Goal: Task Accomplishment & Management: Manage account settings

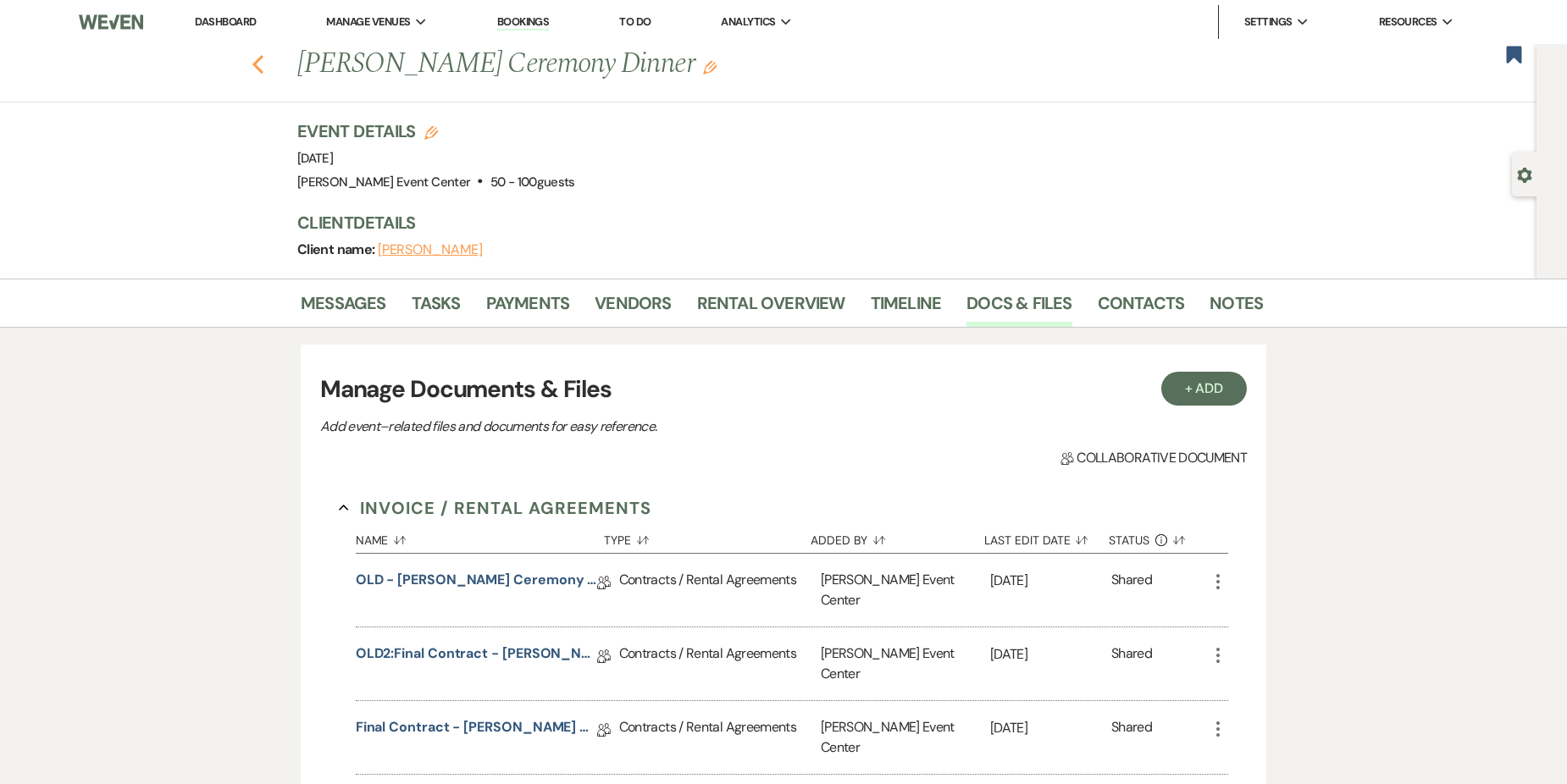
click at [263, 60] on use "button" at bounding box center [258, 64] width 11 height 19
select select "8"
select select "4"
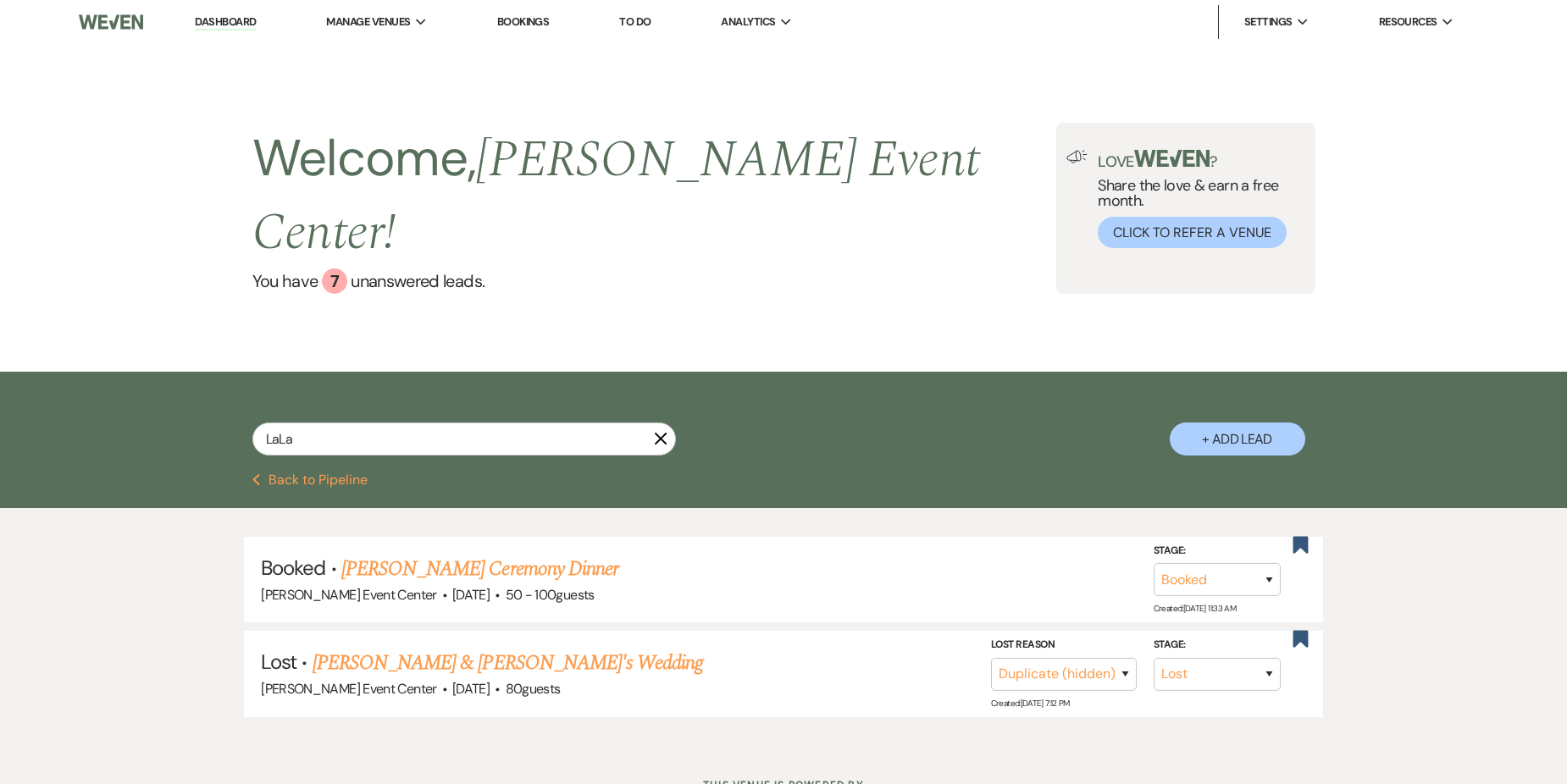
click at [745, 248] on div "Welcome, [PERSON_NAME] Event Center ! You have 7 unanswered lead s ." at bounding box center [655, 208] width 804 height 171
click at [335, 269] on div "7" at bounding box center [334, 281] width 26 height 26
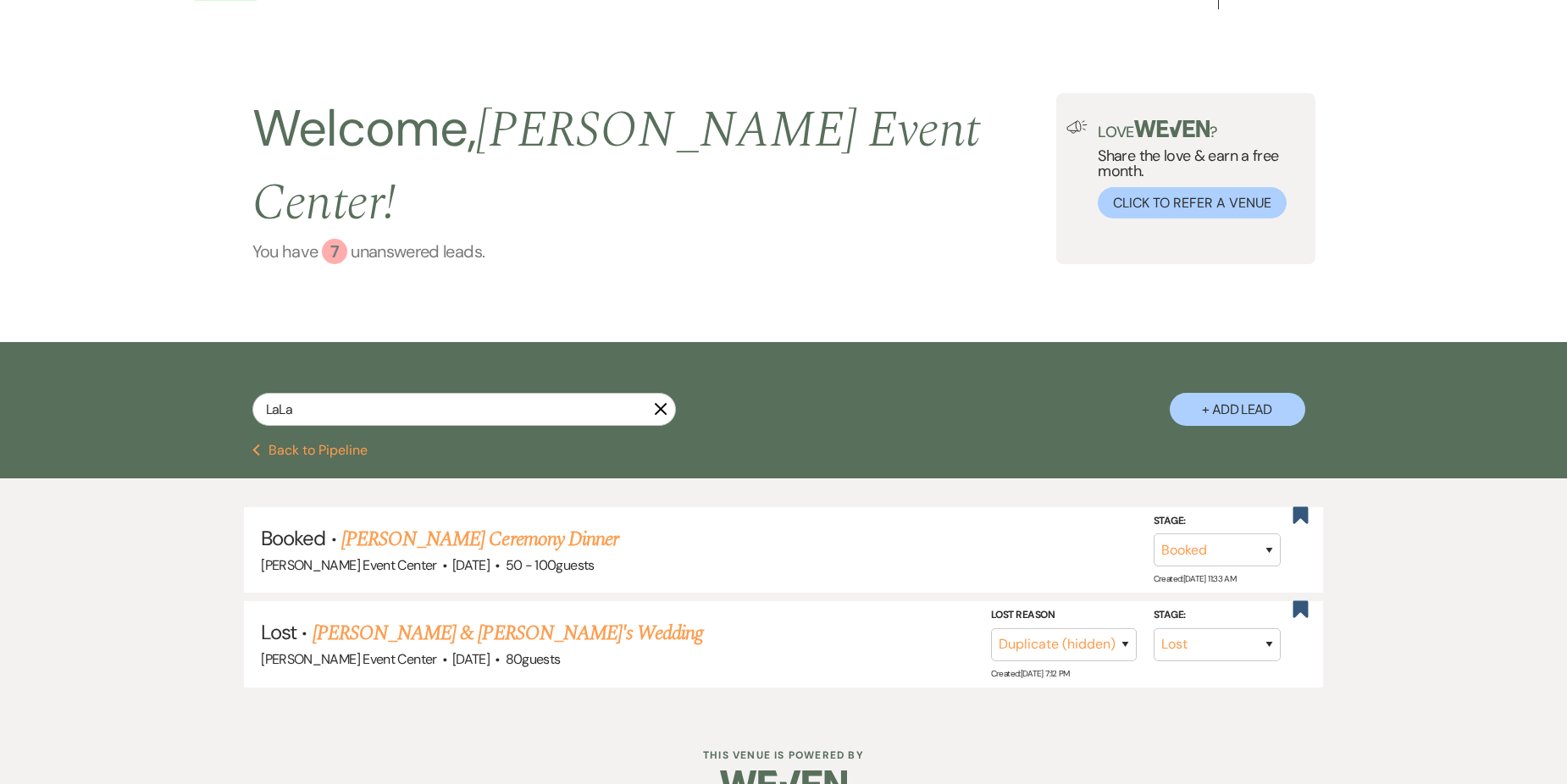
click at [334, 238] on div "7" at bounding box center [334, 251] width 26 height 26
click at [352, 444] on button "Previous Back to Pipeline" at bounding box center [310, 450] width 116 height 13
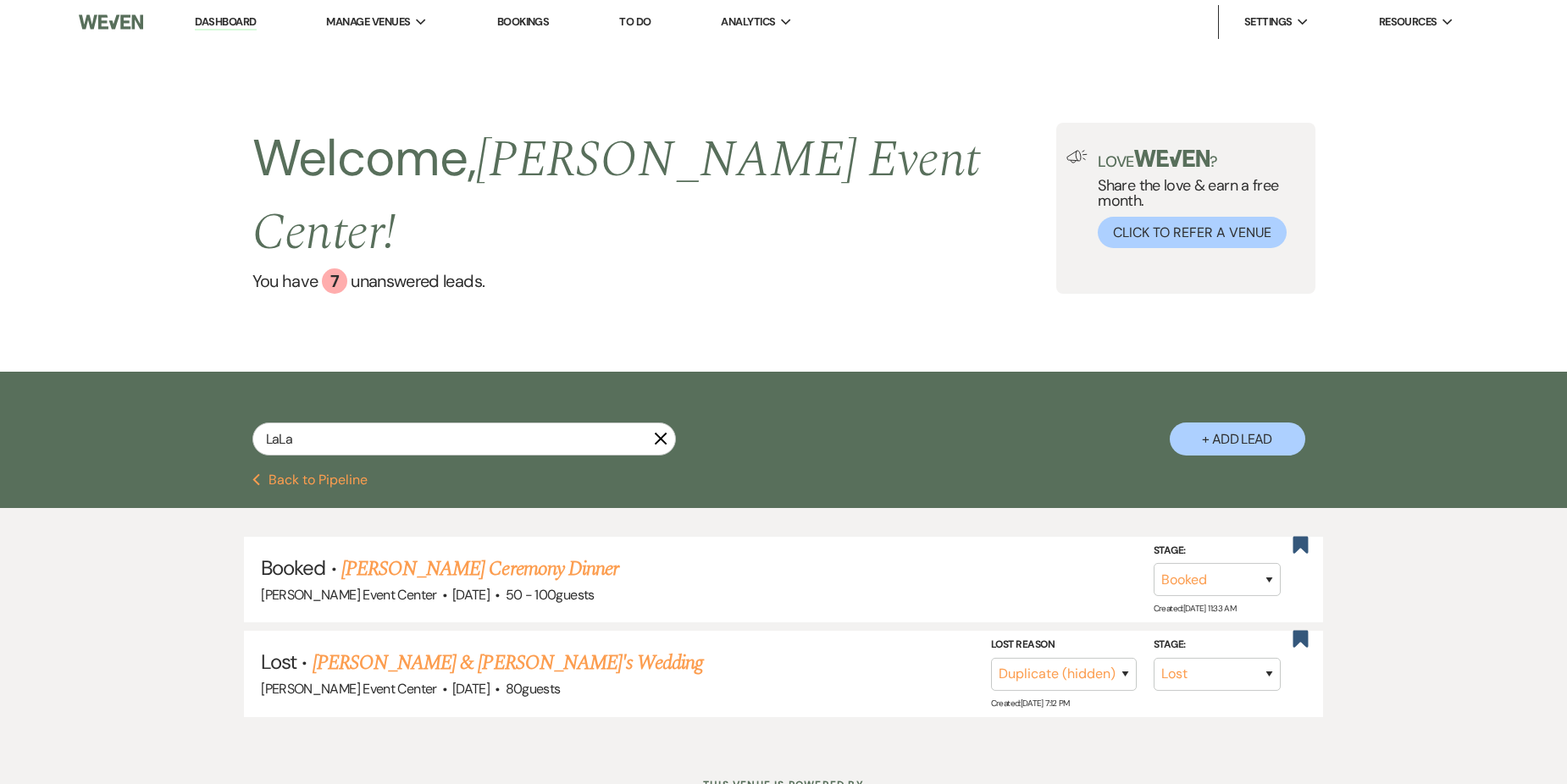
click at [259, 473] on icon "Previous" at bounding box center [256, 479] width 9 height 13
select select "5"
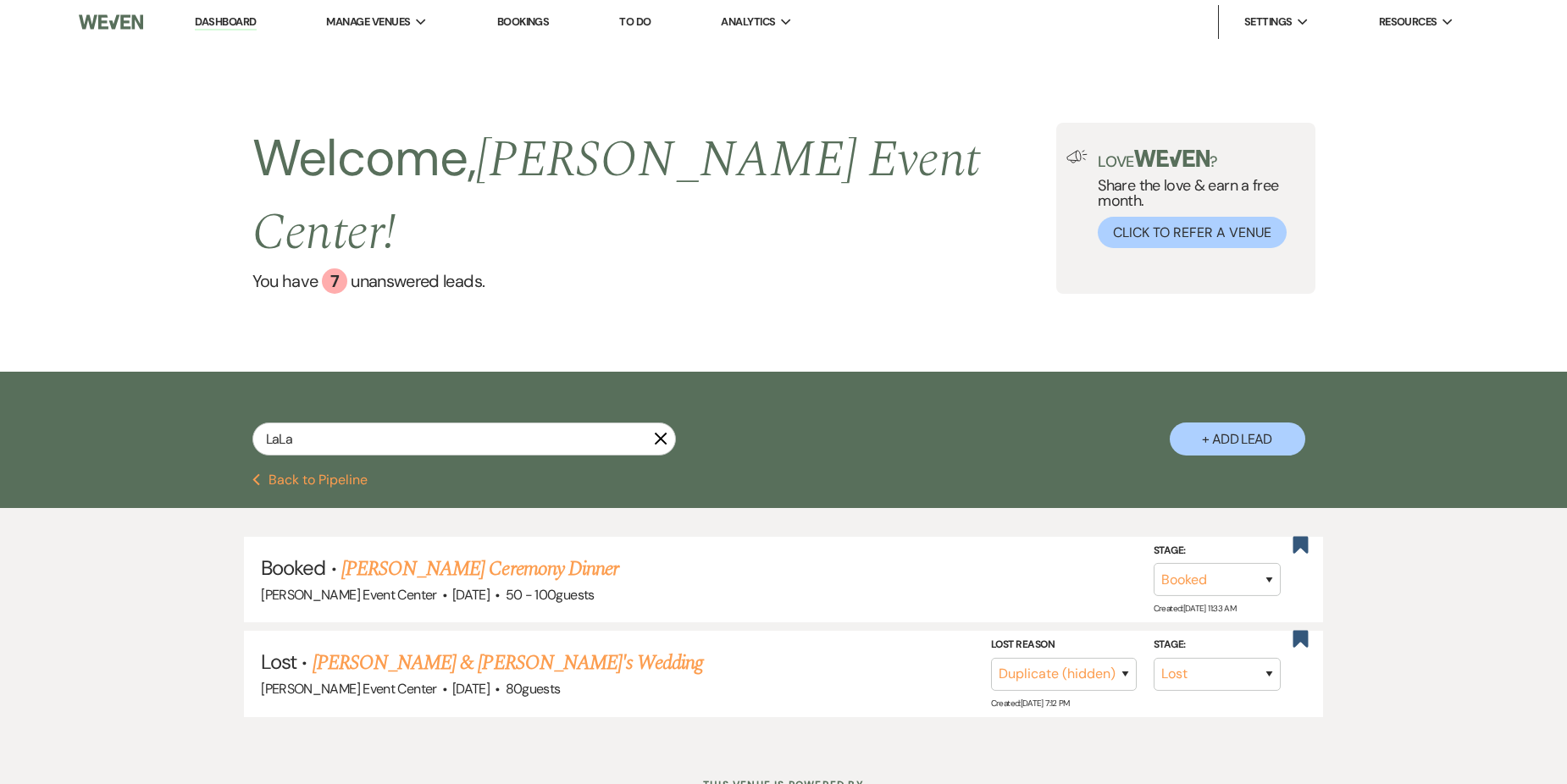
select select "5"
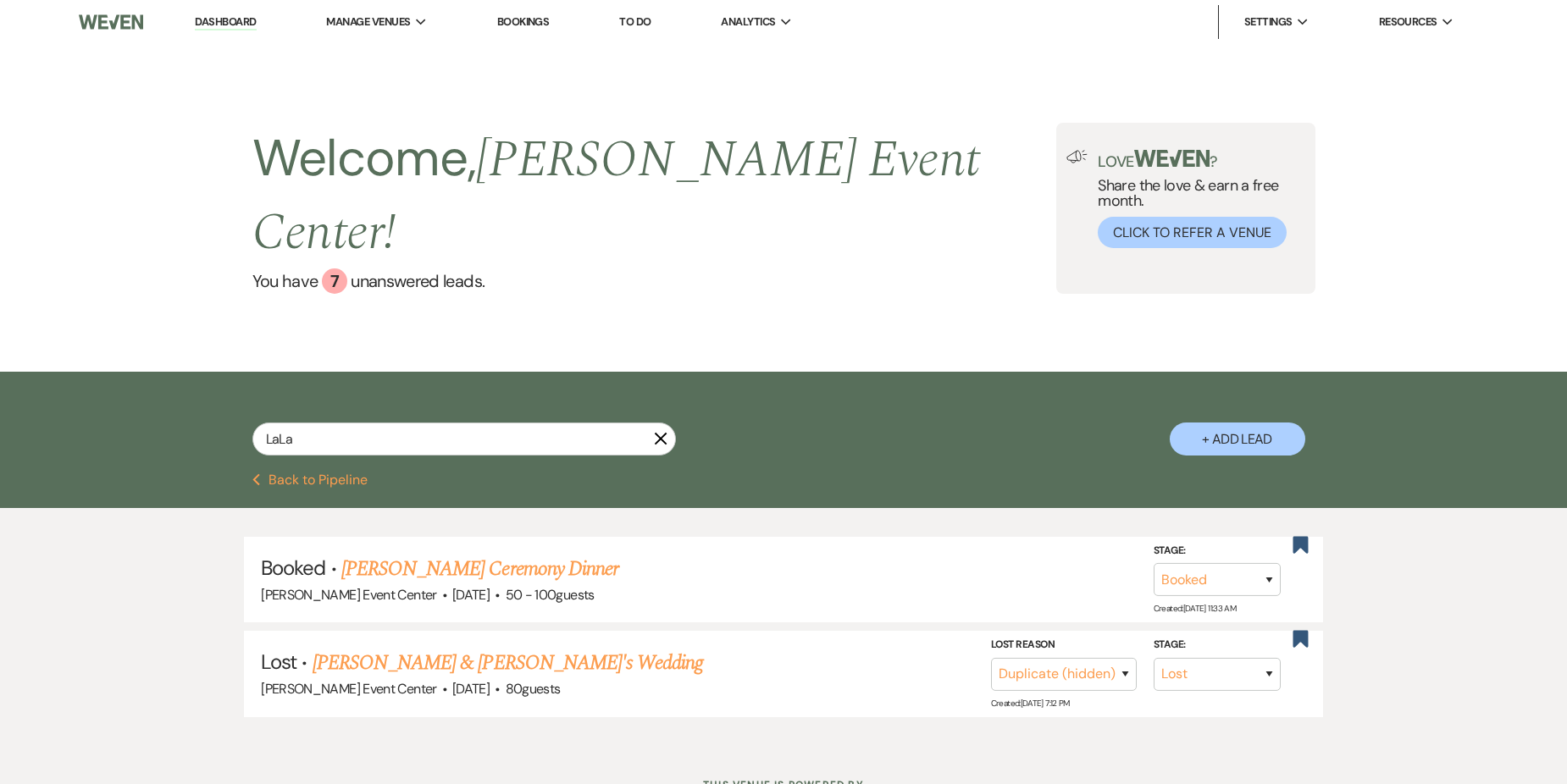
select select "5"
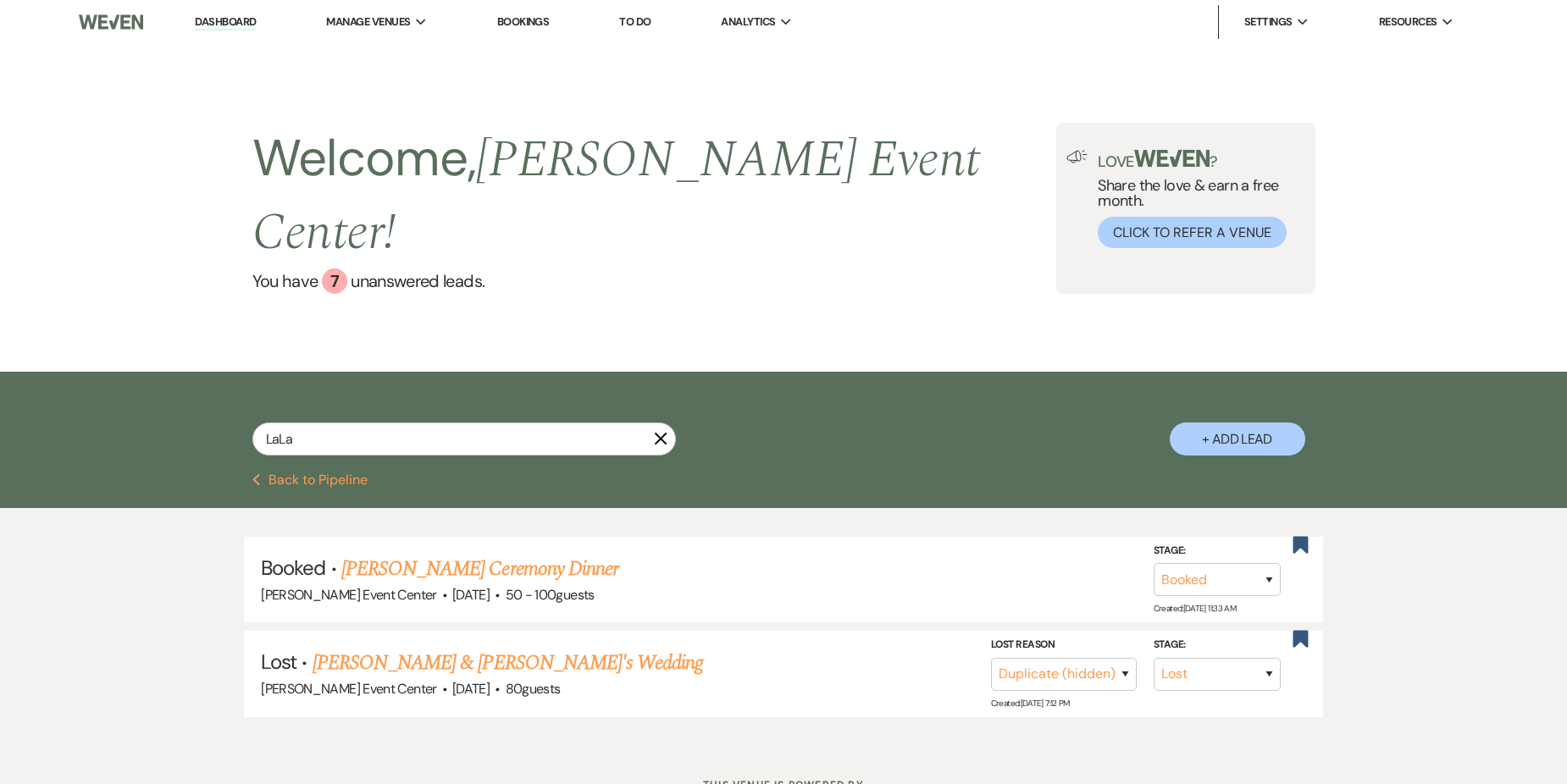
select select "5"
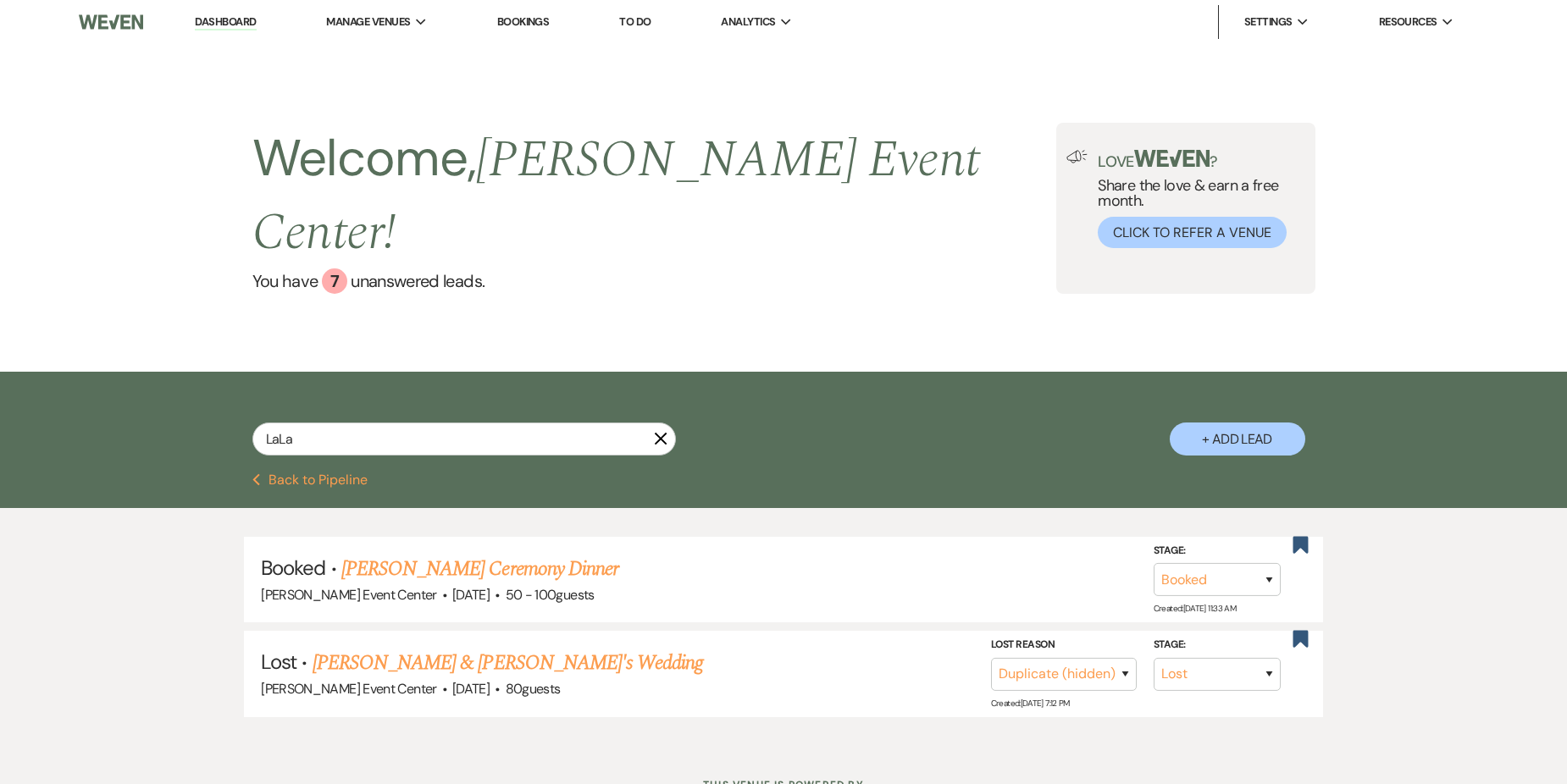
select select "5"
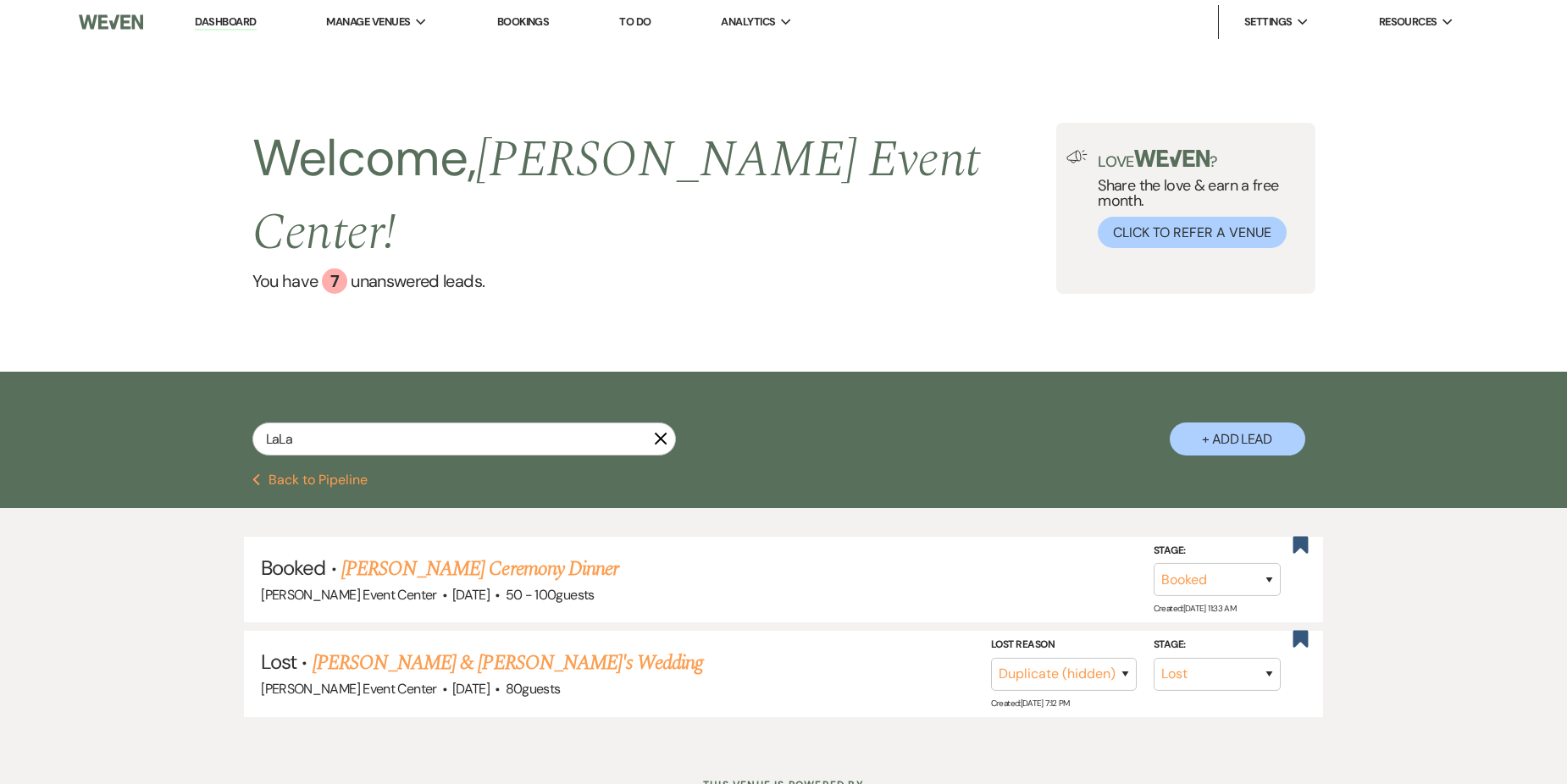
select select "5"
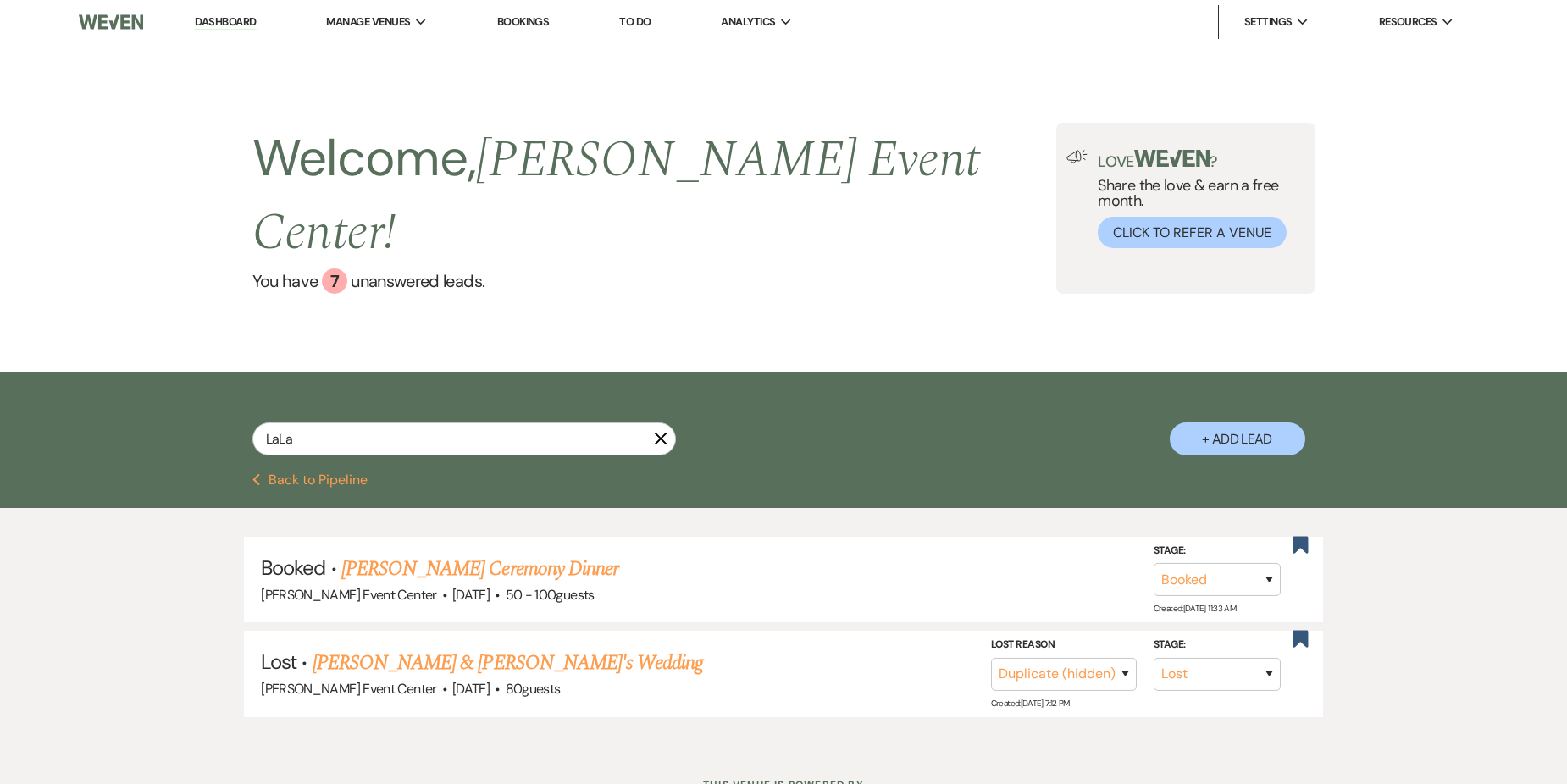
select select "5"
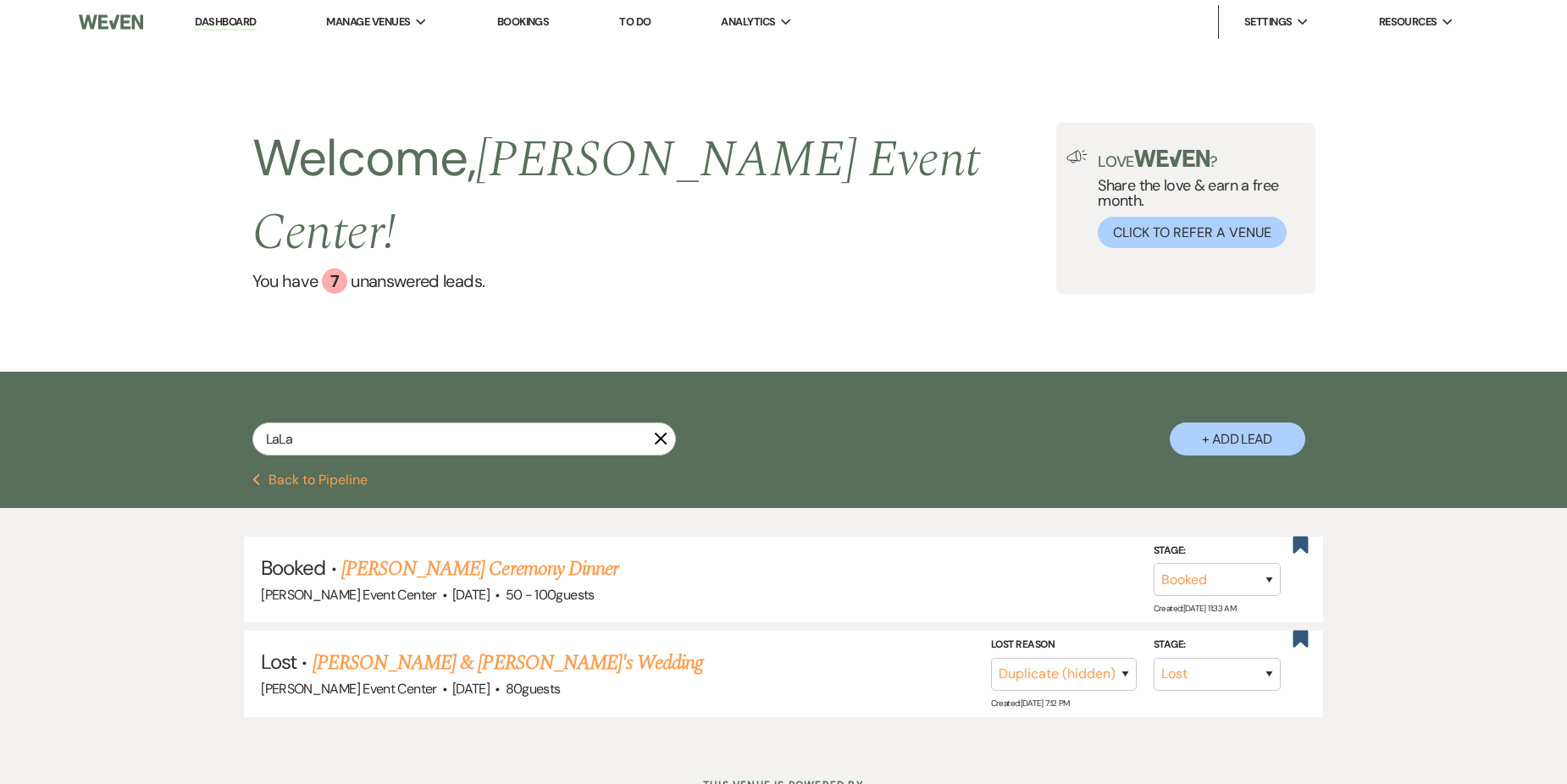
select select "5"
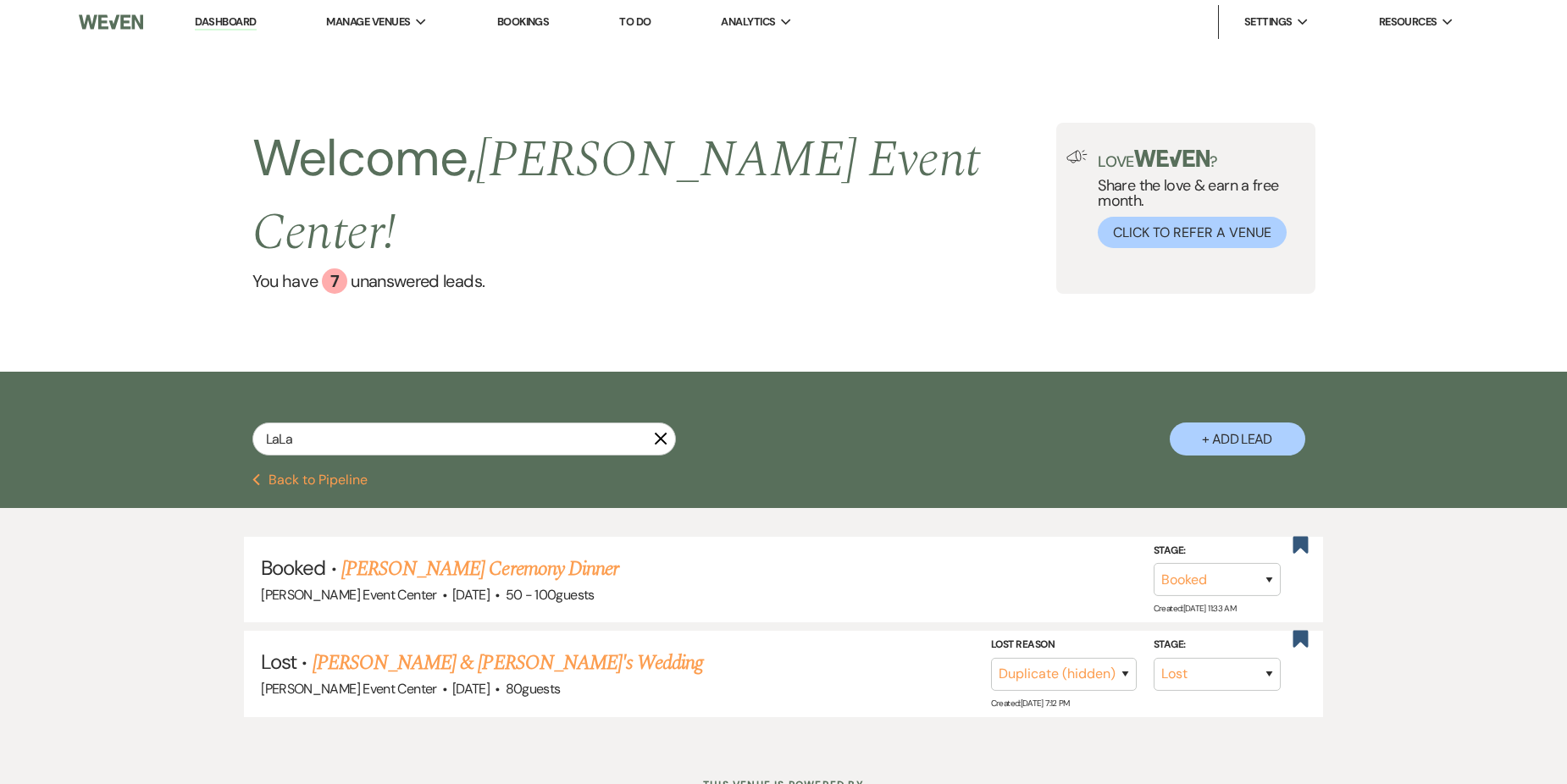
select select "5"
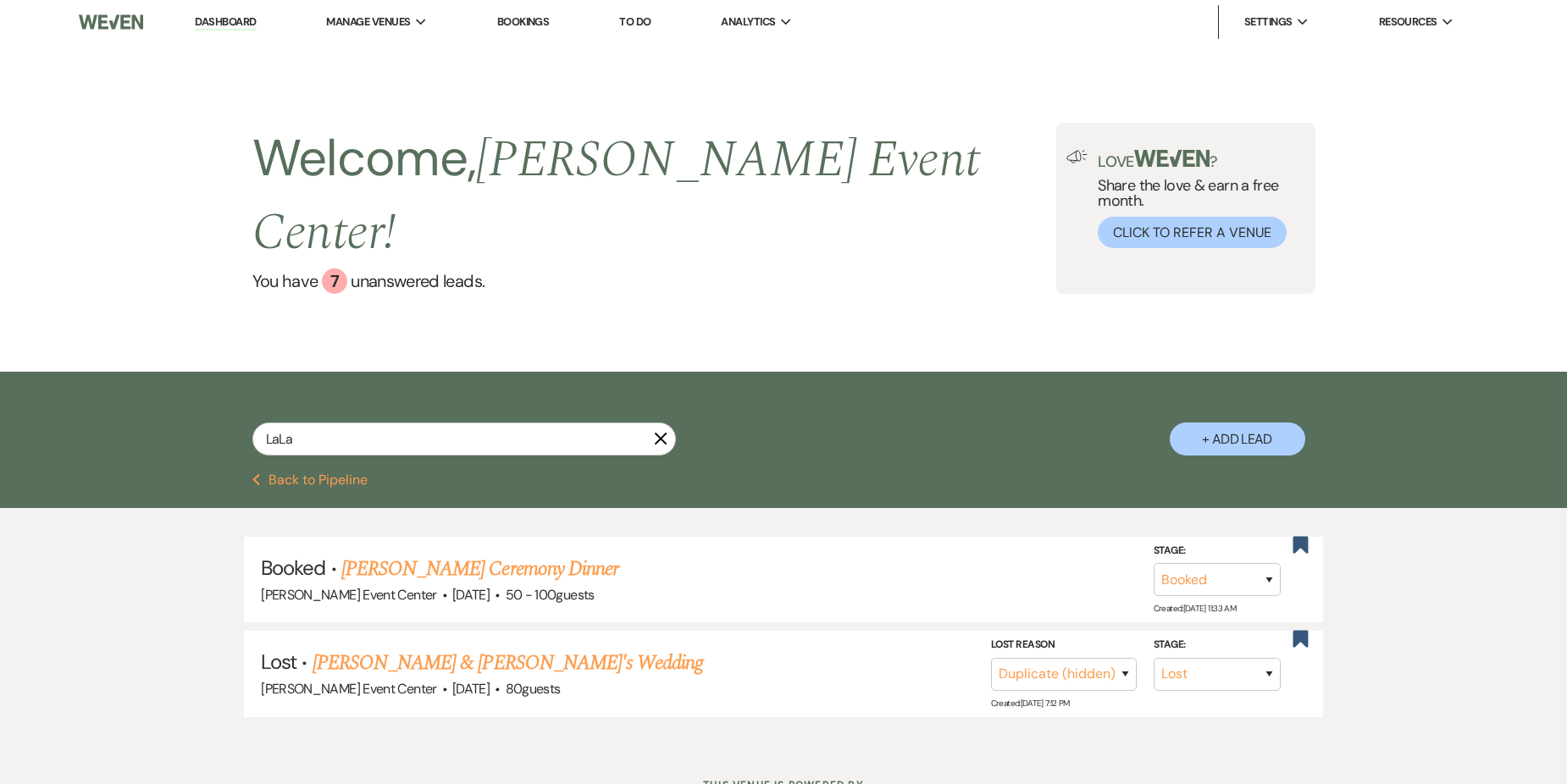
select select "5"
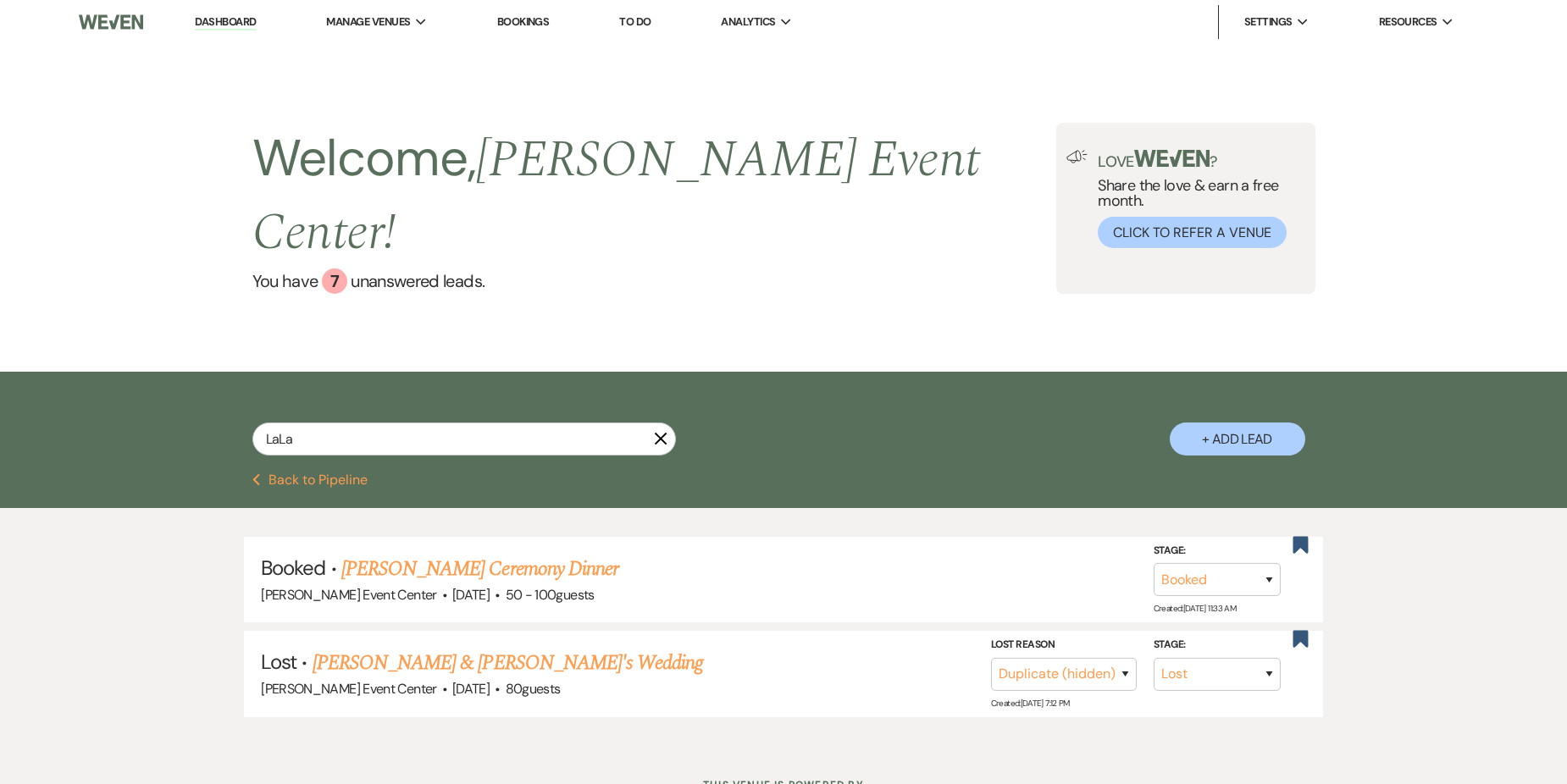
select select "5"
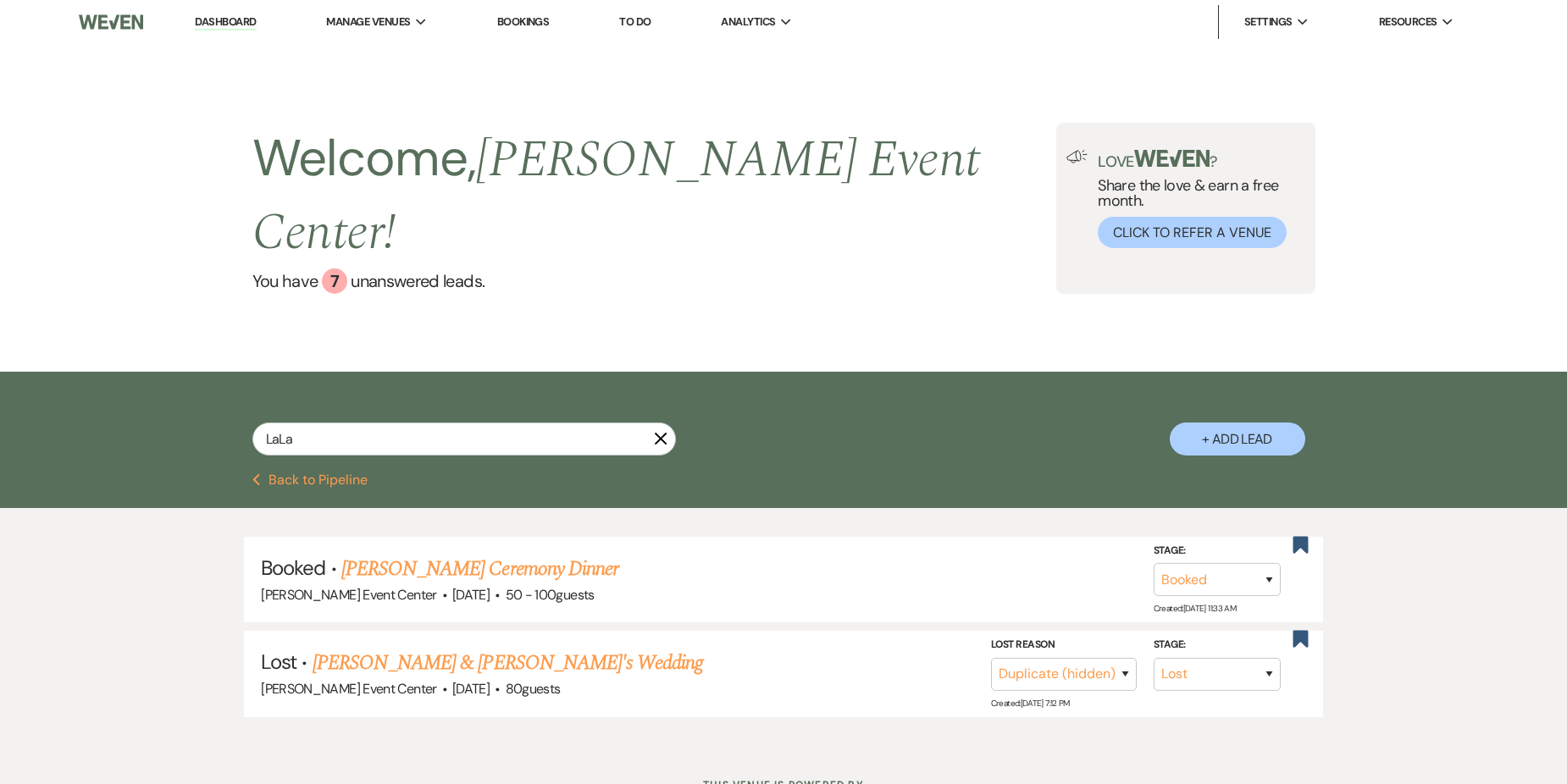
select select "5"
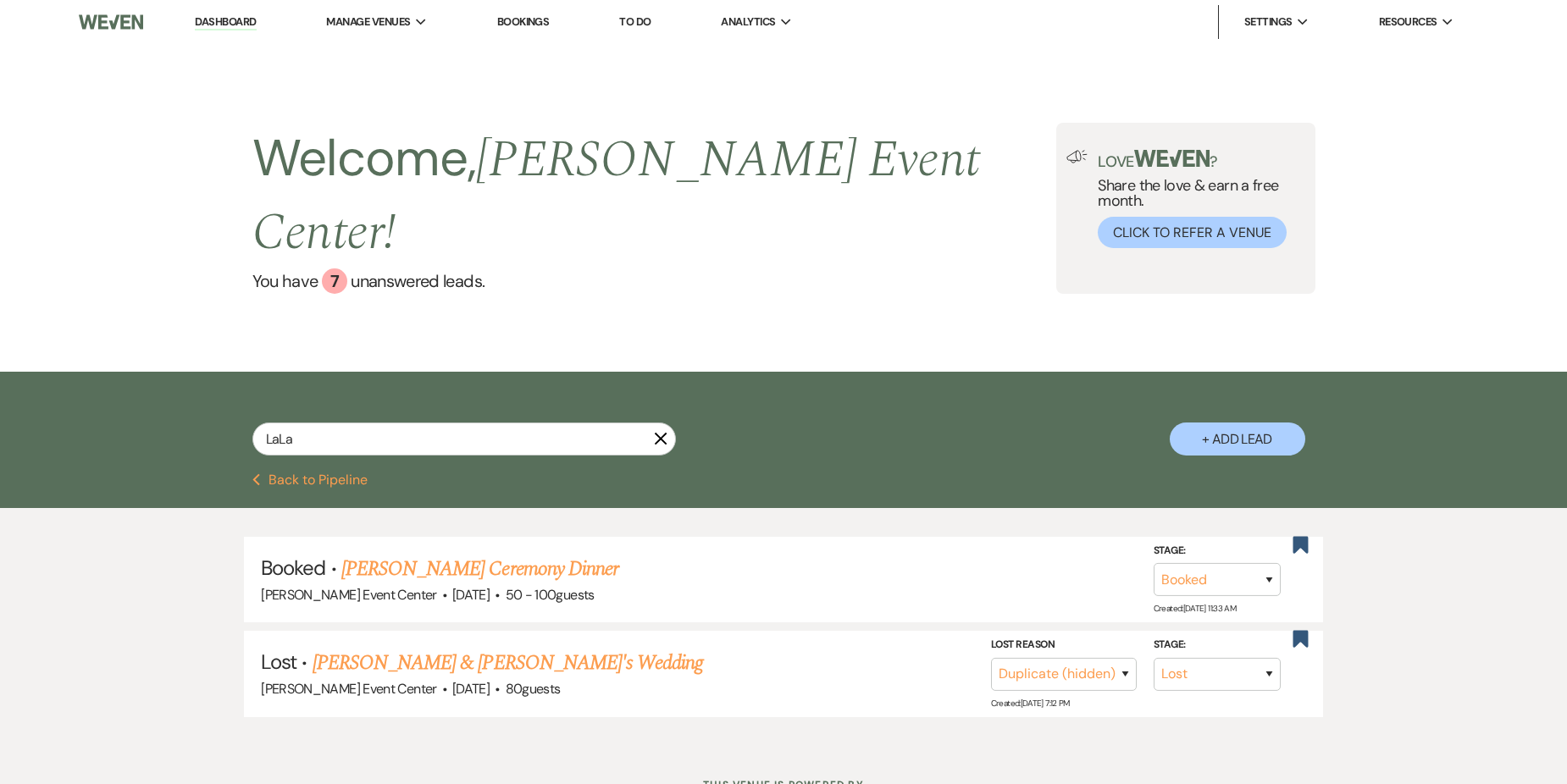
select select "5"
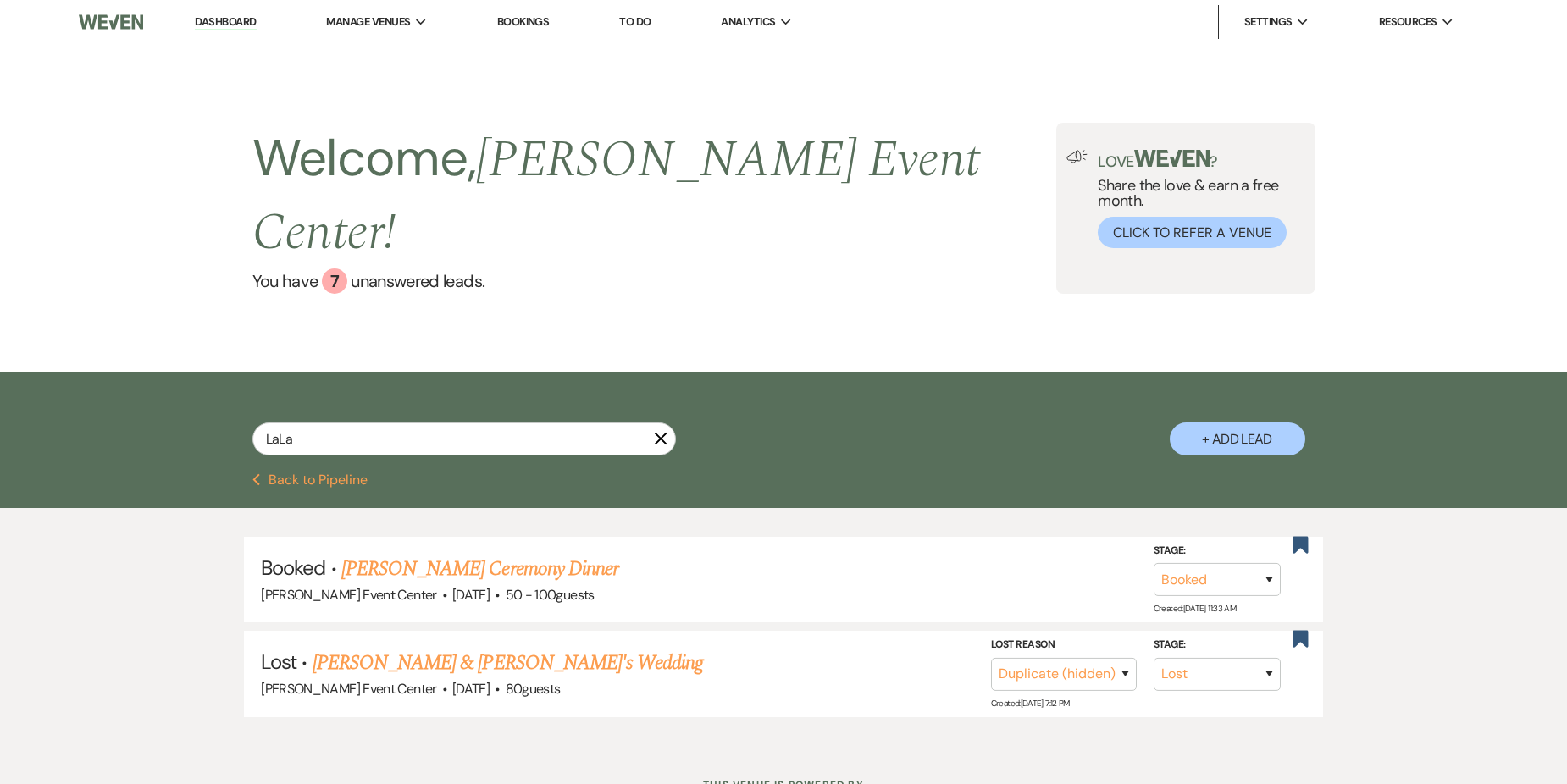
select select "5"
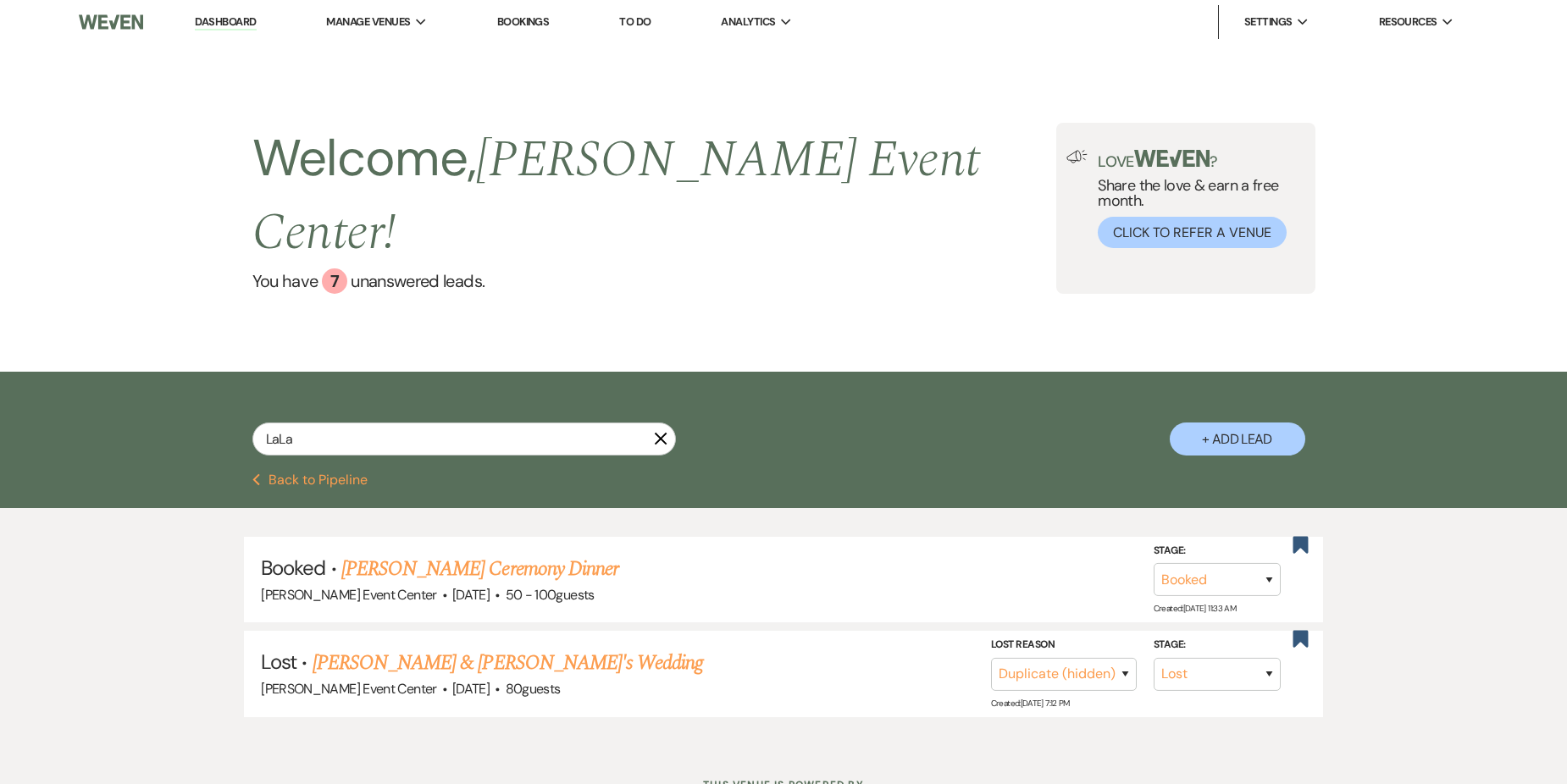
select select "5"
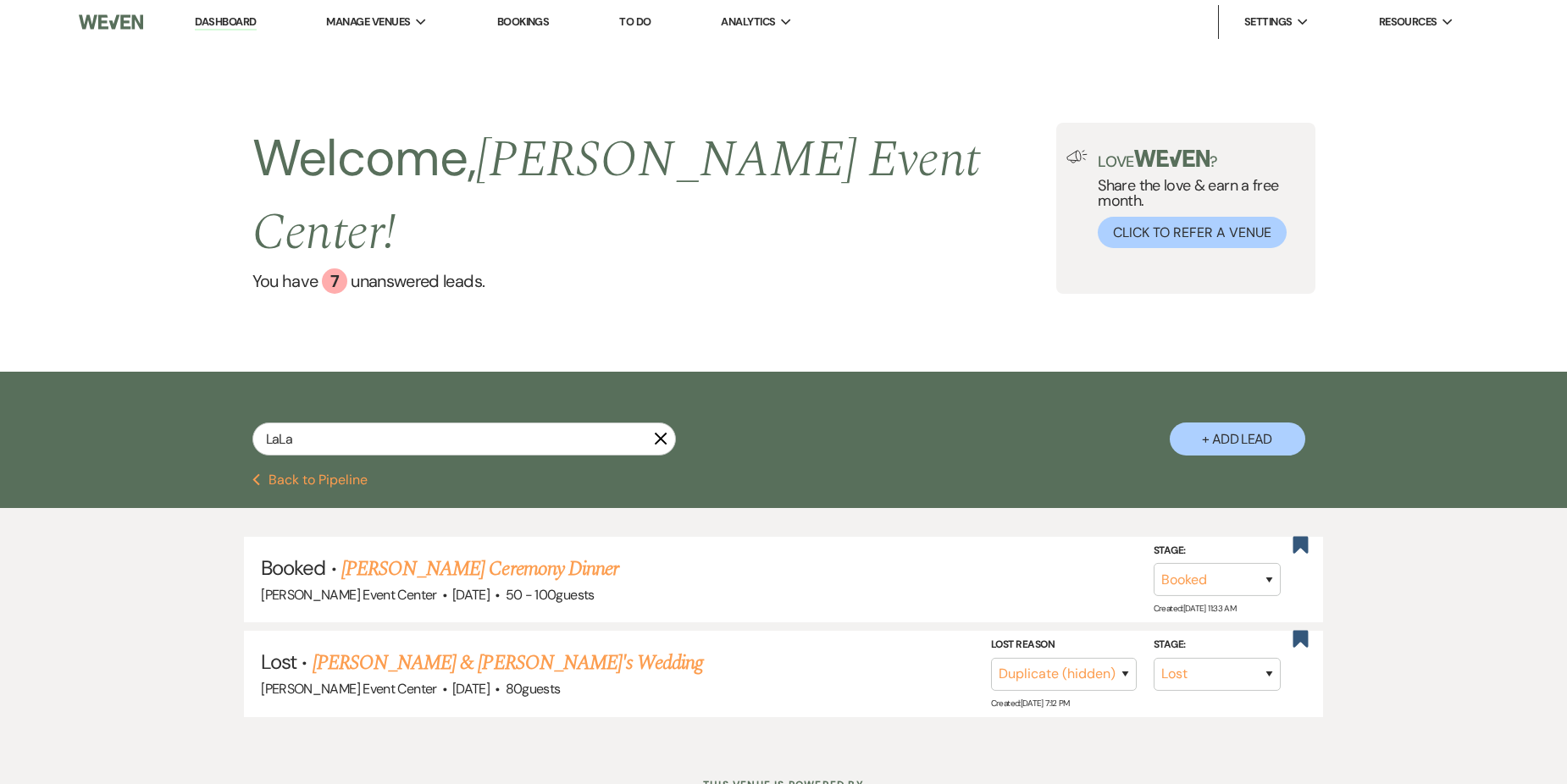
select select "5"
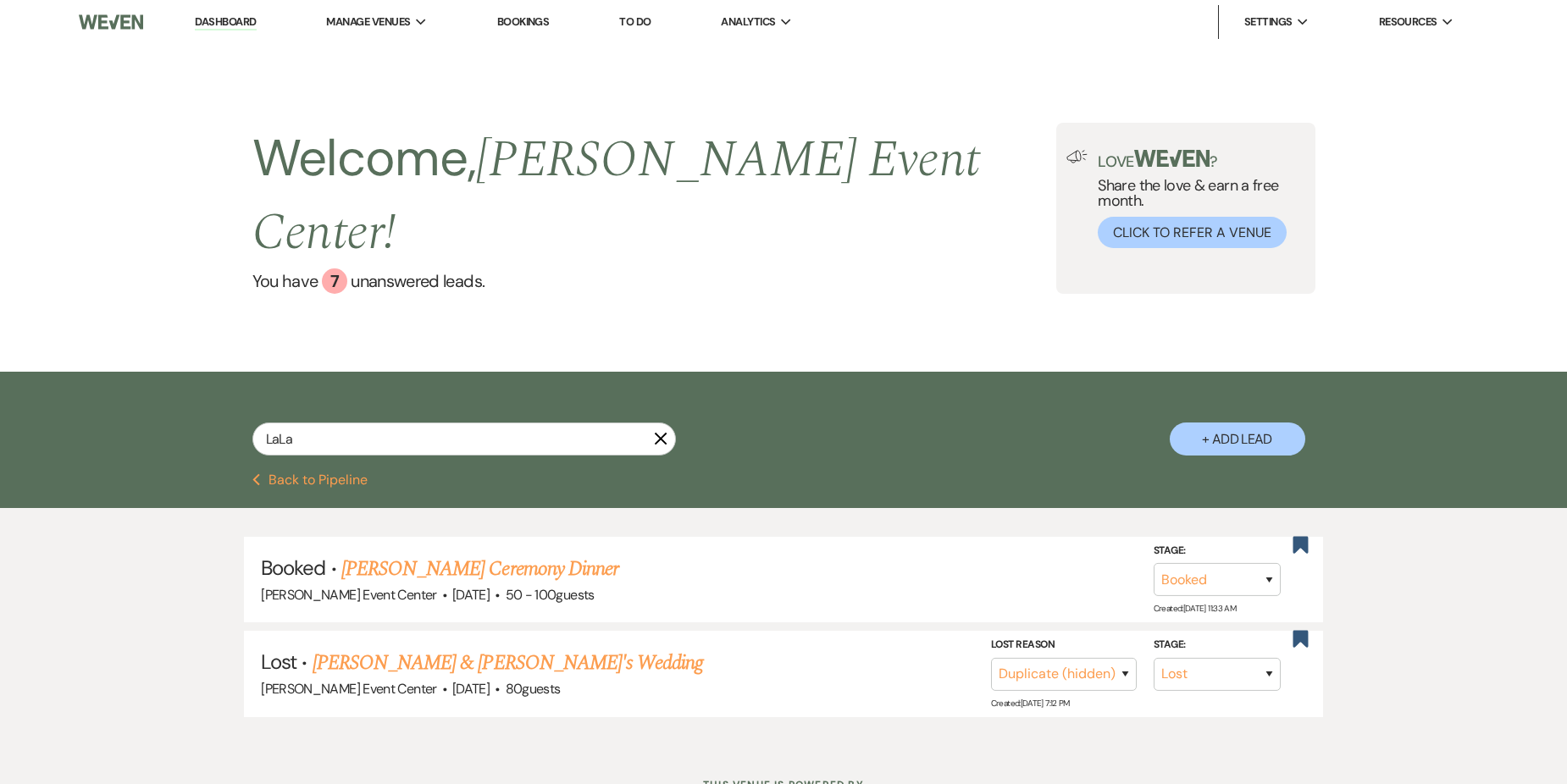
select select "5"
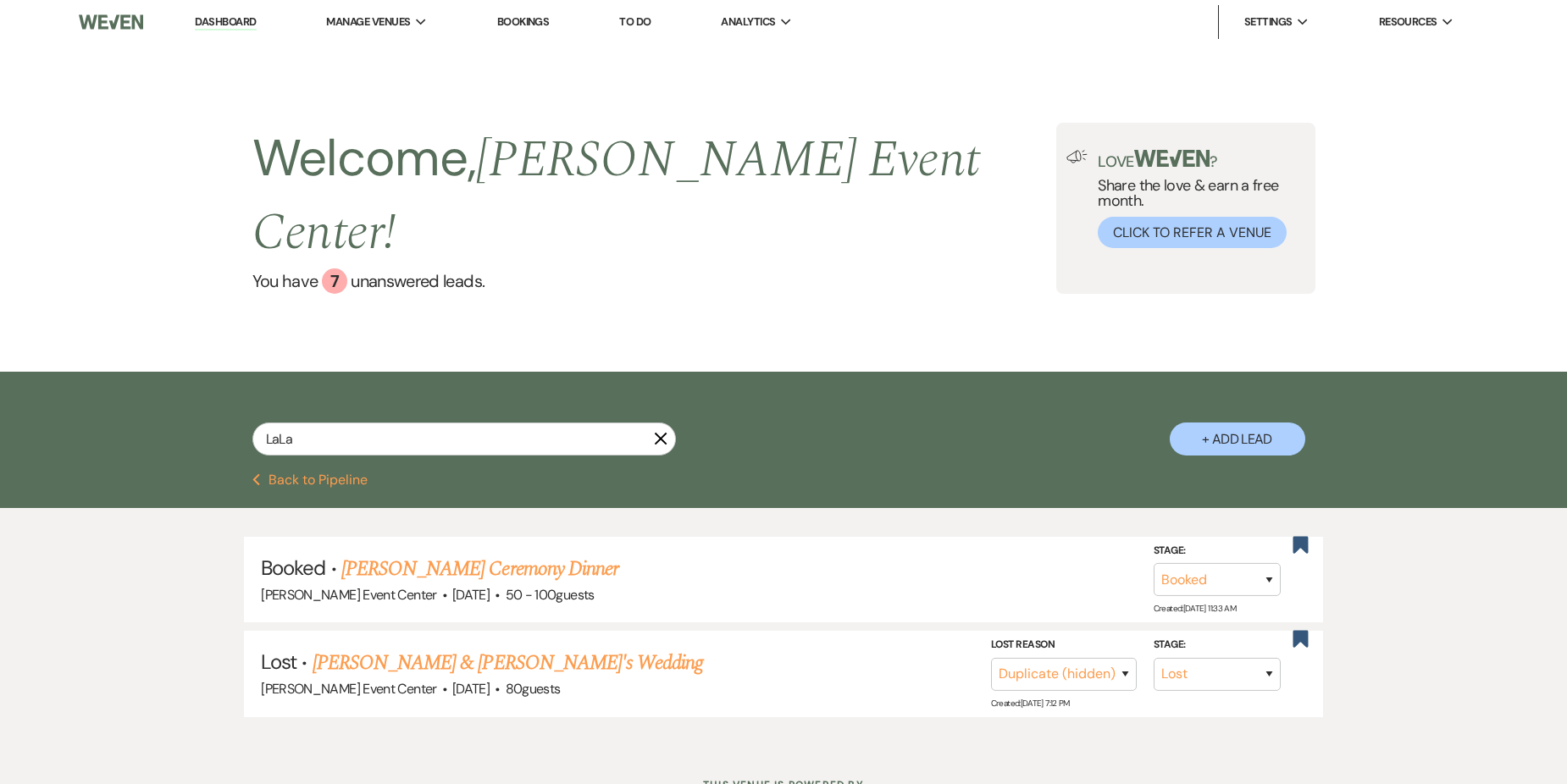
select select "5"
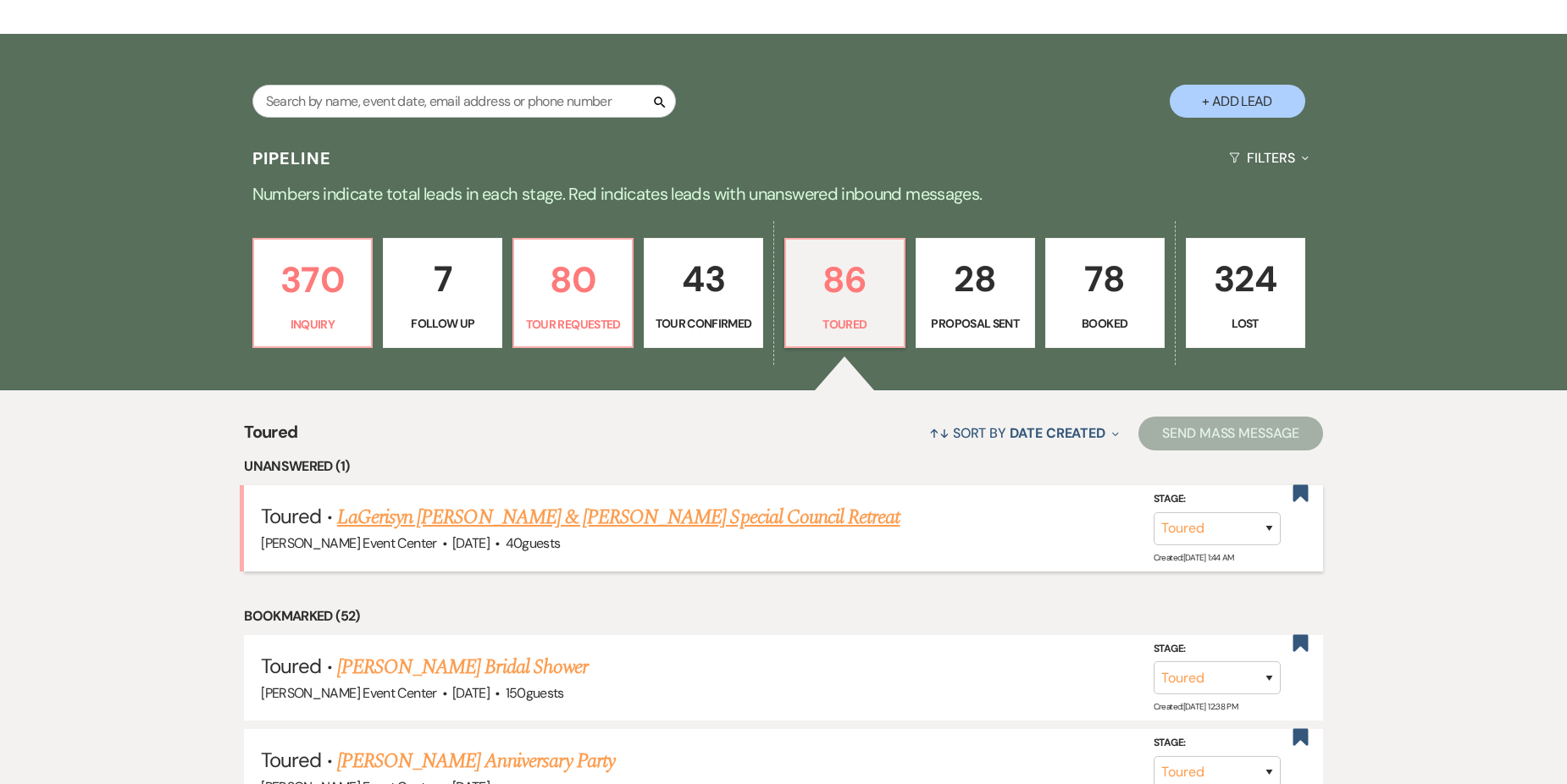
scroll to position [339, 0]
click at [514, 501] on link "LaGerisyn [PERSON_NAME] & [PERSON_NAME] Special Council Retreat" at bounding box center [618, 516] width 563 height 30
select select "5"
select select "13"
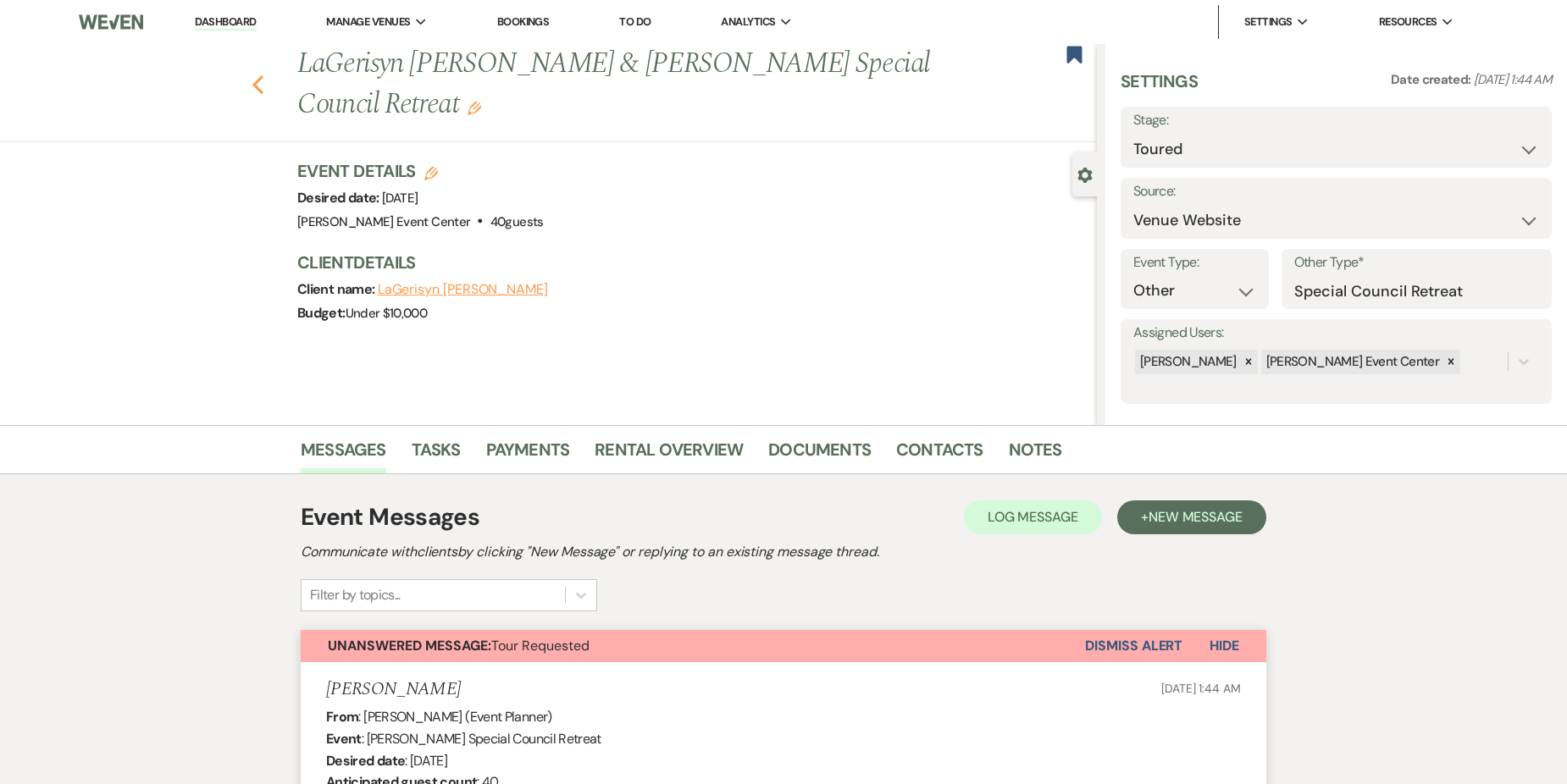
click at [260, 86] on icon "Previous" at bounding box center [257, 84] width 12 height 20
select select "5"
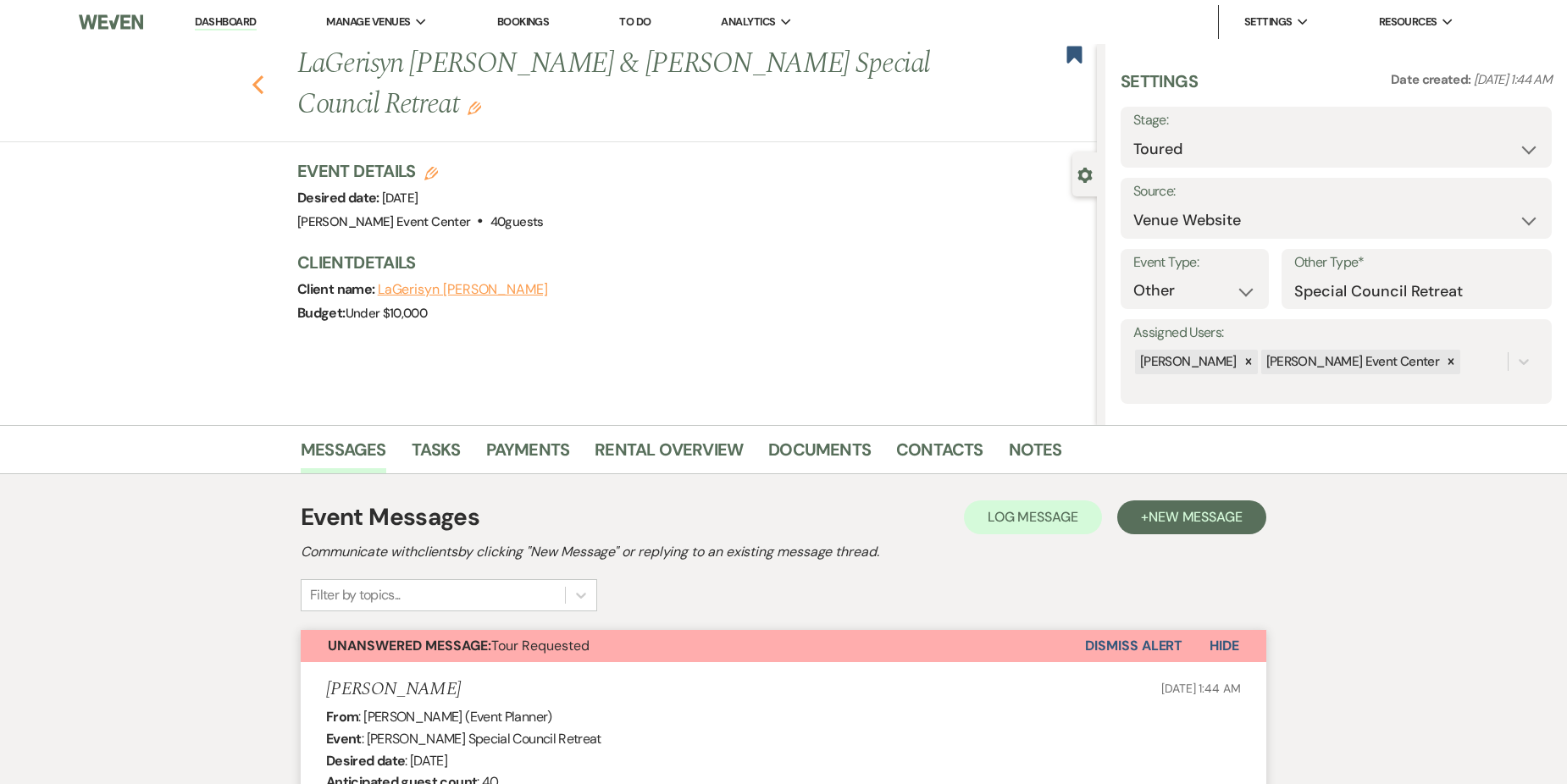
select select "5"
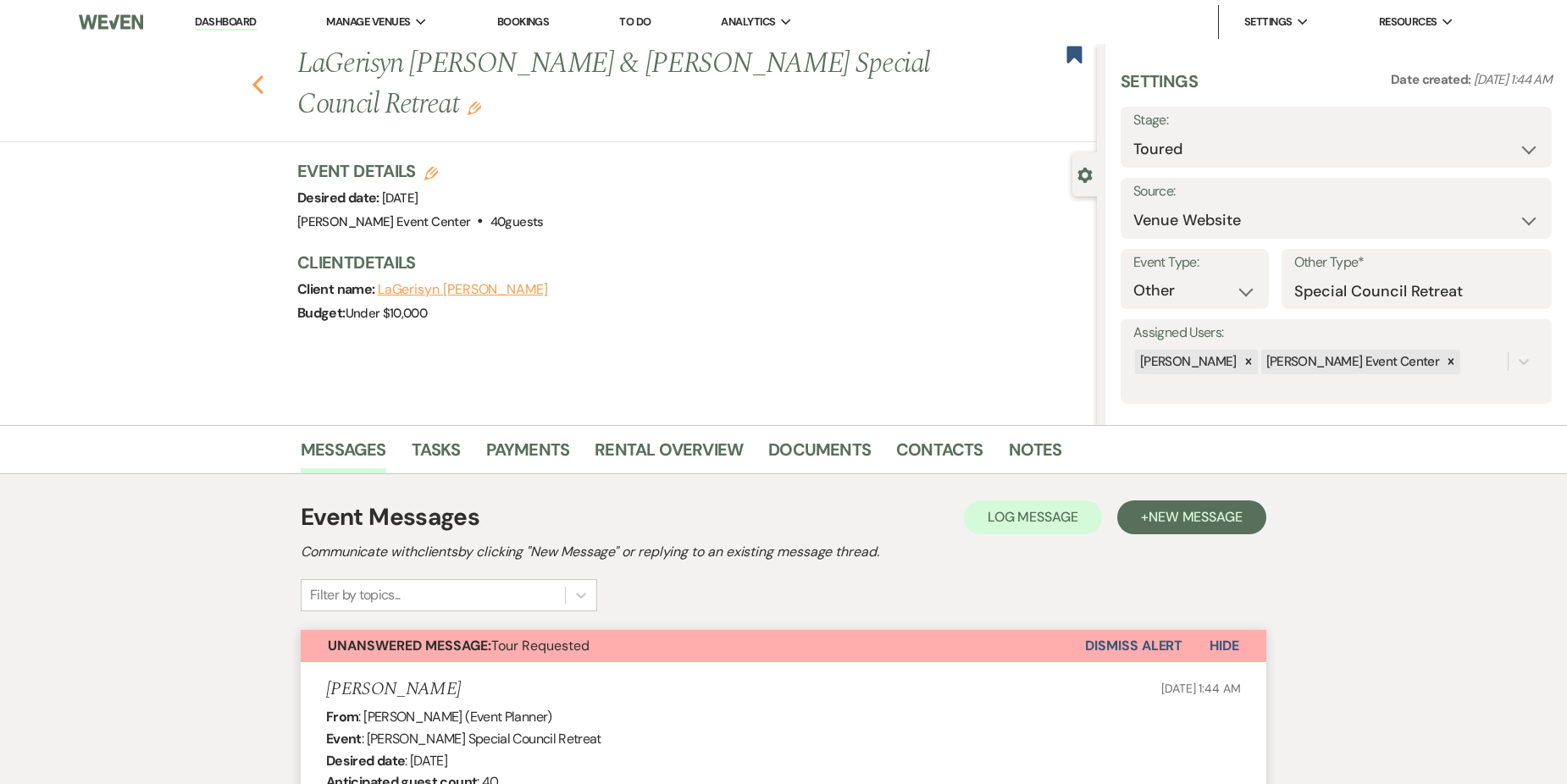
select select "5"
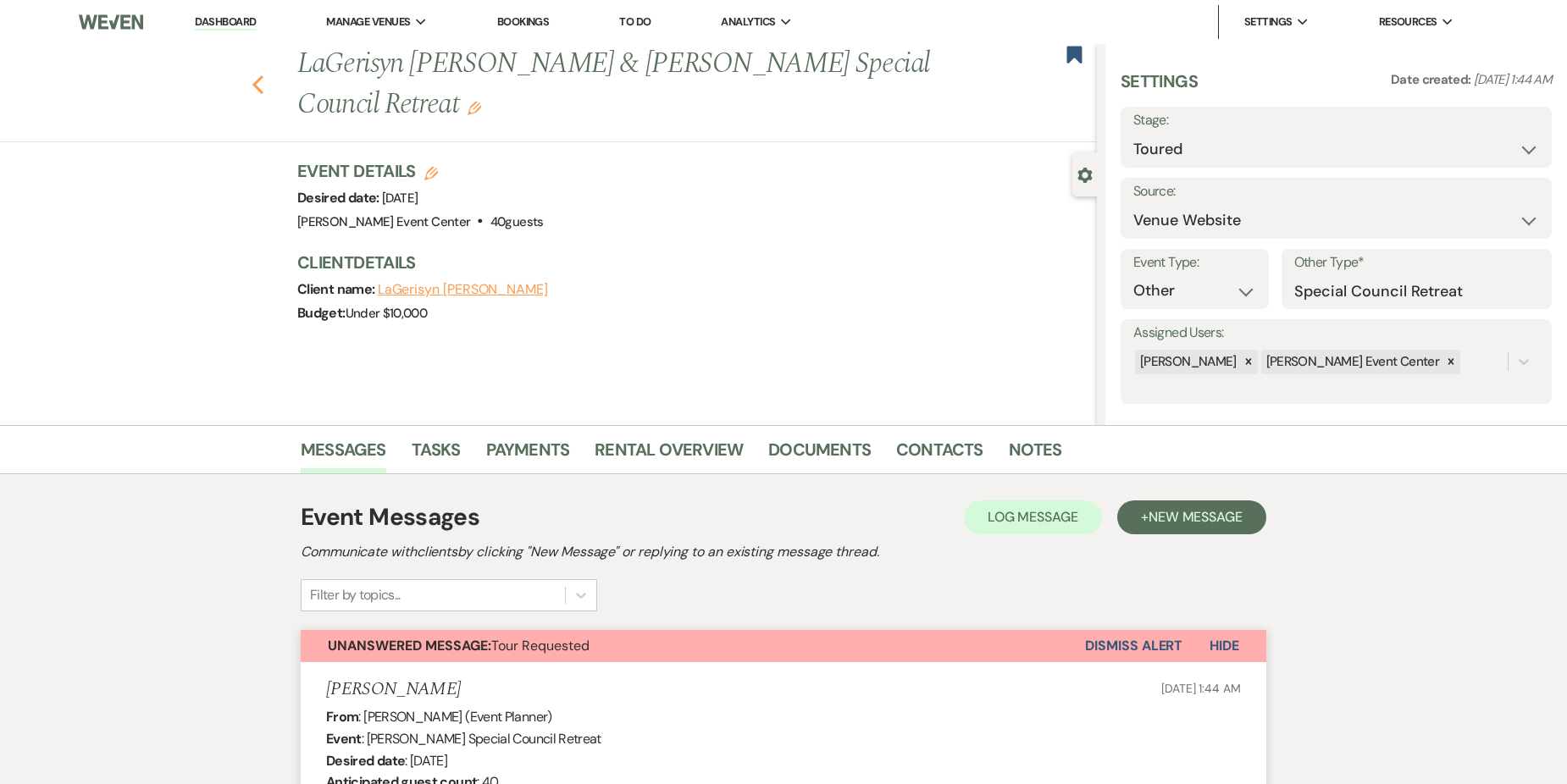
select select "5"
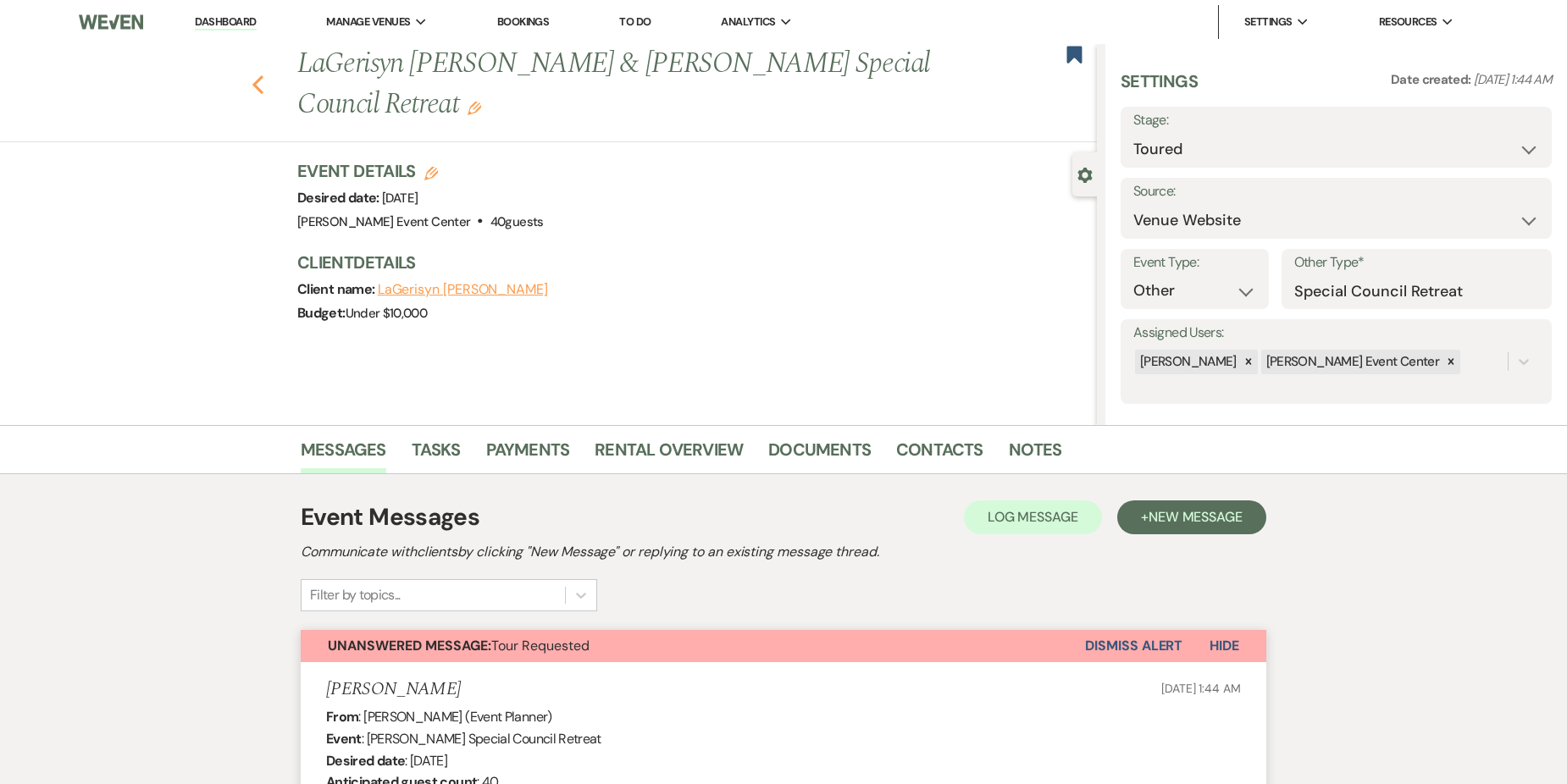
select select "5"
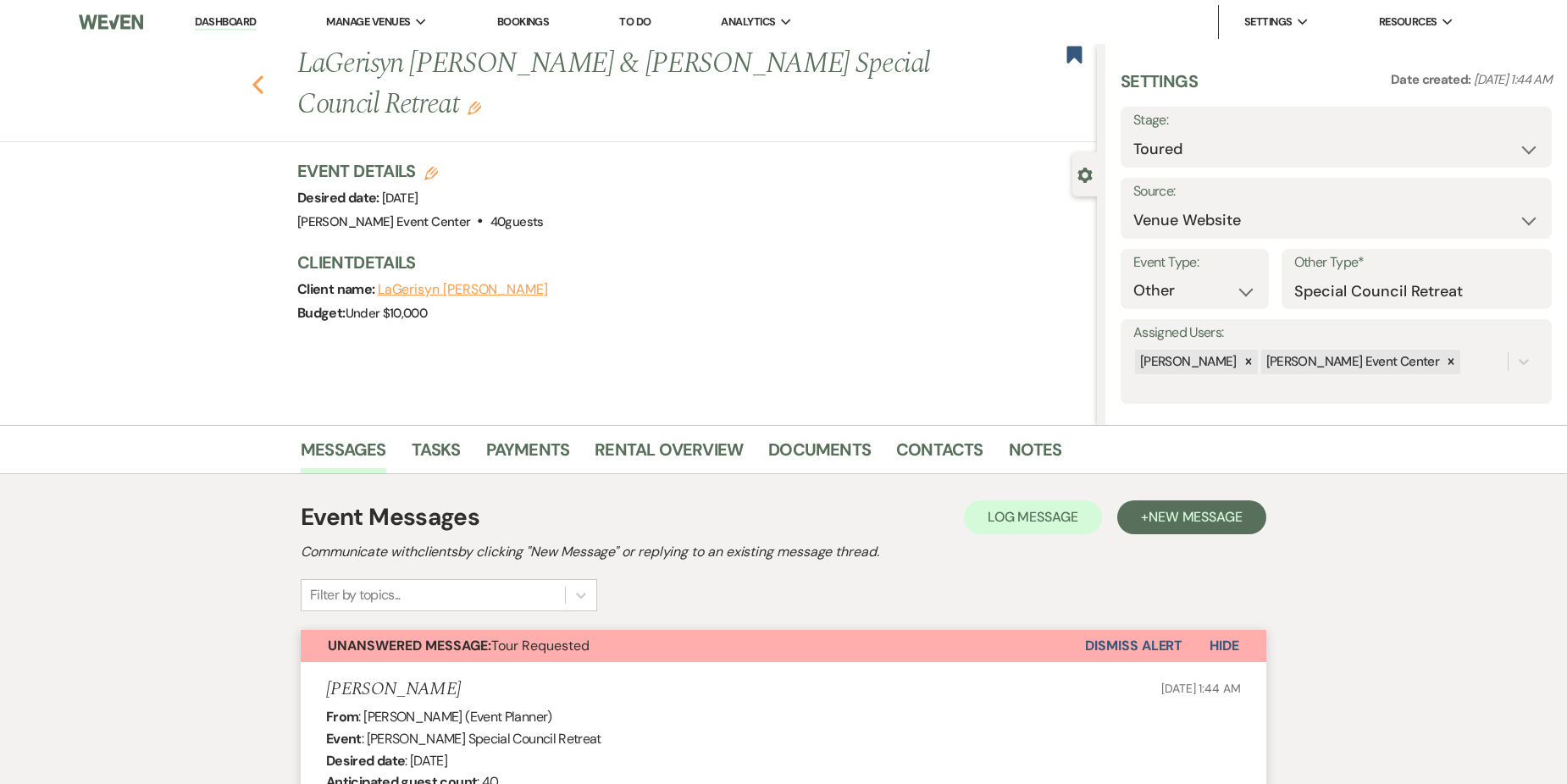
select select "5"
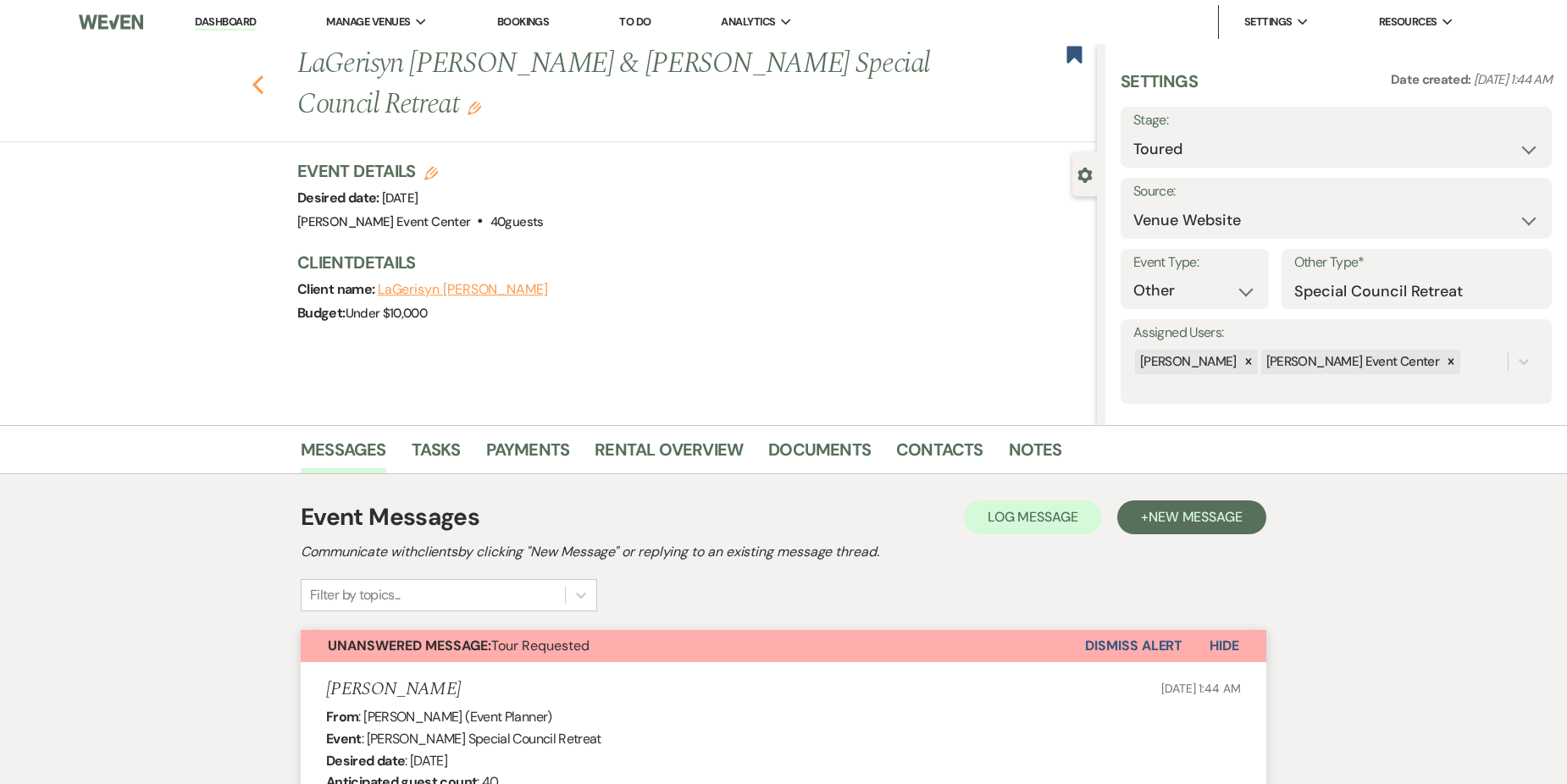
select select "5"
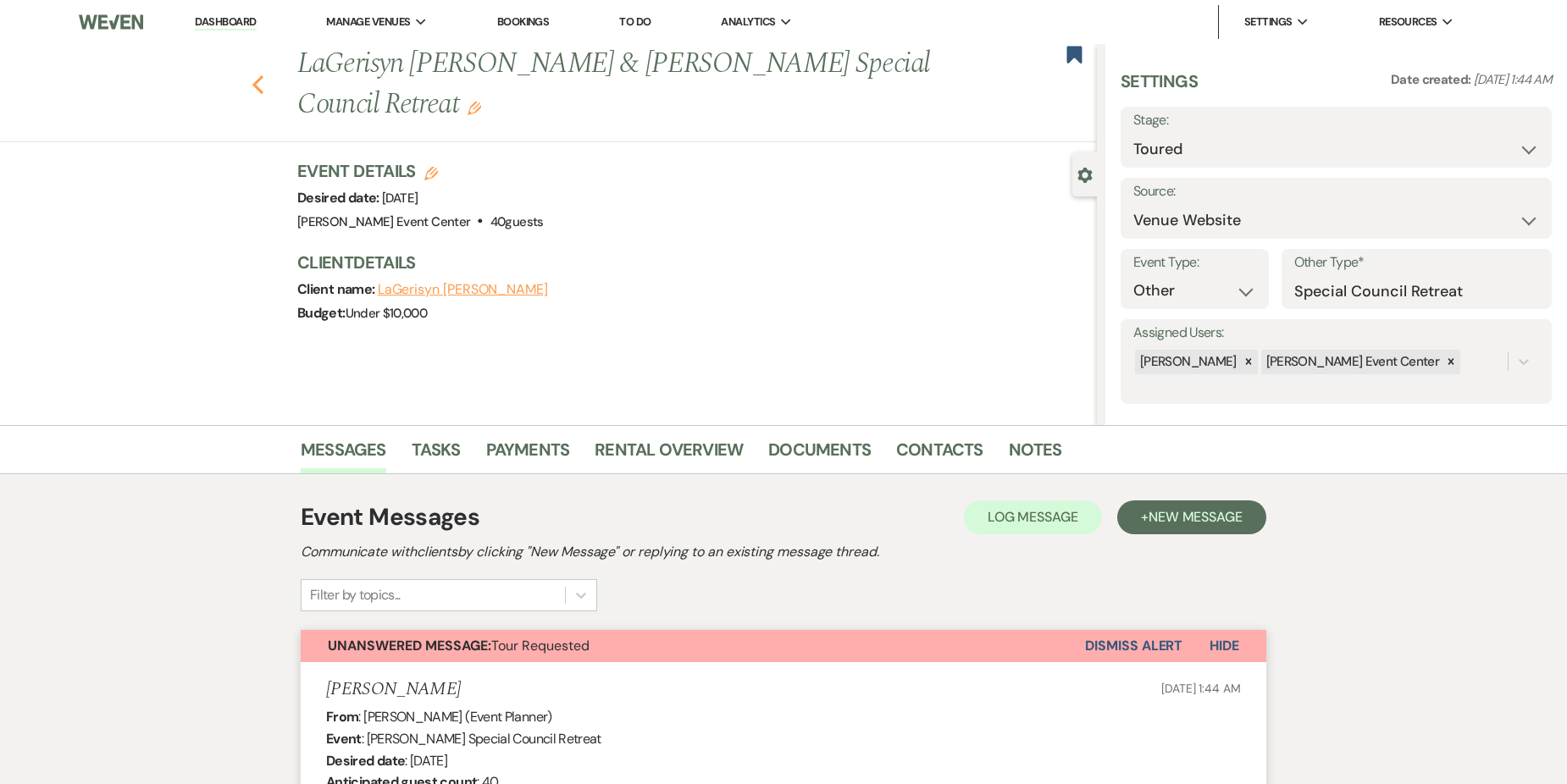
select select "5"
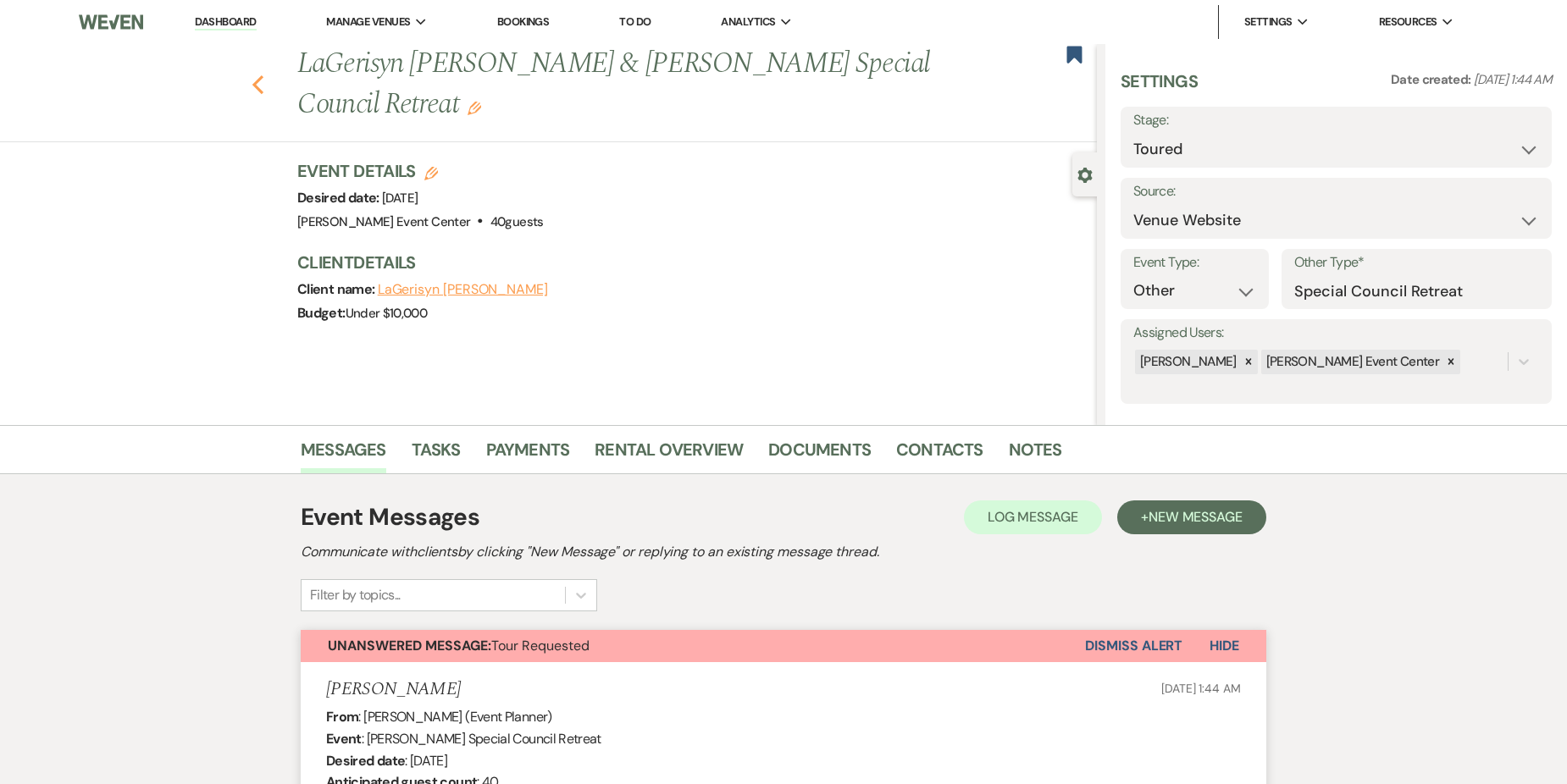
select select "5"
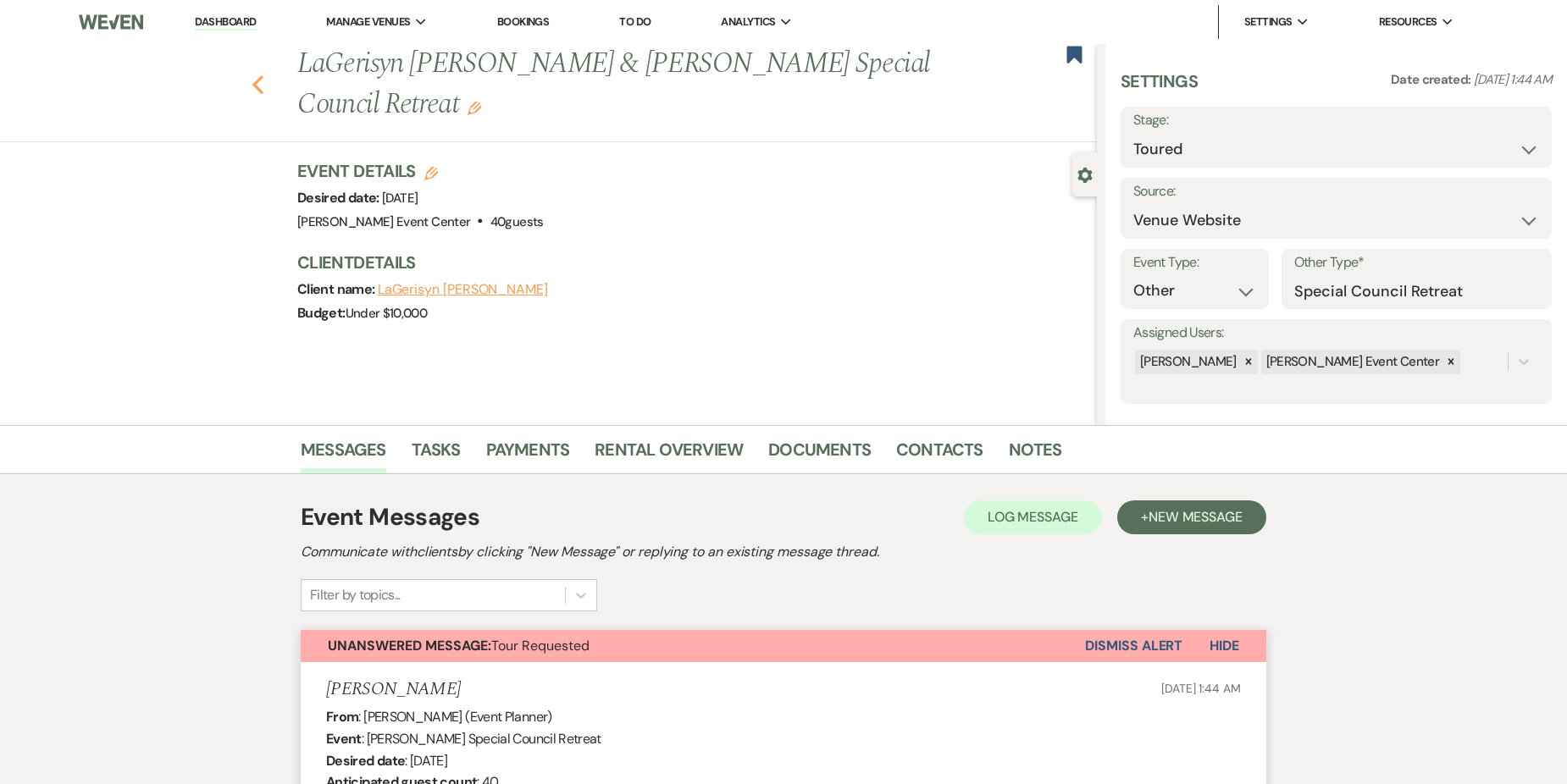
select select "5"
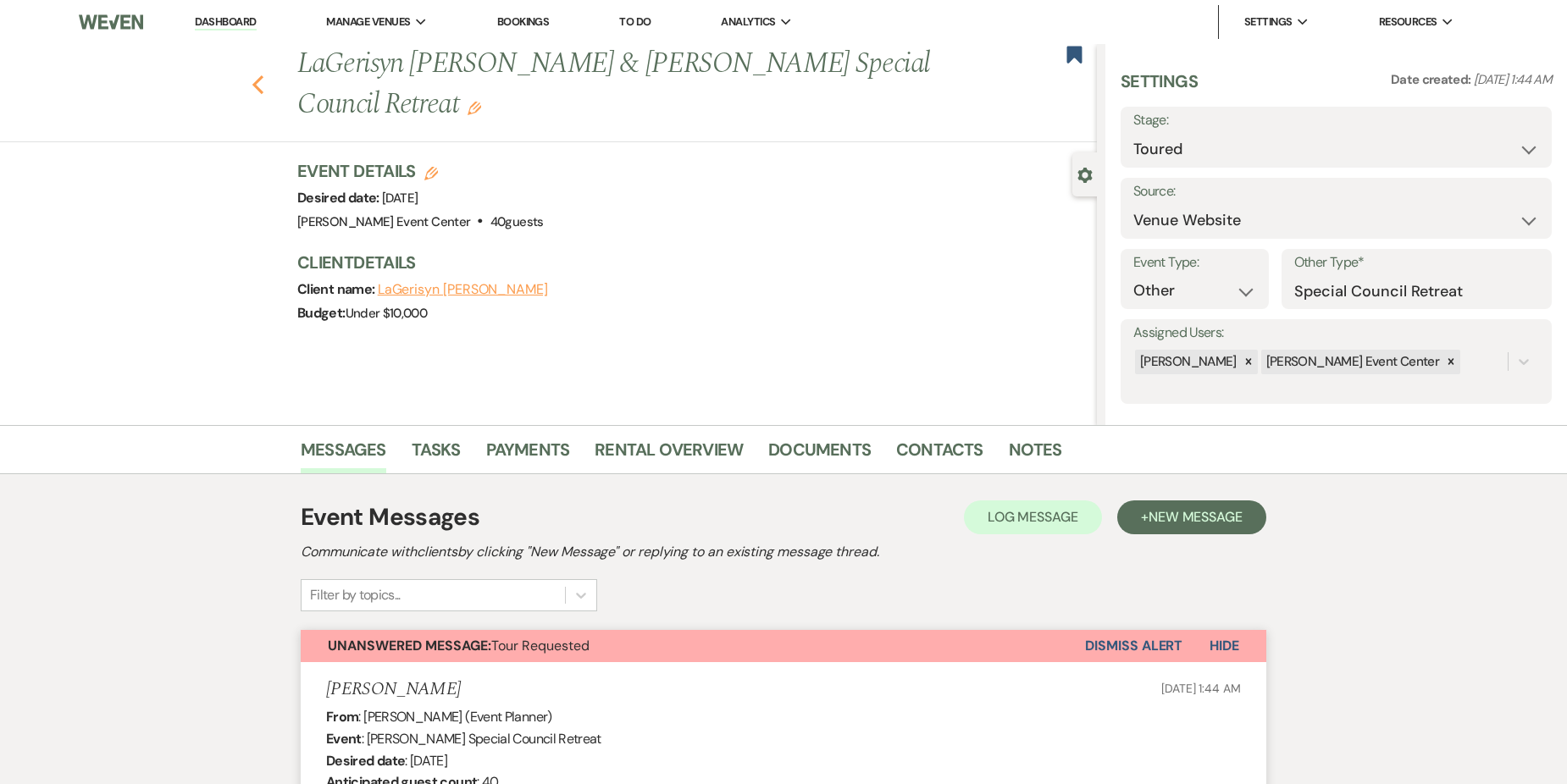
select select "5"
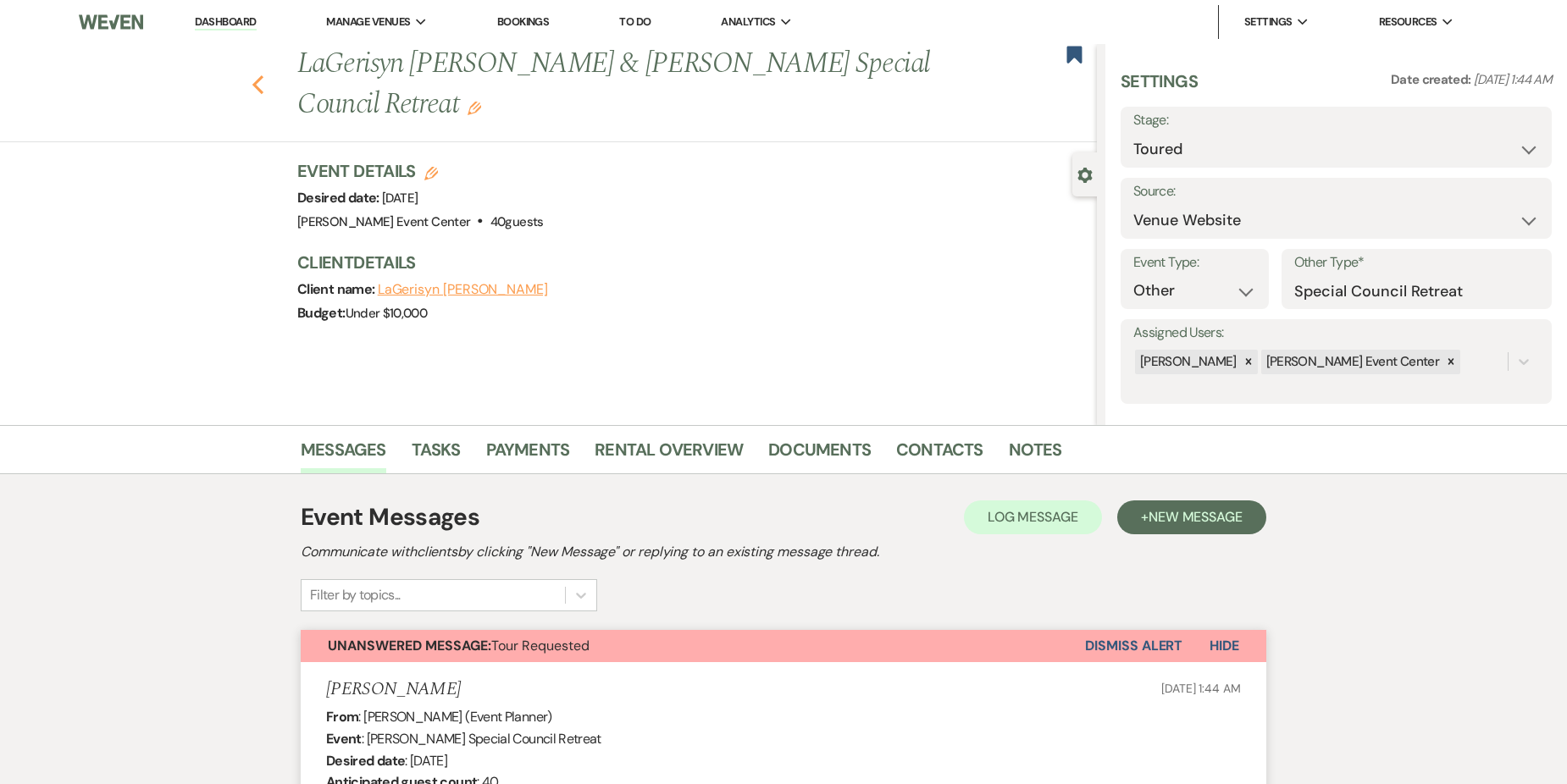
select select "5"
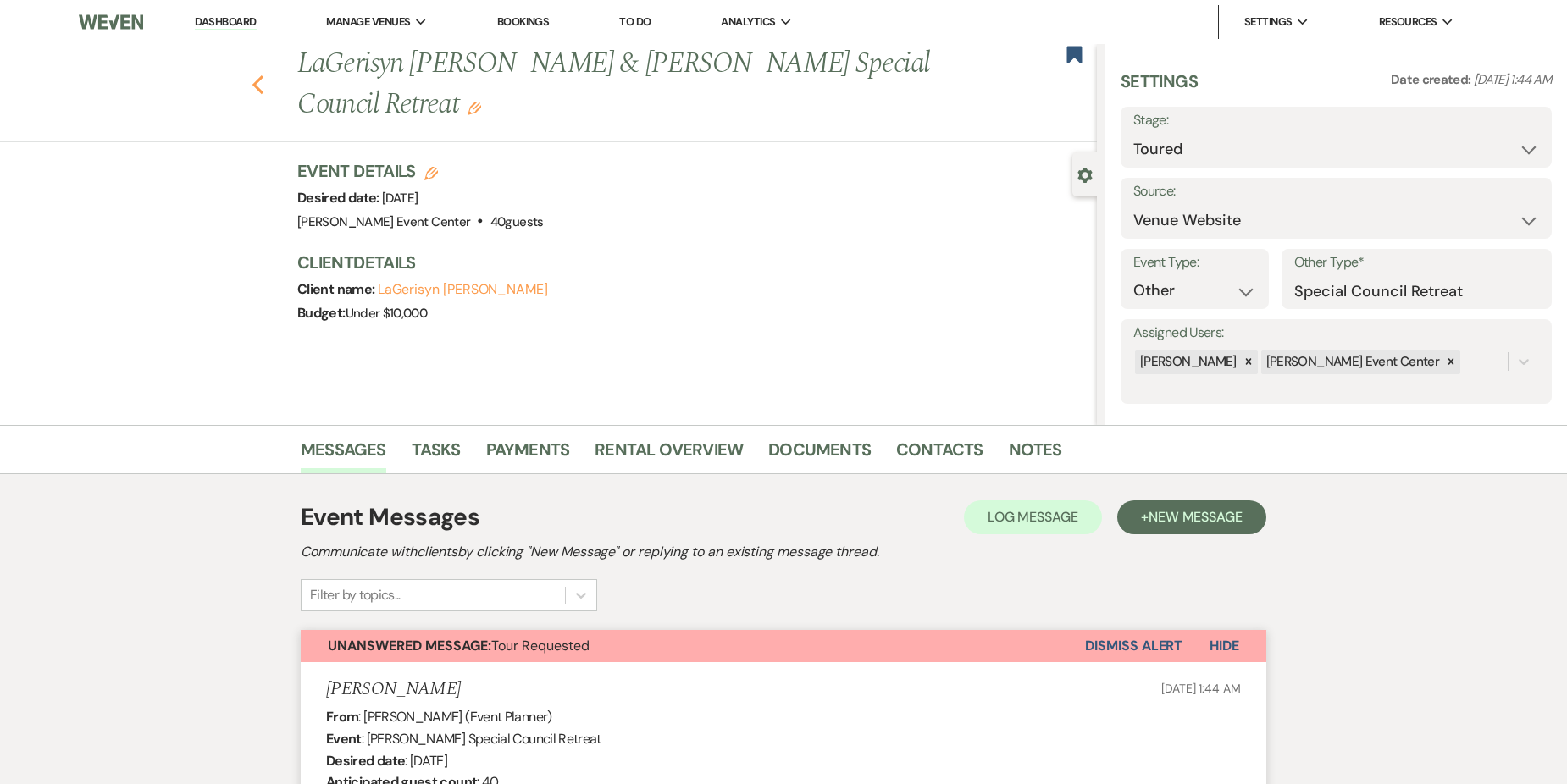
select select "5"
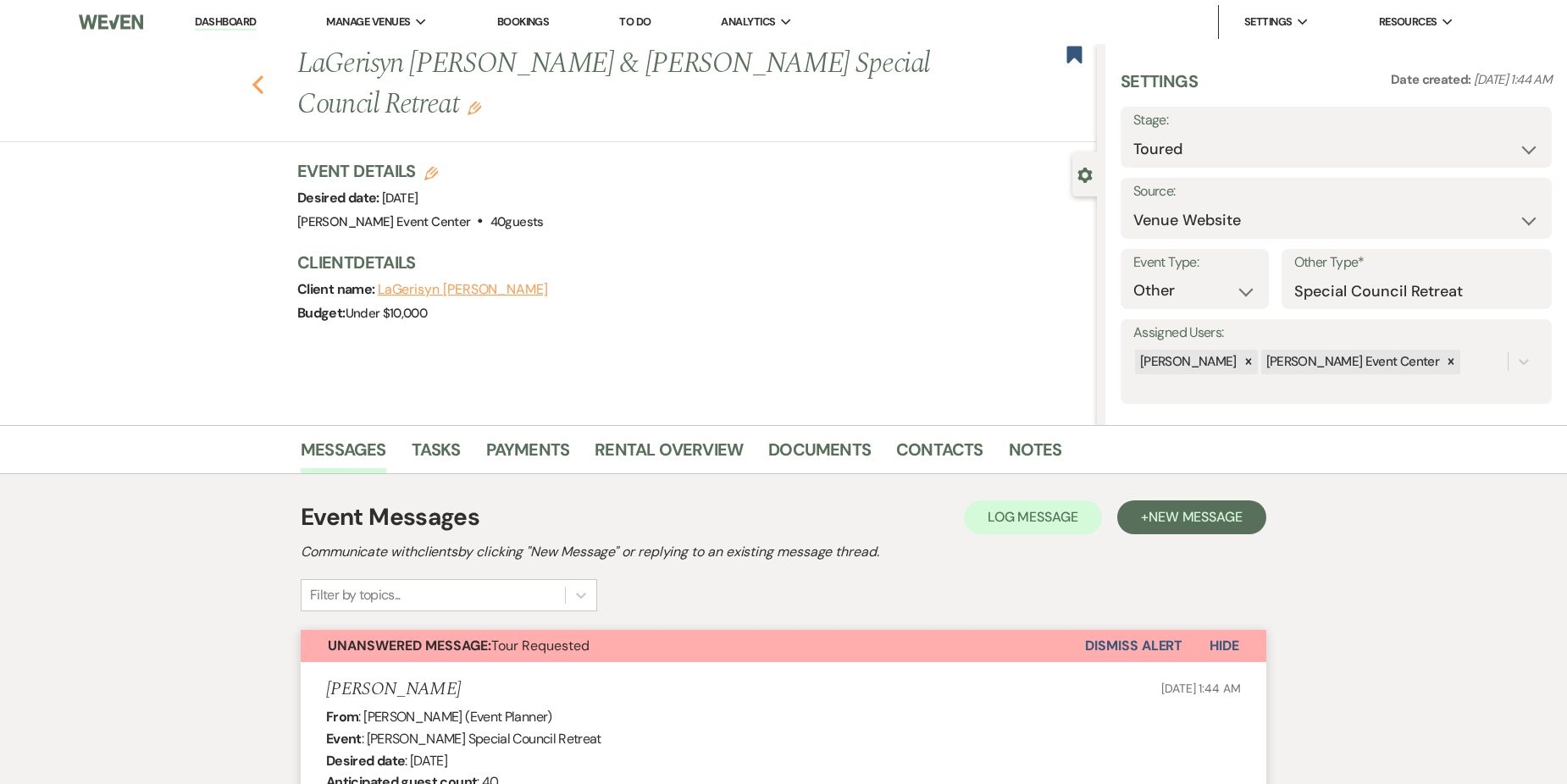
select select "5"
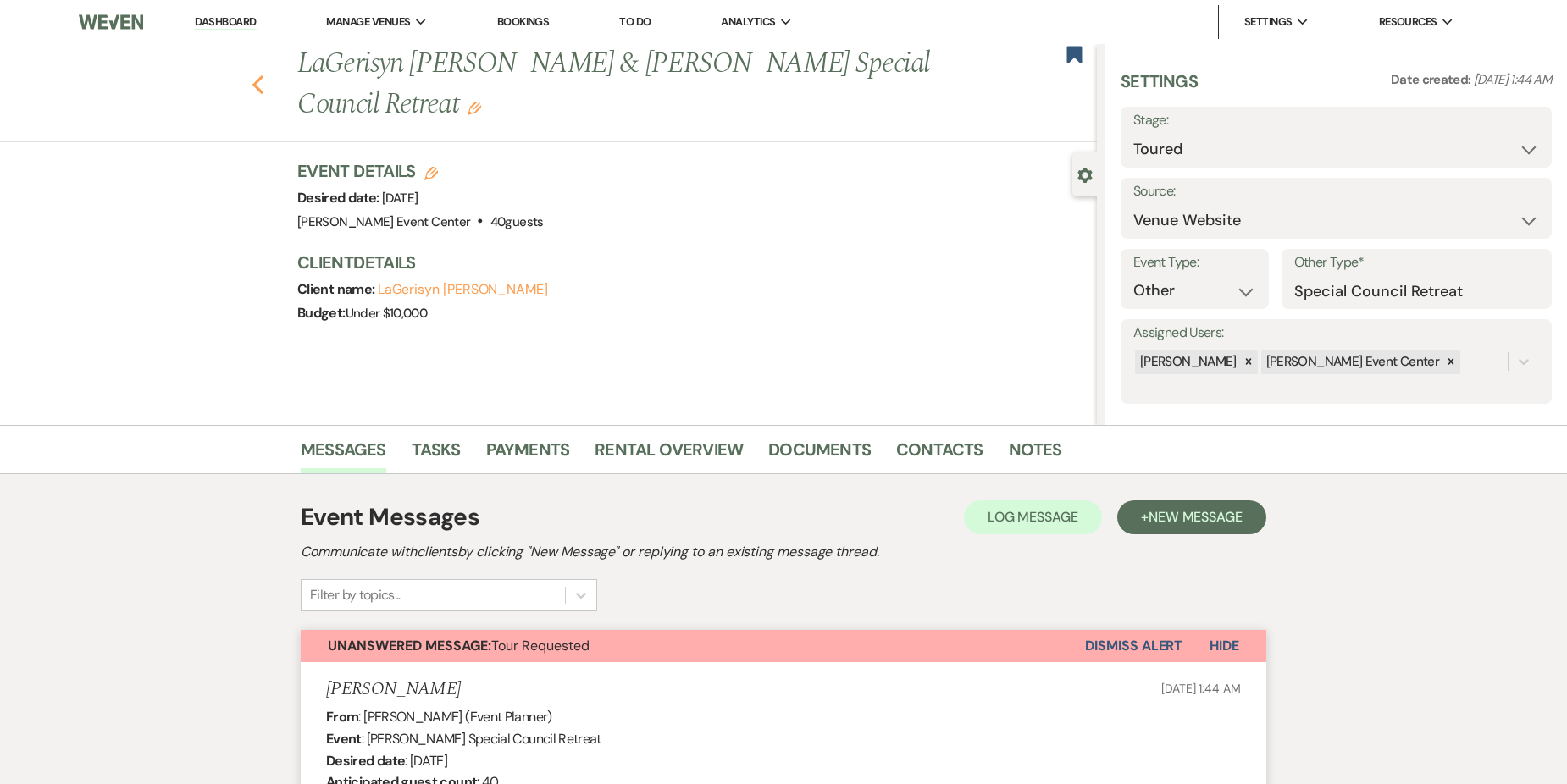
select select "5"
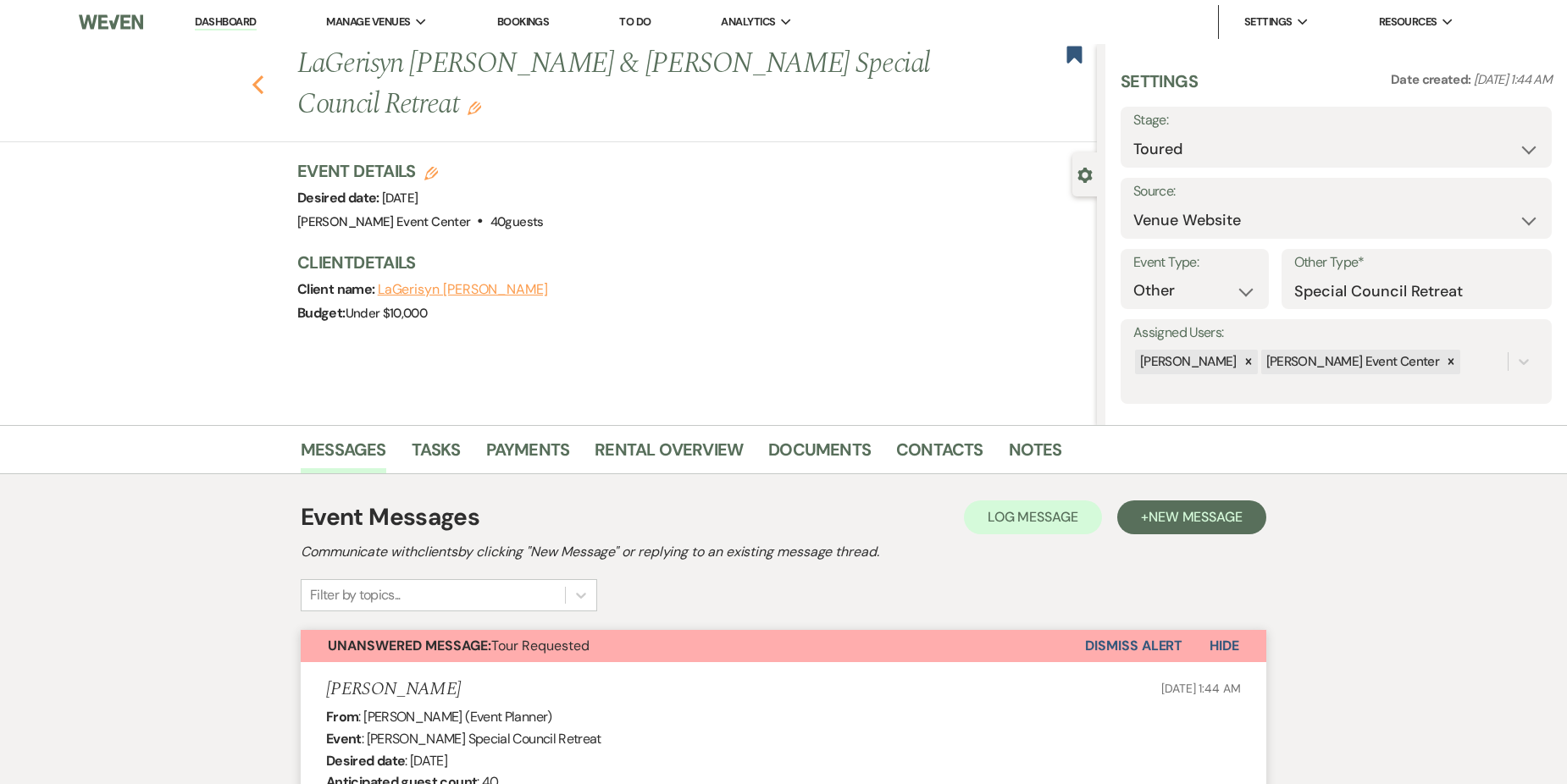
select select "5"
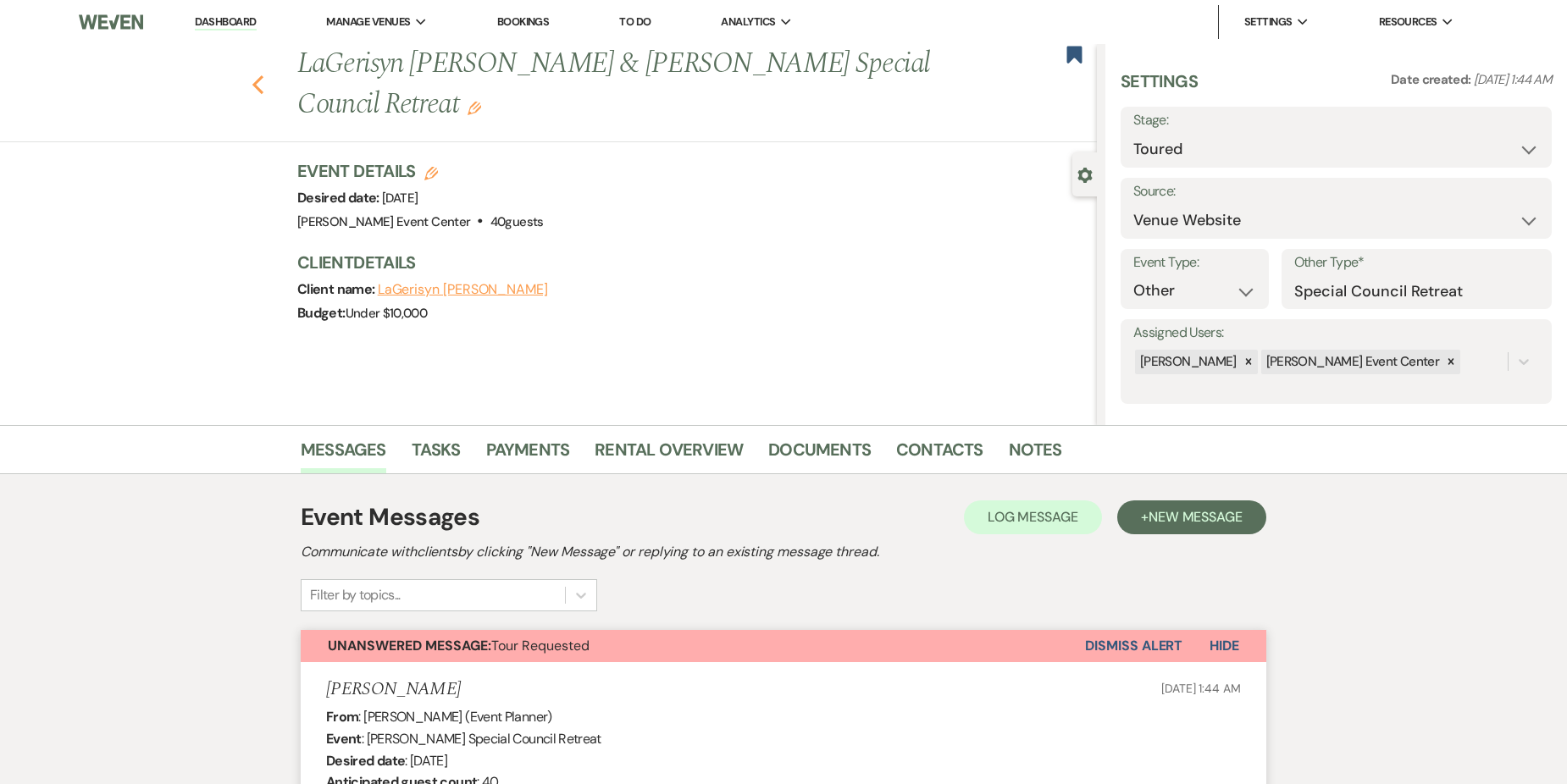
select select "5"
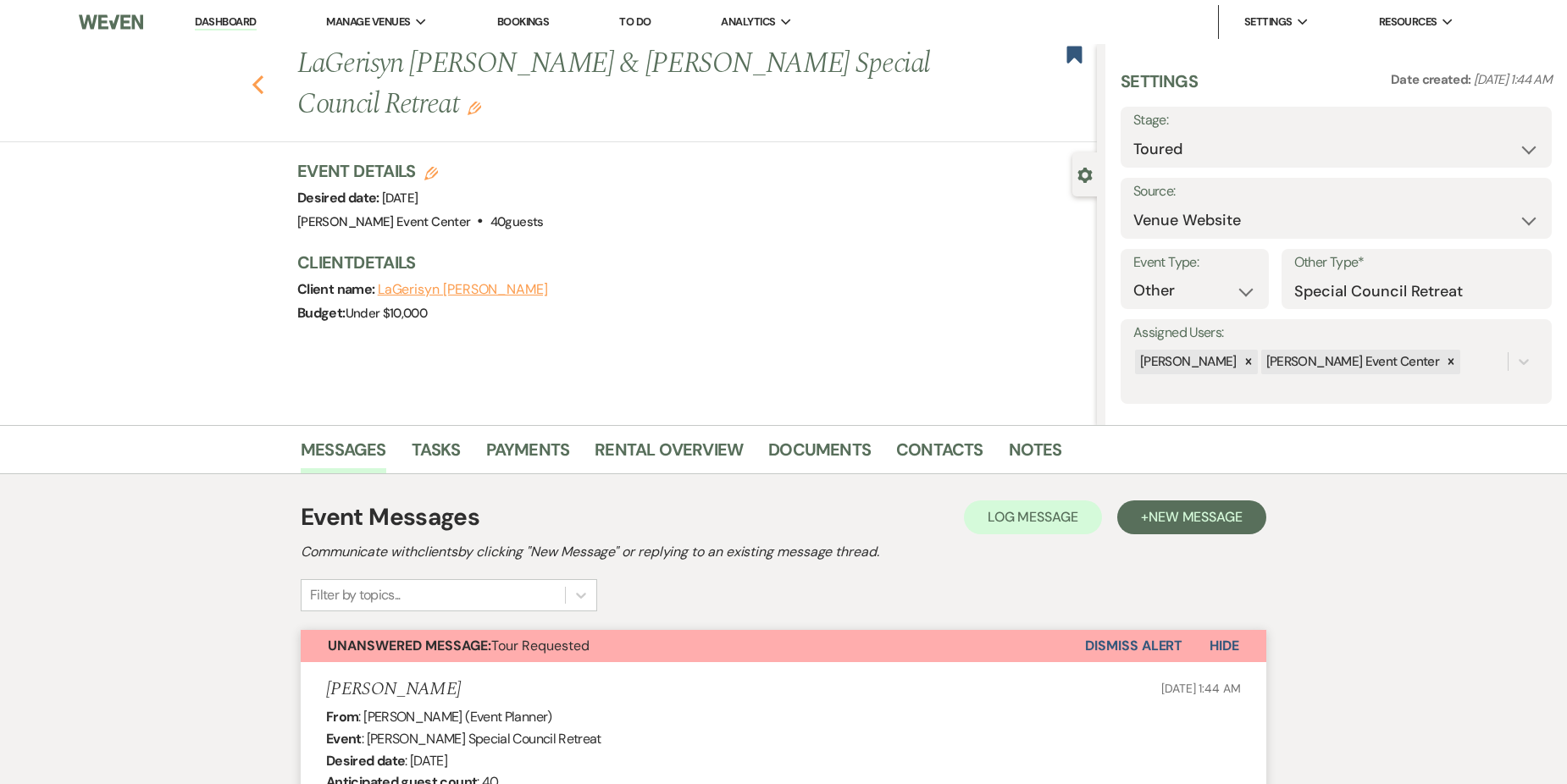
select select "5"
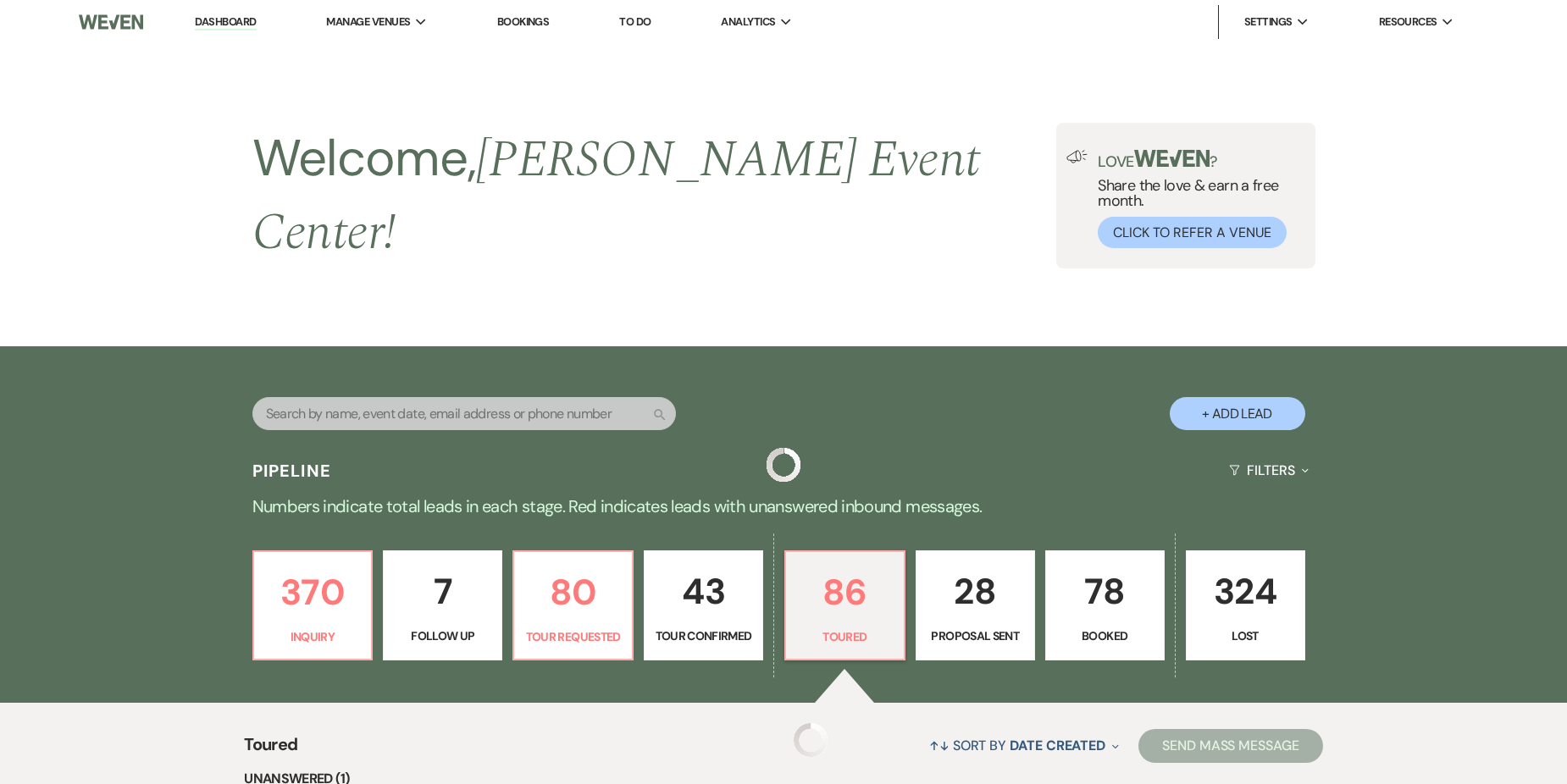
scroll to position [339, 0]
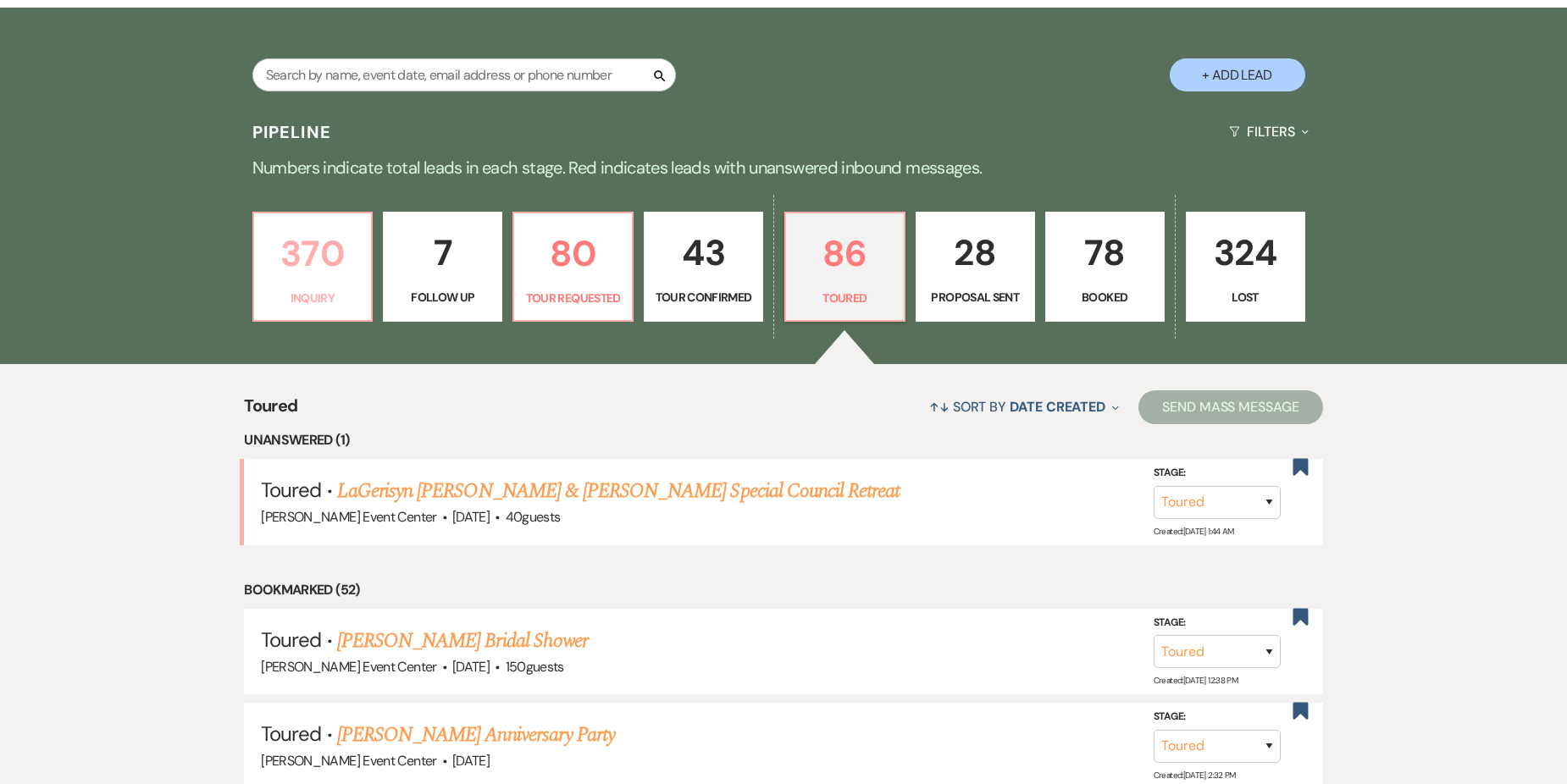
click at [310, 265] on p "370" at bounding box center [312, 253] width 97 height 57
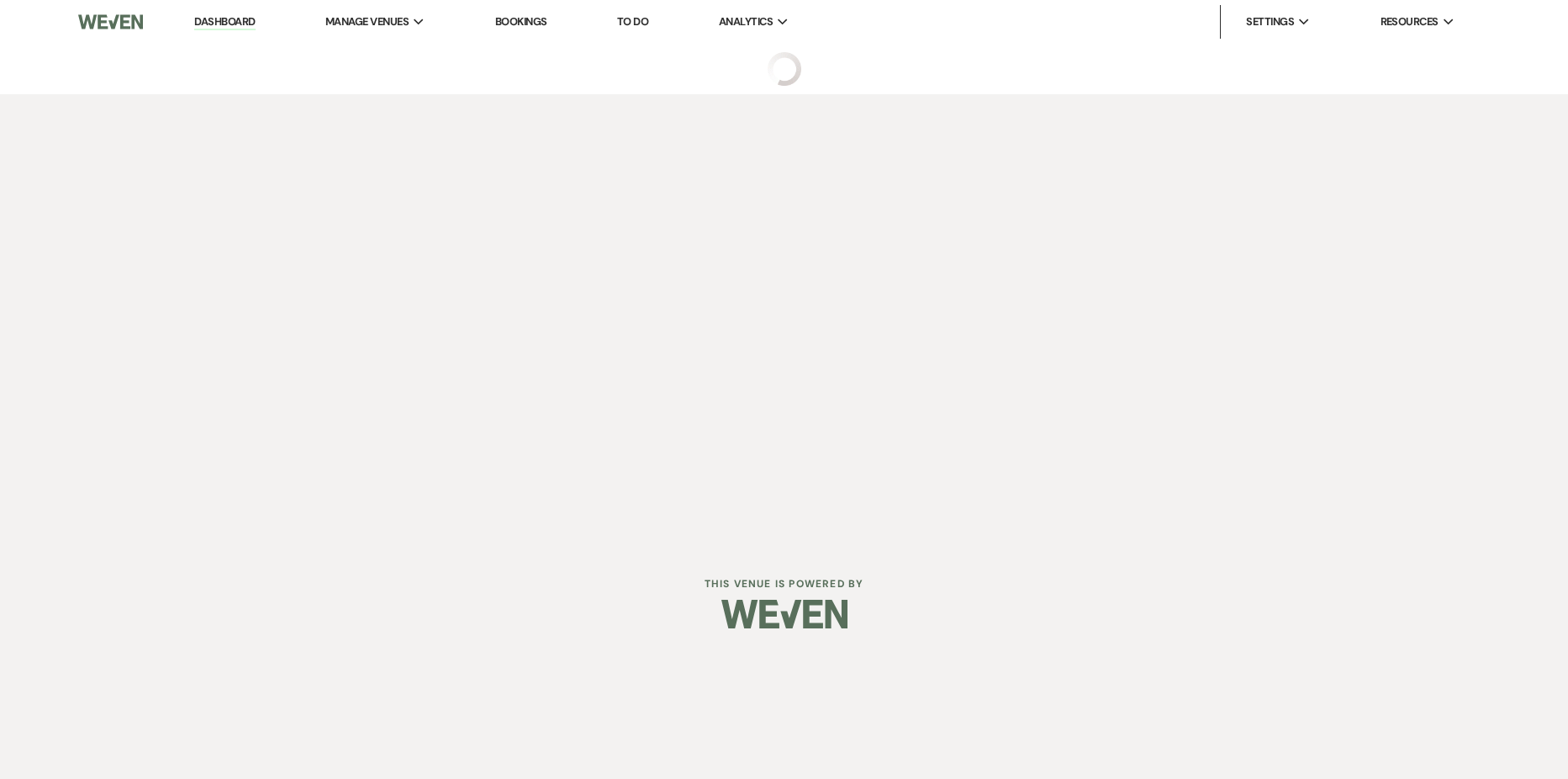
select select "5"
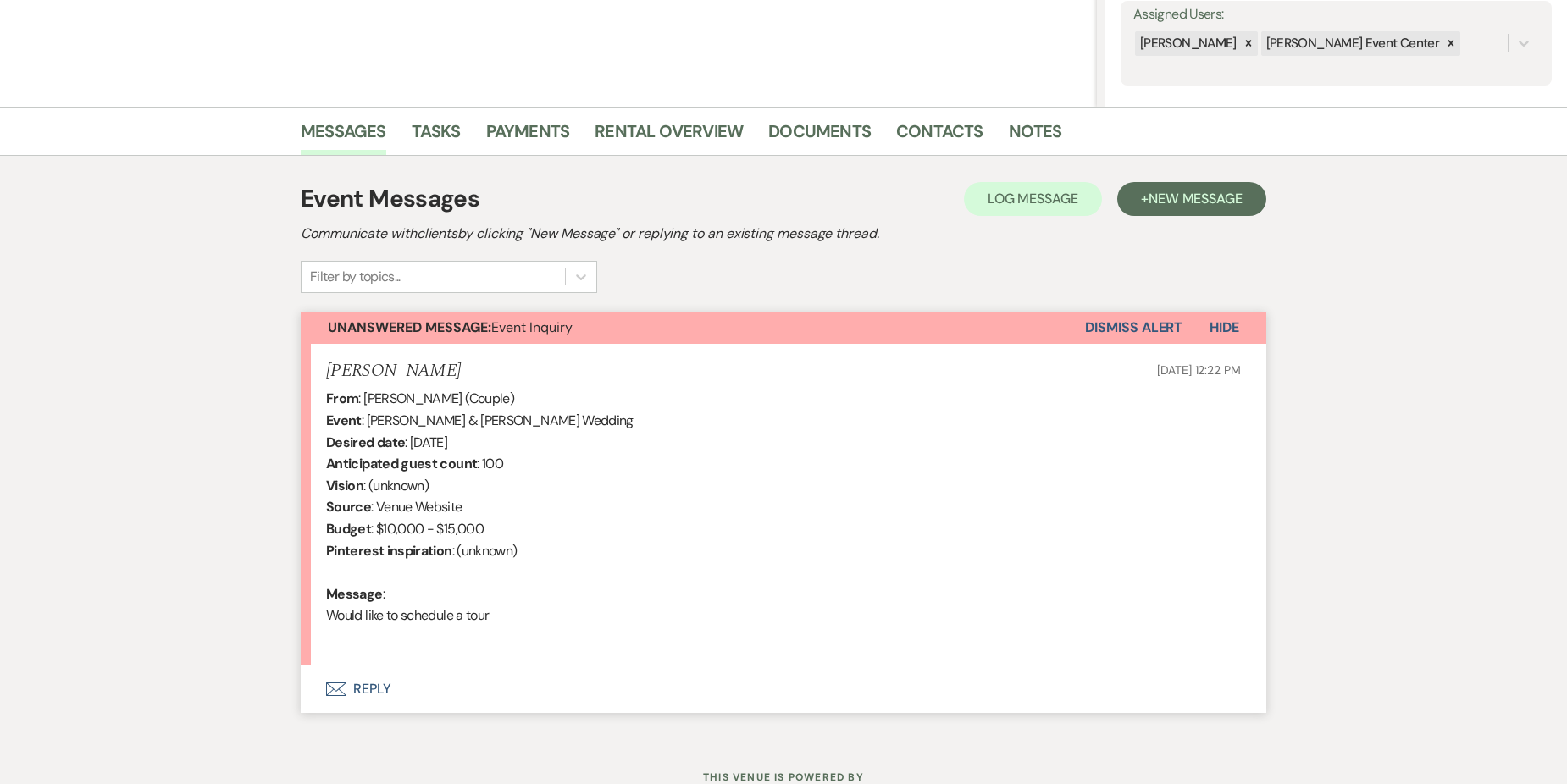
scroll to position [382, 0]
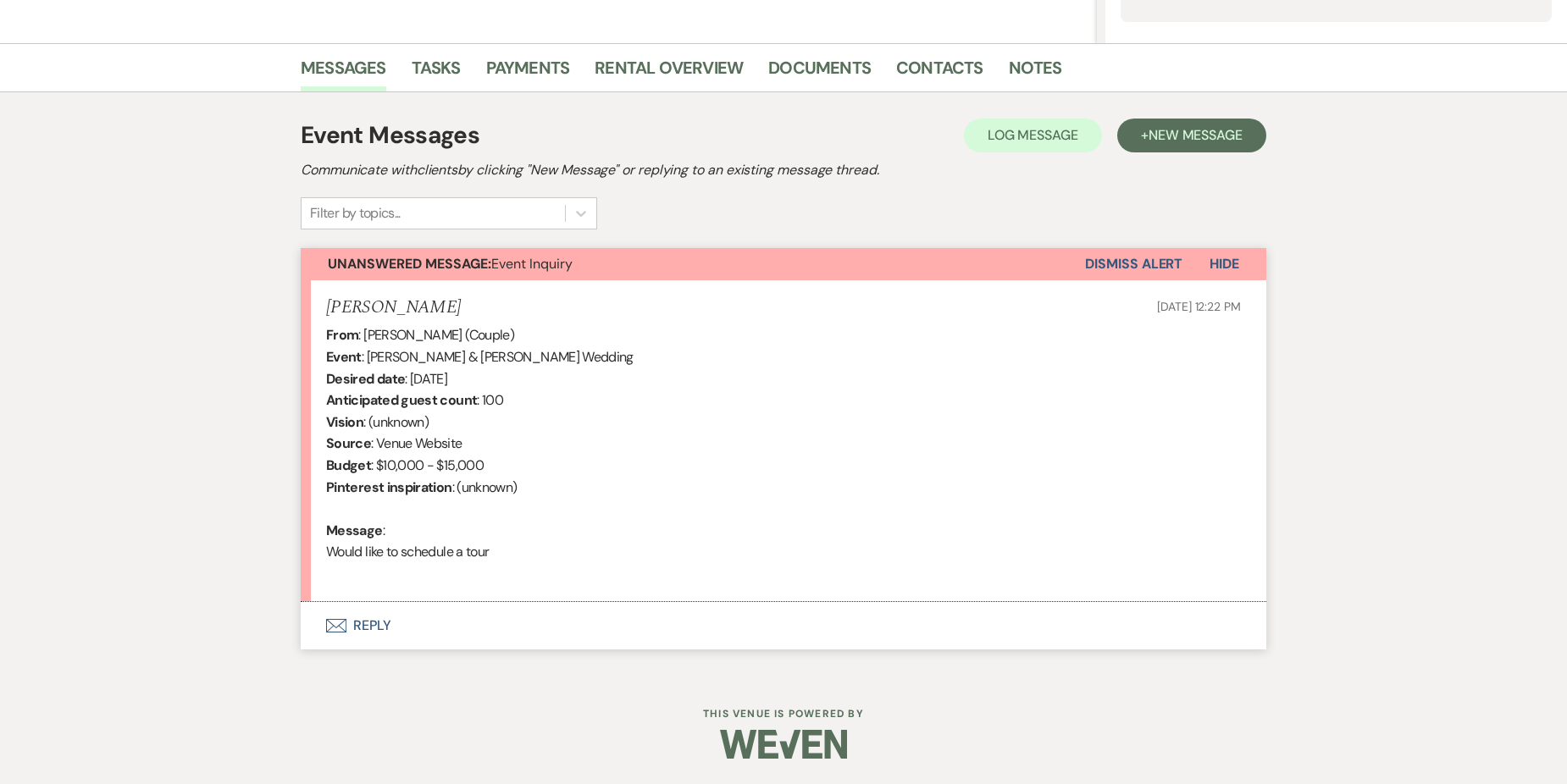
click at [381, 624] on button "Envelope Reply" at bounding box center [784, 625] width 965 height 47
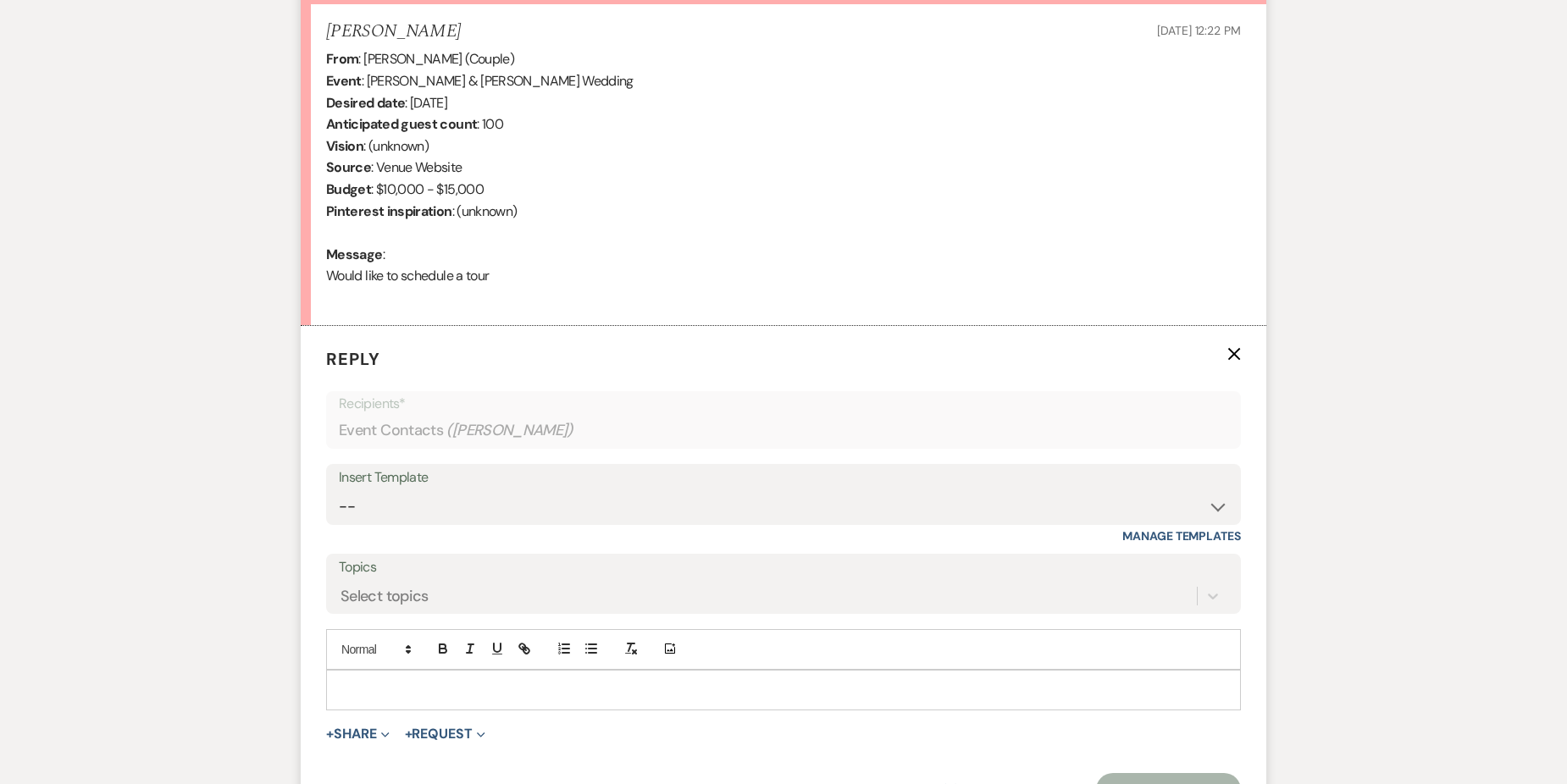
scroll to position [843, 0]
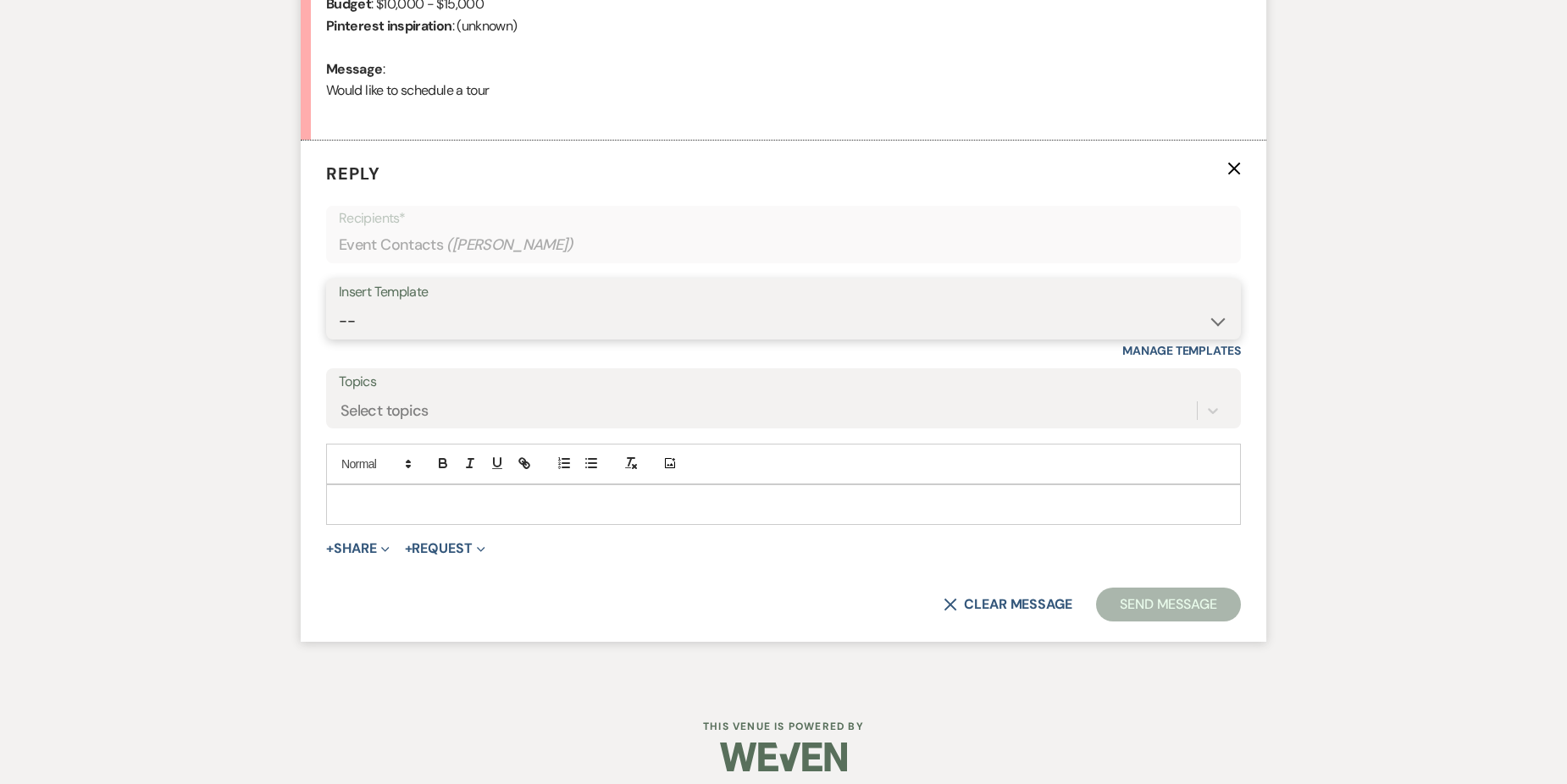
drag, startPoint x: 496, startPoint y: 319, endPoint x: 483, endPoint y: 291, distance: 30.9
click at [485, 307] on select "-- Weven Planning Portal Introduction (Booked Events) Initial Inquiry Response …" at bounding box center [784, 321] width 889 height 33
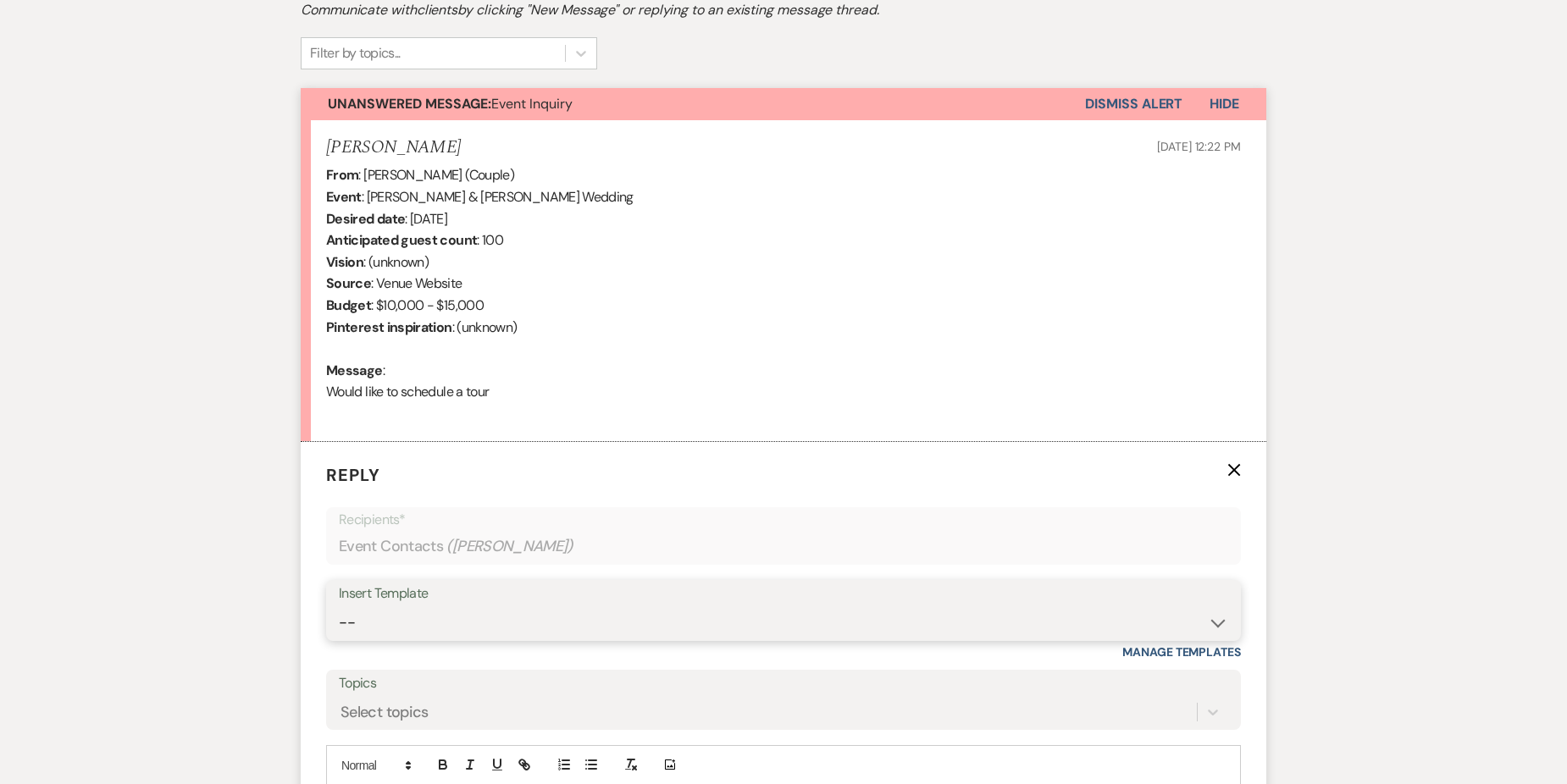
scroll to position [504, 0]
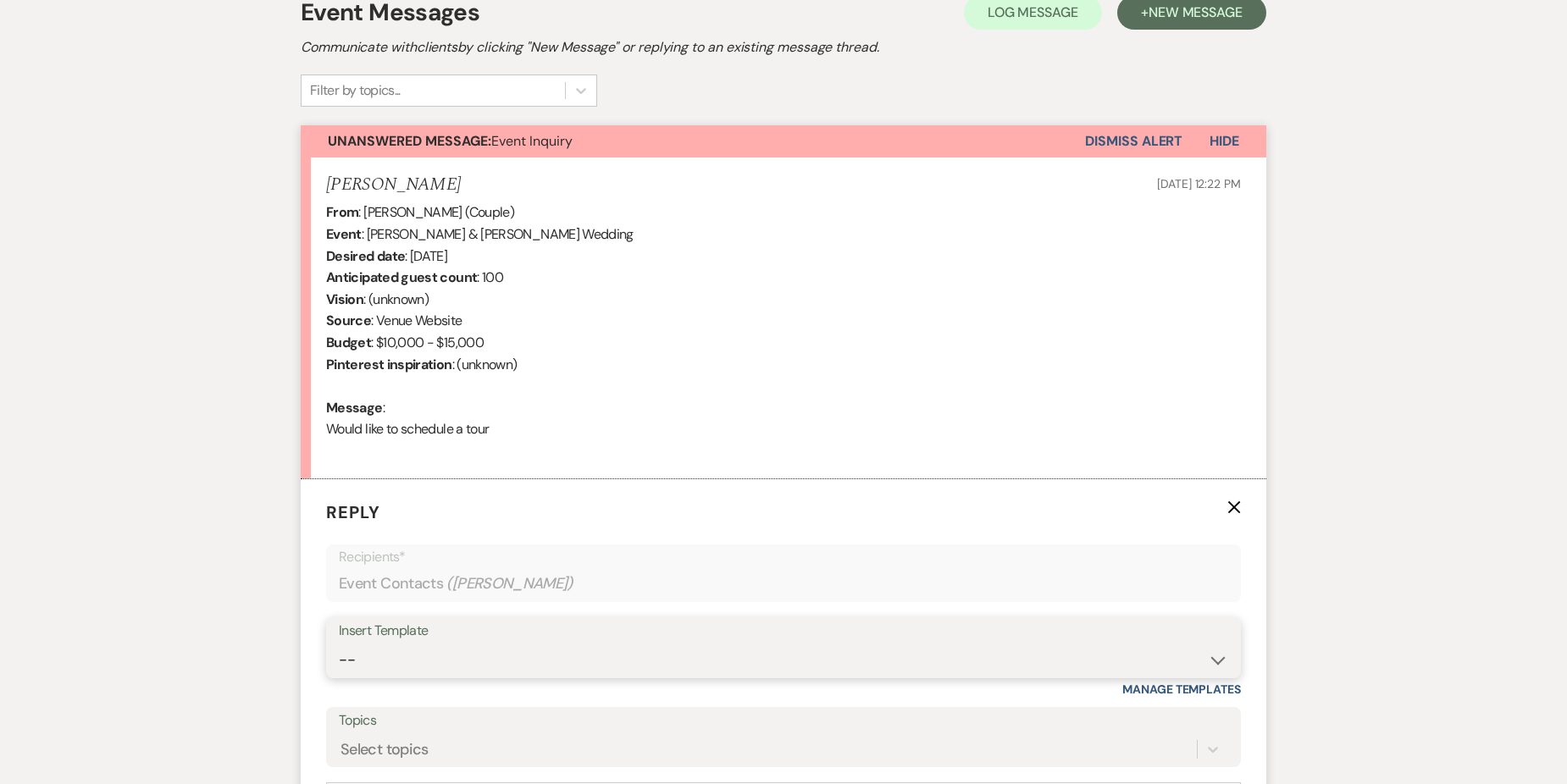
click at [433, 664] on select "-- Weven Planning Portal Introduction (Booked Events) Initial Inquiry Response …" at bounding box center [784, 659] width 889 height 33
select select "2982"
click at [339, 643] on select "-- Weven Planning Portal Introduction (Booked Events) Initial Inquiry Response …" at bounding box center [784, 659] width 889 height 33
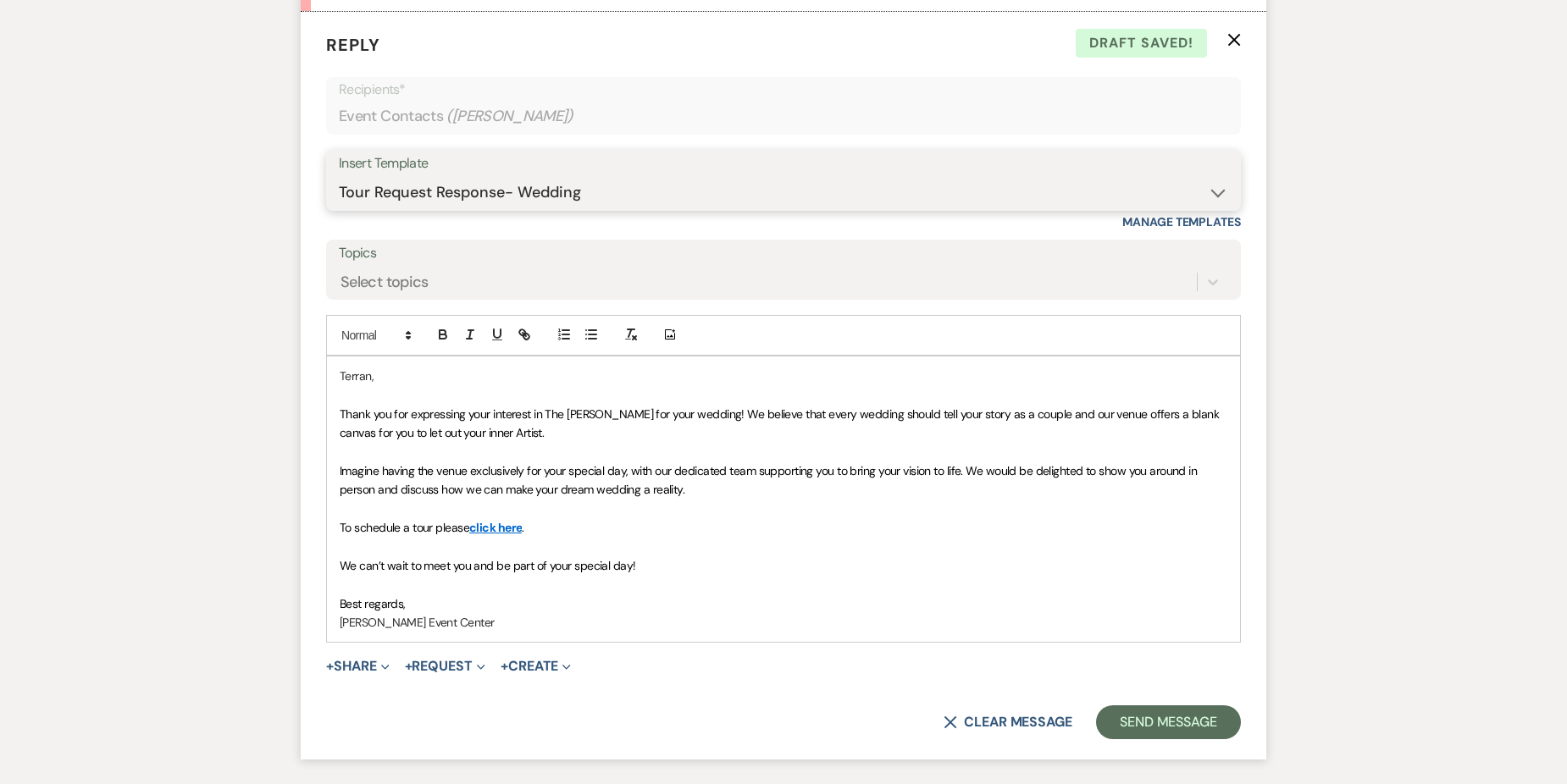
scroll to position [1012, 0]
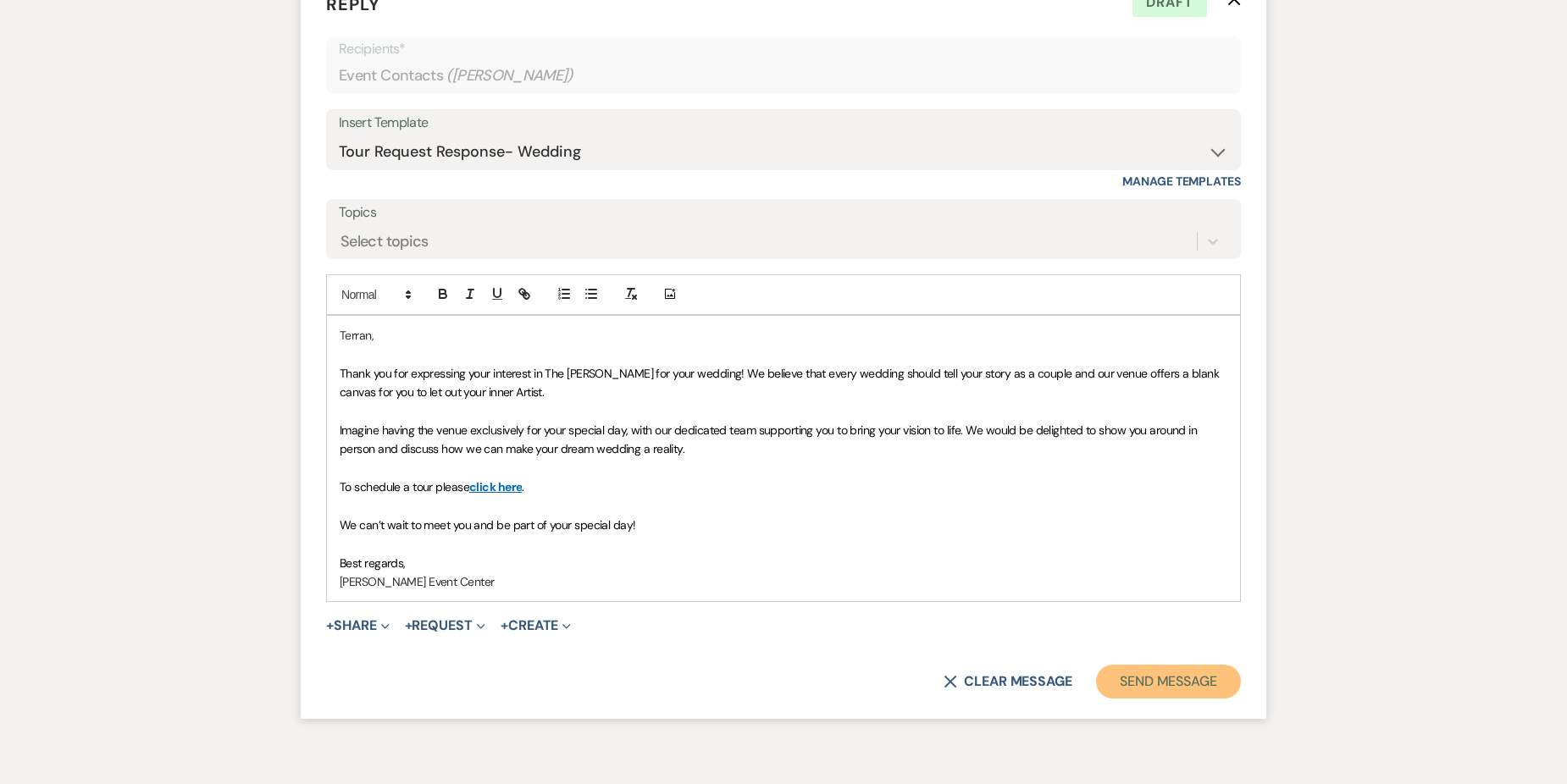
click at [1167, 686] on button "Send Message" at bounding box center [1168, 682] width 145 height 34
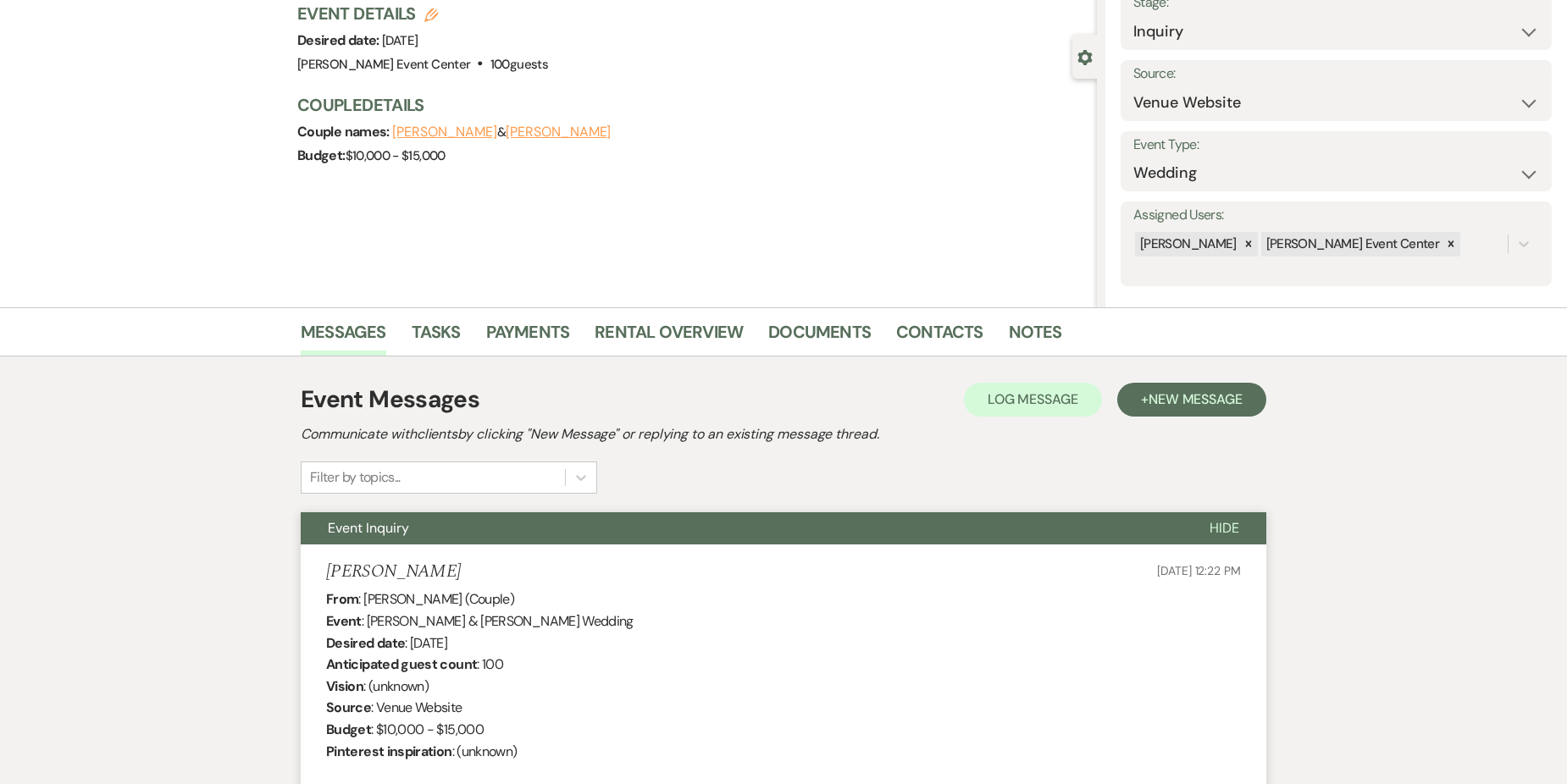
scroll to position [0, 0]
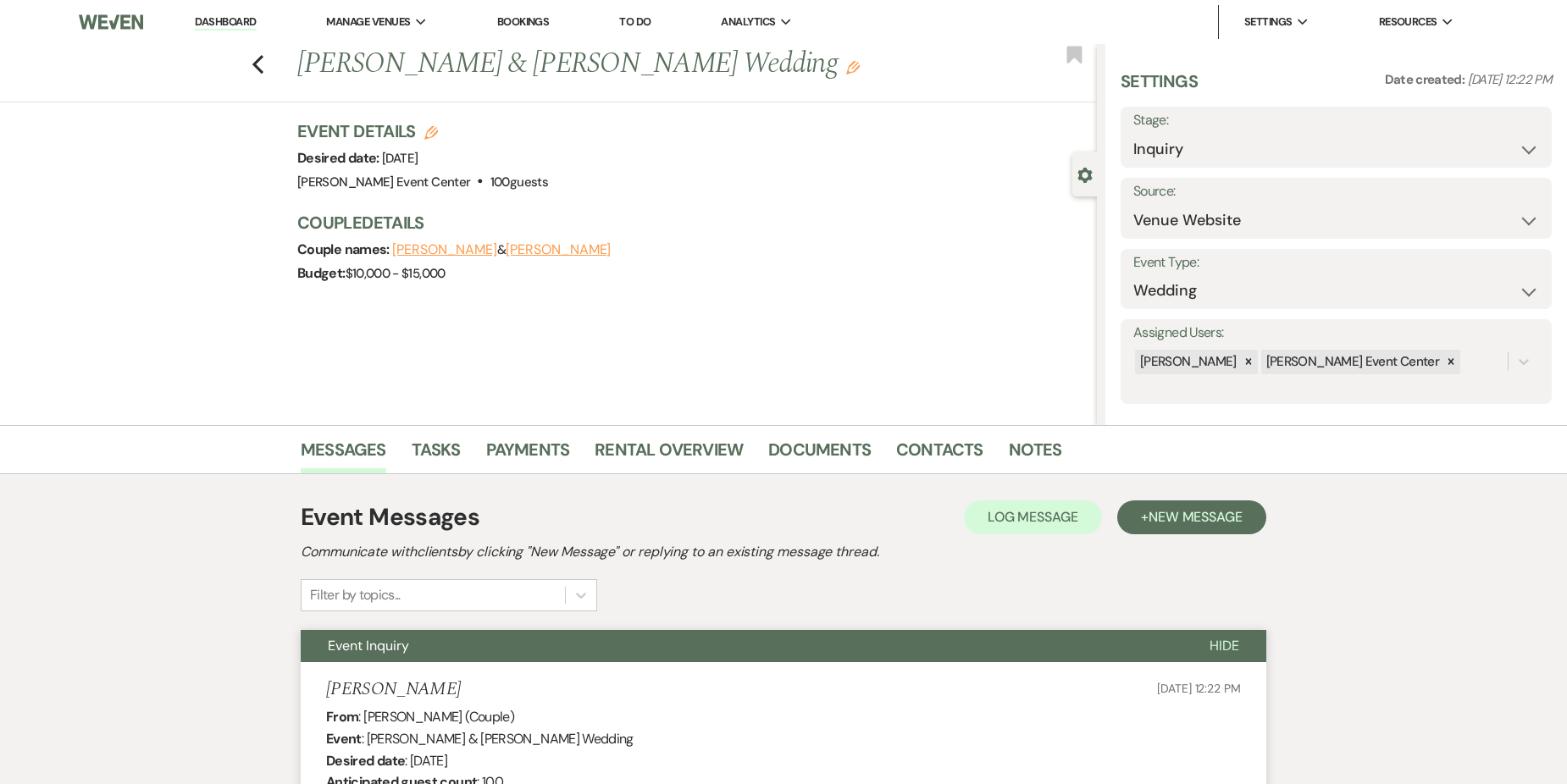
click at [273, 69] on div "Previous Lester Biggers & Terran Watkins's Wedding Edit Bookmark" at bounding box center [544, 74] width 1105 height 59
click at [1296, 141] on select "Inquiry Follow Up Tour Requested Tour Confirmed Toured Proposal Sent Booked Lost" at bounding box center [1335, 149] width 406 height 33
select select "2"
click at [1133, 133] on select "Inquiry Follow Up Tour Requested Tour Confirmed Toured Proposal Sent Booked Lost" at bounding box center [1335, 149] width 406 height 33
click at [1492, 136] on button "Save" at bounding box center [1505, 137] width 93 height 34
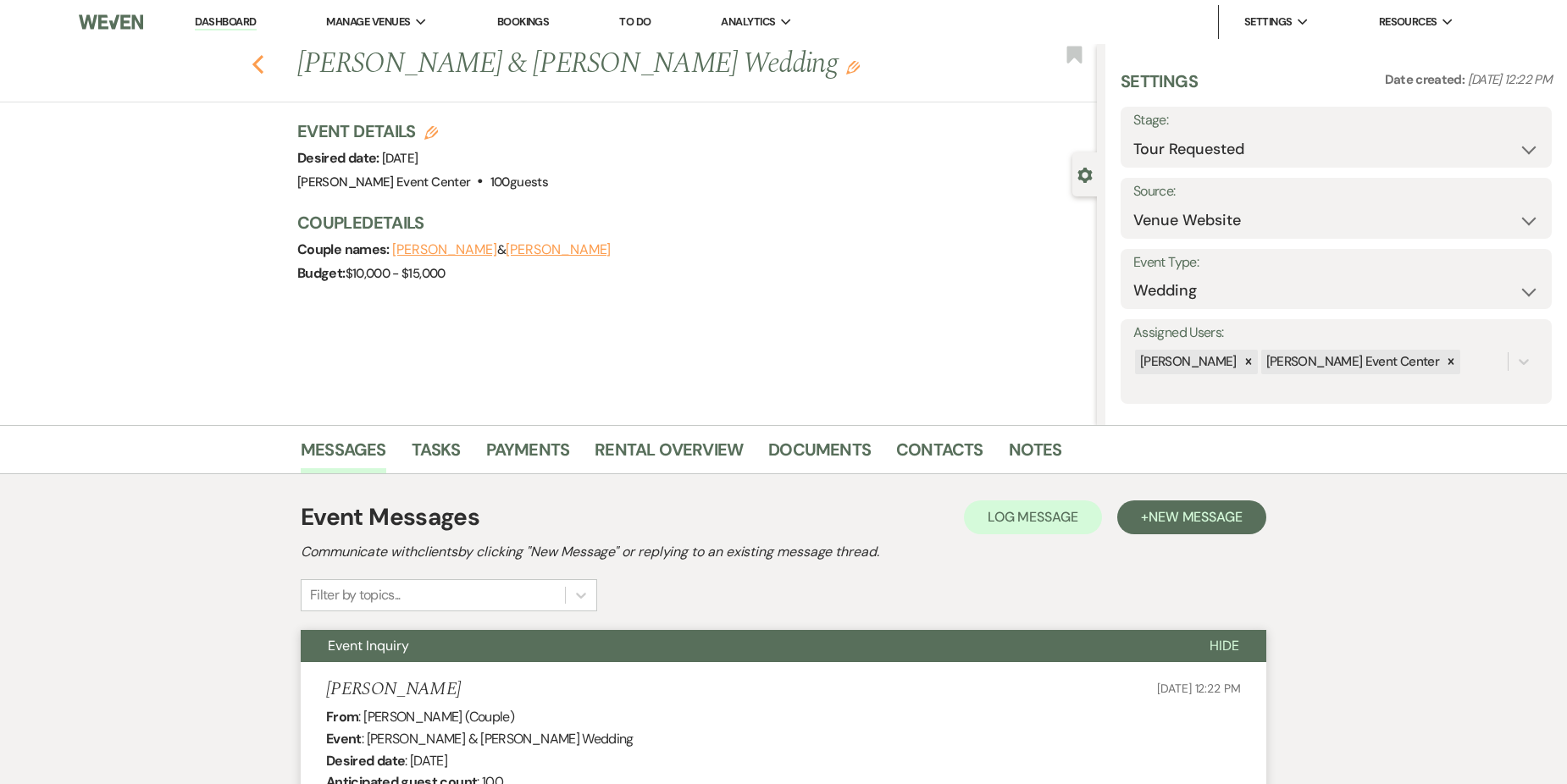
click at [264, 63] on icon "Previous" at bounding box center [257, 63] width 12 height 20
select select "2"
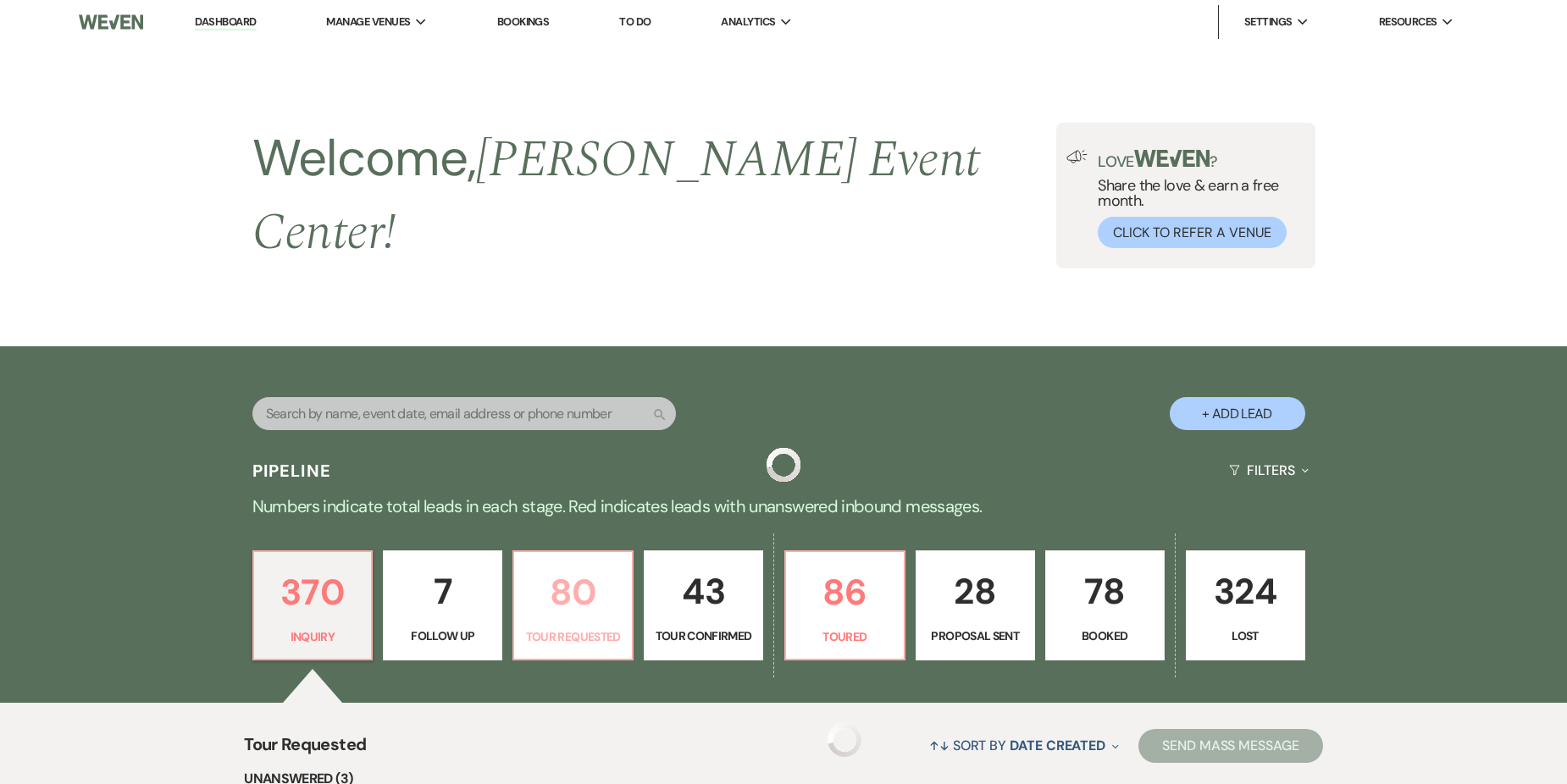
scroll to position [339, 0]
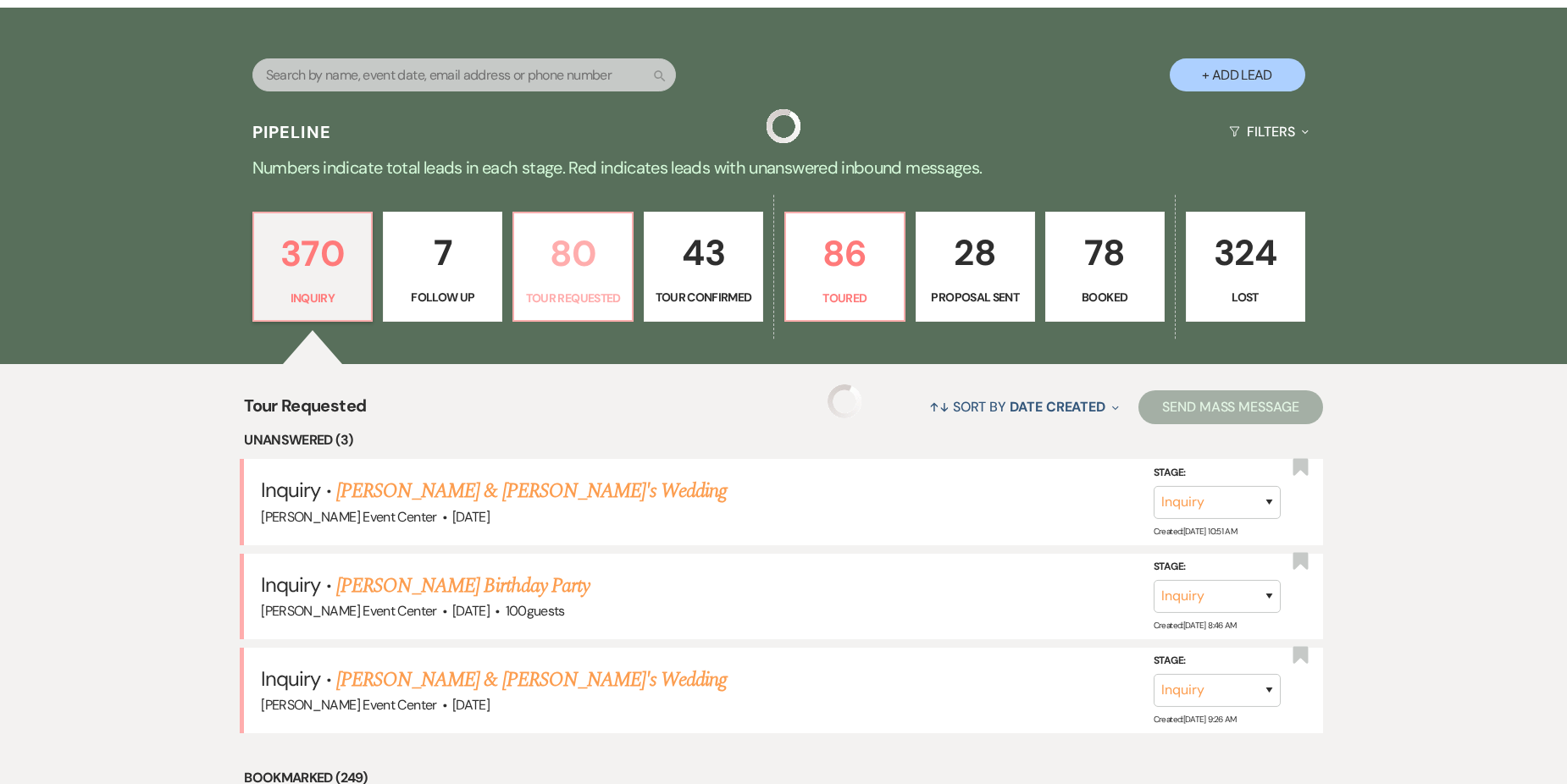
click at [575, 264] on p "80" at bounding box center [572, 253] width 97 height 57
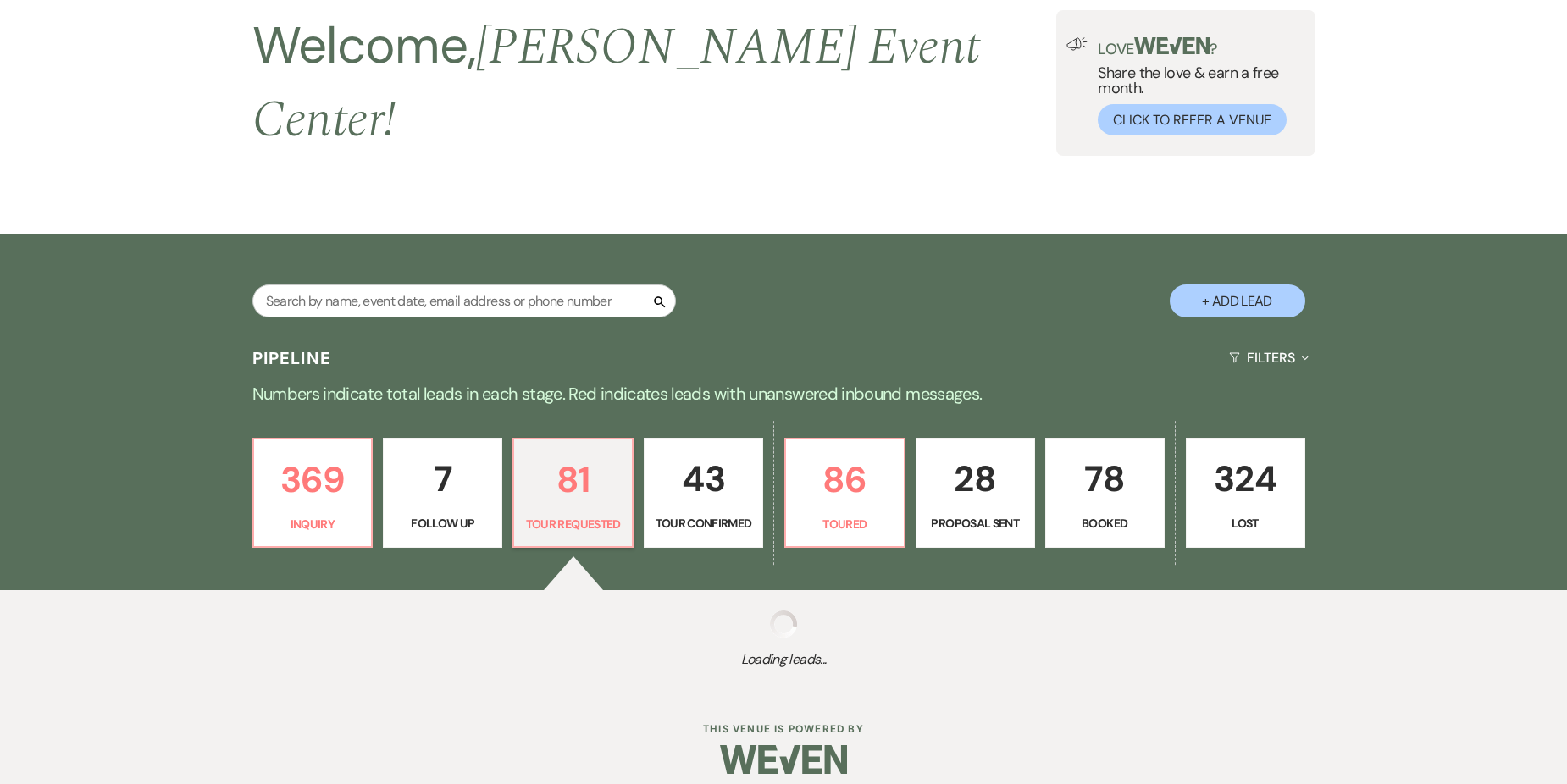
select select "2"
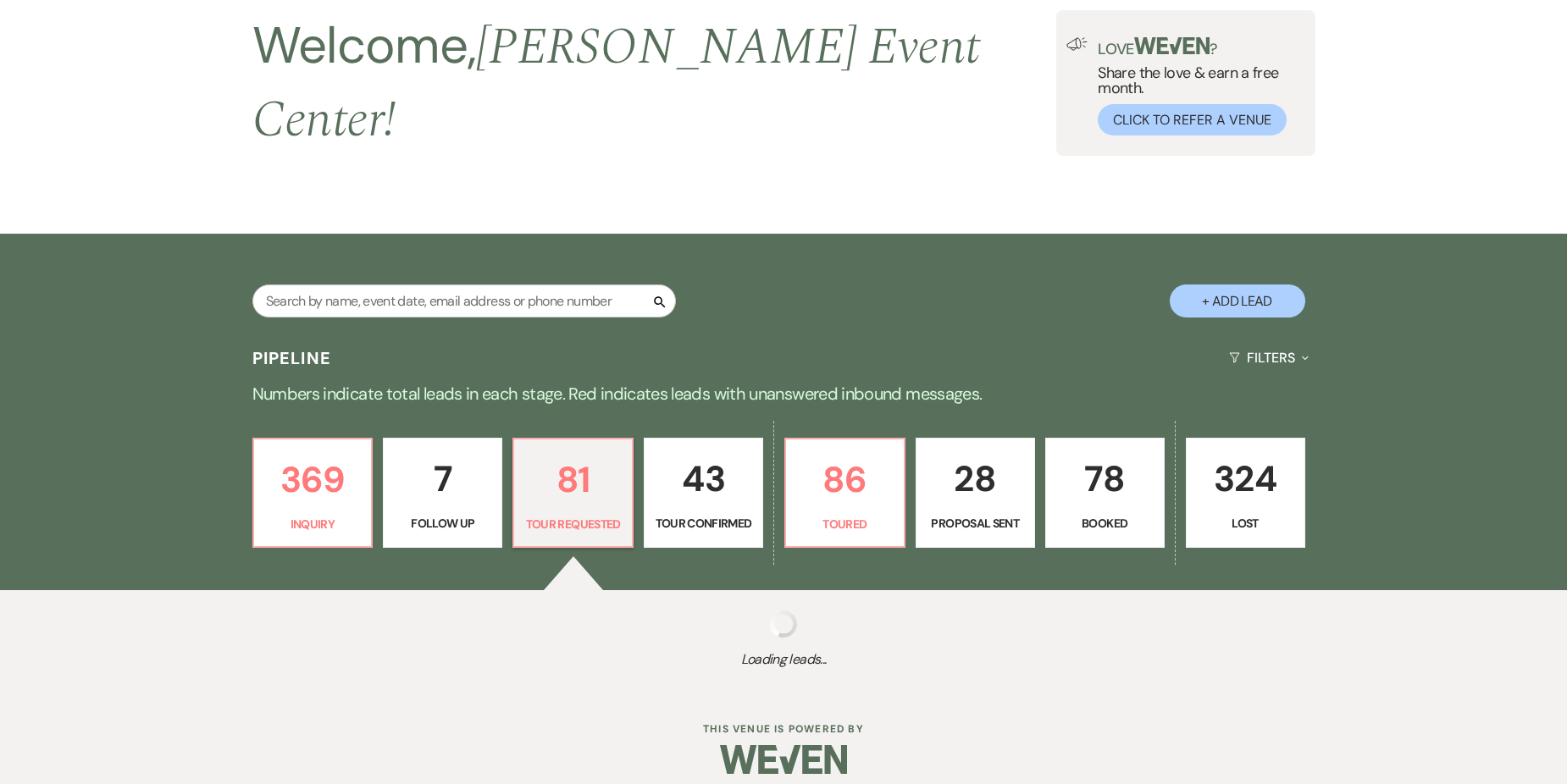
select select "2"
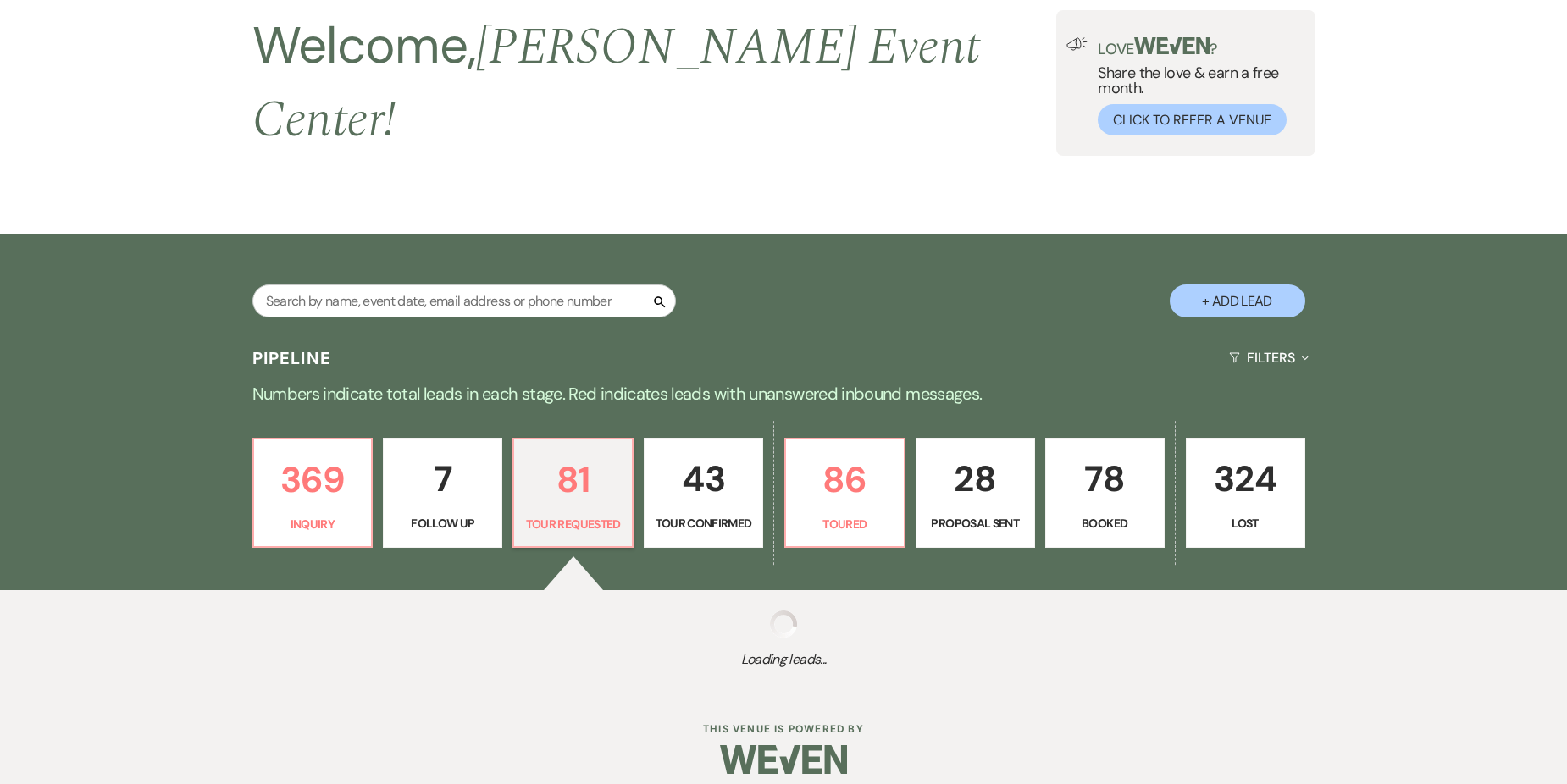
select select "2"
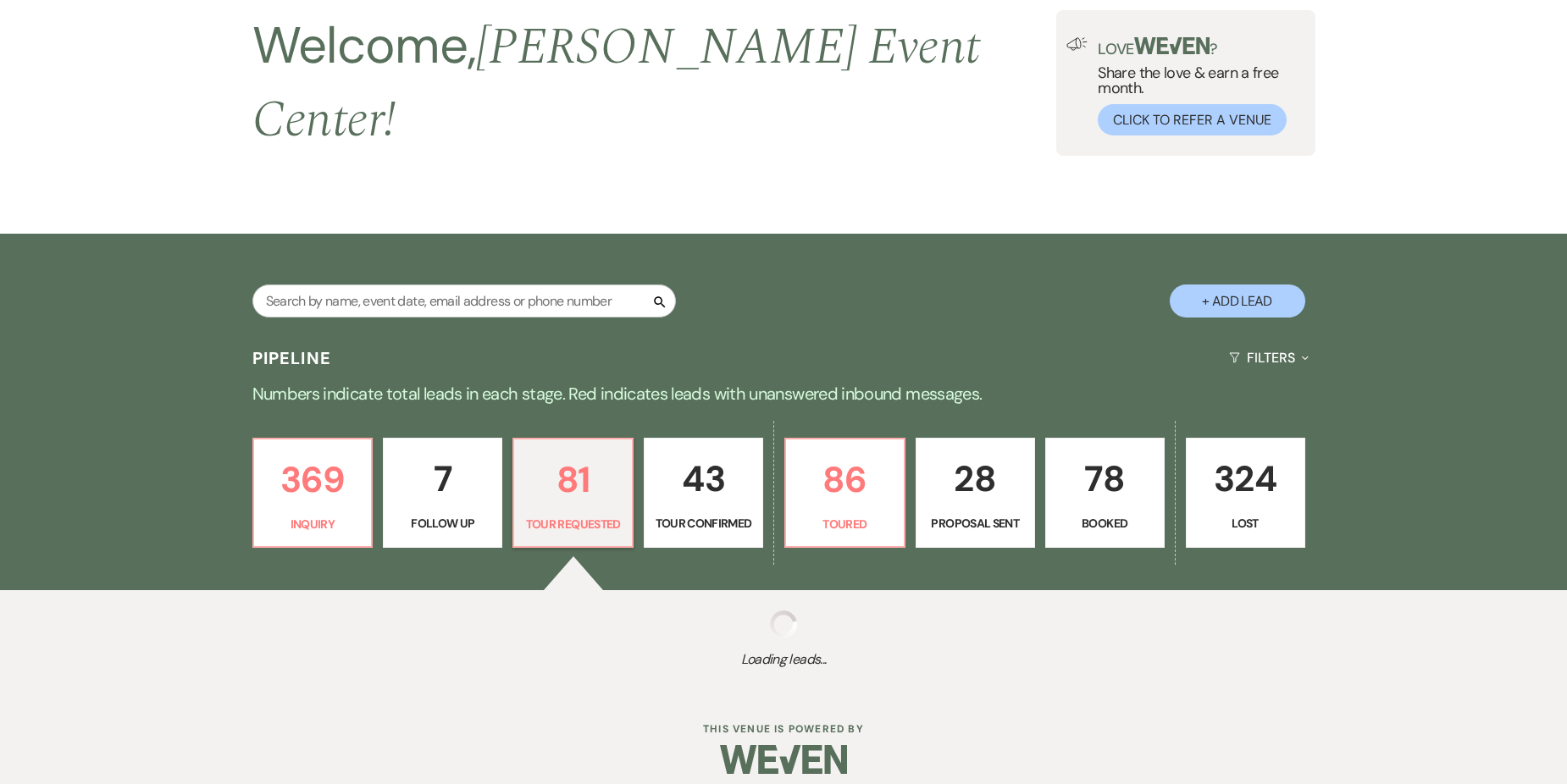
select select "2"
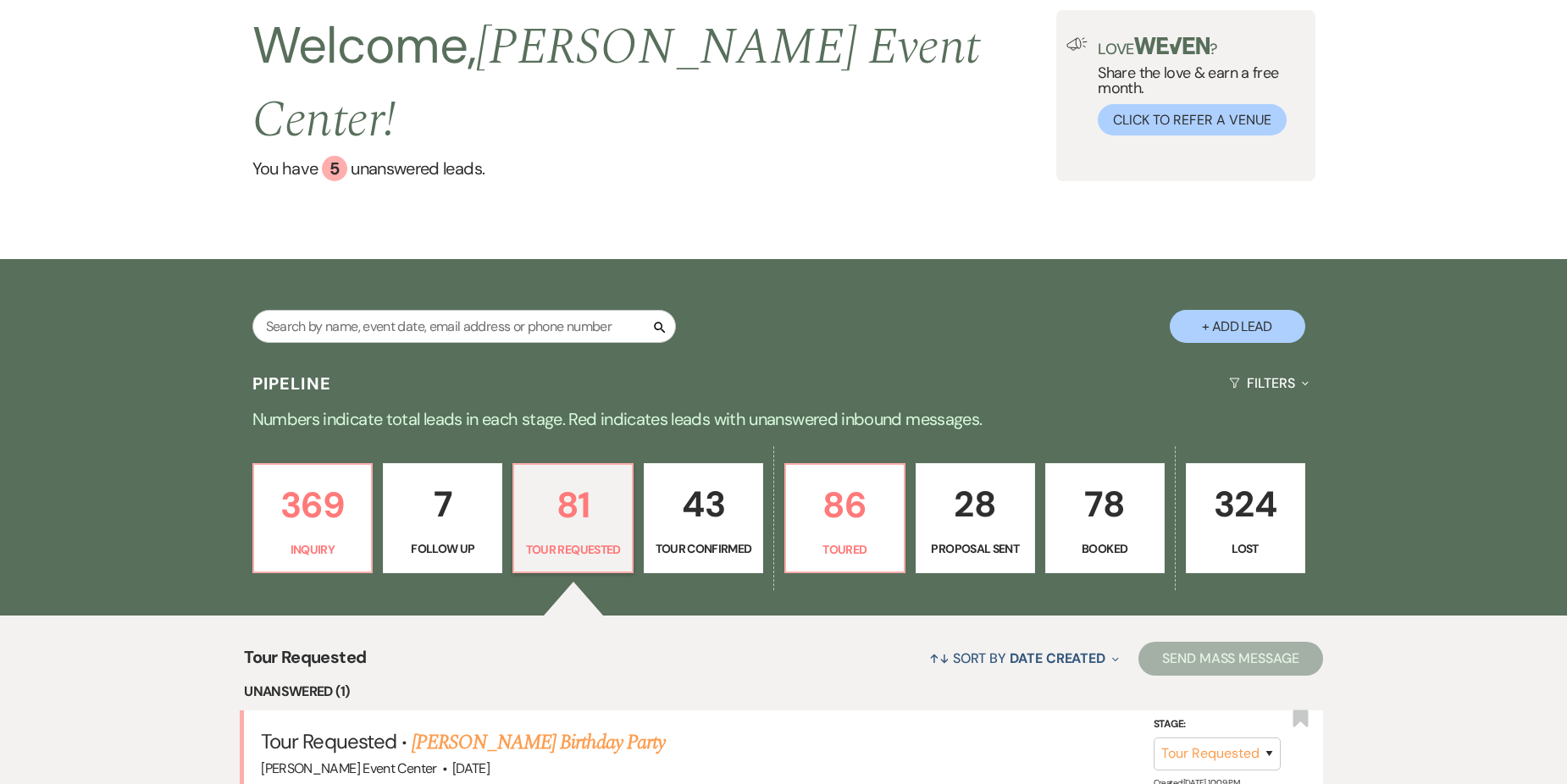
scroll to position [339, 0]
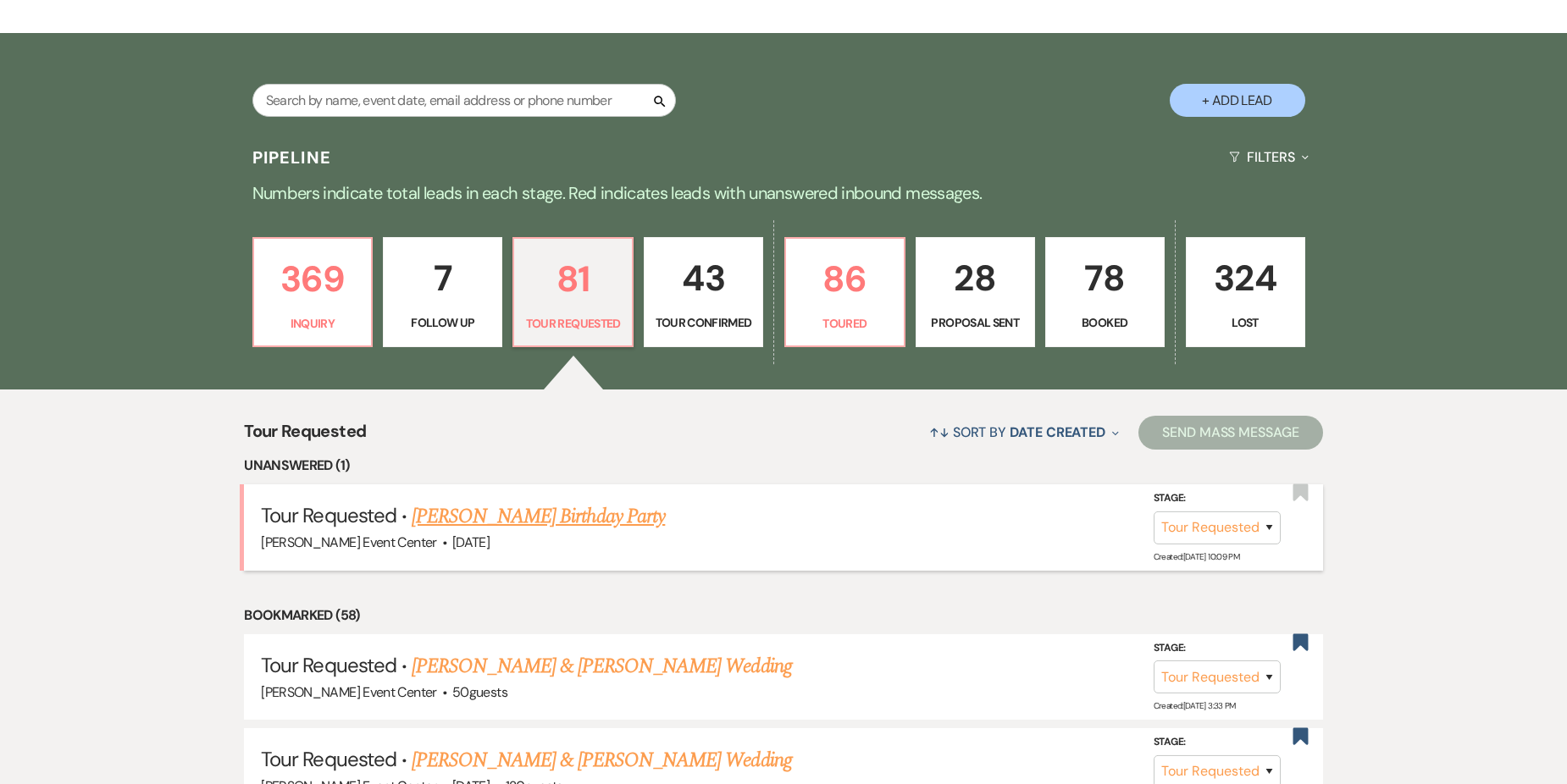
click at [518, 501] on link "Latasha Brown's Birthday Party" at bounding box center [538, 516] width 254 height 30
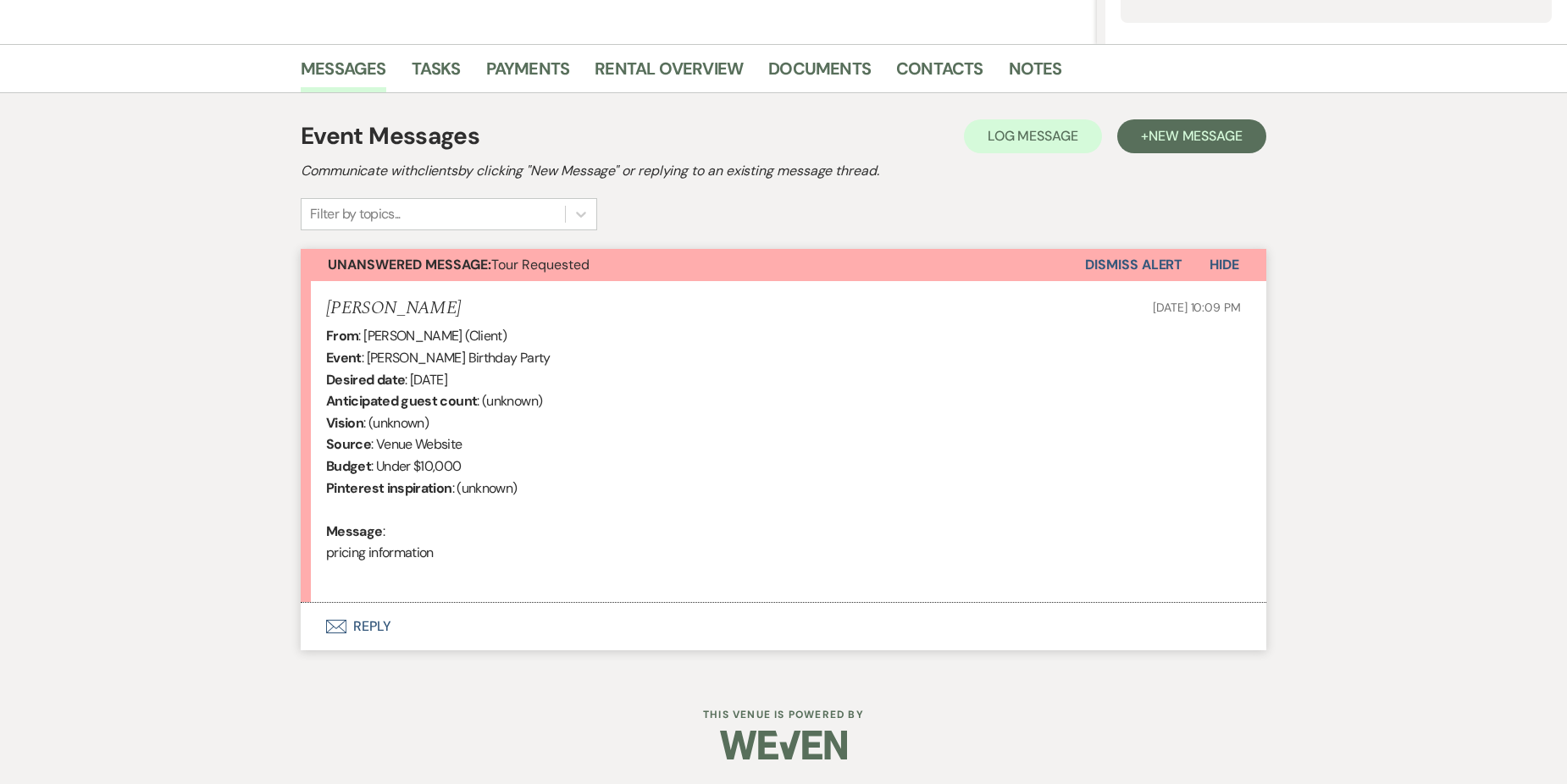
scroll to position [382, 0]
click at [340, 621] on icon "Envelope" at bounding box center [336, 625] width 20 height 13
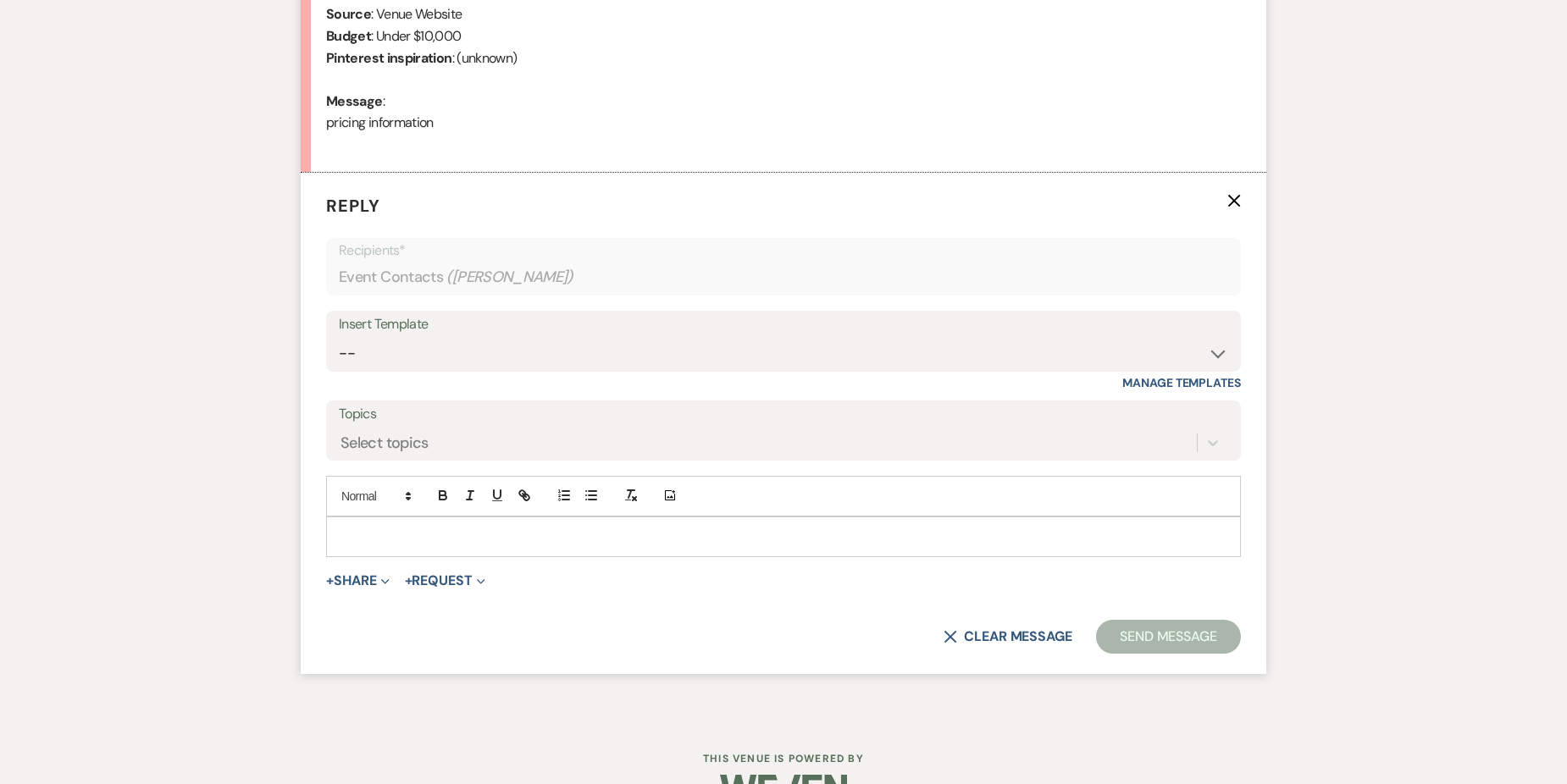
scroll to position [843, 0]
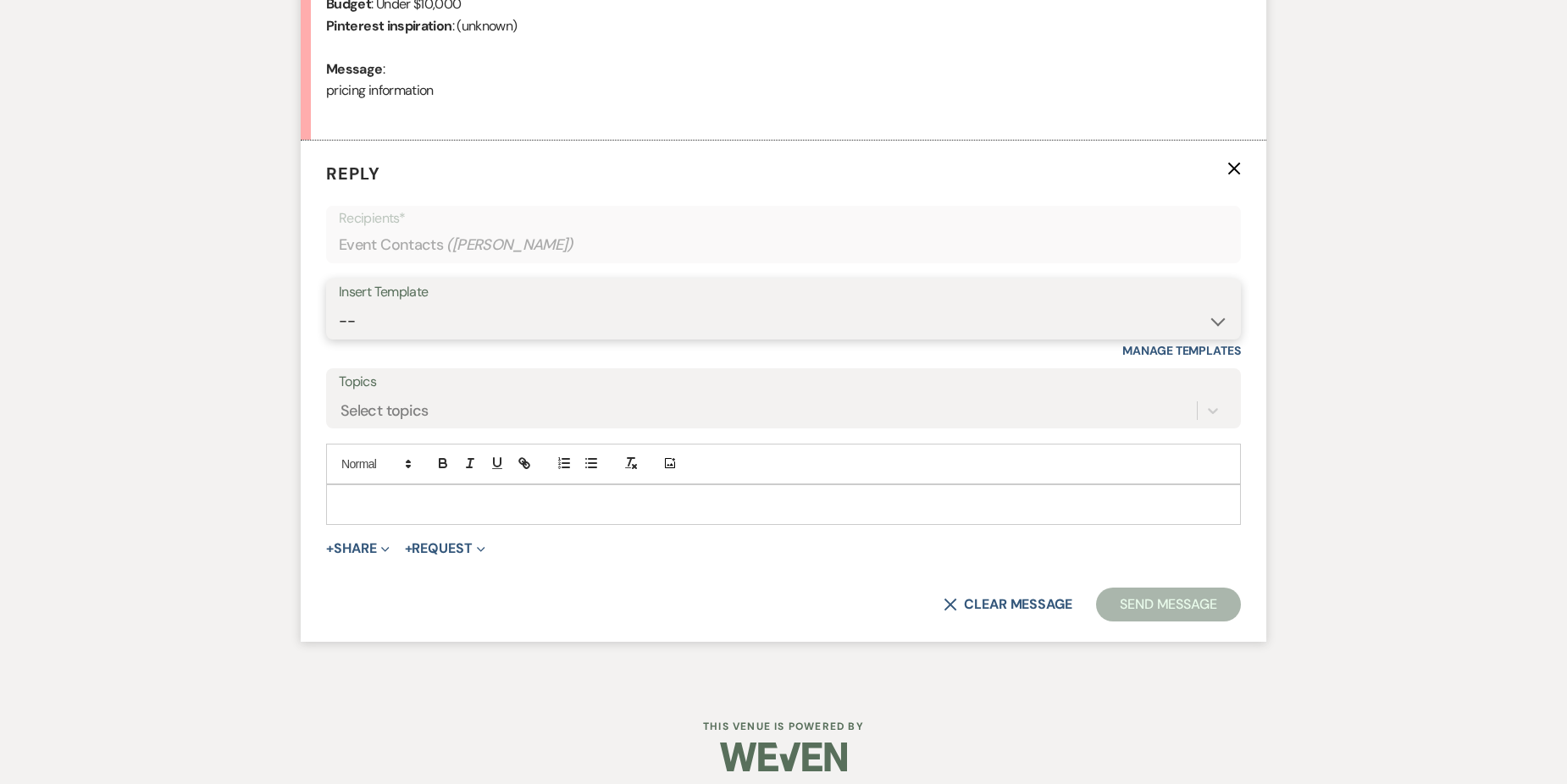
click at [480, 306] on select "-- Weven Planning Portal Introduction (Booked Events) Initial Inquiry Response …" at bounding box center [784, 321] width 889 height 33
click at [339, 305] on select "-- Weven Planning Portal Introduction (Booked Events) Initial Inquiry Response …" at bounding box center [784, 321] width 889 height 33
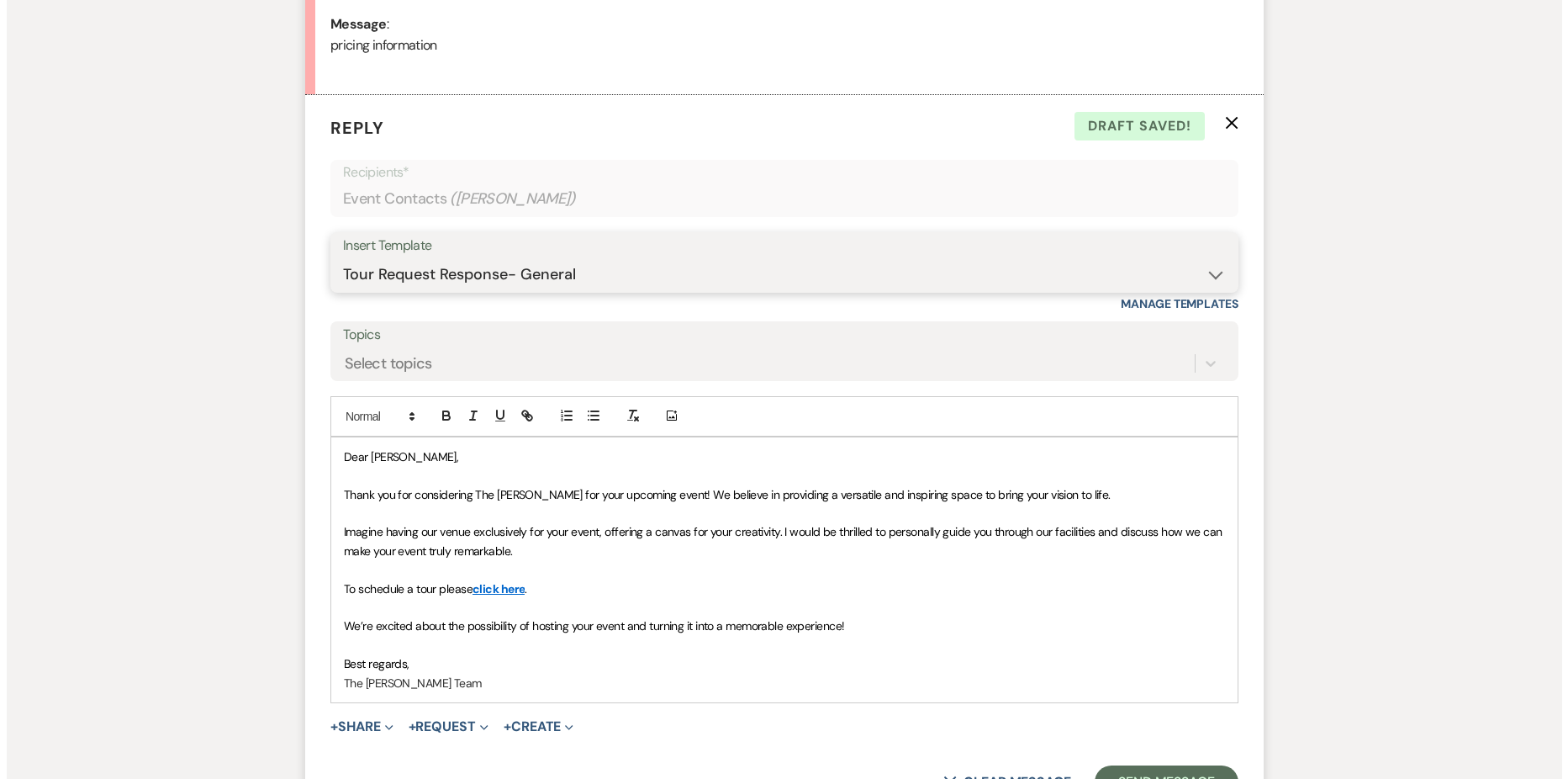
scroll to position [1005, 0]
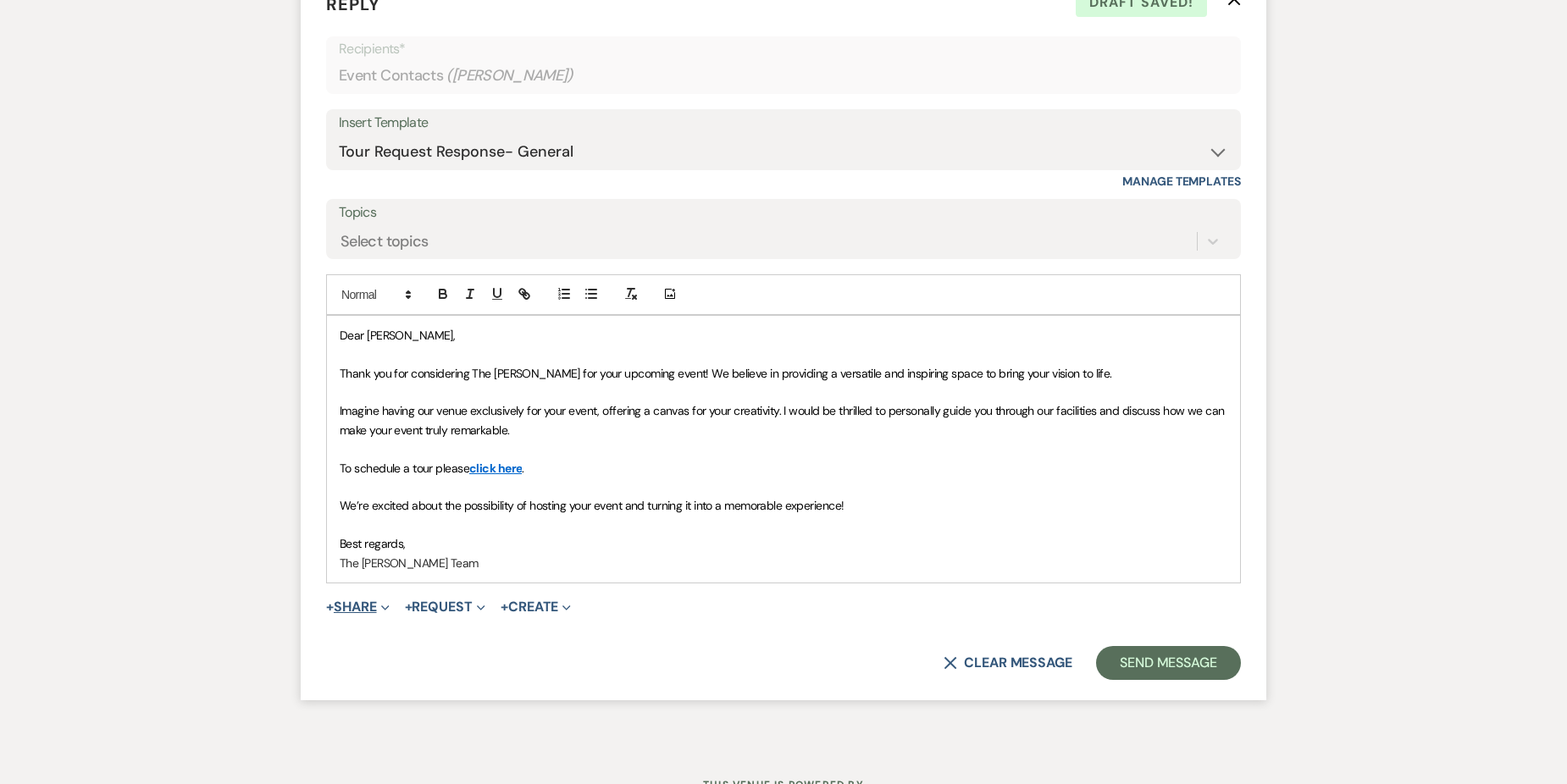
click at [338, 605] on button "+ Share Expand" at bounding box center [358, 606] width 63 height 13
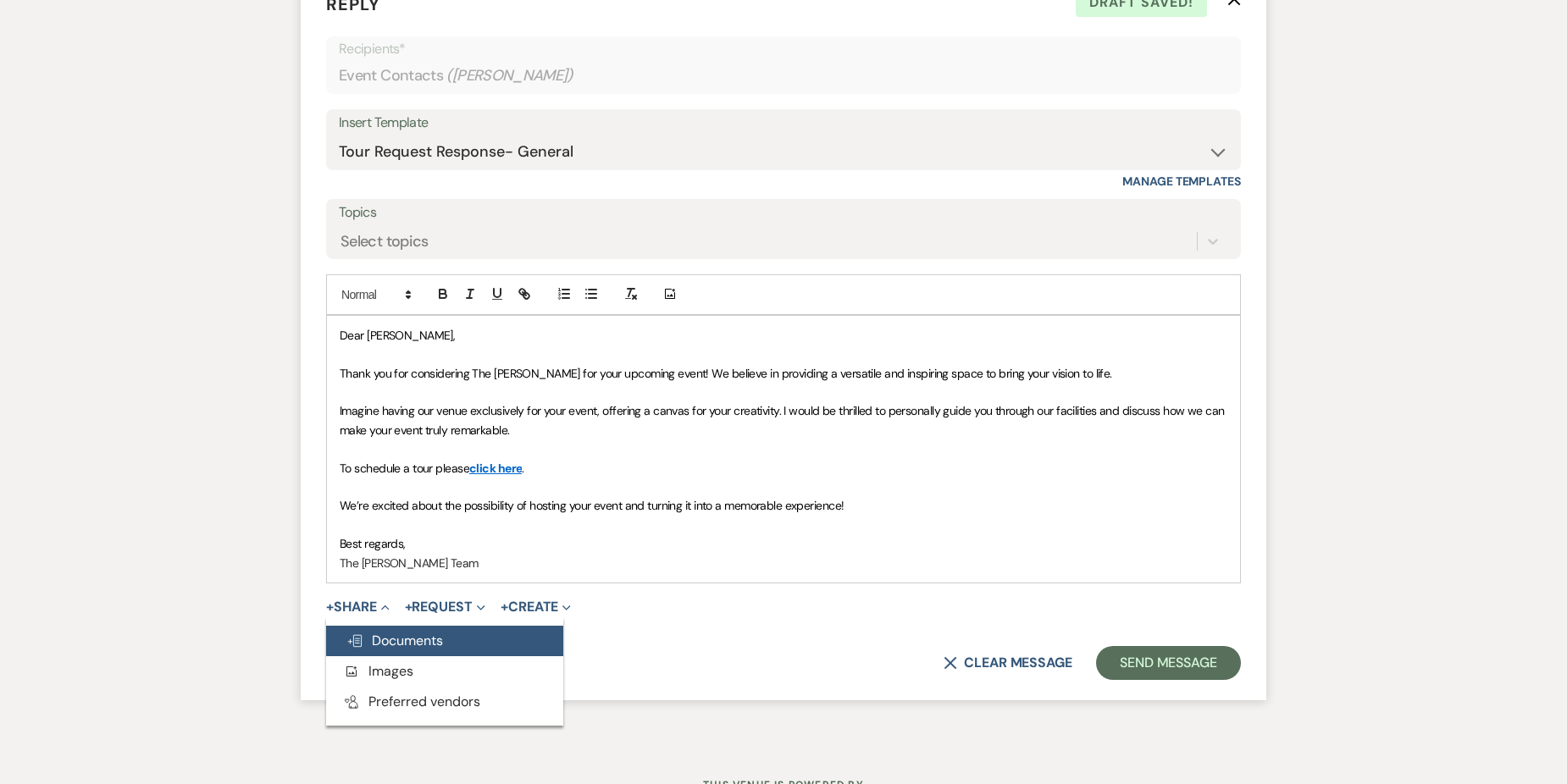
click at [423, 636] on span "Doc Upload Documents" at bounding box center [395, 640] width 97 height 18
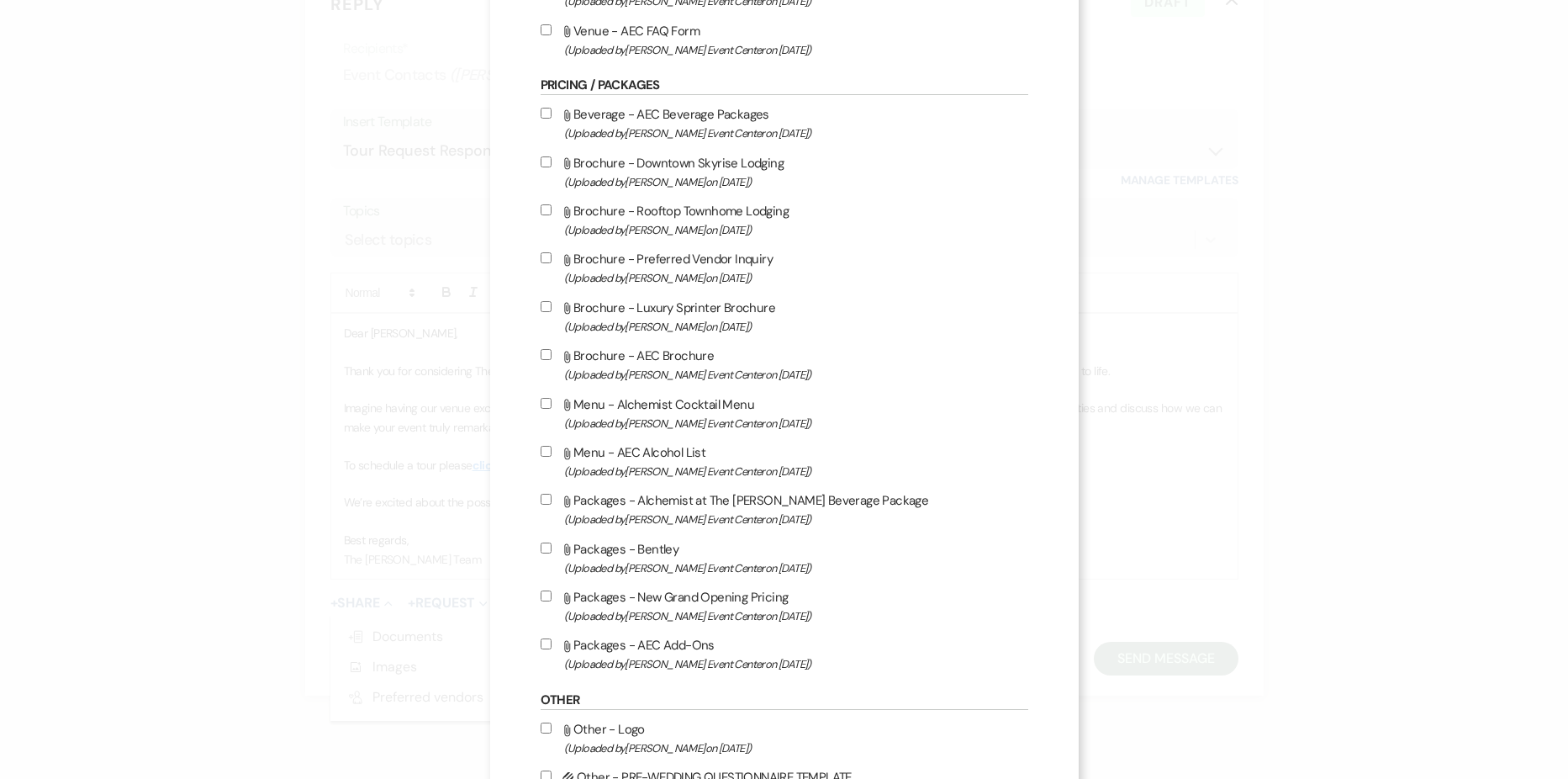
scroll to position [2523, 0]
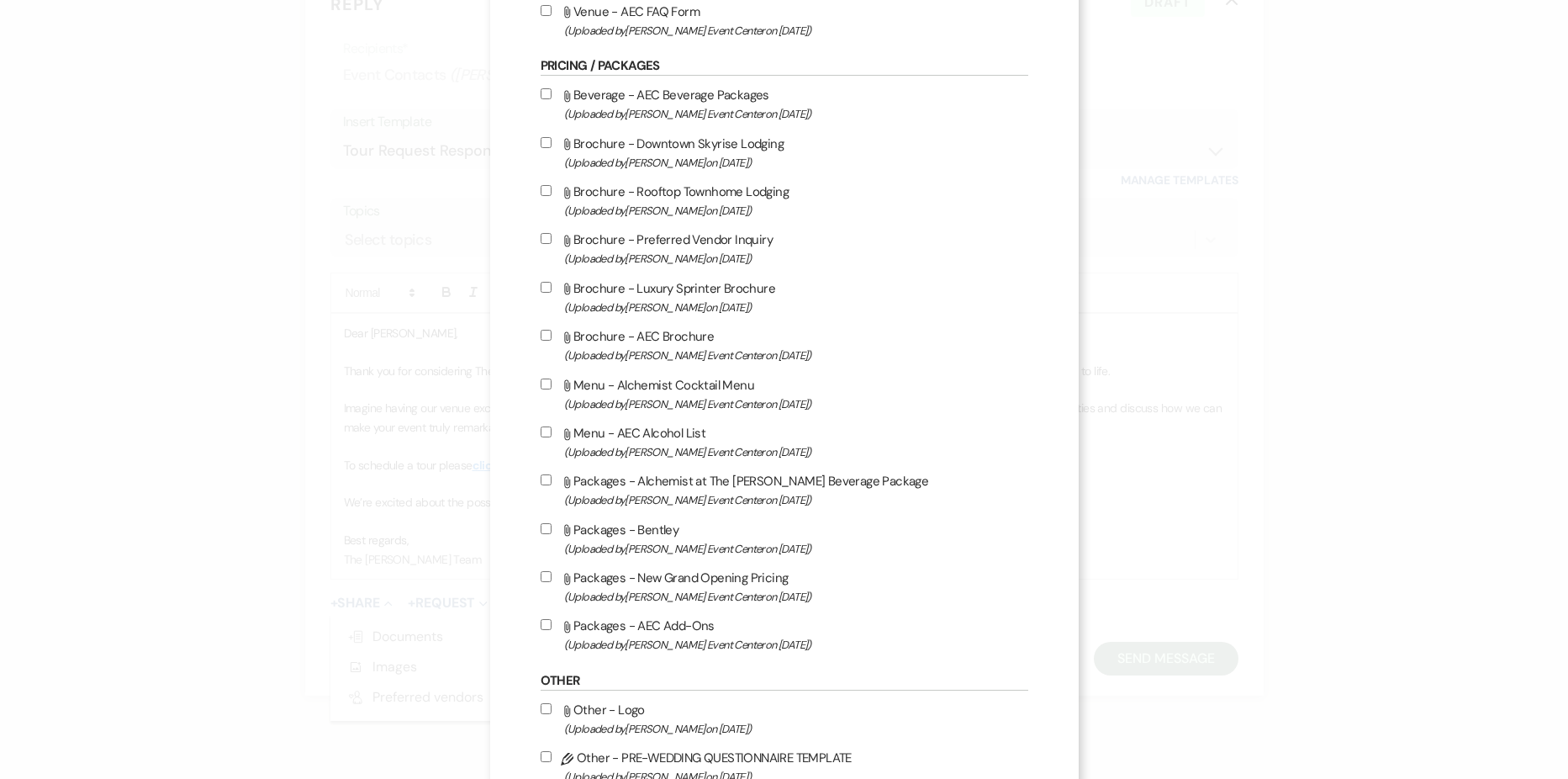
click at [540, 620] on input "Attach File Packages - AEC Add-Ons (Uploaded by Artis Event Center on Feb 13th,…" at bounding box center [546, 625] width 11 height 11
click at [540, 576] on input "Attach File Packages - New Grand Opening Pricing (Uploaded by Artis Event Cente…" at bounding box center [546, 577] width 11 height 11
click at [540, 481] on input "Attach File Packages - Alchemist at The Artis Beverage Package (Uploaded by Art…" at bounding box center [546, 480] width 11 height 11
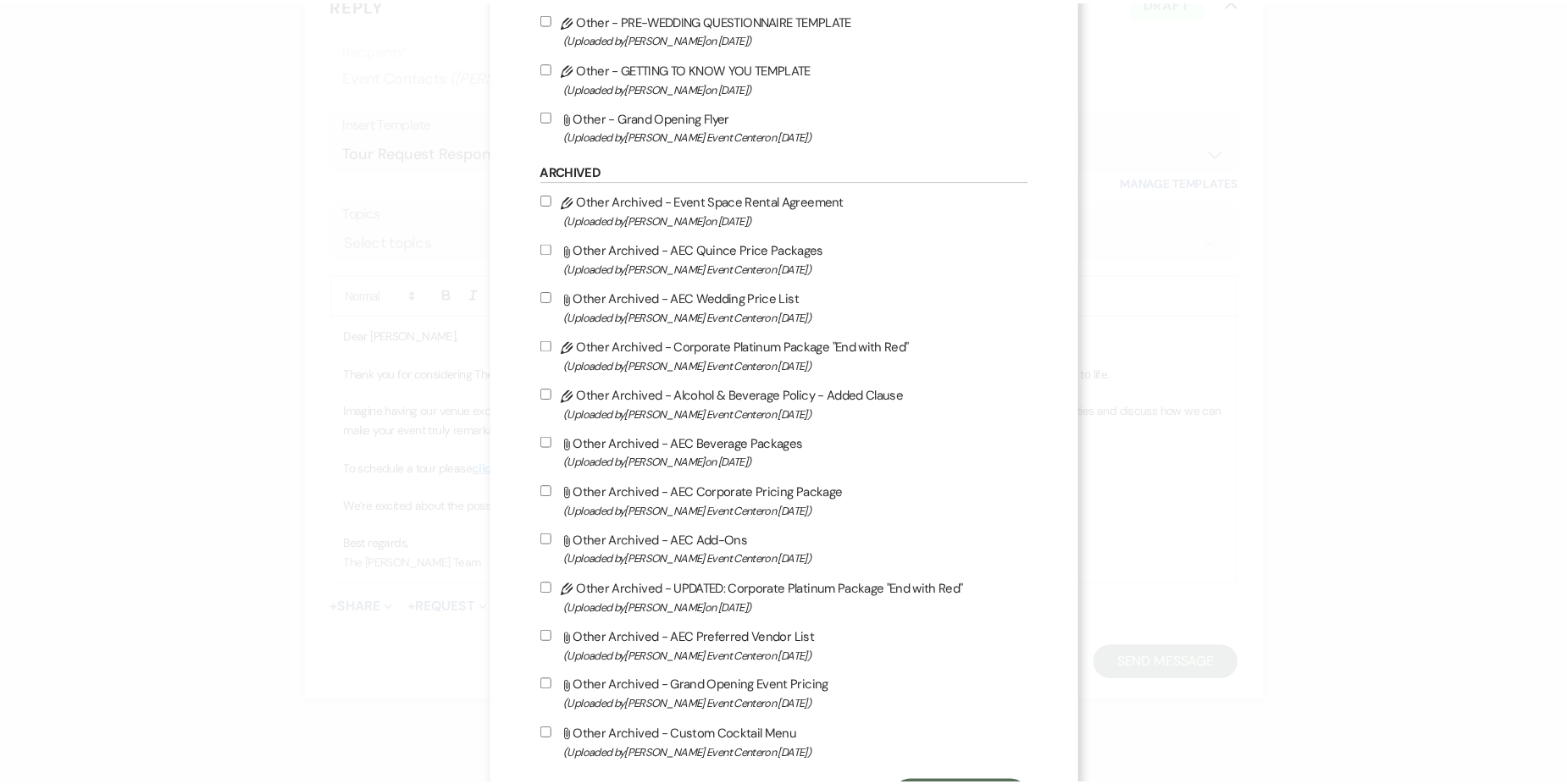
scroll to position [3364, 0]
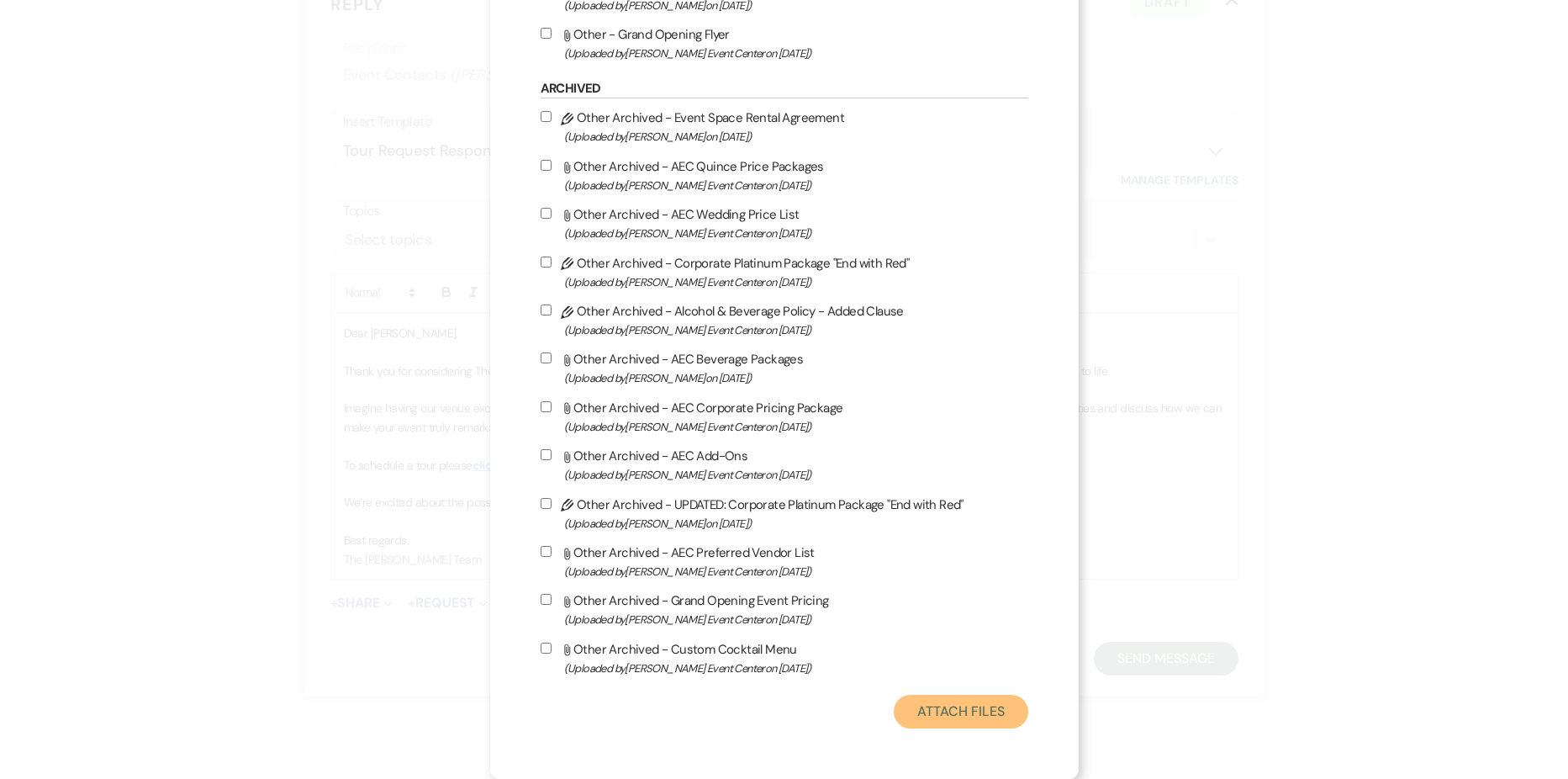
click at [976, 708] on button "Attach Files" at bounding box center [960, 711] width 133 height 34
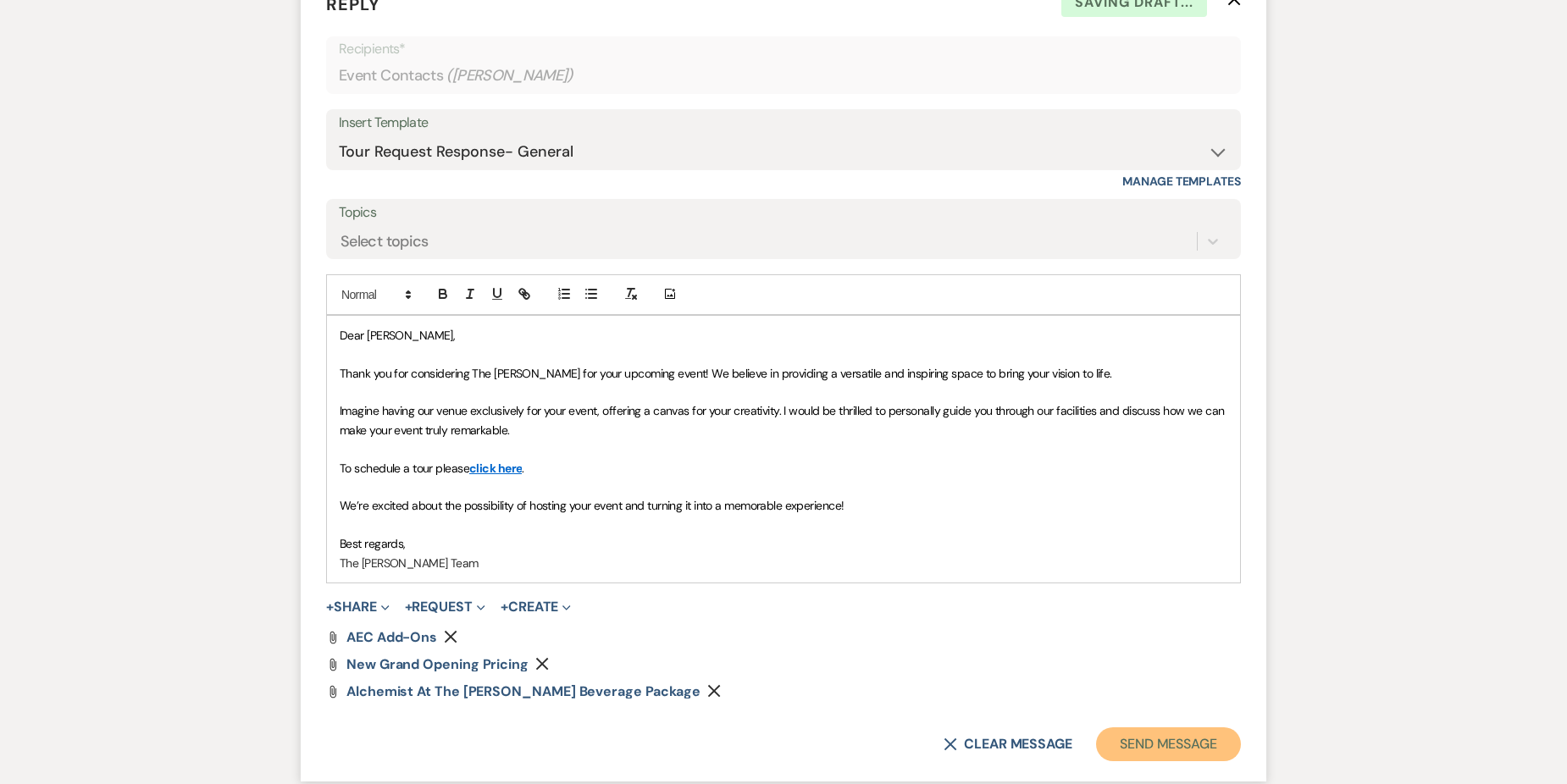
click at [1171, 746] on button "Send Message" at bounding box center [1168, 744] width 145 height 34
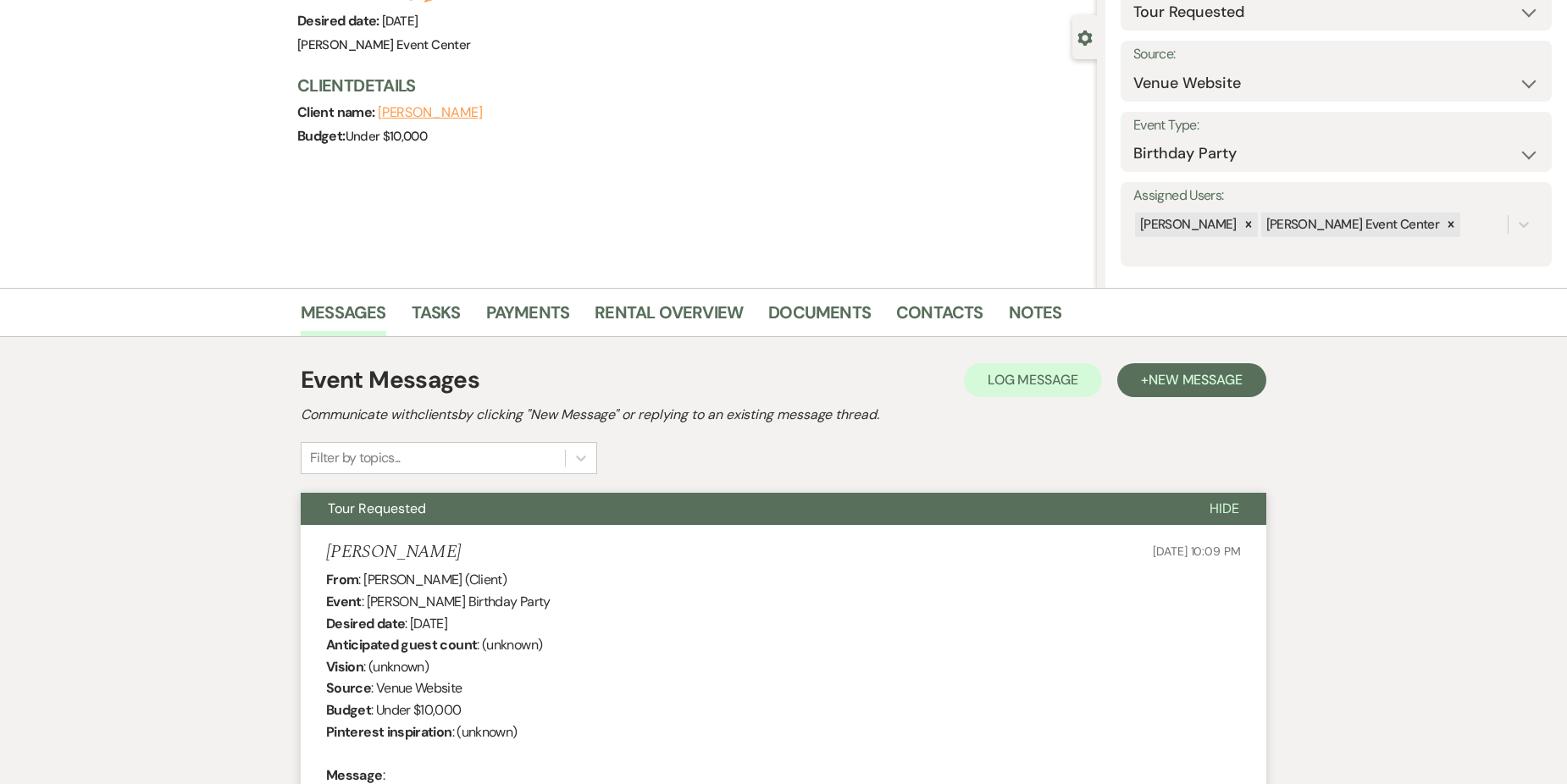
scroll to position [0, 0]
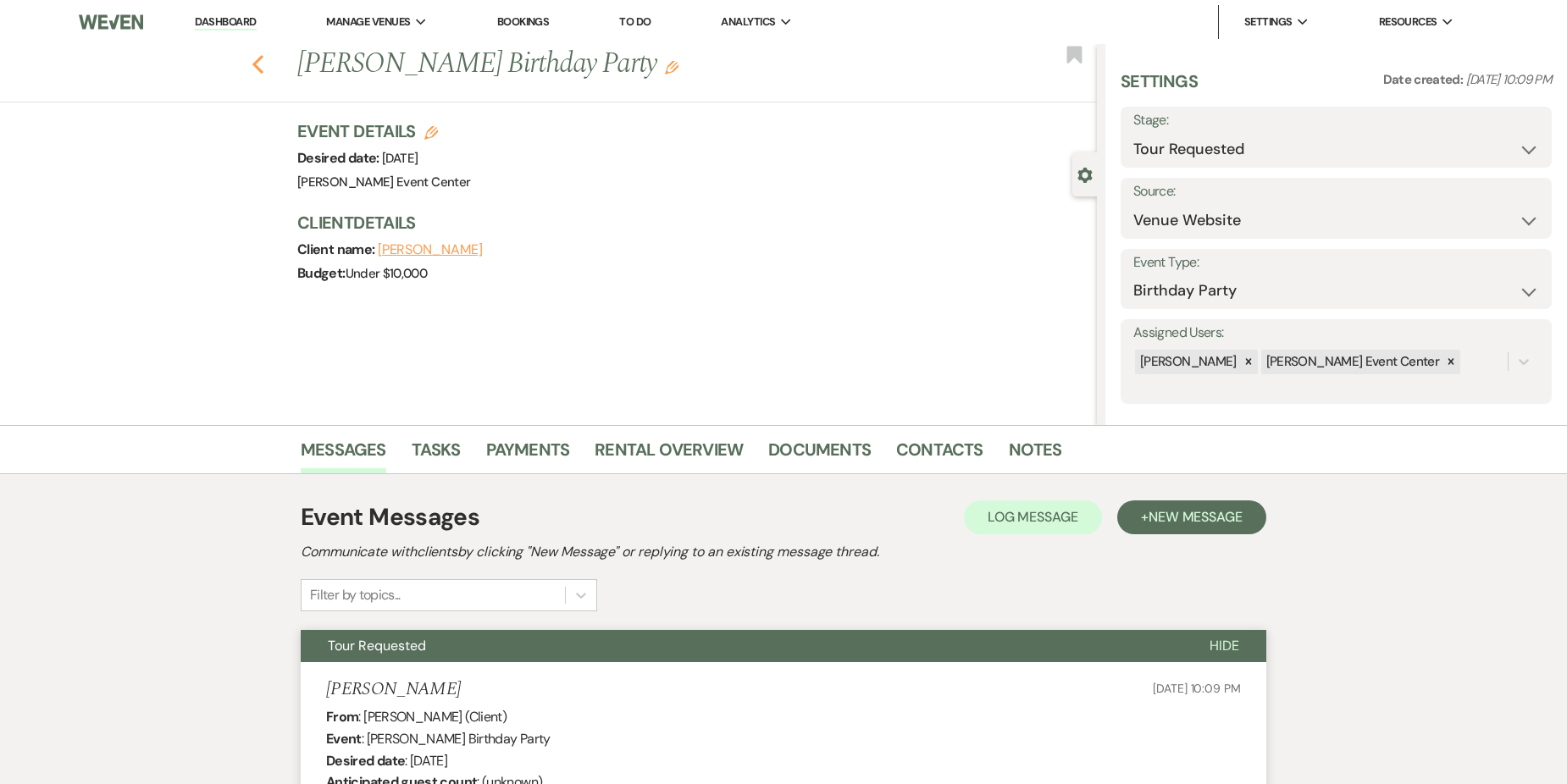
click at [264, 57] on icon "Previous" at bounding box center [257, 63] width 12 height 20
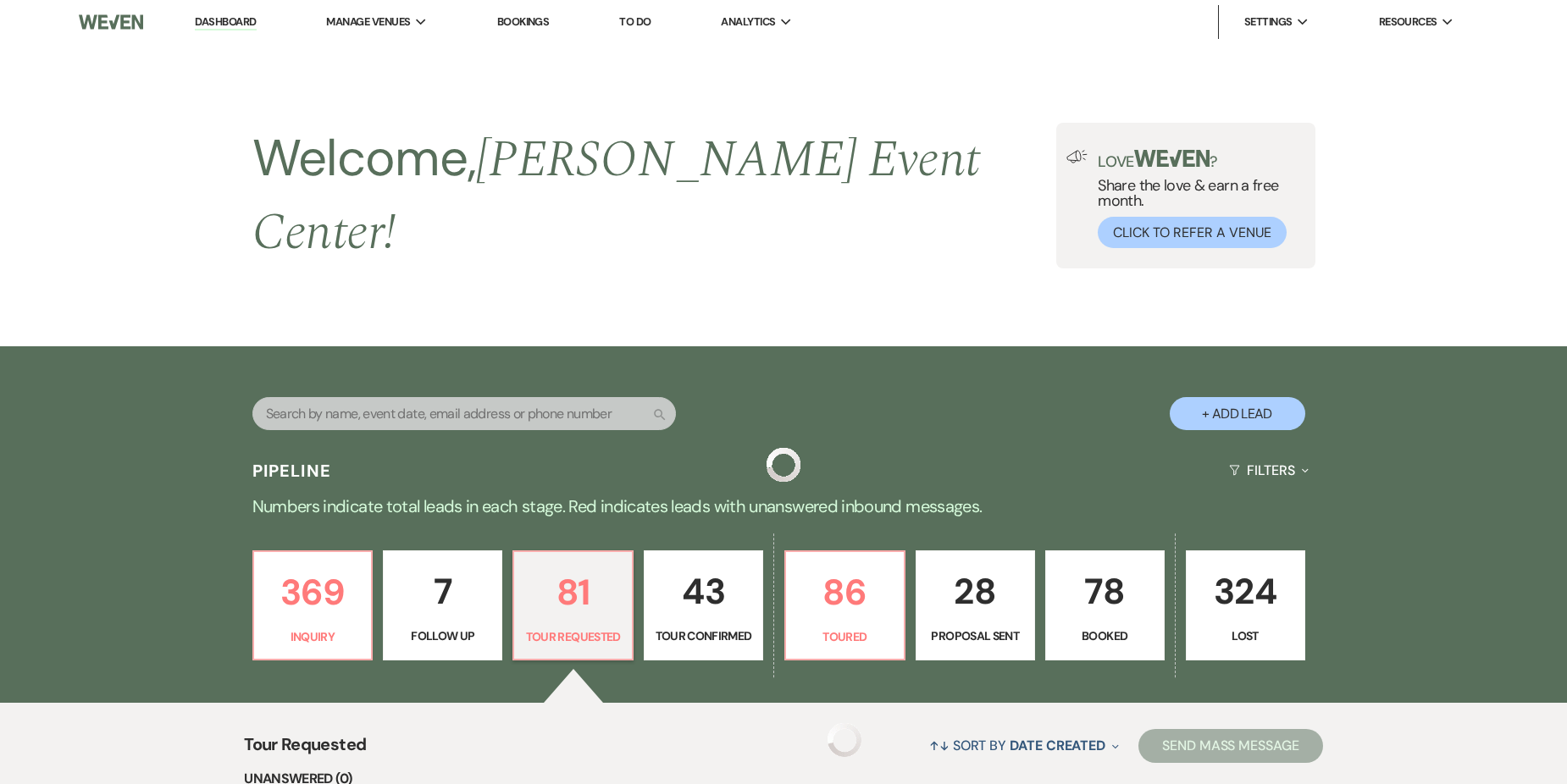
scroll to position [339, 0]
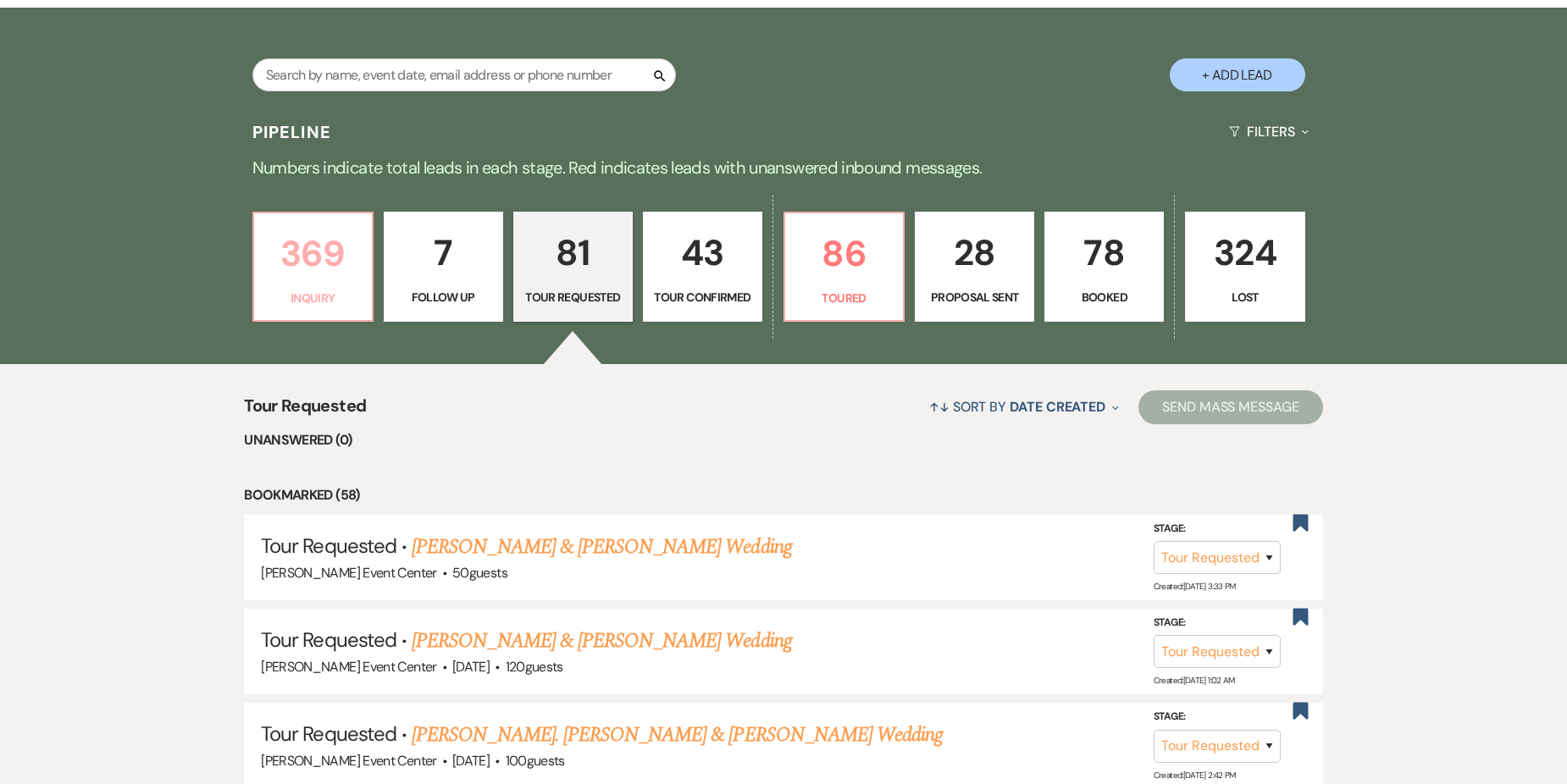
click at [340, 243] on p "369" at bounding box center [312, 253] width 97 height 57
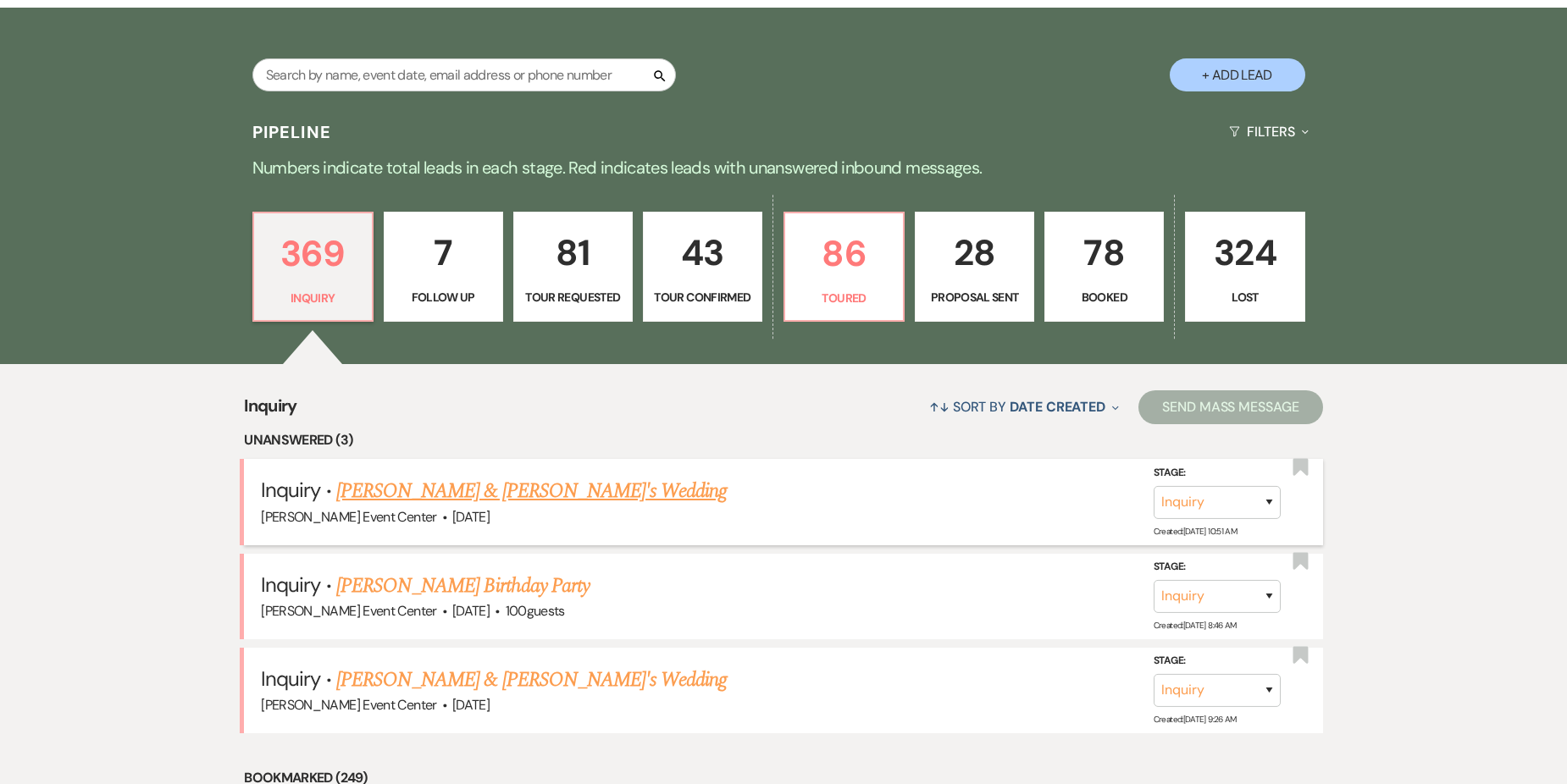
click at [503, 476] on link "ALEX & CYNTHIA's Wedding" at bounding box center [531, 491] width 391 height 30
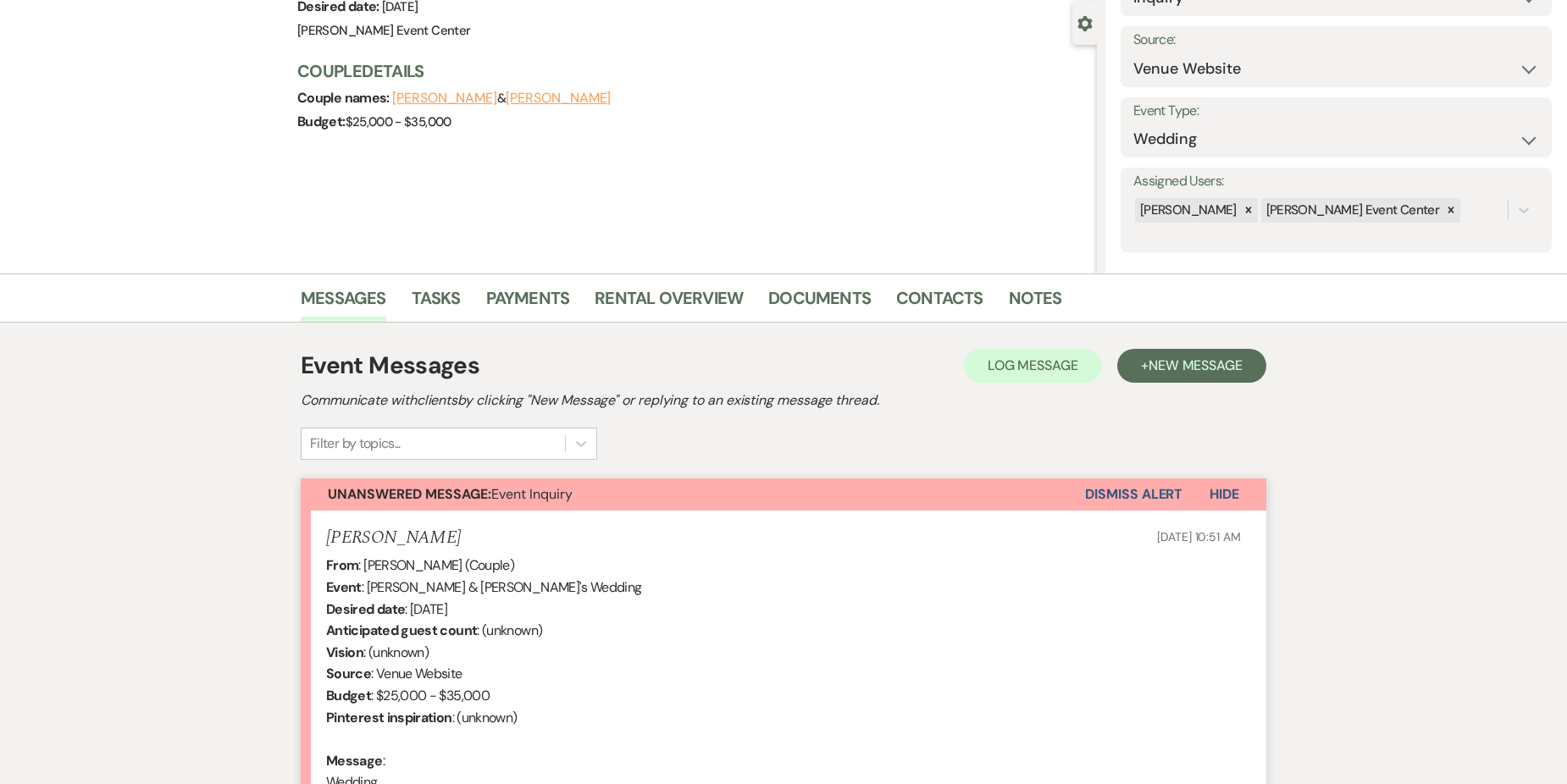
scroll to position [382, 0]
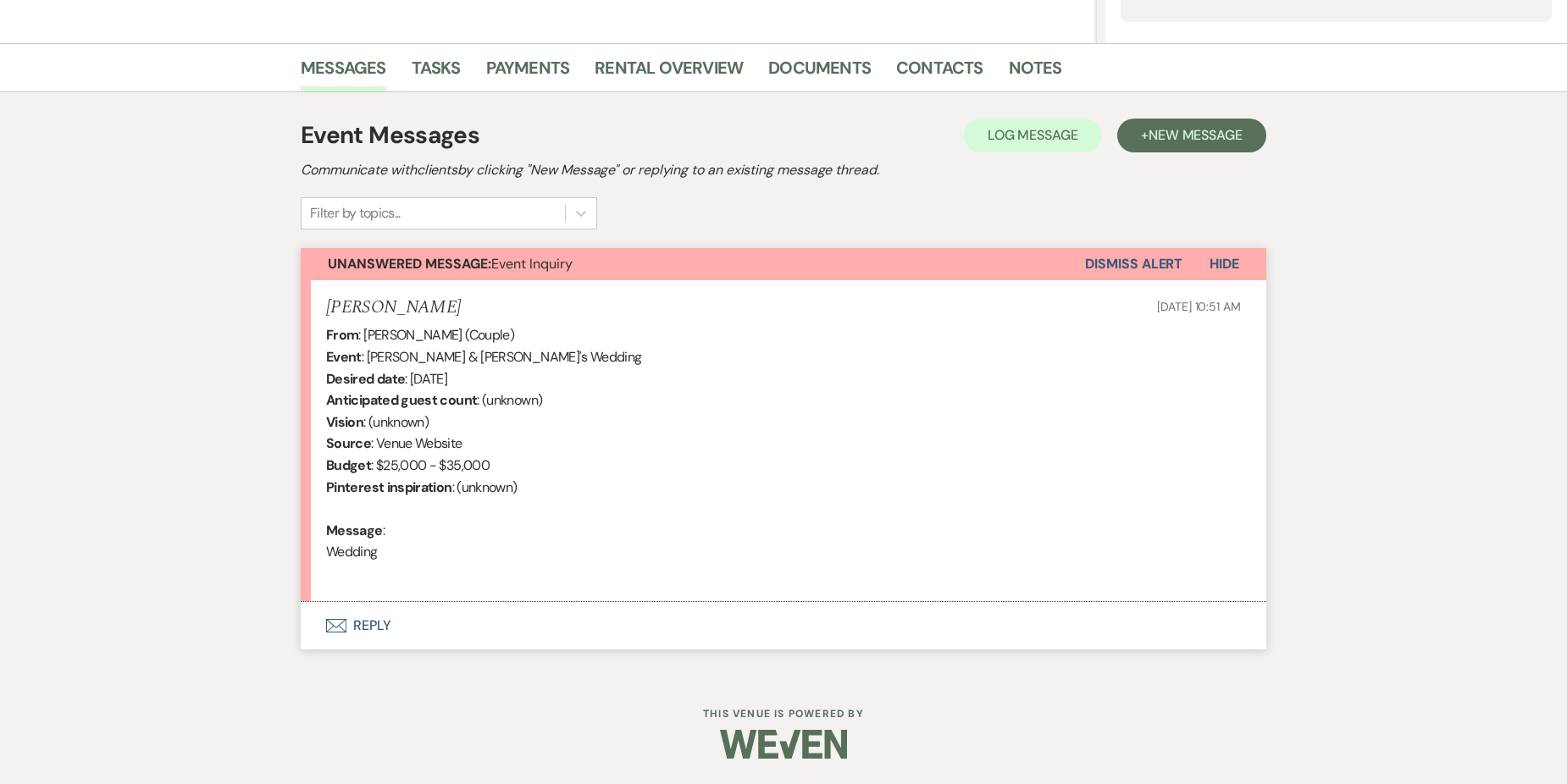
click at [359, 621] on button "Envelope Reply" at bounding box center [784, 625] width 965 height 47
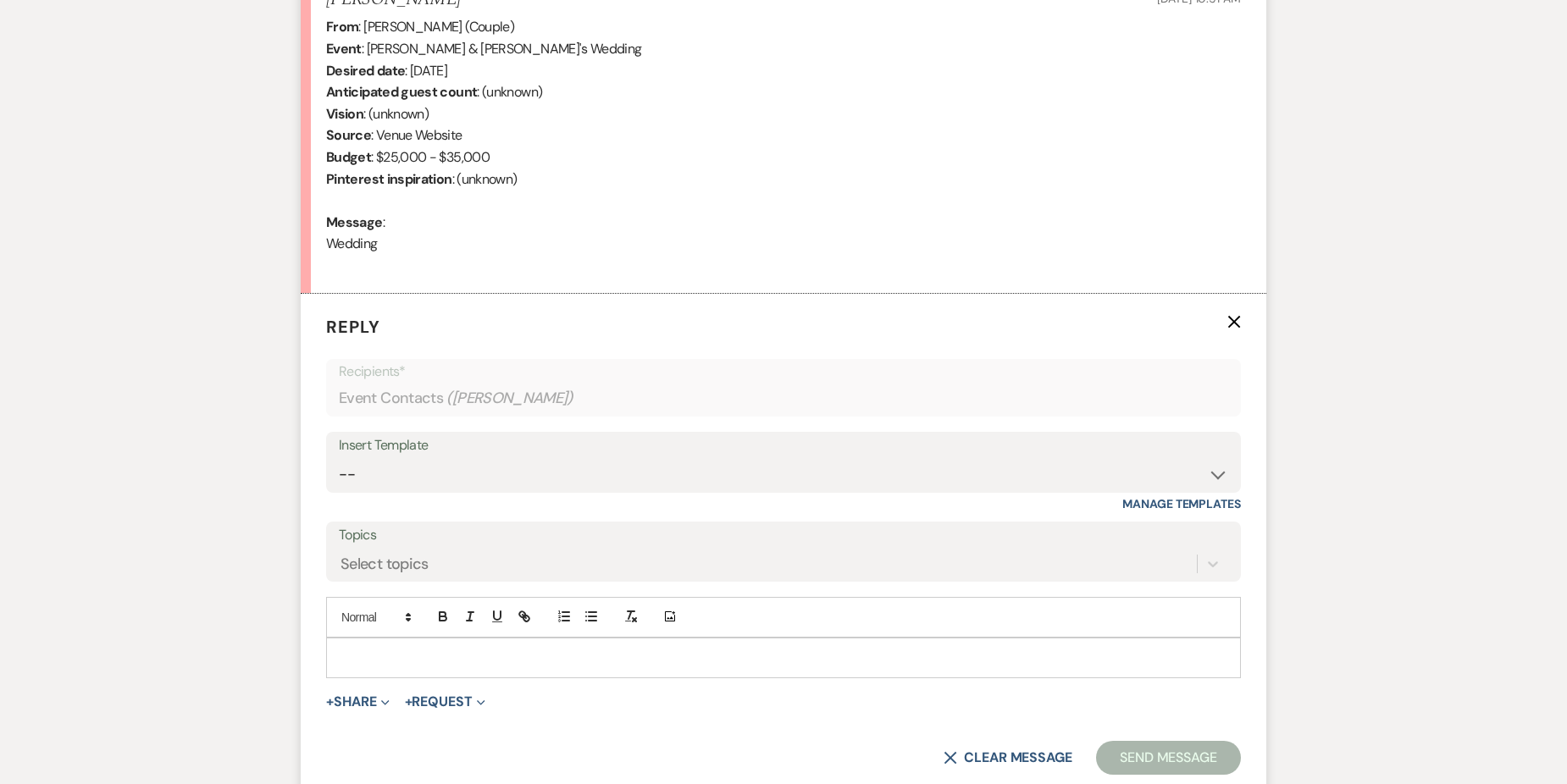
scroll to position [843, 0]
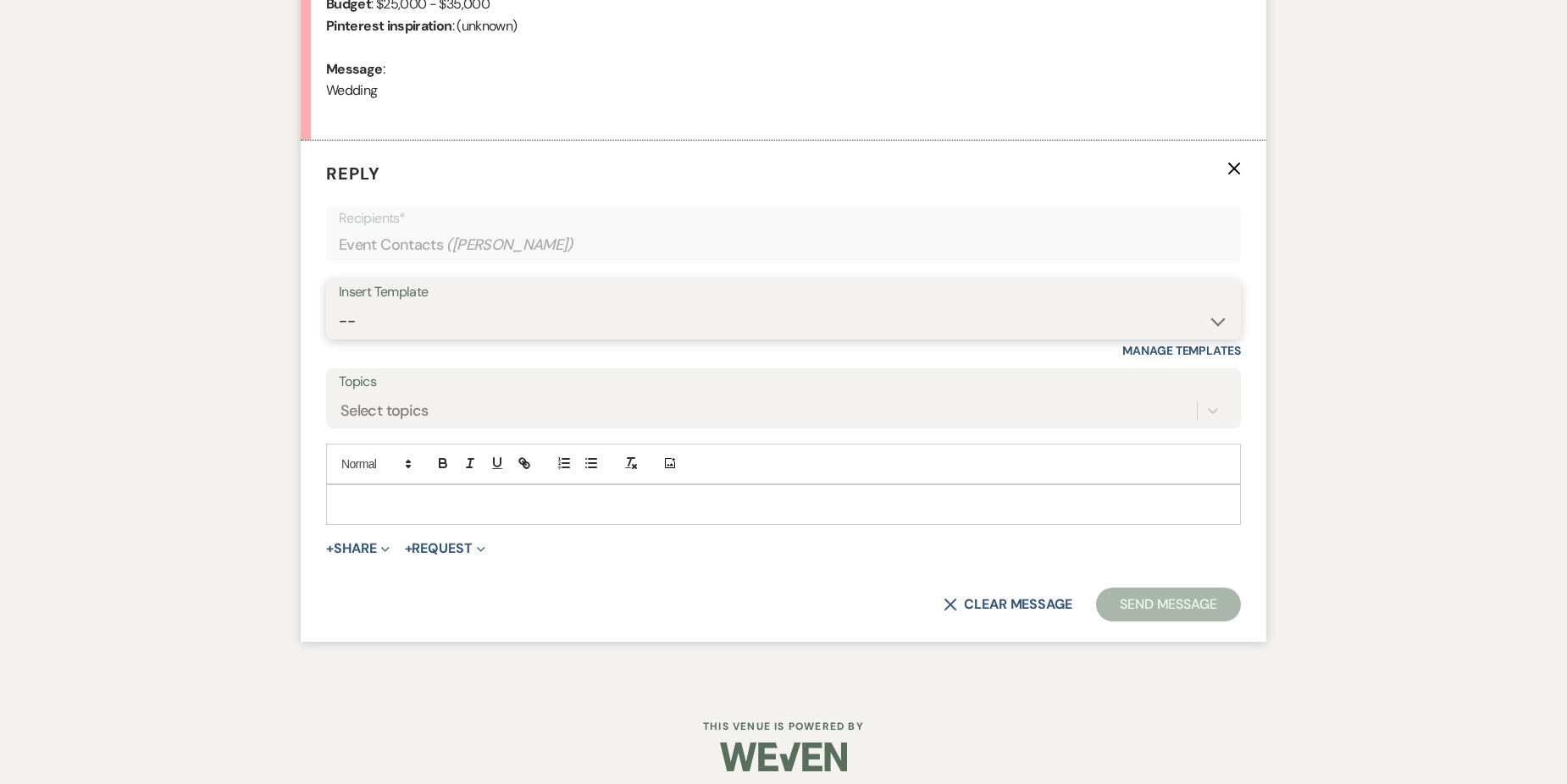
click at [464, 326] on select "-- Weven Planning Portal Introduction (Booked Events) Initial Inquiry Response …" at bounding box center [784, 321] width 889 height 33
click at [339, 305] on select "-- Weven Planning Portal Introduction (Booked Events) Initial Inquiry Response …" at bounding box center [784, 321] width 889 height 33
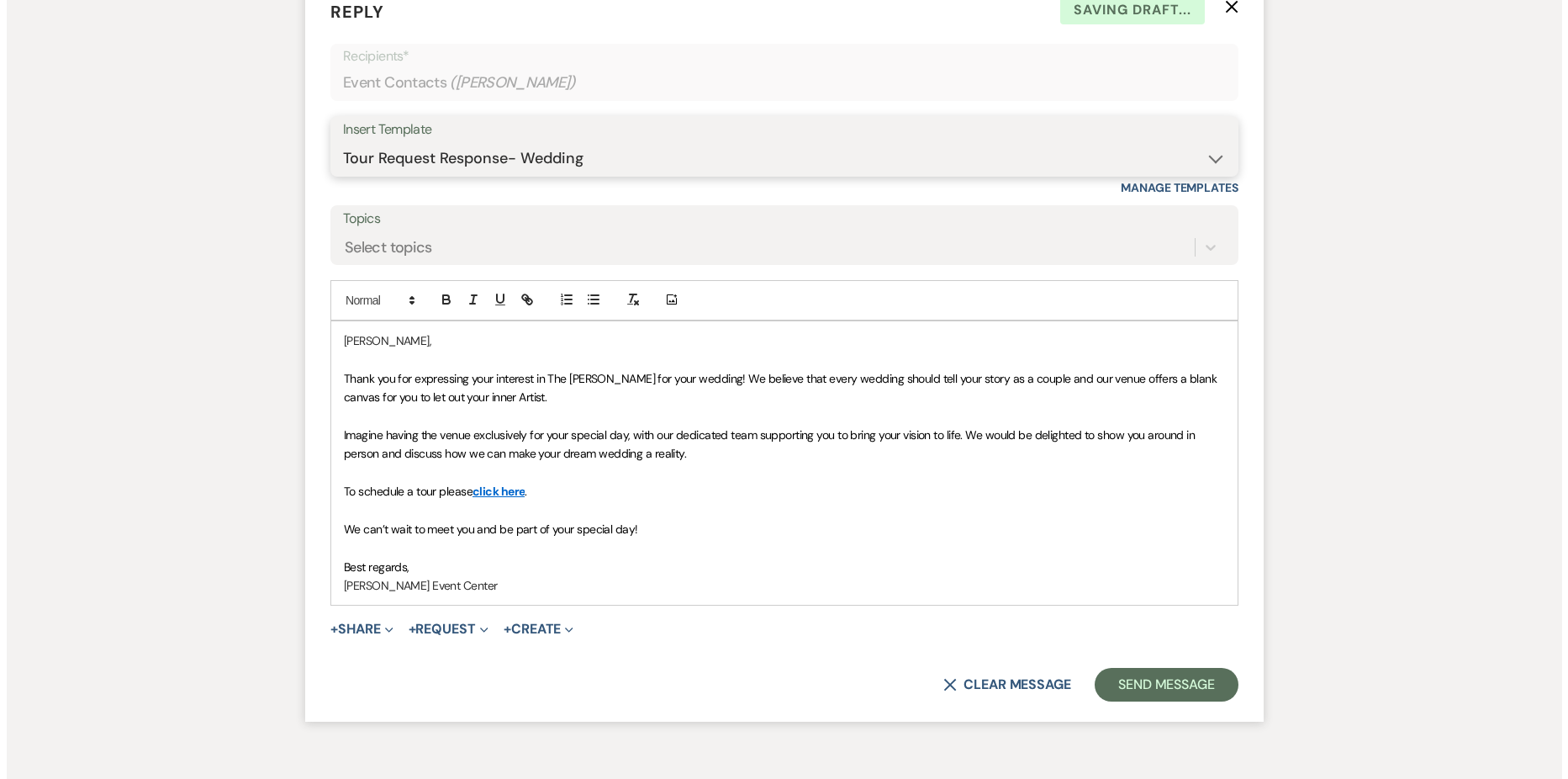
scroll to position [1005, 0]
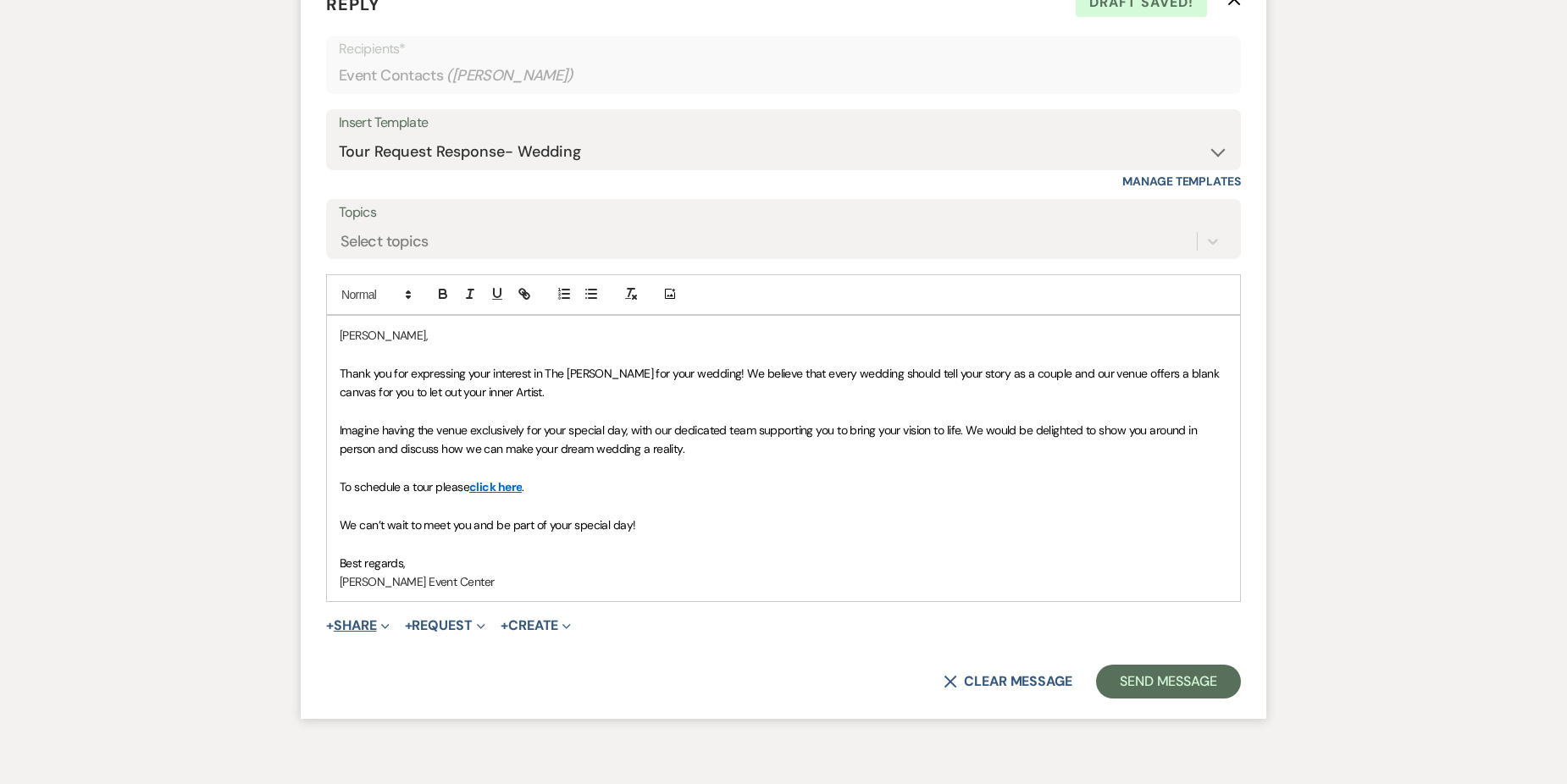
click at [349, 629] on button "+ Share Expand" at bounding box center [358, 625] width 63 height 13
click at [424, 662] on span "Doc Upload Documents" at bounding box center [395, 658] width 97 height 18
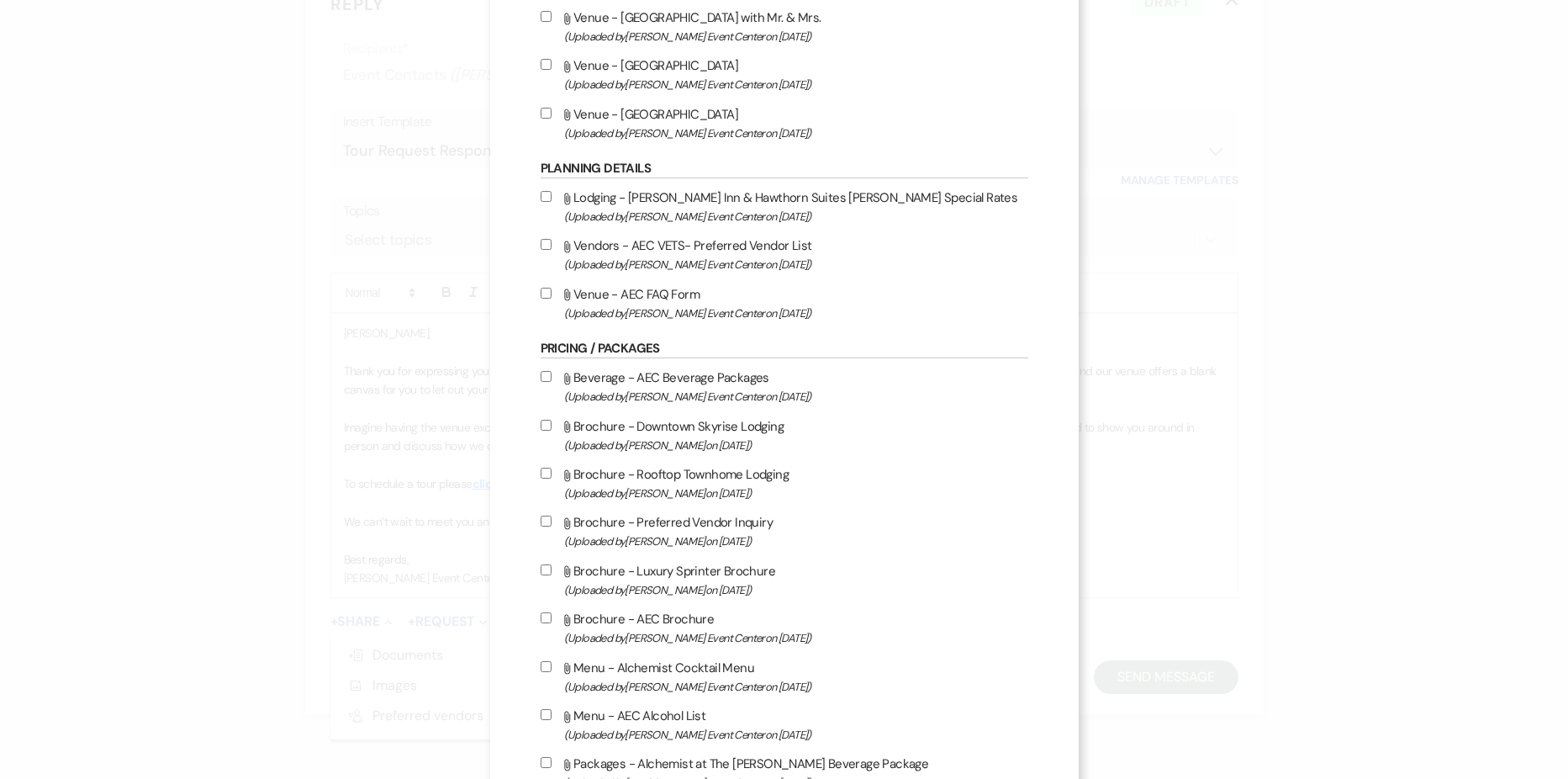
scroll to position [2523, 0]
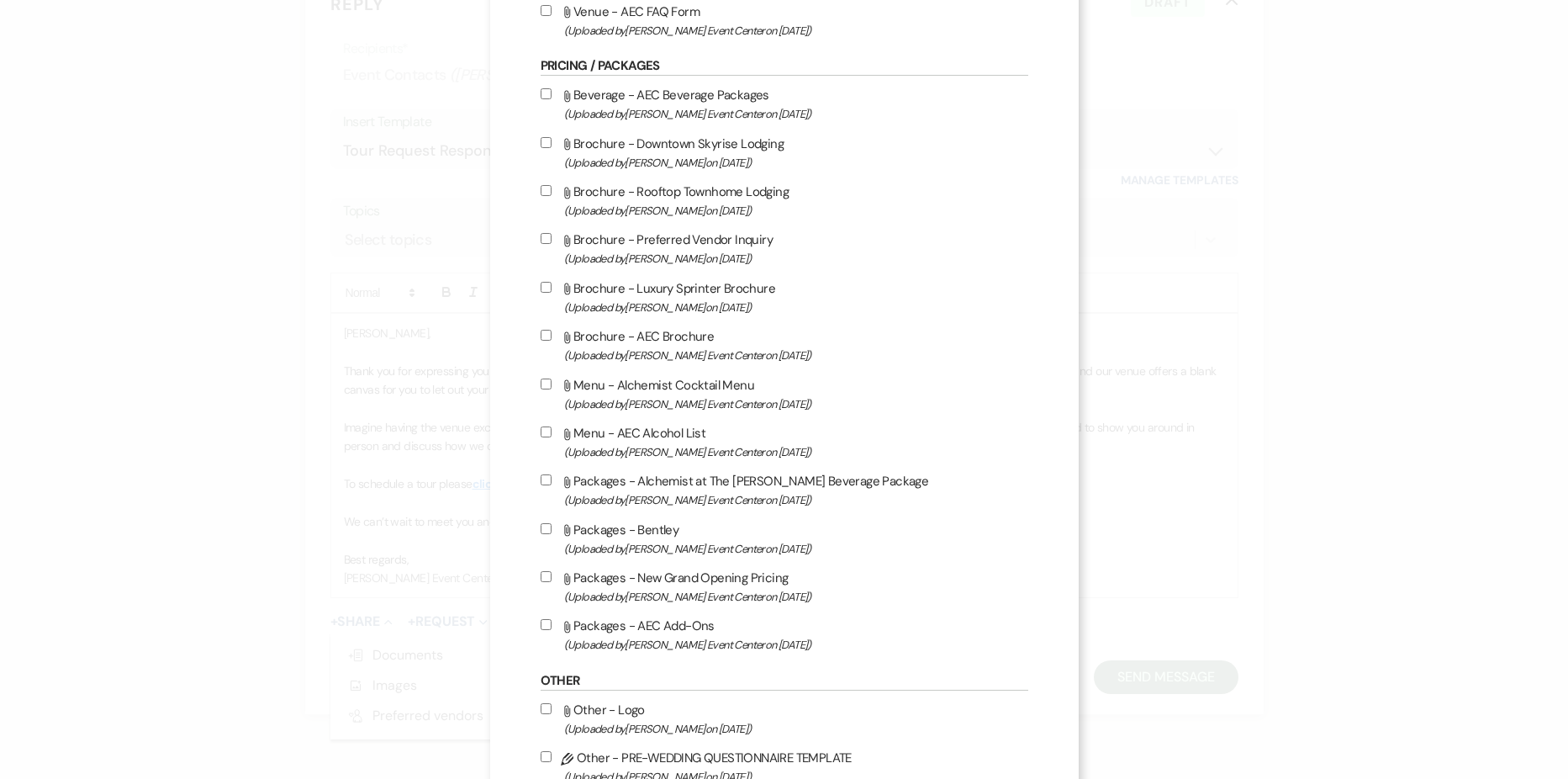
click at [542, 620] on input "Attach File Packages - AEC Add-Ons (Uploaded by Artis Event Center on Feb 13th,…" at bounding box center [546, 625] width 11 height 11
click at [543, 591] on label "Attach File Packages - New Grand Opening Pricing (Uploaded by Artis Event Cente…" at bounding box center [784, 586] width 488 height 39
click at [543, 582] on input "Attach File Packages - New Grand Opening Pricing (Uploaded by Artis Event Cente…" at bounding box center [546, 577] width 11 height 11
click at [550, 481] on label "Attach File Packages - Alchemist at The Artis Beverage Package (Uploaded by Art…" at bounding box center [784, 490] width 488 height 39
click at [550, 481] on input "Attach File Packages - Alchemist at The Artis Beverage Package (Uploaded by Art…" at bounding box center [546, 480] width 11 height 11
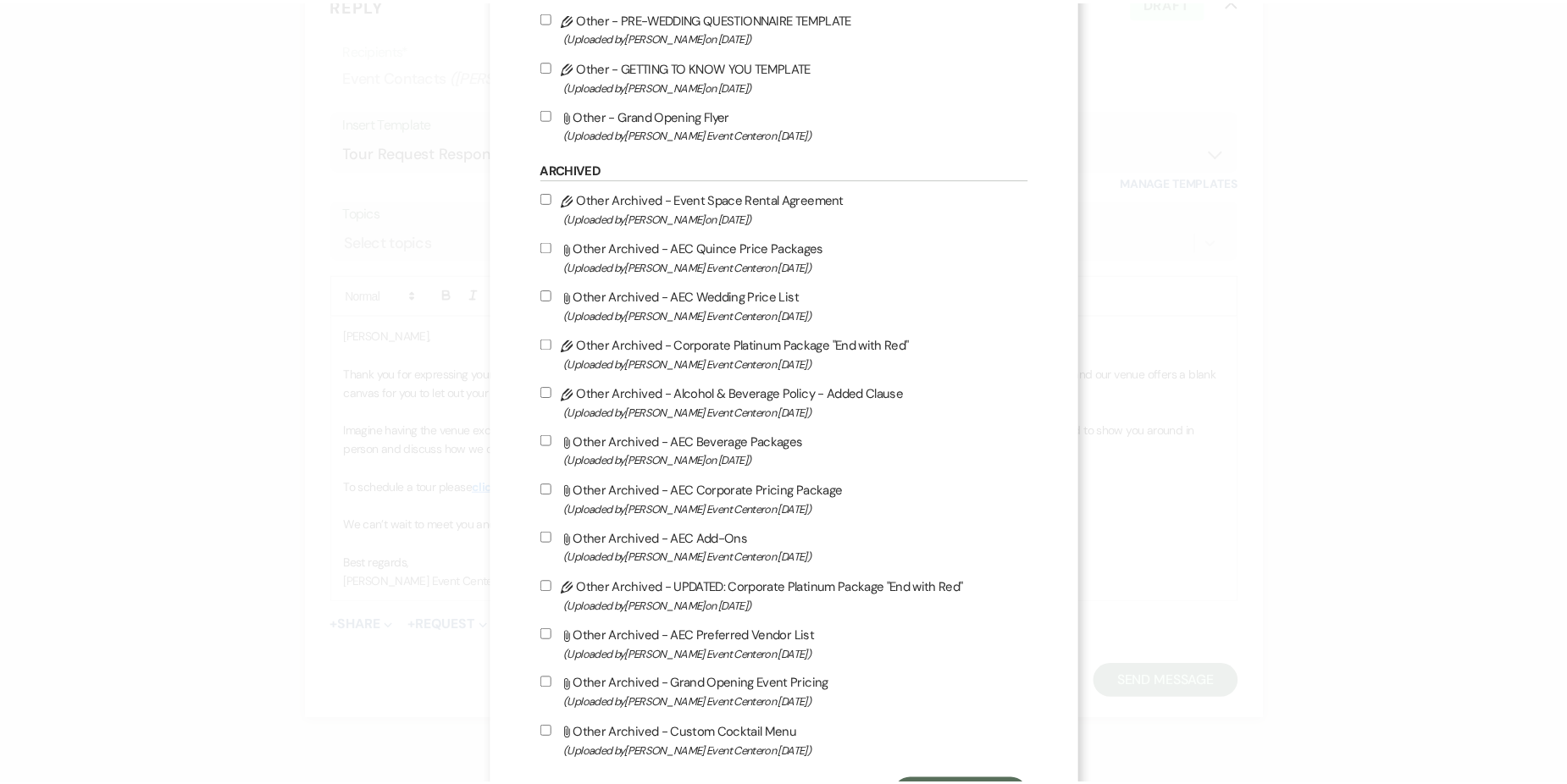
scroll to position [3364, 0]
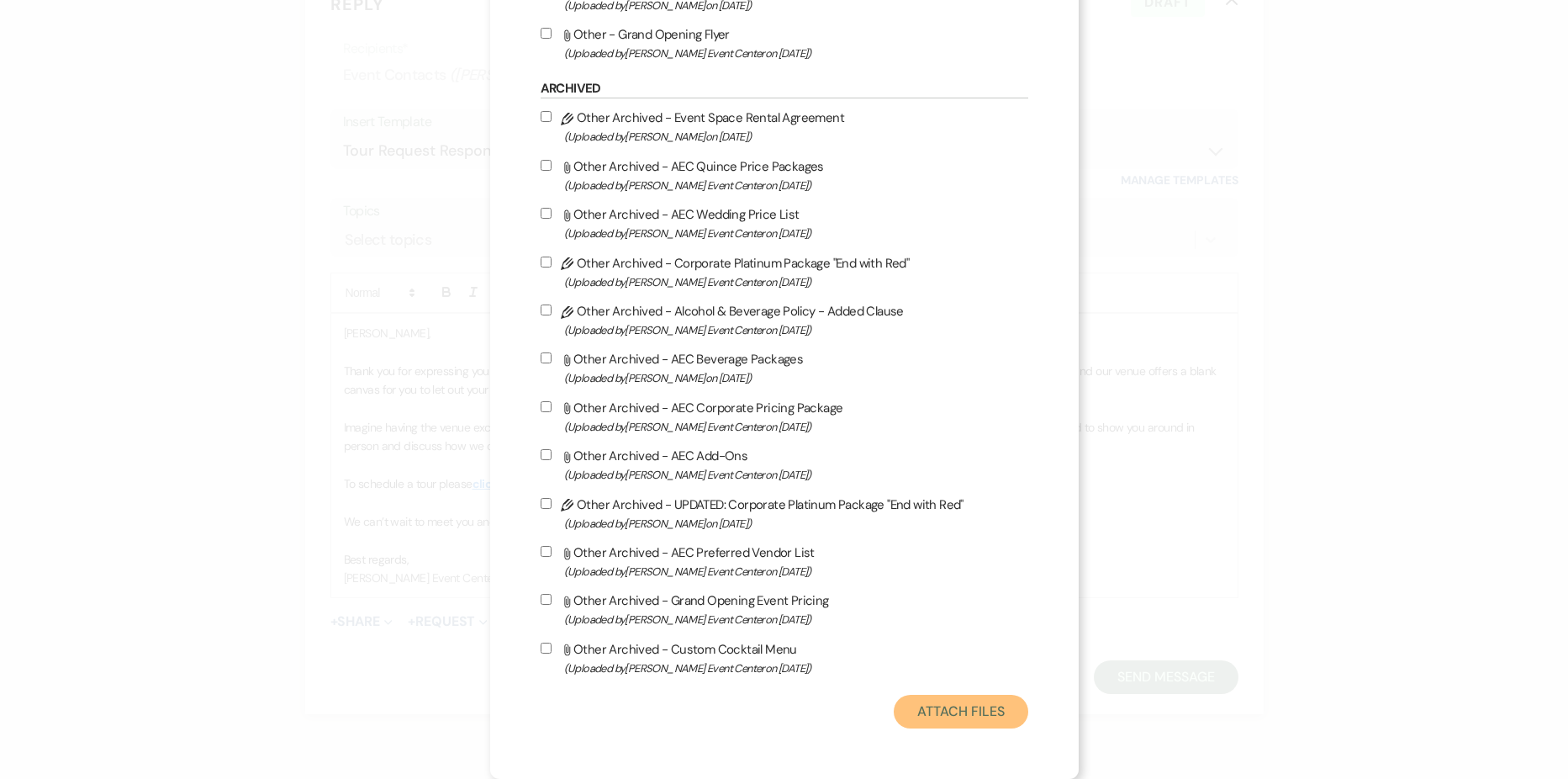
click at [996, 709] on button "Attach Files" at bounding box center [960, 711] width 133 height 34
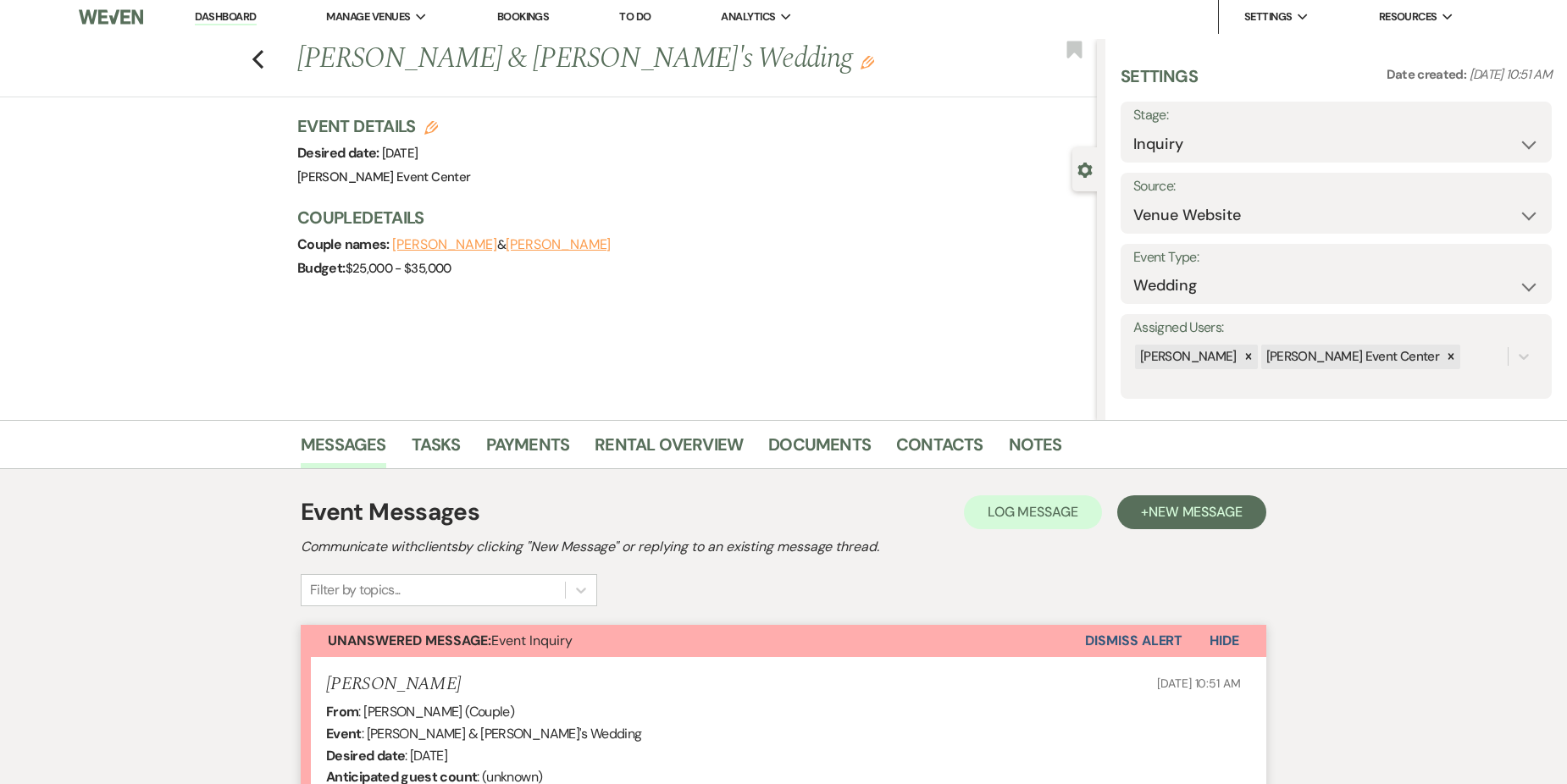
scroll to position [0, 0]
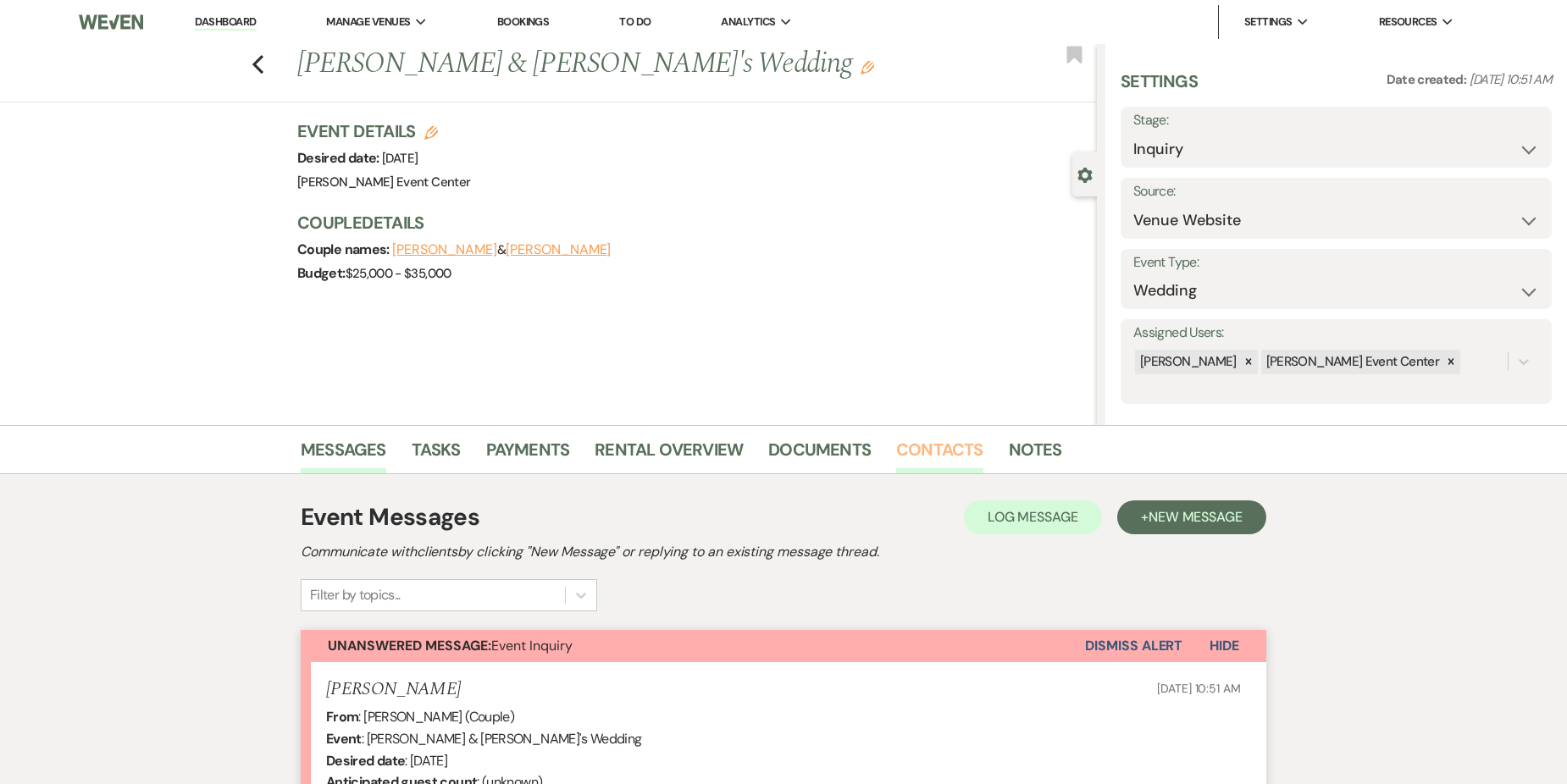
click at [915, 453] on link "Contacts" at bounding box center [940, 454] width 87 height 37
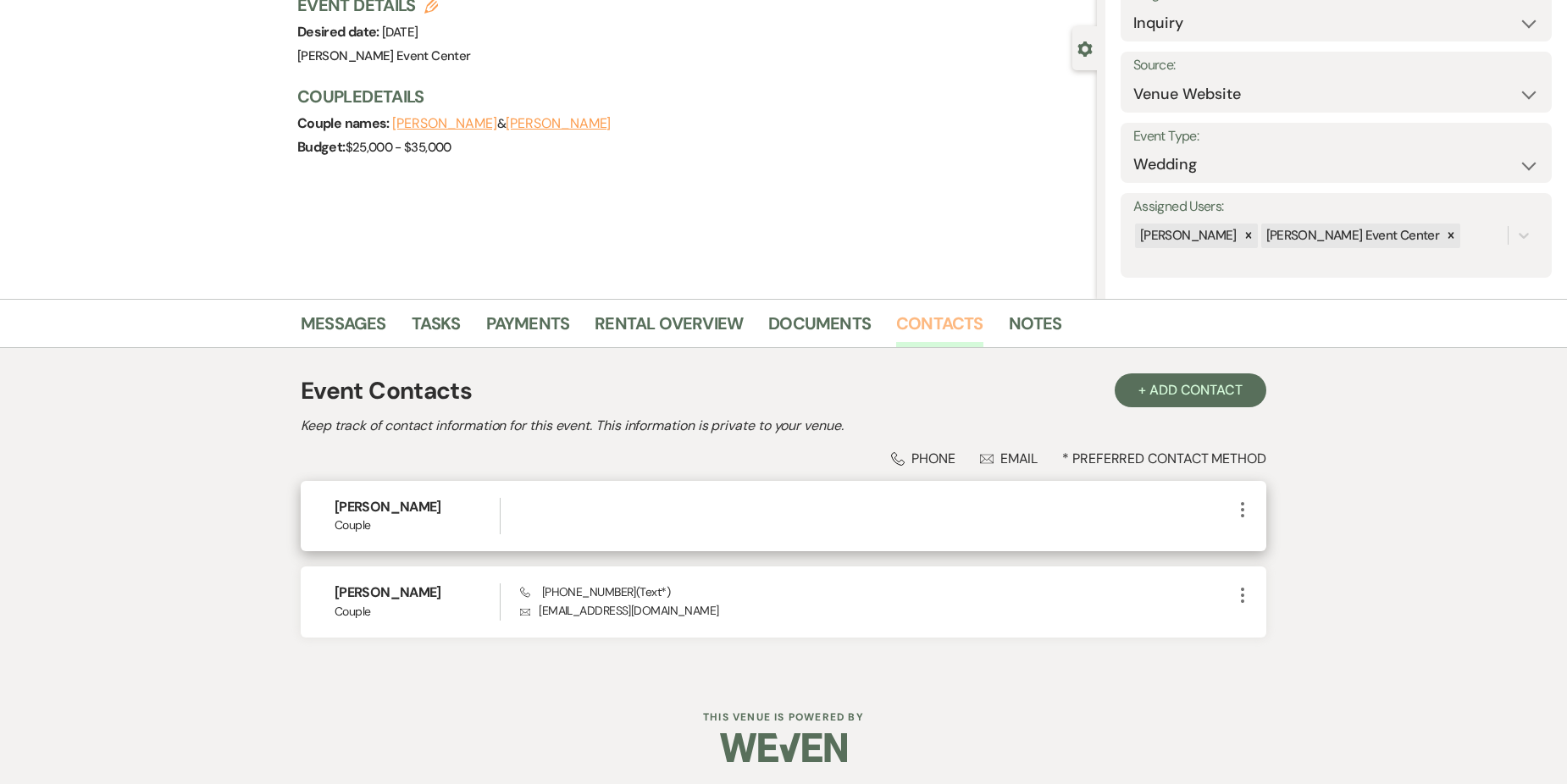
scroll to position [130, 0]
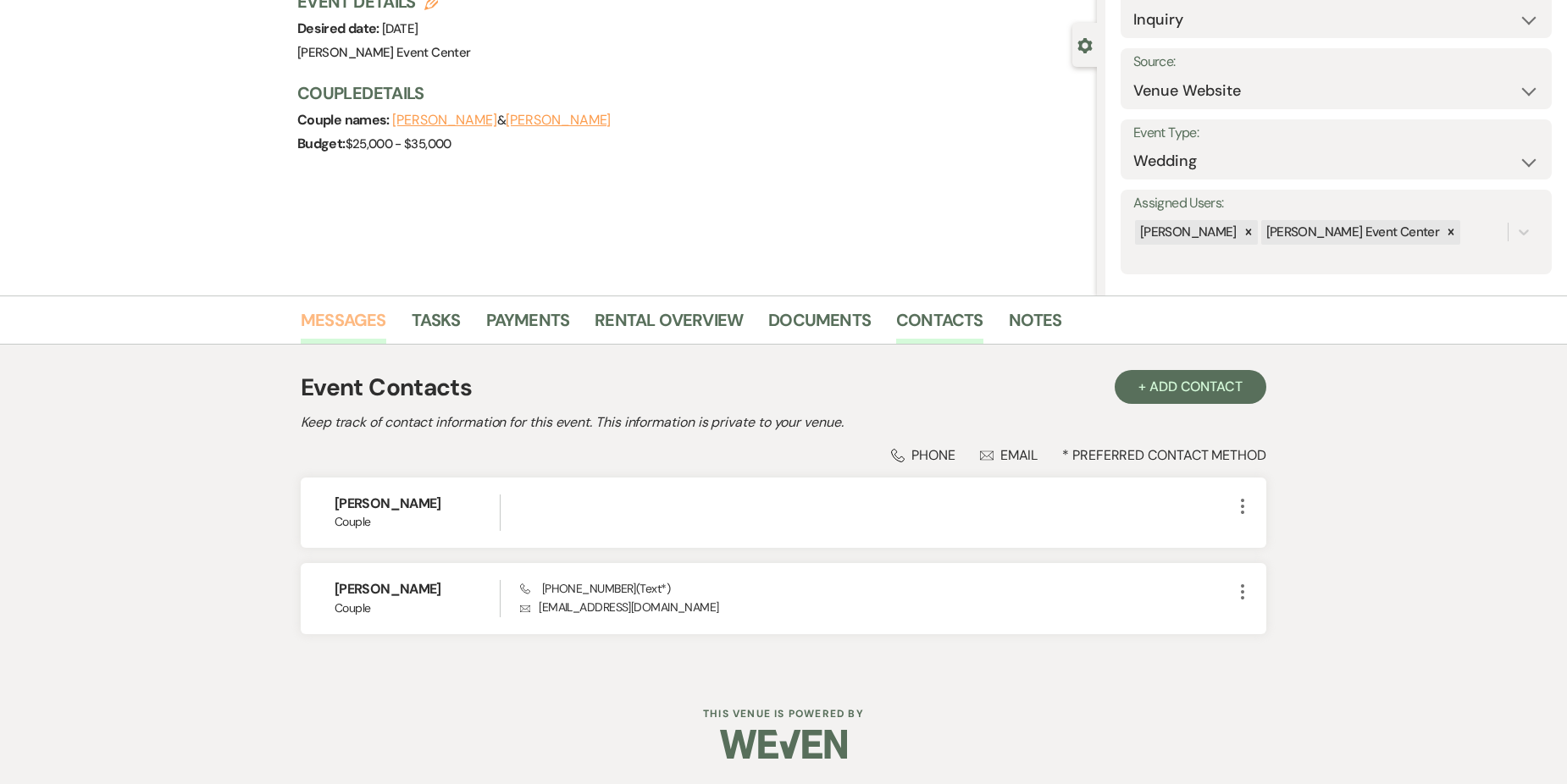
click at [357, 313] on link "Messages" at bounding box center [343, 324] width 85 height 37
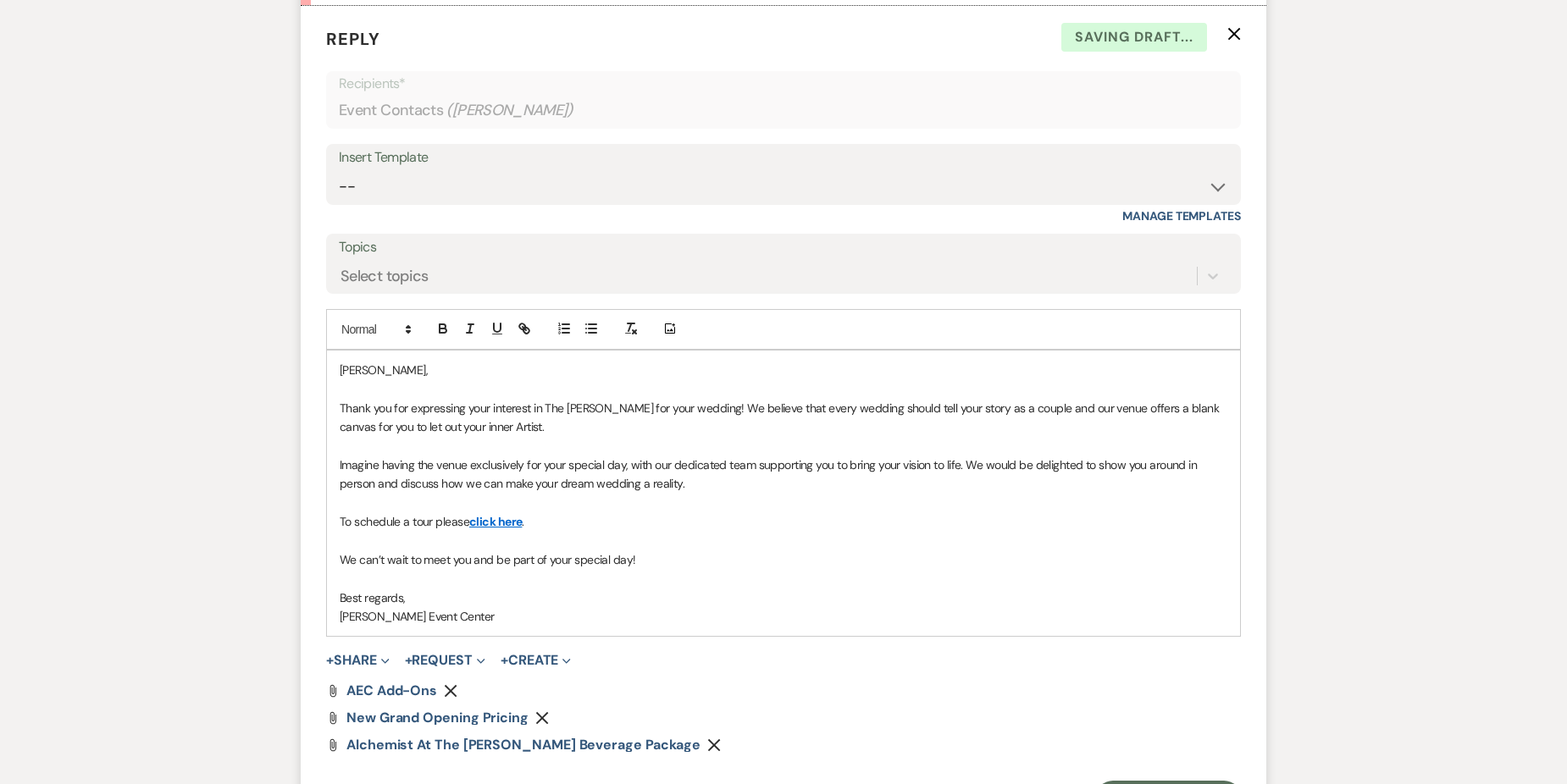
scroll to position [1006, 0]
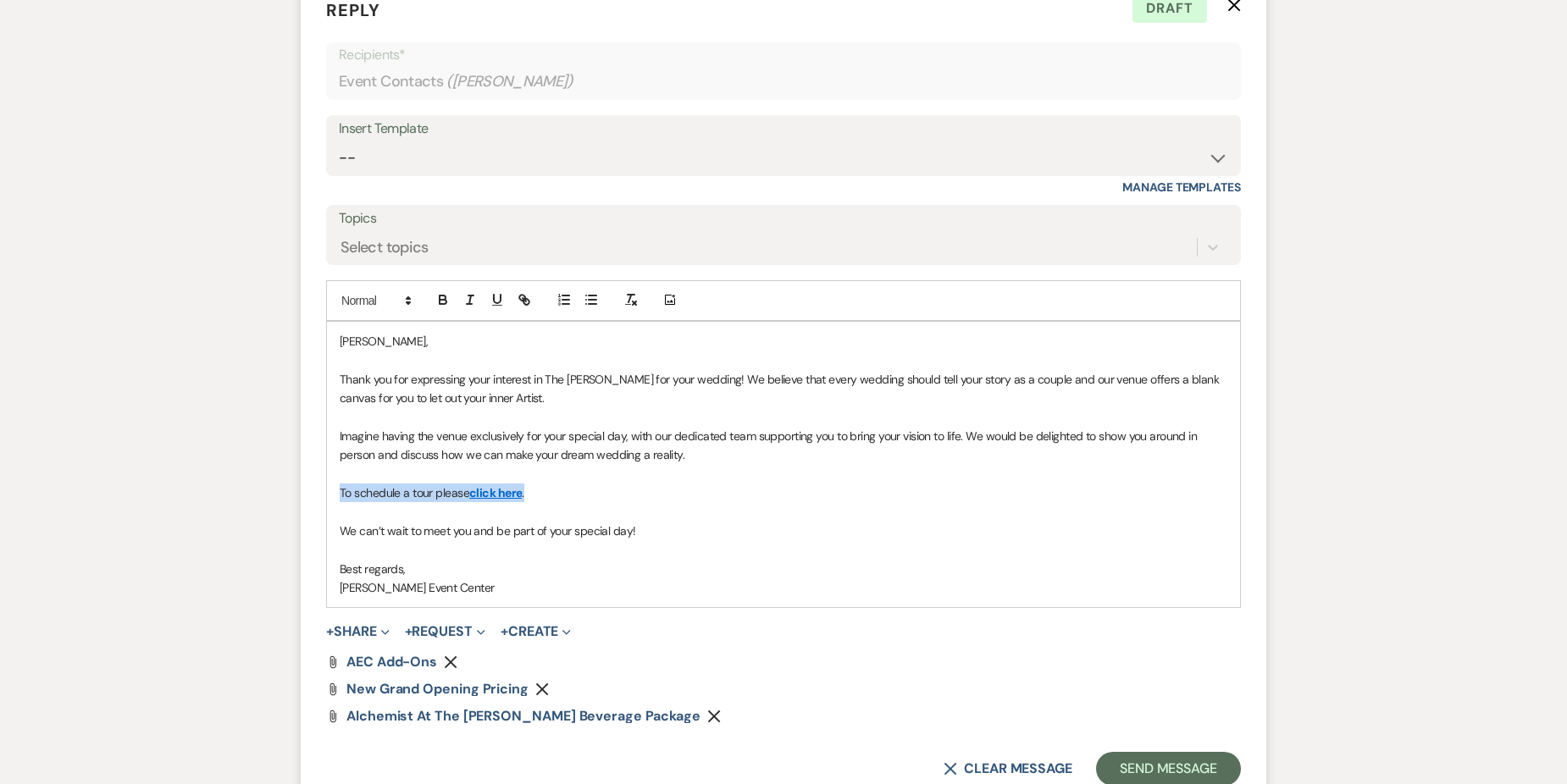
drag, startPoint x: 341, startPoint y: 493, endPoint x: 527, endPoint y: 488, distance: 186.1
click at [527, 488] on p "To schedule a tour please click here ." at bounding box center [784, 493] width 888 height 19
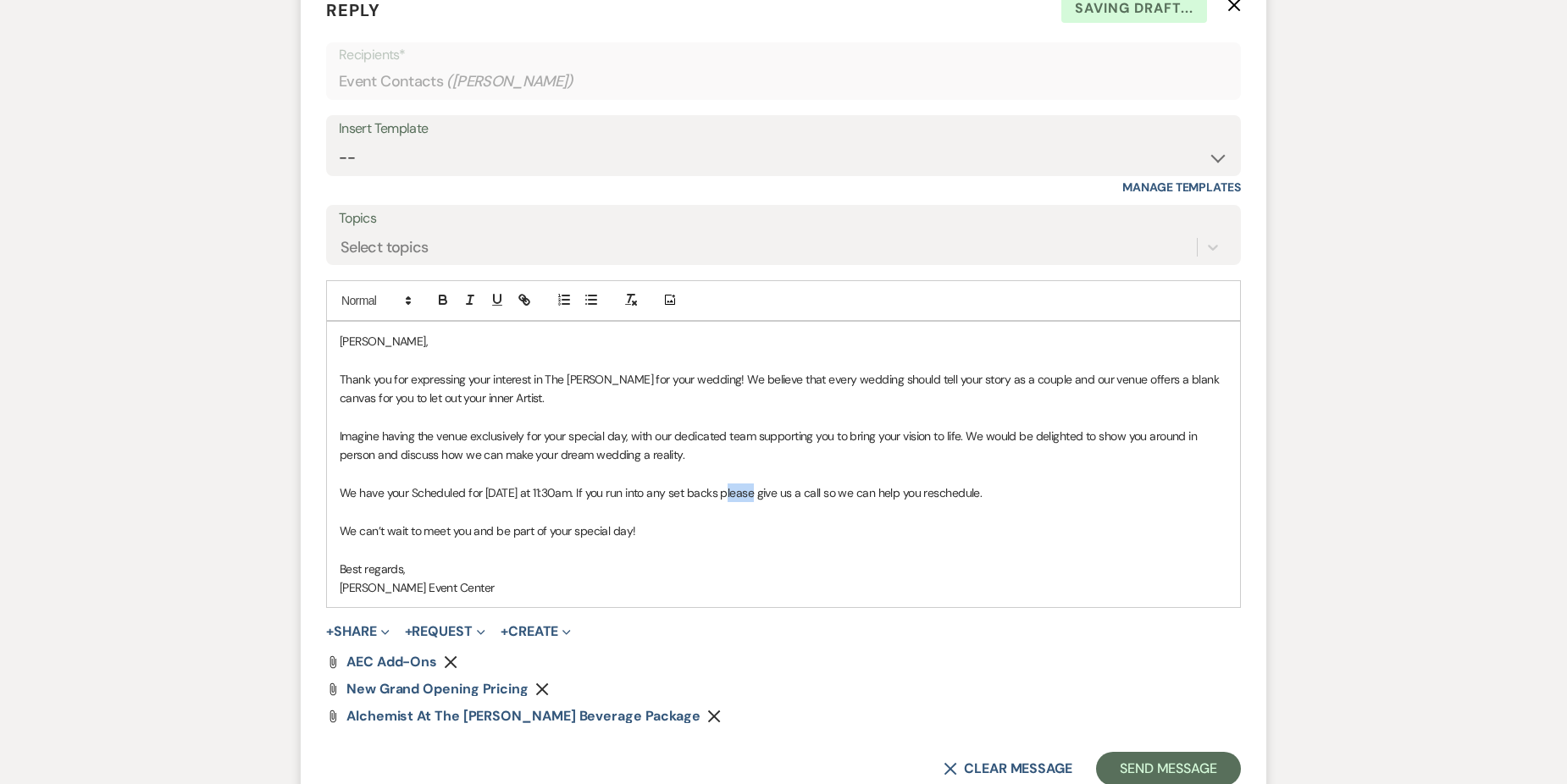
click at [737, 495] on p "We have your Scheduled for this Saturday at 11:30am. If you run into any set ba…" at bounding box center [784, 493] width 888 height 19
click at [748, 493] on p "We have your Scheduled for this Saturday at 11:30am. If you run into any setbac…" at bounding box center [784, 493] width 888 height 19
click at [1018, 492] on p "We have your Scheduled for this Saturday at 11:30am. If you run into any setbac…" at bounding box center [784, 493] width 888 height 19
click at [745, 491] on p "We have your Scheduled for this Saturday at 11:30am. If you run into any setbac…" at bounding box center [784, 493] width 888 height 19
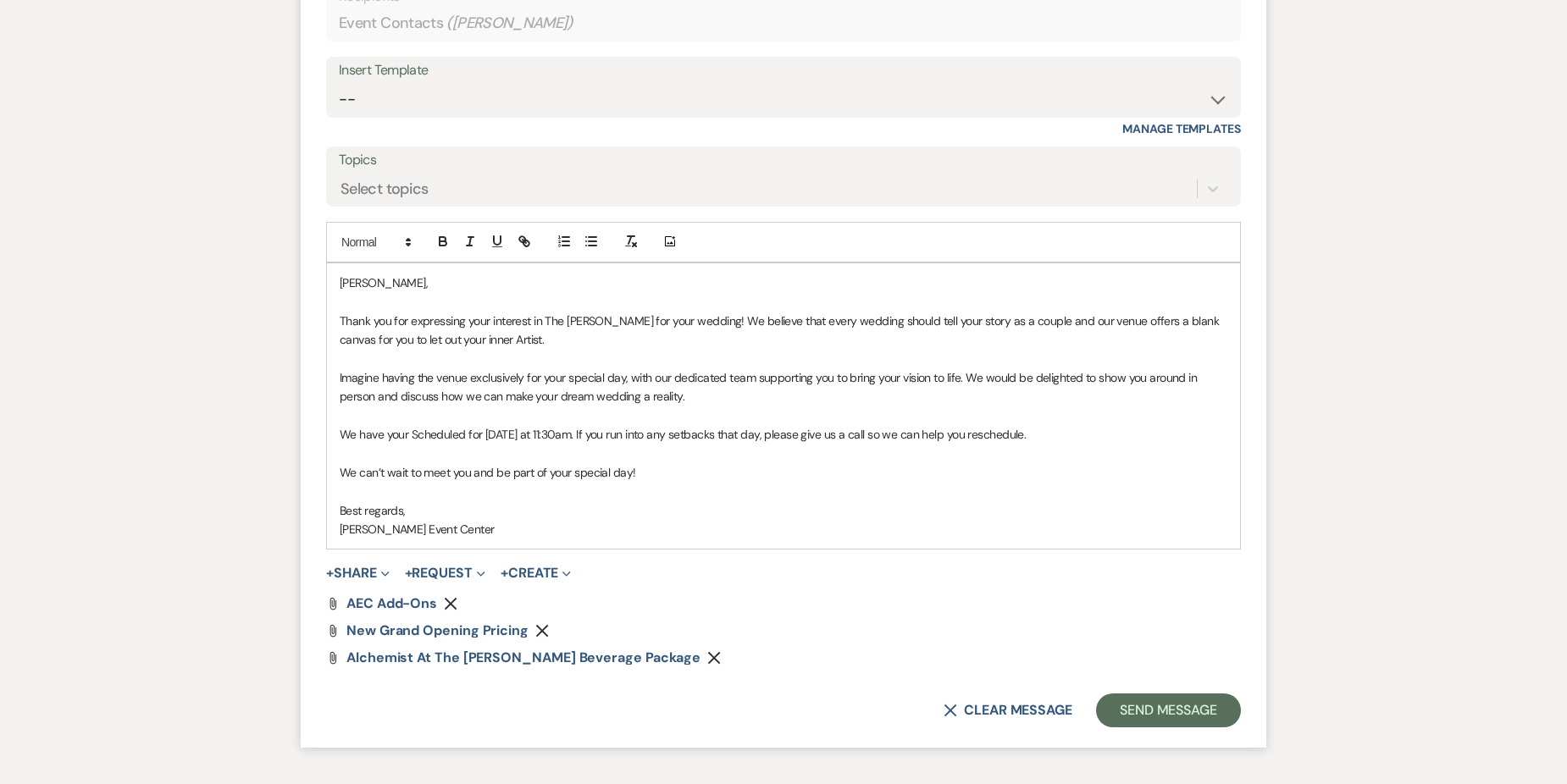
scroll to position [1091, 0]
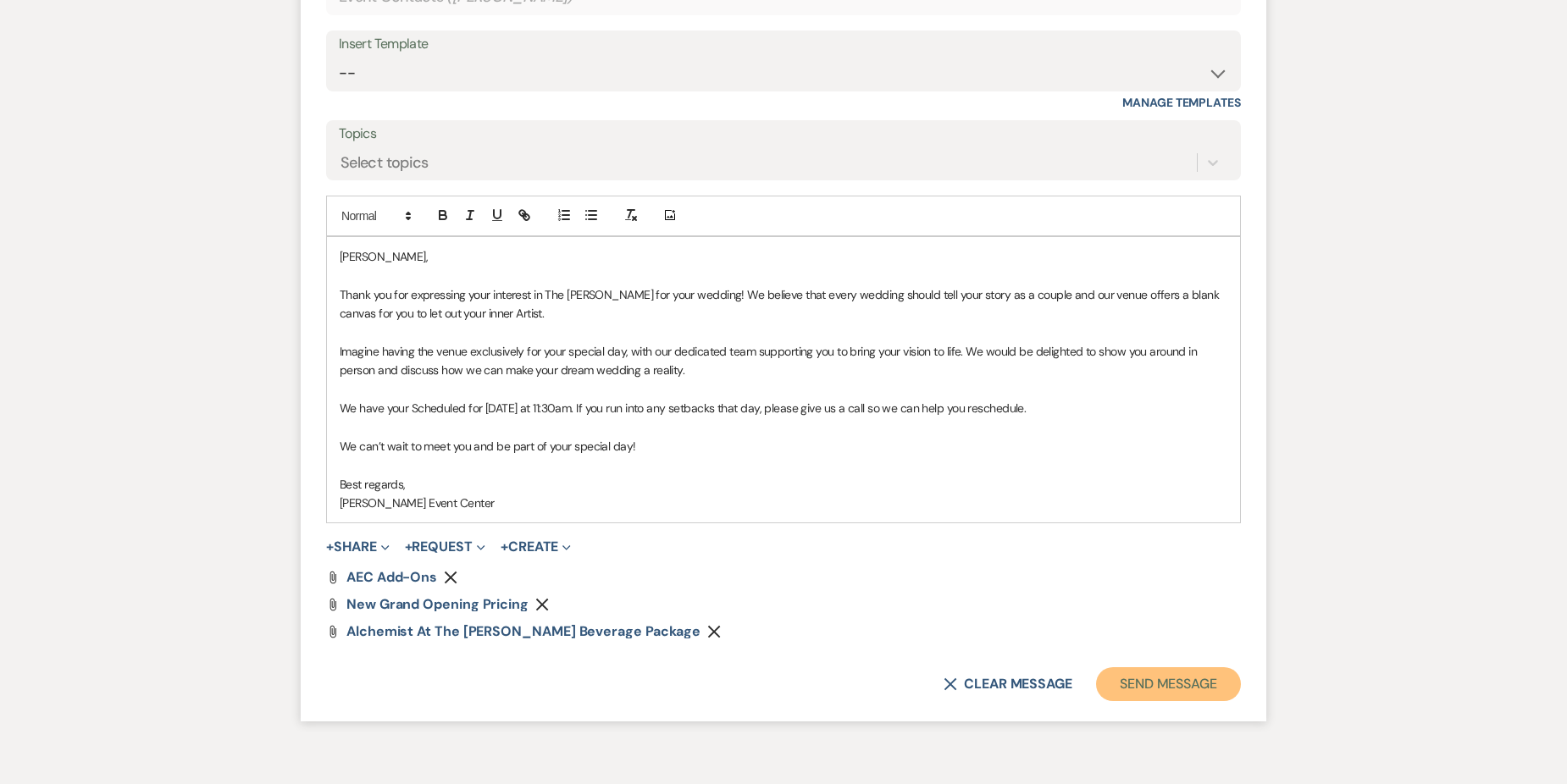
click at [1178, 676] on button "Send Message" at bounding box center [1168, 684] width 145 height 34
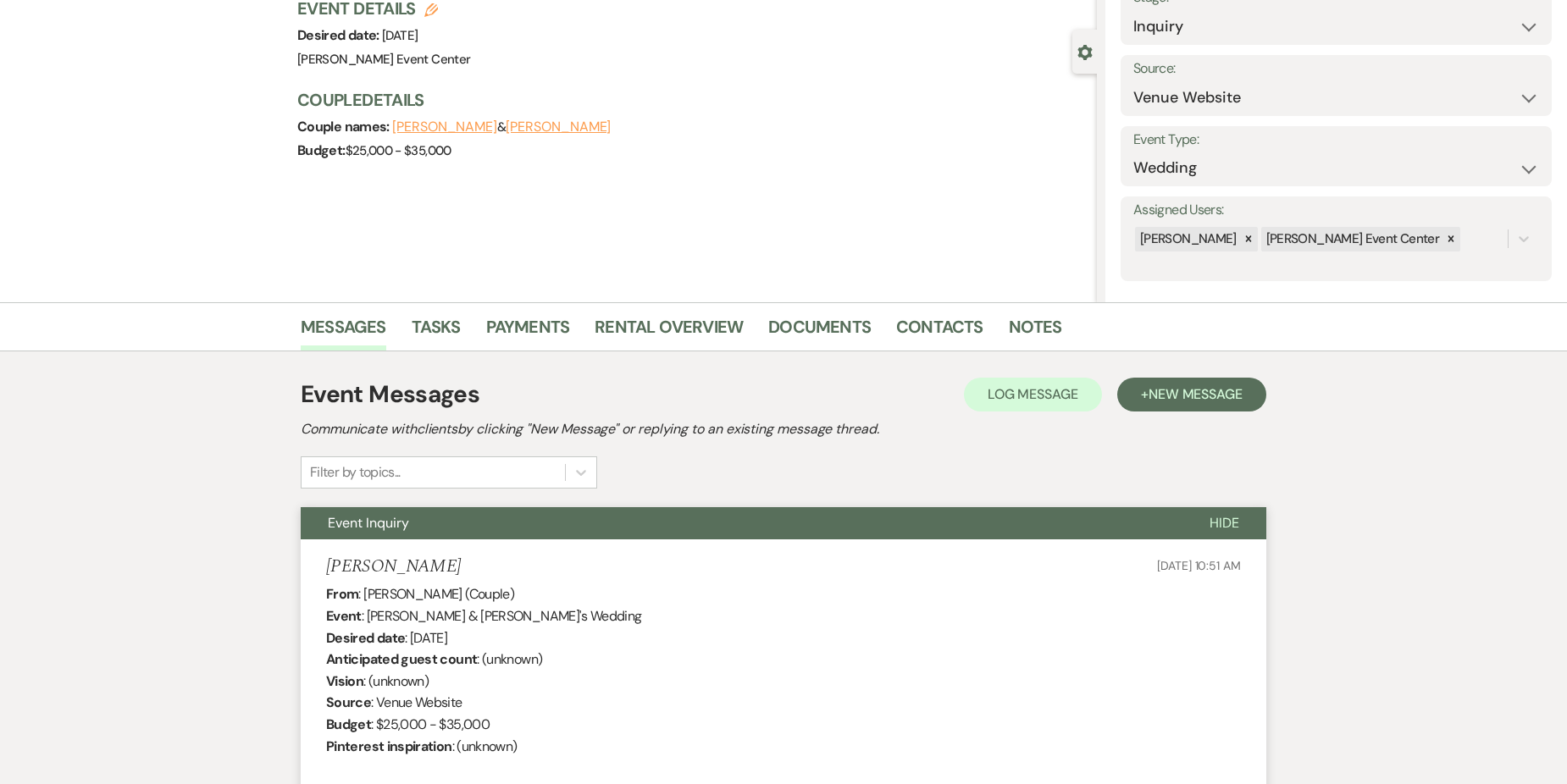
scroll to position [0, 0]
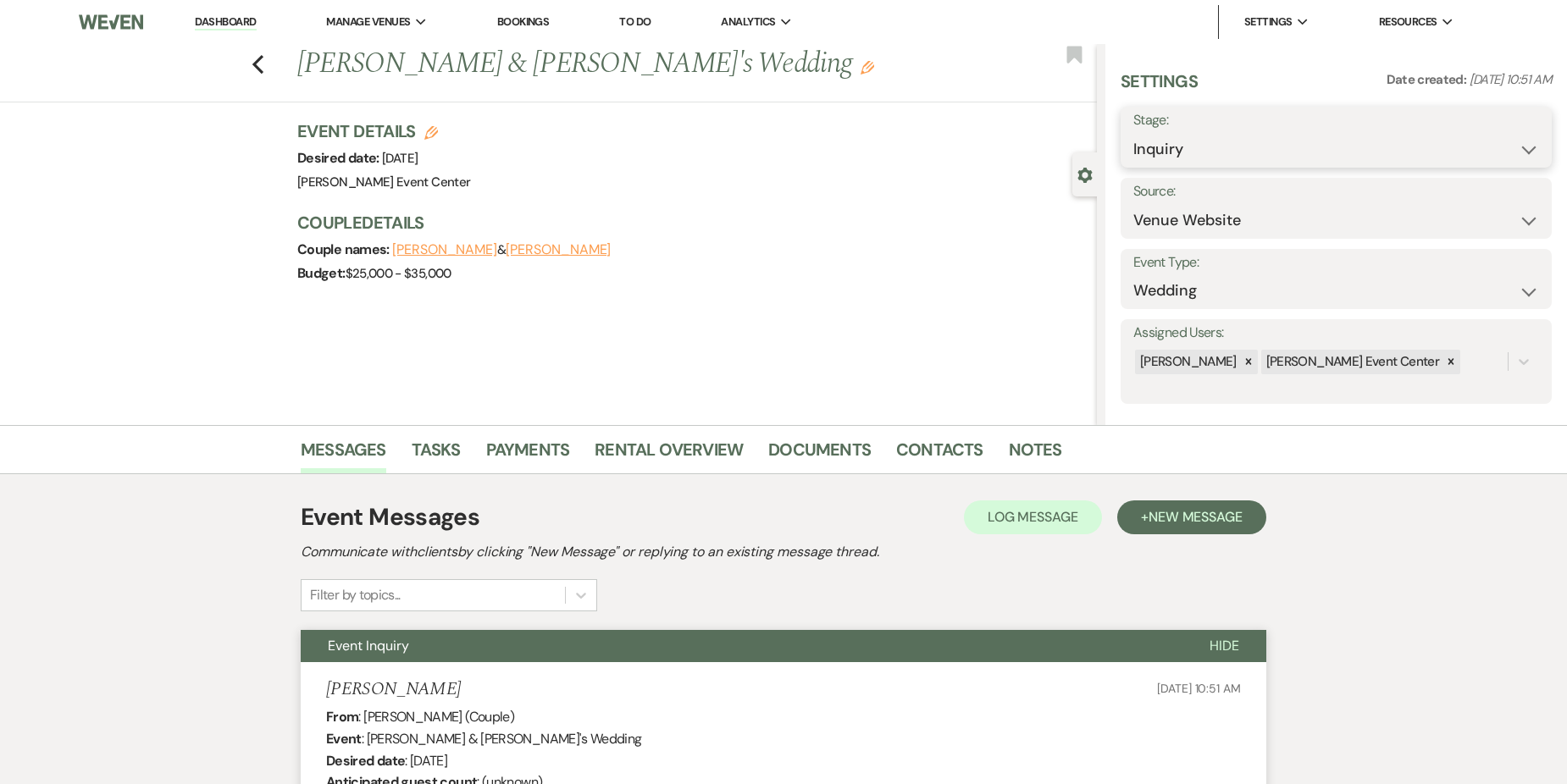
click at [1320, 145] on select "Inquiry Follow Up Tour Requested Tour Confirmed Toured Proposal Sent Booked Lost" at bounding box center [1335, 149] width 406 height 33
click at [1133, 133] on select "Inquiry Follow Up Tour Requested Tour Confirmed Toured Proposal Sent Booked Lost" at bounding box center [1335, 149] width 406 height 33
click at [1474, 126] on button "Save" at bounding box center [1505, 137] width 93 height 34
click at [1044, 439] on link "Notes" at bounding box center [1035, 454] width 53 height 37
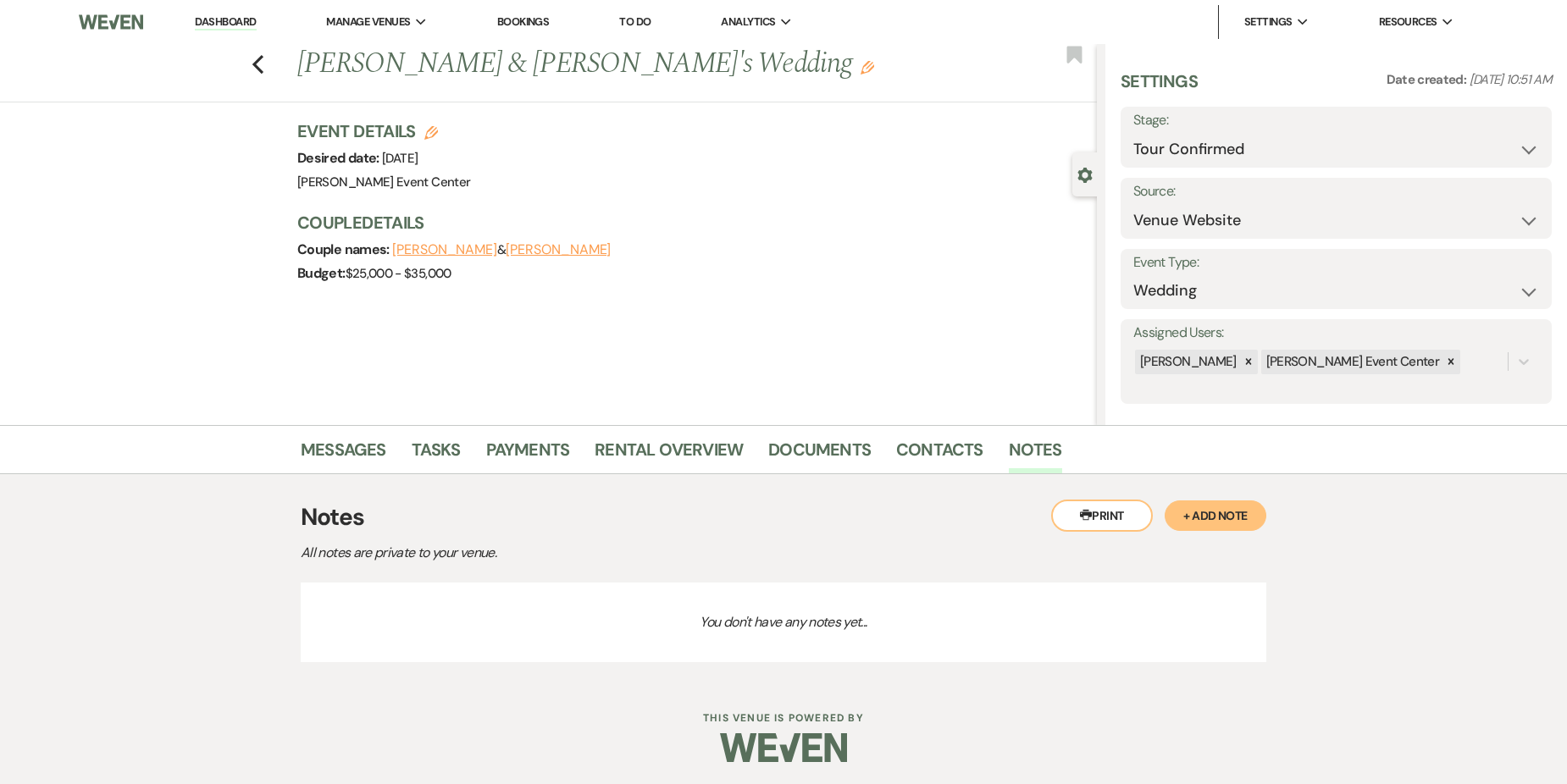
click at [1206, 506] on button "+ Add Note" at bounding box center [1214, 515] width 101 height 30
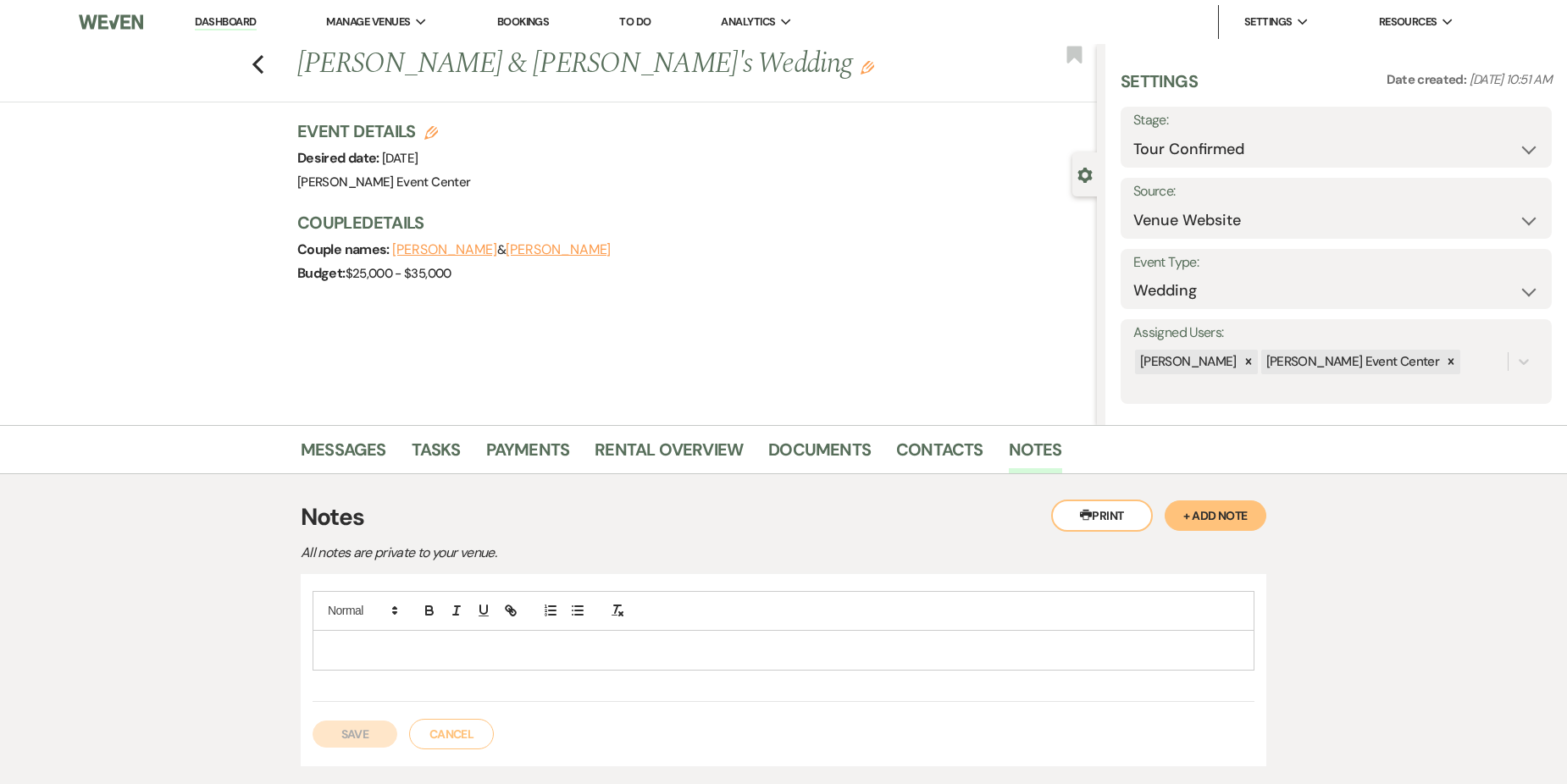
click at [683, 650] on p at bounding box center [784, 650] width 915 height 19
click at [350, 740] on button "Save" at bounding box center [354, 734] width 84 height 27
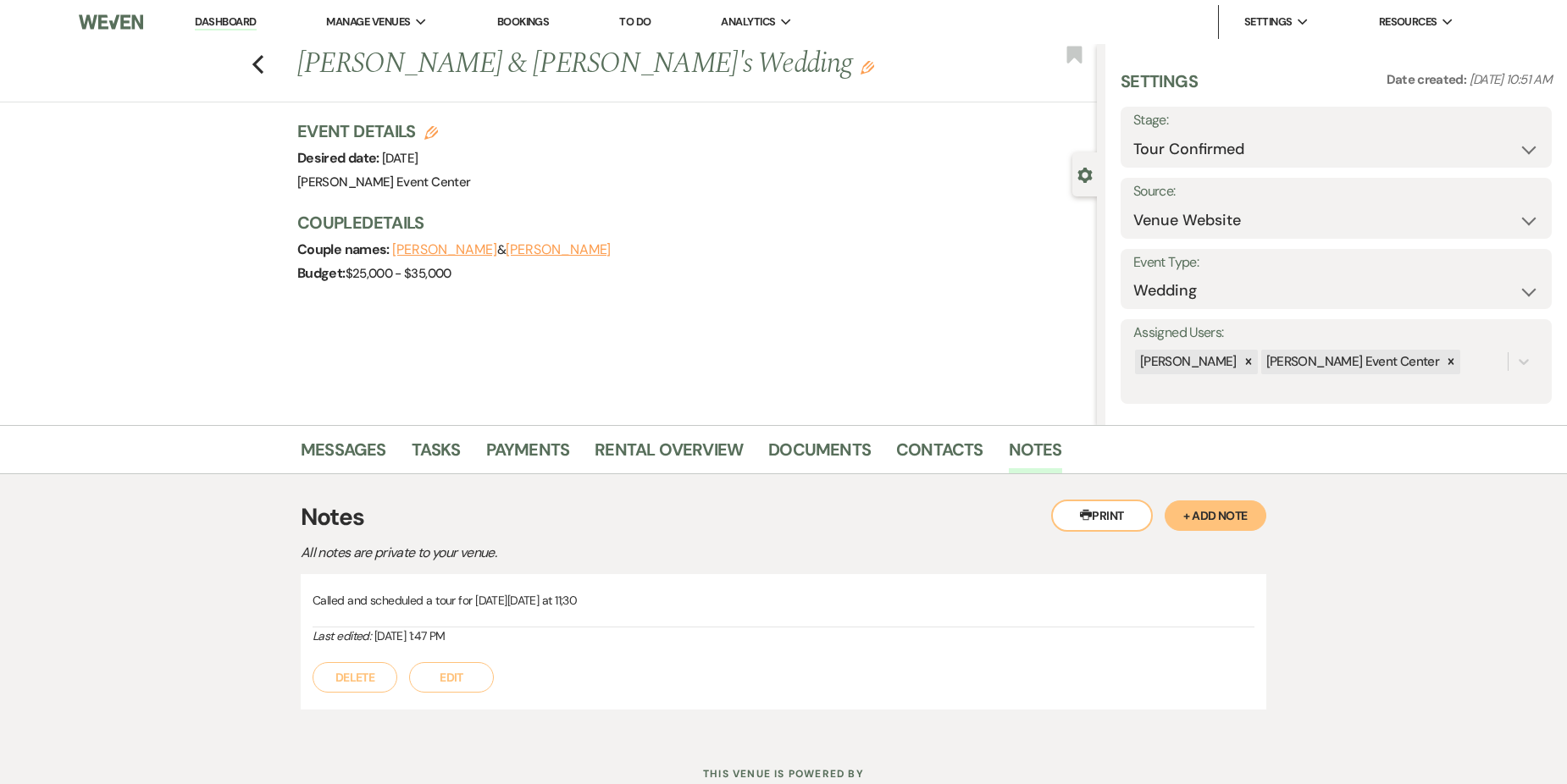
click at [432, 678] on button "Edit" at bounding box center [450, 677] width 84 height 30
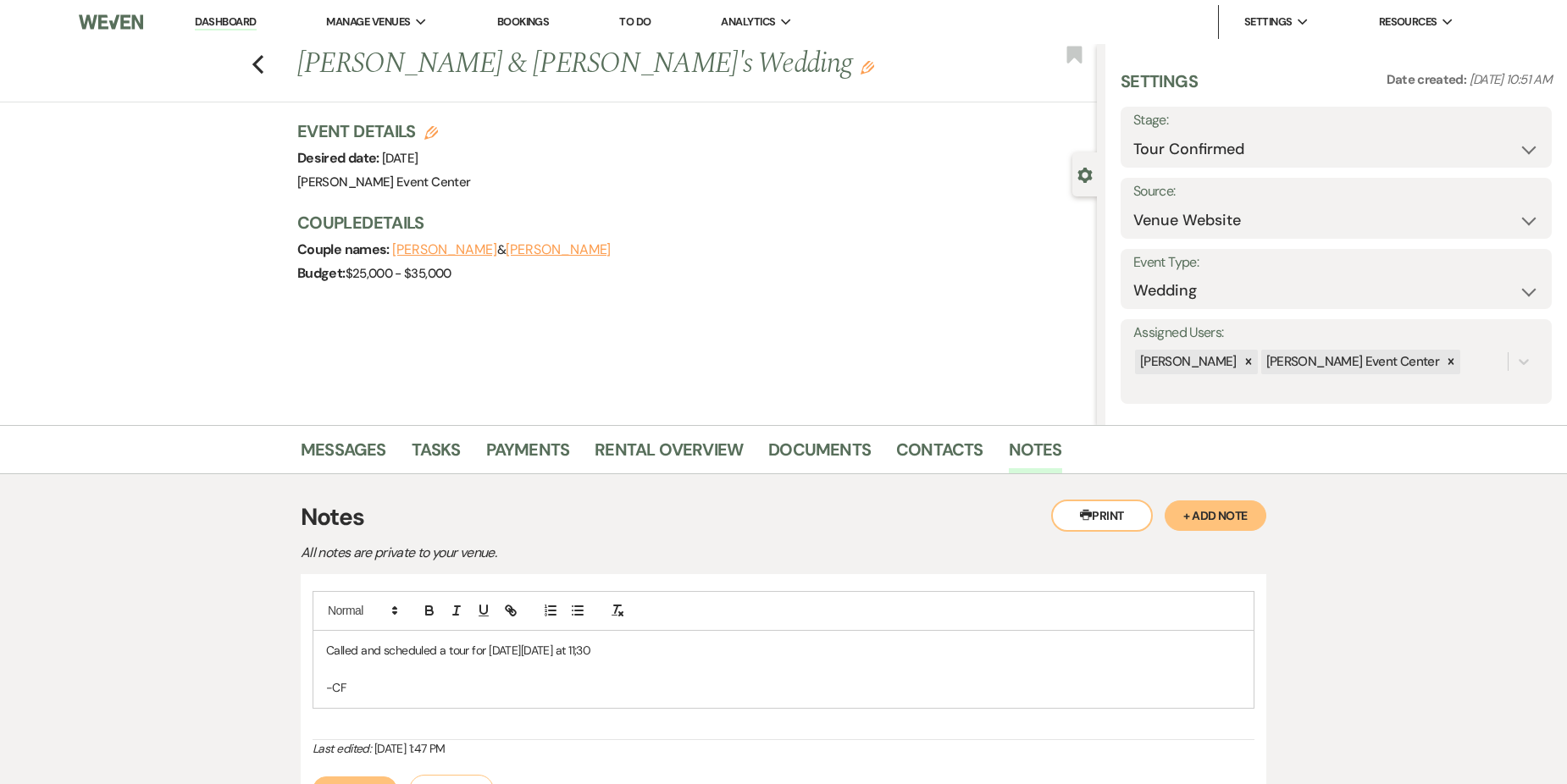
click at [363, 776] on button "Save" at bounding box center [354, 790] width 84 height 27
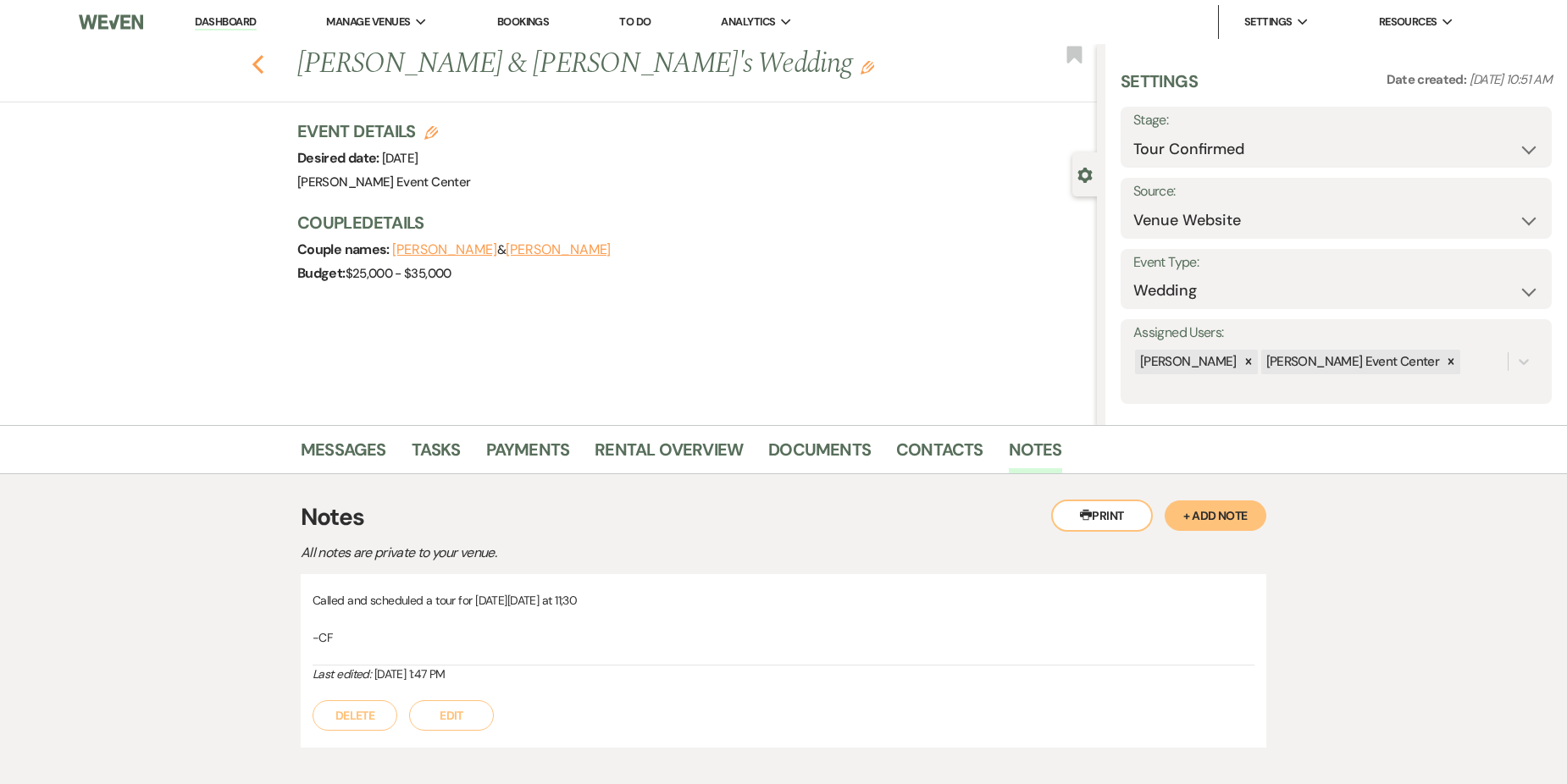
click at [264, 61] on icon "Previous" at bounding box center [257, 63] width 12 height 20
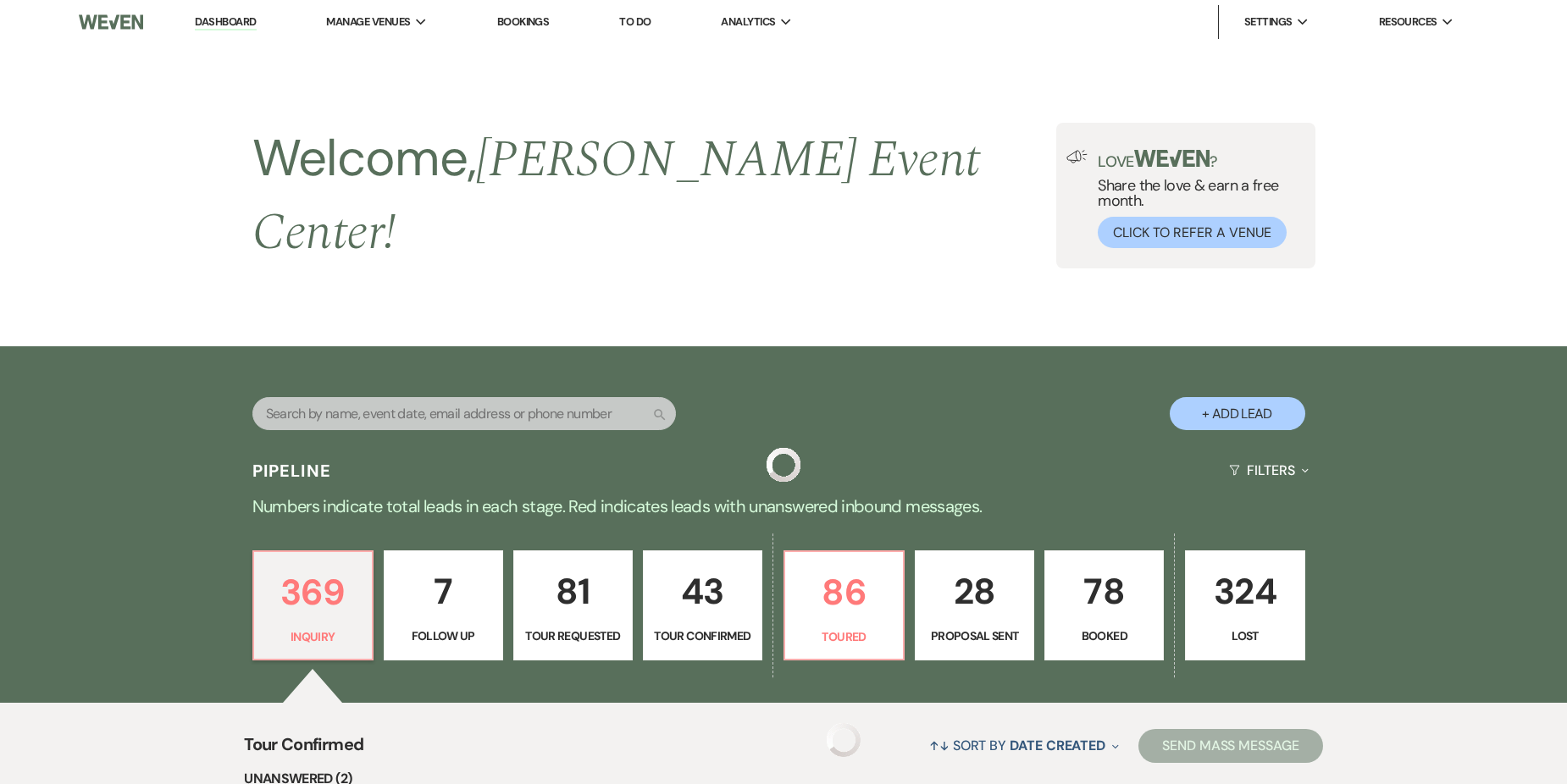
scroll to position [339, 0]
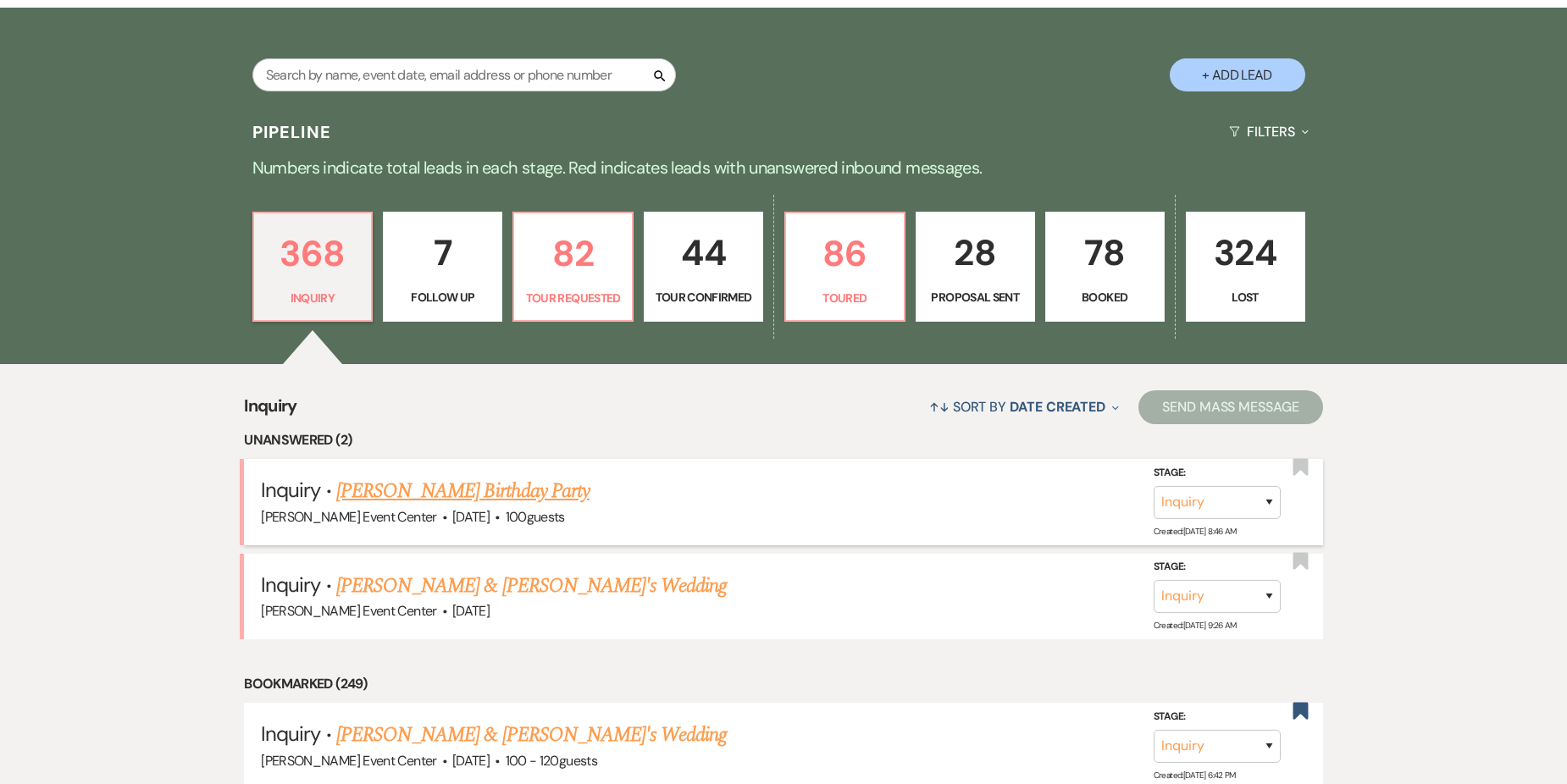
click at [533, 483] on link "Patrick Fisher's Birthday Party" at bounding box center [463, 491] width 254 height 30
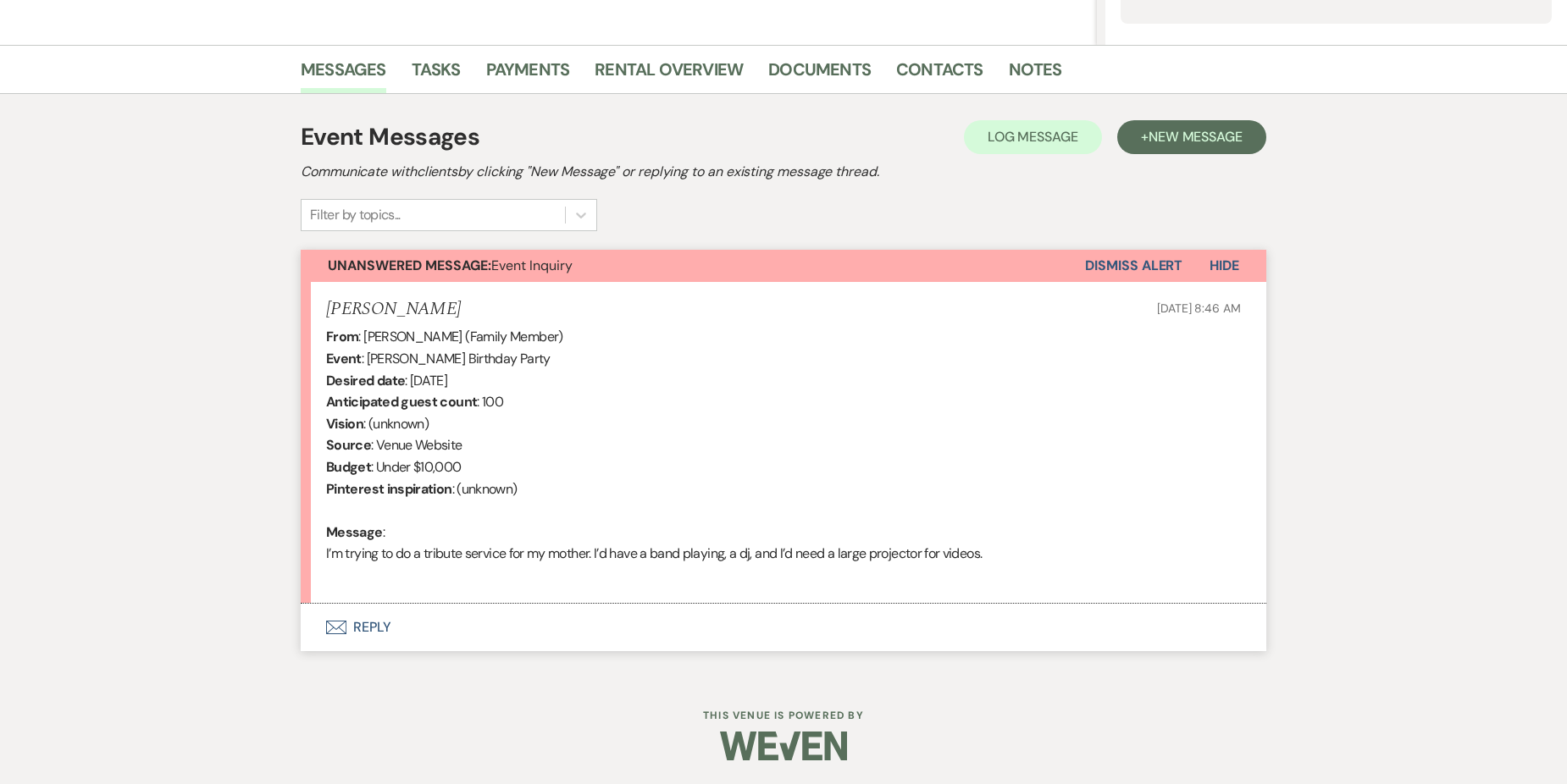
scroll to position [382, 0]
click at [355, 624] on button "Envelope Reply" at bounding box center [784, 625] width 965 height 47
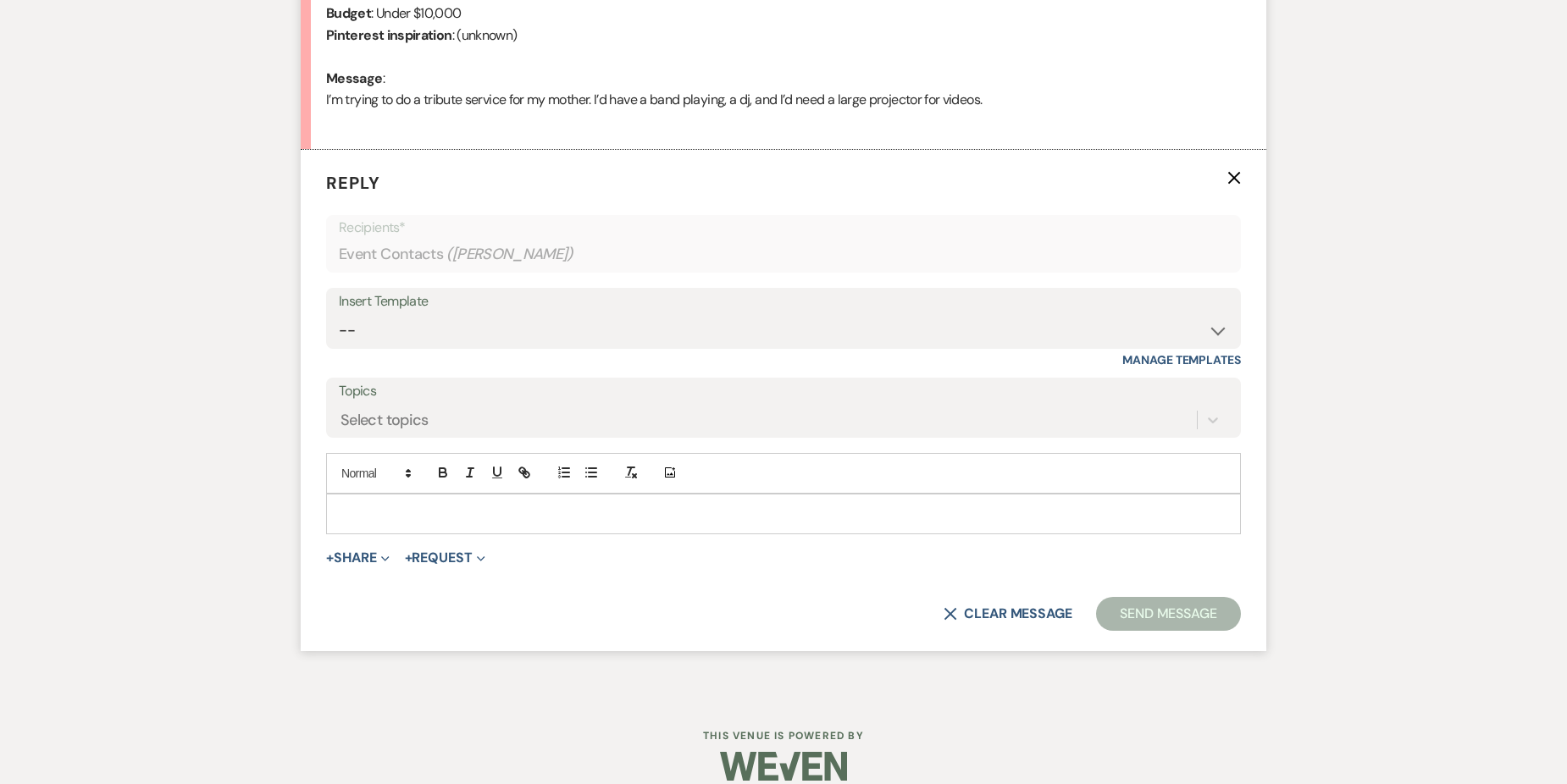
scroll to position [843, 0]
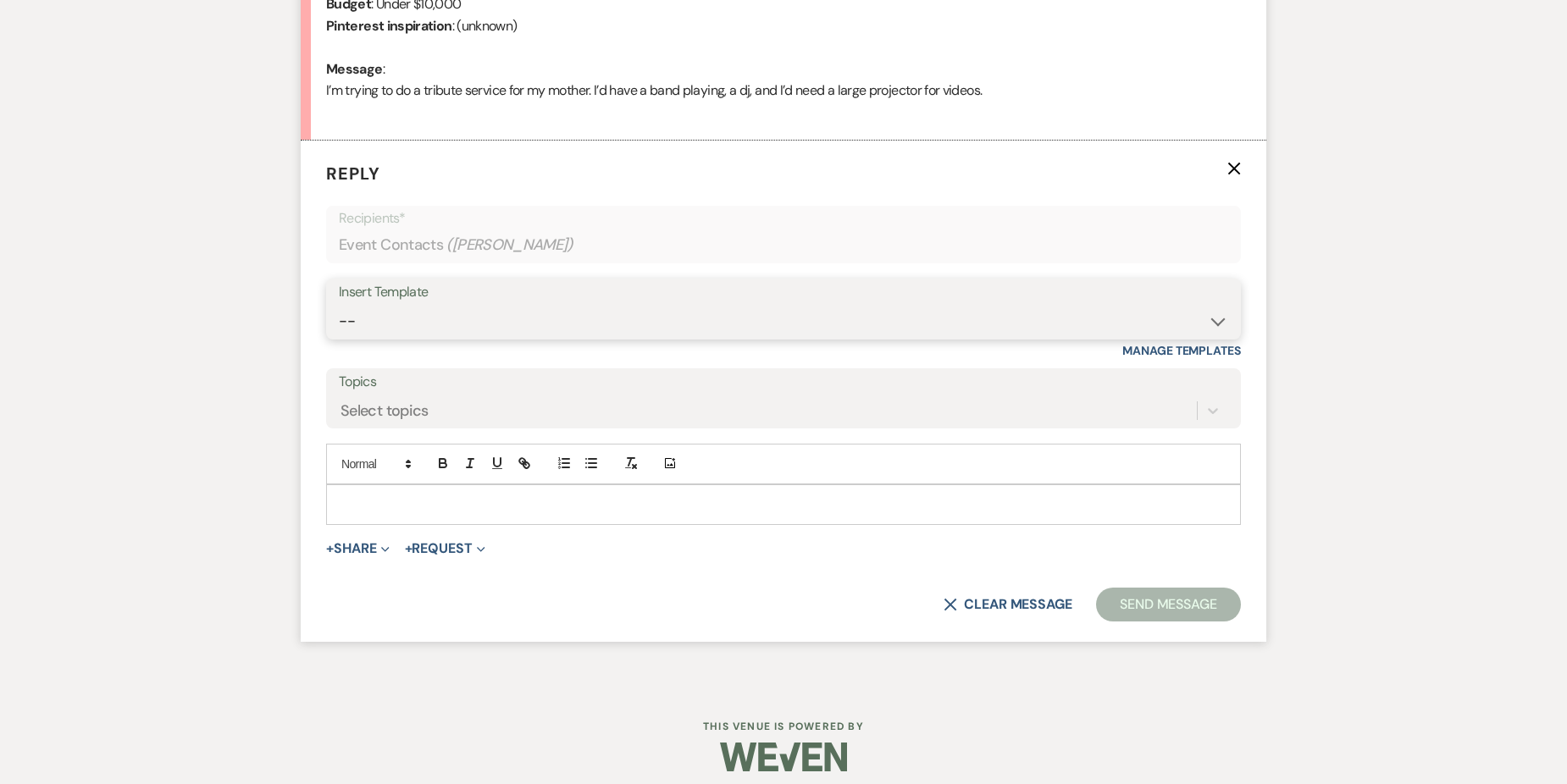
click at [444, 323] on select "-- Weven Planning Portal Introduction (Booked Events) Initial Inquiry Response …" at bounding box center [784, 321] width 889 height 33
click at [339, 305] on select "-- Weven Planning Portal Introduction (Booked Events) Initial Inquiry Response …" at bounding box center [784, 321] width 889 height 33
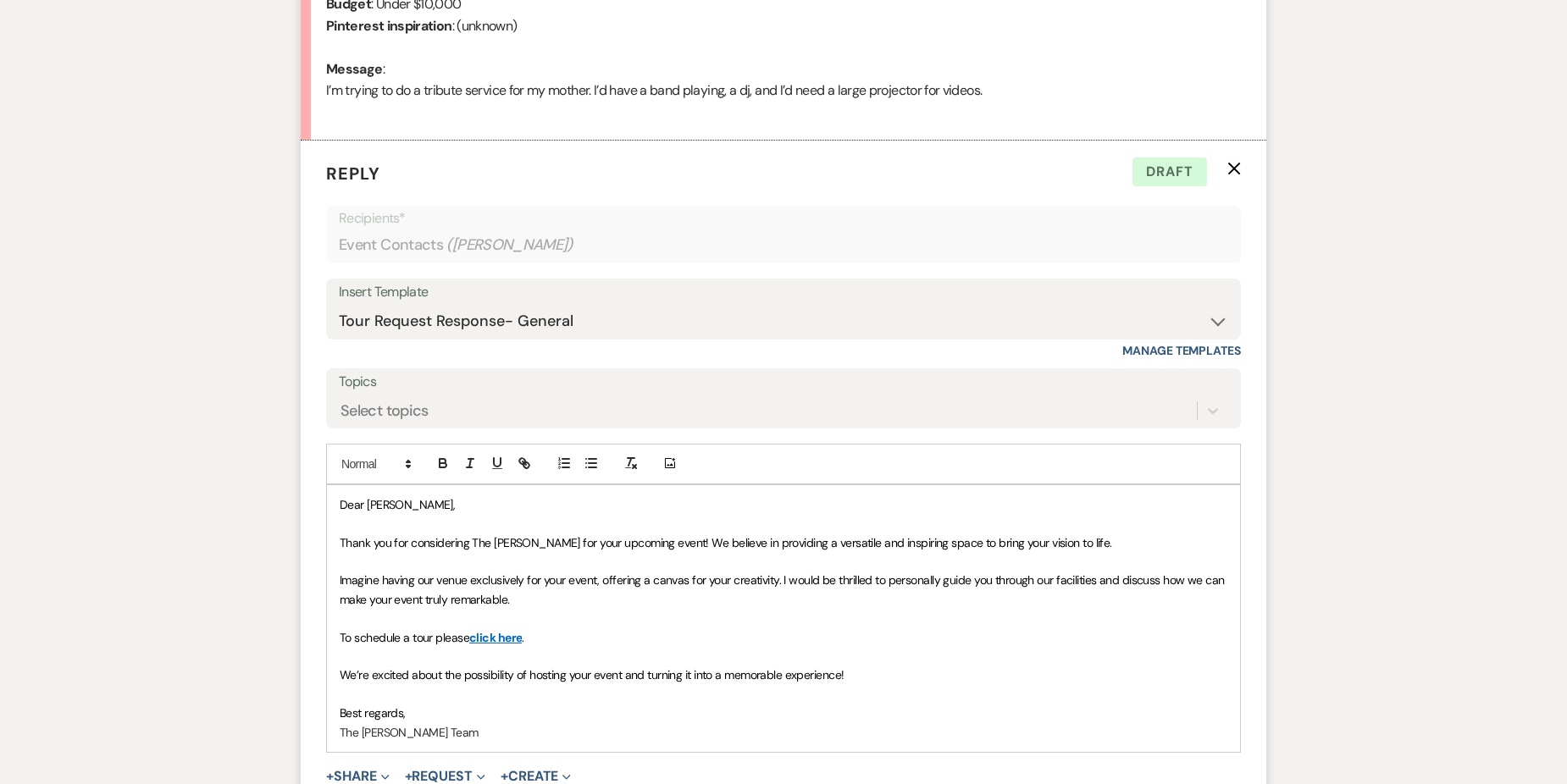
click at [781, 583] on span "Imagine having our venue exclusively for your event, offering a canvas for your…" at bounding box center [784, 589] width 888 height 34
click at [924, 579] on span "Imagine having our venue exclusively for your event, offering a canvas for your…" at bounding box center [772, 589] width 866 height 34
click at [1093, 580] on span "Imagine having our venue exclusively for your event, offering a canvas for your…" at bounding box center [784, 589] width 889 height 34
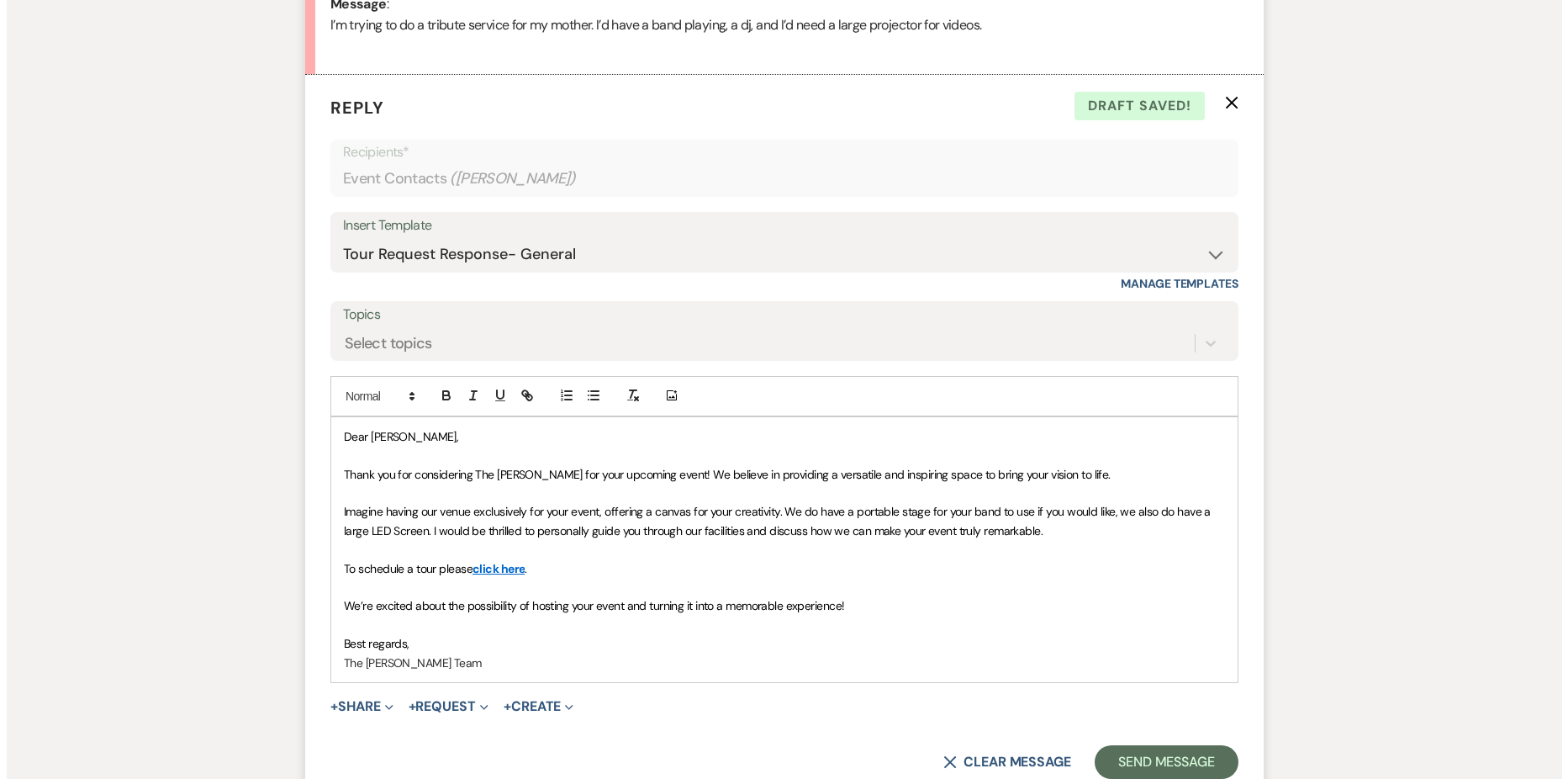
scroll to position [1076, 0]
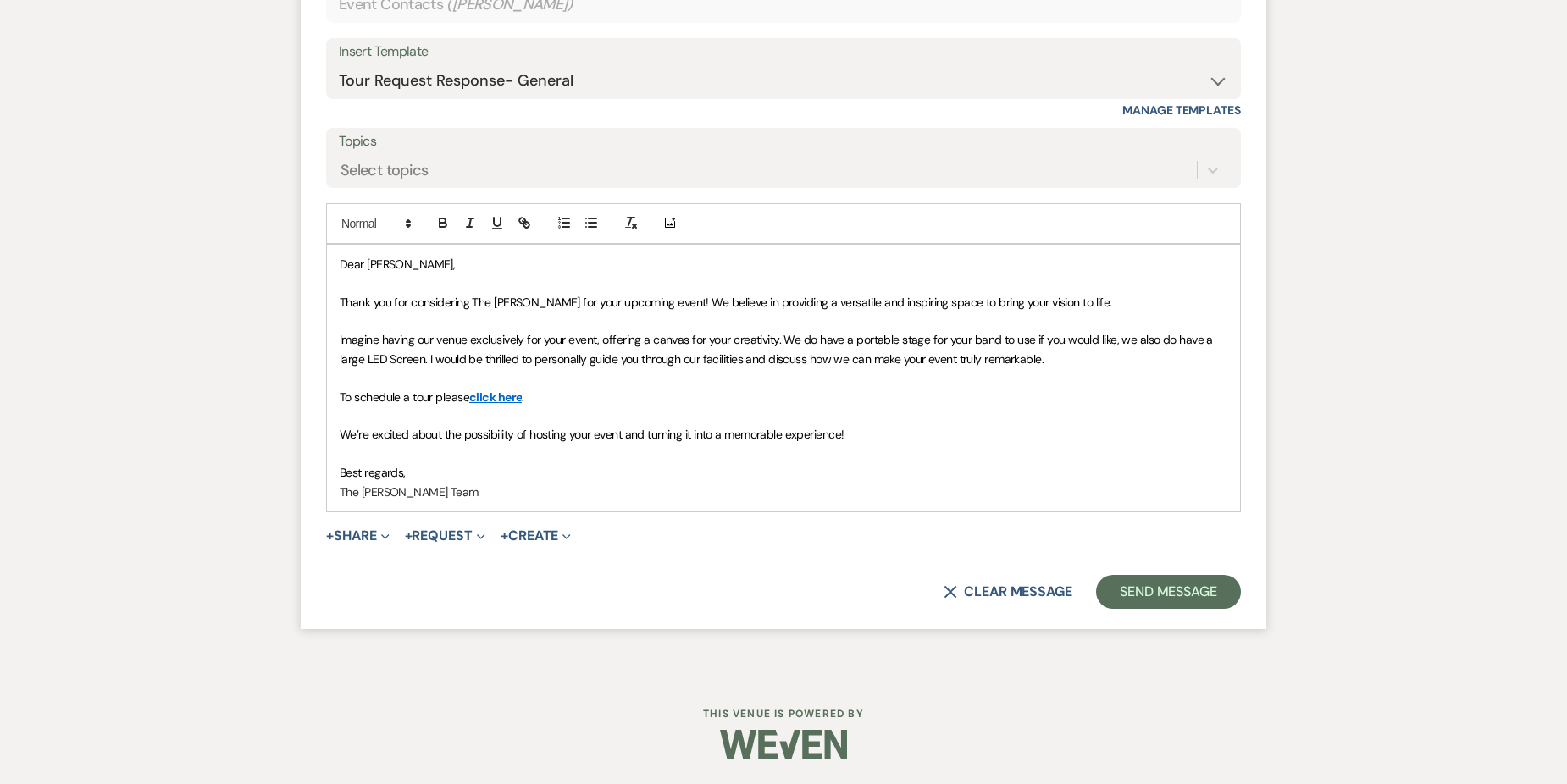
click at [426, 358] on span "Imagine having our venue exclusively for your event, offering a canvas for your…" at bounding box center [777, 349] width 875 height 34
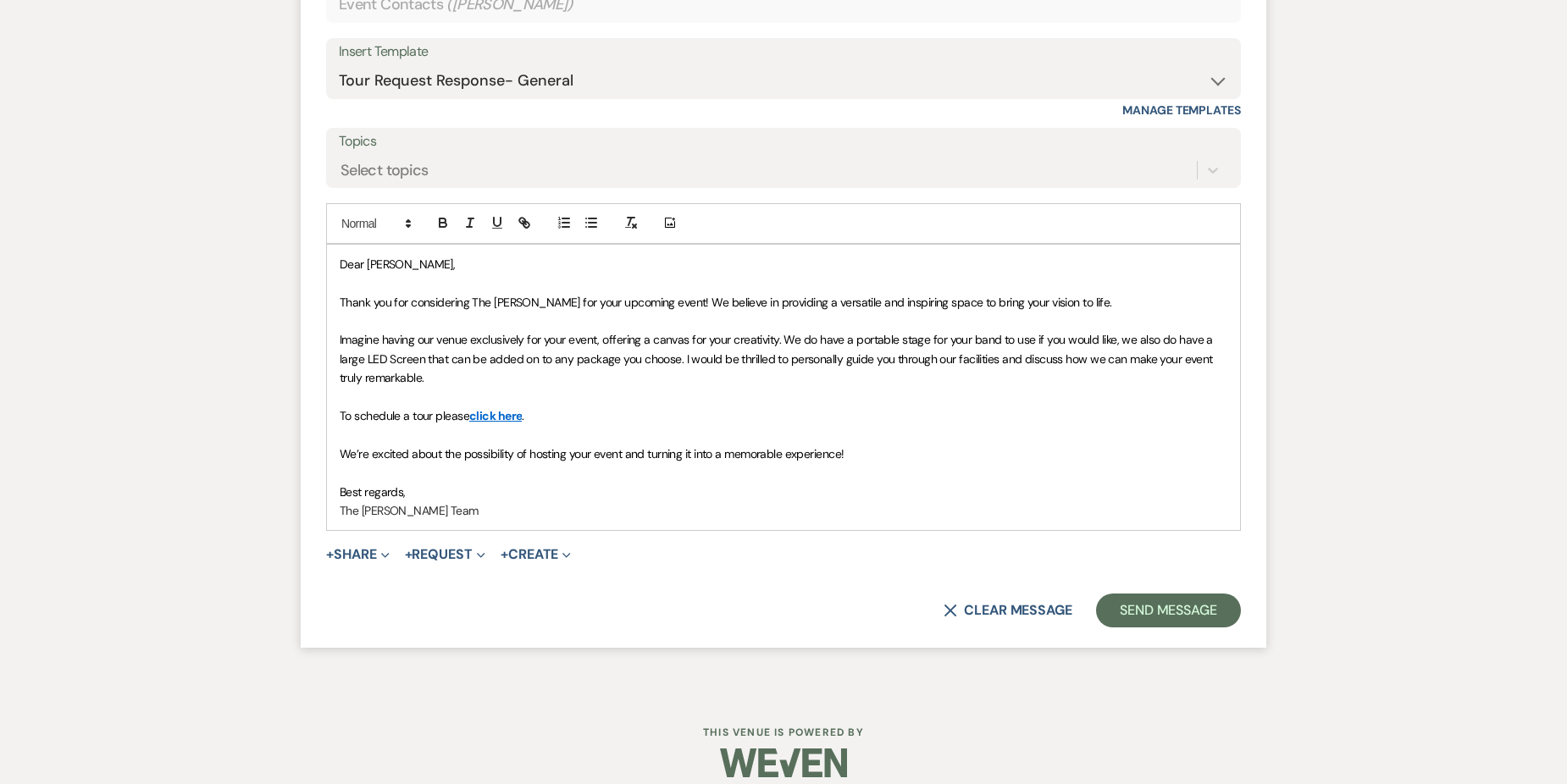
click at [521, 358] on span "Imagine having our venue exclusively for your event, offering a canvas for your…" at bounding box center [777, 358] width 875 height 53
click at [538, 362] on span "Imagine having our venue exclusively for your event, offering a canvas for your…" at bounding box center [777, 358] width 875 height 53
click at [341, 560] on button "+ Share Expand" at bounding box center [358, 554] width 63 height 13
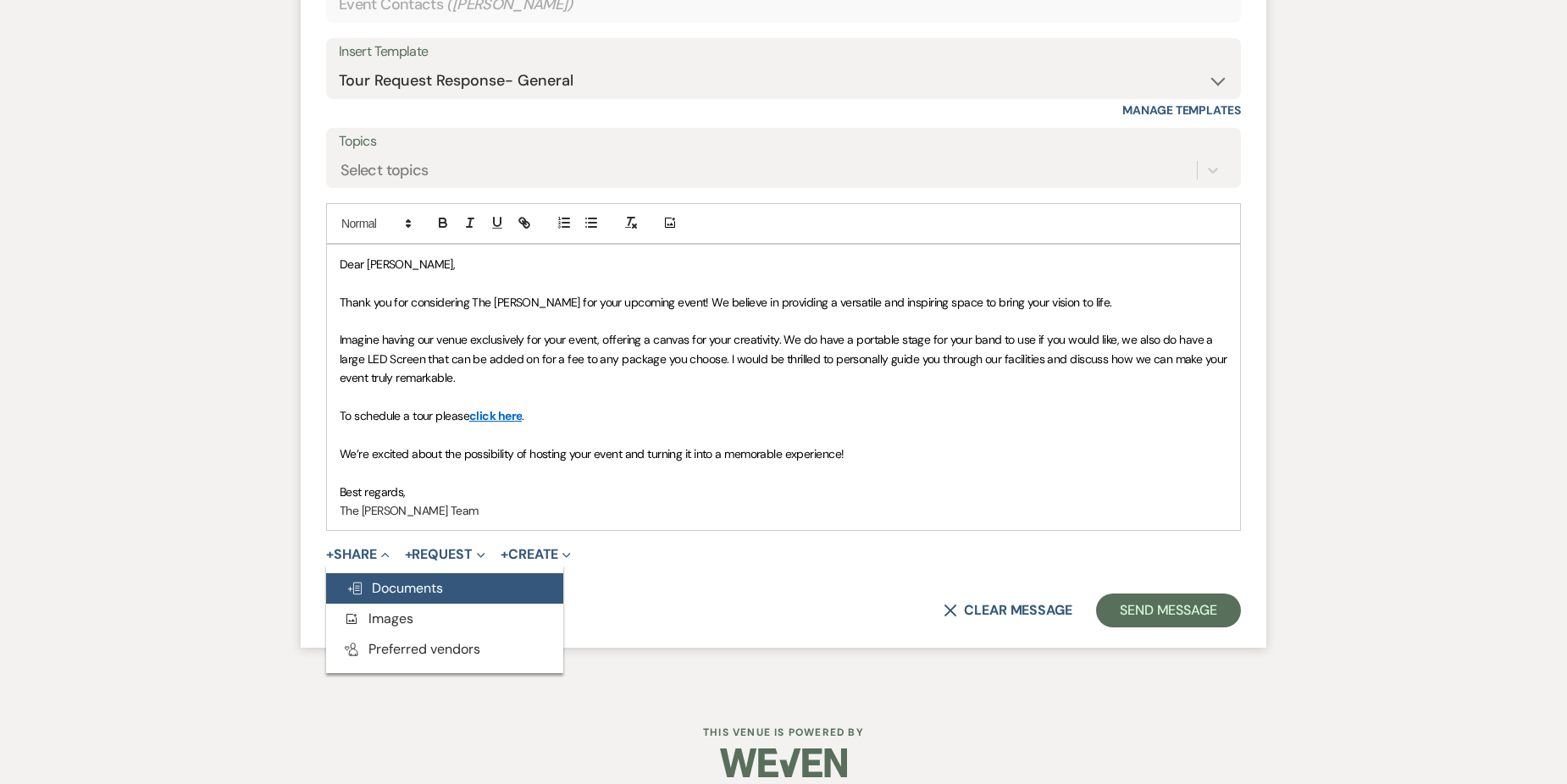
click at [418, 581] on span "Doc Upload Documents" at bounding box center [395, 587] width 97 height 18
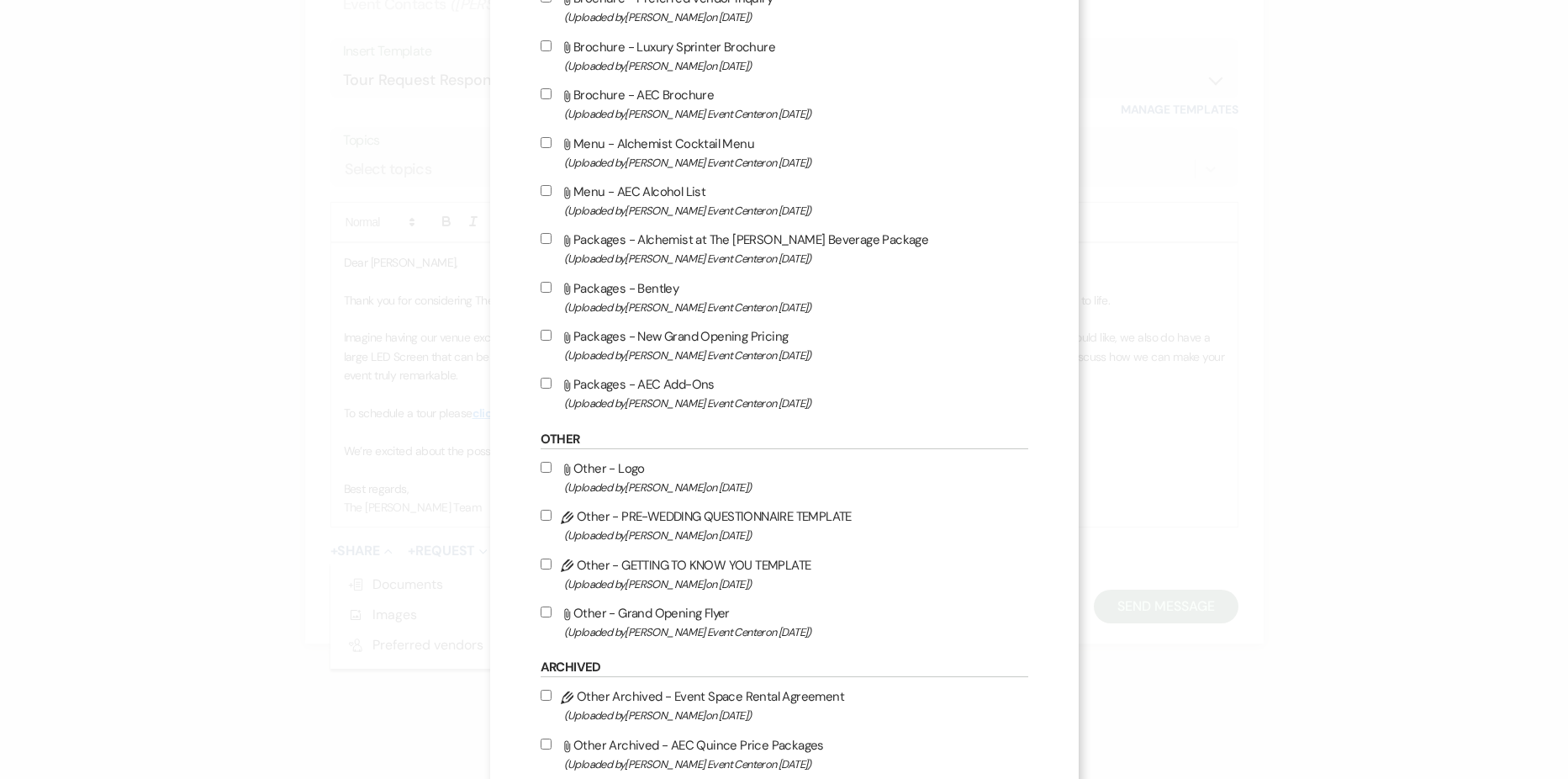
scroll to position [2775, 0]
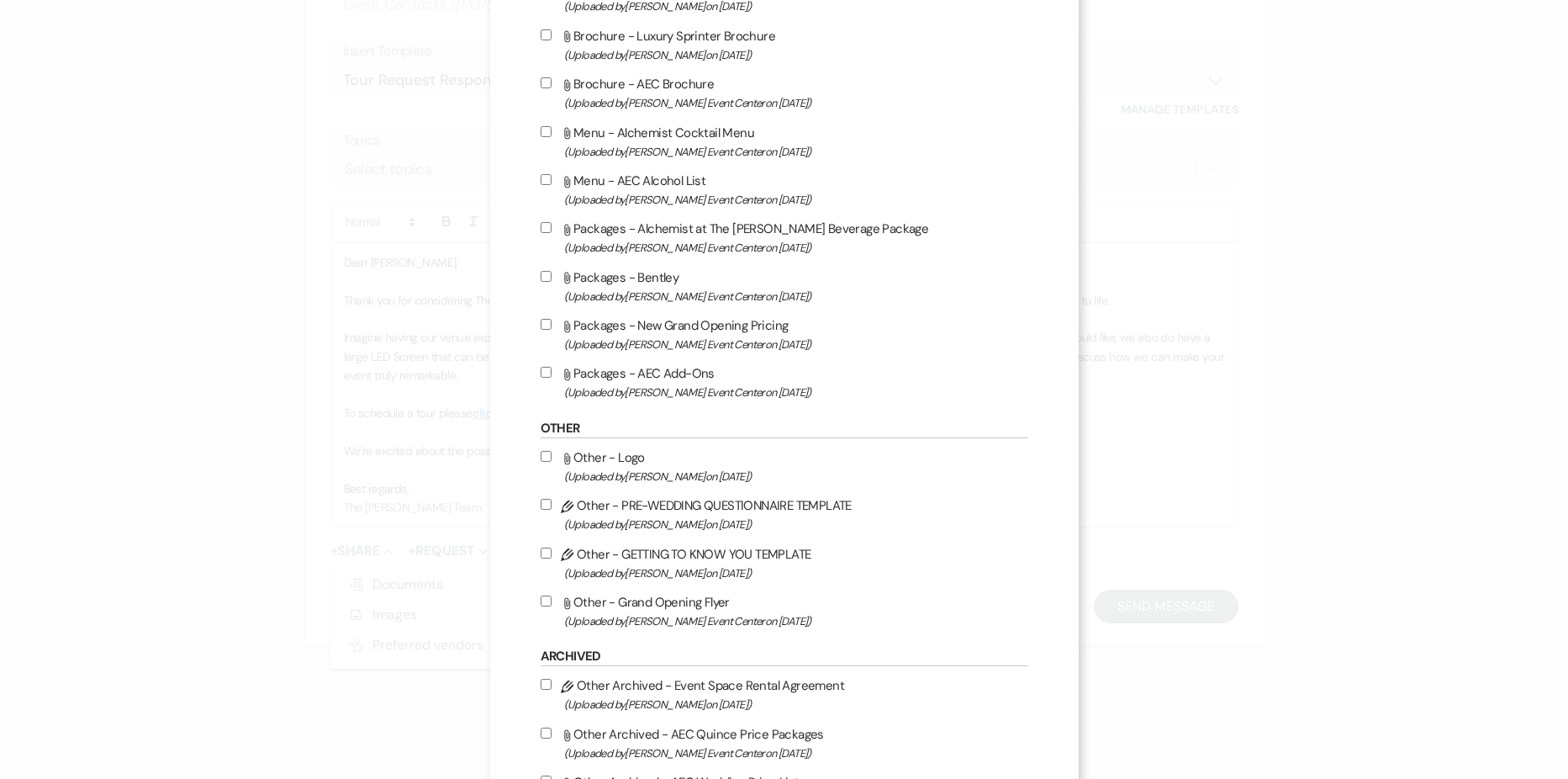
click at [540, 373] on input "Attach File Packages - AEC Add-Ons (Uploaded by Artis Event Center on Feb 13th,…" at bounding box center [546, 372] width 11 height 11
click at [540, 320] on input "Attach File Packages - New Grand Opening Pricing (Uploaded by Artis Event Cente…" at bounding box center [546, 324] width 11 height 11
click at [540, 231] on input "Attach File Packages - Alchemist at The Artis Beverage Package (Uploaded by Art…" at bounding box center [546, 227] width 11 height 11
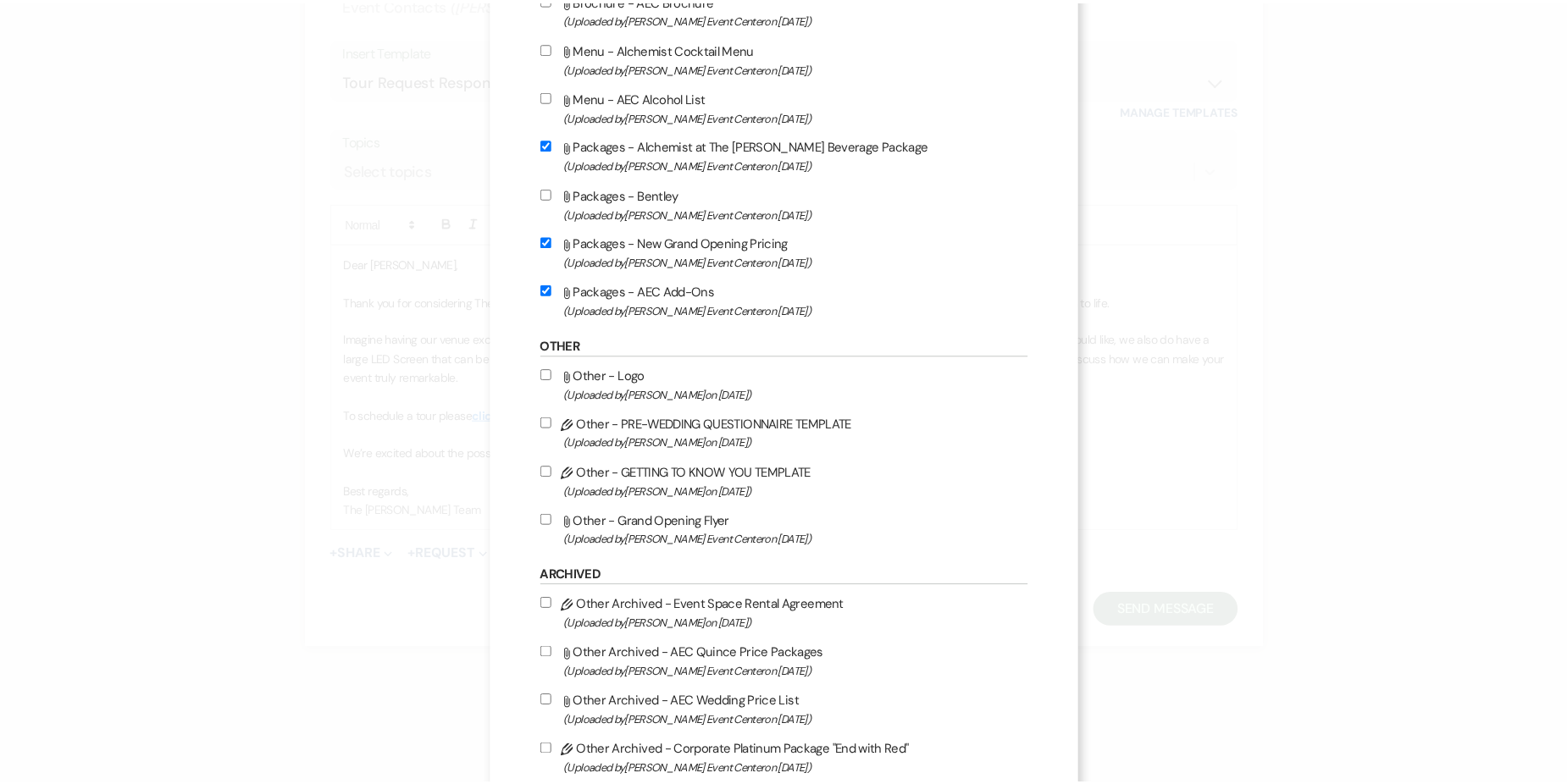
scroll to position [3364, 0]
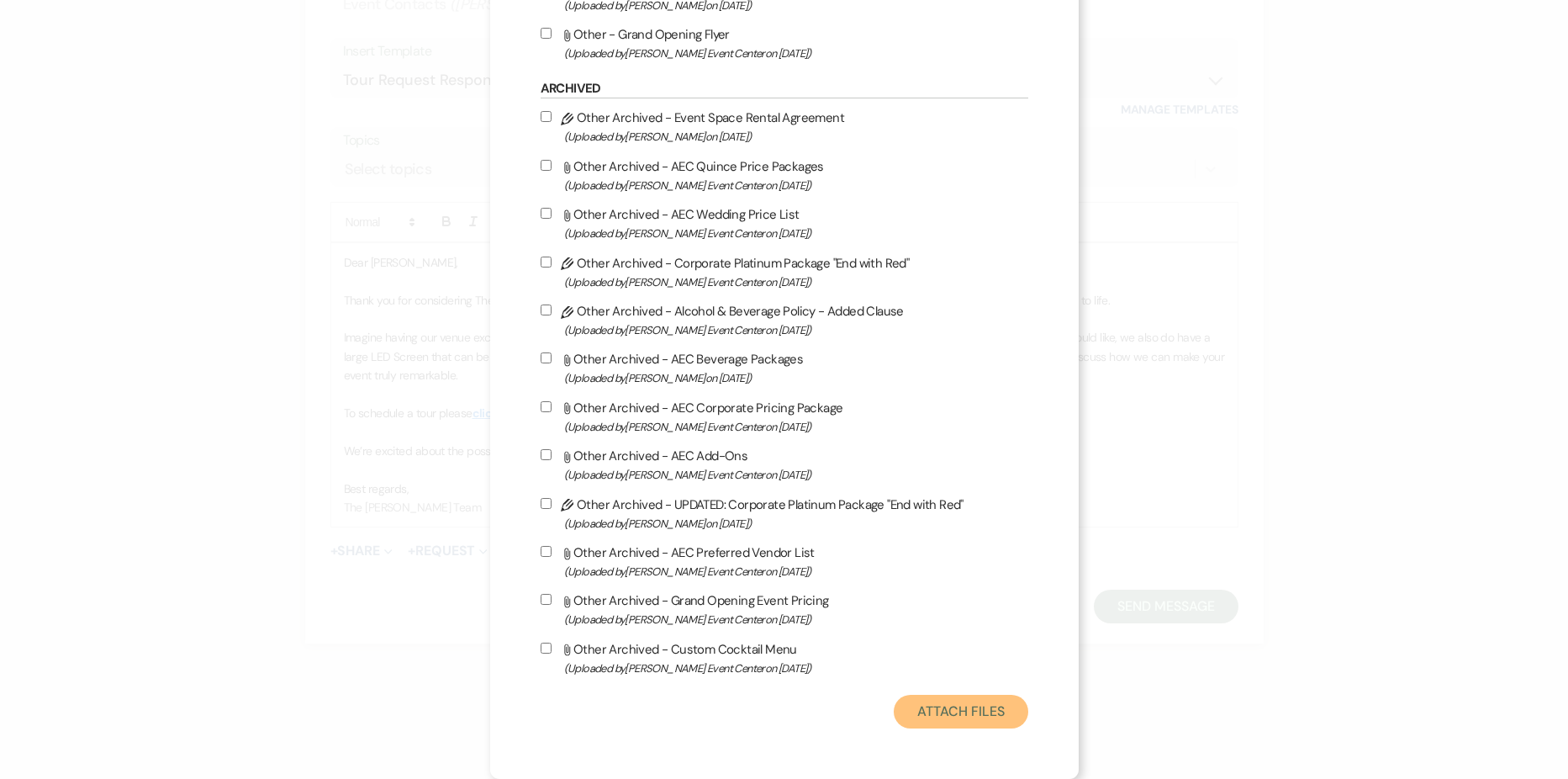
click at [954, 716] on button "Attach Files" at bounding box center [960, 711] width 133 height 34
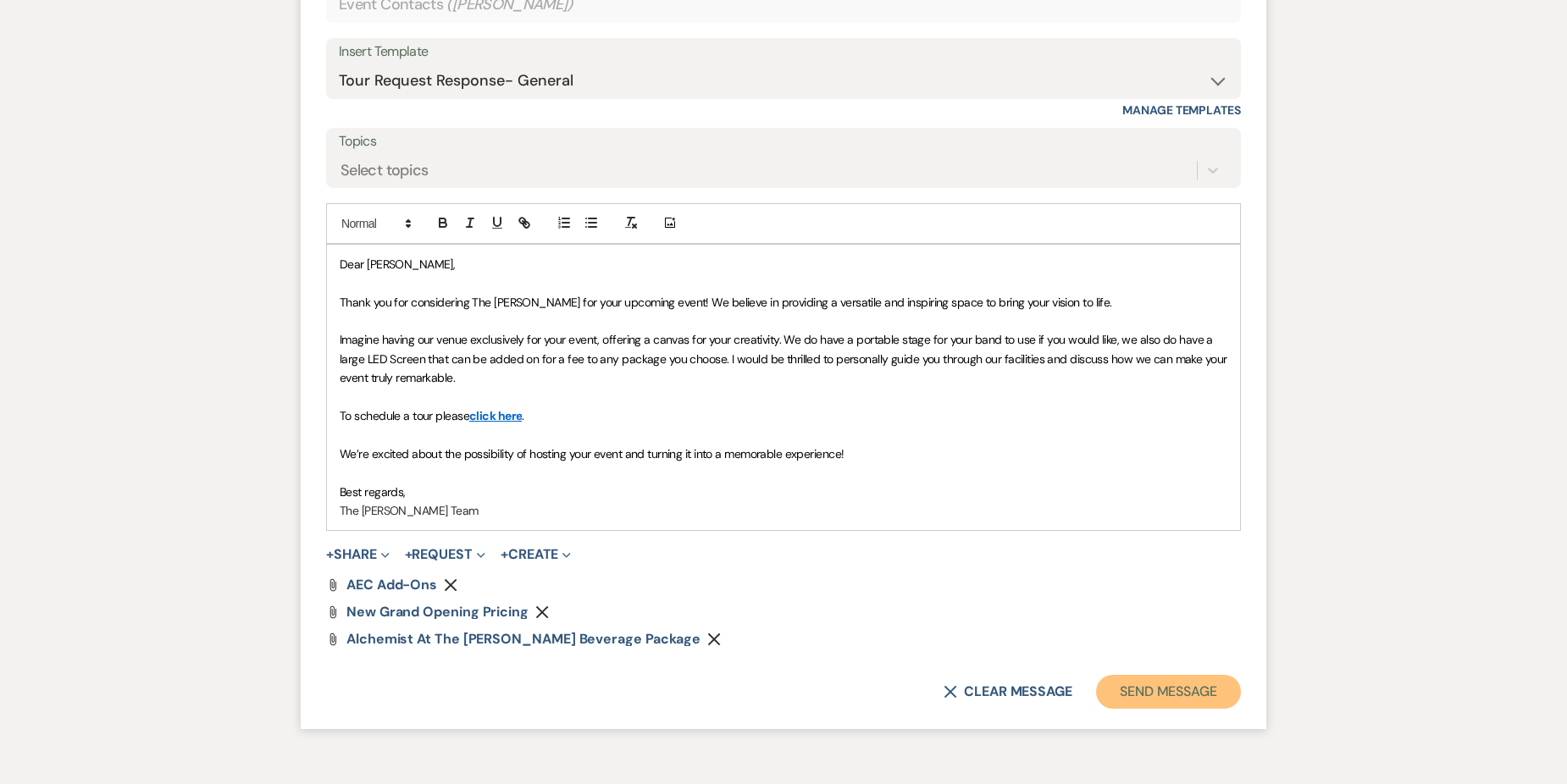
click at [1220, 698] on button "Send Message" at bounding box center [1168, 691] width 145 height 34
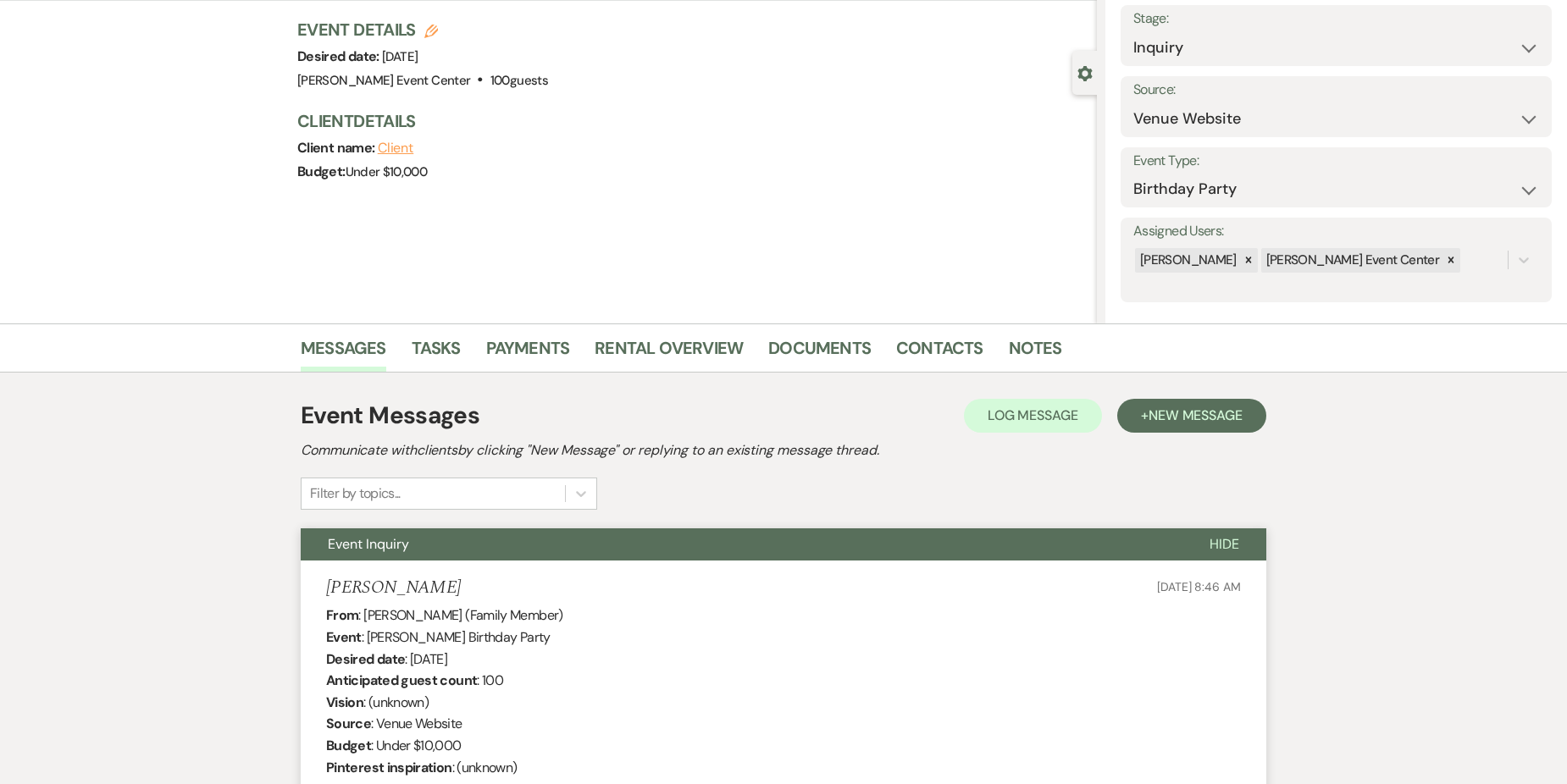
scroll to position [0, 0]
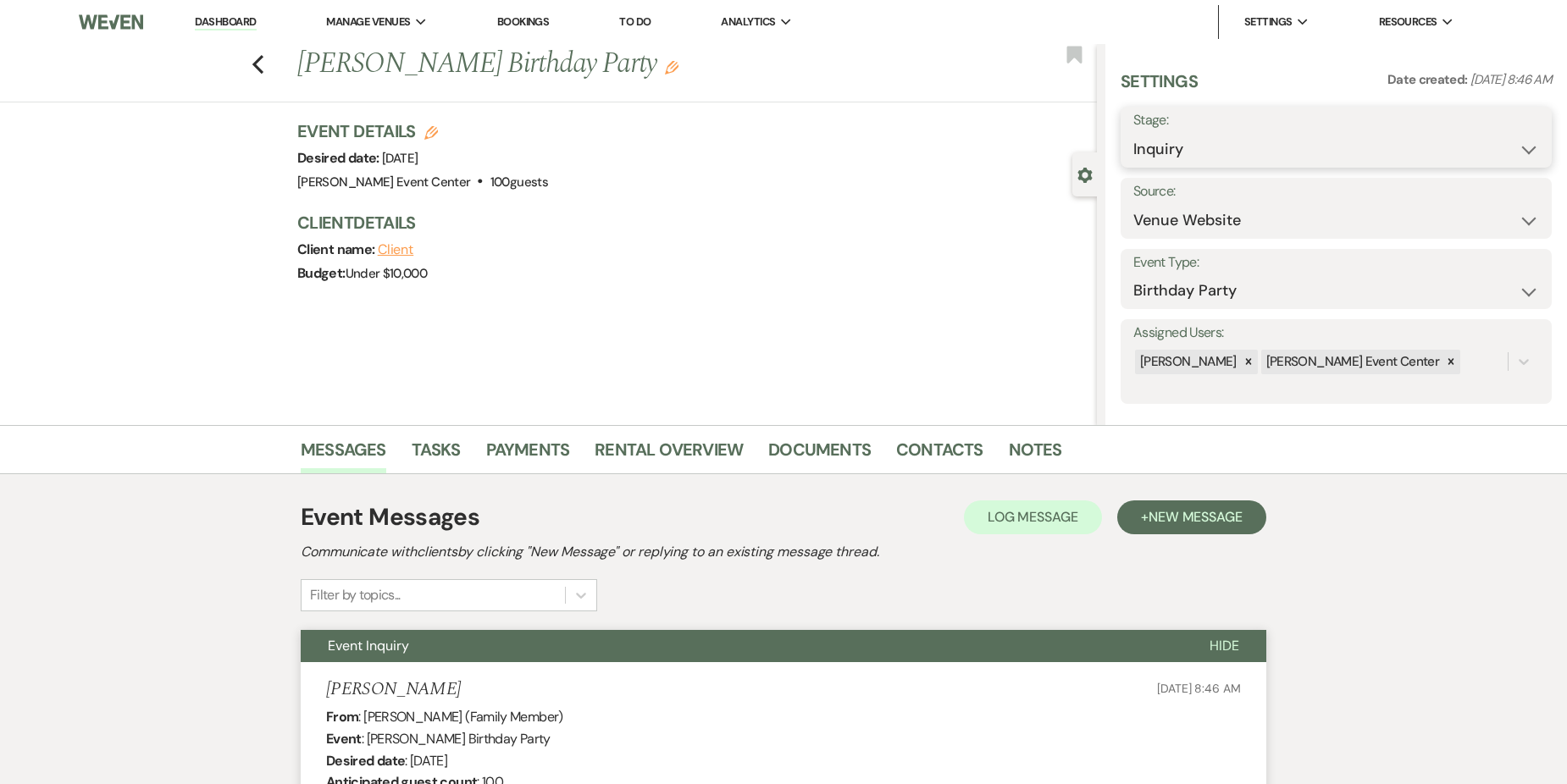
click at [1246, 135] on select "Inquiry Follow Up Tour Requested Tour Confirmed Toured Proposal Sent Booked Lost" at bounding box center [1335, 149] width 406 height 33
click at [1133, 133] on select "Inquiry Follow Up Tour Requested Tour Confirmed Toured Proposal Sent Booked Lost" at bounding box center [1335, 149] width 406 height 33
click at [255, 63] on div "Previous Patrick Fisher's Birthday Party Edit Bookmark" at bounding box center [544, 74] width 1105 height 59
click at [264, 61] on icon "Previous" at bounding box center [257, 63] width 12 height 20
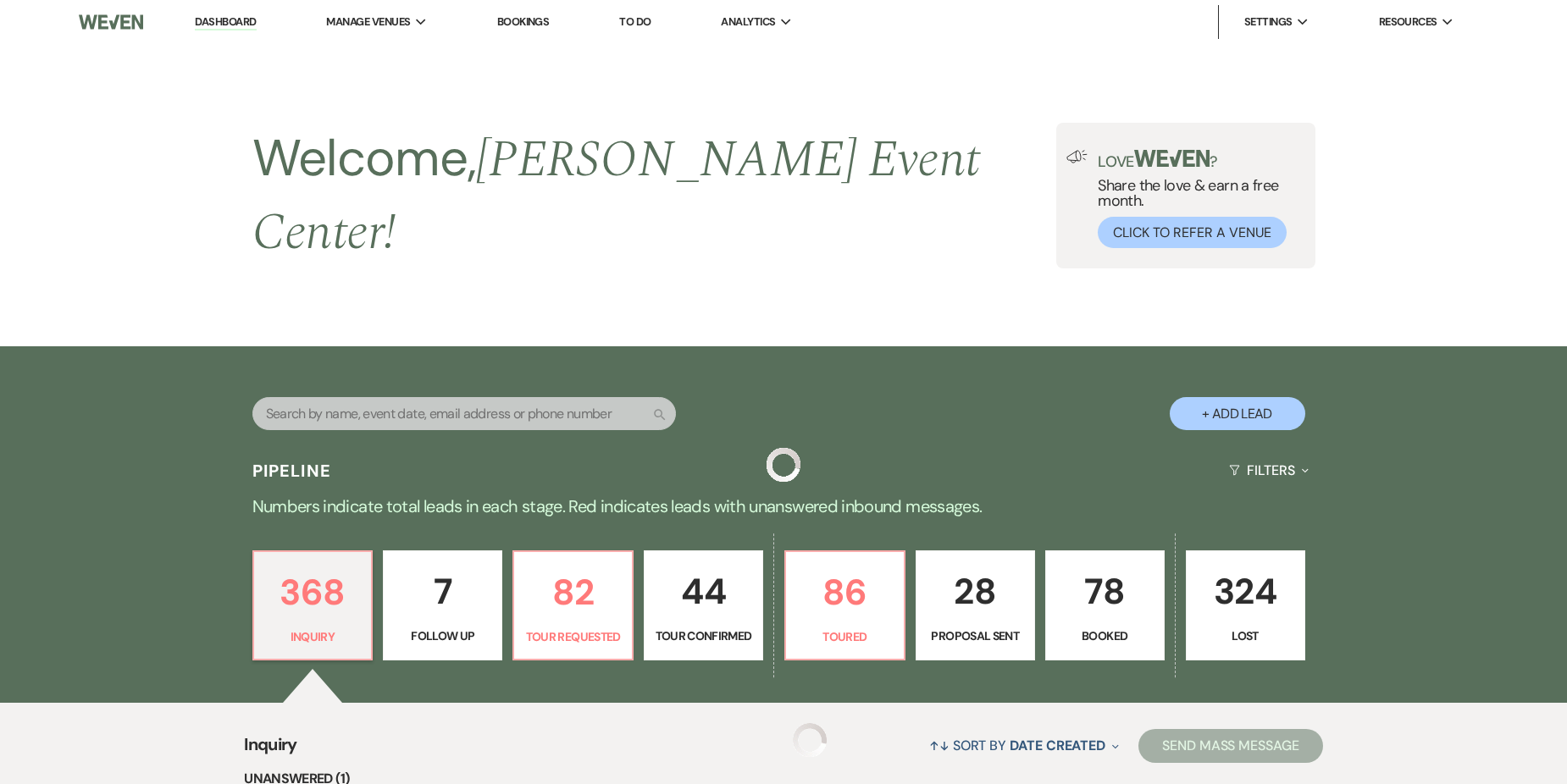
scroll to position [339, 0]
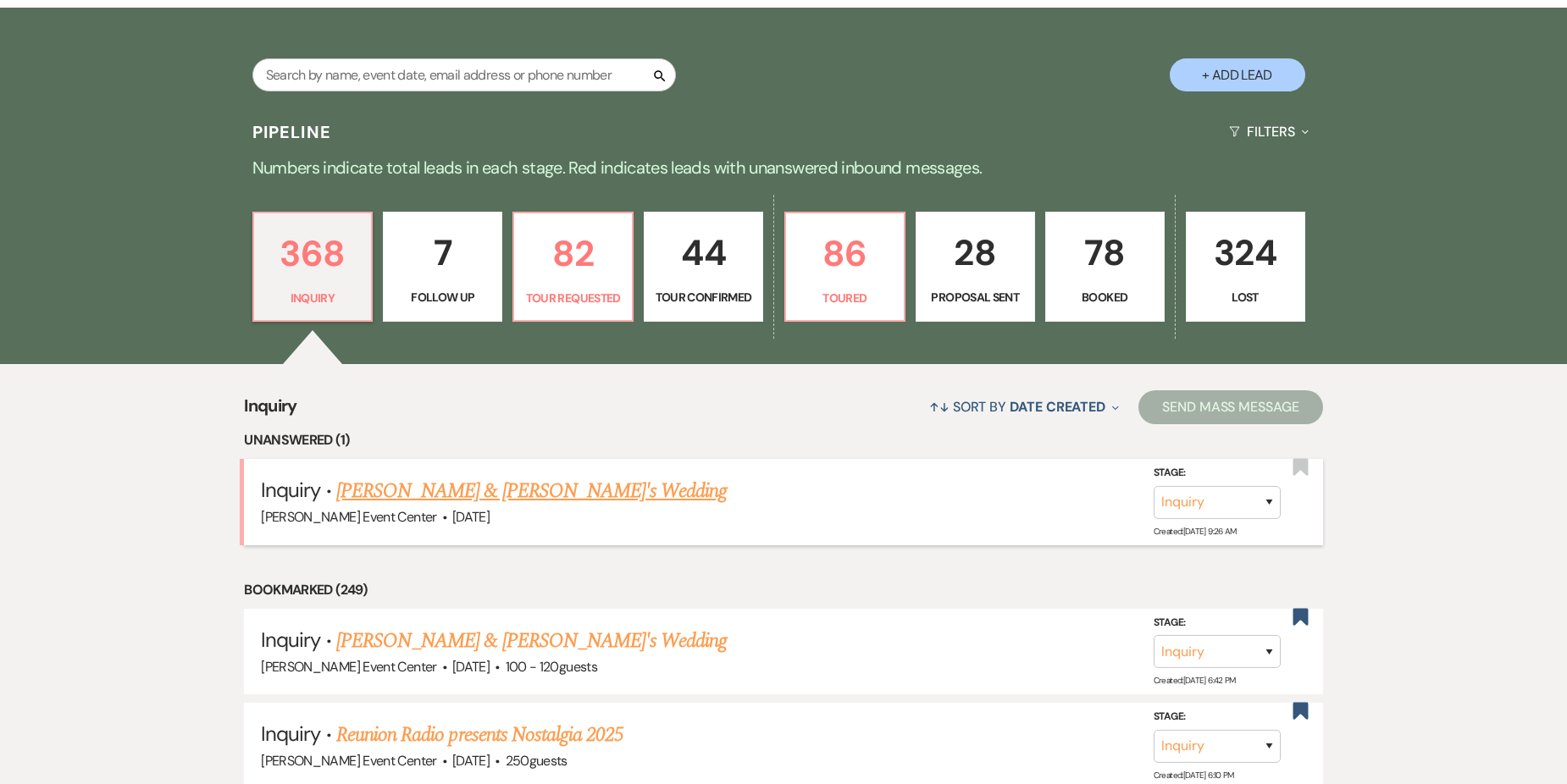
click at [537, 476] on link "[PERSON_NAME] & [PERSON_NAME]'s Wedding" at bounding box center [531, 491] width 391 height 30
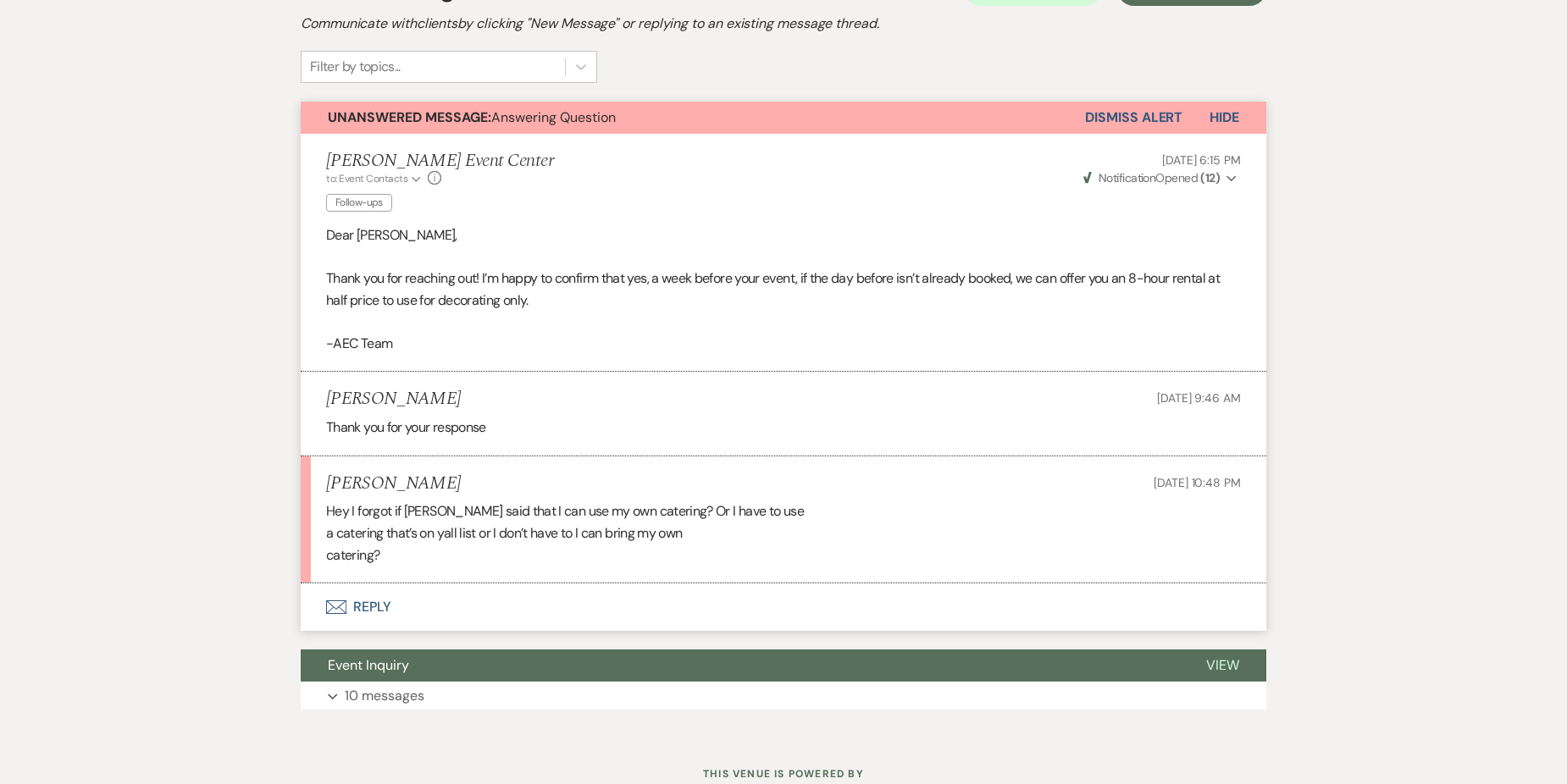
scroll to position [588, 0]
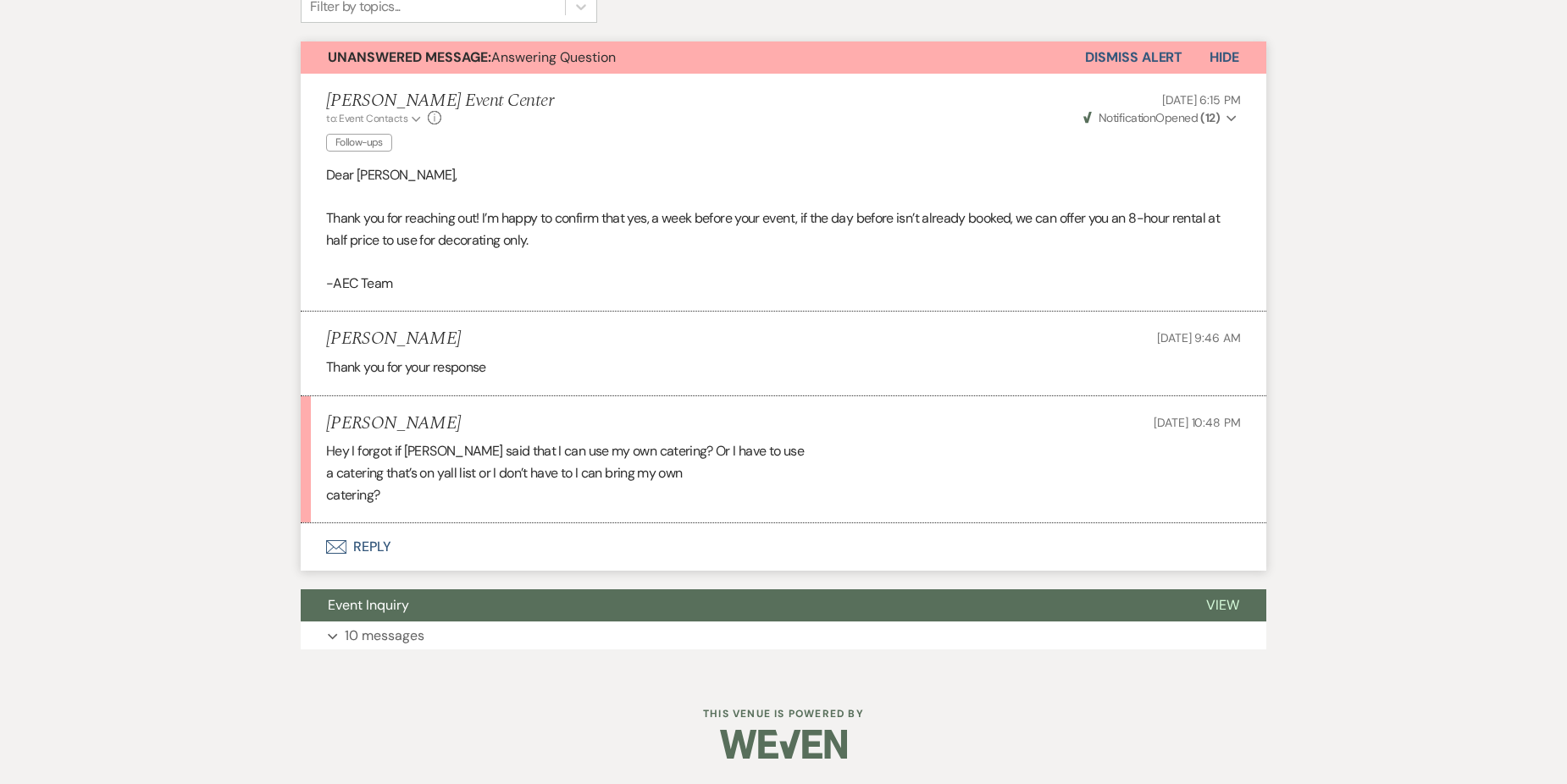
click at [355, 542] on button "Envelope Reply" at bounding box center [784, 547] width 965 height 47
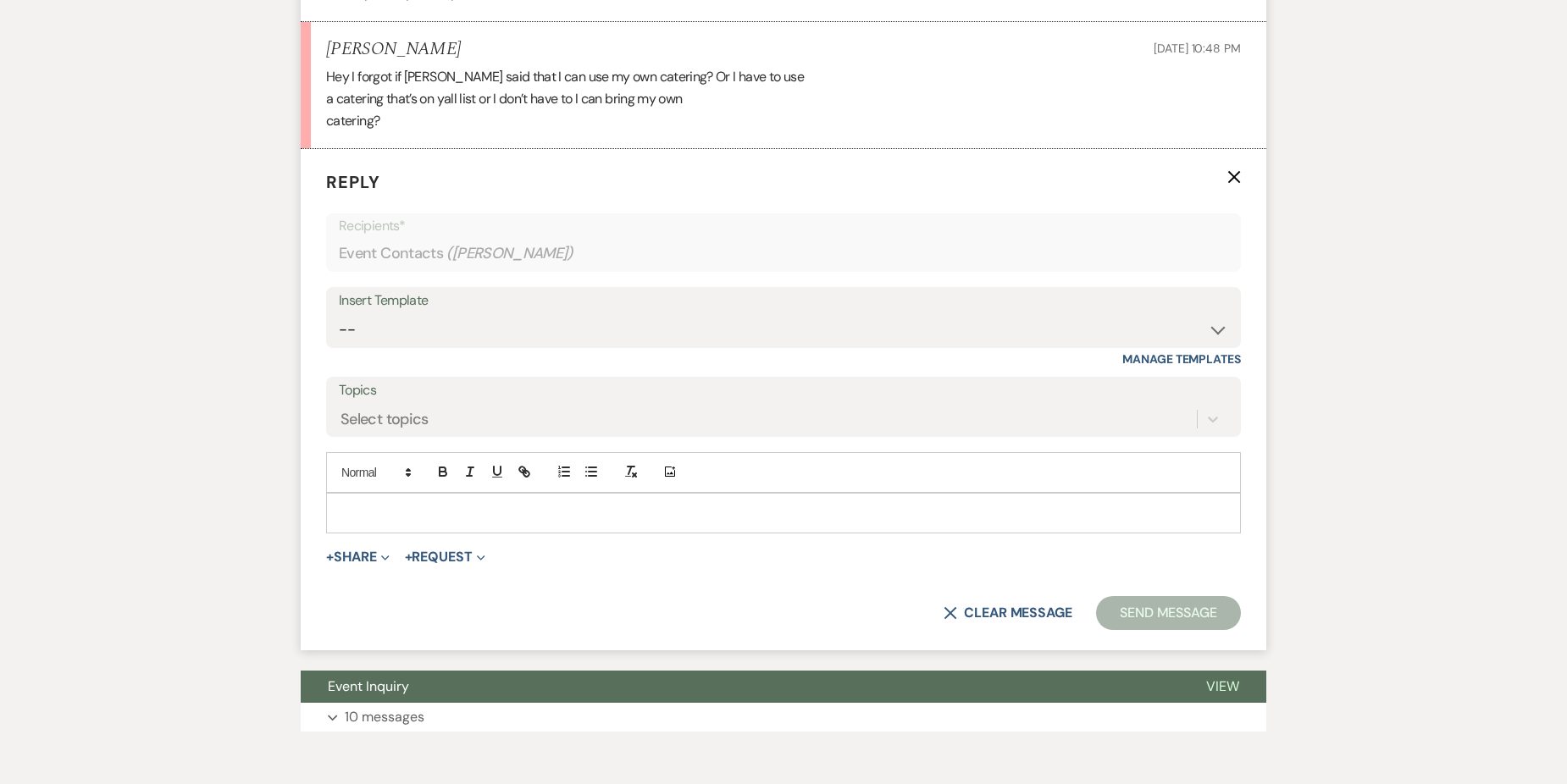
scroll to position [970, 0]
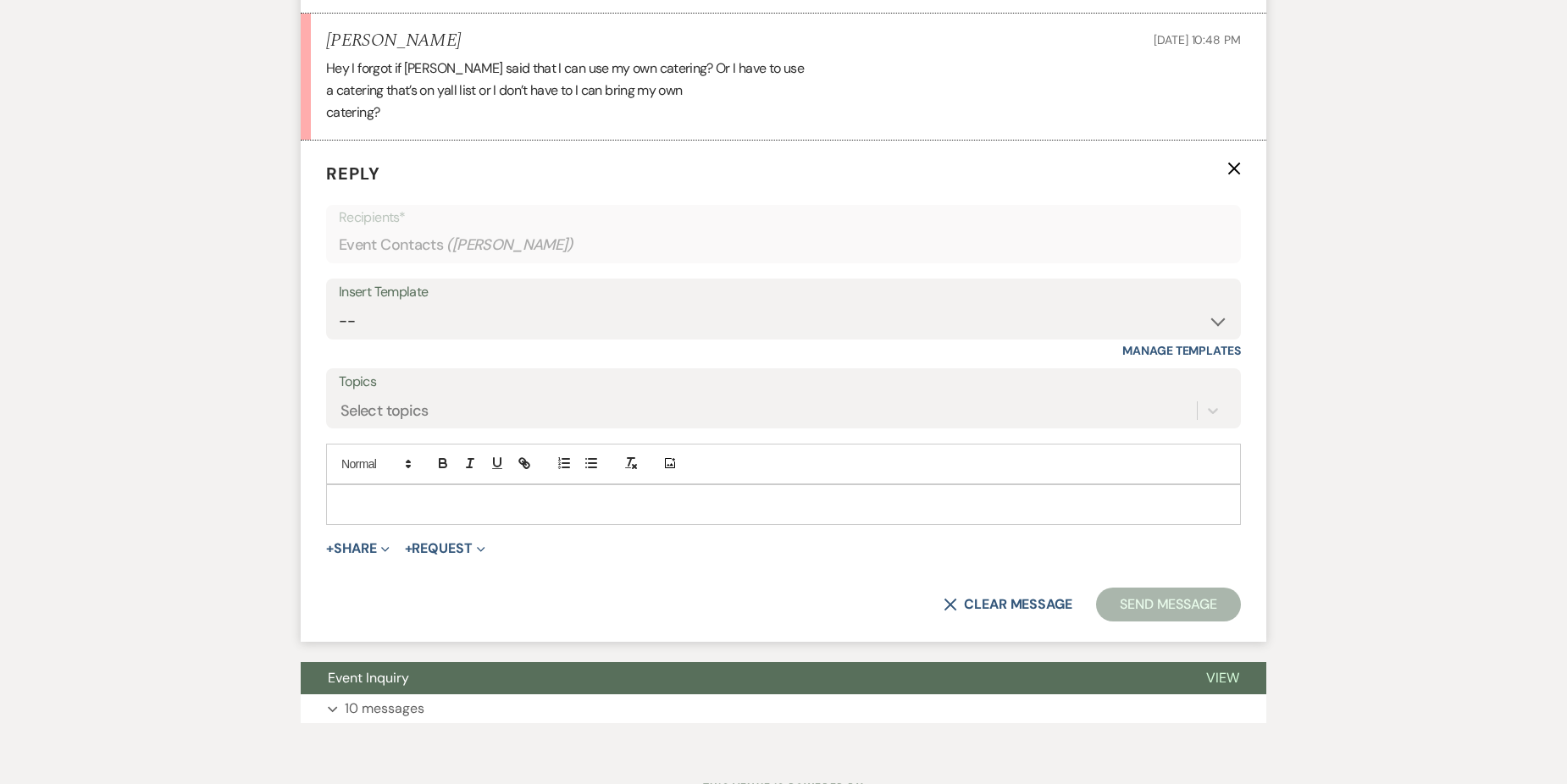
click at [450, 497] on p at bounding box center [784, 505] width 888 height 19
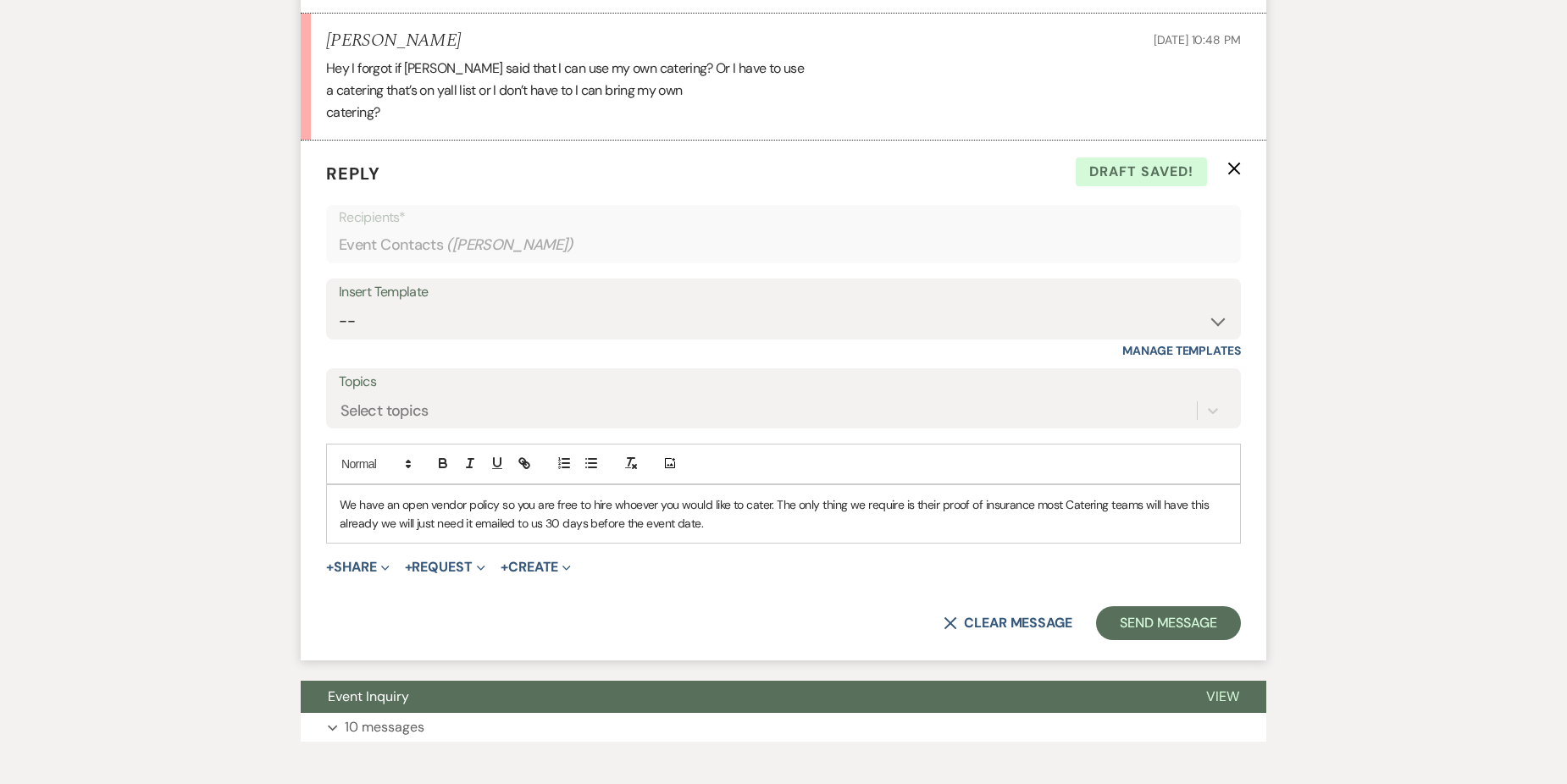
click at [382, 524] on p "We have an open vendor policy so you are free to hire whoever you would like to…" at bounding box center [784, 514] width 888 height 38
click at [736, 528] on p "We have an open vendor policy so you are free to hire whoever you would like to…" at bounding box center [784, 514] width 888 height 38
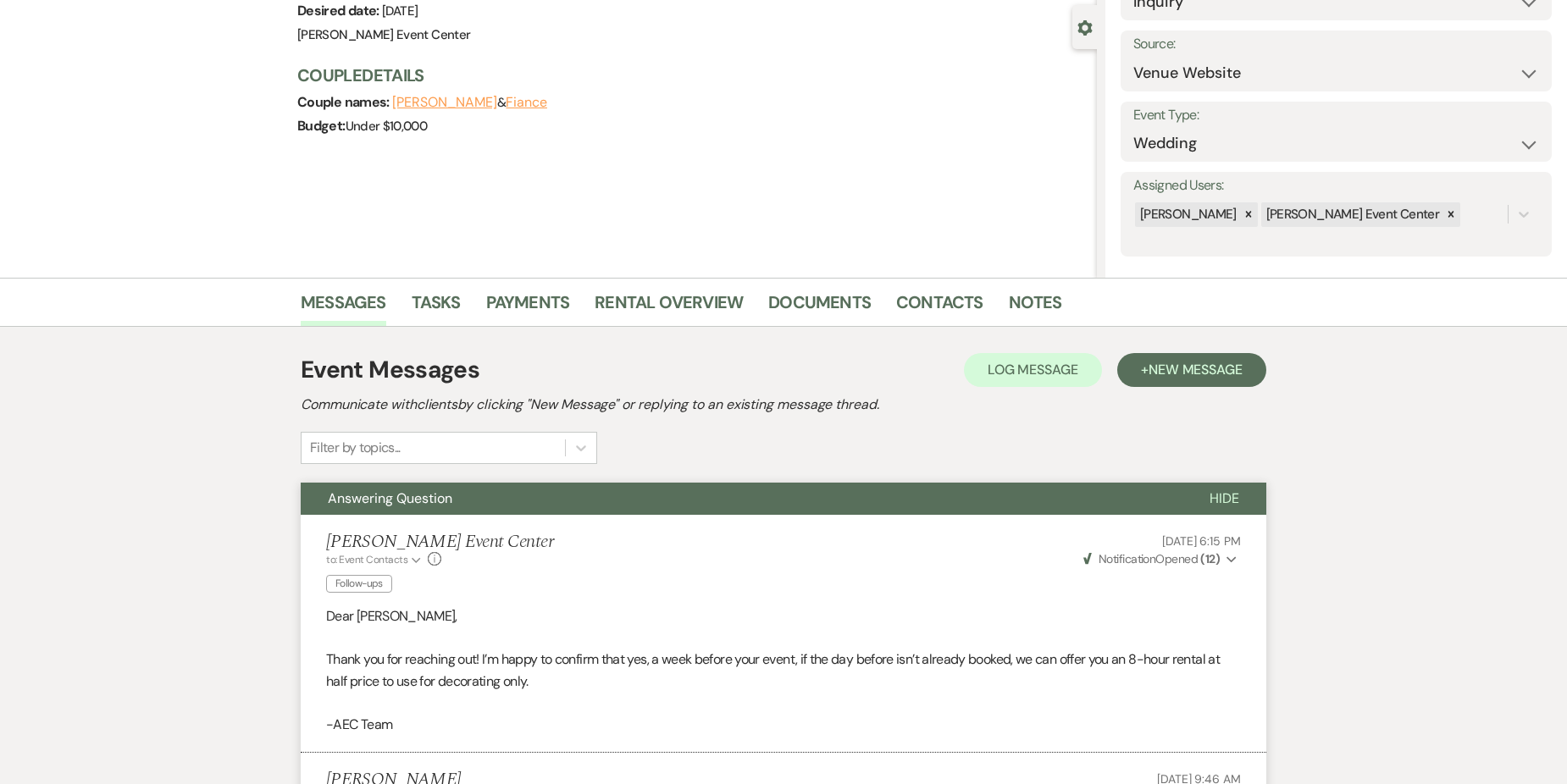
scroll to position [0, 0]
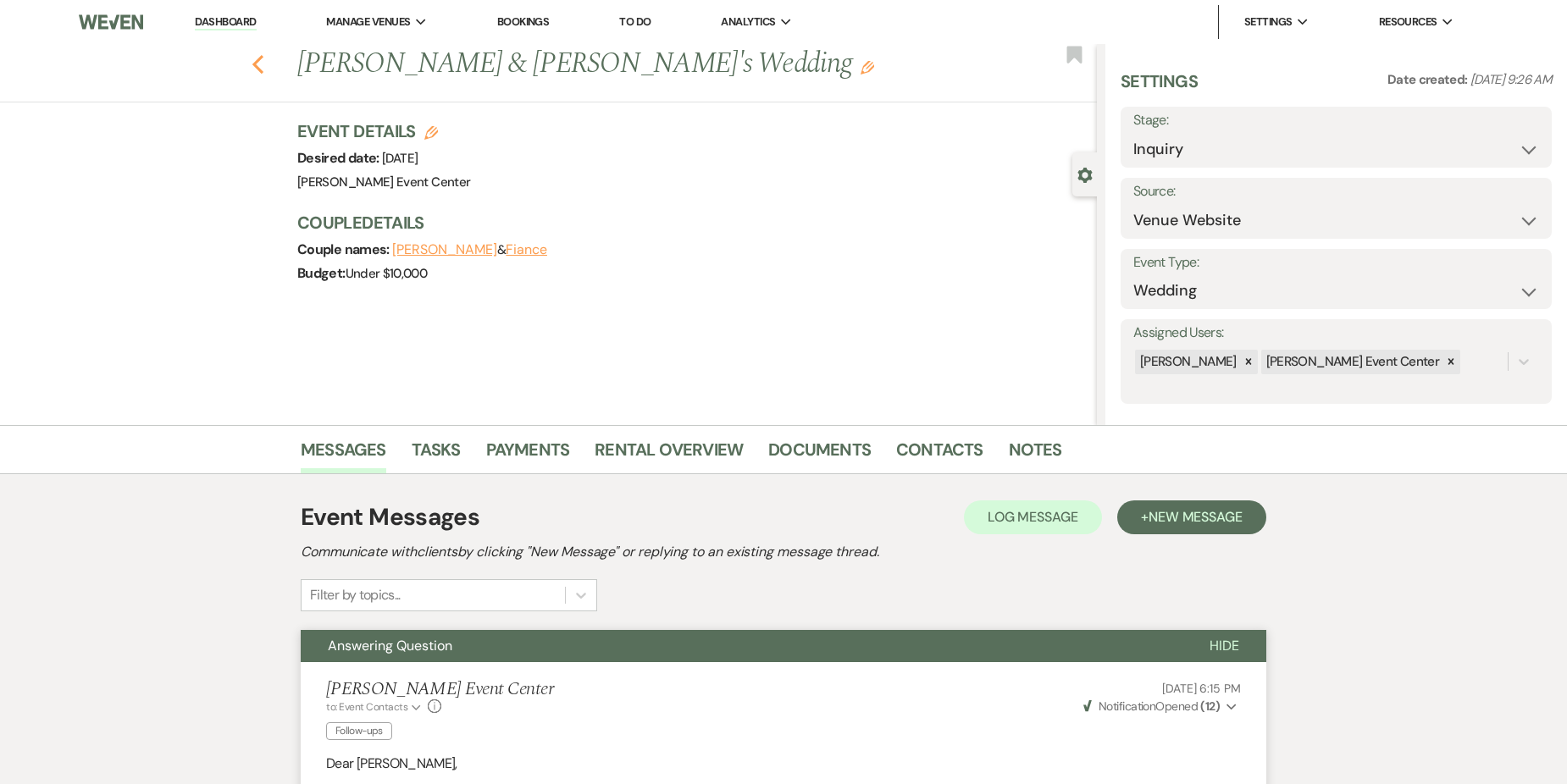
click at [264, 58] on icon "Previous" at bounding box center [257, 63] width 12 height 20
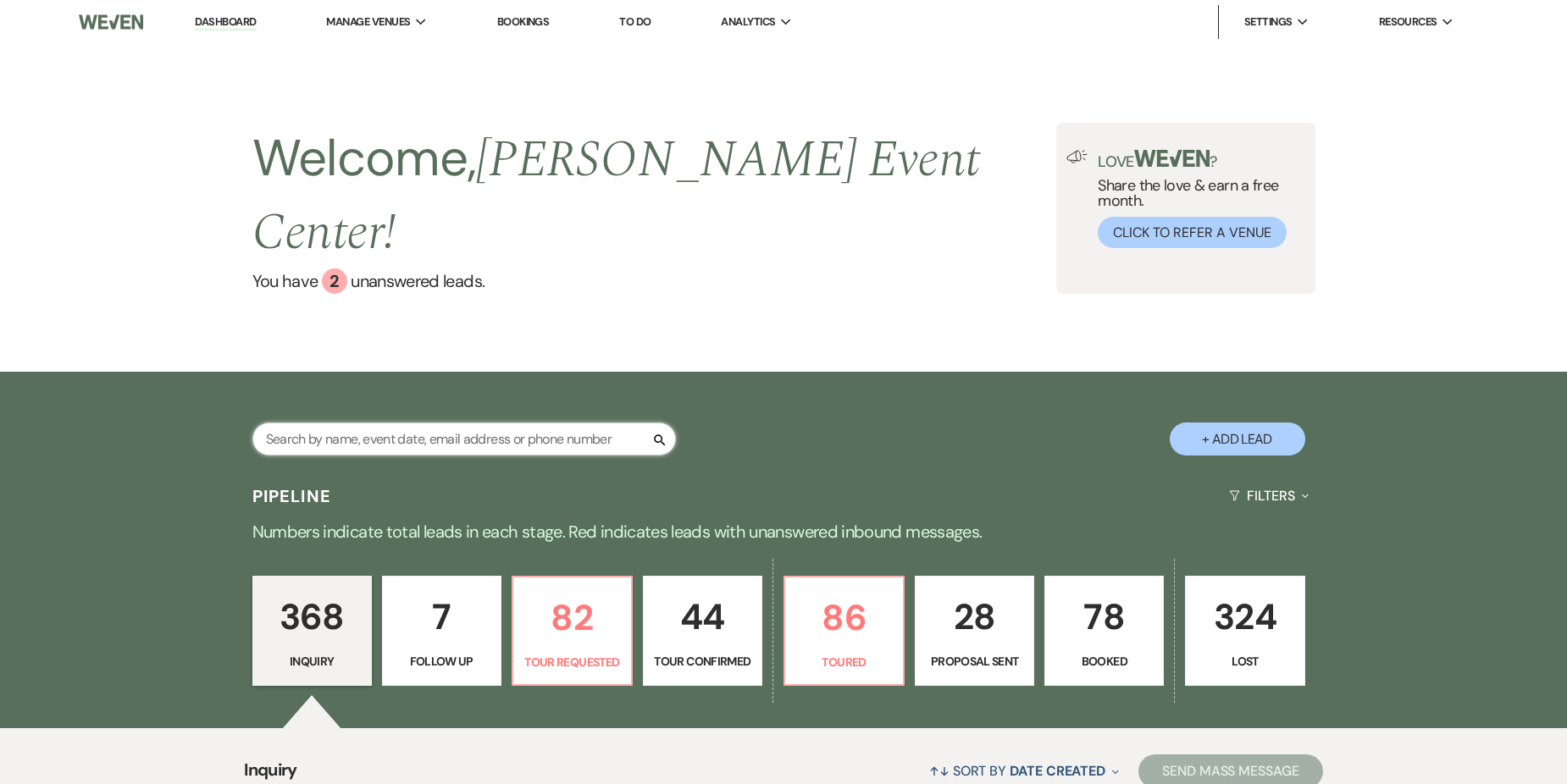
click at [425, 423] on input "text" at bounding box center [464, 439] width 423 height 33
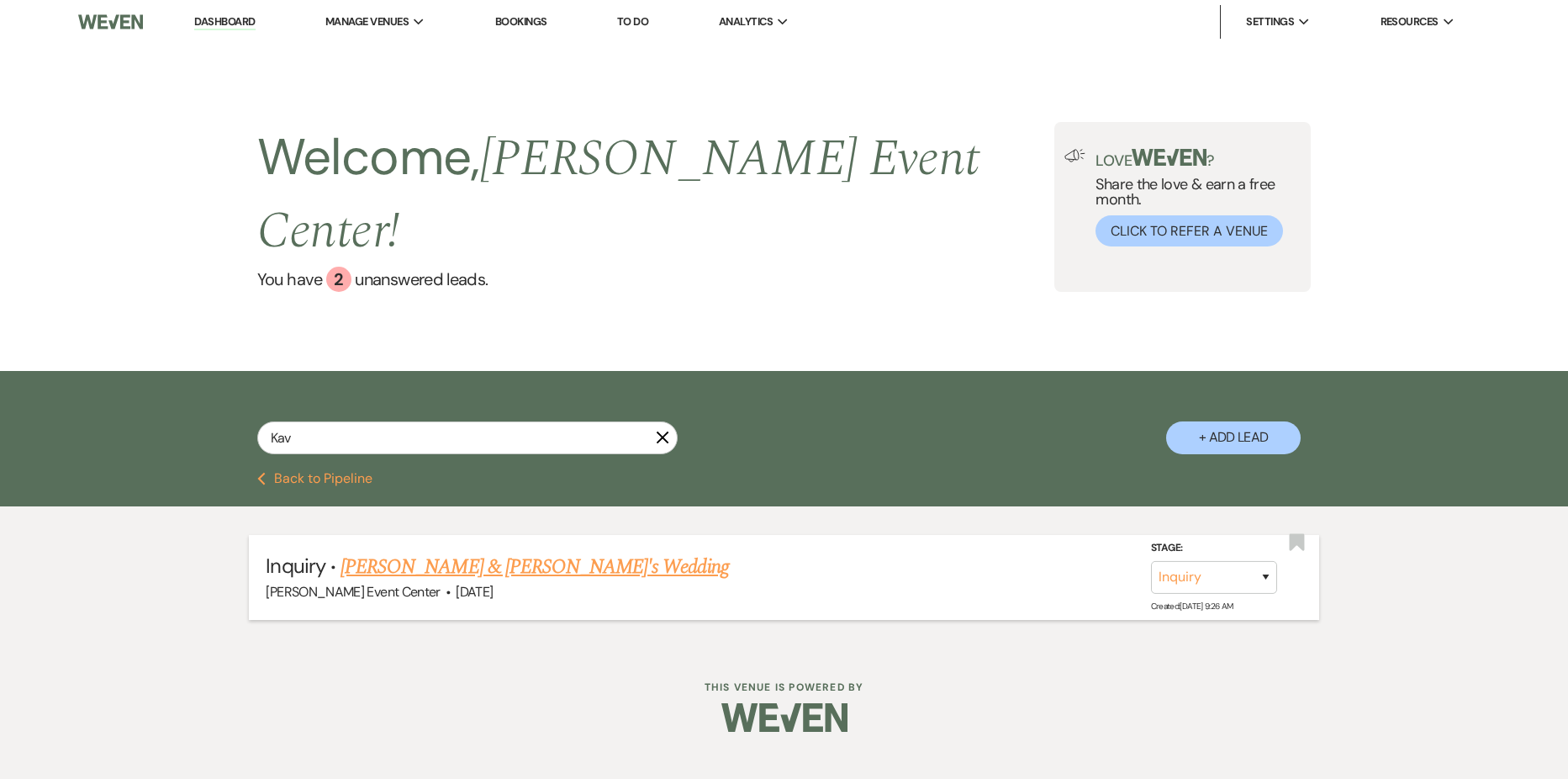
click at [436, 552] on link "[PERSON_NAME] & [PERSON_NAME]'s Wedding" at bounding box center [534, 567] width 388 height 30
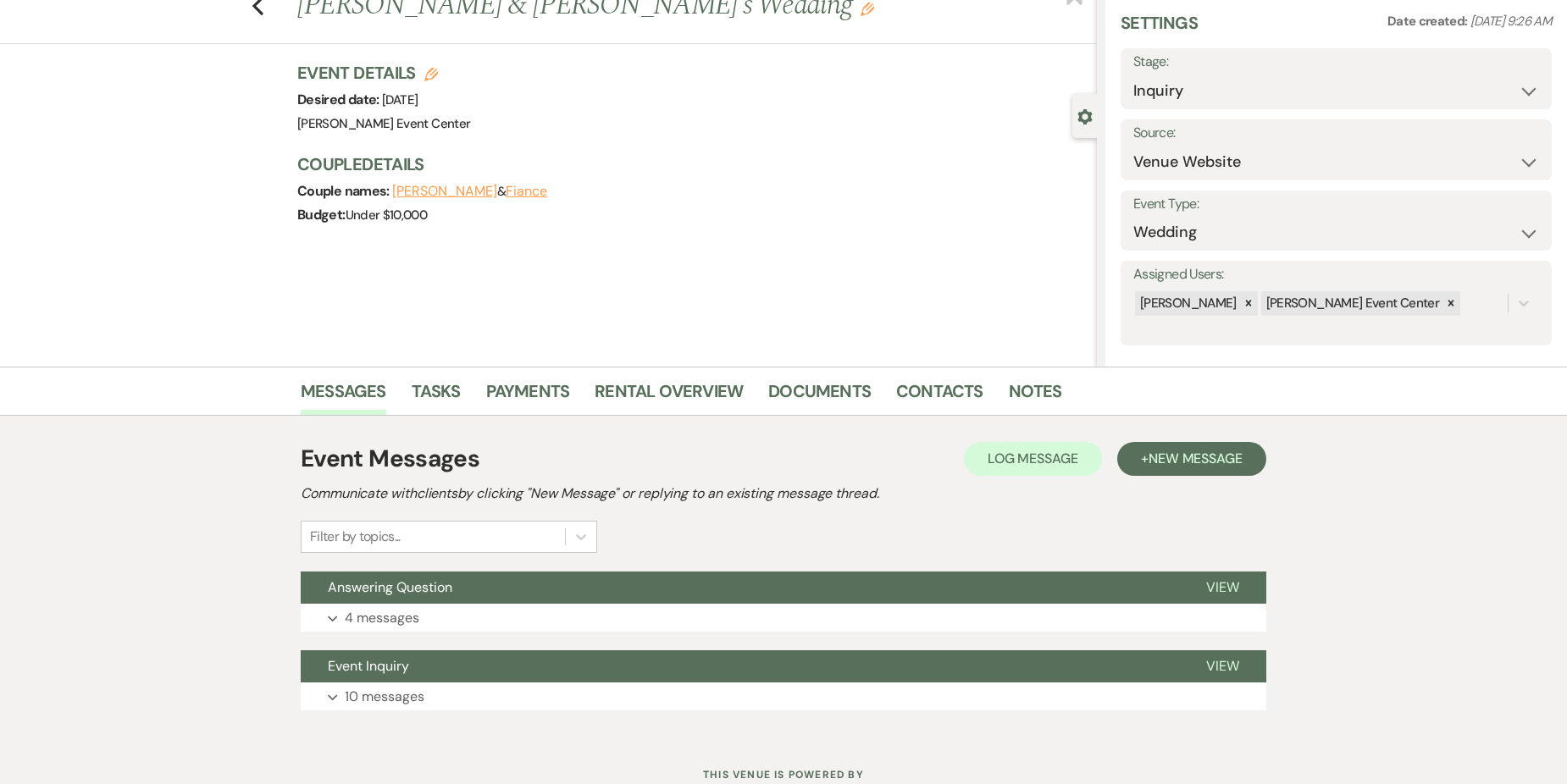
scroll to position [119, 0]
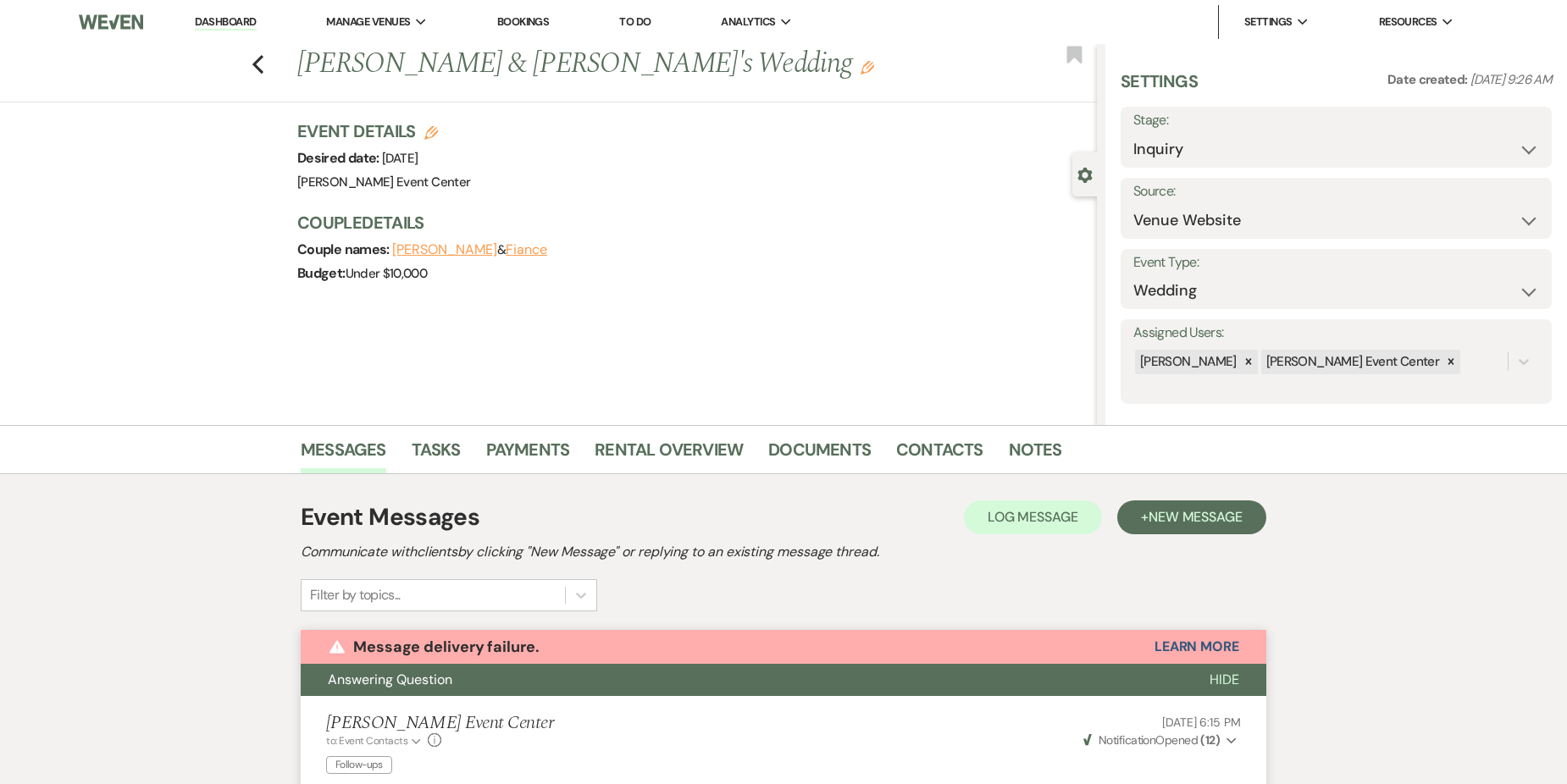
drag, startPoint x: 260, startPoint y: 63, endPoint x: 238, endPoint y: 71, distance: 23.4
click at [260, 63] on use "button" at bounding box center [258, 64] width 11 height 19
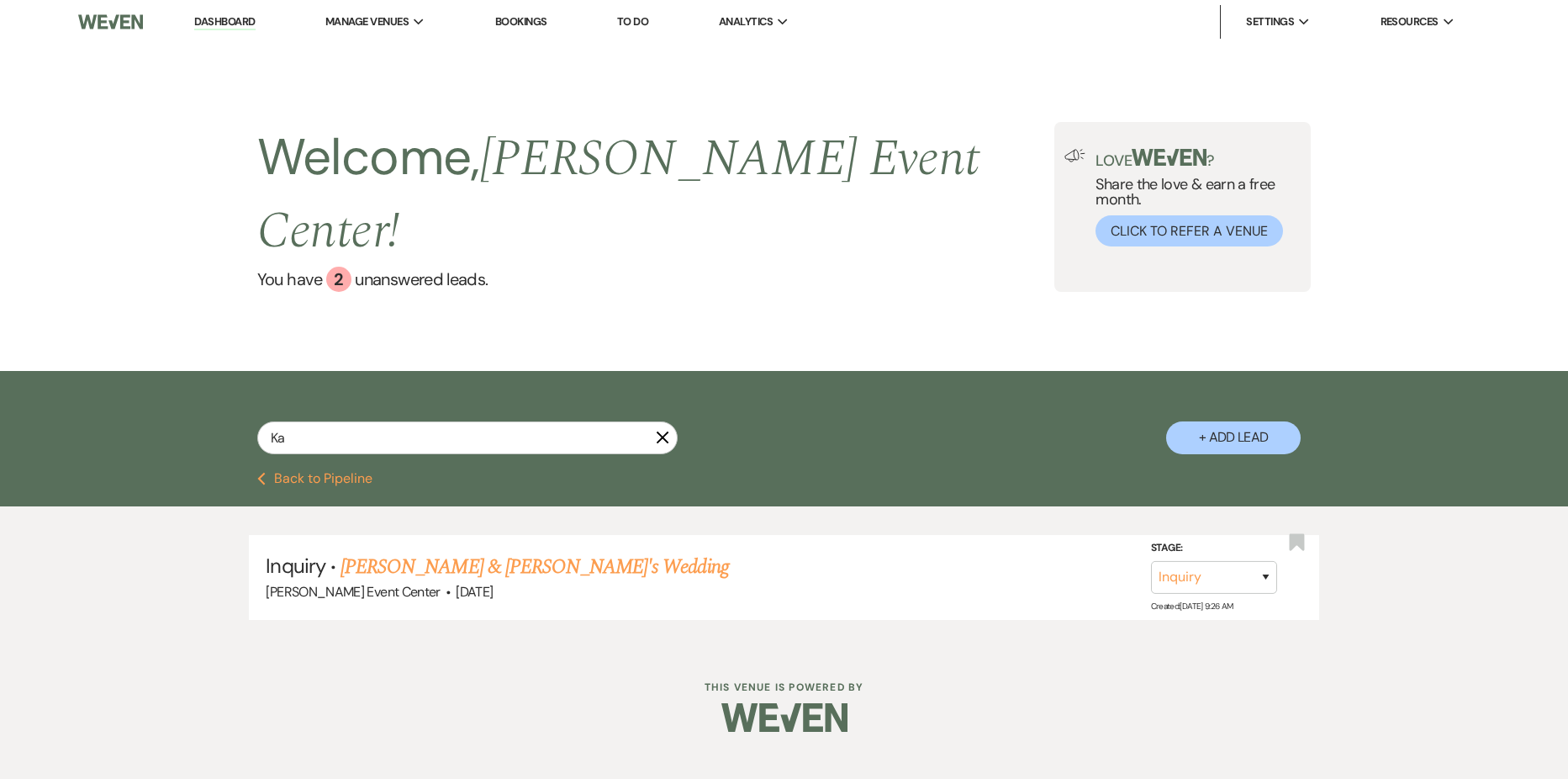
type input "K"
type input "cow"
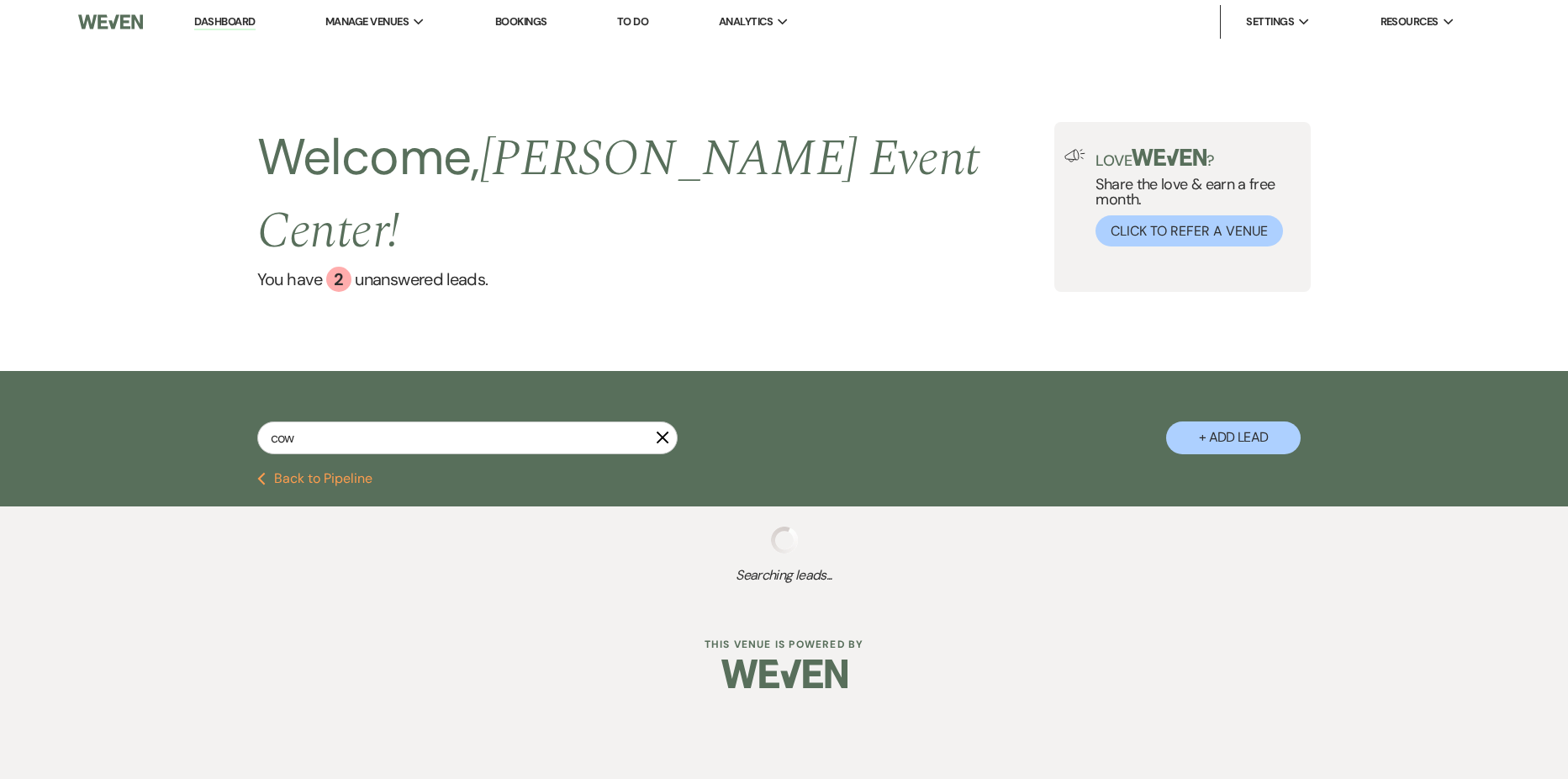
select select "5"
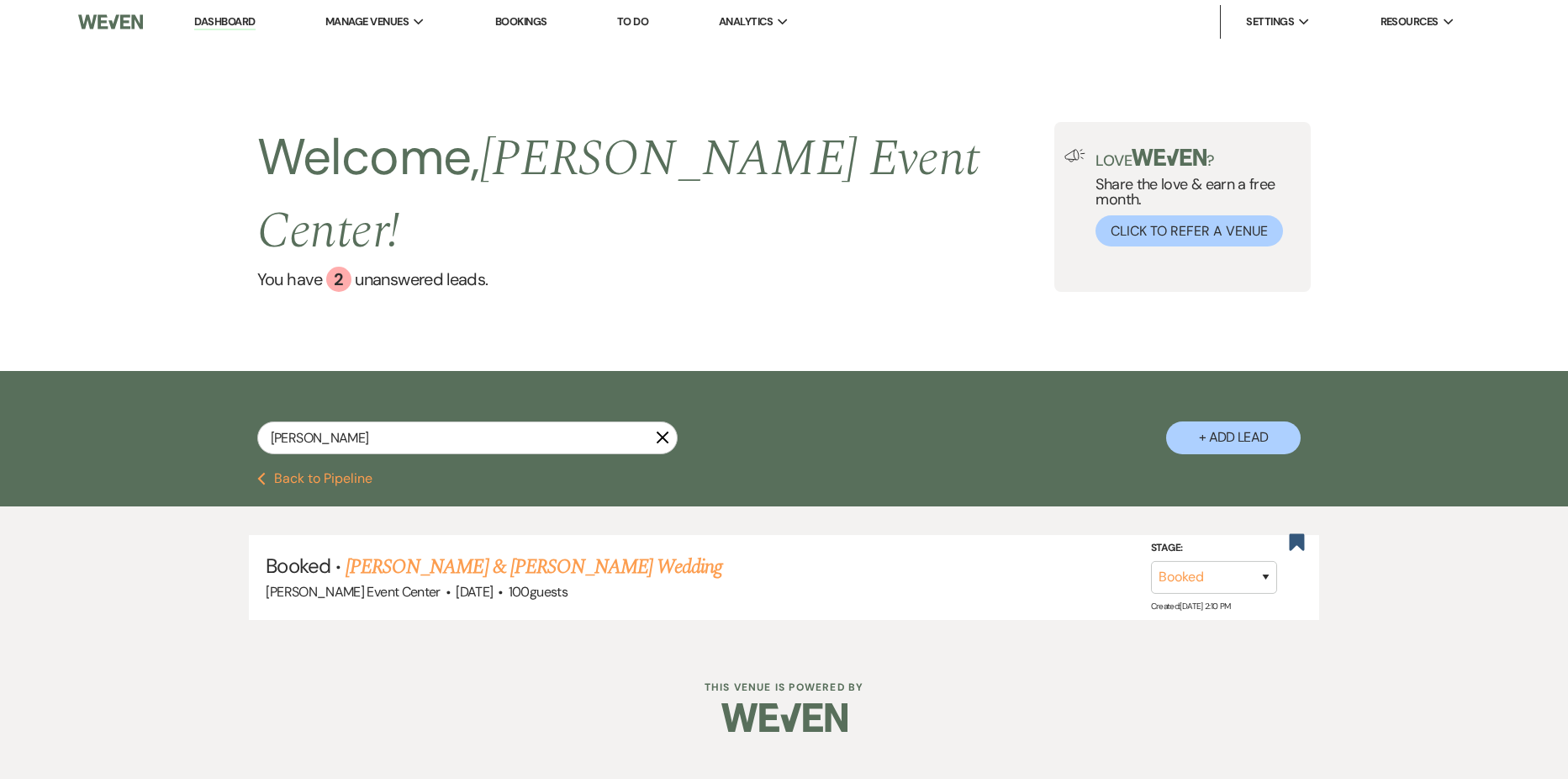
type input "[PERSON_NAME]"
click at [605, 552] on link "[PERSON_NAME] & [PERSON_NAME] Wedding" at bounding box center [534, 567] width 377 height 30
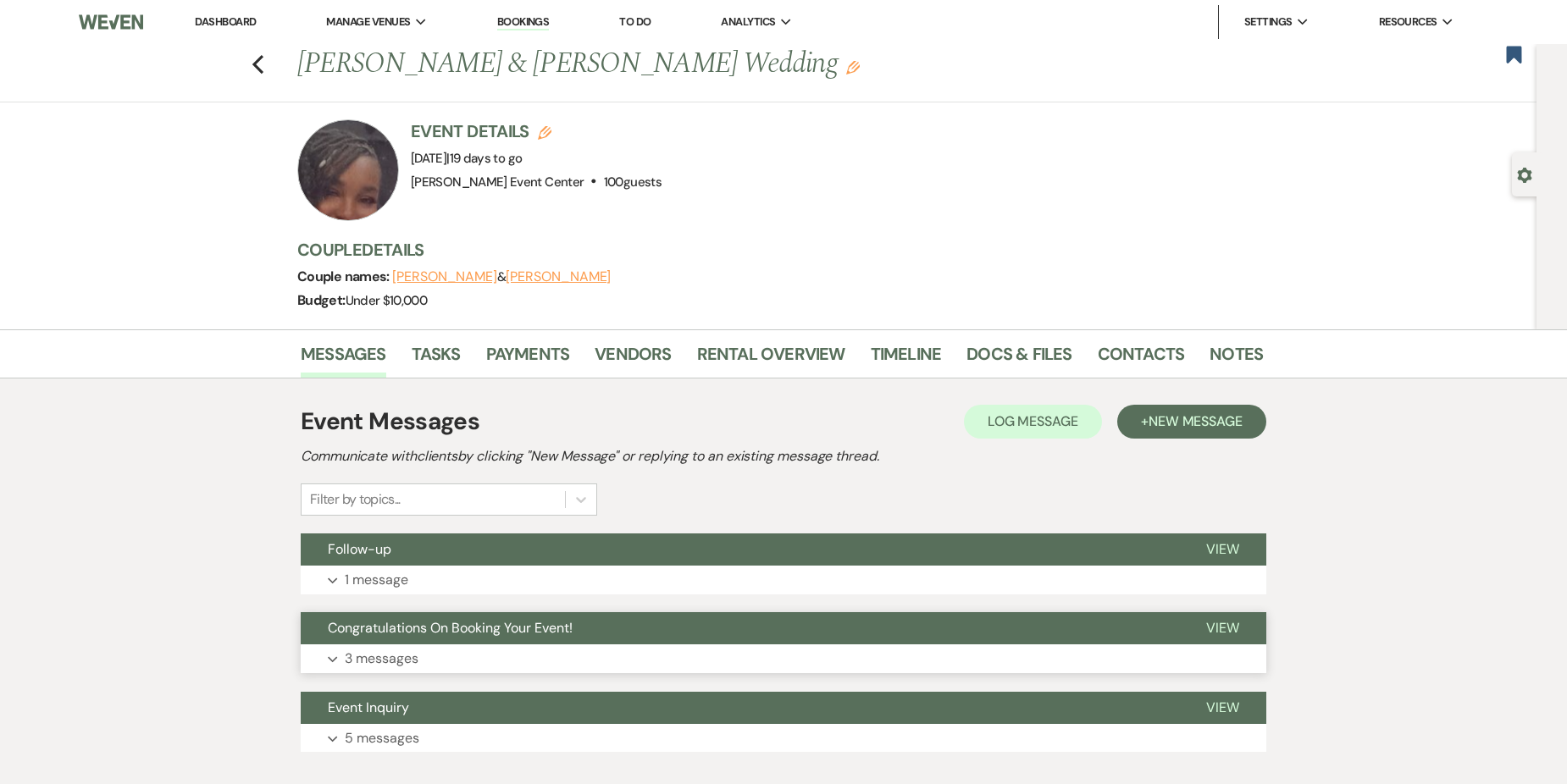
click at [523, 647] on button "Expand 3 messages" at bounding box center [784, 658] width 965 height 28
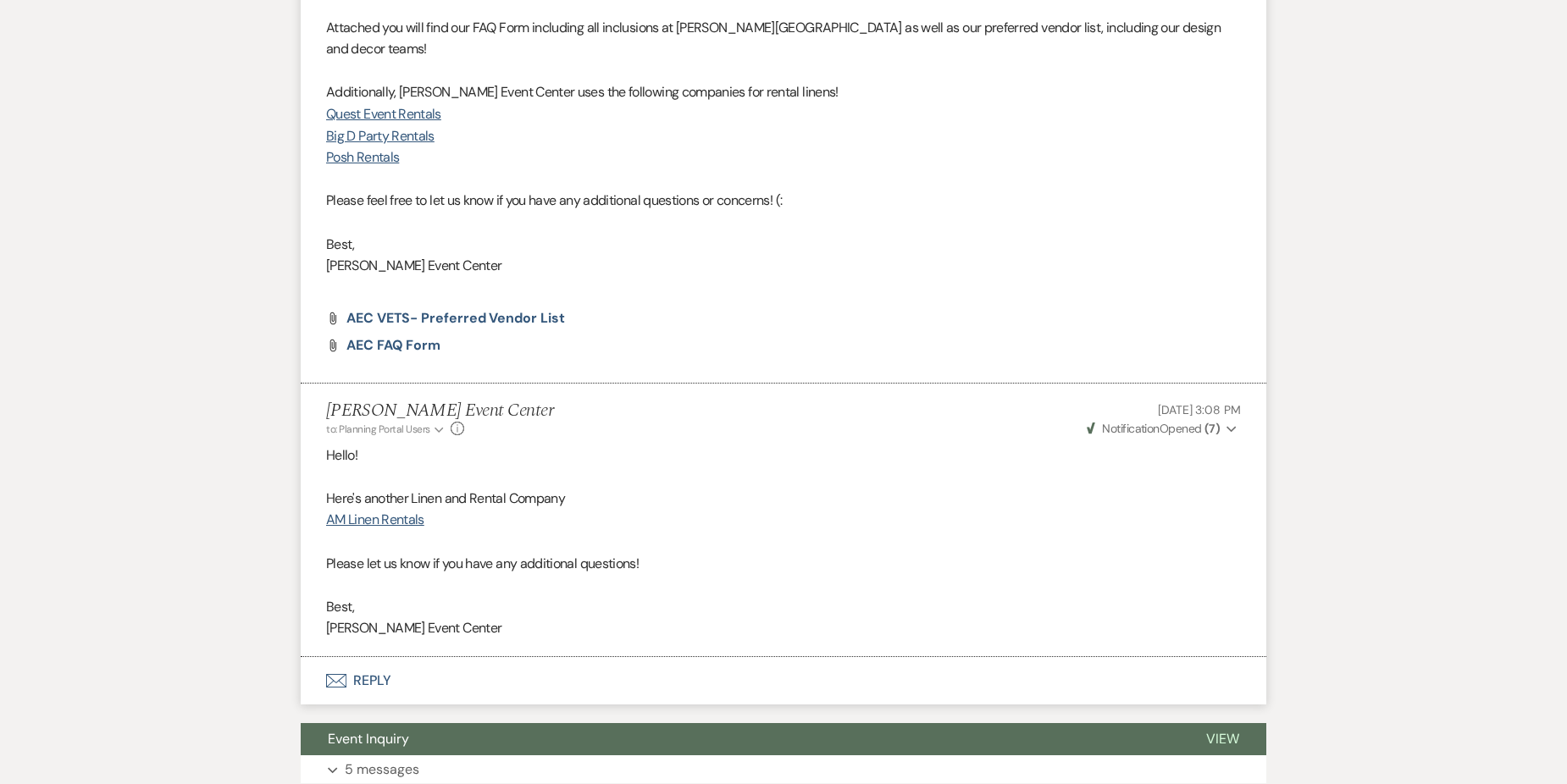
scroll to position [1591, 0]
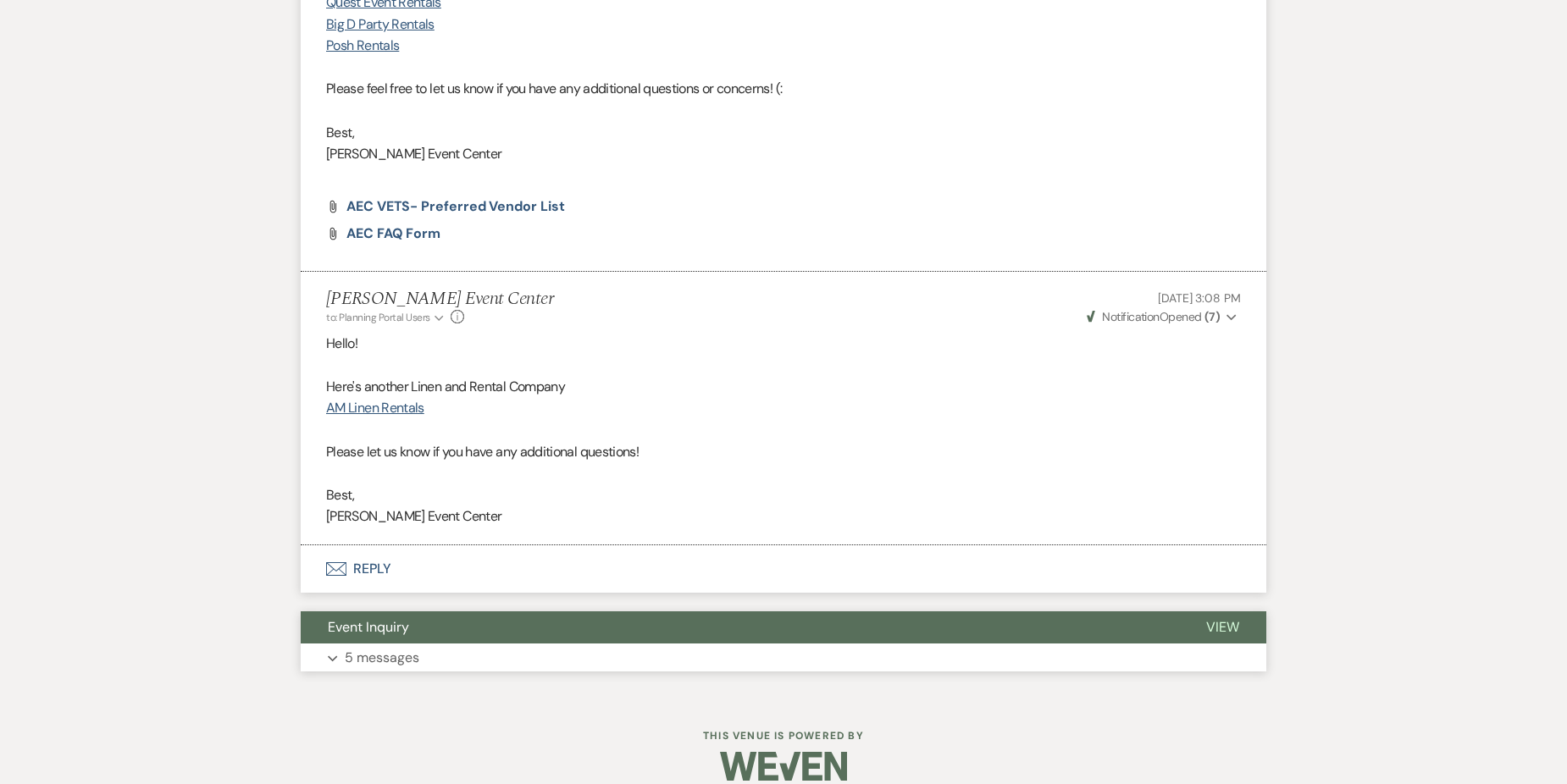
click at [492, 643] on button "Expand 5 messages" at bounding box center [784, 657] width 965 height 28
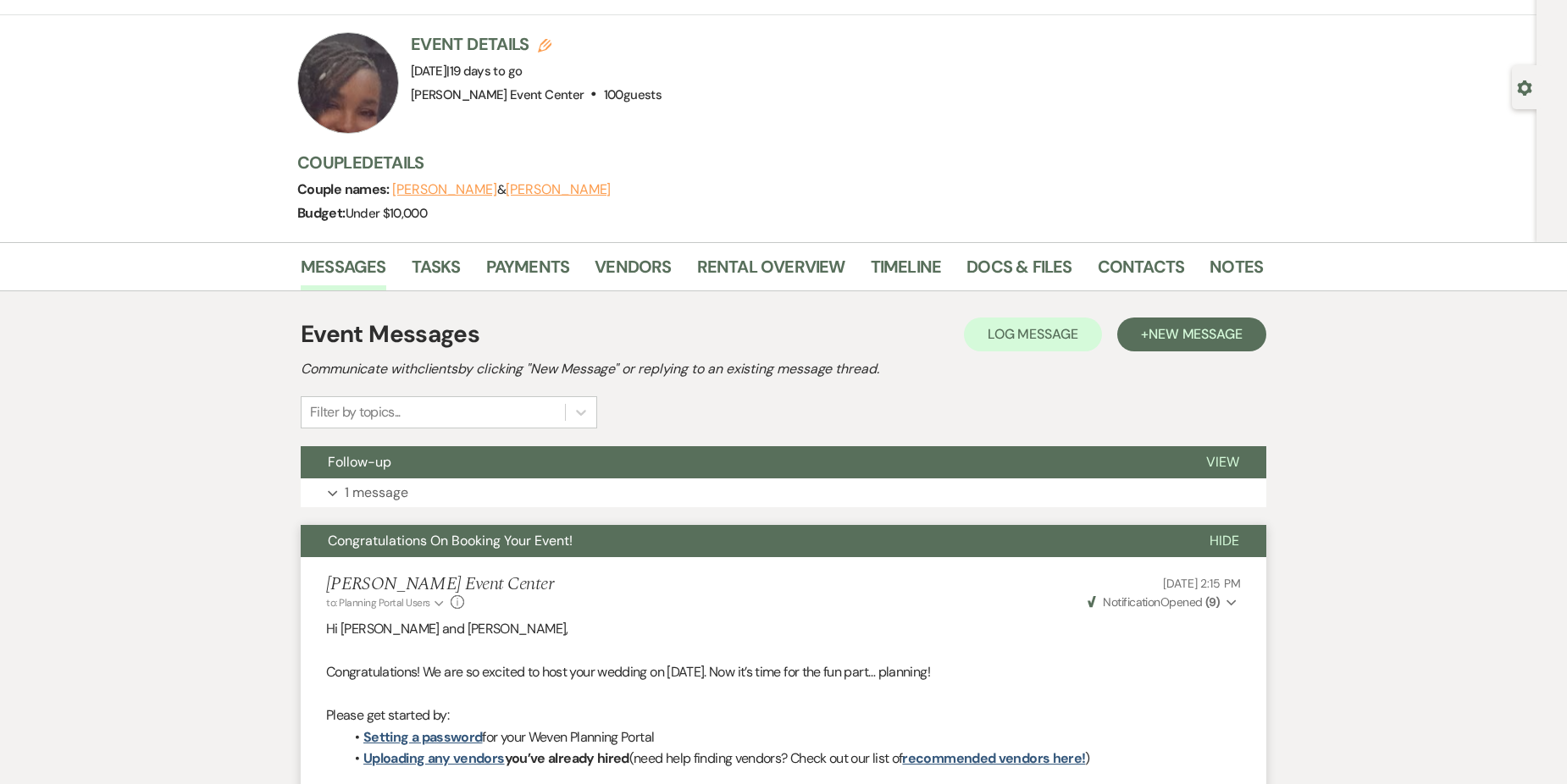
scroll to position [0, 0]
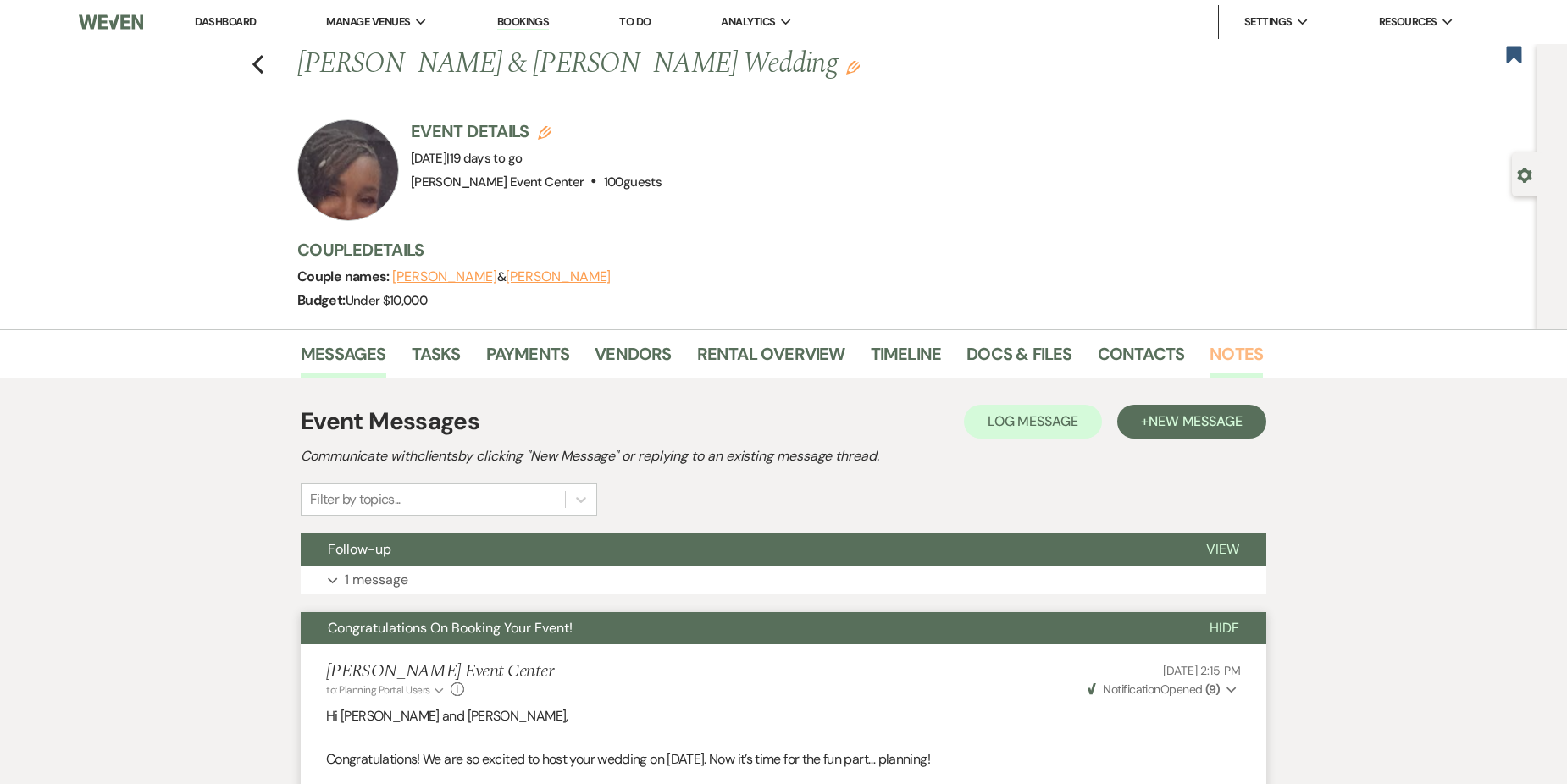
click at [1254, 342] on link "Notes" at bounding box center [1236, 358] width 53 height 37
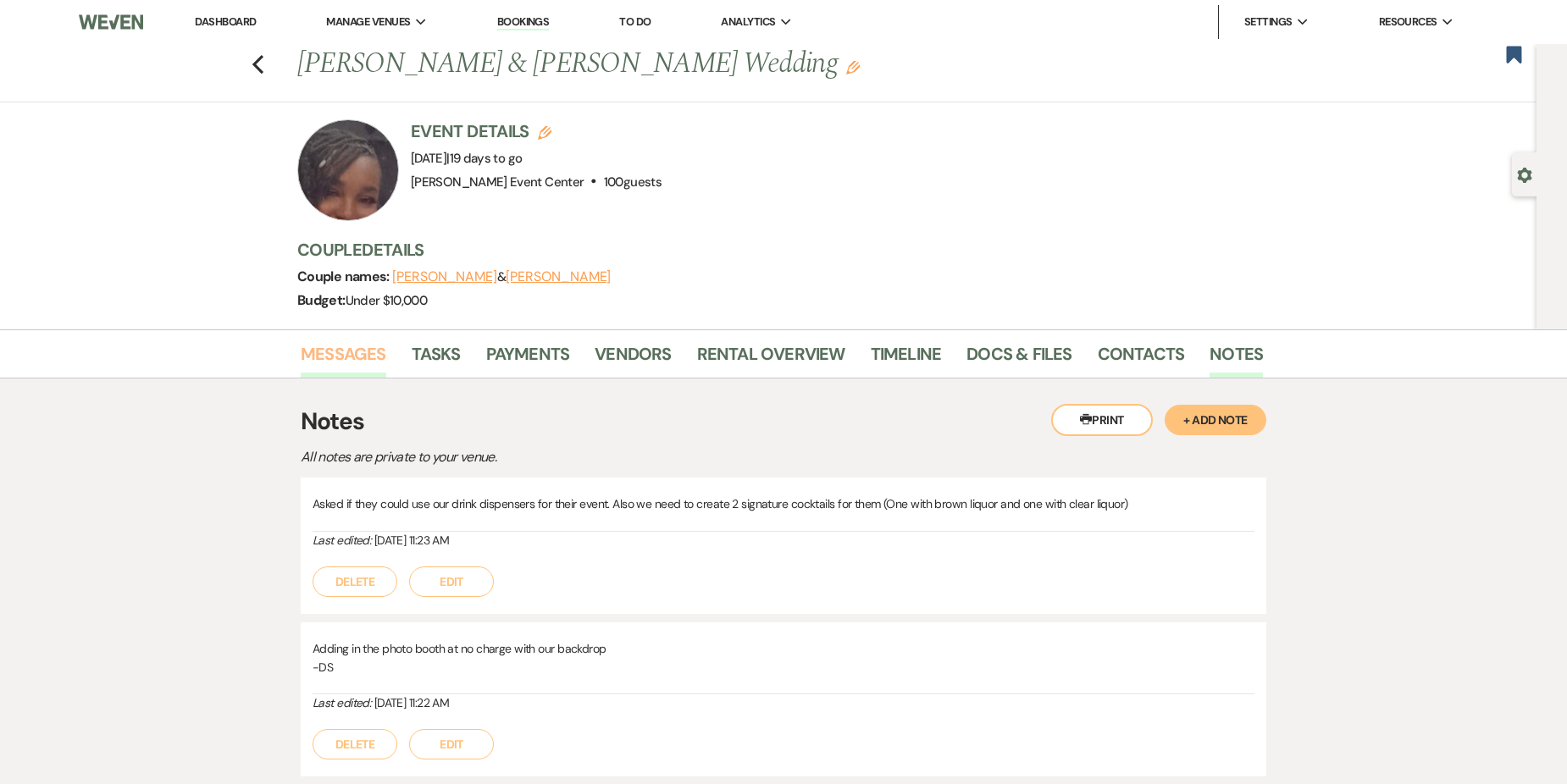
click at [337, 343] on link "Messages" at bounding box center [343, 358] width 85 height 37
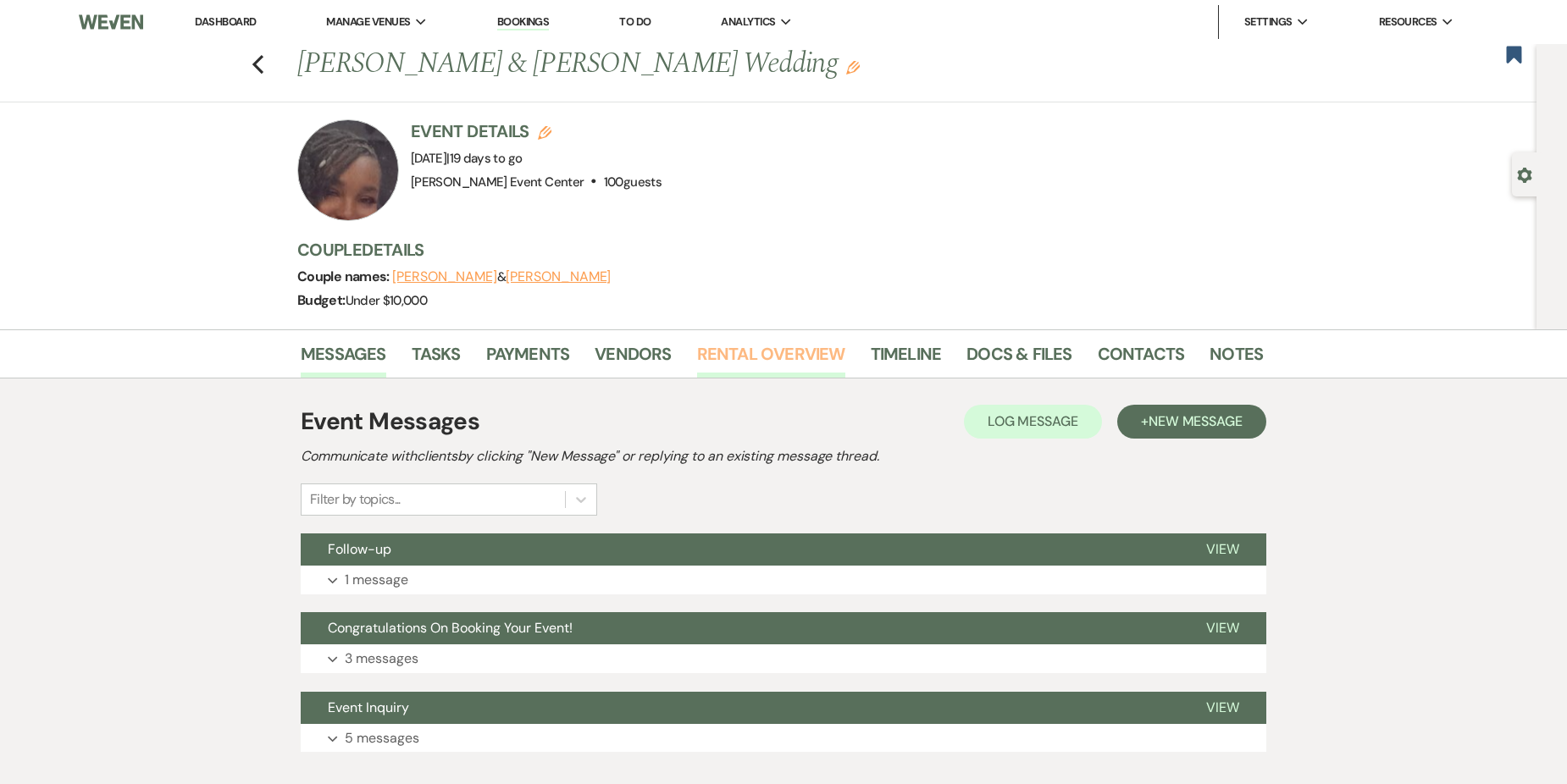
click at [817, 357] on link "Rental Overview" at bounding box center [771, 358] width 149 height 37
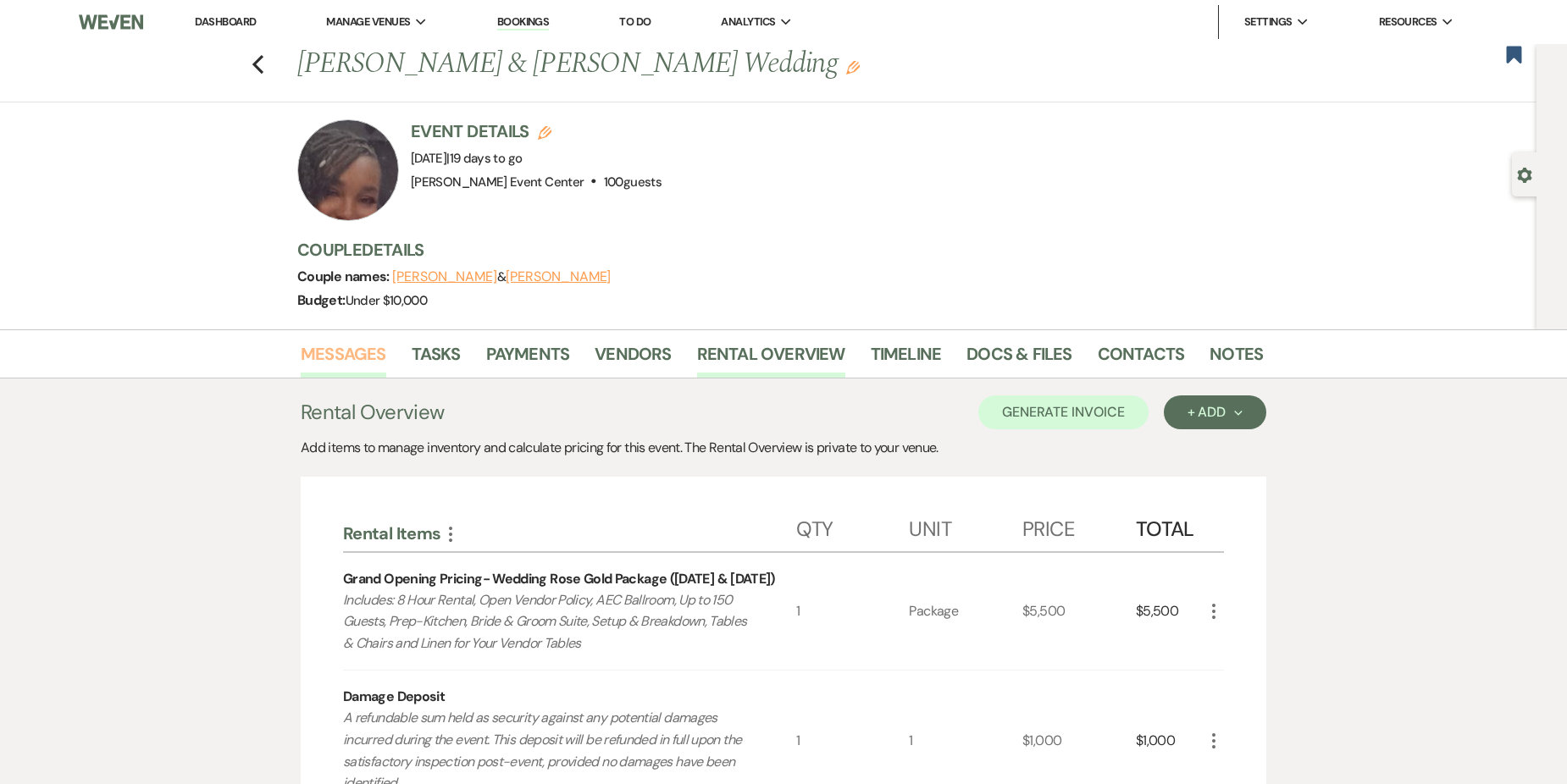
click at [356, 359] on link "Messages" at bounding box center [343, 358] width 85 height 37
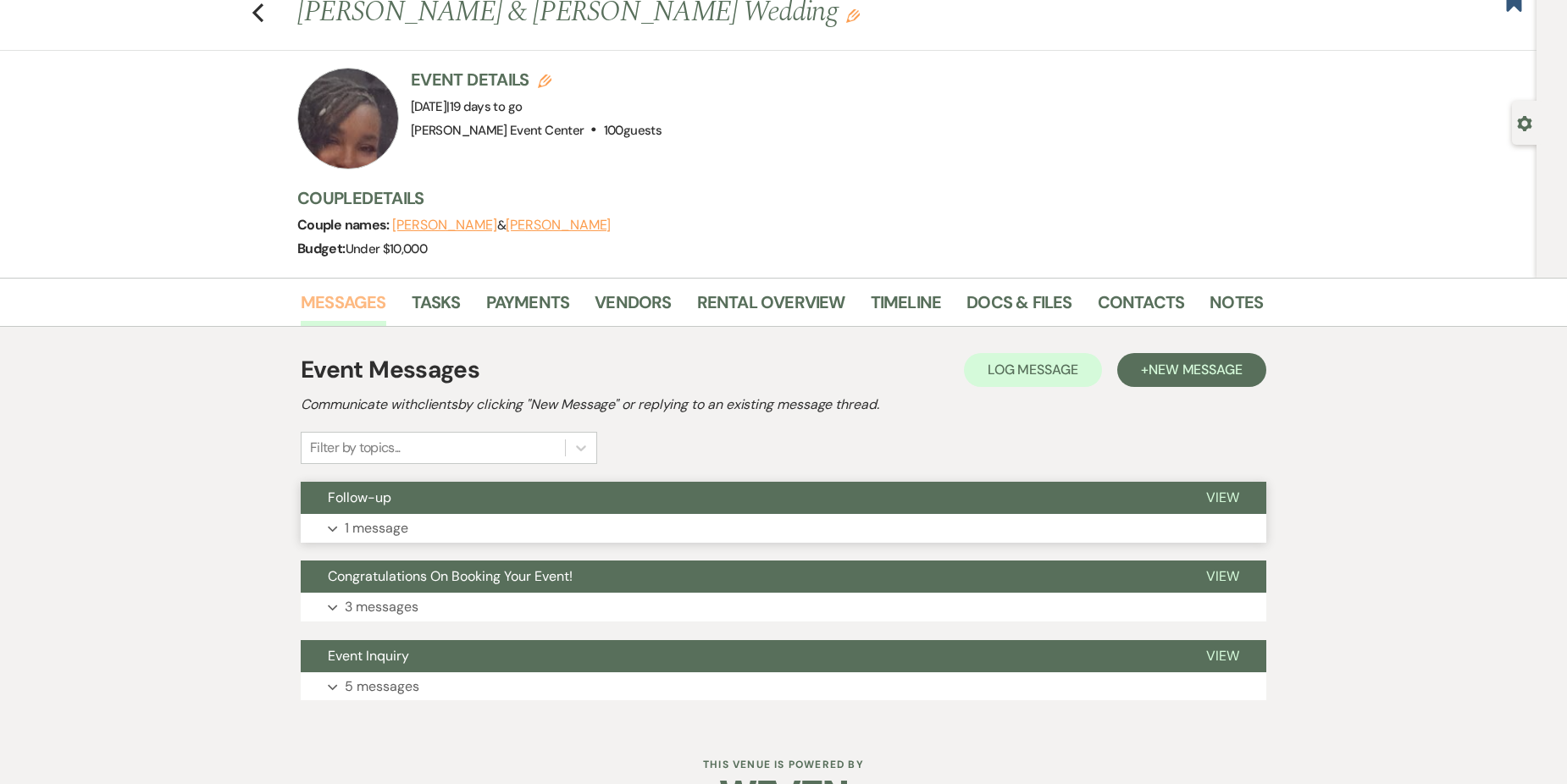
scroll to position [102, 0]
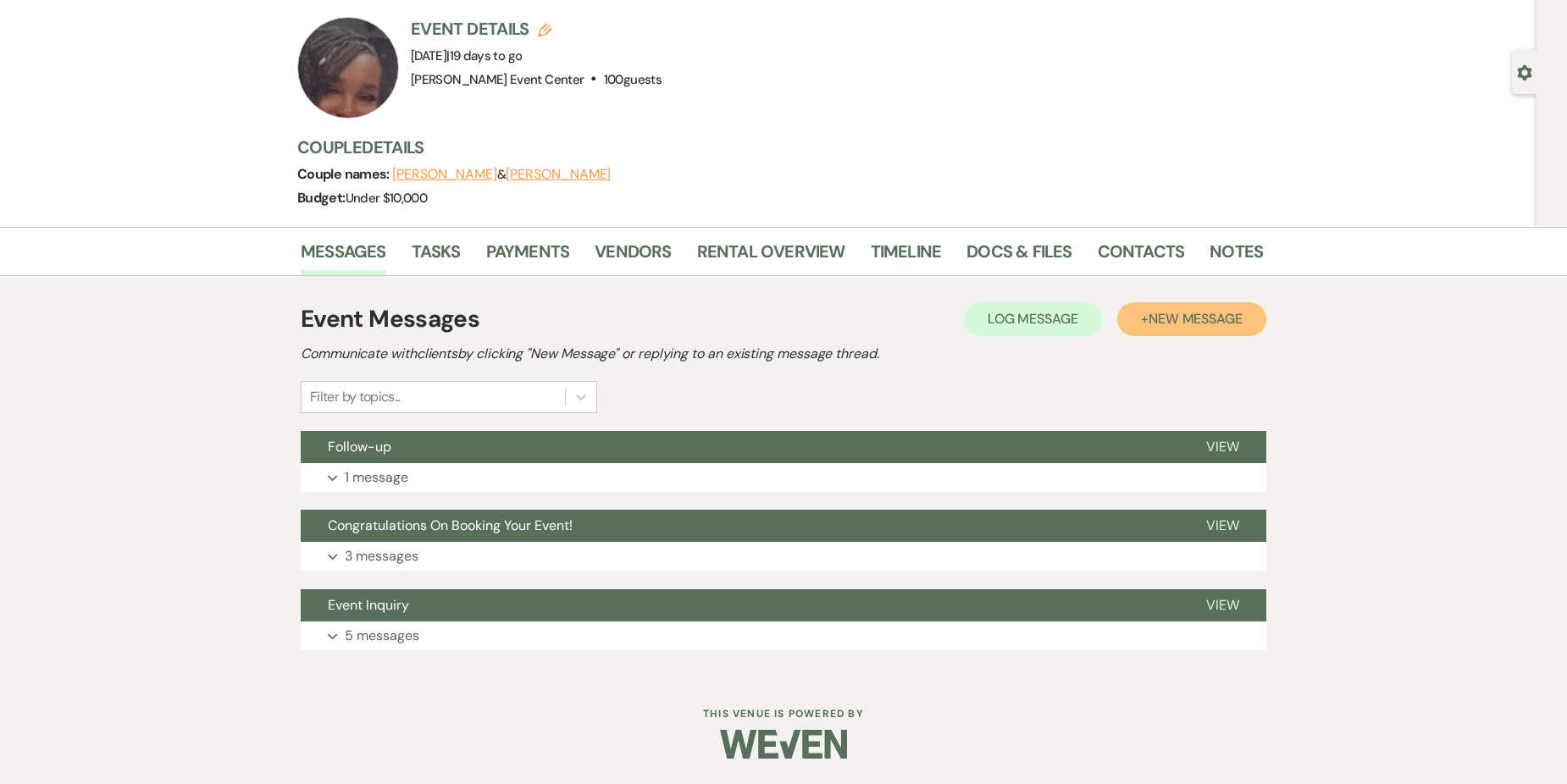
click at [1163, 319] on span "New Message" at bounding box center [1194, 319] width 94 height 18
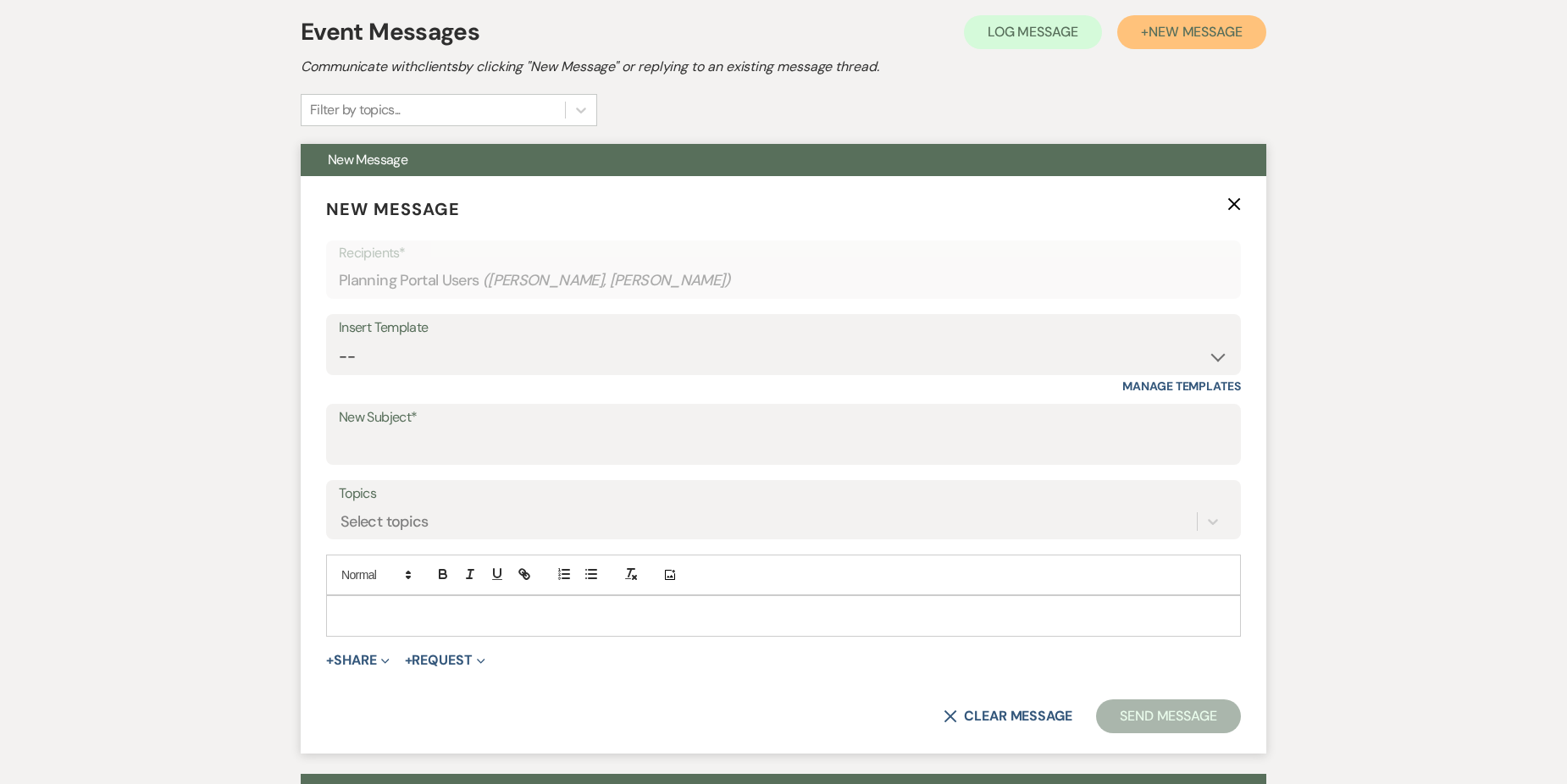
scroll to position [441, 0]
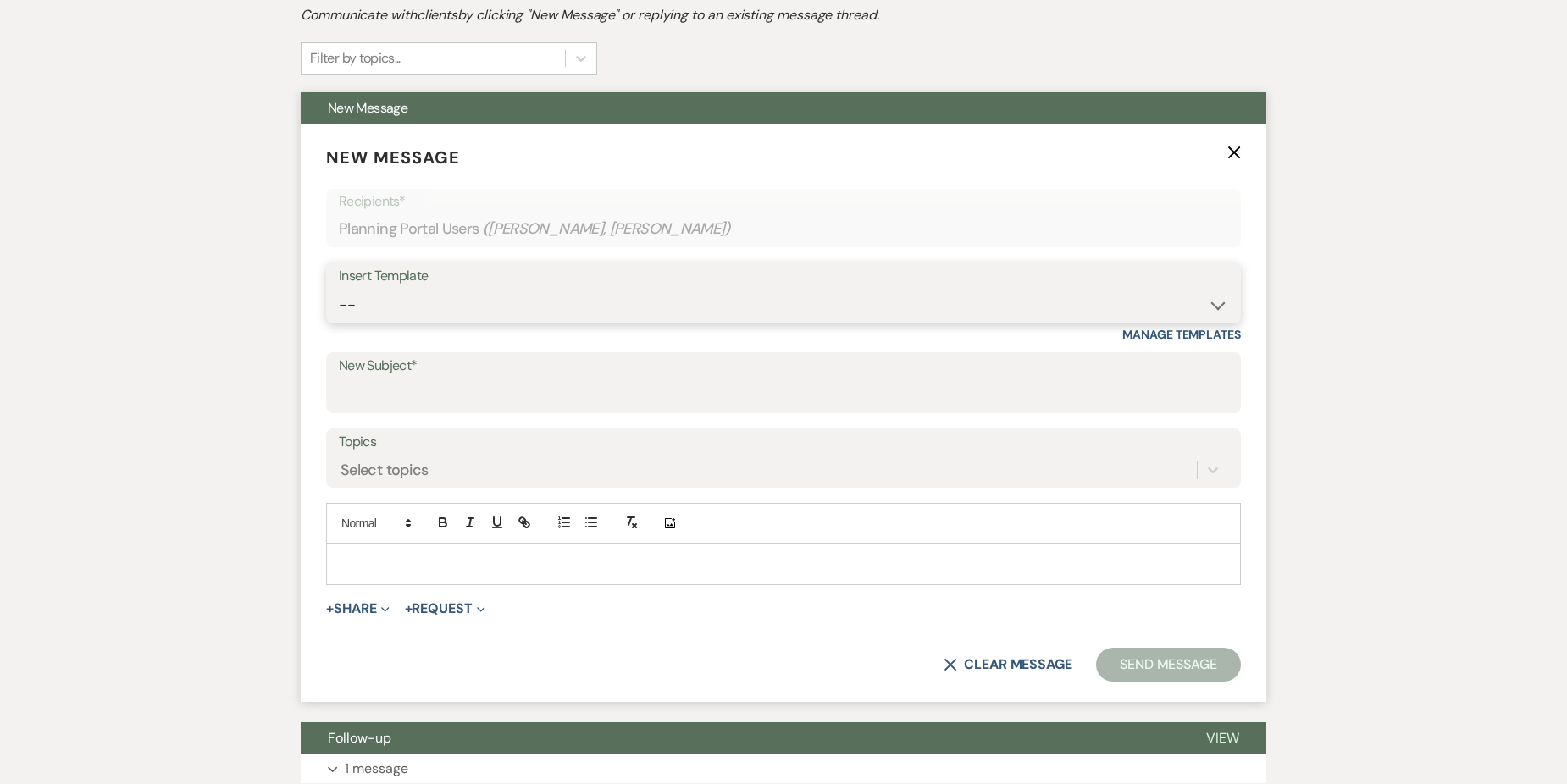
click at [461, 302] on select "-- Weven Planning Portal Introduction (Booked Events) Initial Inquiry Response …" at bounding box center [784, 305] width 889 height 33
select select "6068"
click at [339, 288] on select "-- Weven Planning Portal Introduction (Booked Events) Initial Inquiry Response …" at bounding box center [784, 305] width 889 height 33
type input "Follow-up"
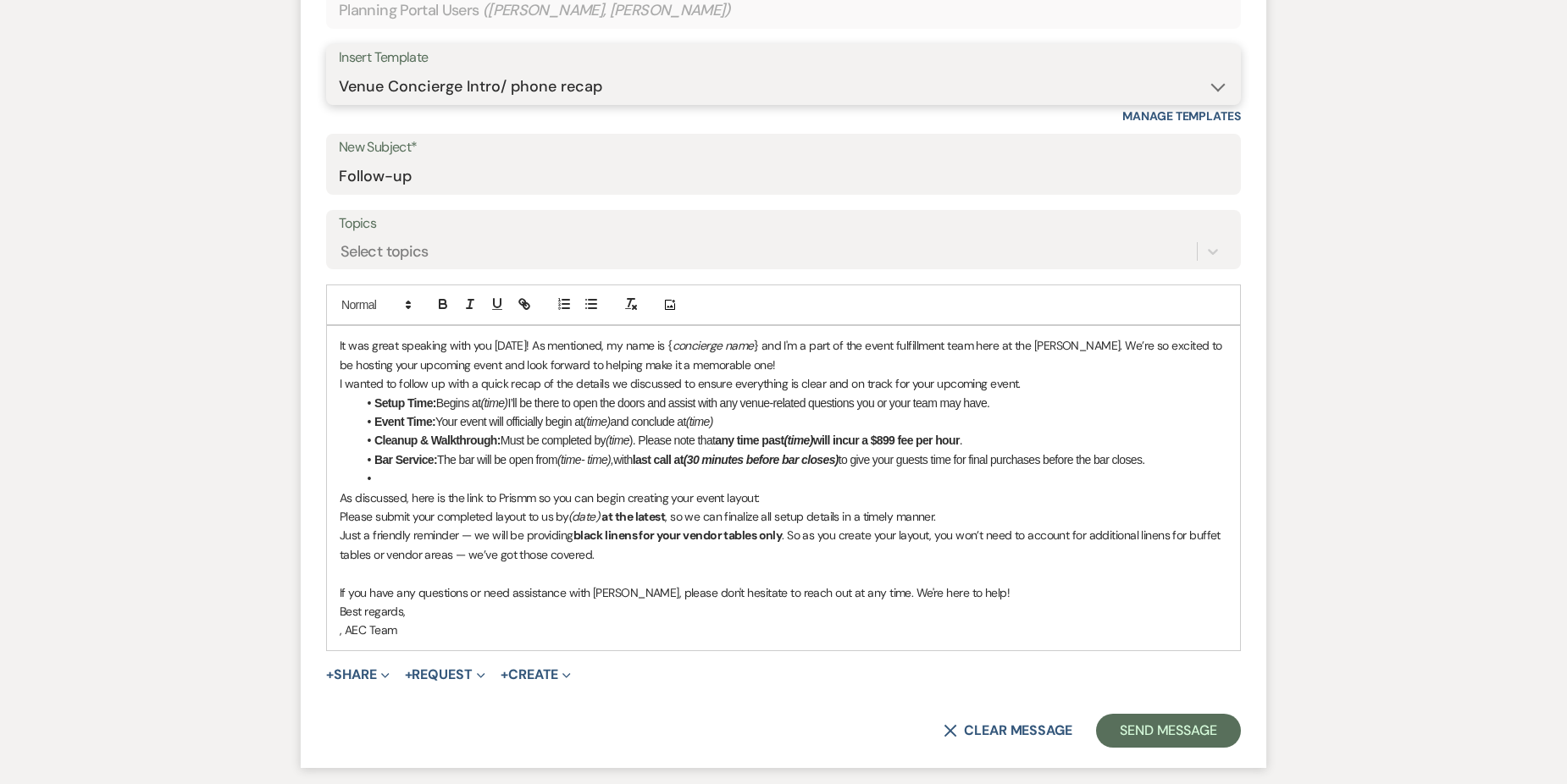
scroll to position [695, 0]
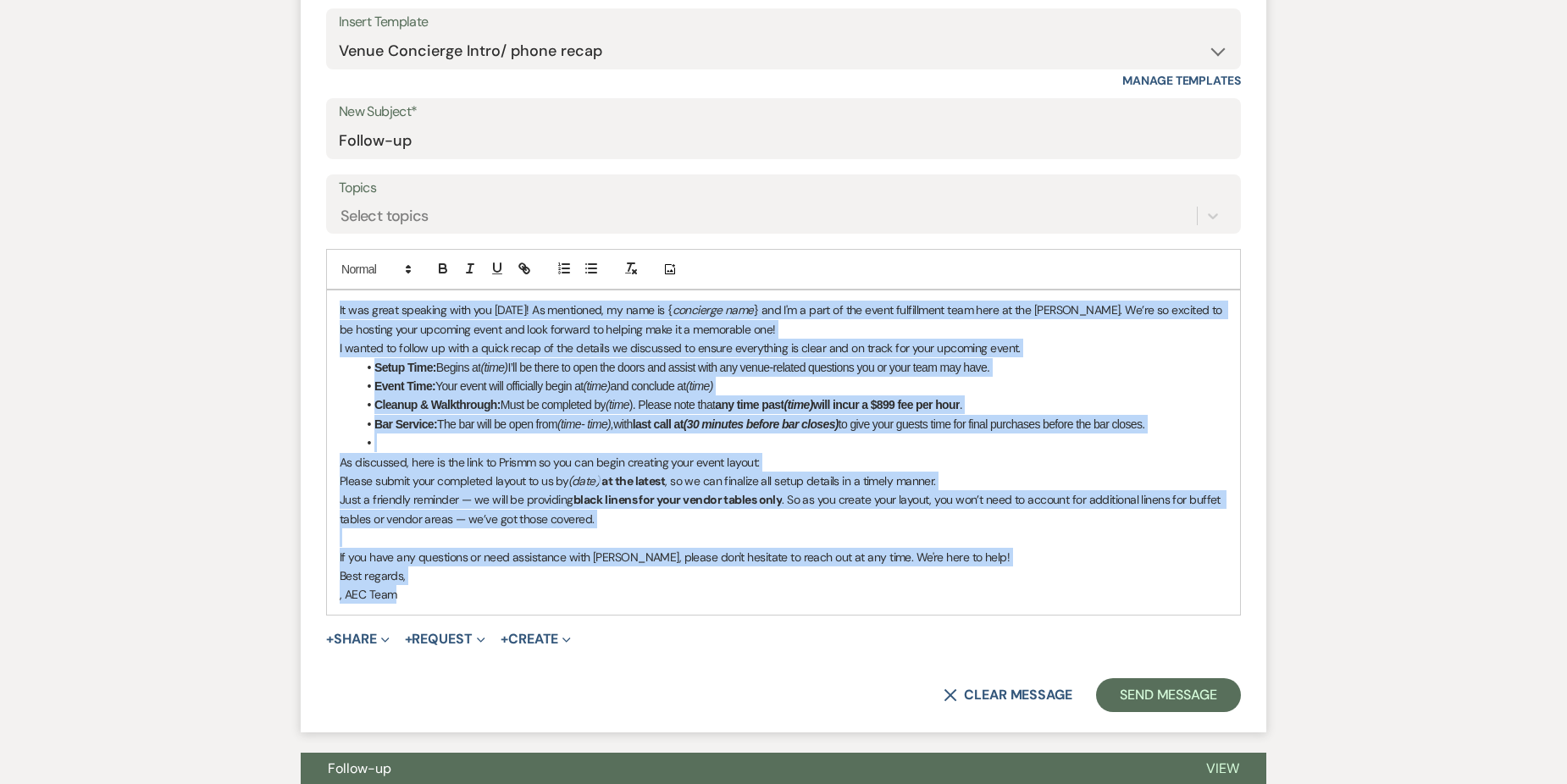
drag, startPoint x: 333, startPoint y: 311, endPoint x: 447, endPoint y: 585, distance: 296.8
click at [447, 585] on div "It was great speaking with you [DATE]! As mentioned, my name is { concierge nam…" at bounding box center [783, 452] width 913 height 323
click at [994, 689] on button "X Clear message" at bounding box center [1008, 695] width 129 height 13
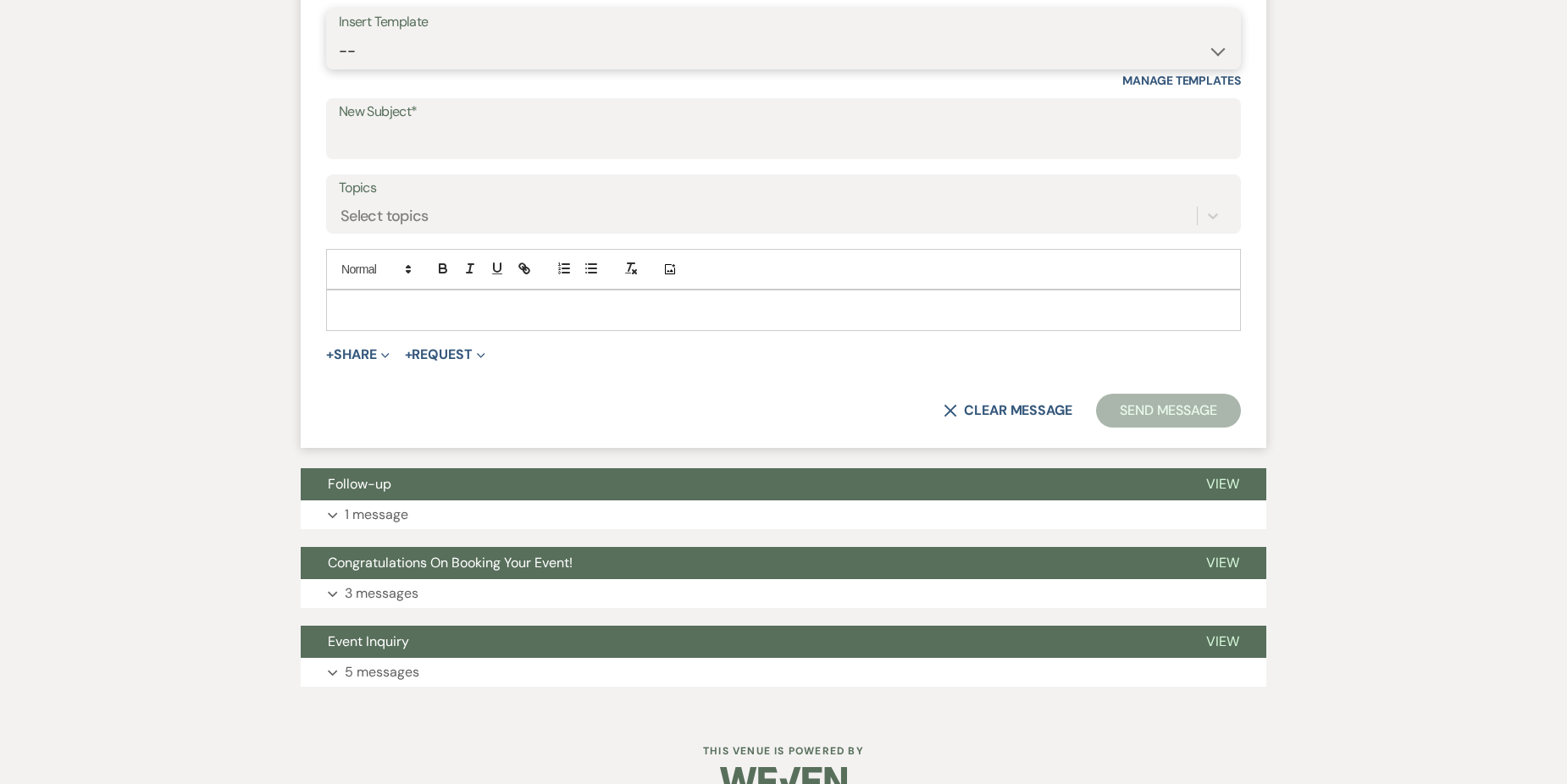
click at [656, 51] on select "-- Weven Planning Portal Introduction (Booked Events) Initial Inquiry Response …" at bounding box center [784, 51] width 889 height 33
select select "5953"
click at [339, 35] on select "-- Weven Planning Portal Introduction (Booked Events) Initial Inquiry Response …" at bounding box center [784, 51] width 889 height 33
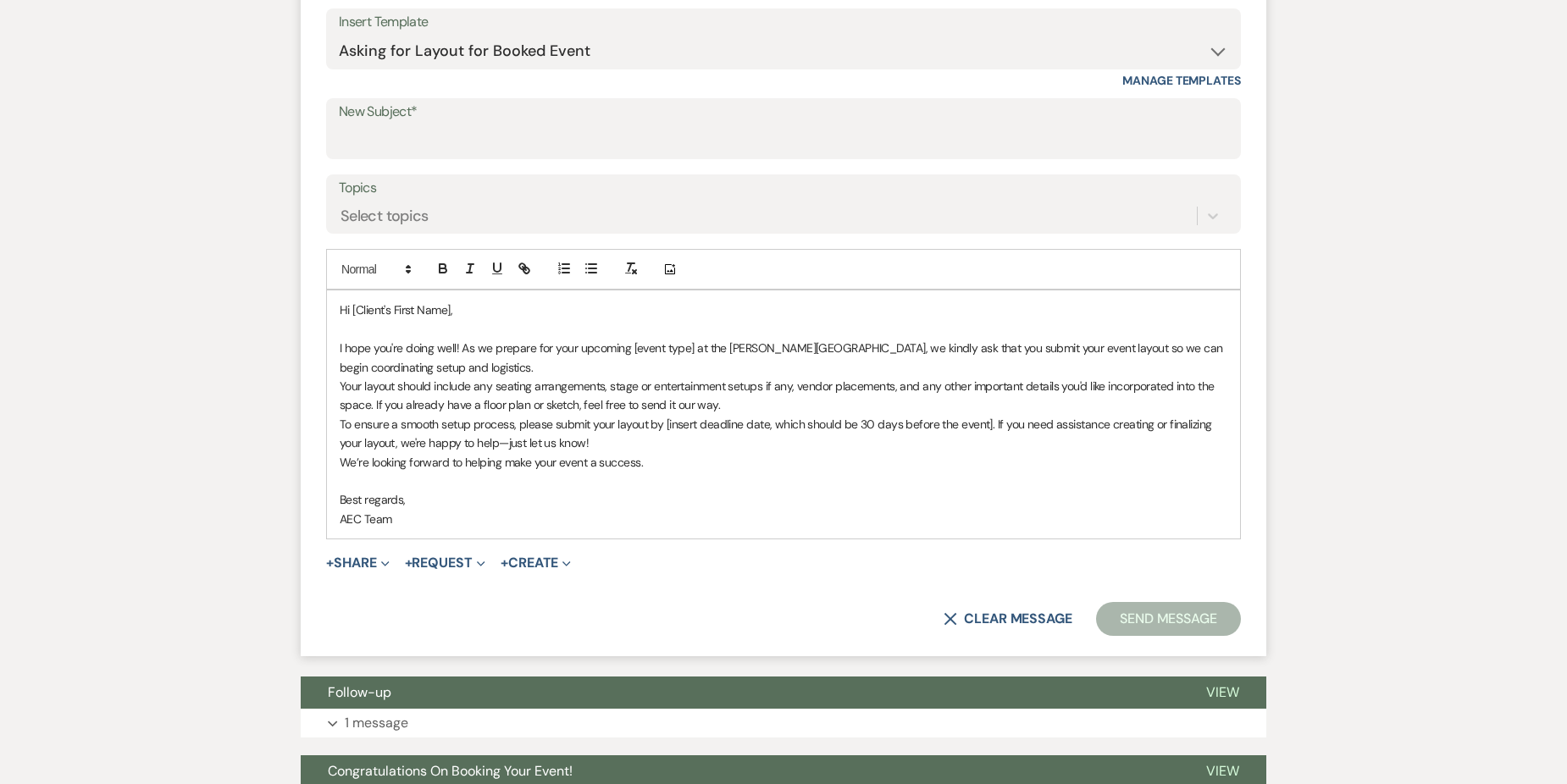
click at [449, 309] on p "Hi [Client's First Name]," at bounding box center [784, 310] width 888 height 19
click at [453, 310] on p "Hi [Client's First Name]," at bounding box center [784, 310] width 888 height 19
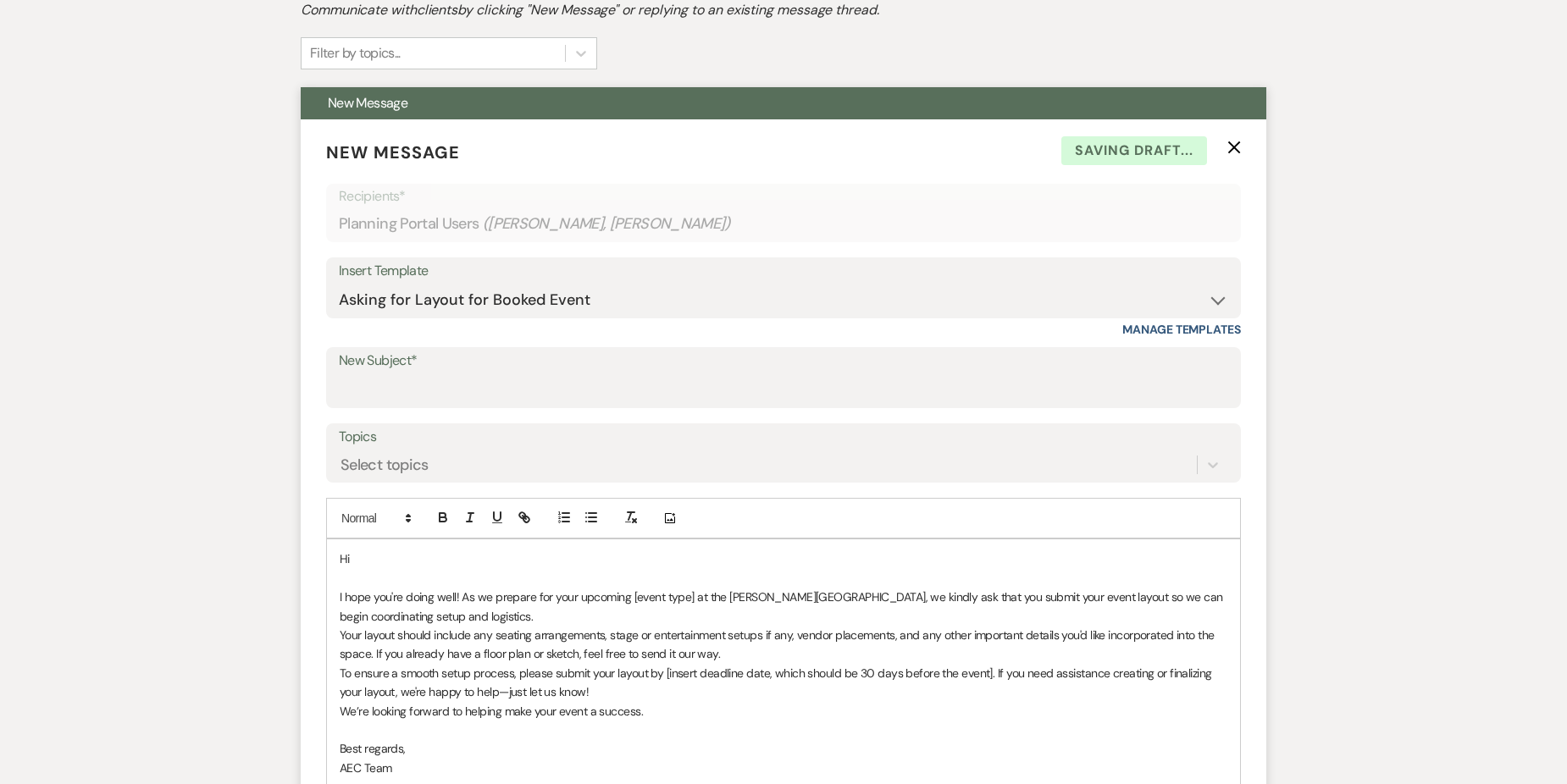
scroll to position [441, 0]
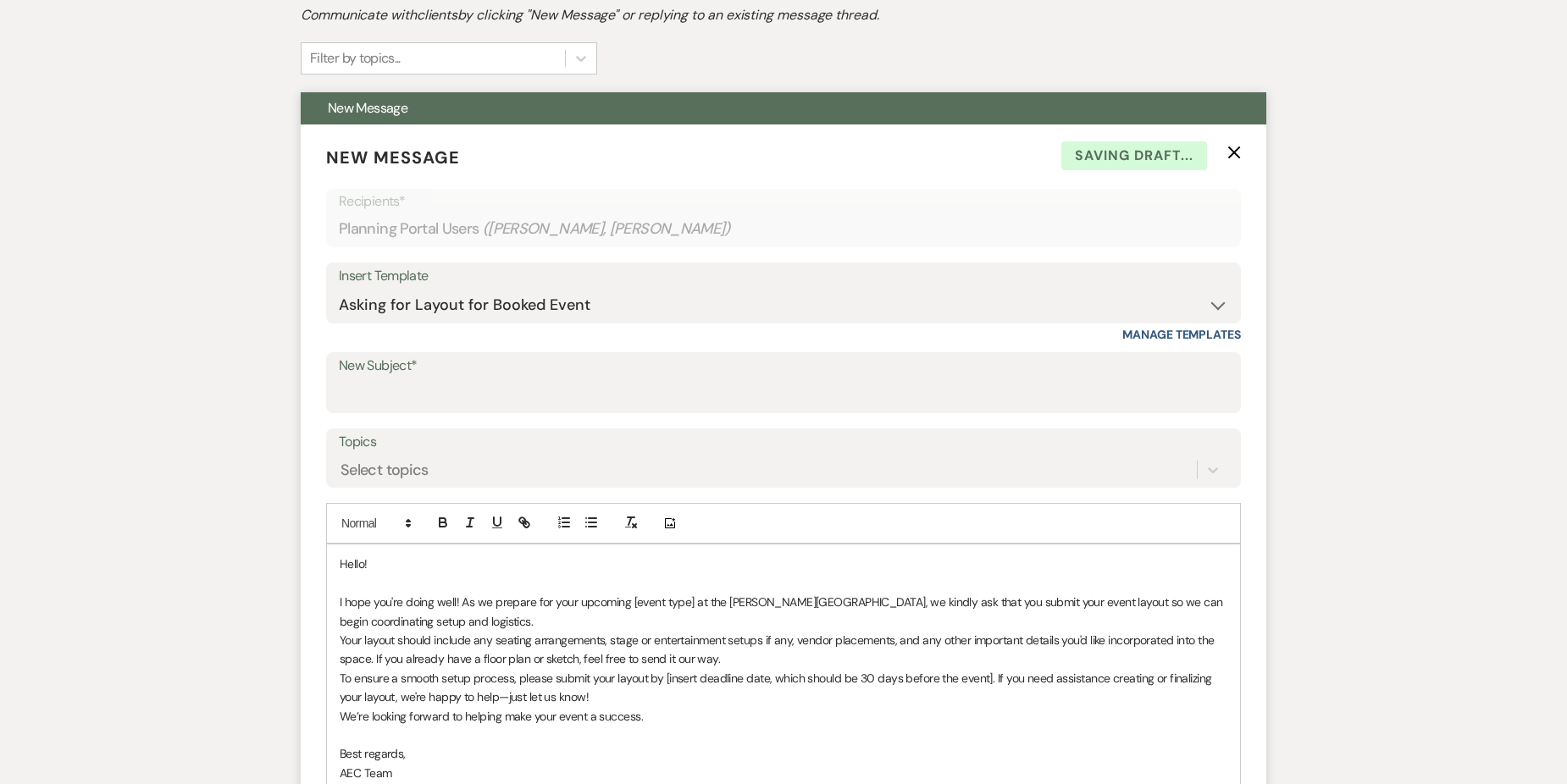
click at [695, 602] on p "I hope you're doing well! As we prepare for your upcoming [event type] at the […" at bounding box center [784, 611] width 888 height 38
click at [1012, 600] on p "I hope you're doing well! As we prepare for your upcoming Wedding at the [PERSO…" at bounding box center [784, 611] width 888 height 38
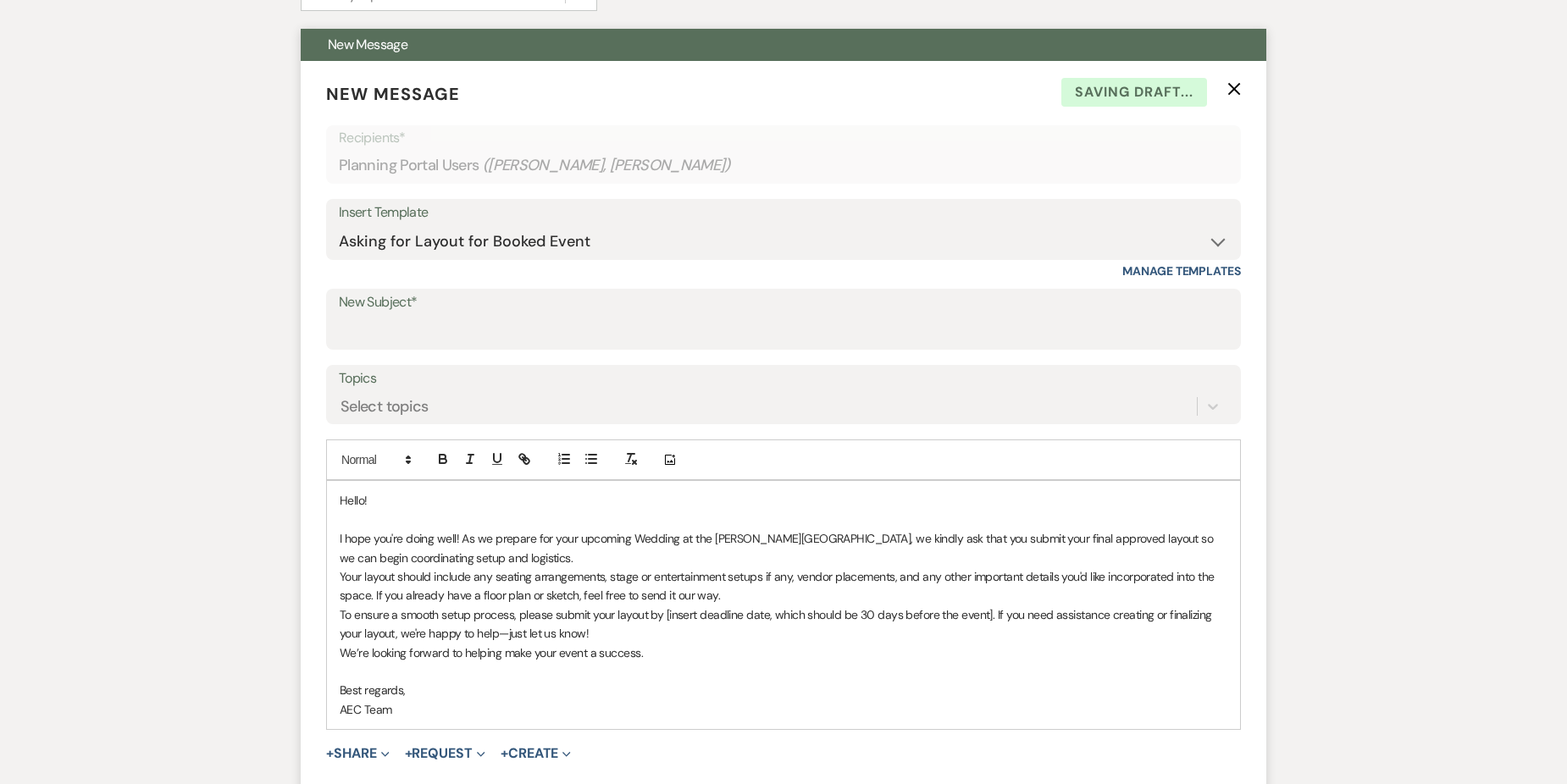
scroll to position [695, 0]
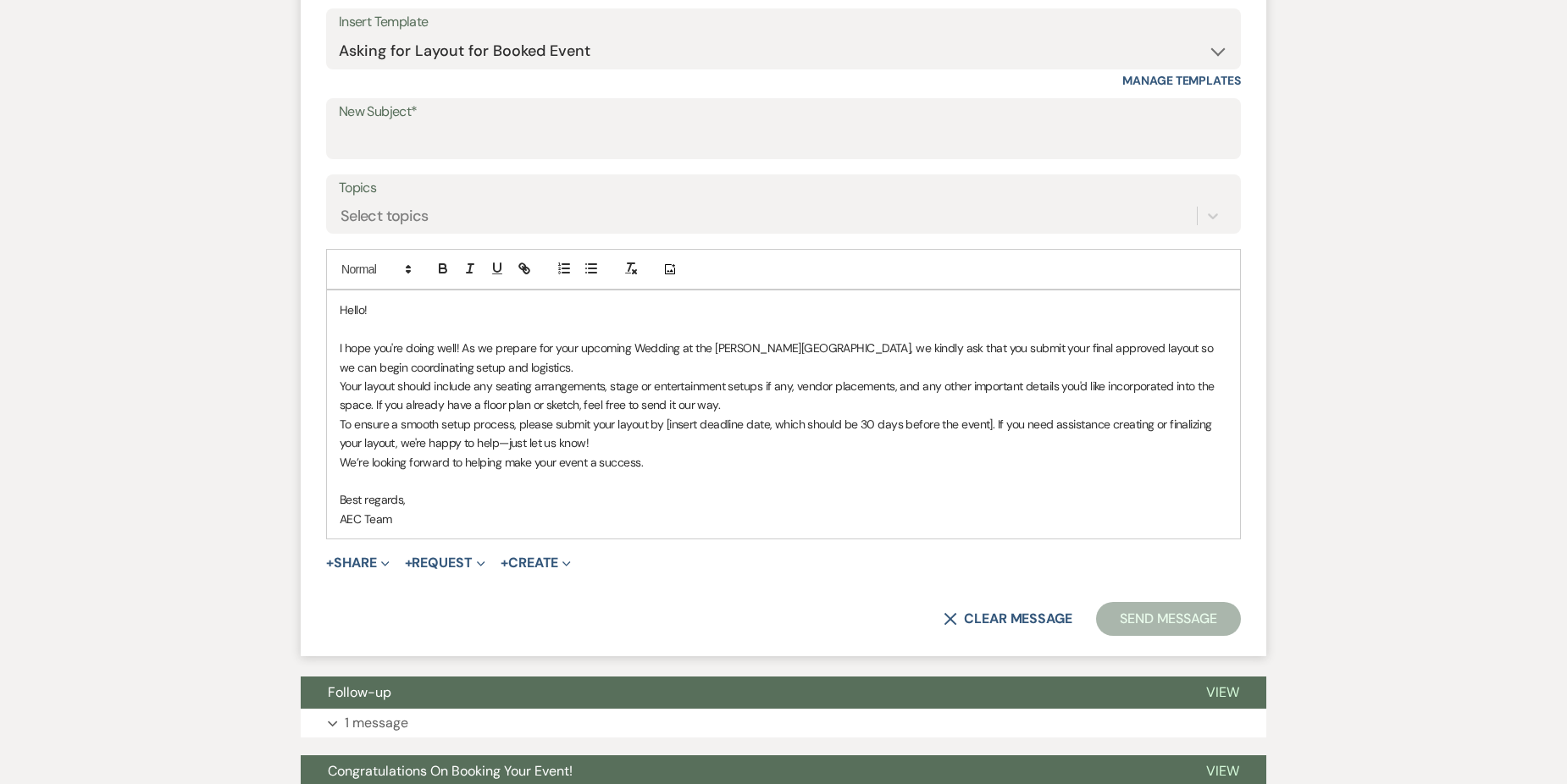
click at [542, 364] on p "I hope you're doing well! As we prepare for your upcoming Wedding at the [PERSO…" at bounding box center [784, 357] width 888 height 38
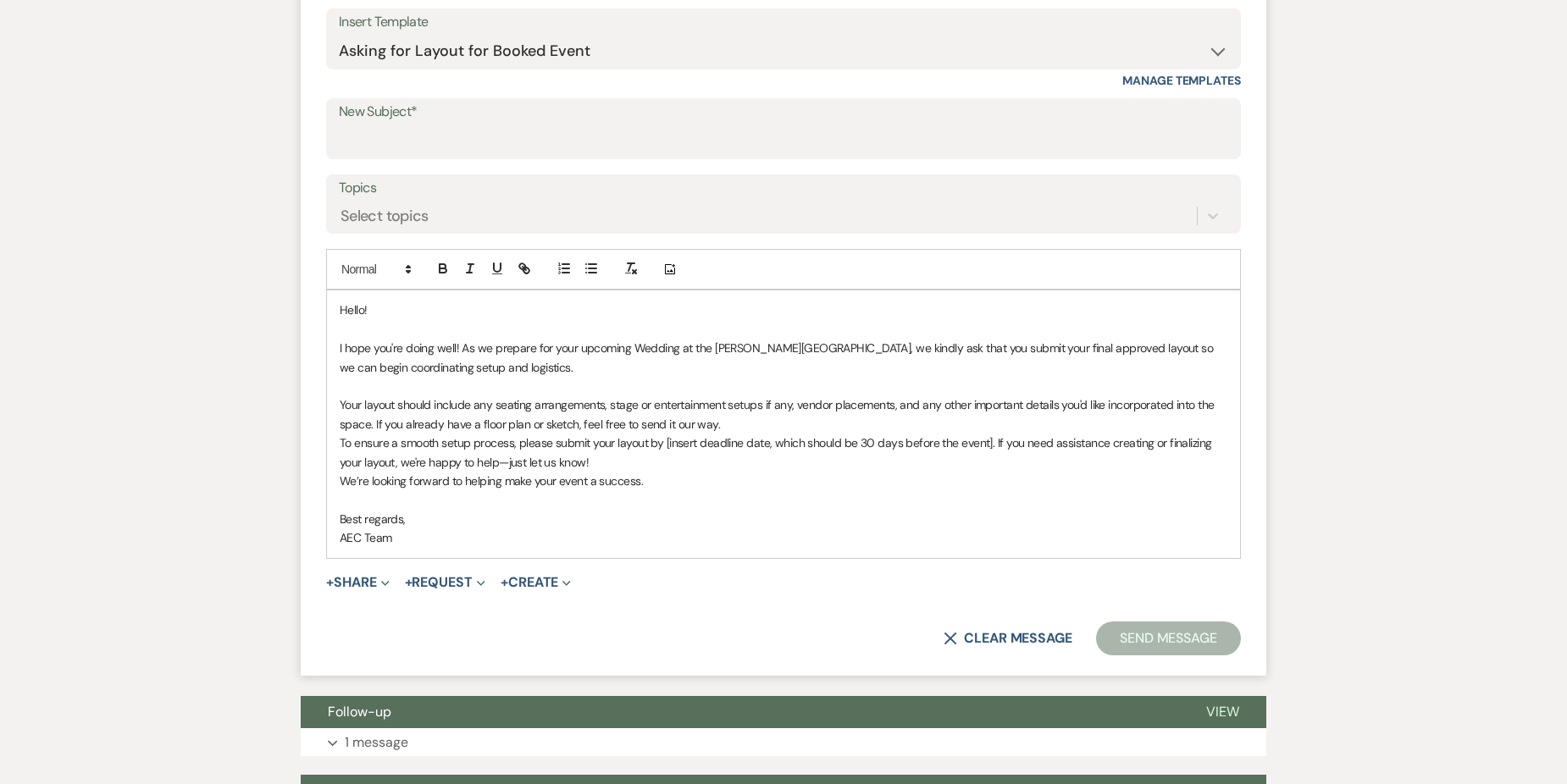
click at [764, 430] on p "Your layout should include any seating arrangements, stage or entertainment set…" at bounding box center [784, 414] width 888 height 38
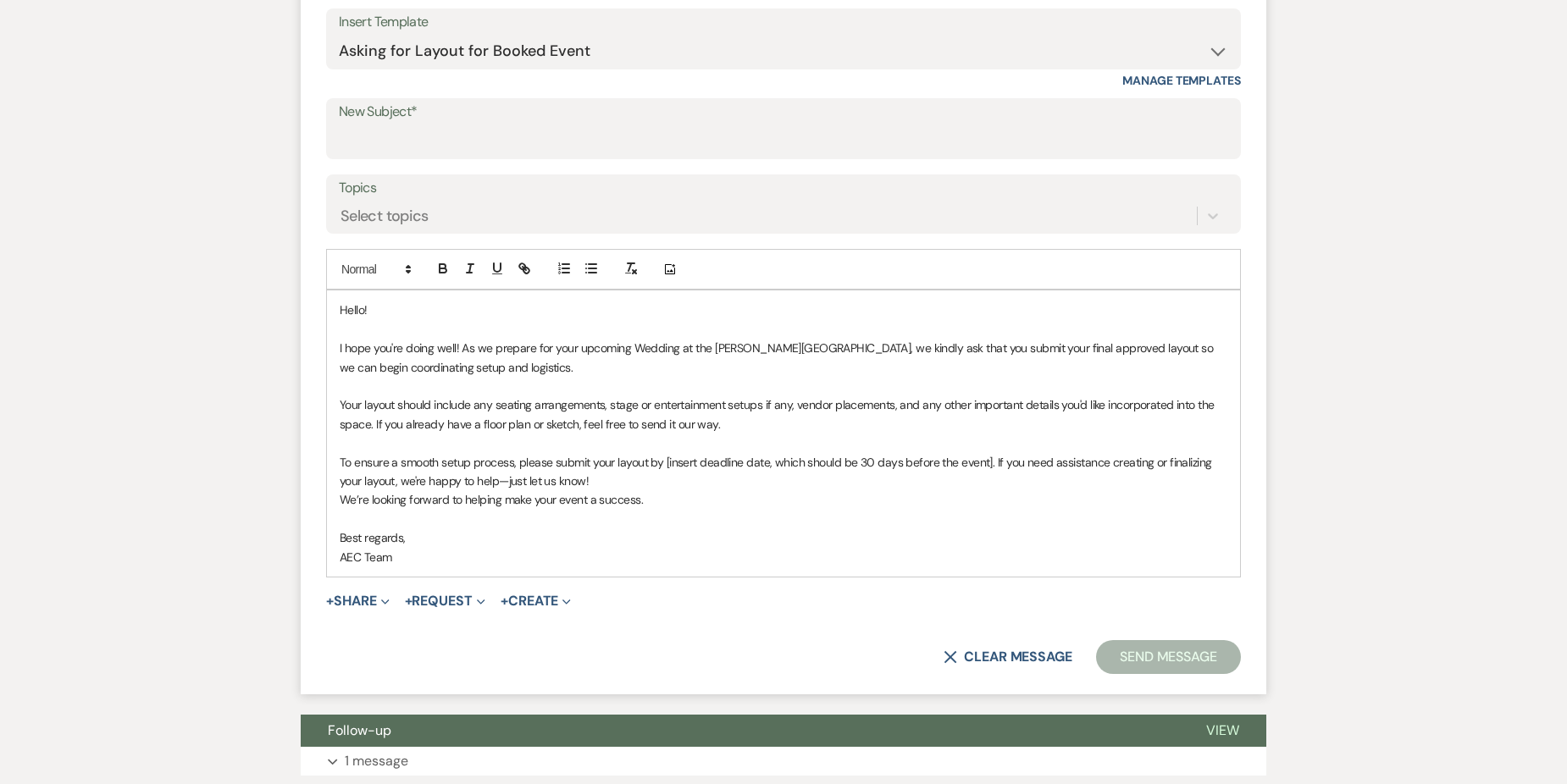
click at [1092, 347] on p "I hope you're doing well! As we prepare for your upcoming Wedding at the [PERSO…" at bounding box center [784, 357] width 888 height 38
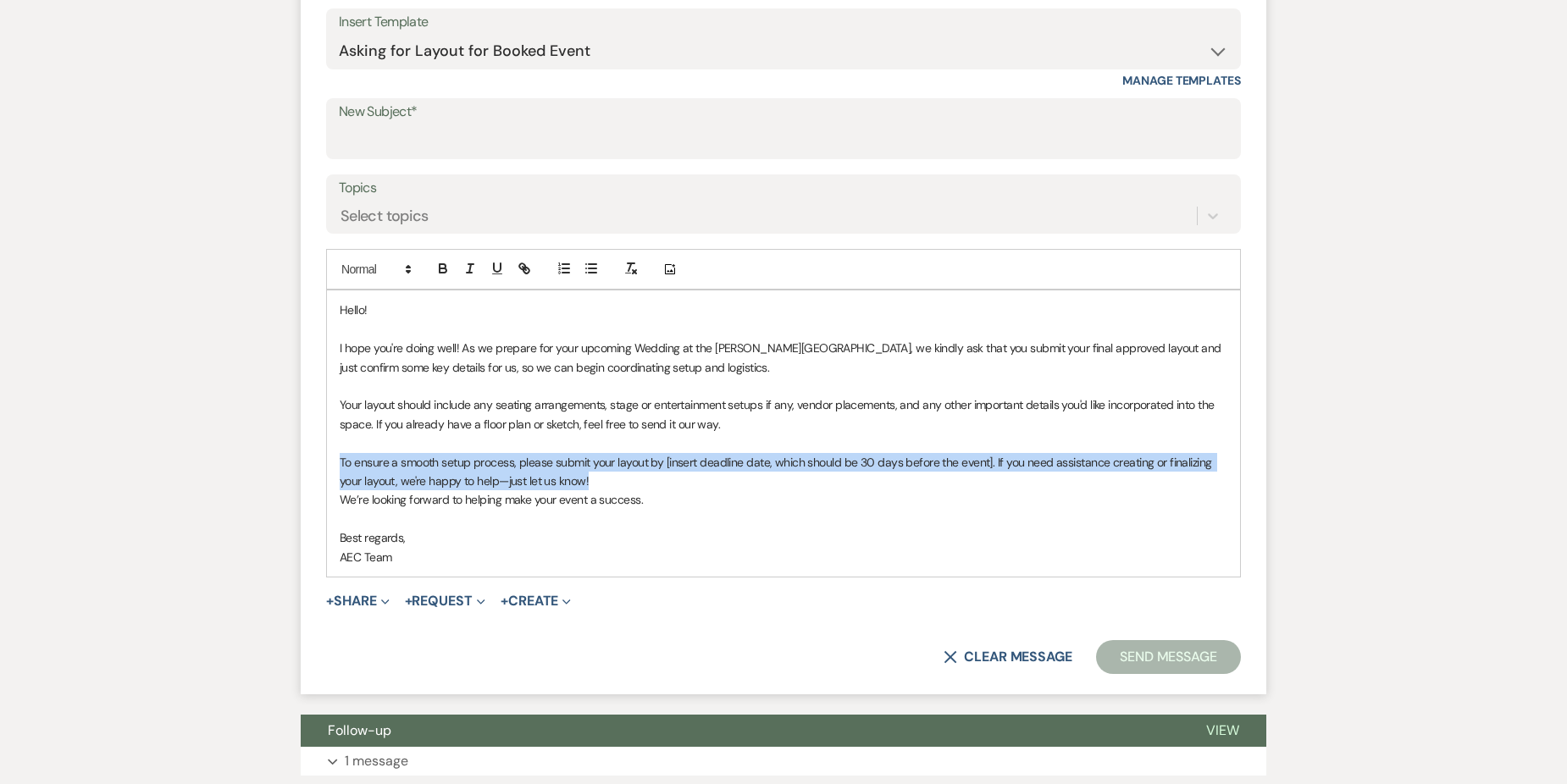
drag, startPoint x: 335, startPoint y: 464, endPoint x: 608, endPoint y: 480, distance: 273.5
click at [608, 480] on div "Hello! I hope you're doing well! As we prepare for your upcoming Wedding at the…" at bounding box center [783, 433] width 913 height 286
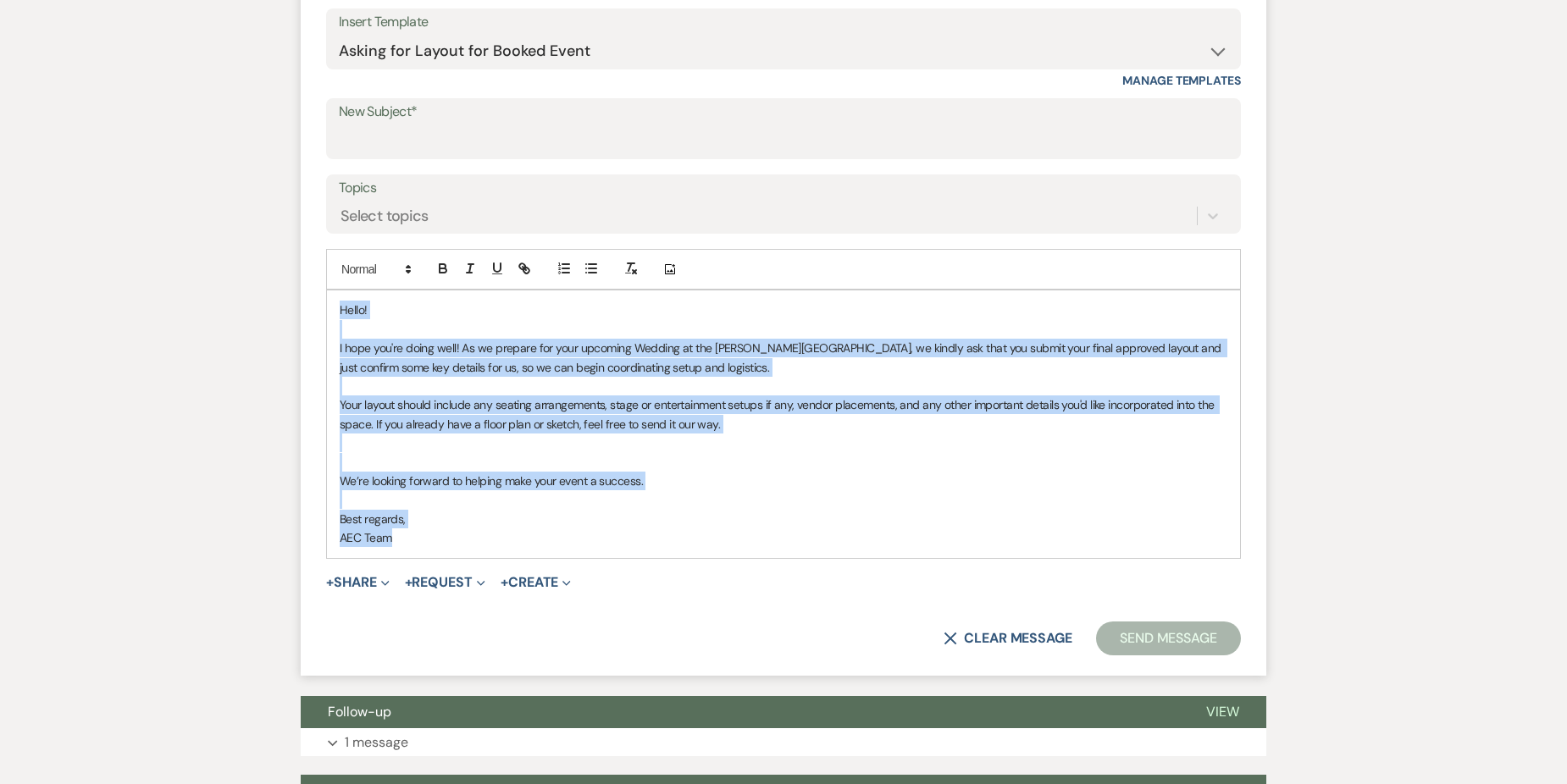
drag, startPoint x: 338, startPoint y: 311, endPoint x: 455, endPoint y: 507, distance: 228.3
click at [457, 522] on div "Hello! I hope you're doing well! As we prepare for your upcoming Wedding at the…" at bounding box center [783, 424] width 913 height 267
copy div "Hello! I hope you're doing well! As we prepare for your upcoming Wedding at the…"
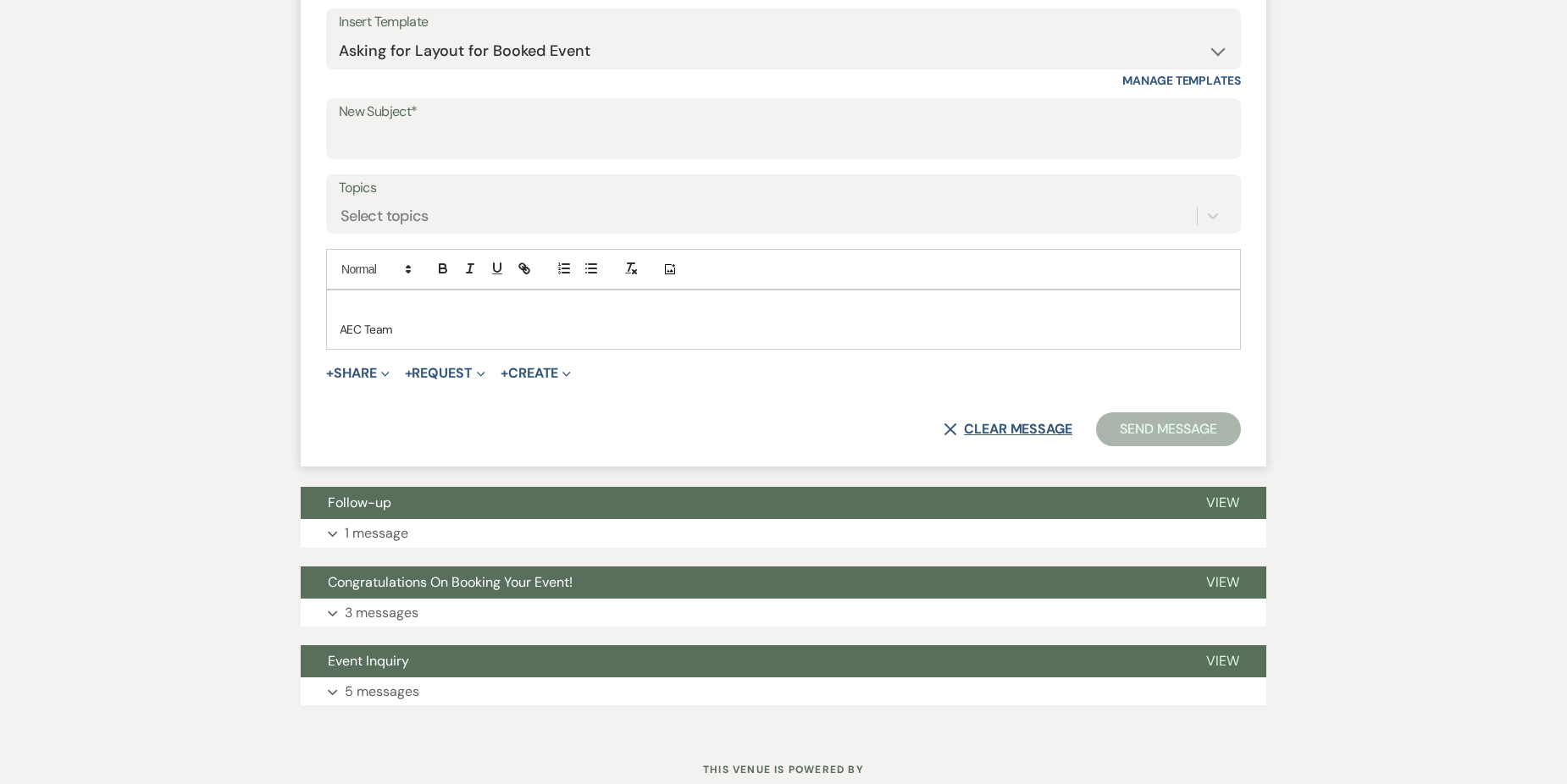
click at [977, 435] on button "X Clear message" at bounding box center [1008, 429] width 129 height 13
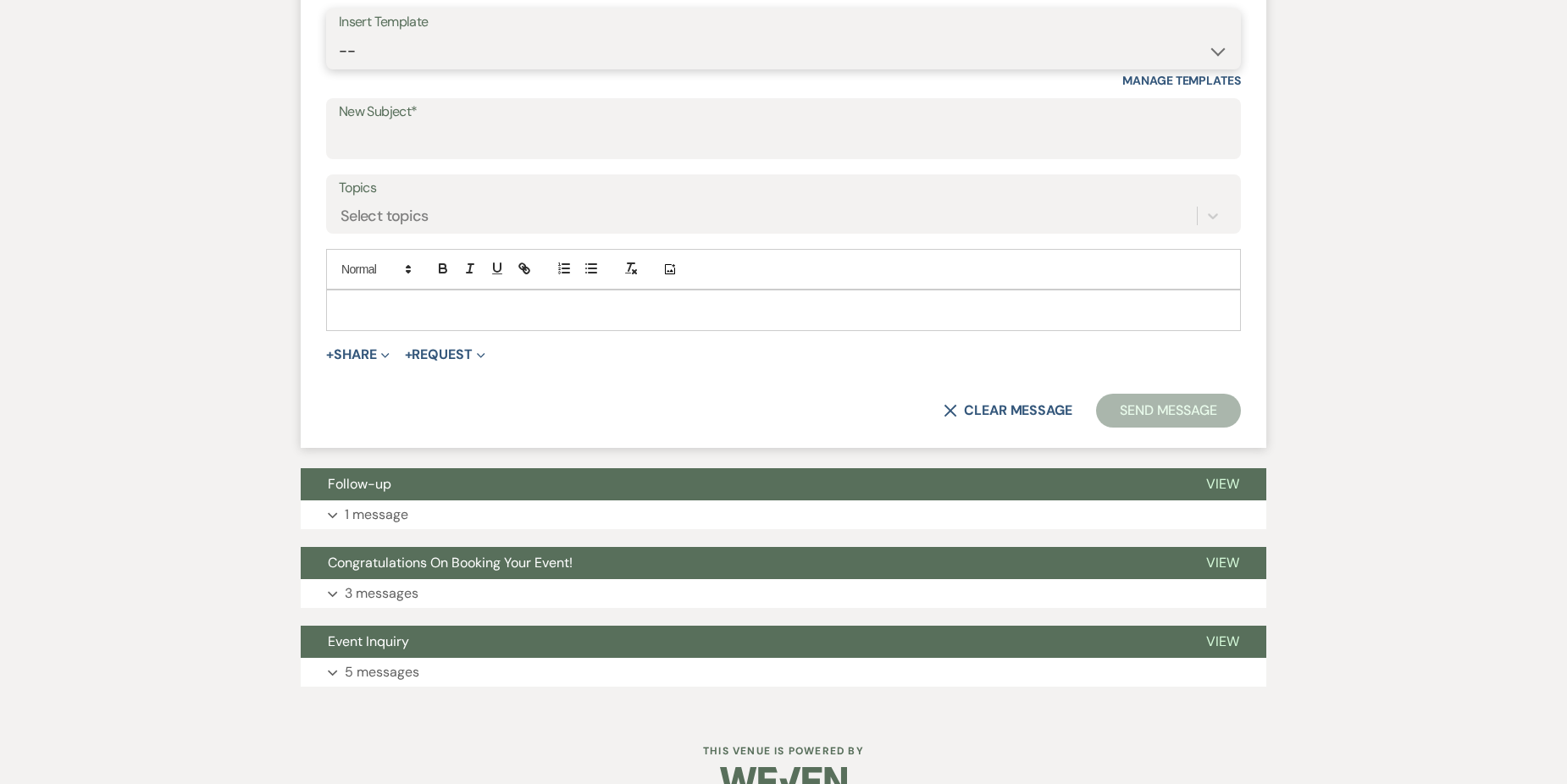
click at [448, 51] on select "-- Weven Planning Portal Introduction (Booked Events) Initial Inquiry Response …" at bounding box center [784, 51] width 889 height 33
select select "6068"
click at [339, 35] on select "-- Weven Planning Portal Introduction (Booked Events) Initial Inquiry Response …" at bounding box center [784, 51] width 889 height 33
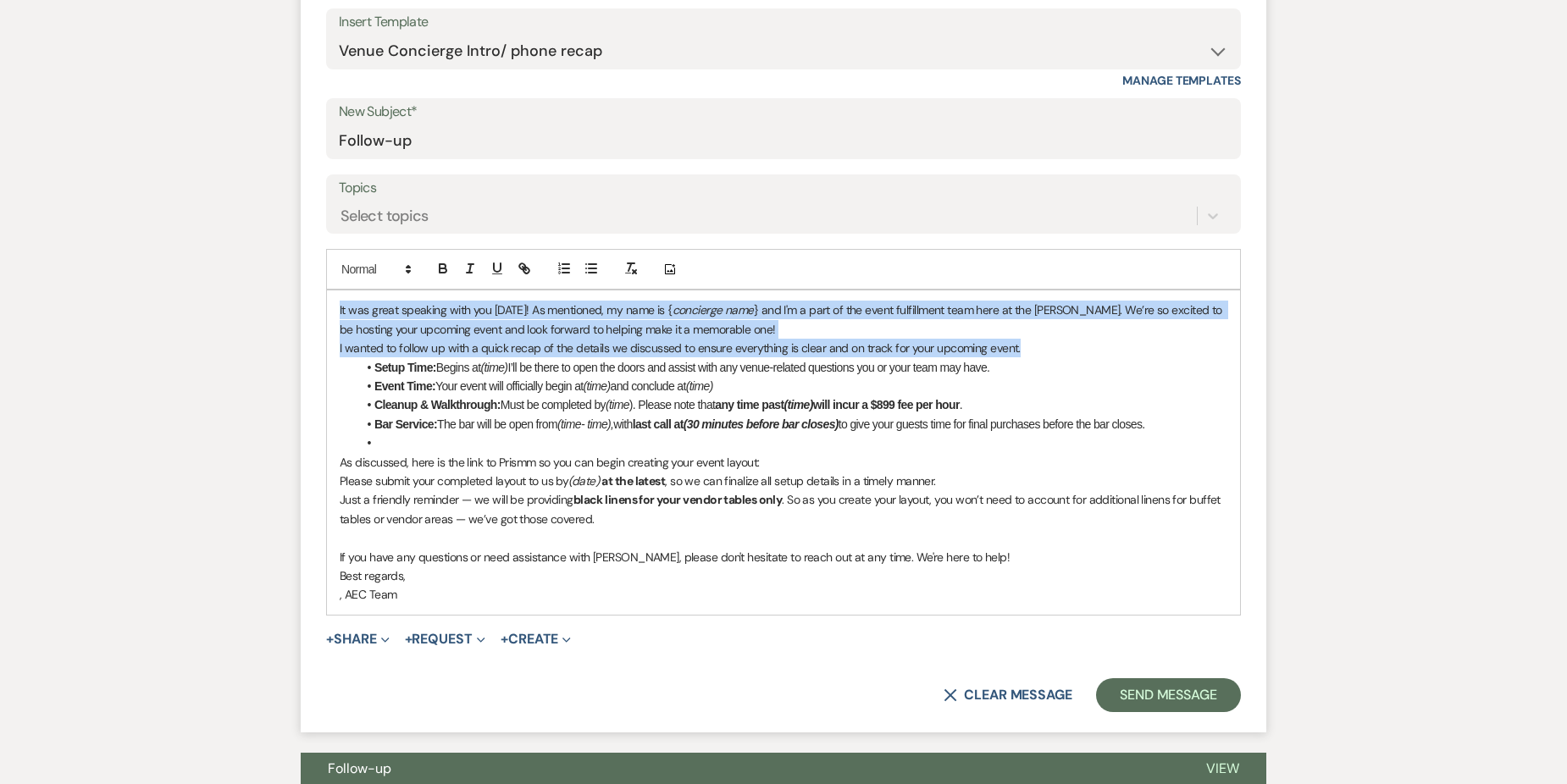
drag, startPoint x: 338, startPoint y: 306, endPoint x: 1048, endPoint y: 352, distance: 711.5
click at [1048, 352] on div "It was great speaking with you [DATE]! As mentioned, my name is { concierge nam…" at bounding box center [783, 452] width 913 height 323
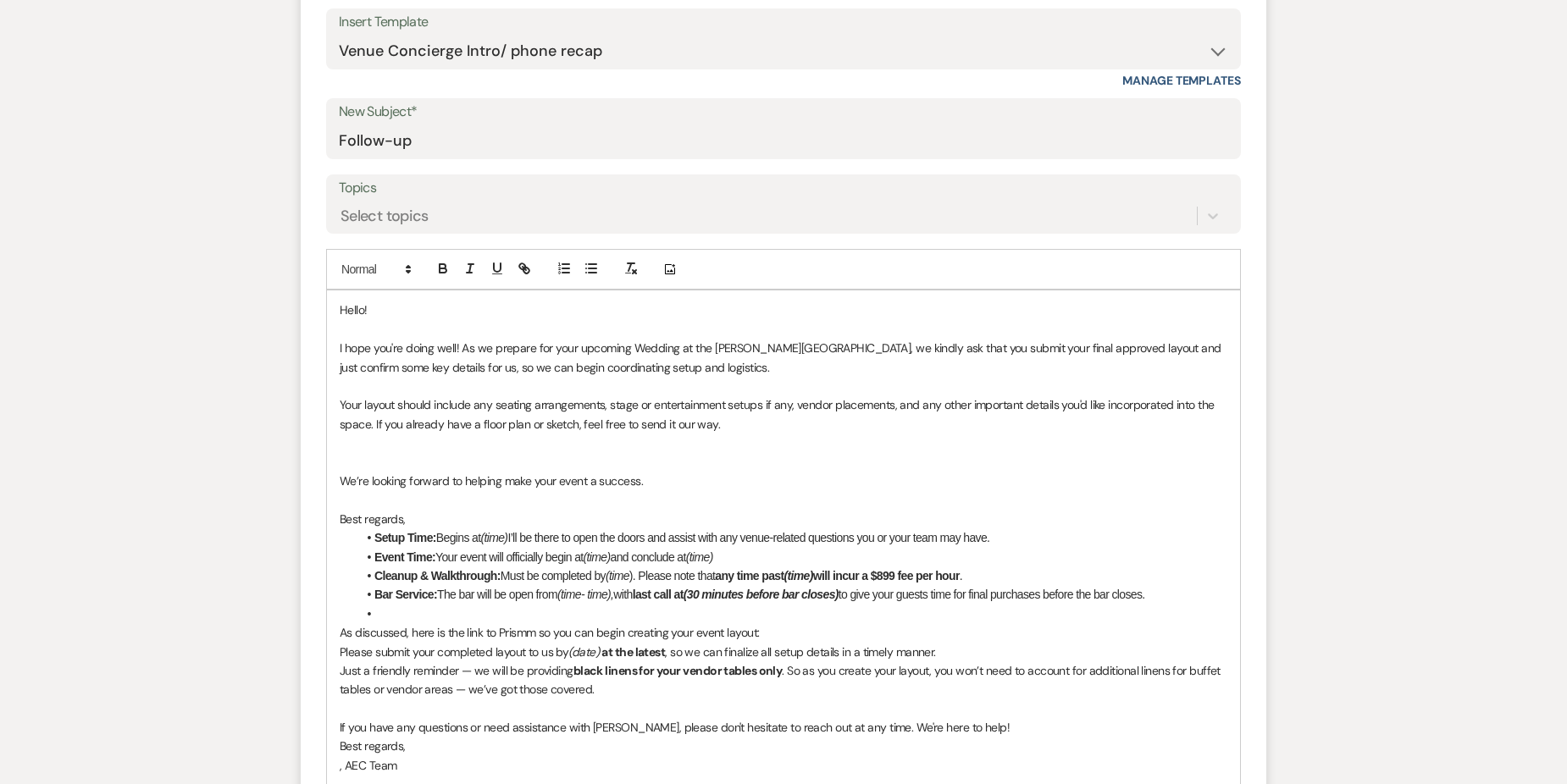
scroll to position [779, 0]
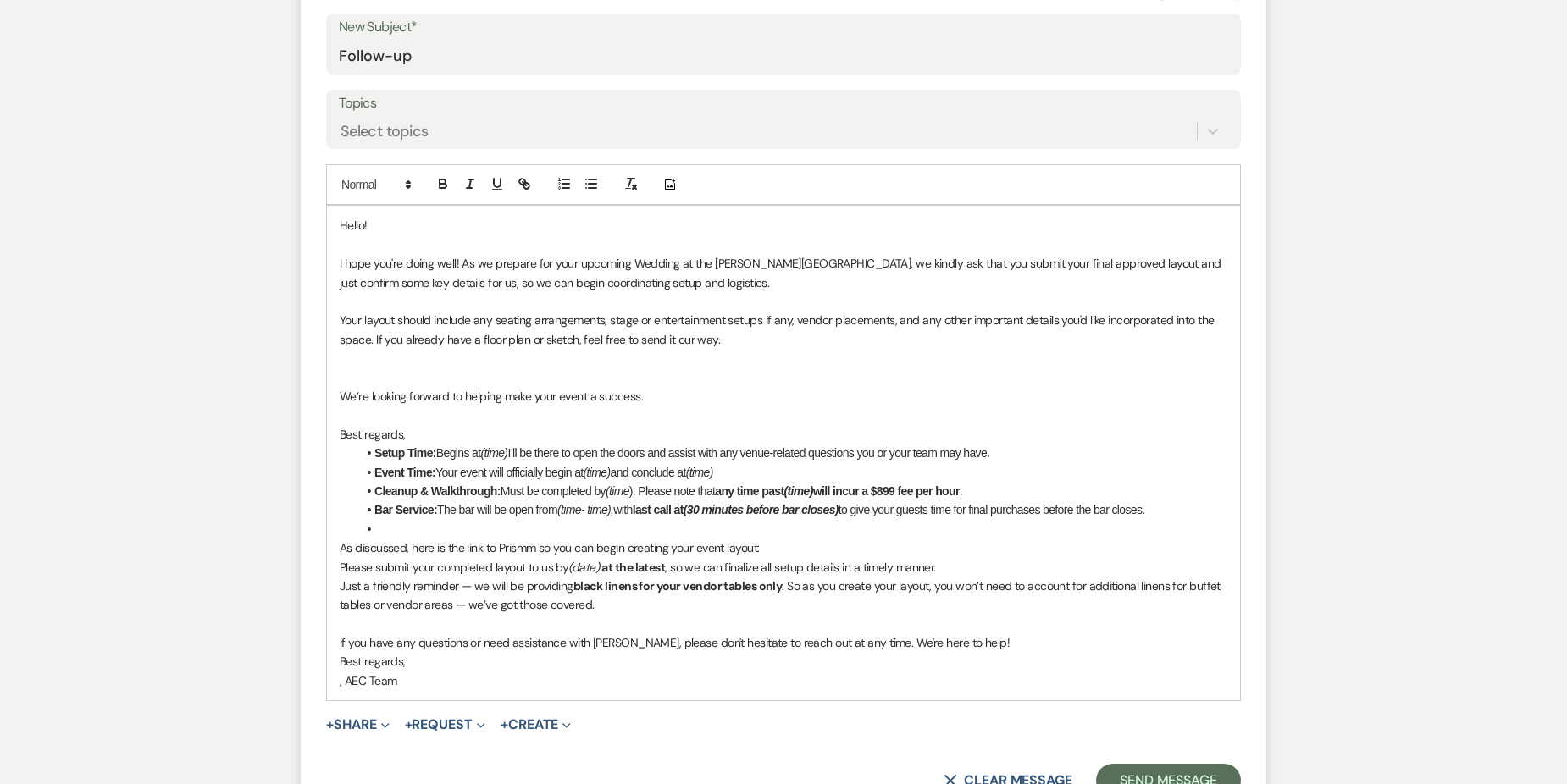
click at [630, 640] on p "If you have any questions or need assistance with [PERSON_NAME], please don't h…" at bounding box center [784, 642] width 888 height 19
drag, startPoint x: 334, startPoint y: 391, endPoint x: 683, endPoint y: 431, distance: 351.3
click at [683, 431] on div "Hello! I hope you're doing well! As we prepare for your upcoming Wedding at the…" at bounding box center [783, 452] width 913 height 495
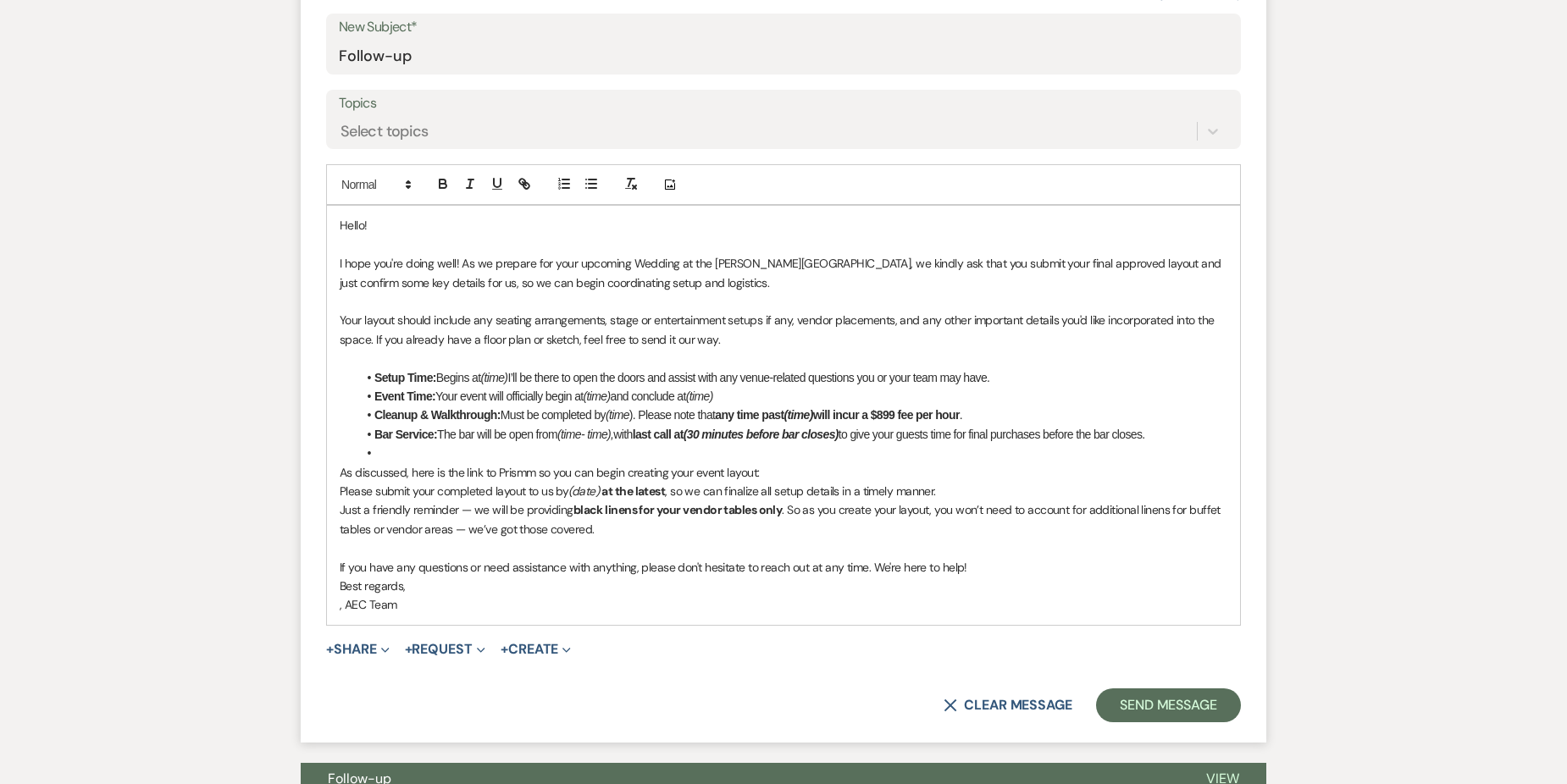
click at [339, 326] on div "Hello! I hope you're doing well! As we prepare for your upcoming Wedding at the…" at bounding box center [783, 414] width 913 height 418
click at [737, 351] on p at bounding box center [784, 358] width 888 height 19
click at [729, 346] on p "(Your layout should include any seating arrangements, stage or entertainment se…" at bounding box center [784, 329] width 888 height 38
click at [507, 378] on em "(time)" at bounding box center [493, 377] width 27 height 13
drag, startPoint x: 486, startPoint y: 380, endPoint x: 503, endPoint y: 375, distance: 17.7
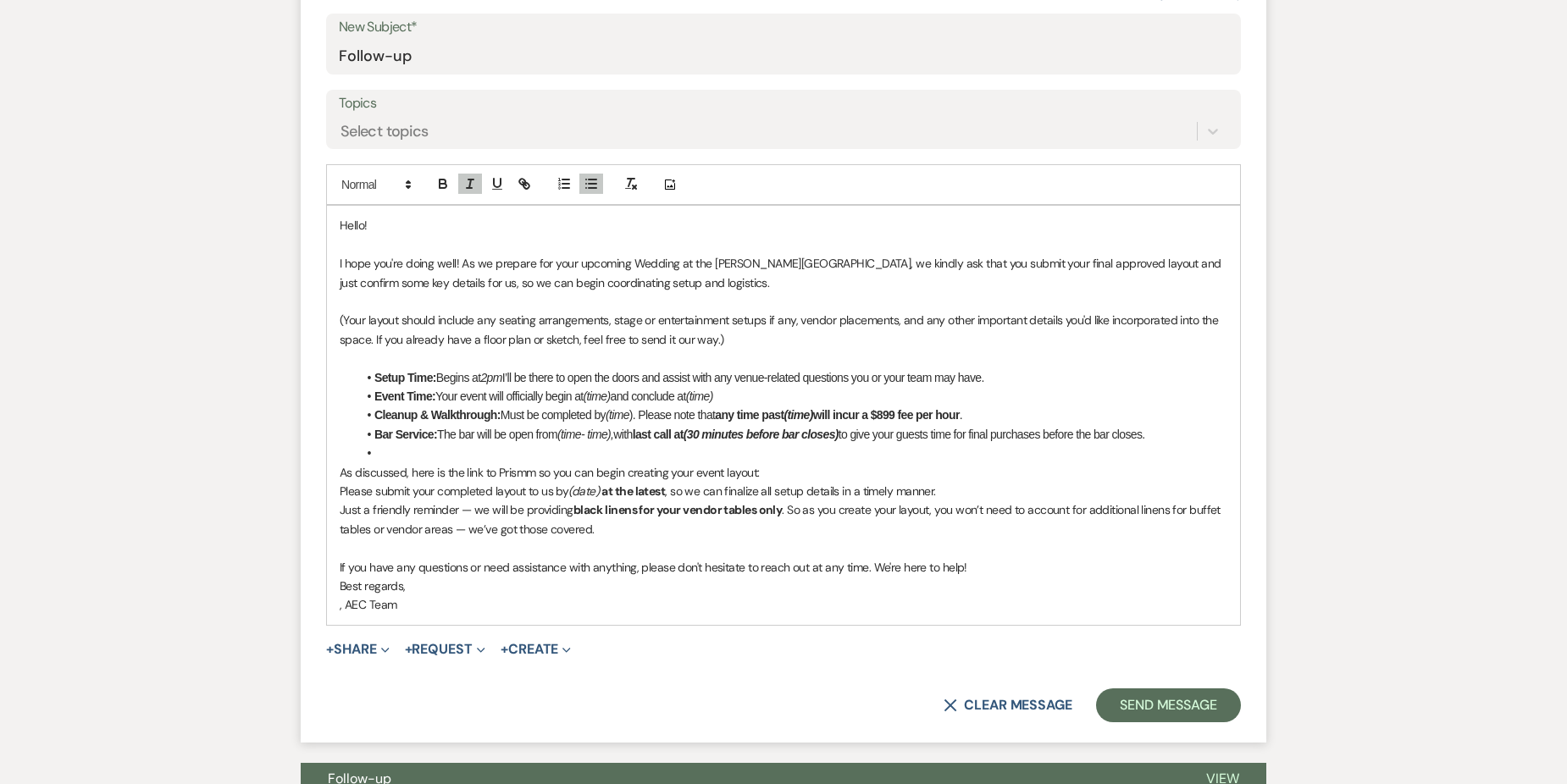
click at [502, 375] on em "2pm" at bounding box center [490, 377] width 21 height 13
click at [439, 183] on icon "button" at bounding box center [442, 182] width 6 height 4
click at [733, 342] on p "(Your layout should include any seating arrangements, stage or entertainment se…" at bounding box center [784, 329] width 888 height 38
drag, startPoint x: 590, startPoint y: 393, endPoint x: 616, endPoint y: 394, distance: 26.0
click at [610, 394] on em "(time)" at bounding box center [597, 396] width 27 height 13
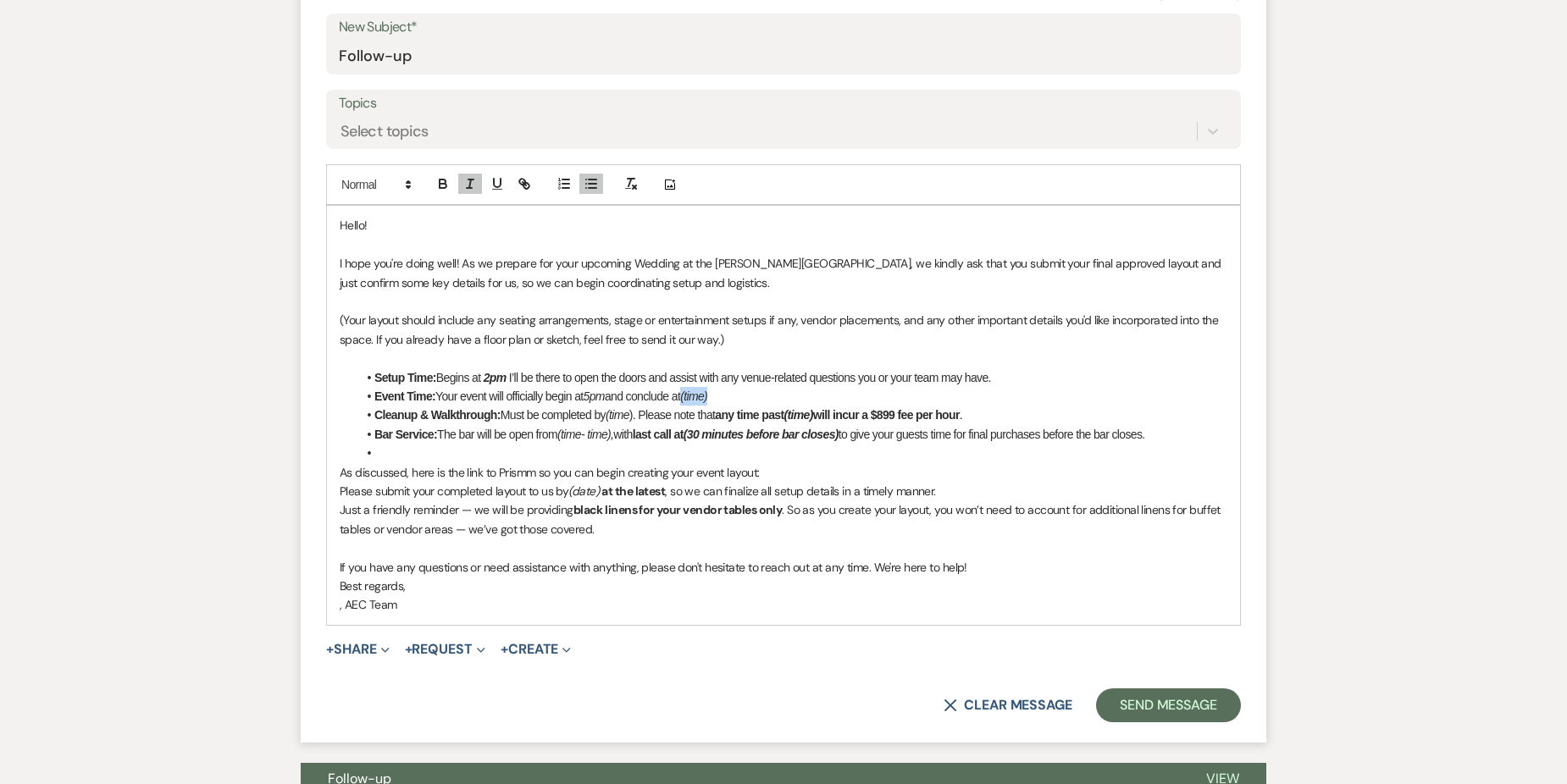
drag, startPoint x: 690, startPoint y: 396, endPoint x: 730, endPoint y: 392, distance: 40.2
click at [730, 392] on li "Event Time: Your event will officially begin at 5pm and conclude at (time)" at bounding box center [792, 396] width 871 height 19
click at [592, 394] on em "5pm" at bounding box center [594, 396] width 21 height 13
drag, startPoint x: 589, startPoint y: 394, endPoint x: 608, endPoint y: 395, distance: 19.0
click at [605, 395] on em "5pm" at bounding box center [594, 396] width 21 height 13
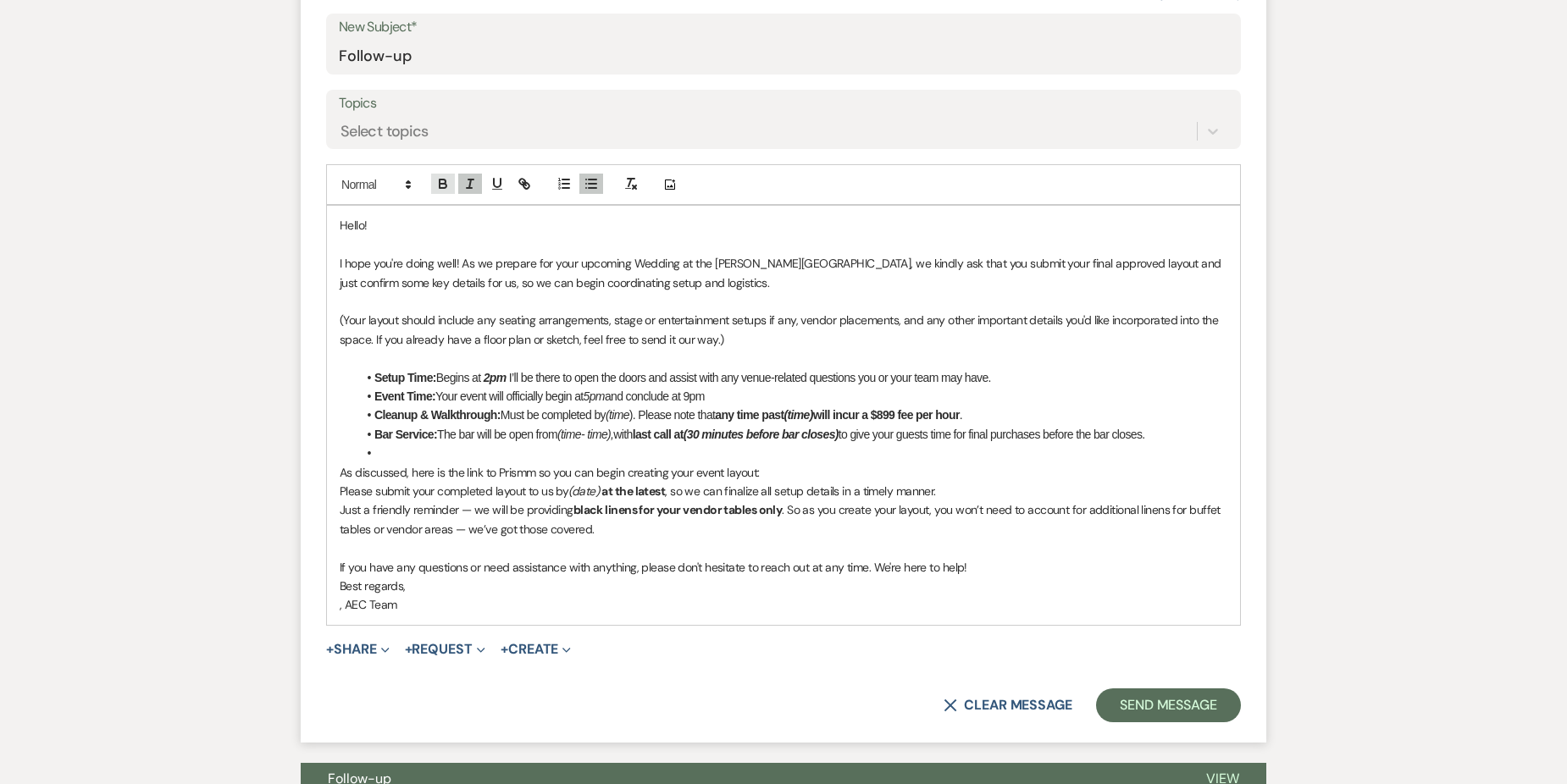
click at [444, 186] on icon "button" at bounding box center [443, 183] width 15 height 15
drag, startPoint x: 692, startPoint y: 399, endPoint x: 712, endPoint y: 396, distance: 20.2
click at [712, 396] on li "Event Time: Your event will officially begin at 5pm and conclude at 9pm" at bounding box center [792, 396] width 871 height 19
click at [439, 187] on icon "button" at bounding box center [442, 185] width 7 height 4
click at [762, 401] on li "Event Time: Your event will officially begin at 5pm and conclude at 9pm" at bounding box center [792, 396] width 871 height 19
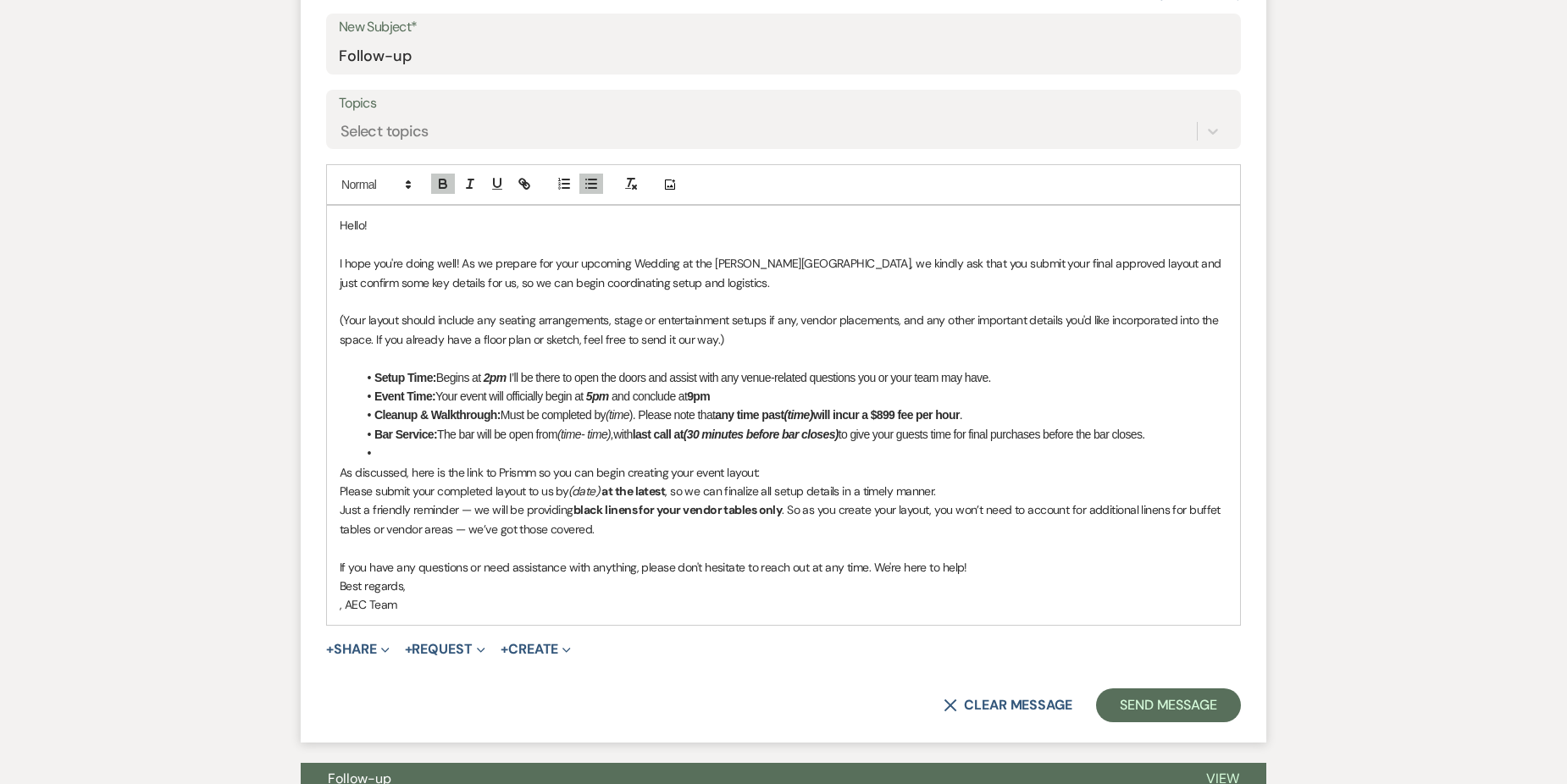
click at [757, 392] on li "Event Time: Your event will officially begin at 5pm and conclude at 9pm" at bounding box center [792, 396] width 871 height 19
click at [640, 420] on li "Cleanup & Walkthrough: Must be completed by (time ). Please note that any time …" at bounding box center [792, 415] width 871 height 19
click at [638, 419] on li "Cleanup & Walkthrough: Must be completed by (time ). Please note that any time …" at bounding box center [792, 415] width 871 height 19
drag, startPoint x: 608, startPoint y: 418, endPoint x: 635, endPoint y: 409, distance: 28.5
click at [632, 409] on em "10pm" at bounding box center [619, 414] width 27 height 13
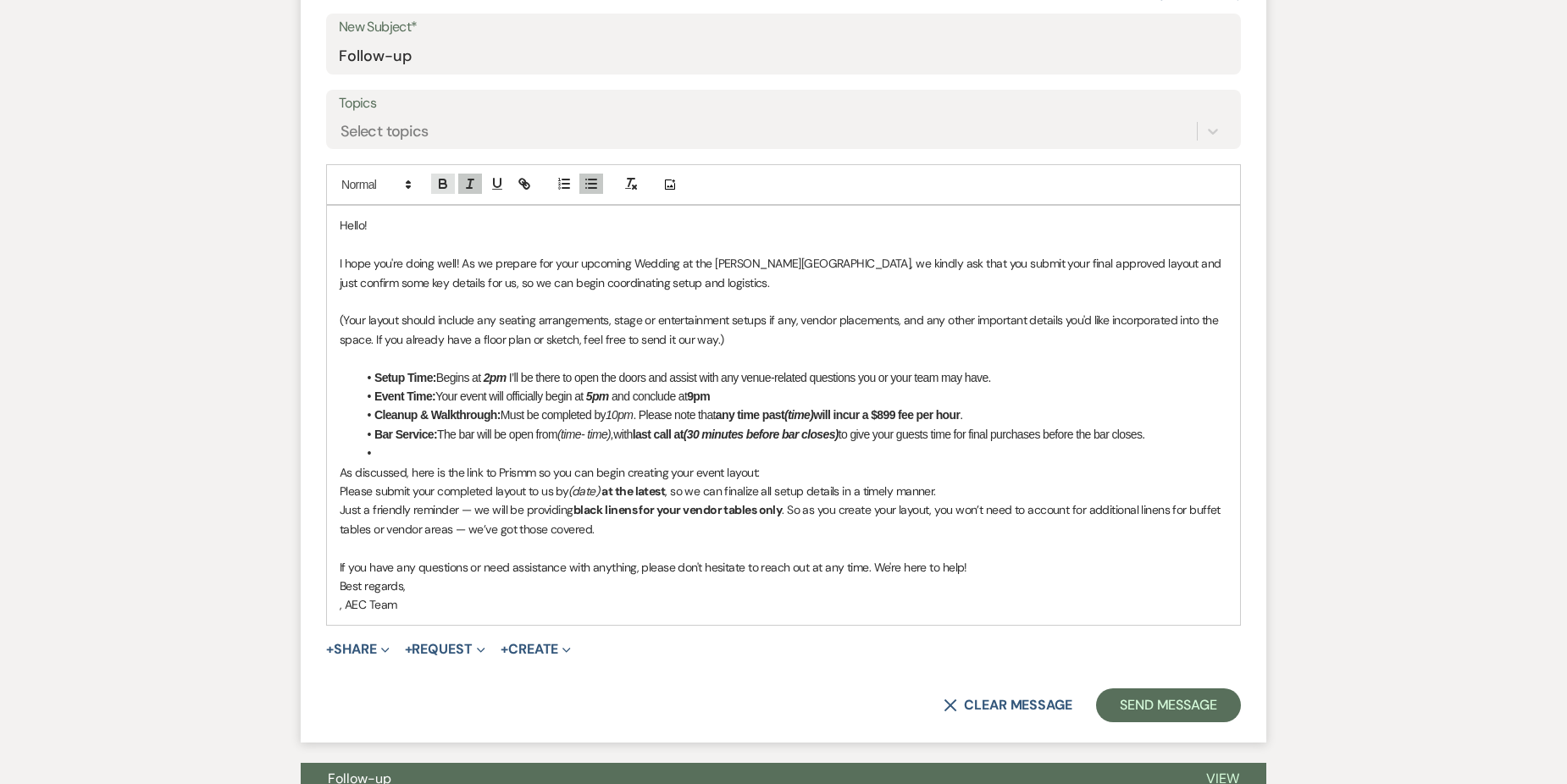
click at [448, 179] on icon "button" at bounding box center [443, 183] width 15 height 15
drag, startPoint x: 796, startPoint y: 410, endPoint x: 829, endPoint y: 410, distance: 33.0
click at [829, 410] on strong "any time past (time) will incur a $899 fee per hour" at bounding box center [838, 414] width 244 height 13
drag, startPoint x: 561, startPoint y: 434, endPoint x: 615, endPoint y: 437, distance: 54.1
click at [615, 437] on li "Bar Service: The bar will be open from (time- time), with last call at (30 minu…" at bounding box center [792, 434] width 871 height 19
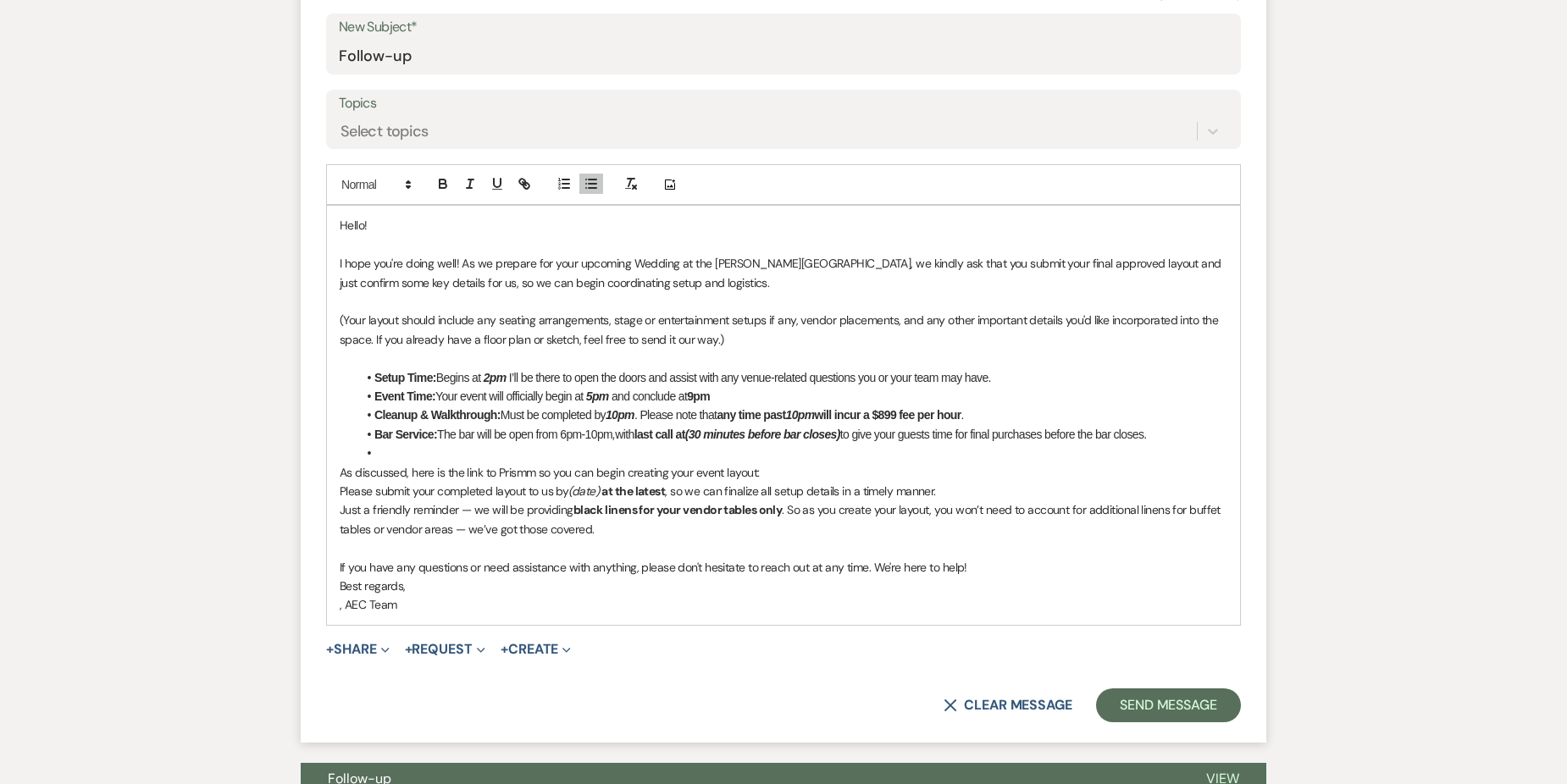
drag, startPoint x: 562, startPoint y: 435, endPoint x: 616, endPoint y: 429, distance: 54.3
click at [616, 429] on li "Bar Service: The bar will be open from 6pm-10pm , with last call at (30 minutes…" at bounding box center [792, 434] width 871 height 19
click at [443, 187] on icon "button" at bounding box center [443, 183] width 15 height 15
click at [709, 453] on li at bounding box center [792, 453] width 871 height 19
click at [700, 433] on em "(30 minutes before bar closes)" at bounding box center [763, 434] width 155 height 13
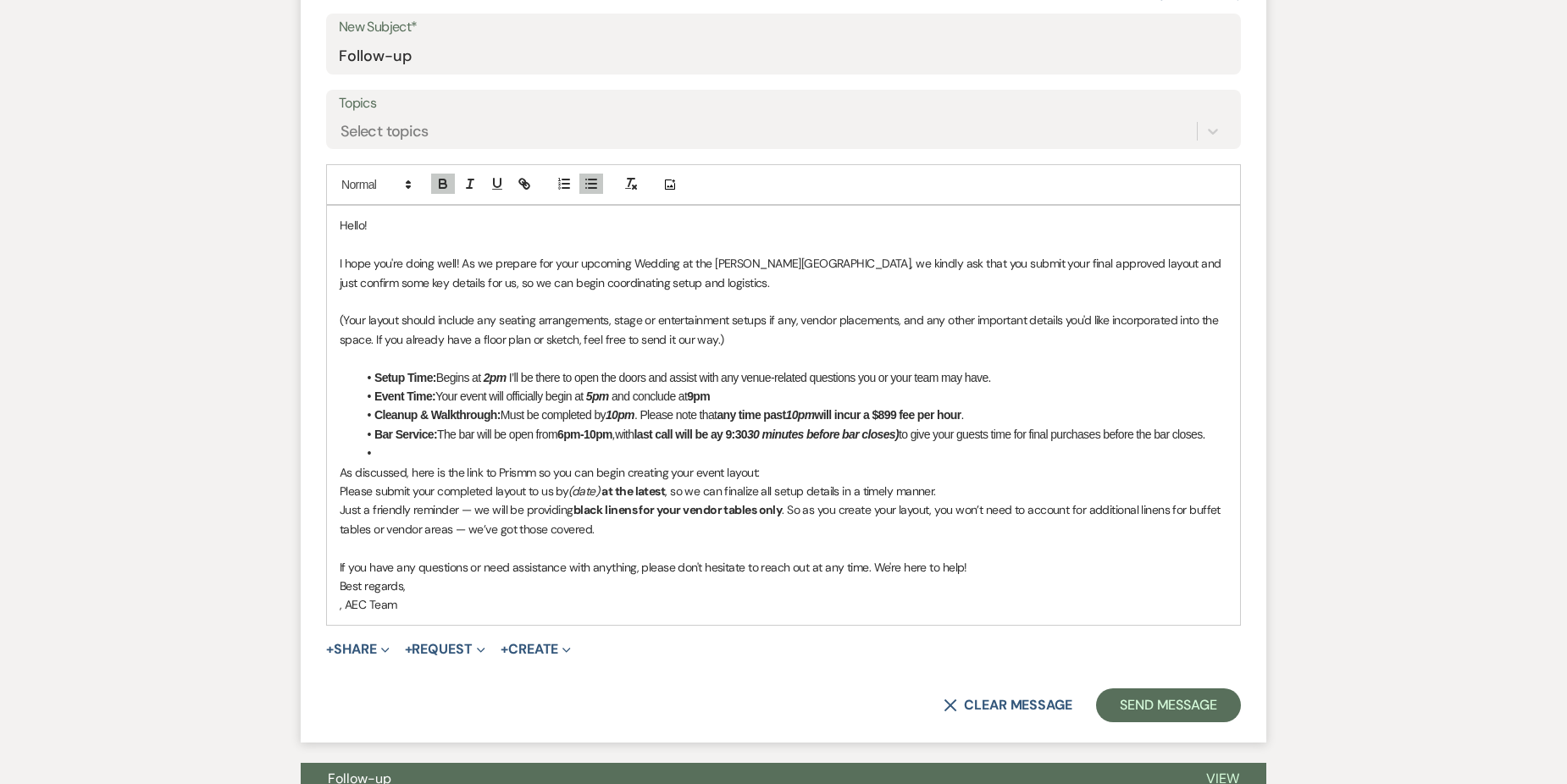
click at [765, 438] on em "30 minutes before bar closes)" at bounding box center [822, 434] width 151 height 13
click at [763, 437] on em "30 minutes before bar closes)" at bounding box center [822, 434] width 151 height 13
click at [765, 436] on em "30 minutes before bar closes)" at bounding box center [822, 434] width 151 height 13
drag, startPoint x: 912, startPoint y: 432, endPoint x: 759, endPoint y: 438, distance: 153.1
click at [759, 438] on strong "last call will be ay 9:30 30 minutes before bar closes)" at bounding box center [766, 434] width 265 height 13
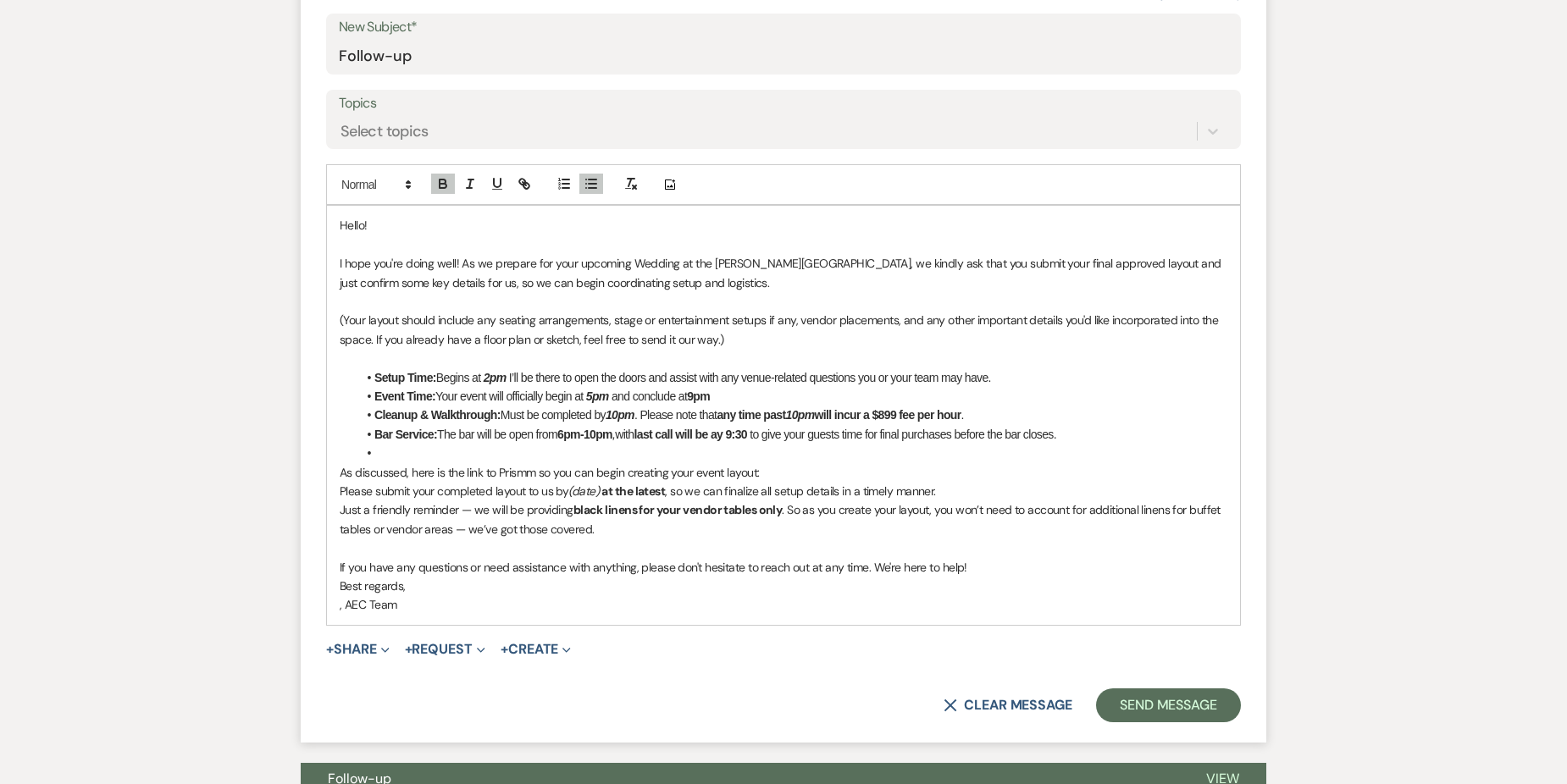
click at [733, 431] on strong "last call will be ay 9:30" at bounding box center [692, 434] width 116 height 13
click at [1092, 430] on li "Bar Service: The bar will be open from 6pm-10pm , with last call will be at 9:3…" at bounding box center [792, 434] width 871 height 19
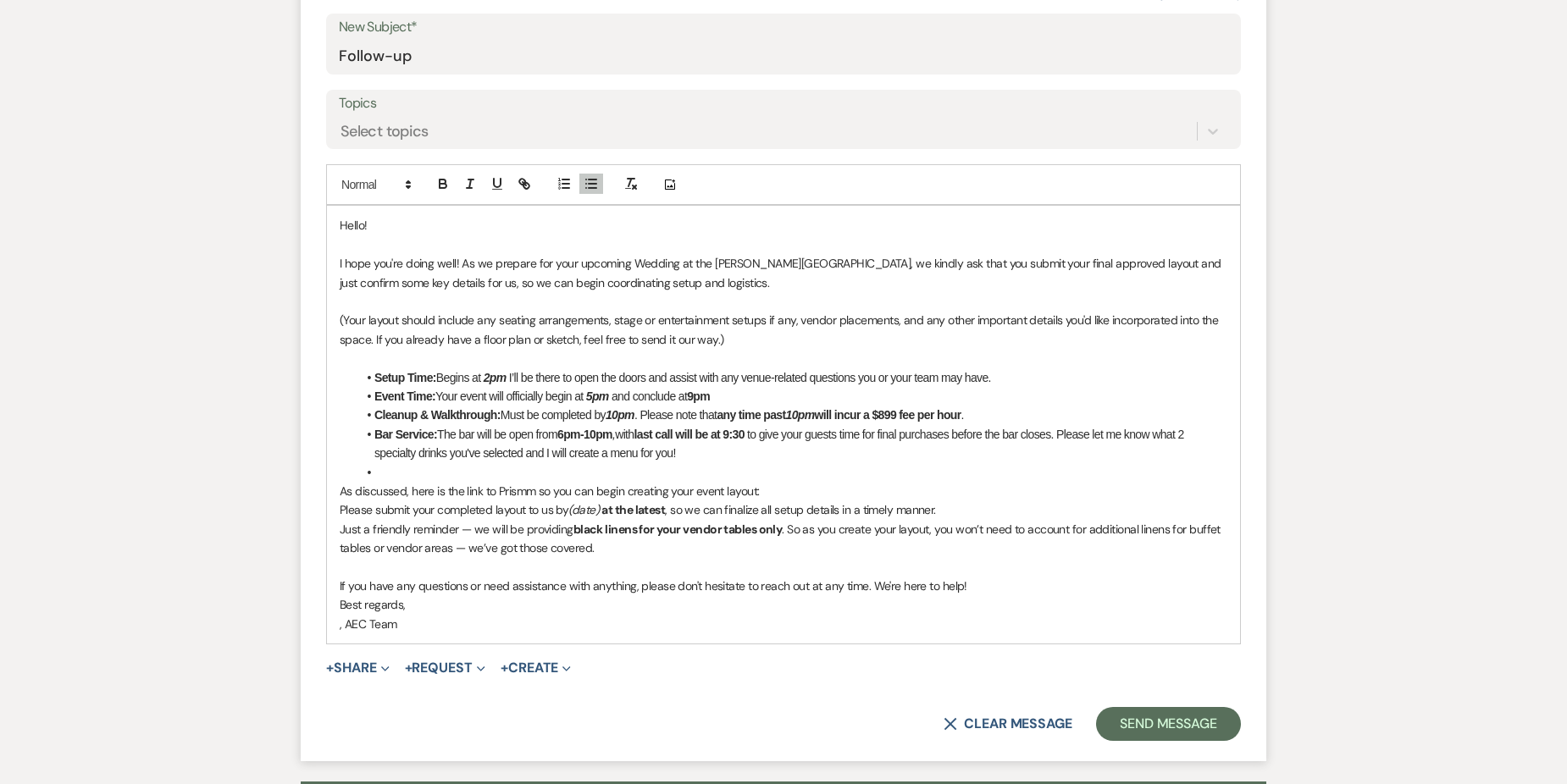
click at [387, 473] on li at bounding box center [792, 473] width 871 height 19
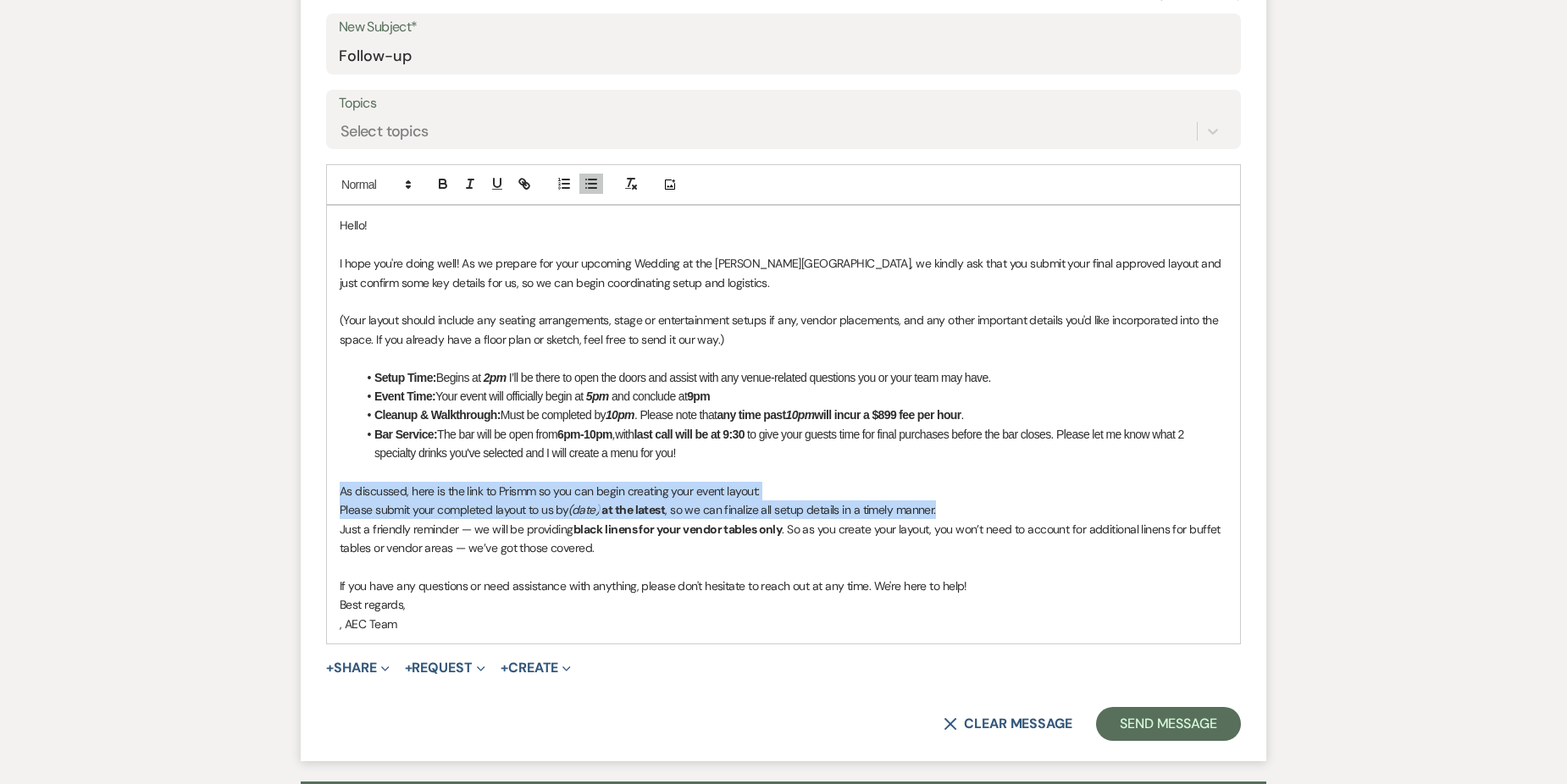
drag, startPoint x: 341, startPoint y: 490, endPoint x: 947, endPoint y: 502, distance: 606.1
click at [947, 502] on div "Hello! I hope you're doing well! As we prepare for your upcoming Wedding at the…" at bounding box center [783, 424] width 913 height 438
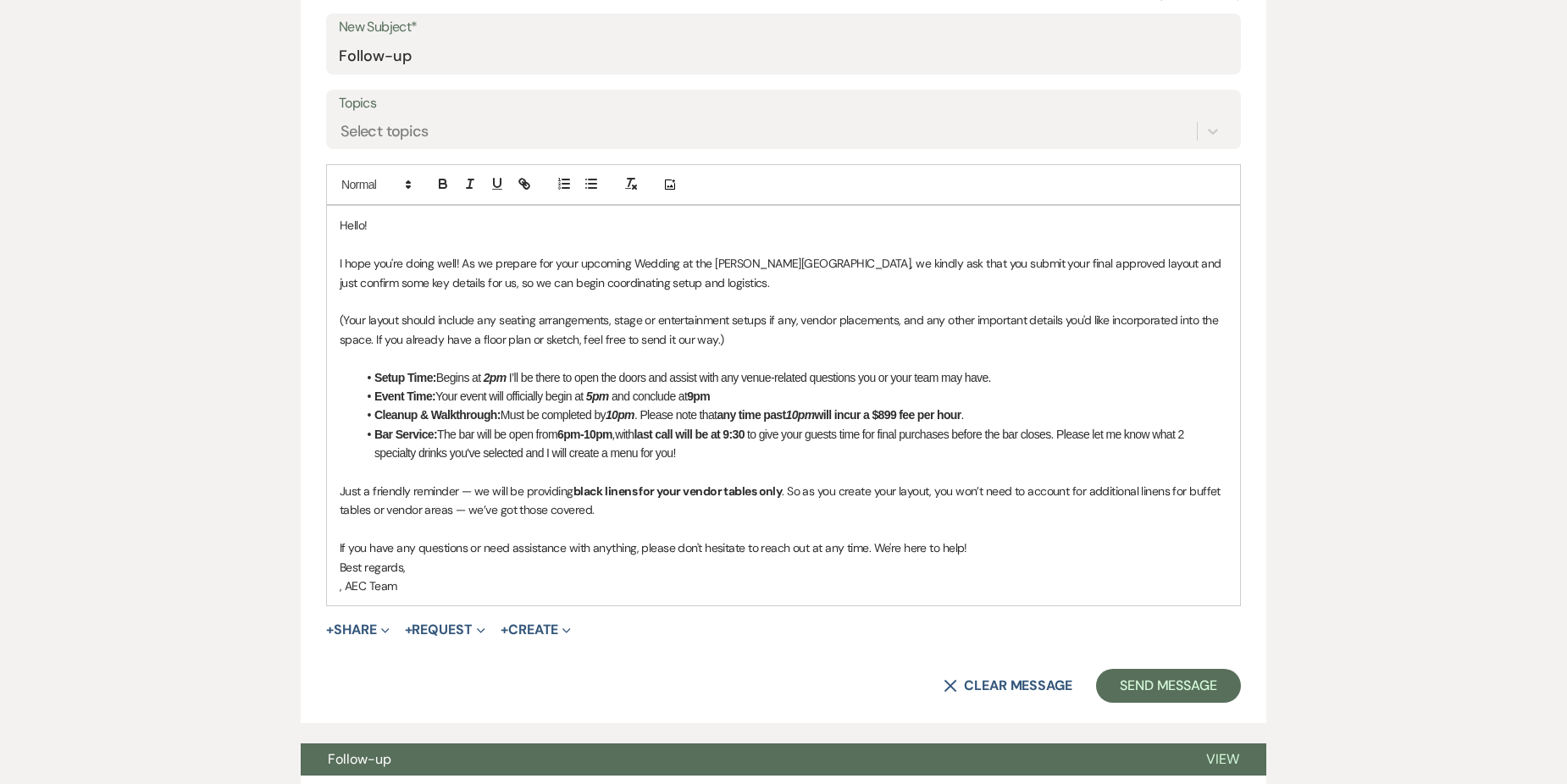
click at [691, 451] on li "Bar Service: The bar will be open from 6pm-10pm , with last call will be at 9:3…" at bounding box center [792, 444] width 871 height 38
click at [373, 464] on p at bounding box center [784, 473] width 888 height 19
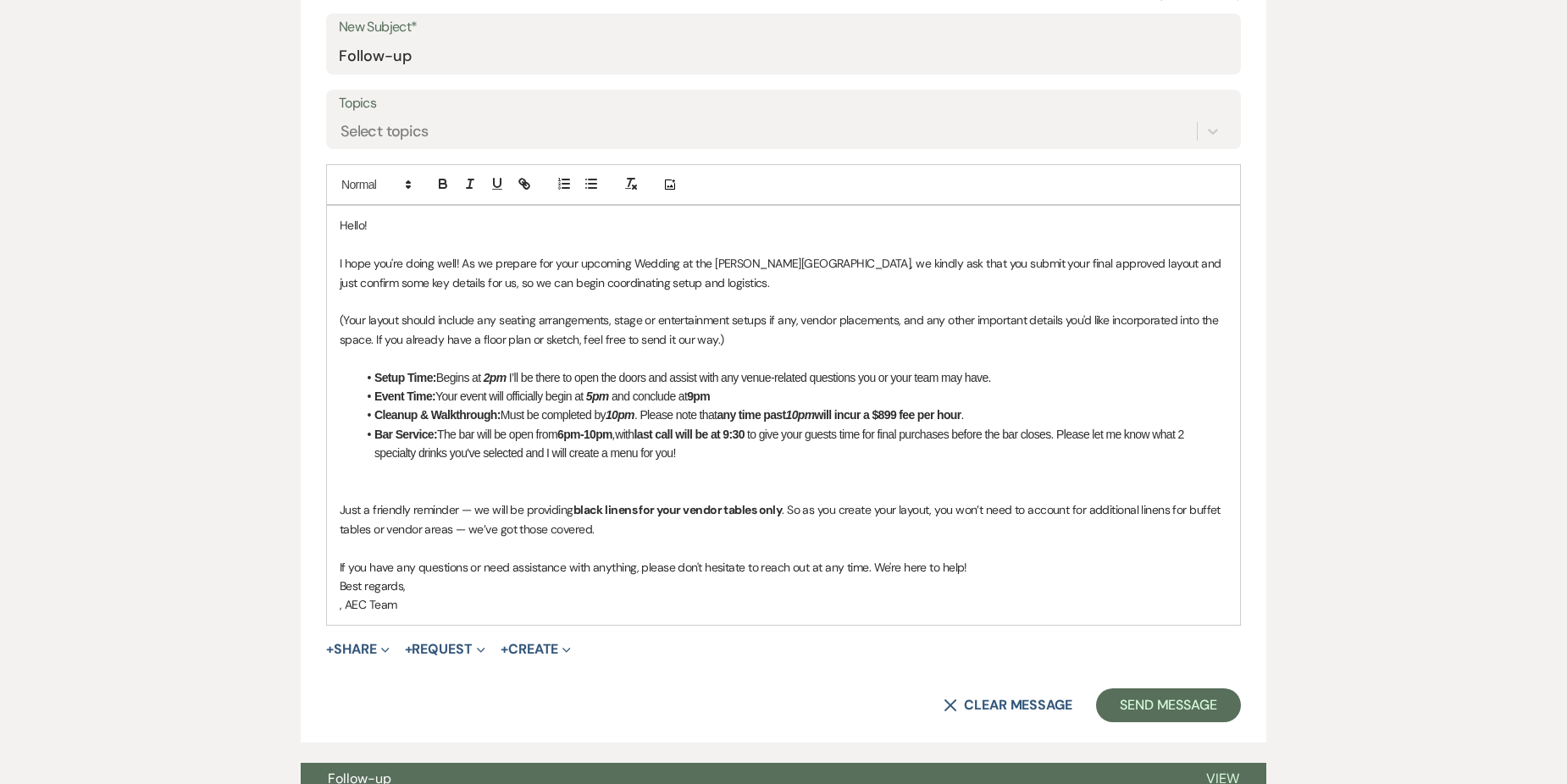
click at [696, 455] on li "Bar Service: The bar will be open from 6pm-10pm , with last call will be at 9:3…" at bounding box center [792, 444] width 871 height 38
click at [471, 510] on p "Just a friendly reminder — we will be providing black linens for your vendor ta…" at bounding box center [784, 519] width 888 height 38
click at [999, 505] on p "Just a friendly reminder — We do not [PERSON_NAME] tables your caterors/servers…" at bounding box center [784, 519] width 888 height 38
click at [706, 451] on li "Bar Service: The bar will be open from 6pm-10pm , with last call will be at 9:3…" at bounding box center [792, 444] width 871 height 38
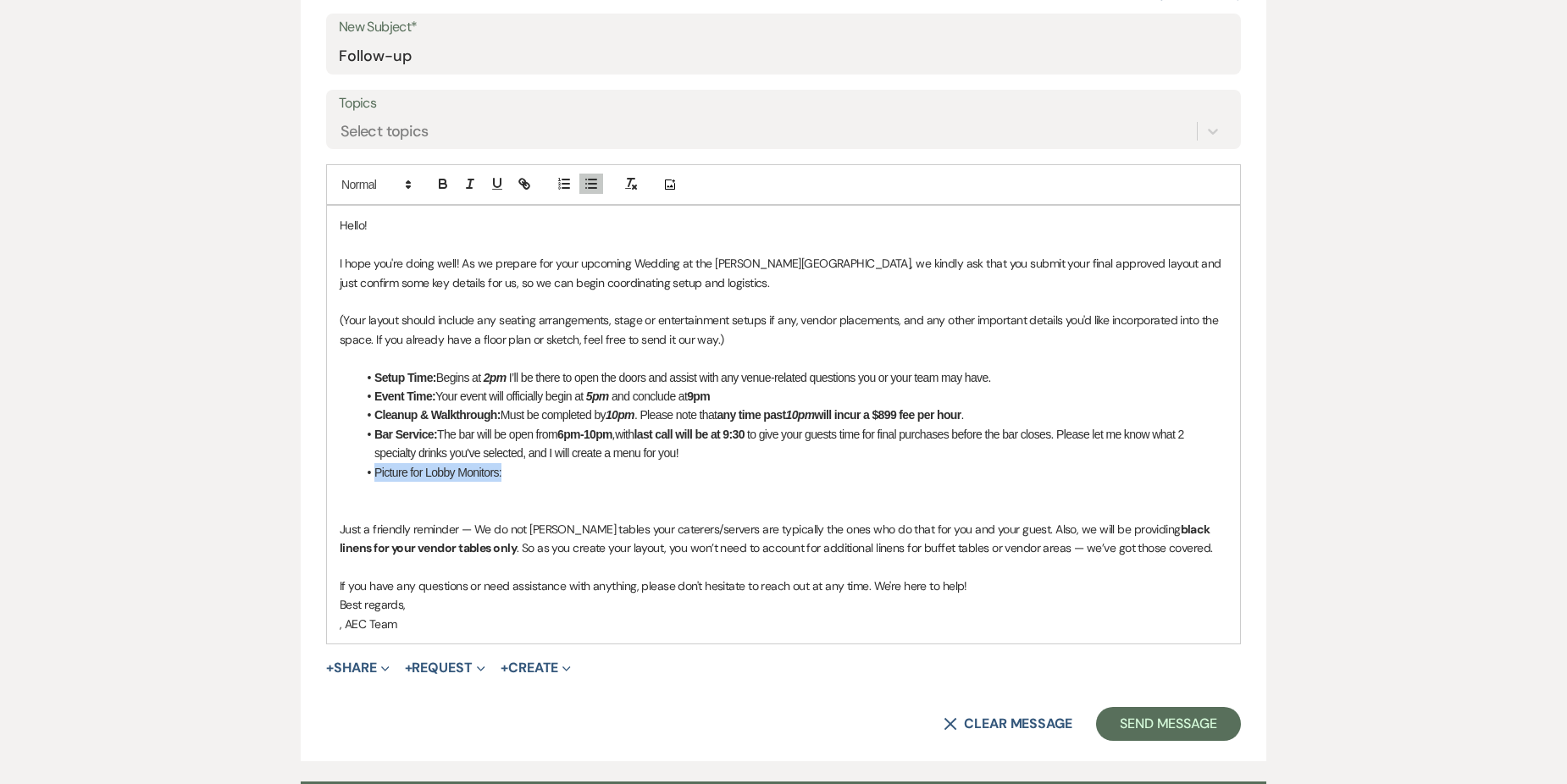
drag, startPoint x: 375, startPoint y: 471, endPoint x: 502, endPoint y: 467, distance: 127.1
click at [502, 467] on li "Picture for Lobby Monitors:" at bounding box center [792, 473] width 871 height 19
drag, startPoint x: 439, startPoint y: 183, endPoint x: 463, endPoint y: 222, distance: 45.8
click at [439, 183] on icon "button" at bounding box center [443, 183] width 15 height 15
click at [530, 479] on li "Picture for Lobby Monitors:" at bounding box center [792, 473] width 871 height 19
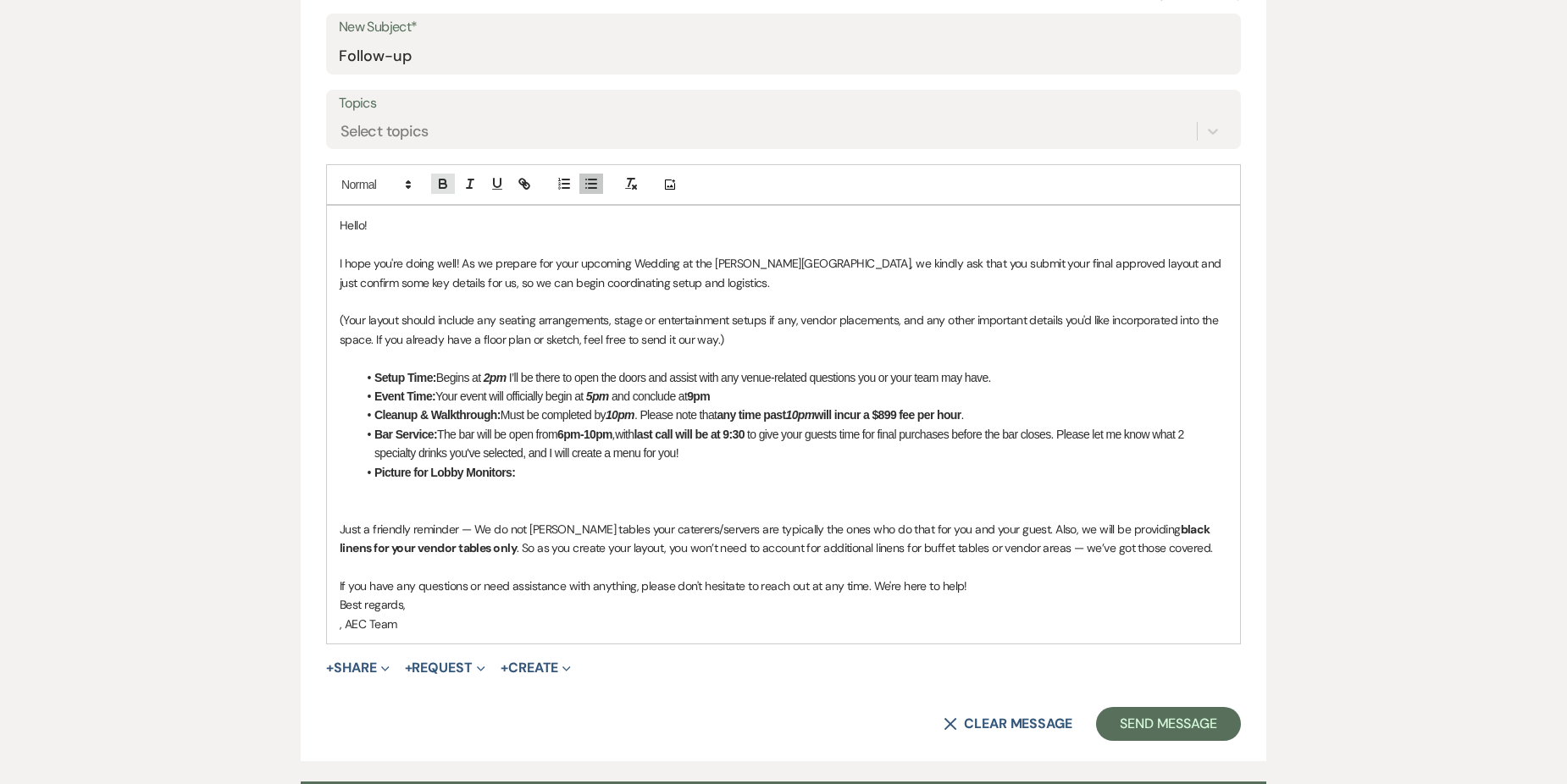
click at [448, 182] on icon "button" at bounding box center [443, 183] width 15 height 15
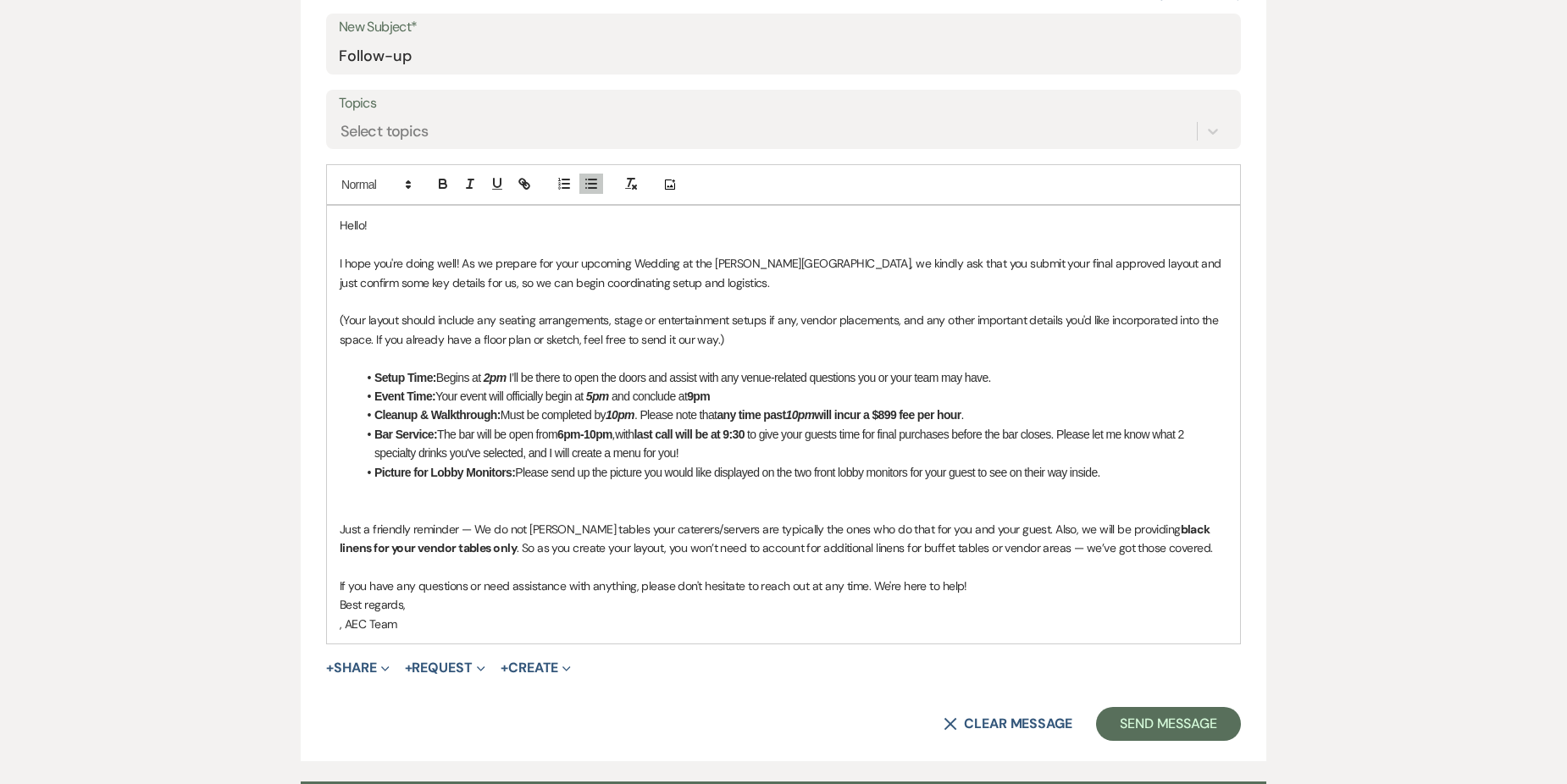
click at [1140, 550] on p "Just a friendly reminder — We do not [PERSON_NAME] tables your caterers/servers…" at bounding box center [784, 538] width 888 height 38
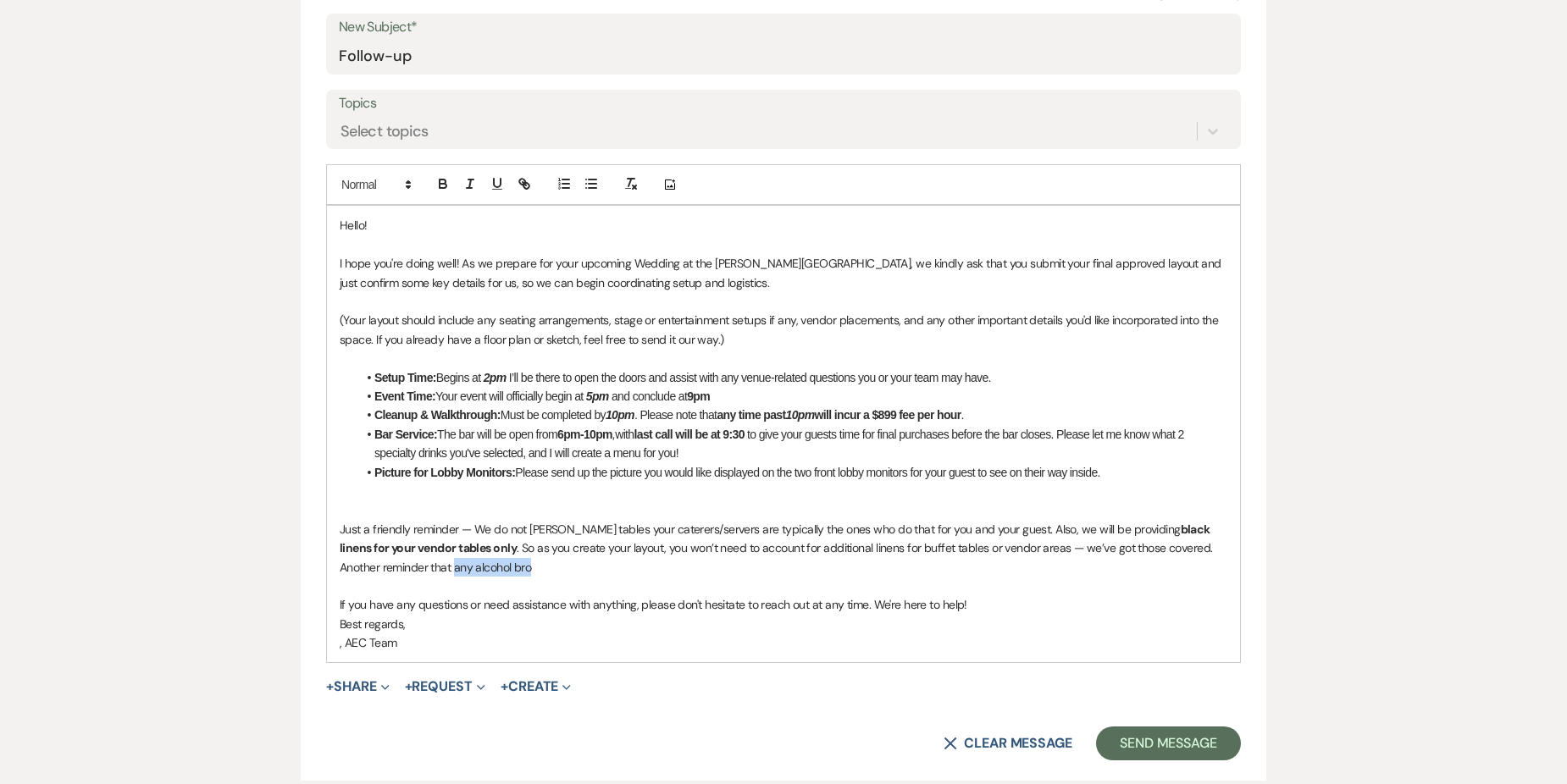
drag, startPoint x: 365, startPoint y: 570, endPoint x: 465, endPoint y: 568, distance: 100.0
click at [465, 568] on p "Just a friendly reminder — We do not [PERSON_NAME] tables your caterers/servers…" at bounding box center [784, 548] width 888 height 57
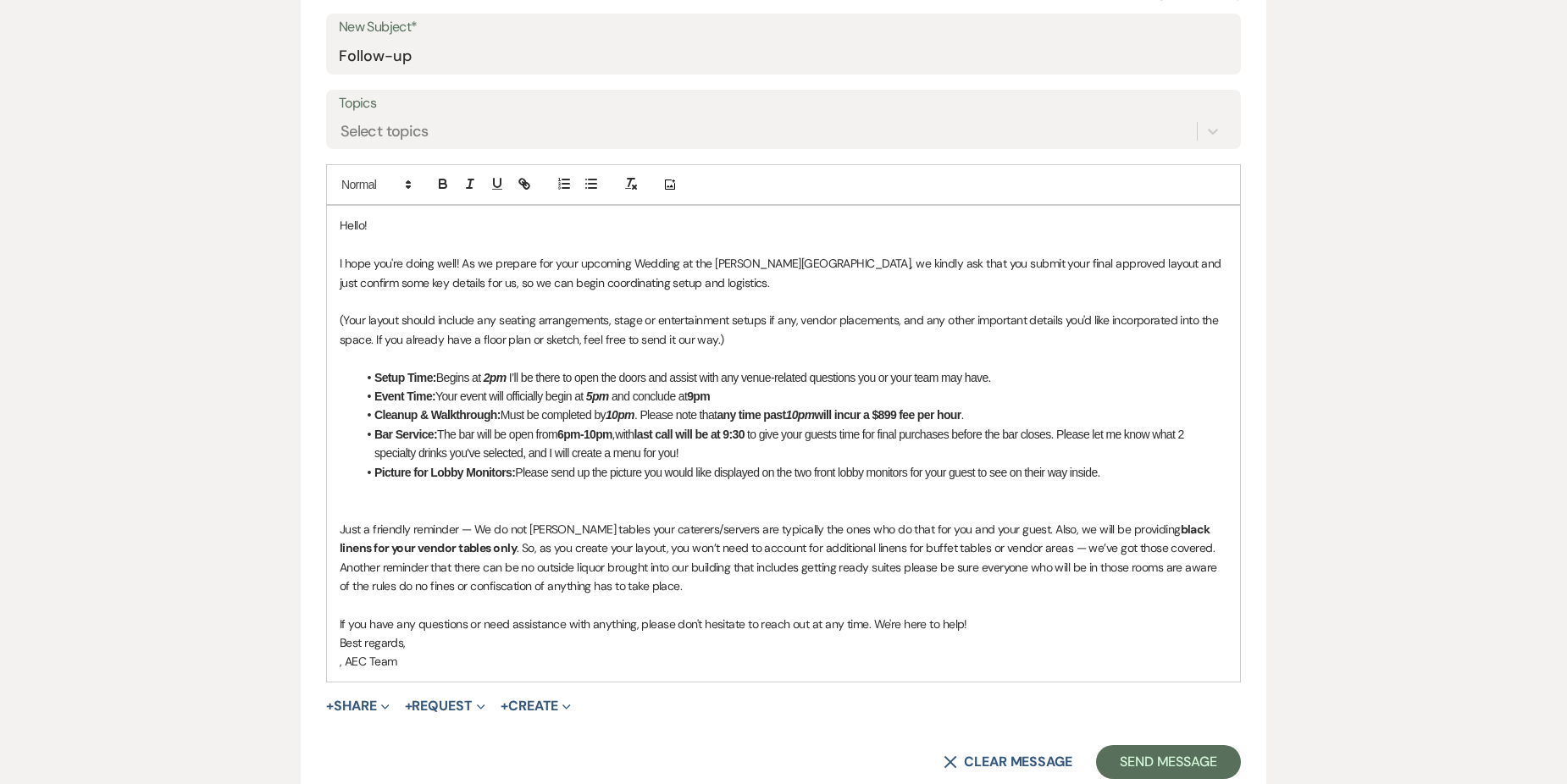
click at [779, 570] on p "Just a friendly reminder — We do not [PERSON_NAME] tables your caterers/servers…" at bounding box center [784, 557] width 888 height 77
click at [713, 339] on p "(Your layout should include any seating arrangements, stage or entertainment se…" at bounding box center [784, 329] width 888 height 38
click at [351, 588] on p "Just a friendly reminder — We do not [PERSON_NAME] tables your caterers/servers…" at bounding box center [784, 557] width 888 height 77
click at [471, 585] on p "Just a friendly reminder — We do not [PERSON_NAME] tables your caterers/servers…" at bounding box center [784, 557] width 888 height 77
click at [486, 590] on p "Just a friendly reminder — We do not [PERSON_NAME] tables your caterers/servers…" at bounding box center [784, 557] width 888 height 77
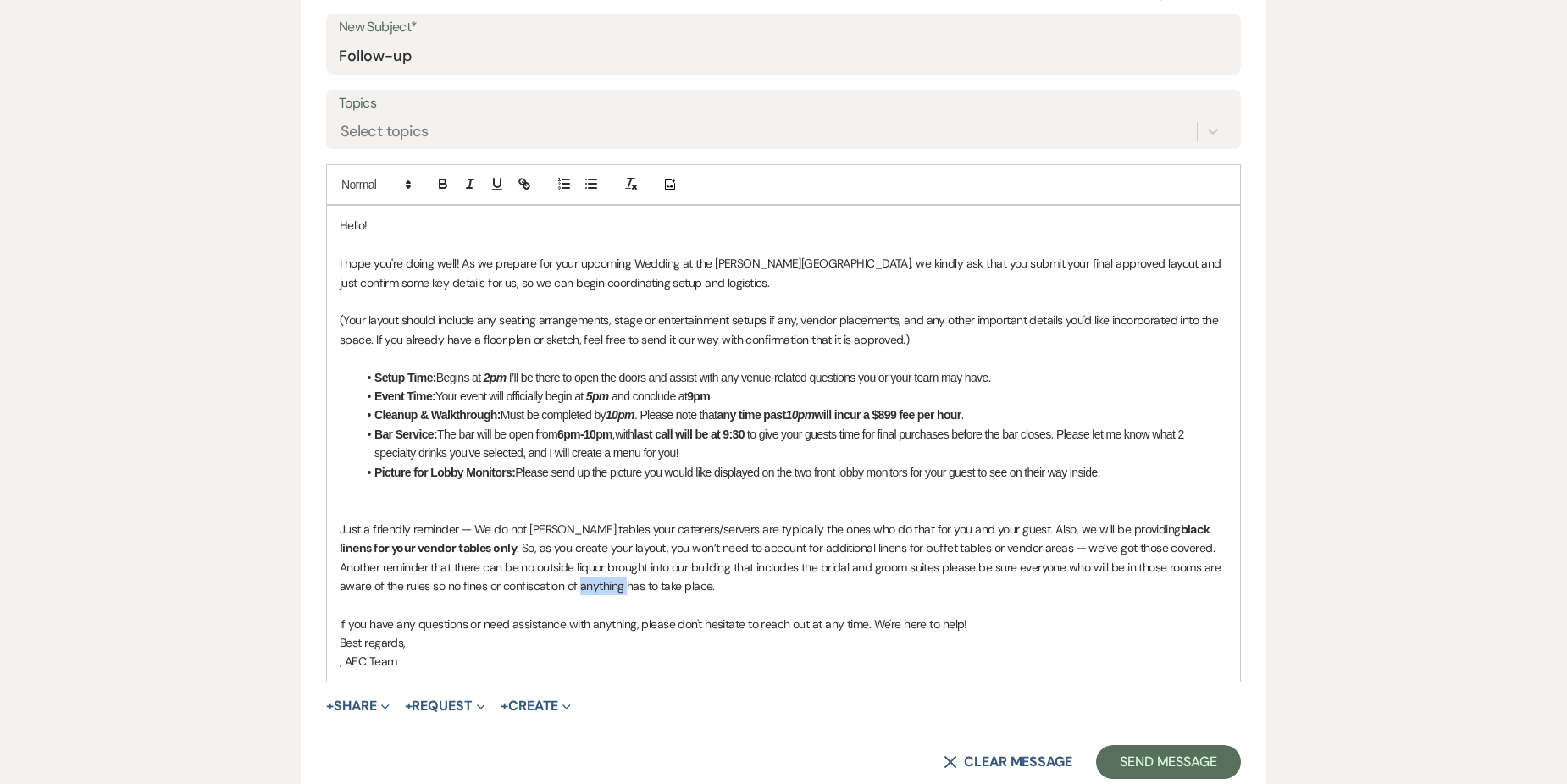
drag, startPoint x: 487, startPoint y: 588, endPoint x: 535, endPoint y: 584, distance: 48.2
click at [535, 584] on p "Just a friendly reminder — We do not [PERSON_NAME] tables your caterers/servers…" at bounding box center [784, 557] width 888 height 77
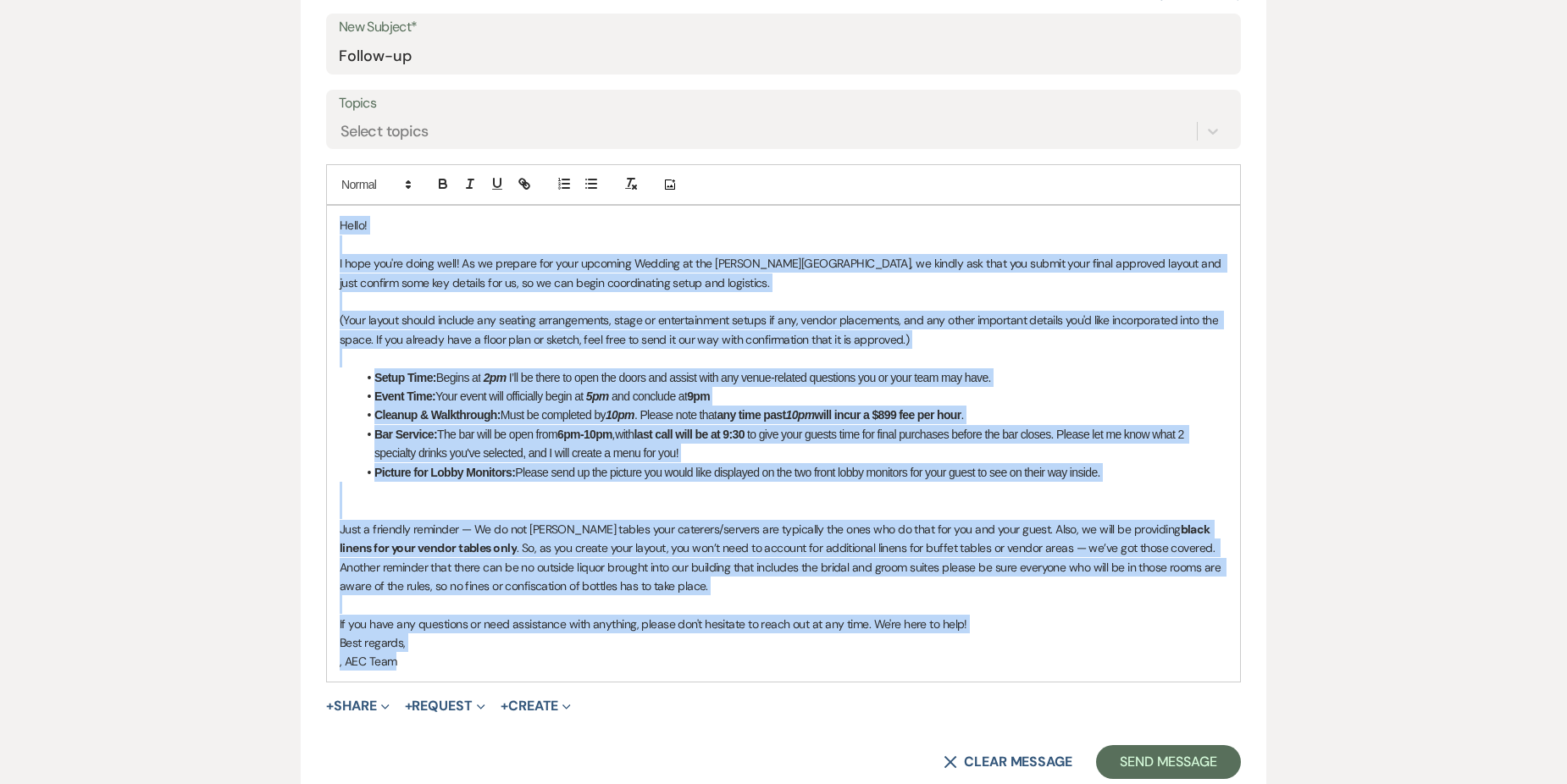
drag, startPoint x: 339, startPoint y: 223, endPoint x: 699, endPoint y: 655, distance: 562.3
click at [699, 655] on div "Hello! I hope you're doing well! As we prepare for your upcoming Wedding at the…" at bounding box center [783, 443] width 913 height 475
copy div "Lorem! I dolo sit'am conse adip! El se doeiusm tem inci utlabore Etdolor ma ali…"
click at [703, 594] on p "Just a friendly reminder — We do not [PERSON_NAME] tables your caterers/servers…" at bounding box center [784, 557] width 888 height 77
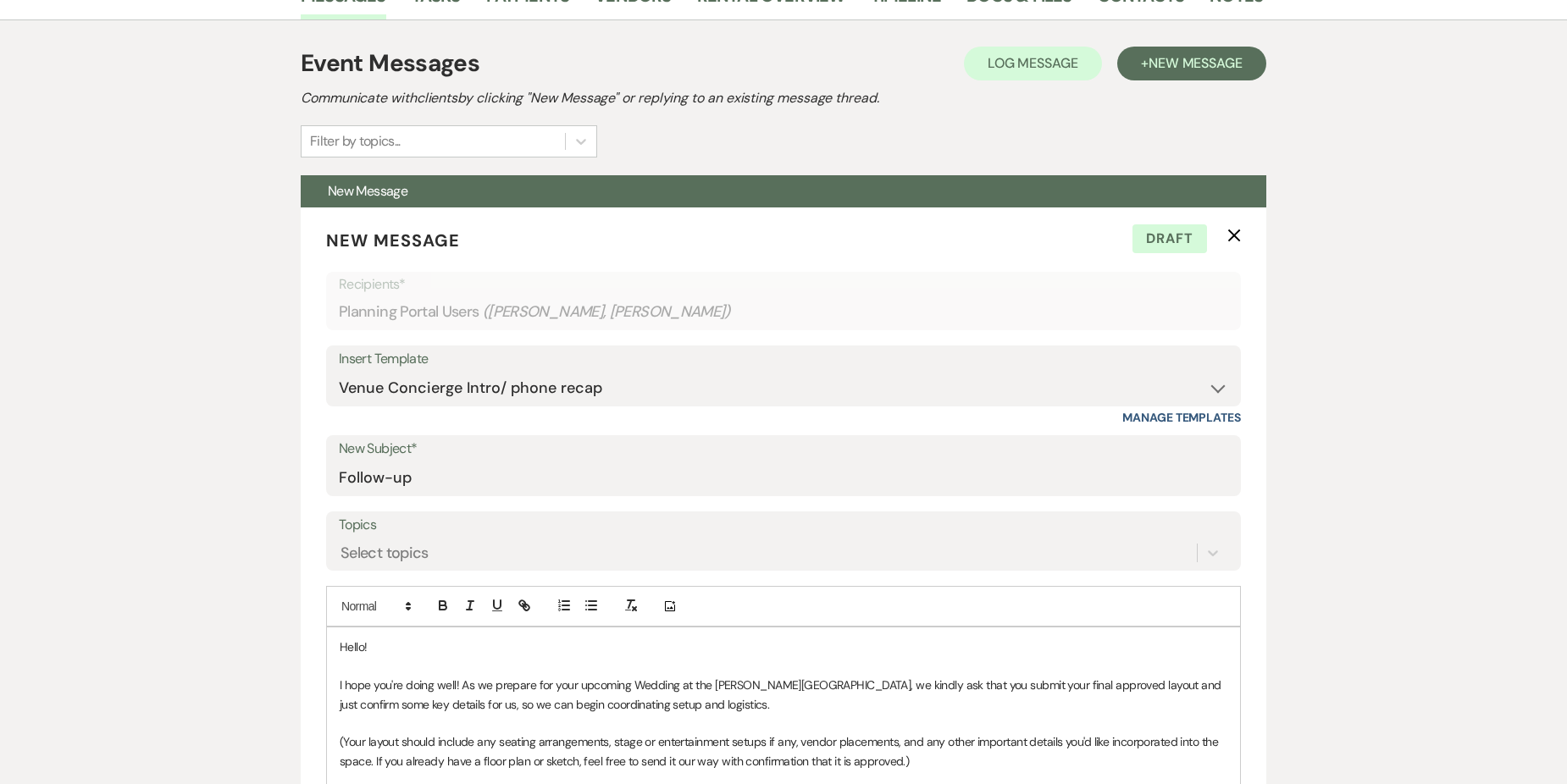
scroll to position [357, 0]
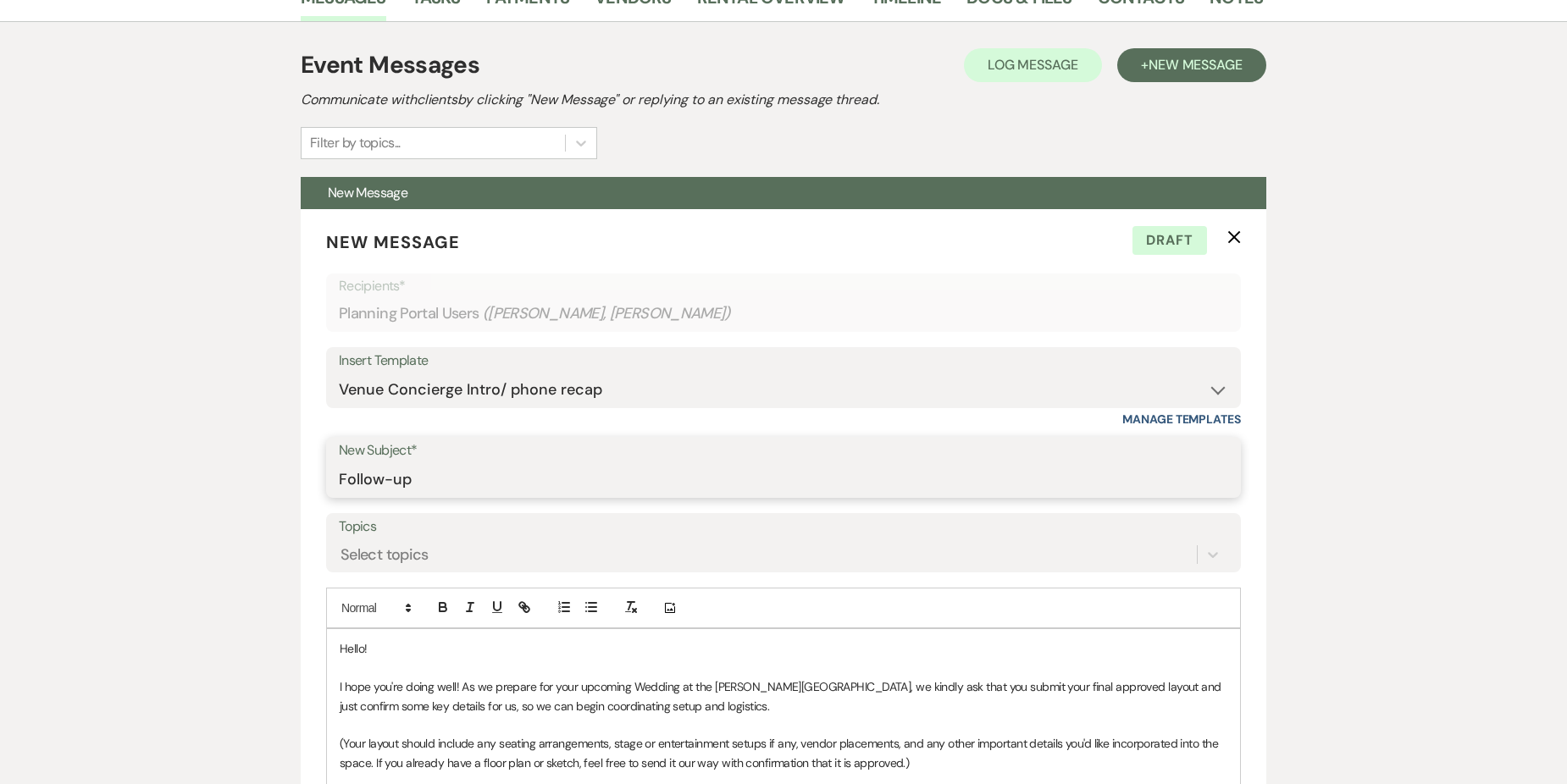
click at [442, 479] on input "Follow-up" at bounding box center [784, 479] width 889 height 33
type input "F"
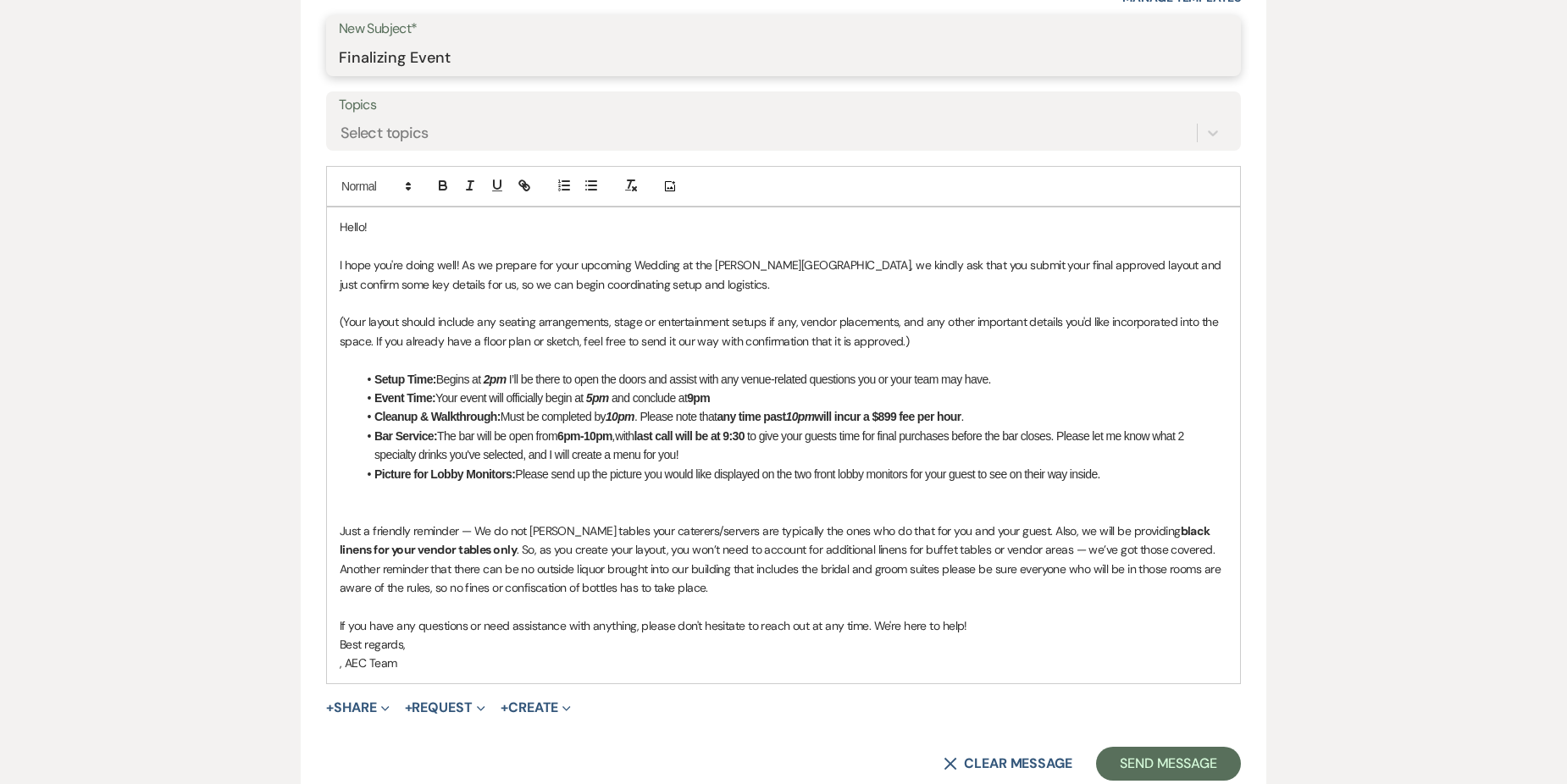
scroll to position [779, 0]
type input "Finalizing Event"
drag, startPoint x: 402, startPoint y: 284, endPoint x: 445, endPoint y: 286, distance: 43.0
click at [417, 286] on p "I hope you're doing well! As we prepare for your upcoming Wedding at the [PERSO…" at bounding box center [784, 272] width 888 height 38
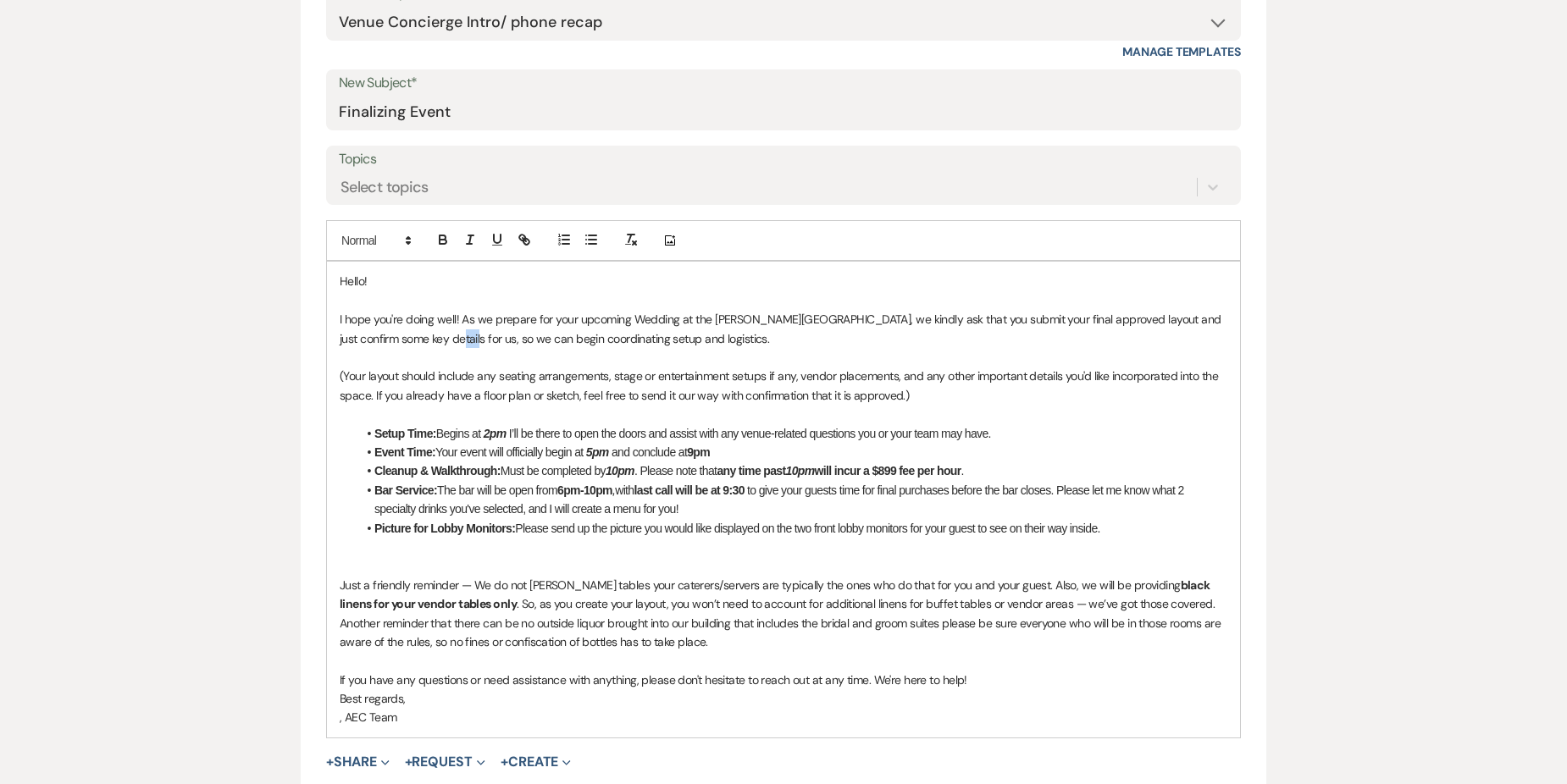
scroll to position [695, 0]
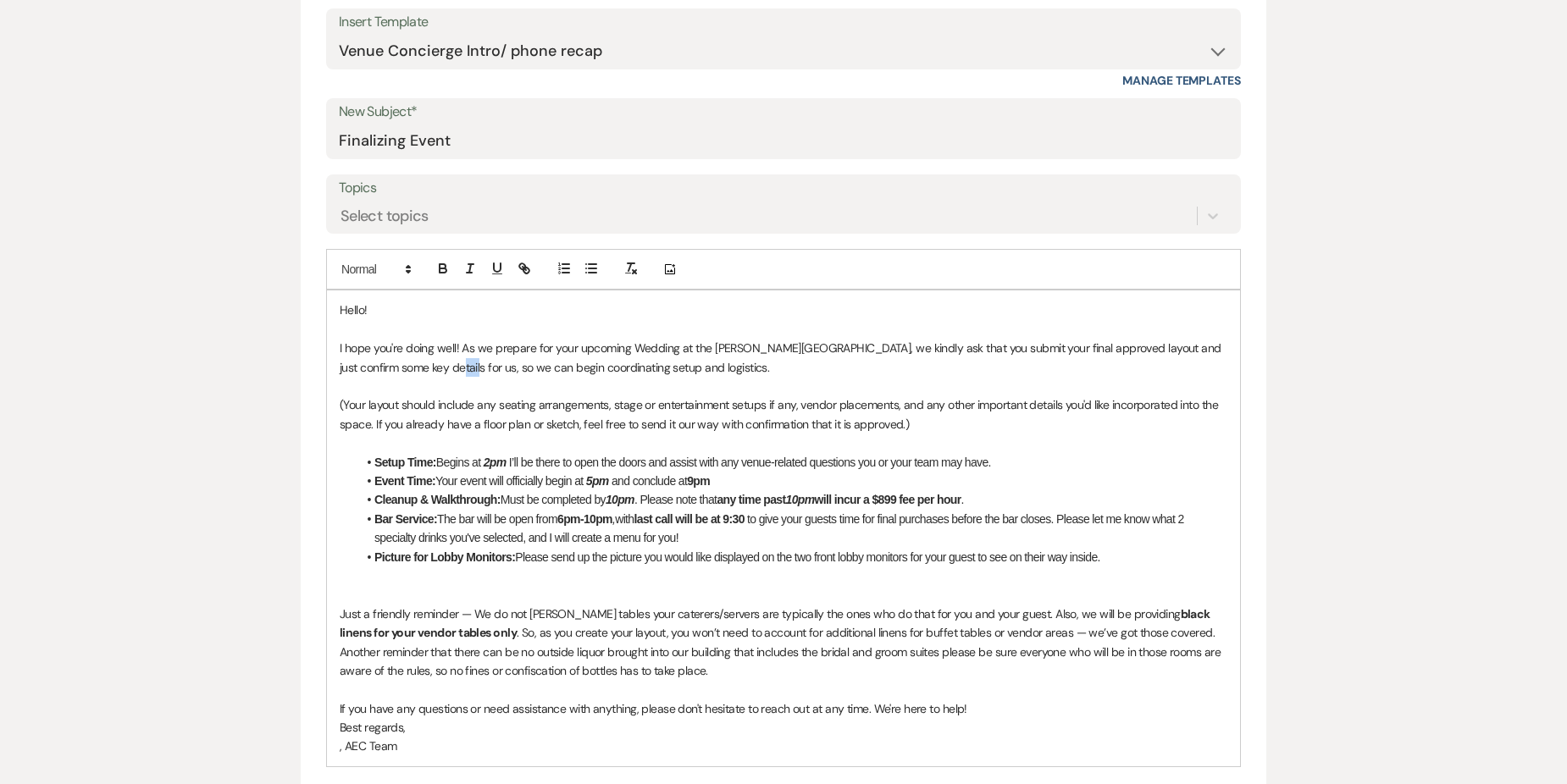
click at [401, 369] on p "I hope you're doing well! As we prepare for your upcoming Wedding at the [PERSO…" at bounding box center [784, 357] width 888 height 38
click at [767, 367] on p "I hope you're doing well! As we prepare for your upcoming Wedding at the [PERSO…" at bounding box center [784, 357] width 888 height 38
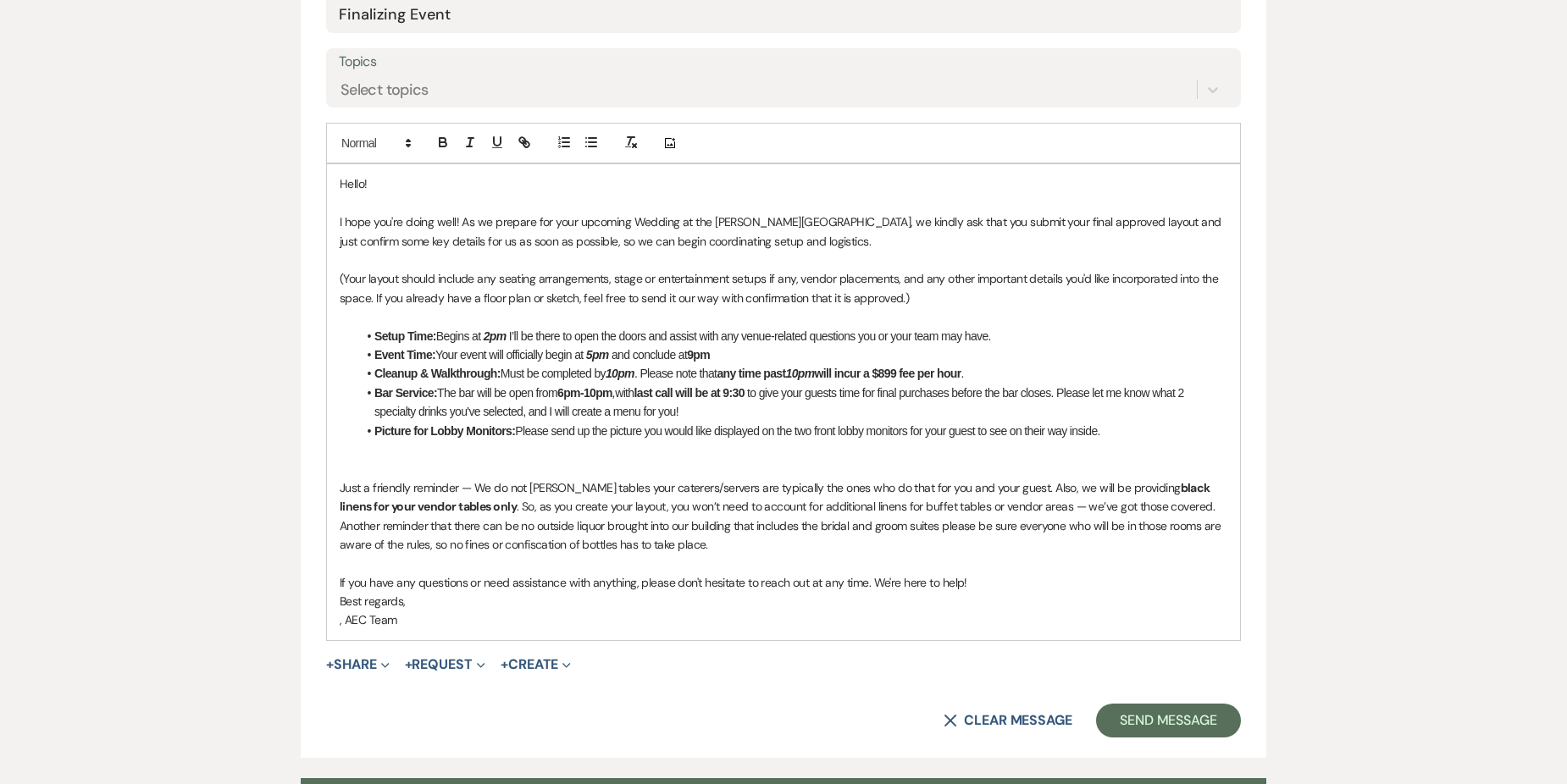
scroll to position [949, 0]
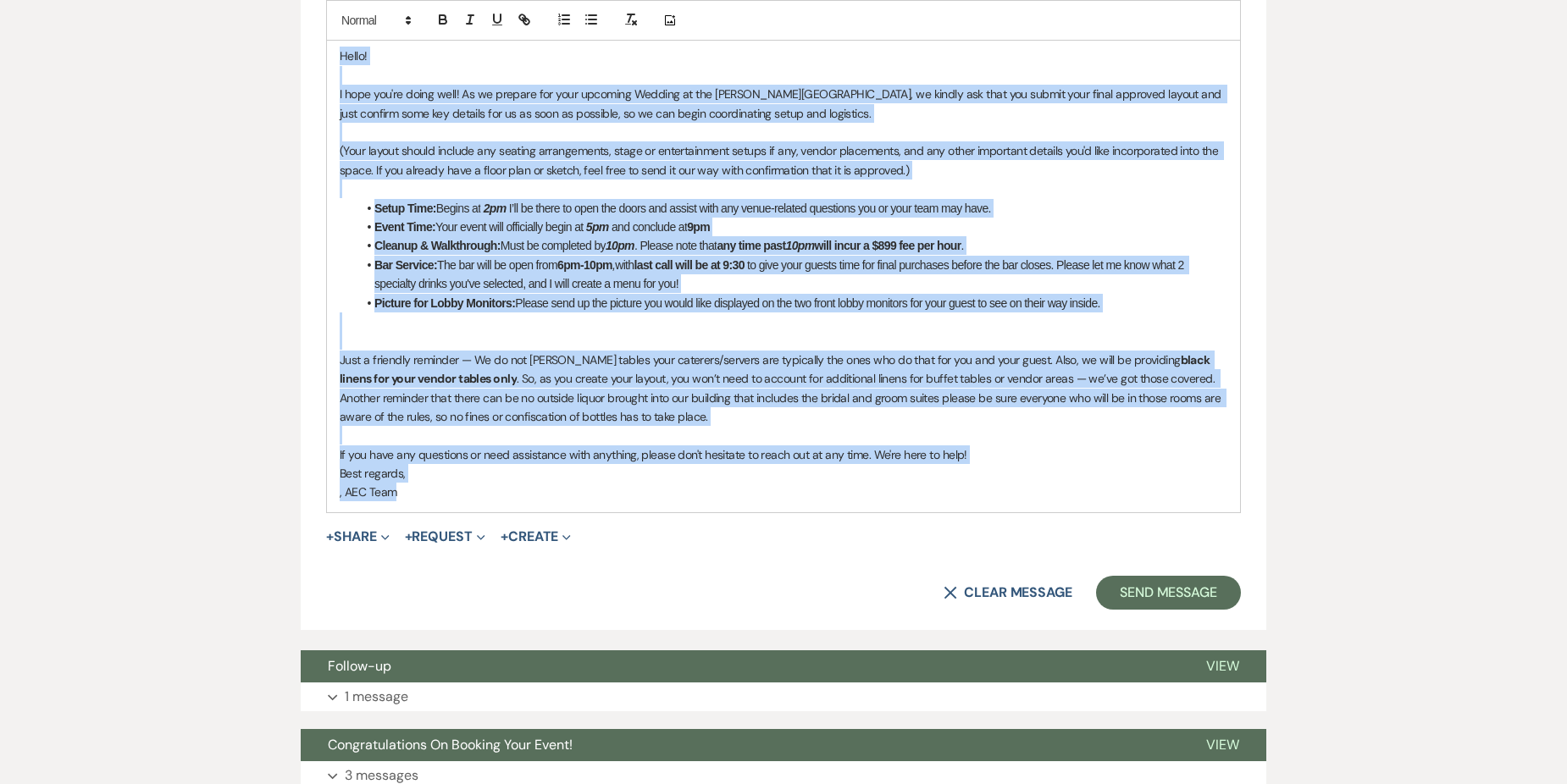
drag, startPoint x: 330, startPoint y: 61, endPoint x: 556, endPoint y: 503, distance: 496.4
click at [556, 503] on div "Hello! I hope you're doing well! As we prepare for your upcoming Wedding at the…" at bounding box center [783, 273] width 913 height 475
copy div "Lorem! I dolo sit'am conse adip! El se doeiusm tem inci utlabore Etdolor ma ali…"
click at [564, 477] on p "Best regards," at bounding box center [784, 473] width 888 height 19
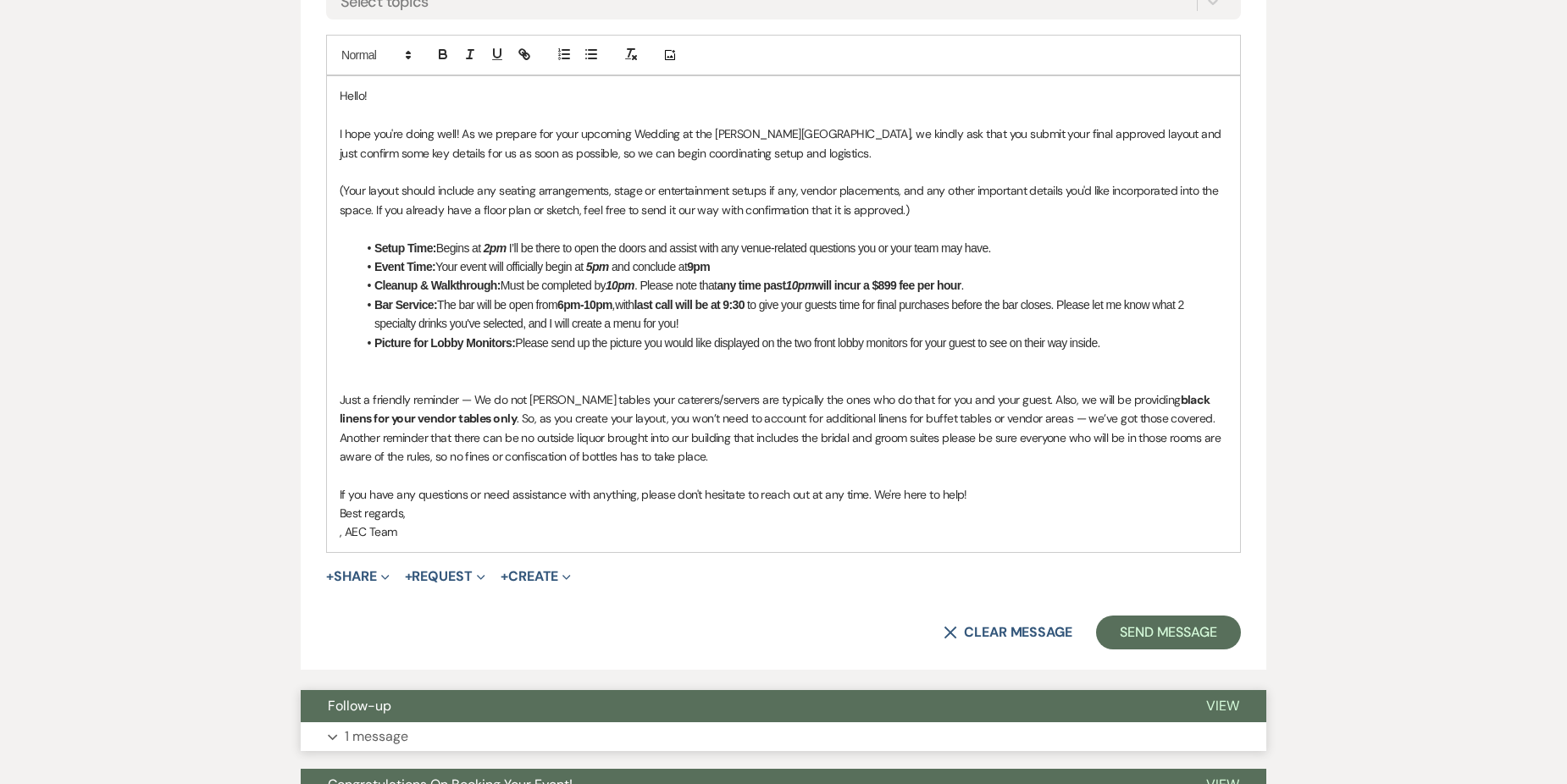
scroll to position [1016, 0]
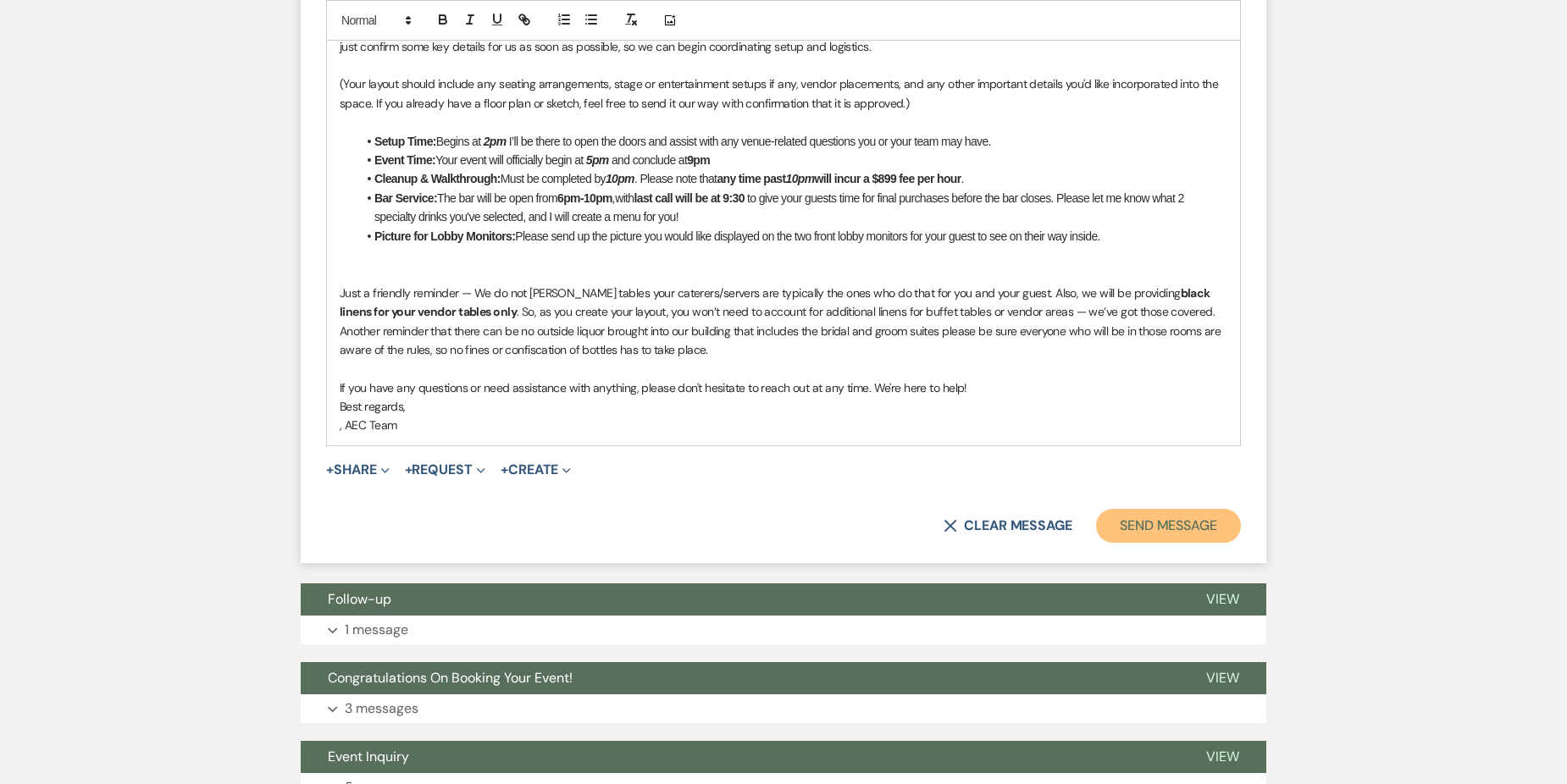
click at [1146, 524] on button "Send Message" at bounding box center [1168, 526] width 145 height 34
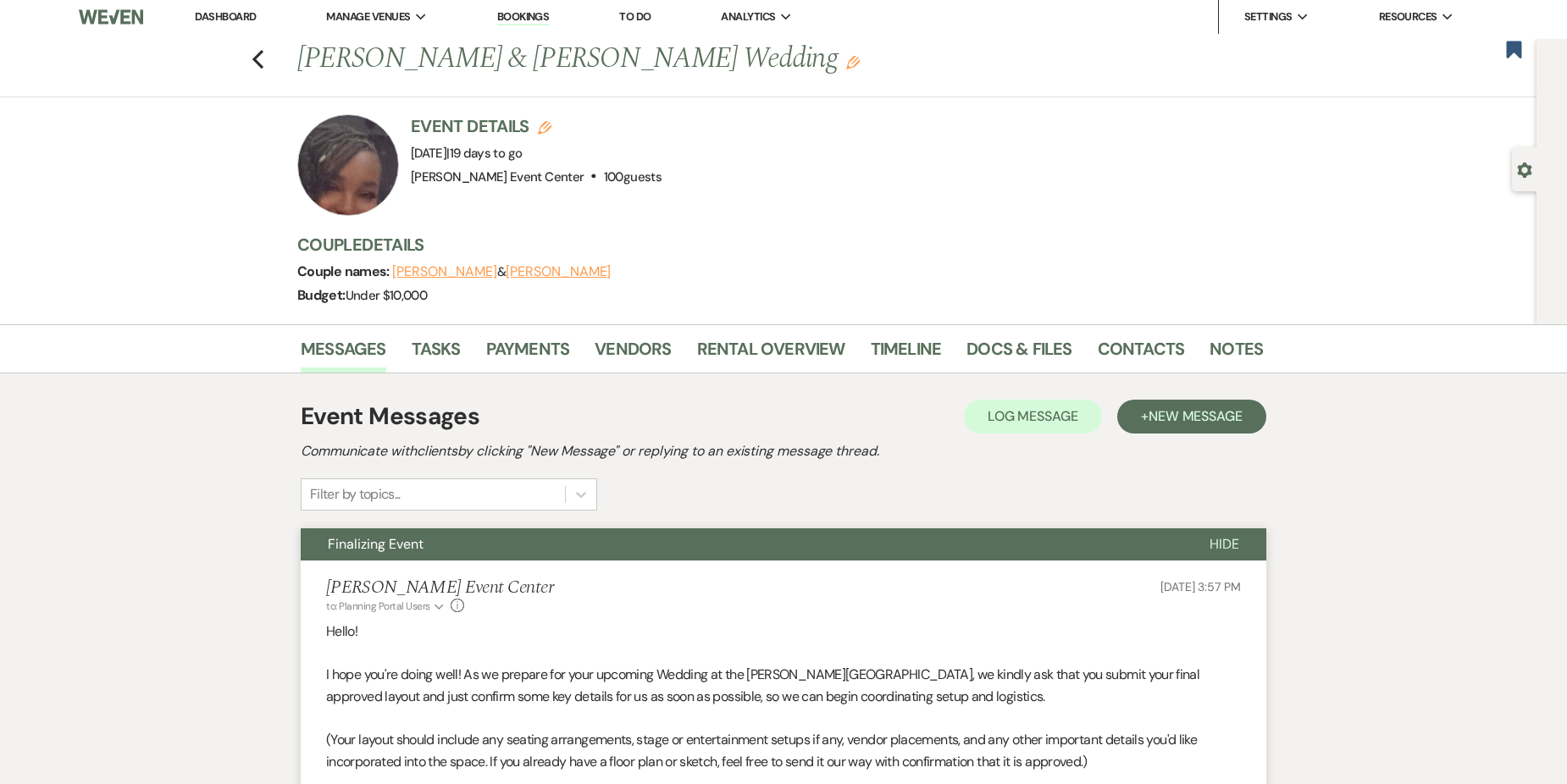
scroll to position [0, 0]
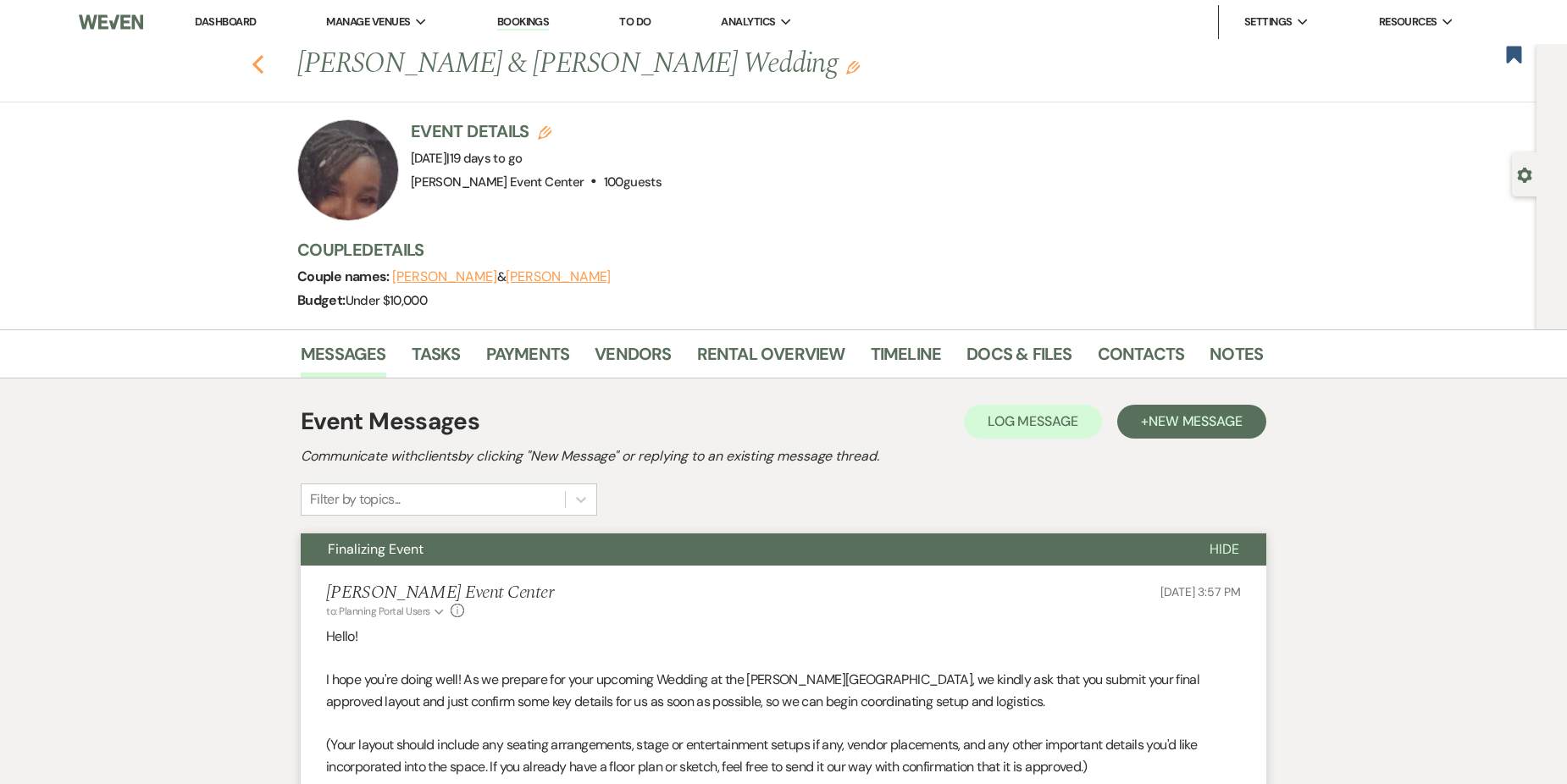
click at [264, 57] on icon "Previous" at bounding box center [257, 63] width 12 height 20
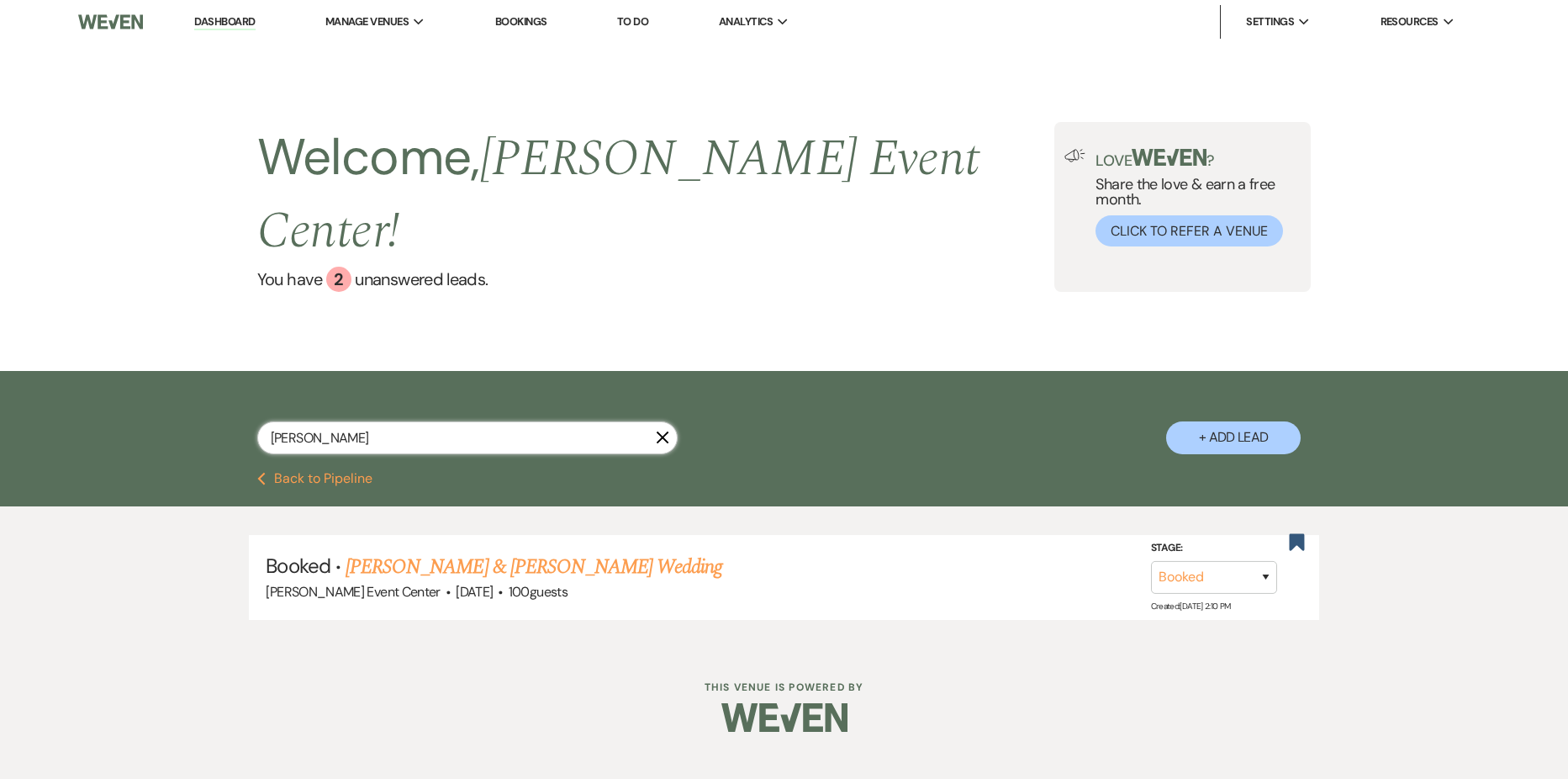
click at [351, 421] on input "[PERSON_NAME]" at bounding box center [467, 437] width 420 height 33
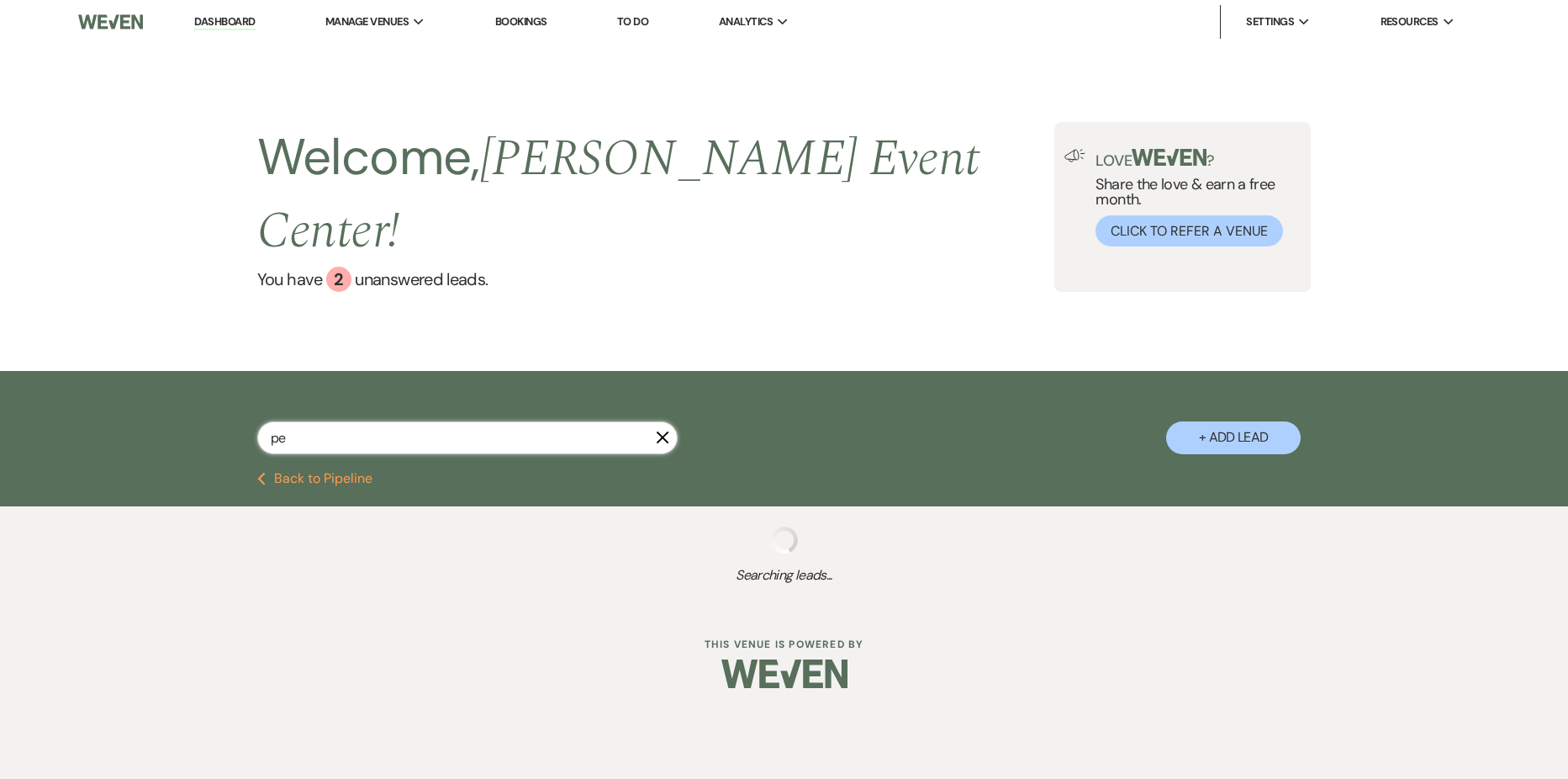
type input "p"
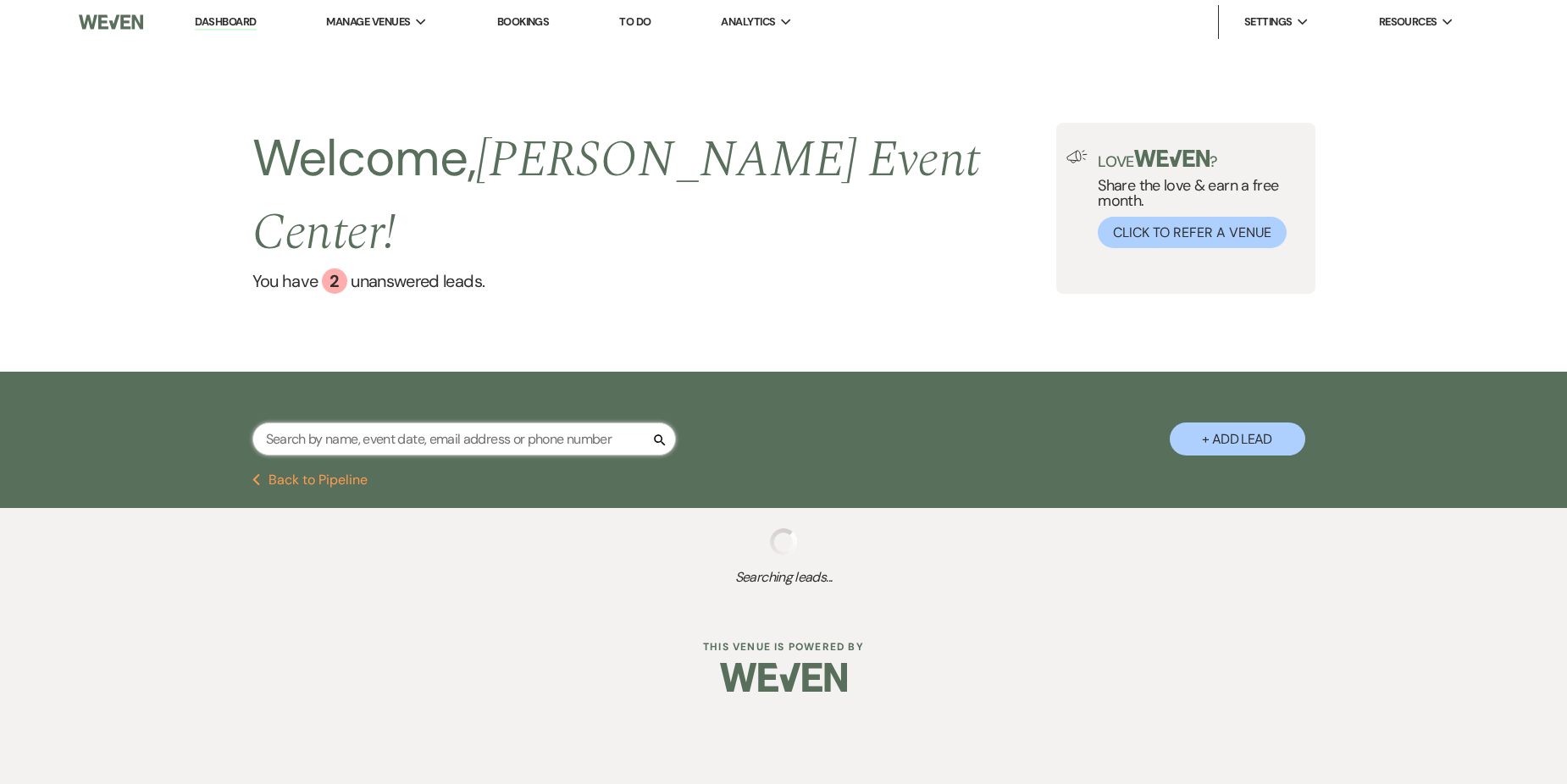
select select "8"
select select "9"
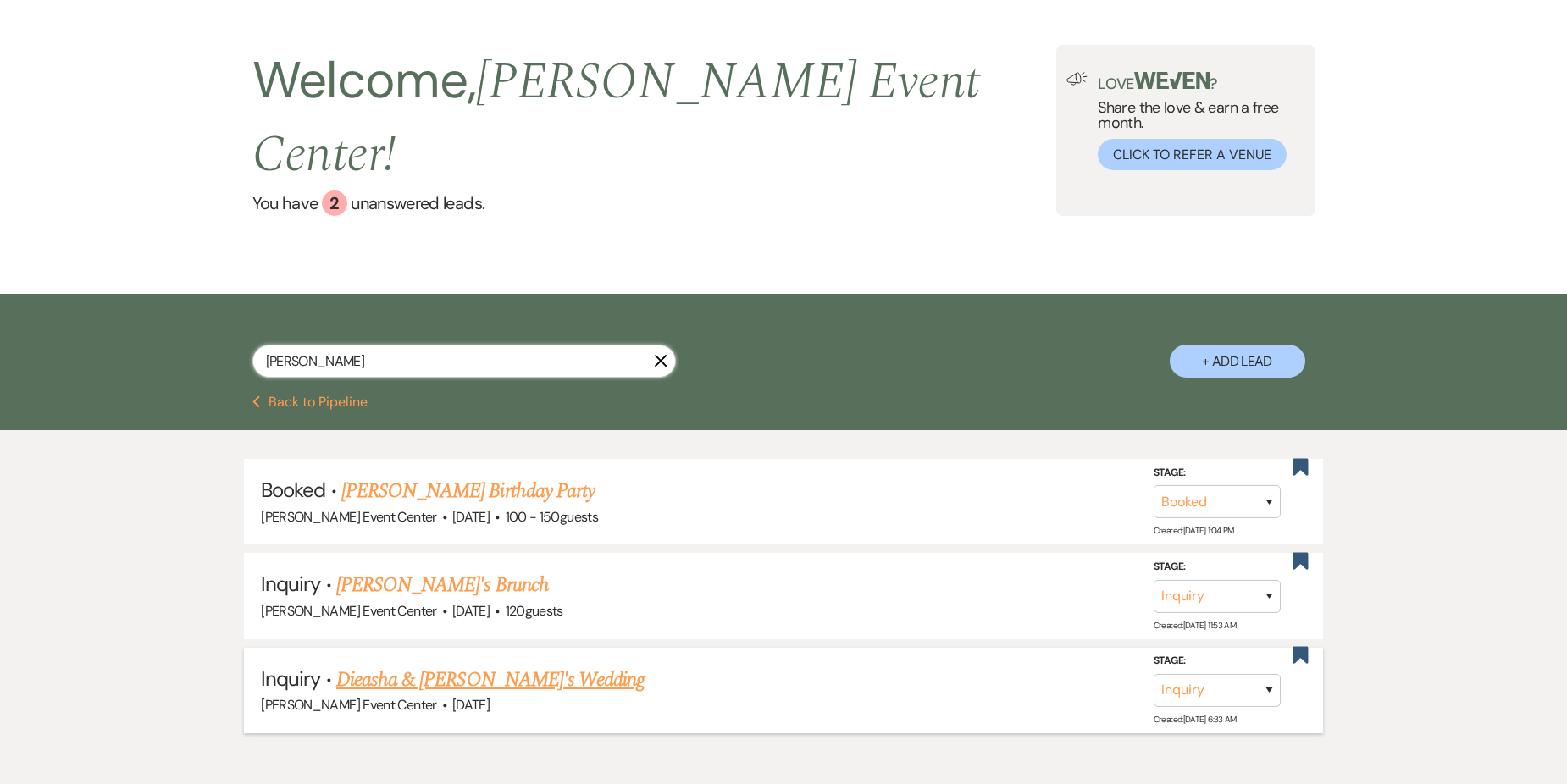
scroll to position [125, 0]
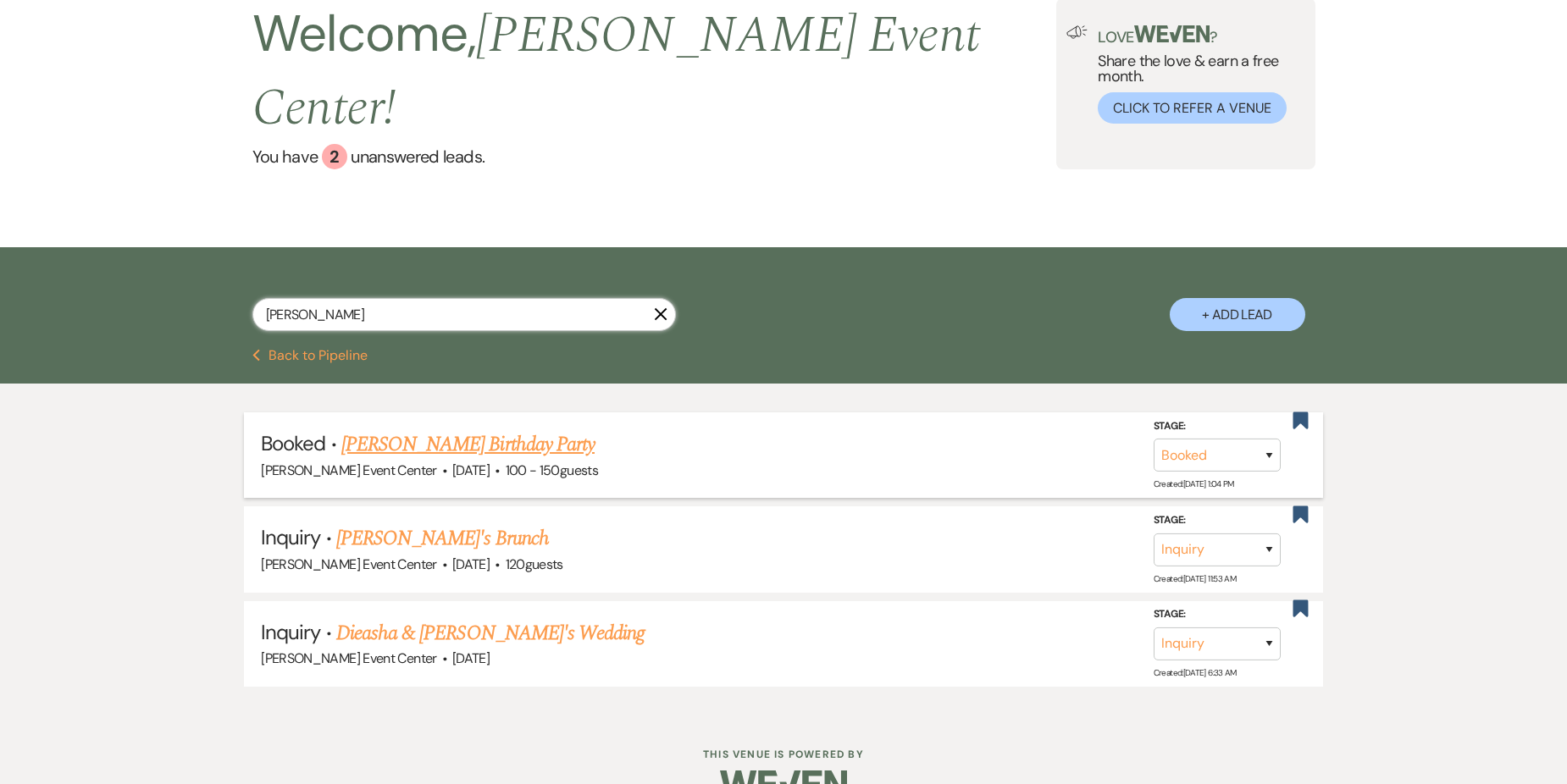
type input "[PERSON_NAME]"
click at [528, 429] on link "[PERSON_NAME] Birthday Party" at bounding box center [468, 444] width 254 height 30
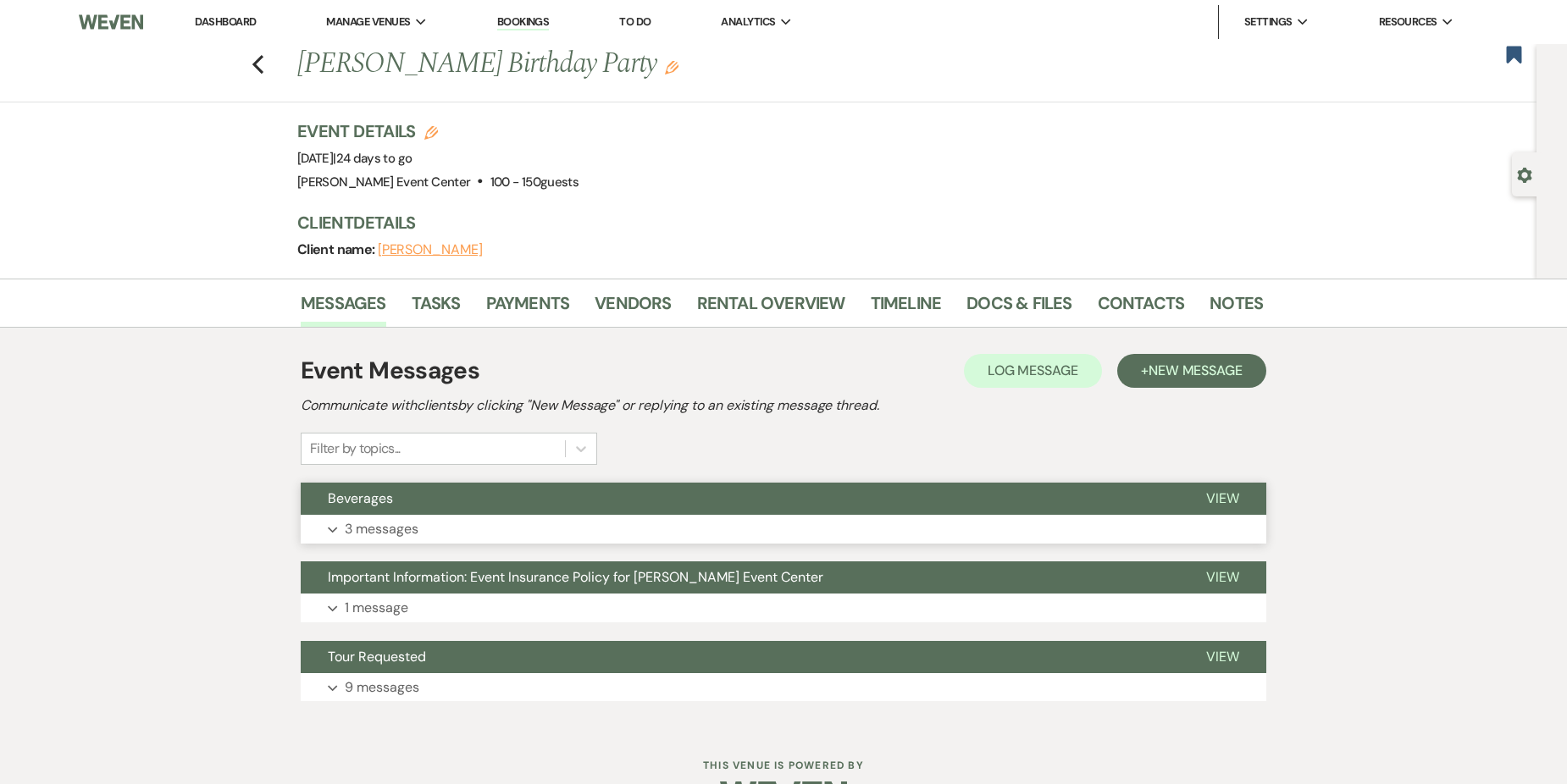
click at [431, 539] on button "Expand 3 messages" at bounding box center [784, 529] width 965 height 28
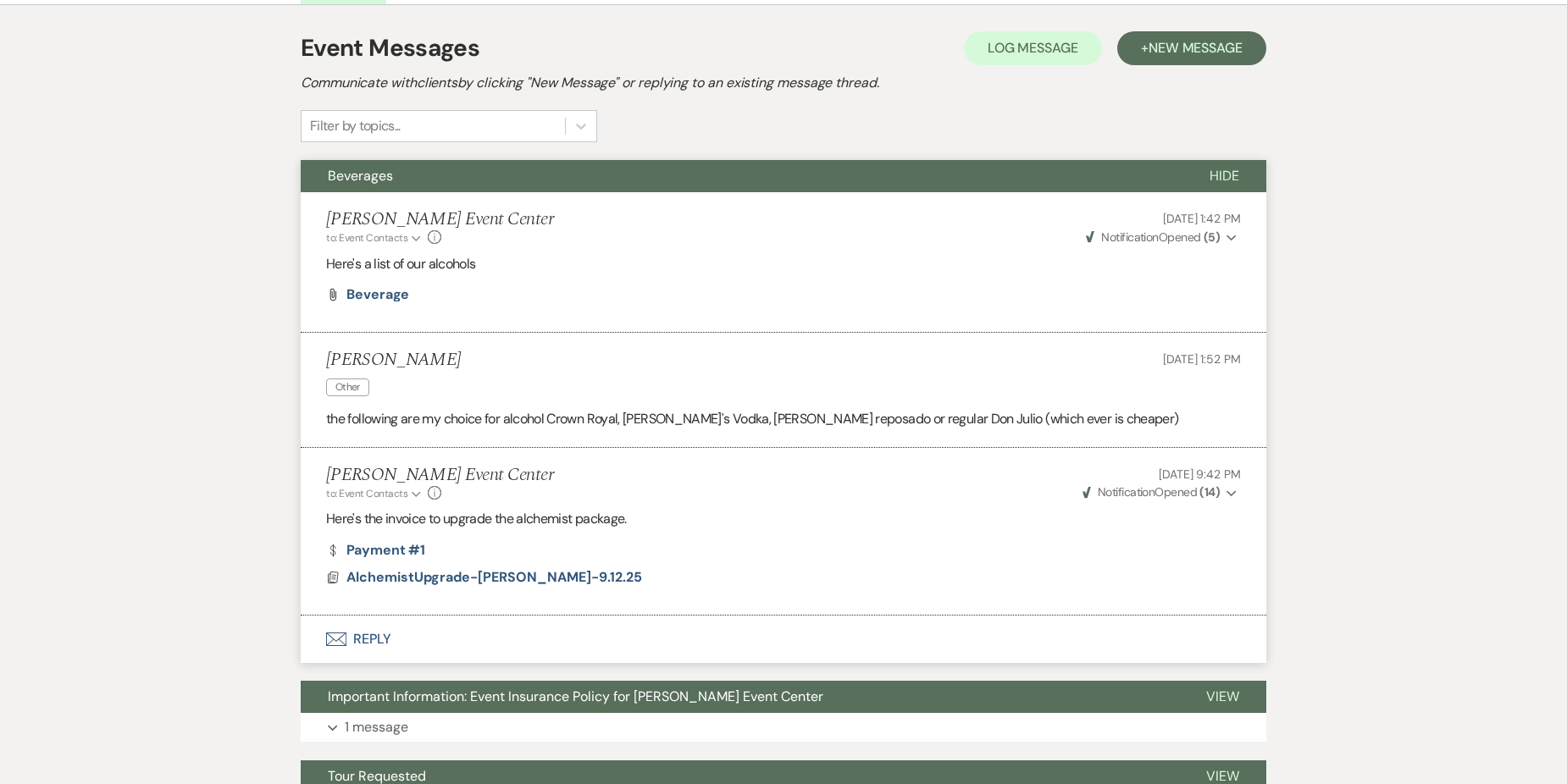
scroll to position [423, 0]
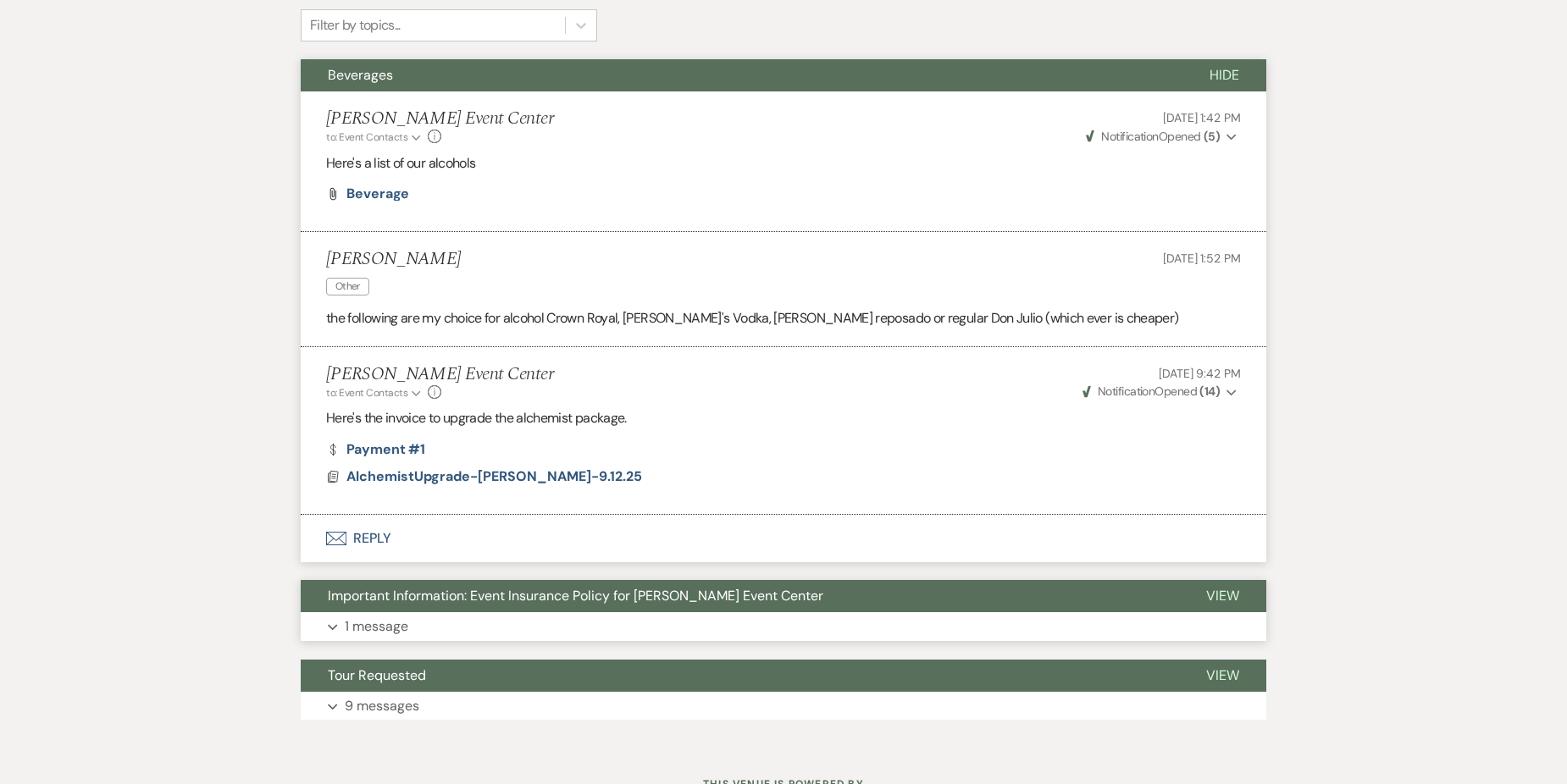
click at [458, 619] on button "Expand 1 message" at bounding box center [784, 626] width 965 height 28
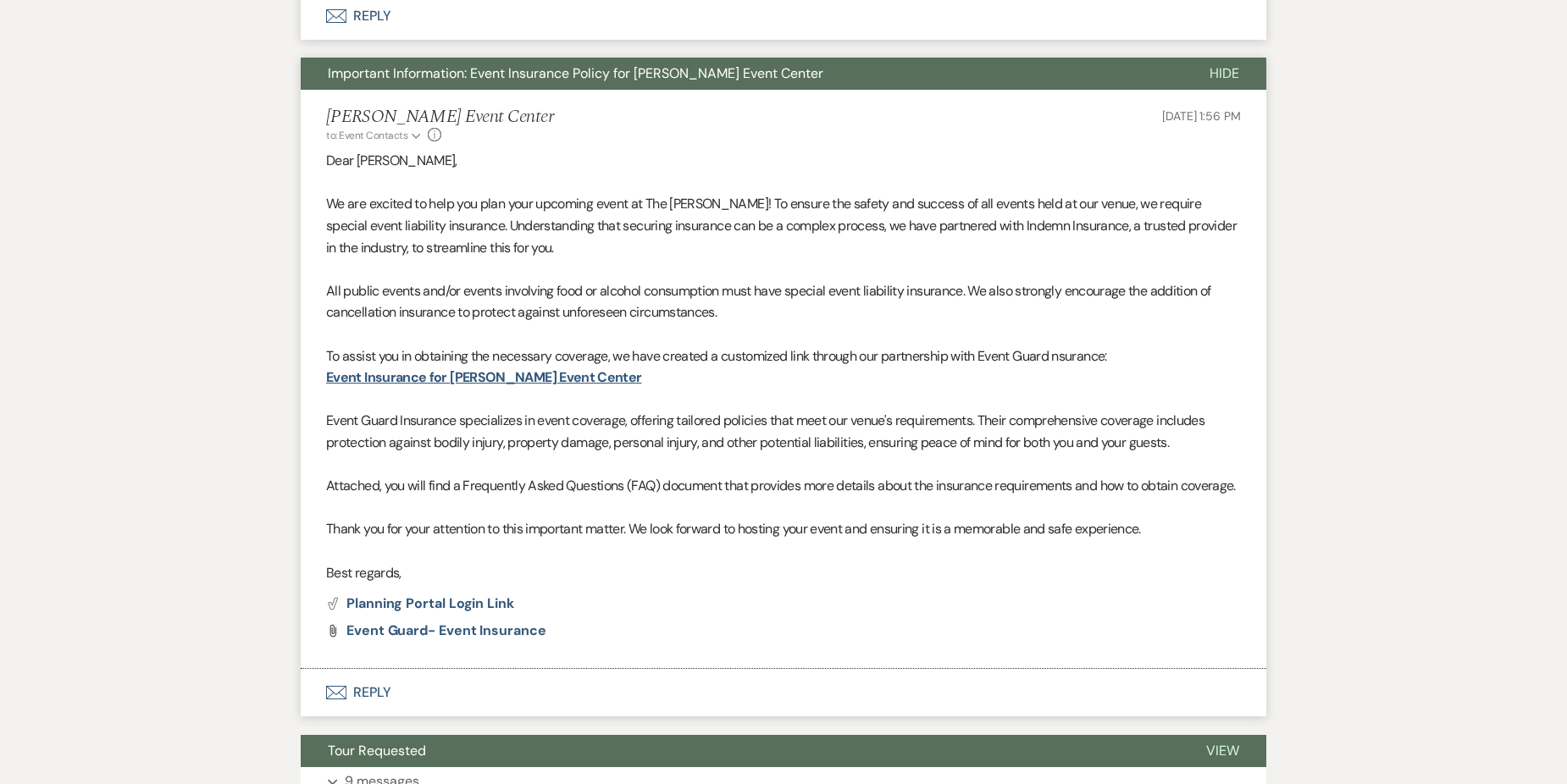
scroll to position [1113, 0]
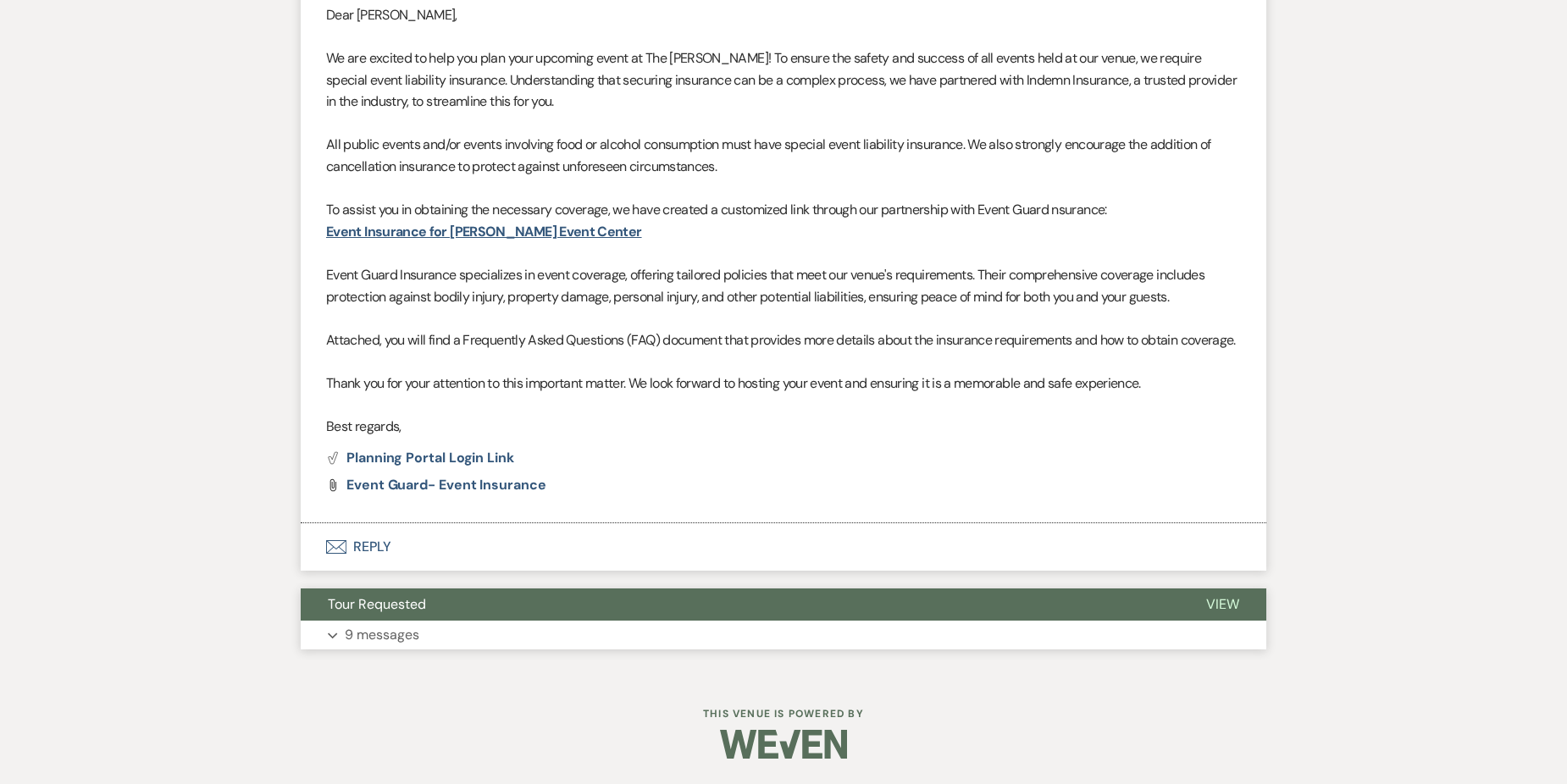
click at [496, 633] on button "Expand 9 messages" at bounding box center [784, 635] width 965 height 28
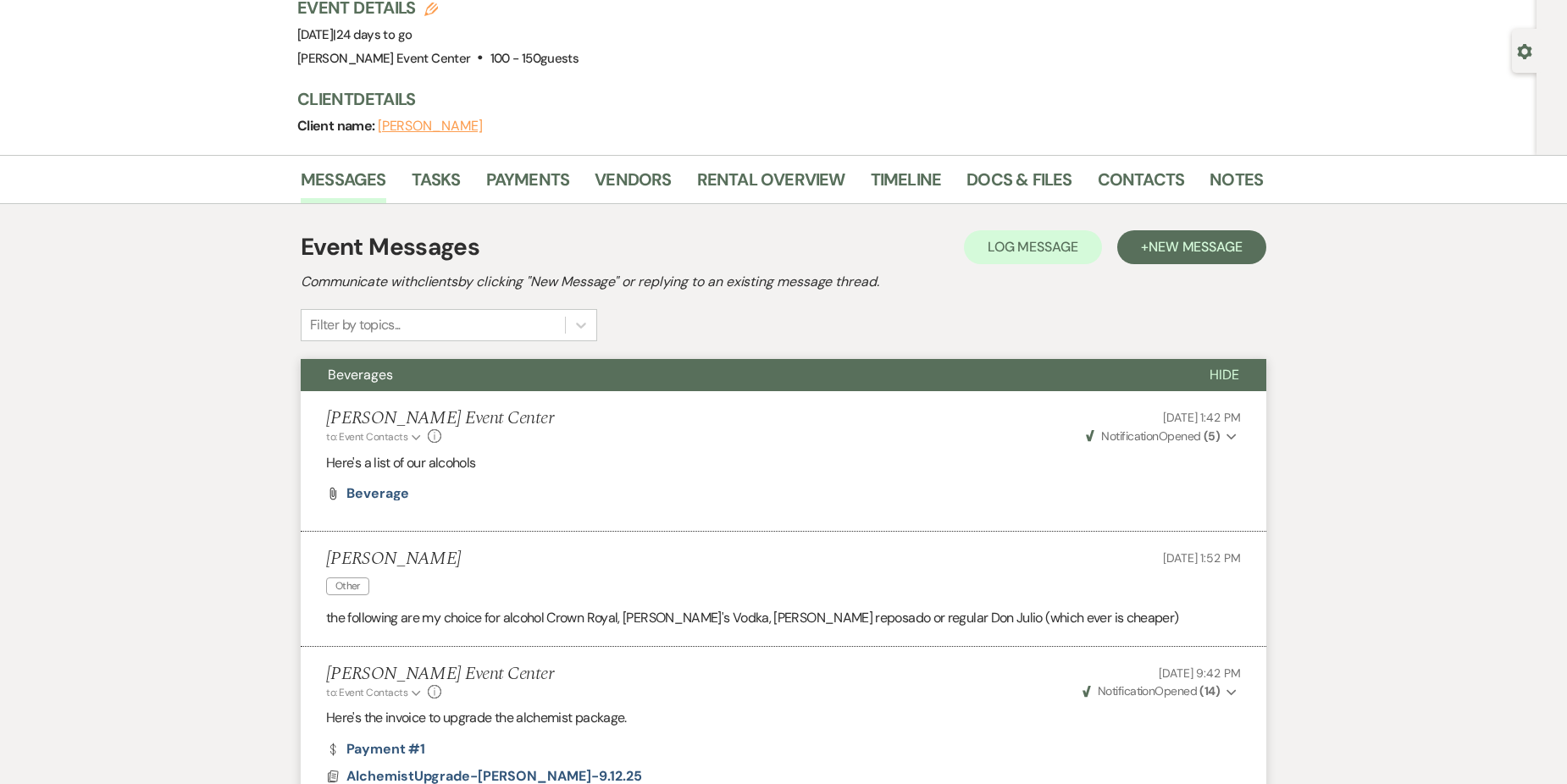
scroll to position [0, 0]
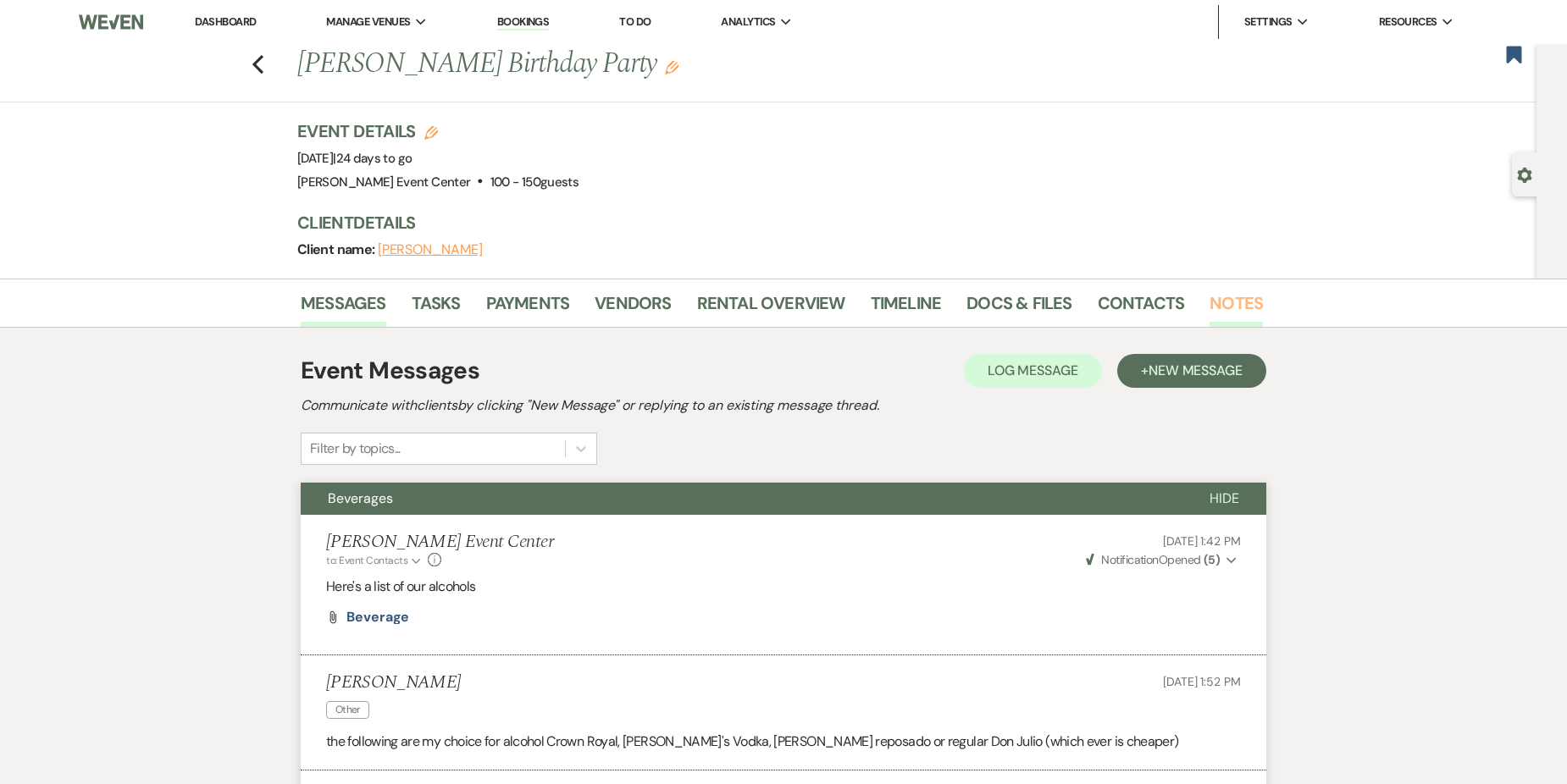
click at [1215, 300] on link "Notes" at bounding box center [1236, 307] width 53 height 37
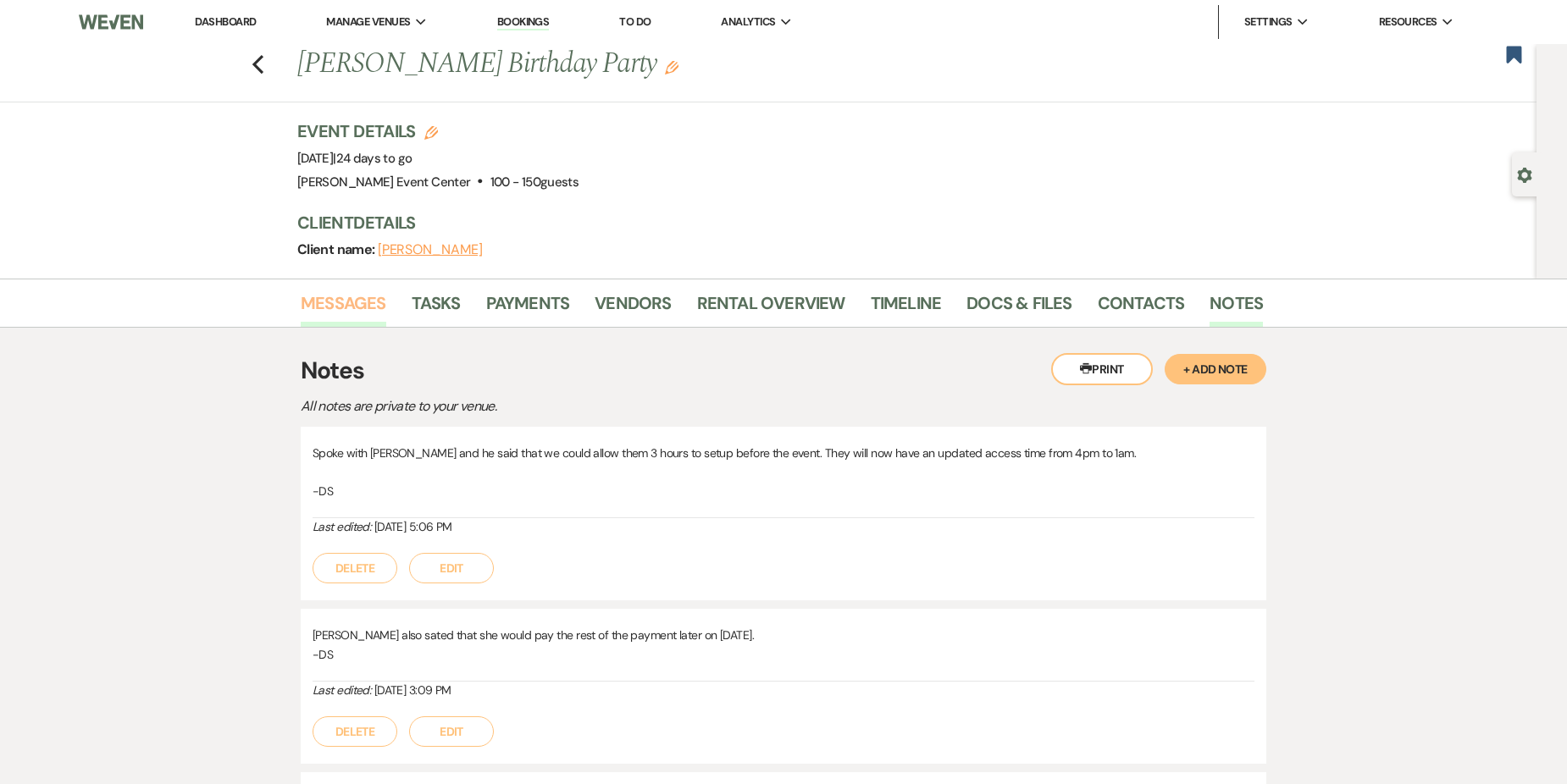
click at [357, 297] on link "Messages" at bounding box center [343, 307] width 85 height 37
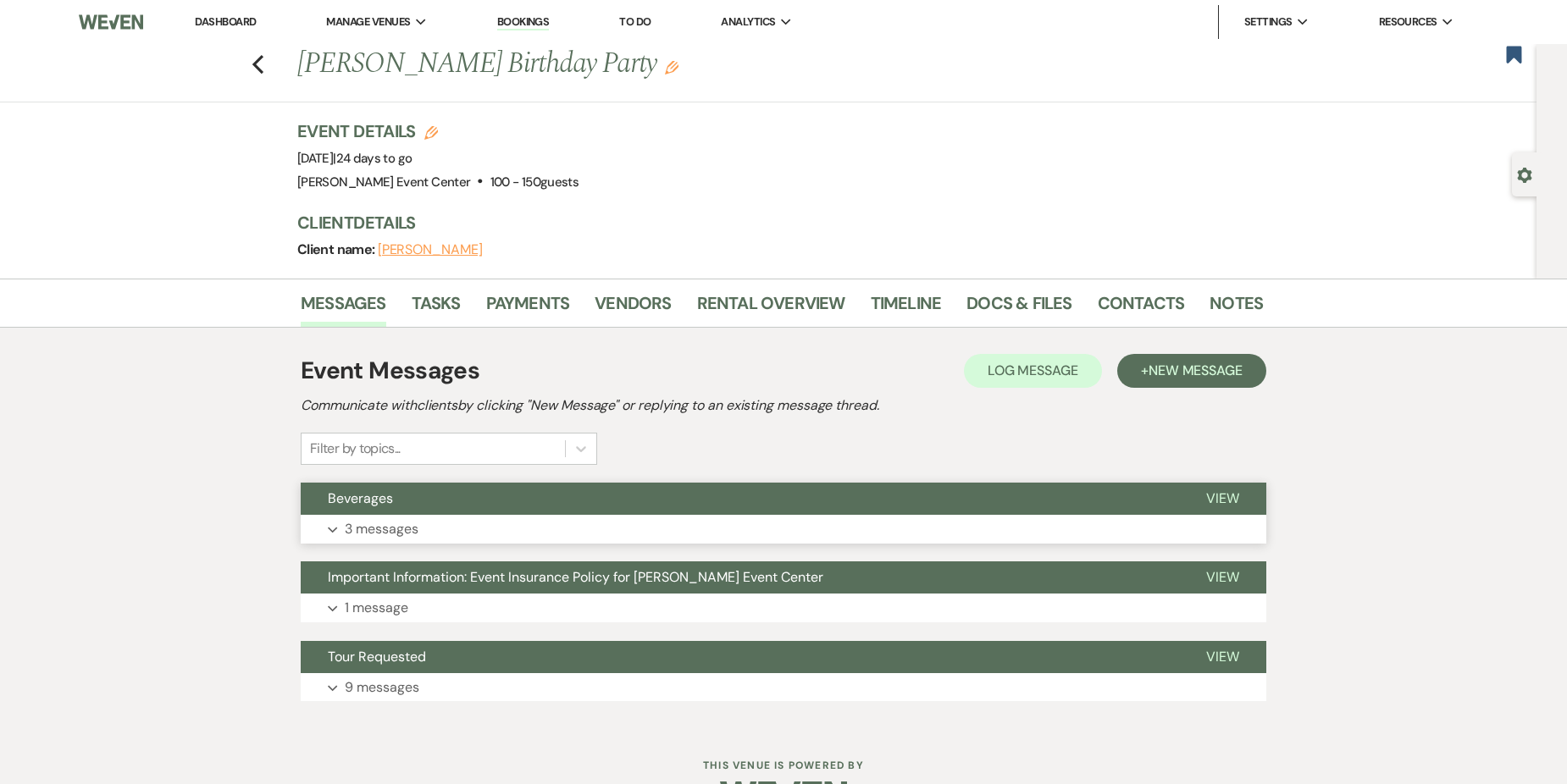
drag, startPoint x: 439, startPoint y: 527, endPoint x: 451, endPoint y: 538, distance: 16.3
click at [451, 538] on button "Expand 3 messages" at bounding box center [784, 529] width 965 height 28
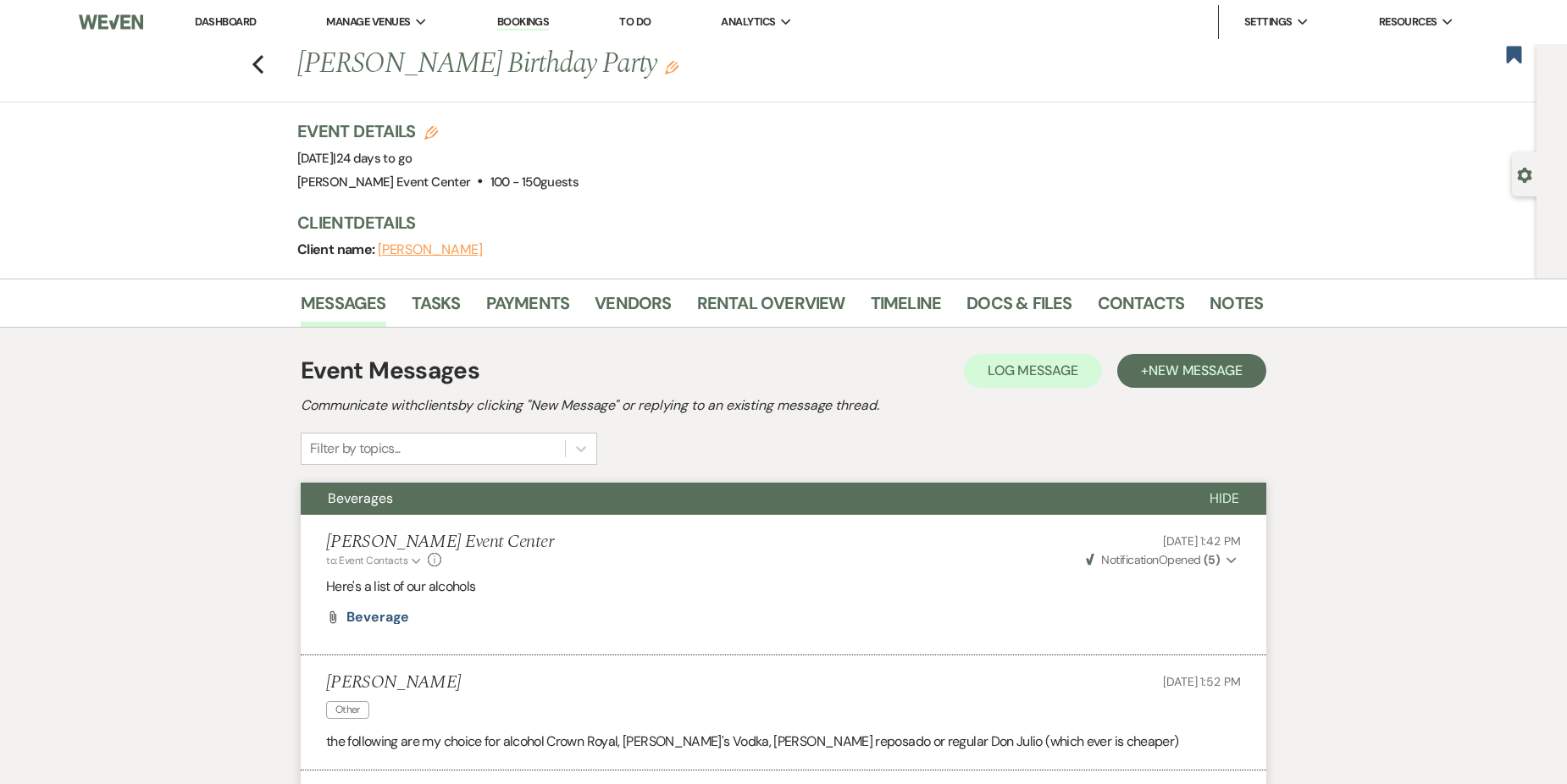
click at [942, 396] on h2 "Communicate with clients by clicking "New Message" or replying to an existing m…" at bounding box center [784, 405] width 965 height 20
click at [538, 310] on link "Payments" at bounding box center [528, 307] width 84 height 37
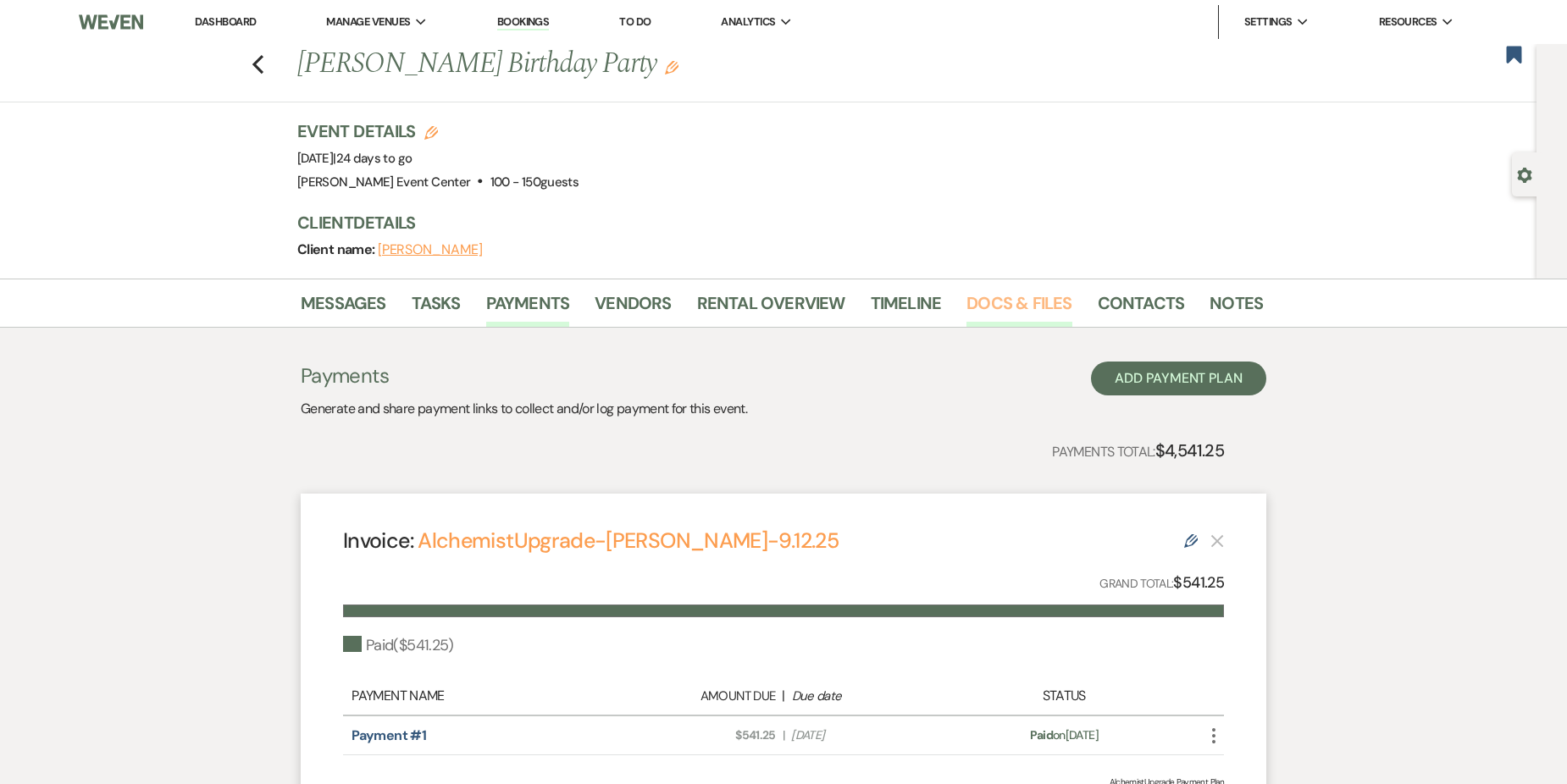
click at [999, 301] on link "Docs & Files" at bounding box center [1018, 307] width 105 height 37
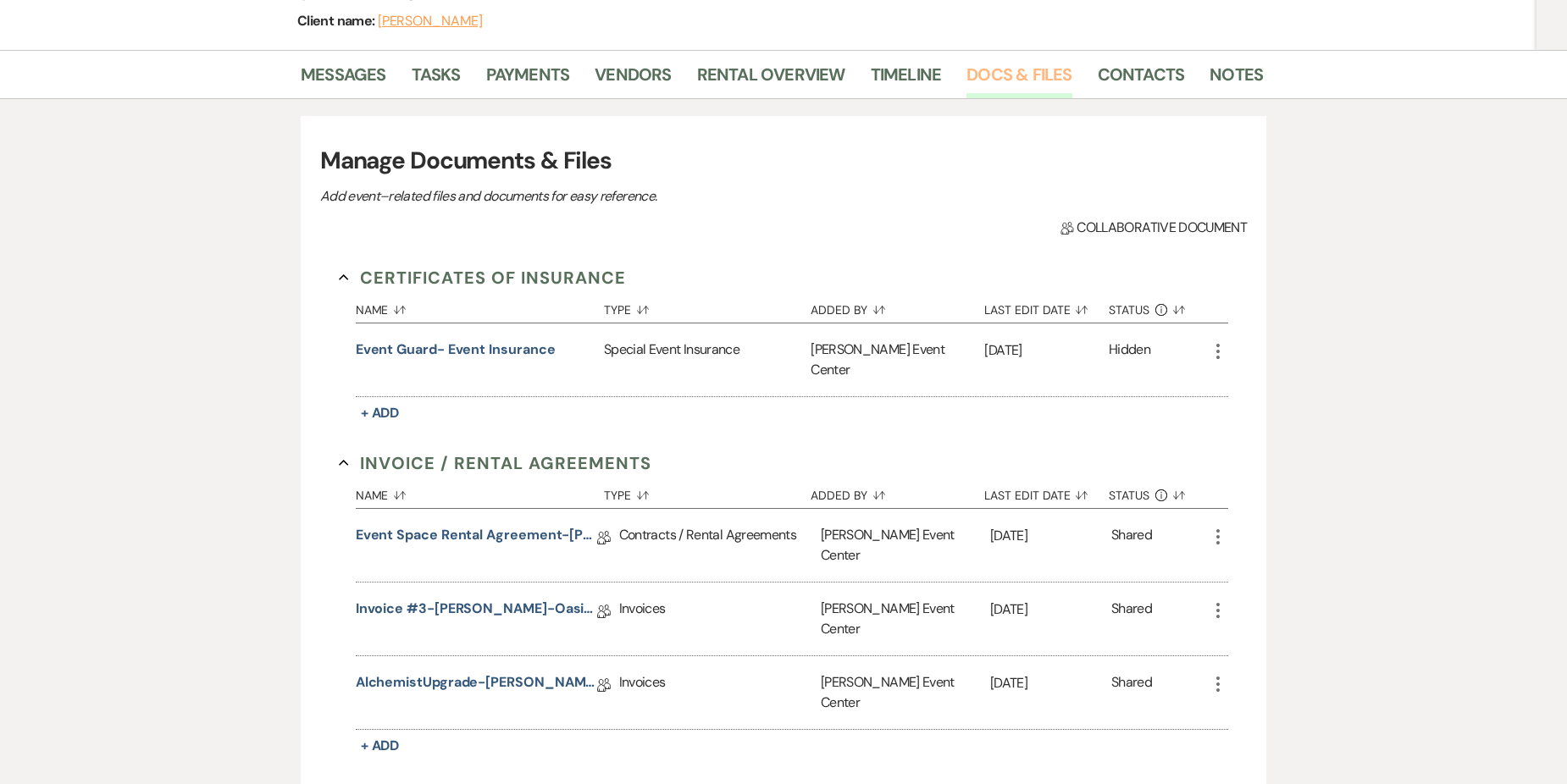
scroll to position [253, 0]
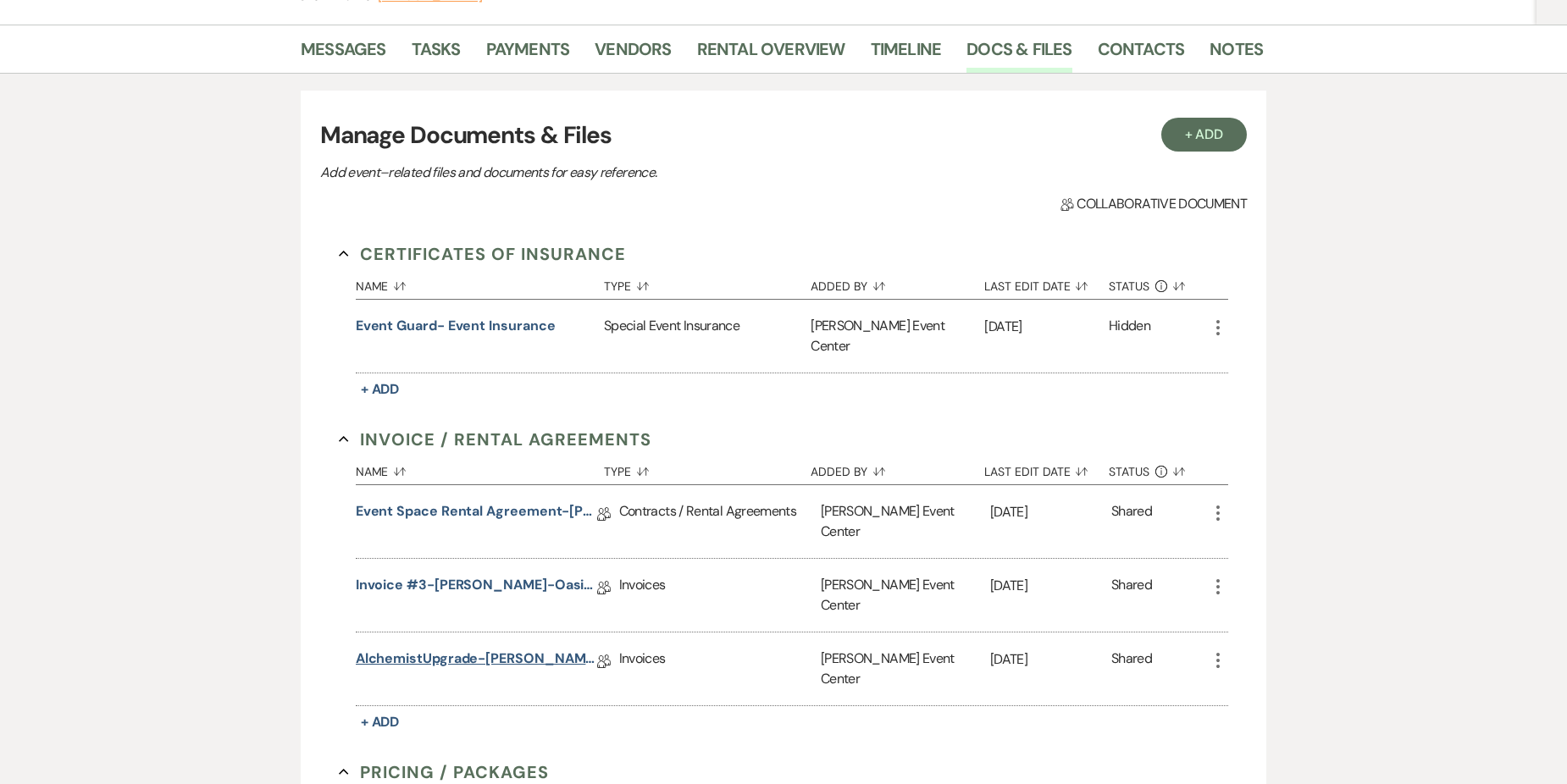
click at [528, 648] on link "AlchemistUpgrade-[PERSON_NAME]-9.12.25" at bounding box center [476, 661] width 241 height 26
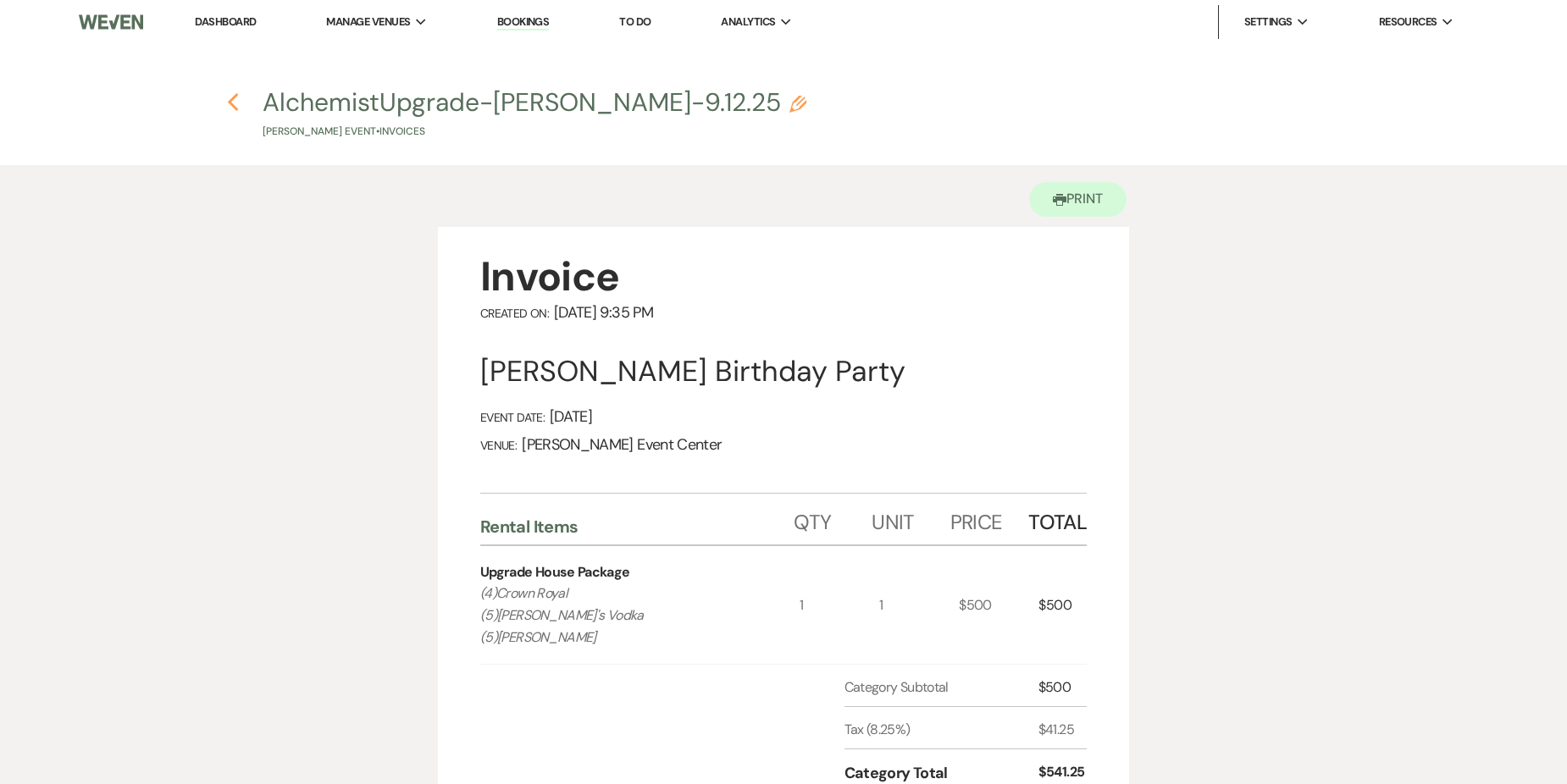
click at [233, 105] on use "button" at bounding box center [233, 102] width 11 height 19
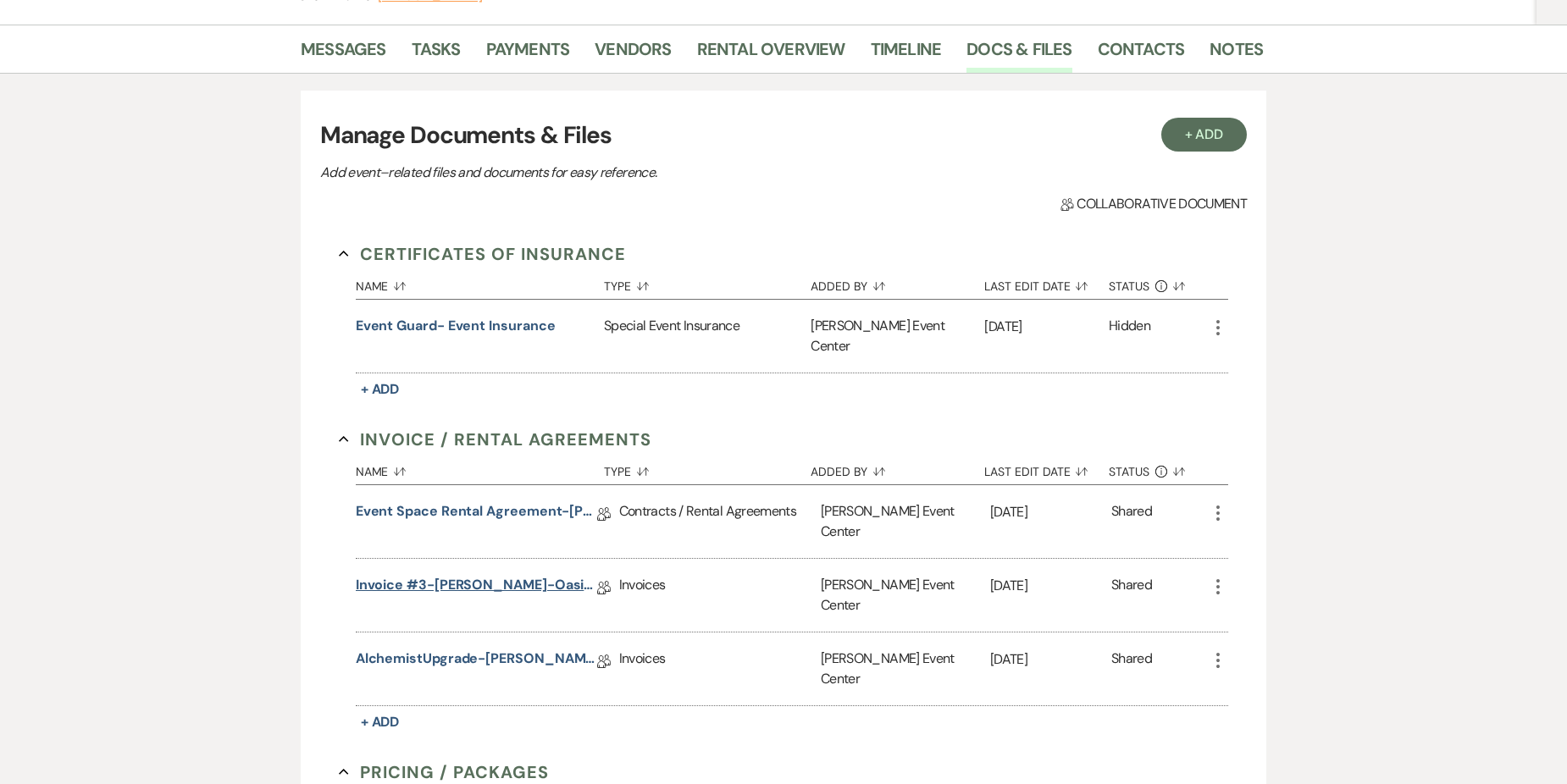
click at [472, 575] on link "Invoice #3-[PERSON_NAME]-Oasis-9.12.25" at bounding box center [476, 588] width 241 height 26
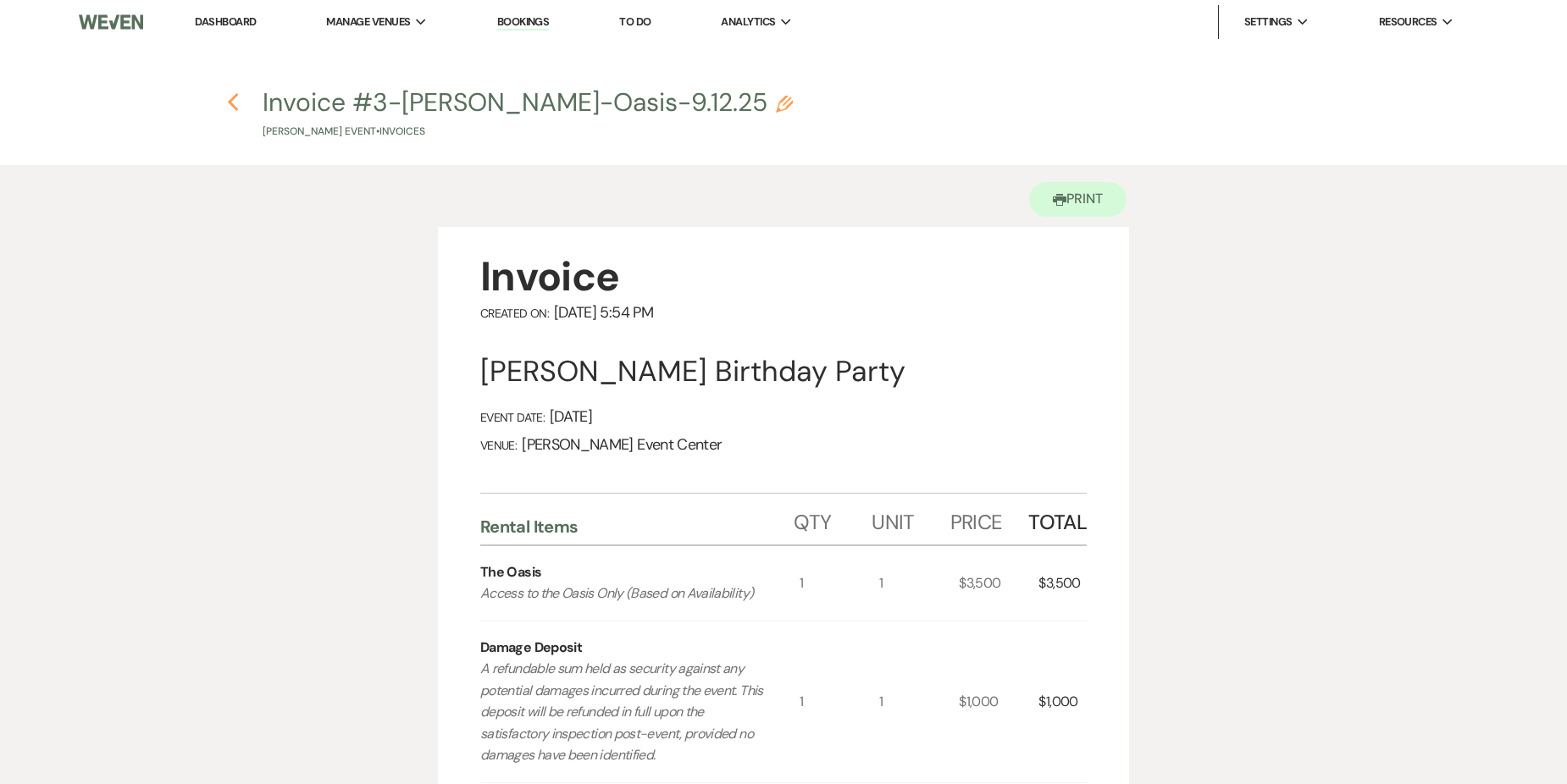
click at [238, 107] on icon "Previous" at bounding box center [233, 102] width 12 height 20
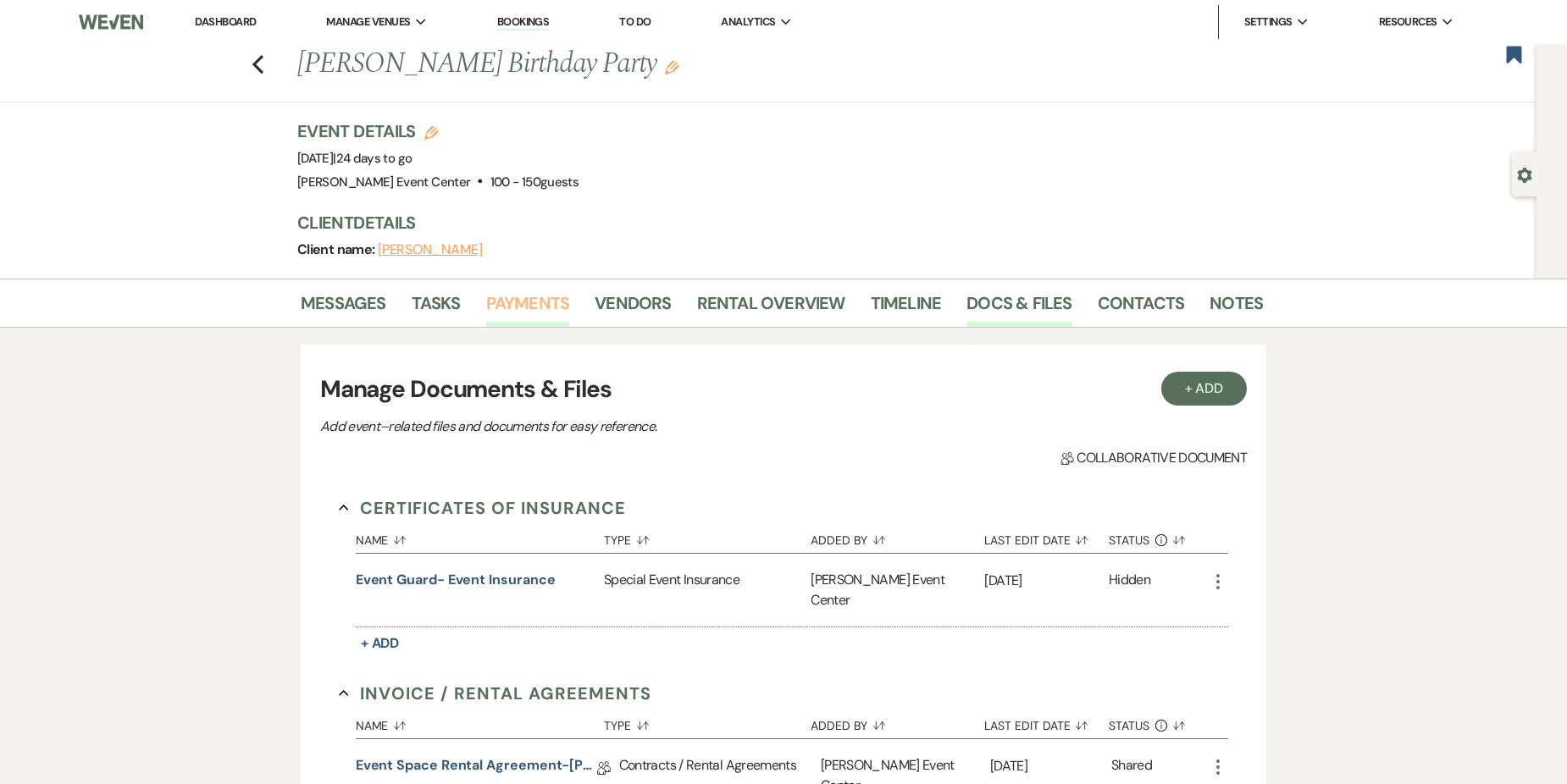
click at [528, 303] on link "Payments" at bounding box center [528, 307] width 84 height 37
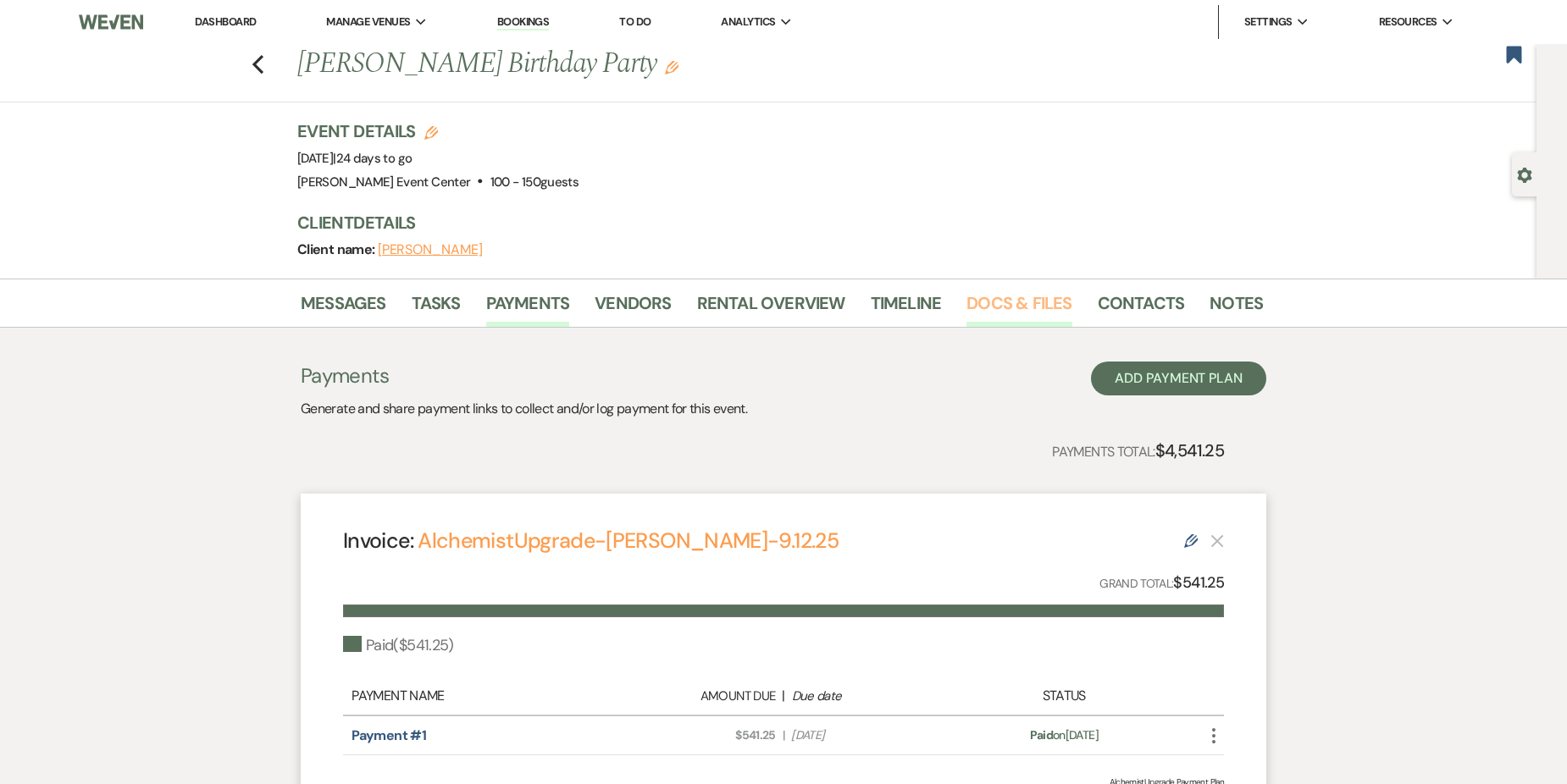
click at [996, 307] on link "Docs & Files" at bounding box center [1018, 307] width 105 height 37
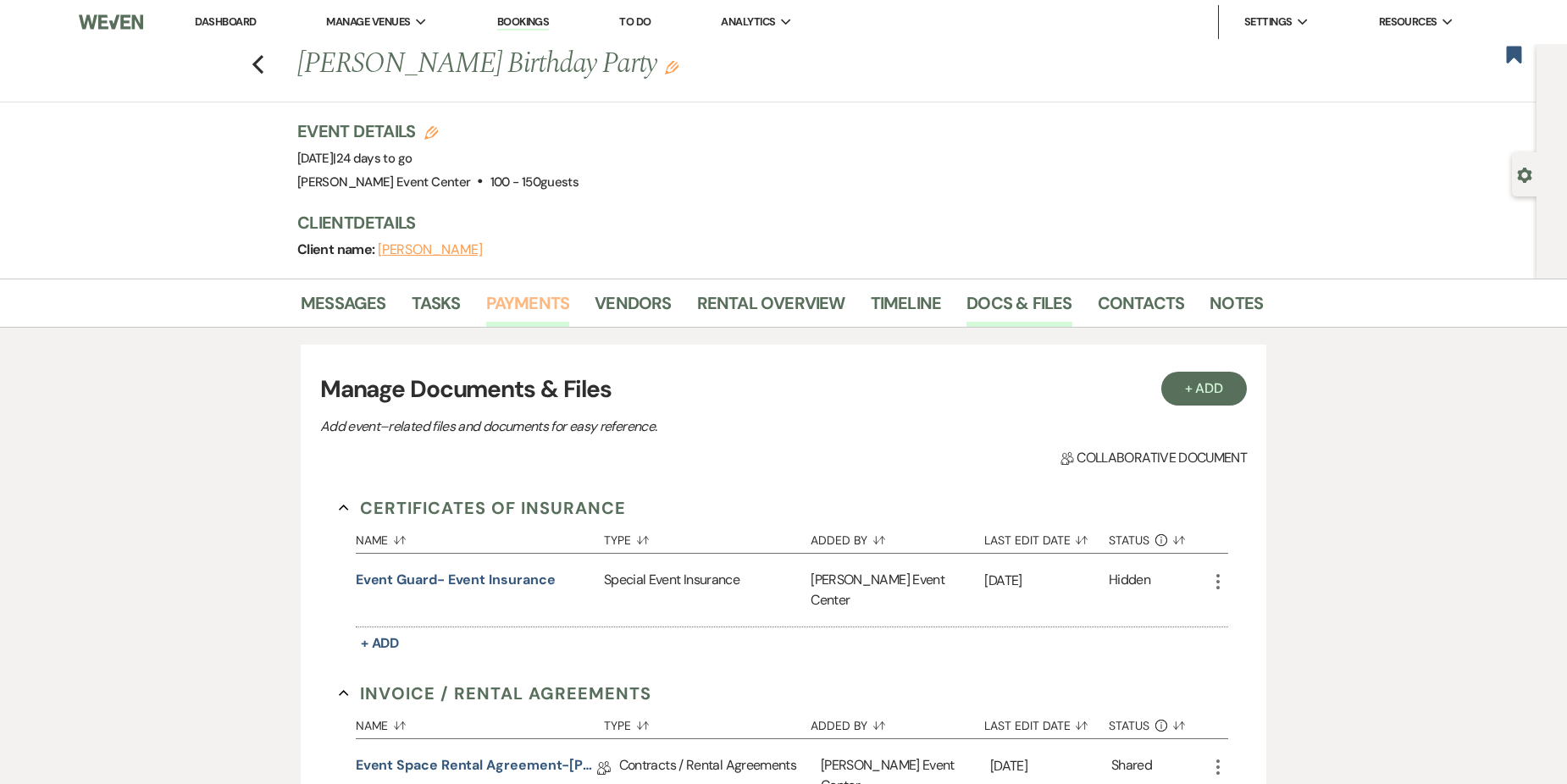
click at [520, 306] on link "Payments" at bounding box center [528, 307] width 84 height 37
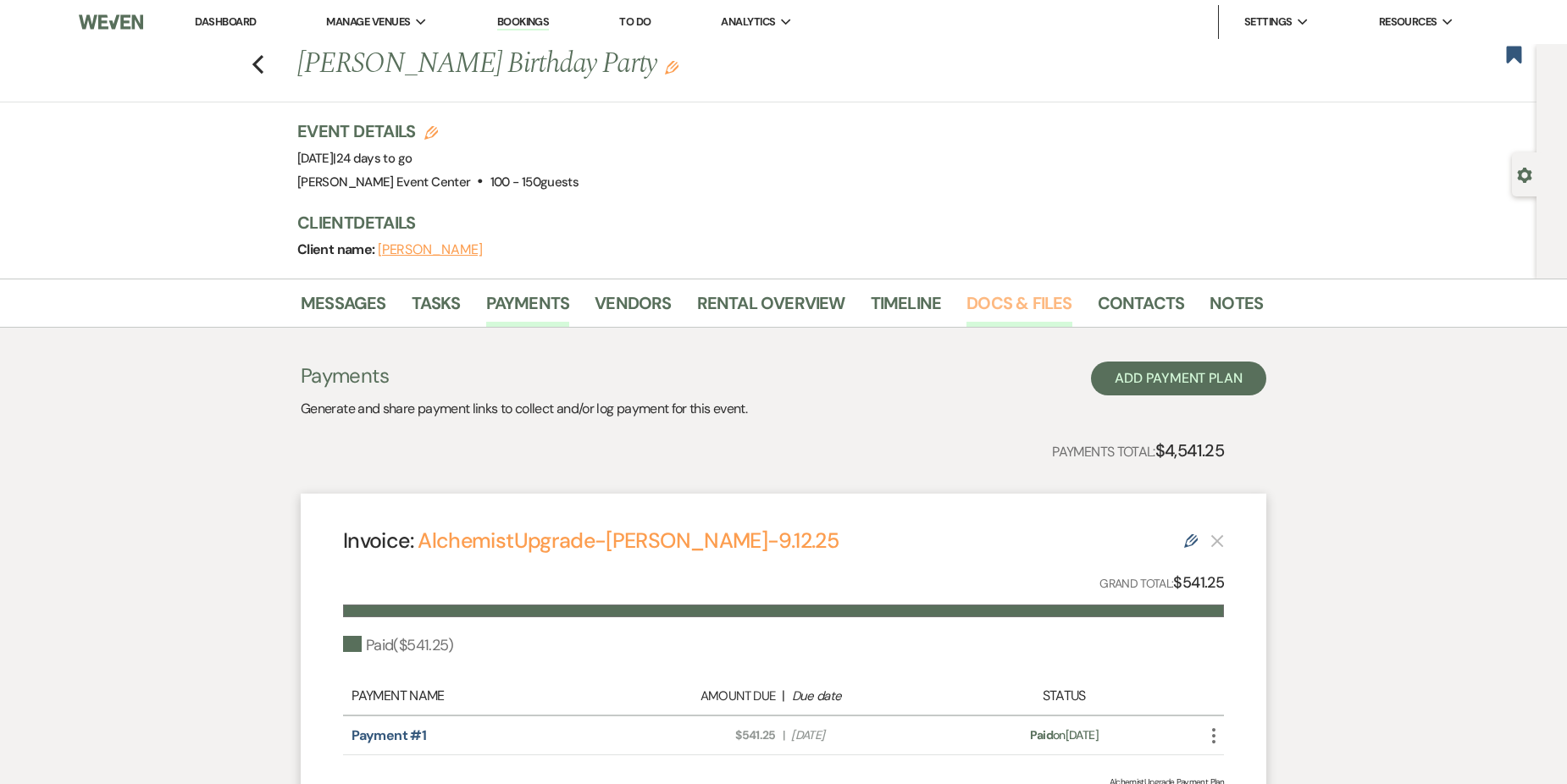
click at [1014, 296] on link "Docs & Files" at bounding box center [1018, 307] width 105 height 37
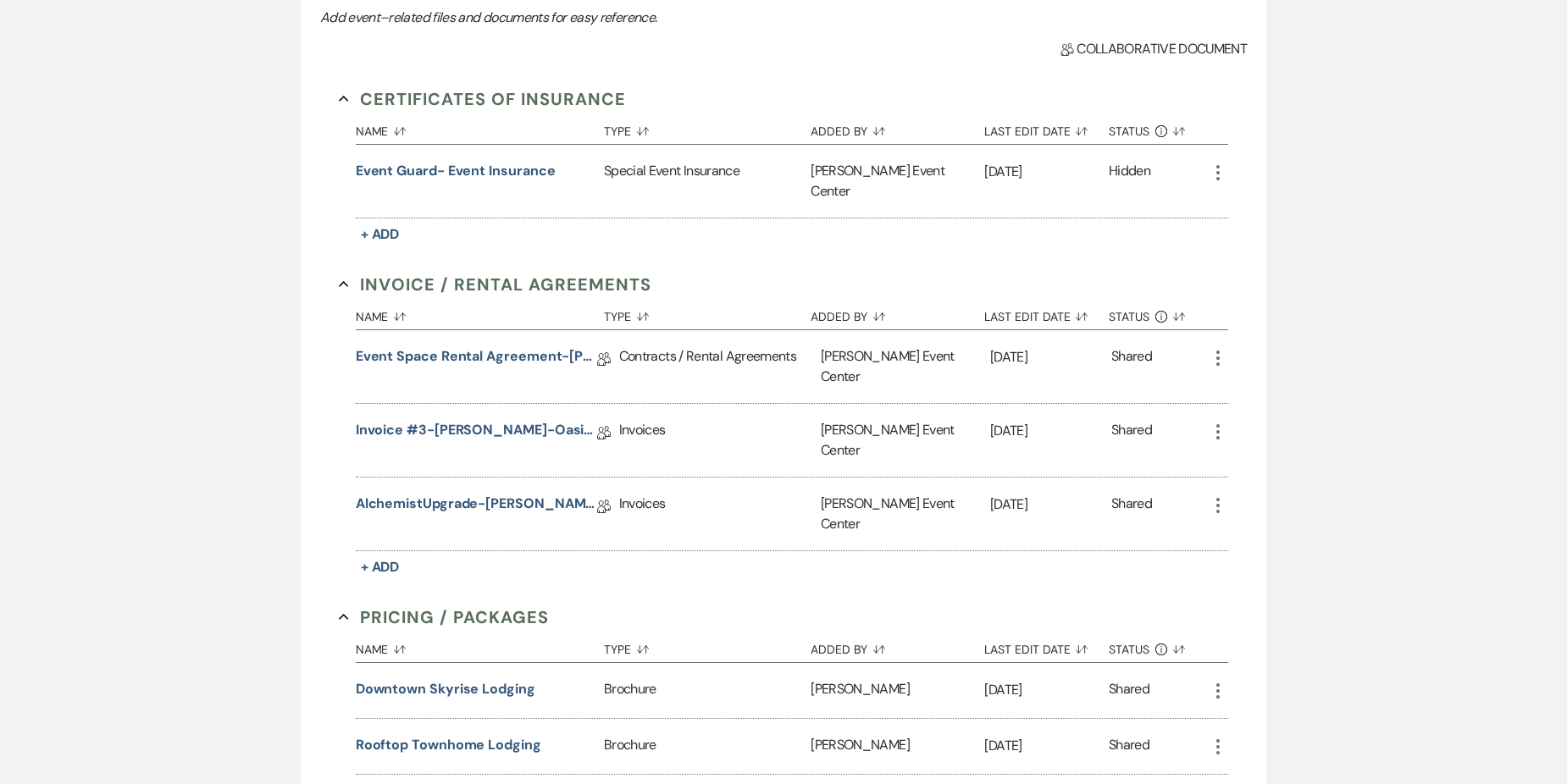
scroll to position [423, 0]
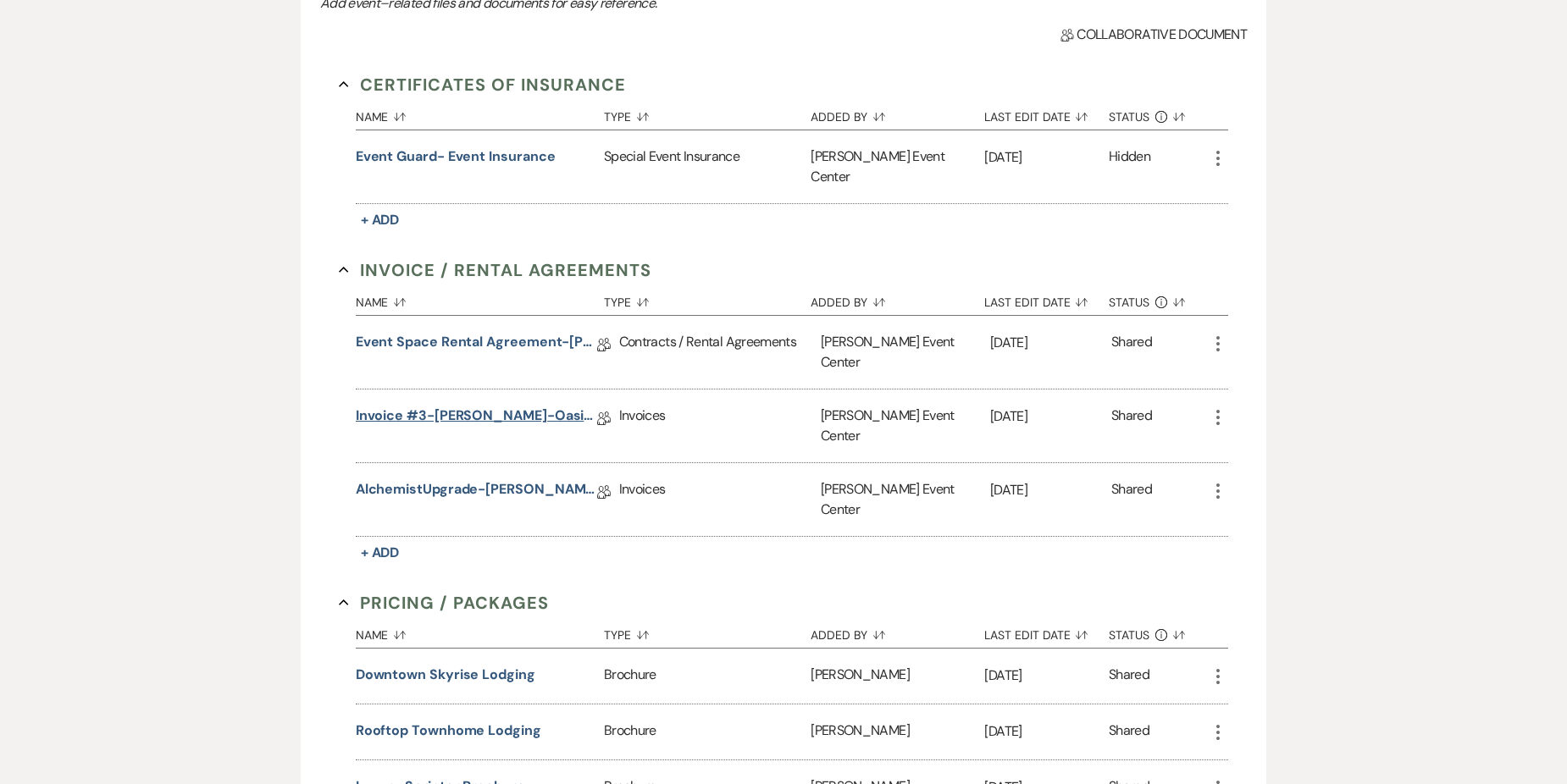
click at [467, 406] on link "Invoice #3-[PERSON_NAME]-Oasis-9.12.25" at bounding box center [476, 419] width 241 height 26
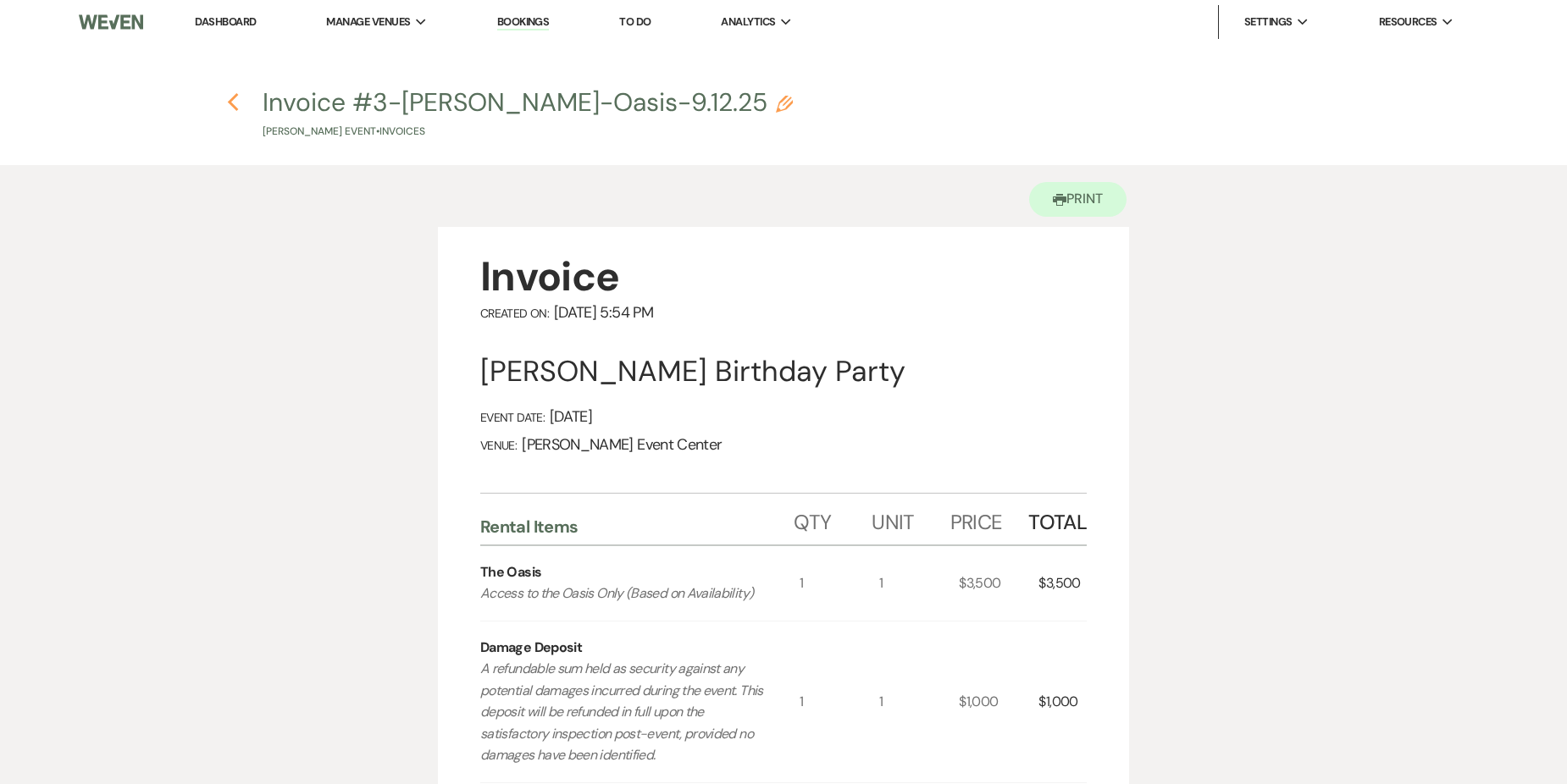
click at [227, 100] on icon "Previous" at bounding box center [233, 102] width 12 height 20
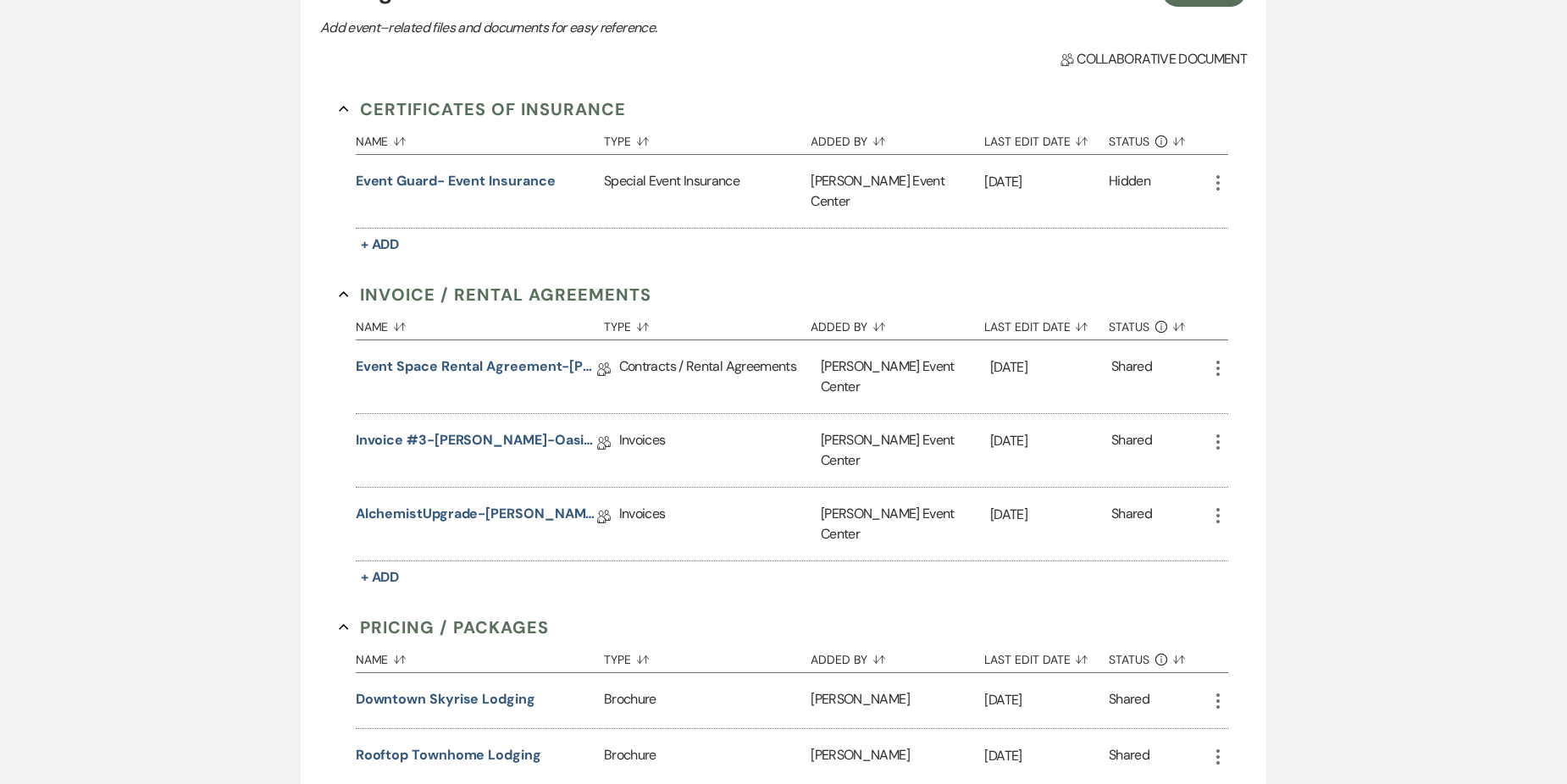
scroll to position [169, 0]
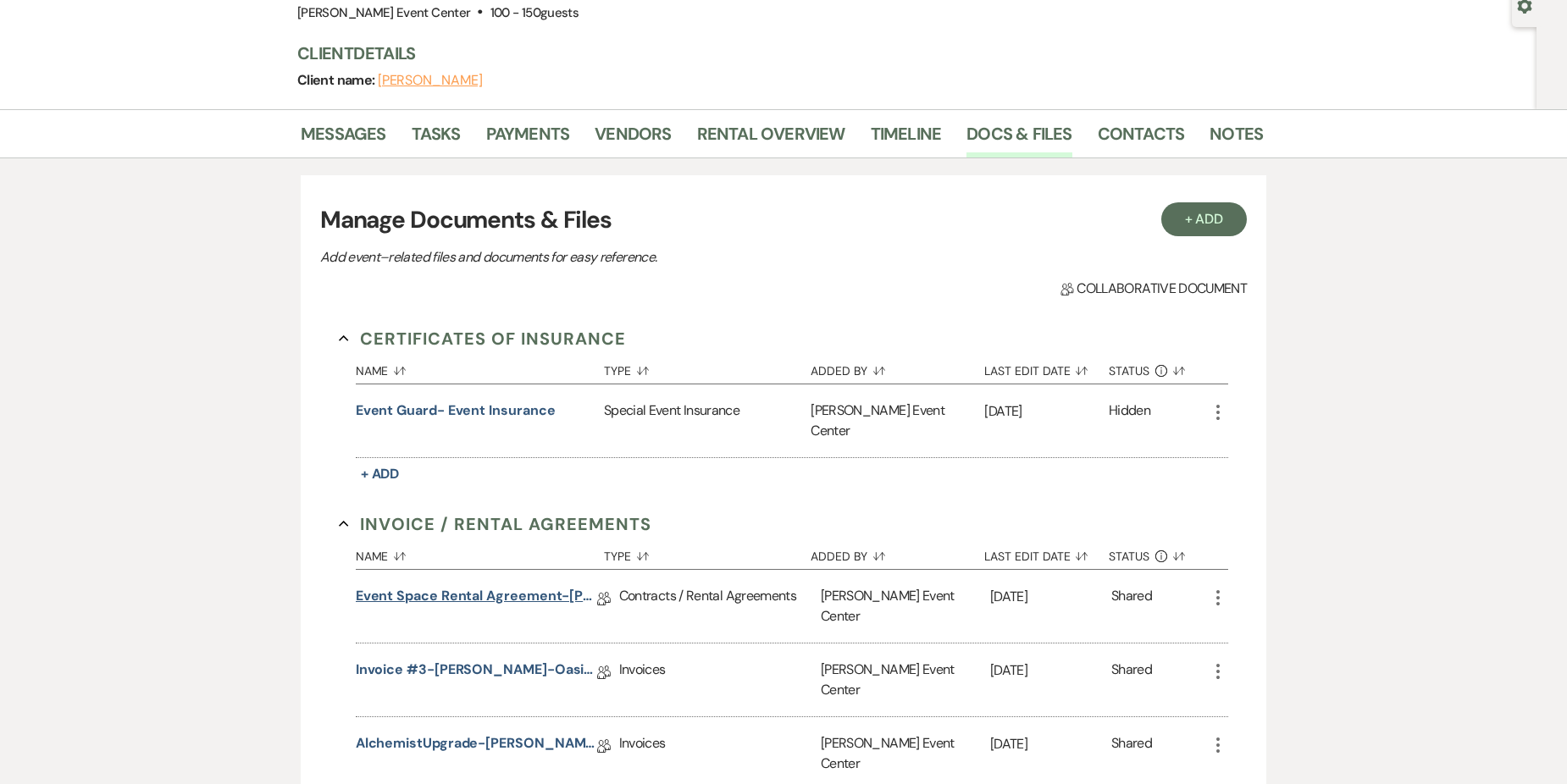
click at [519, 585] on link "Event Space Rental Agreement-[PERSON_NAME]-Oasis-9.12.25" at bounding box center [476, 599] width 241 height 26
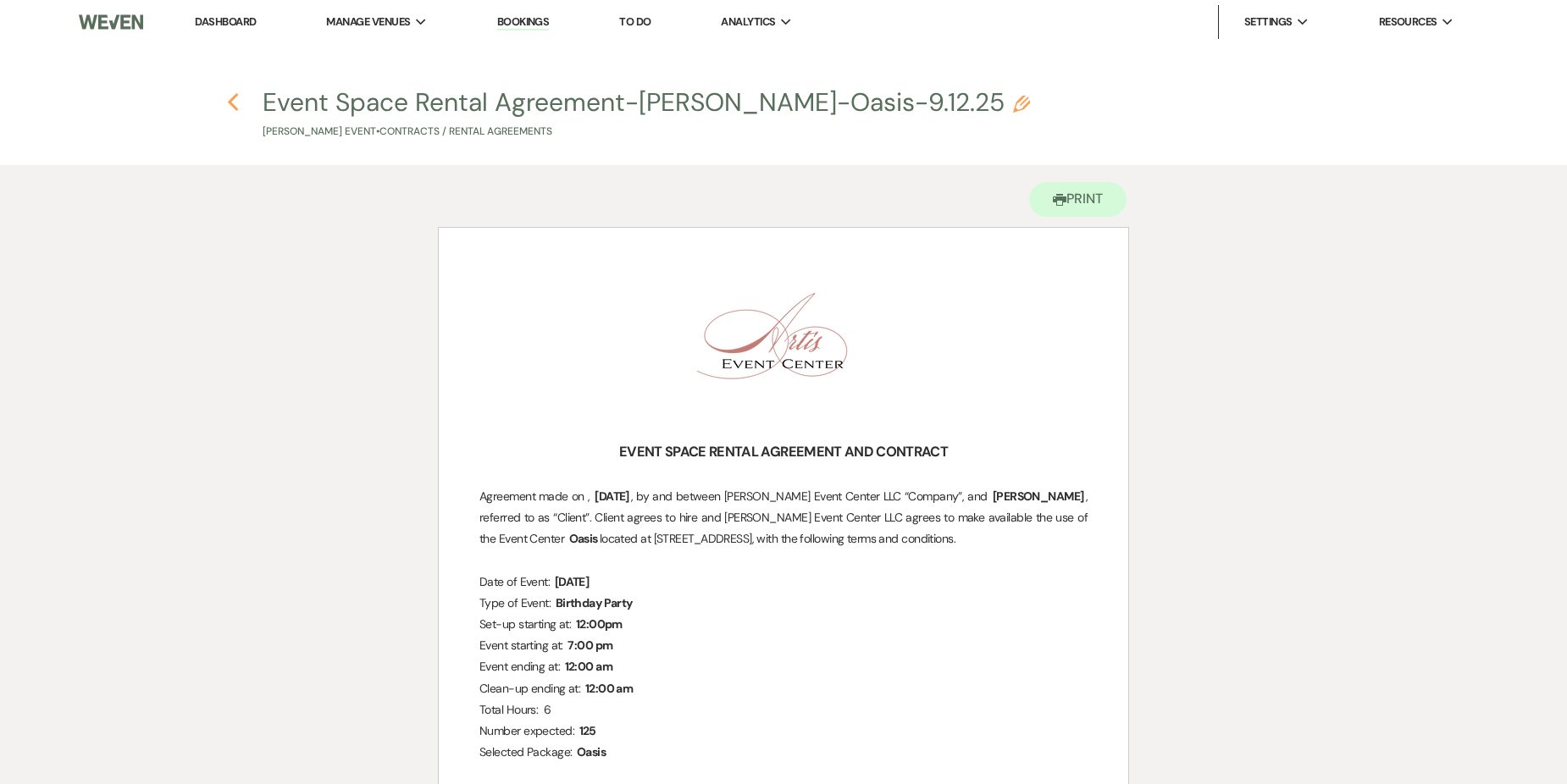
click at [237, 94] on use "button" at bounding box center [233, 102] width 11 height 19
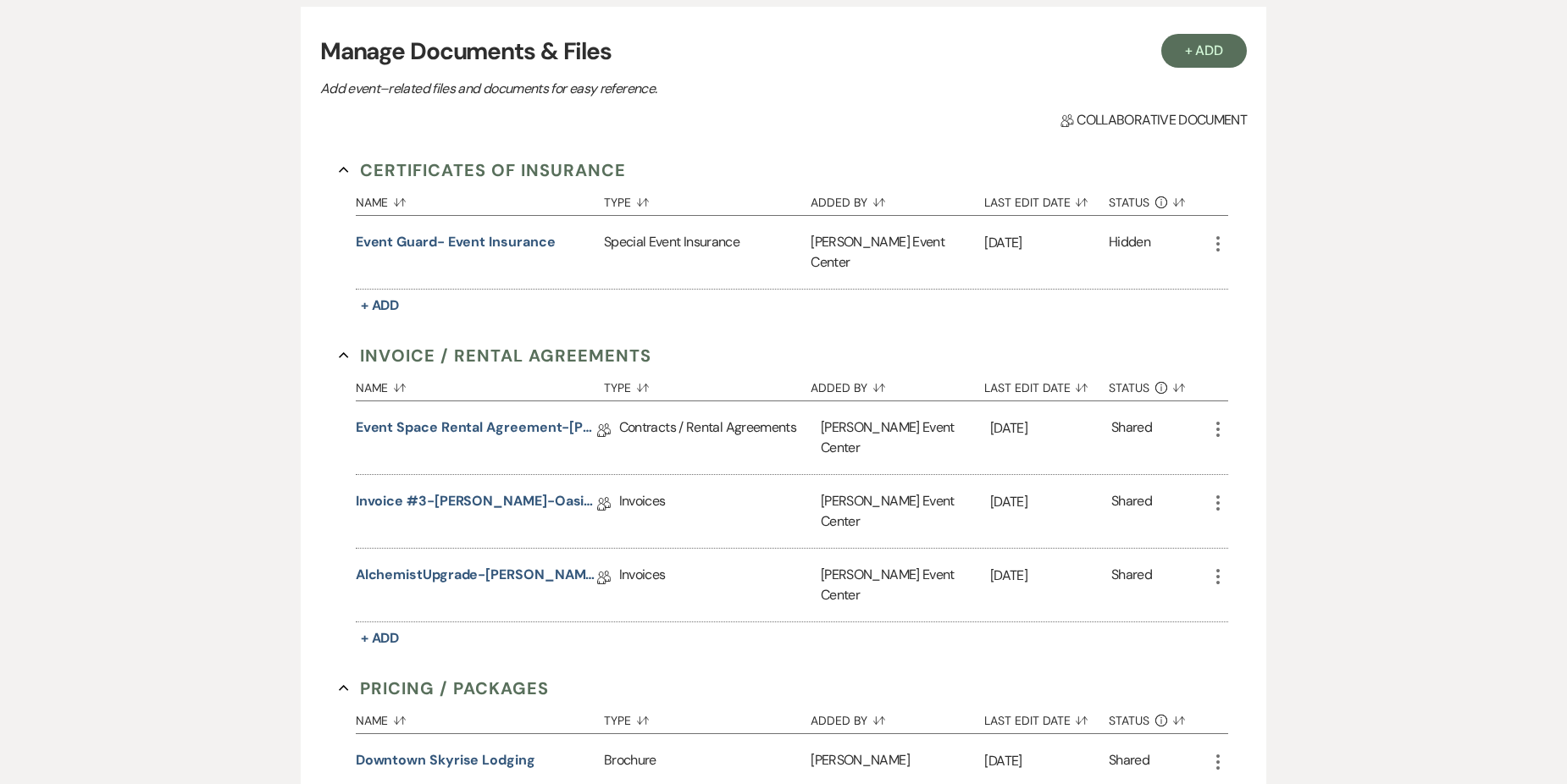
scroll to position [339, 0]
click at [489, 490] on link "Invoice #3-[PERSON_NAME]-Oasis-9.12.25" at bounding box center [476, 503] width 241 height 26
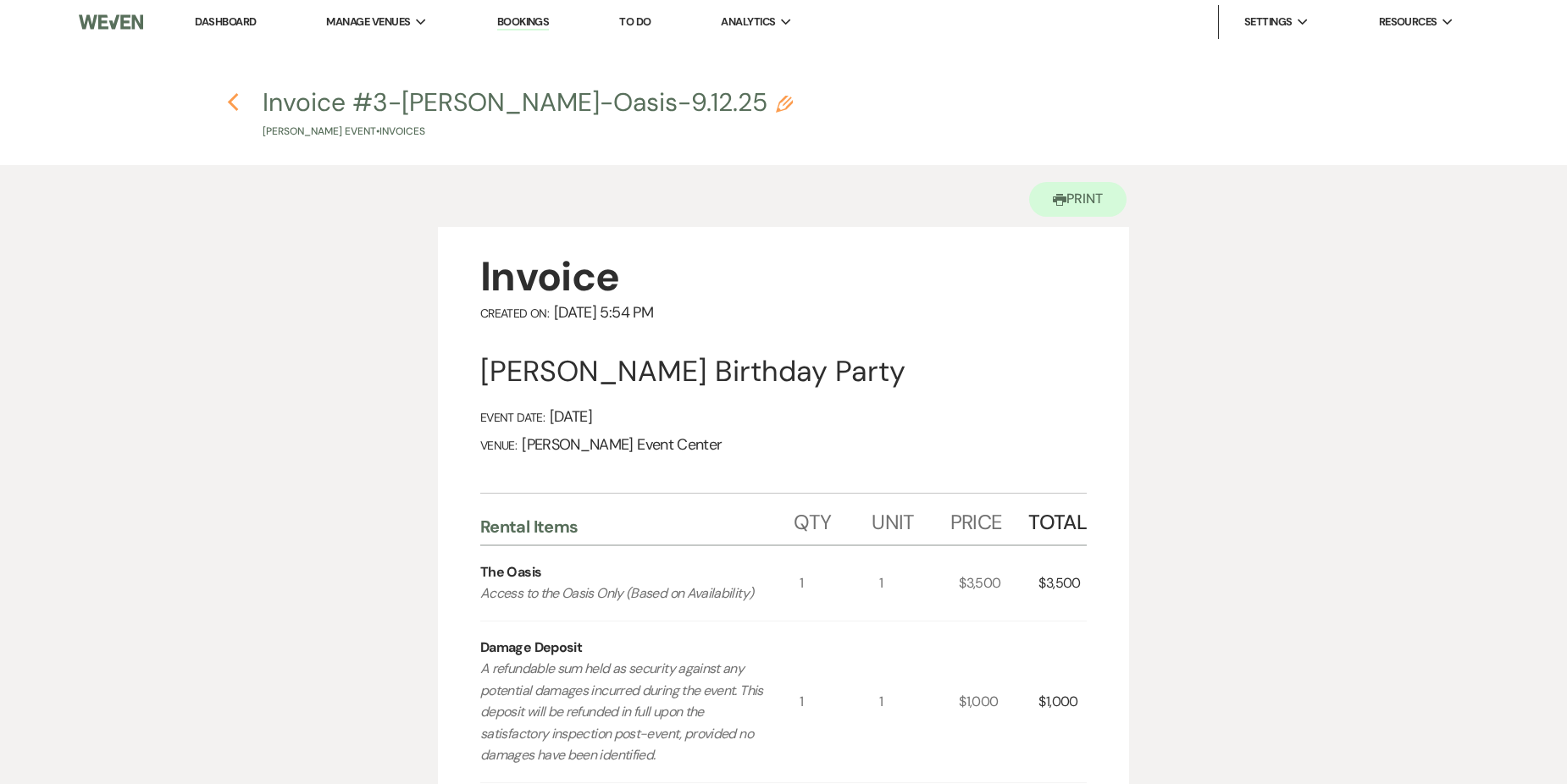
click at [232, 93] on icon "Previous" at bounding box center [233, 102] width 12 height 20
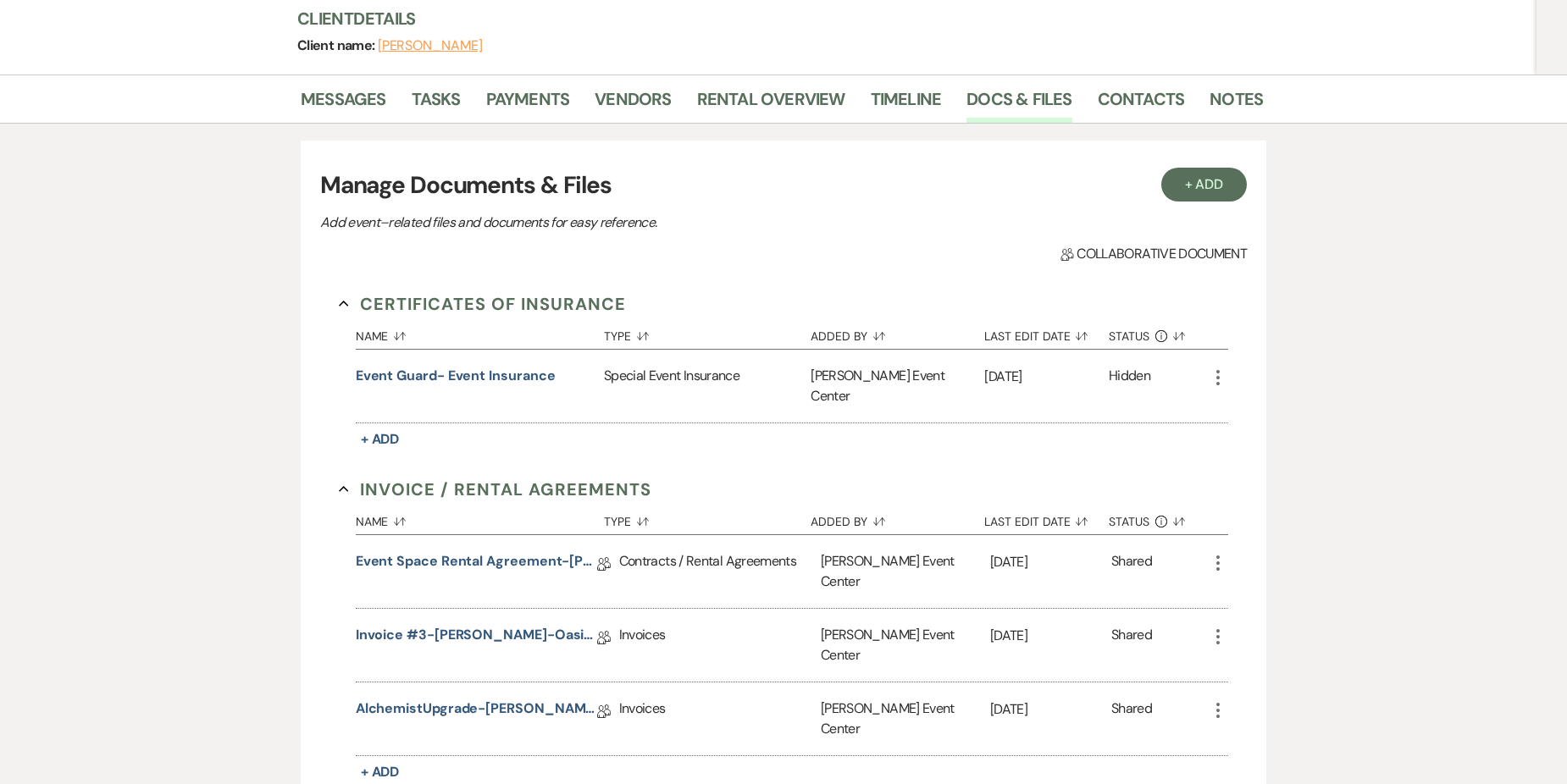
scroll to position [84, 0]
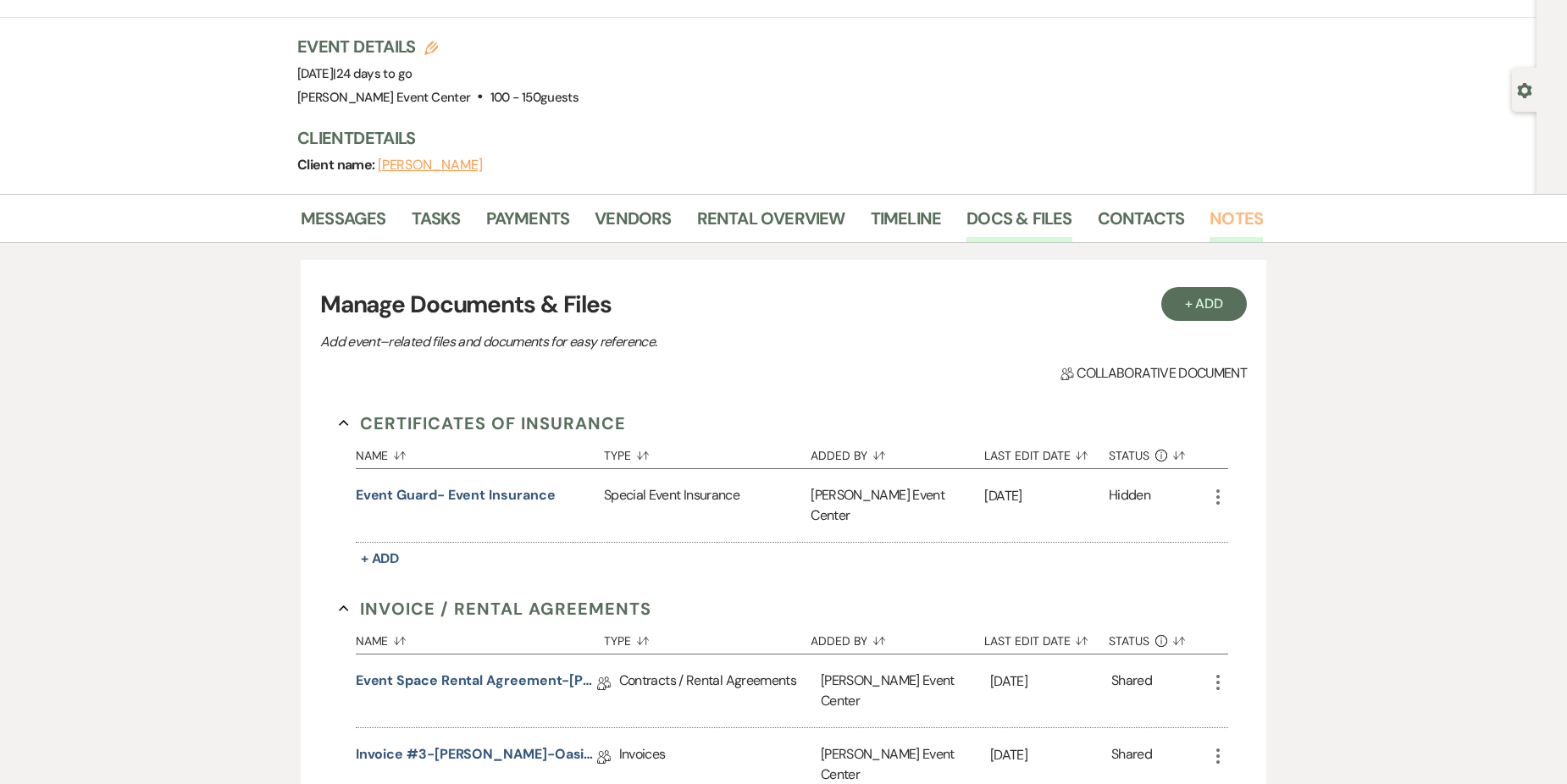
click at [1215, 221] on link "Notes" at bounding box center [1236, 223] width 53 height 37
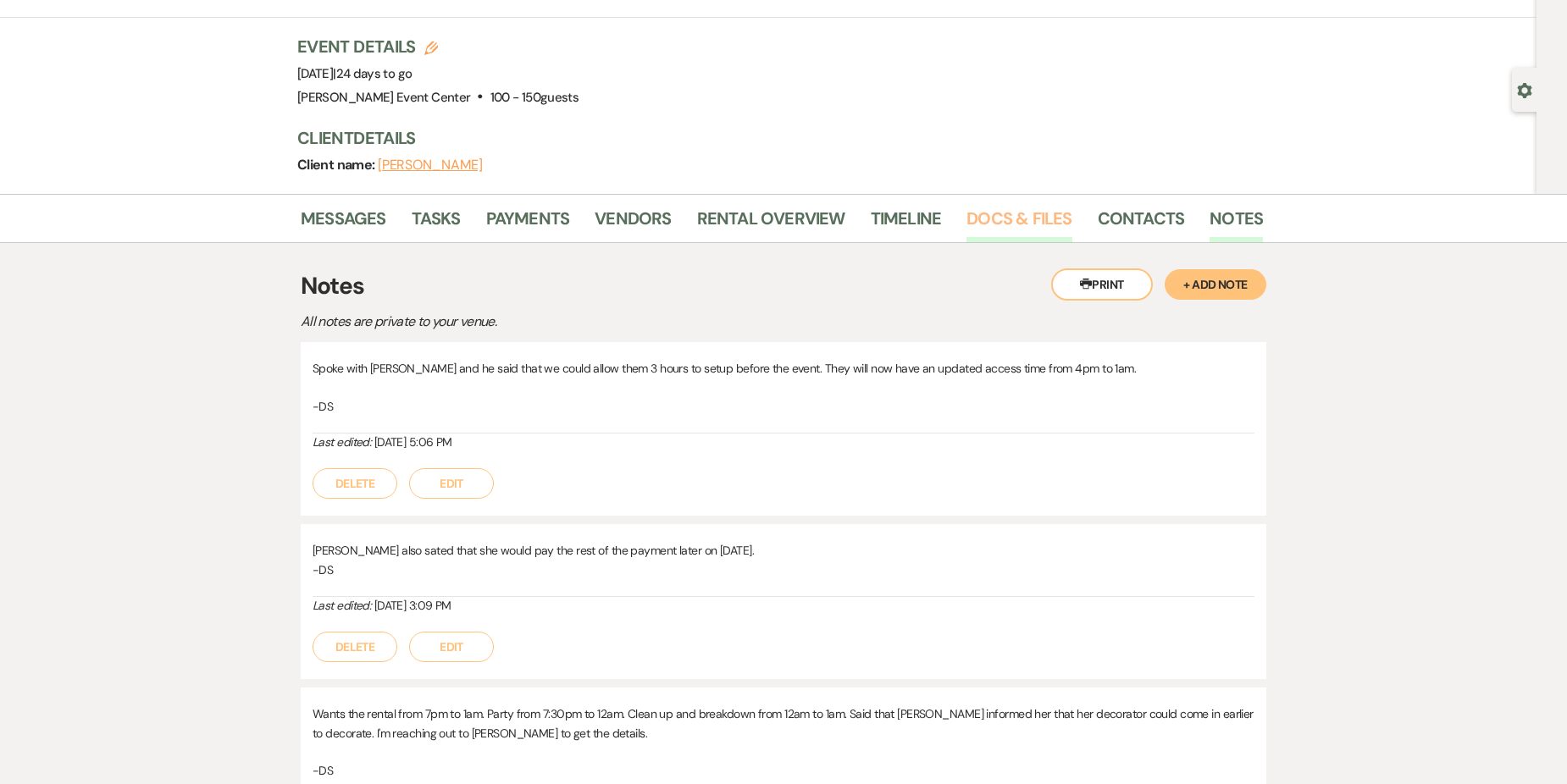
click at [988, 226] on link "Docs & Files" at bounding box center [1018, 223] width 105 height 37
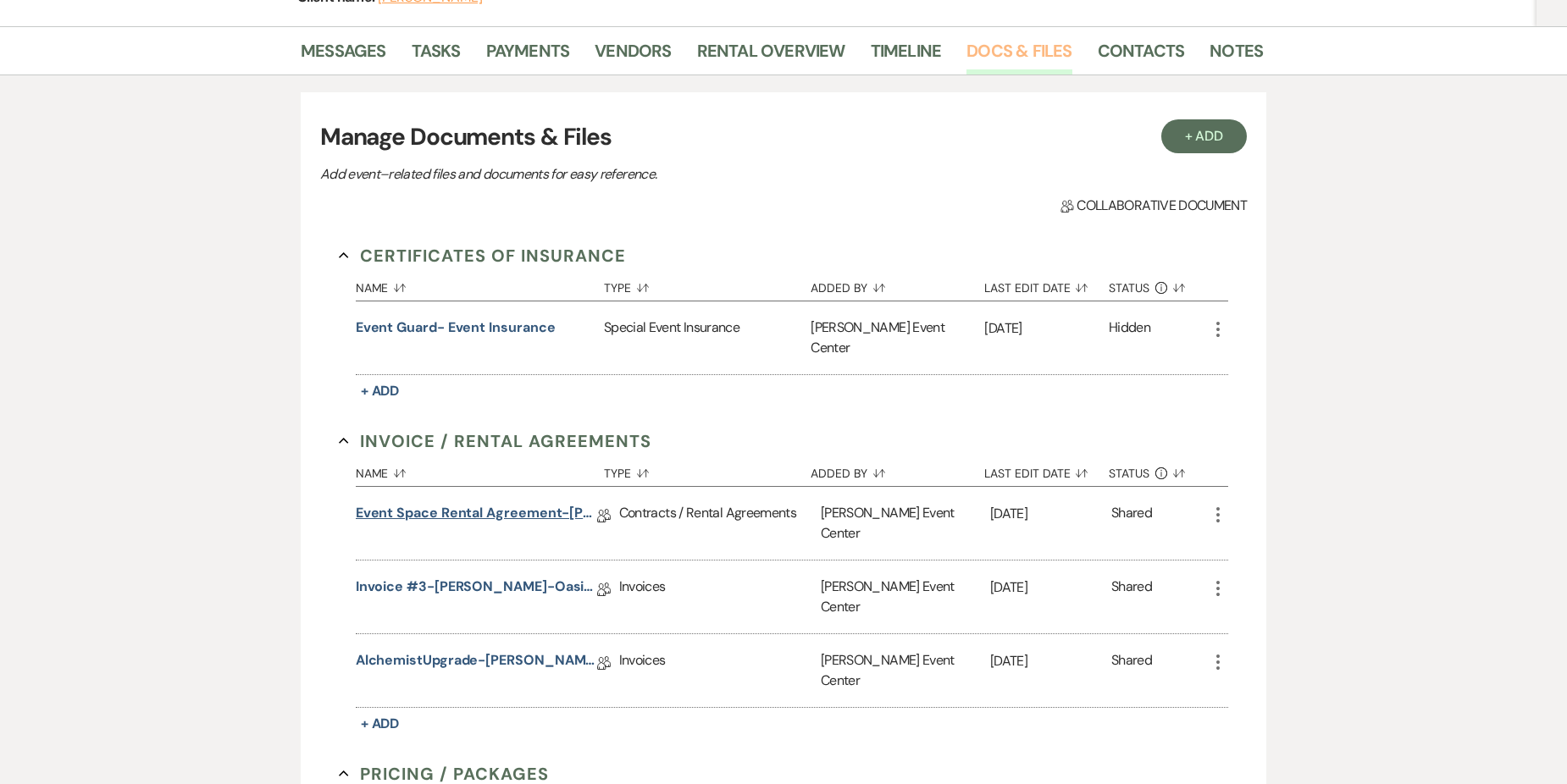
scroll to position [253, 0]
click at [474, 501] on link "Event Space Rental Agreement-[PERSON_NAME]-Oasis-9.12.25" at bounding box center [476, 514] width 241 height 26
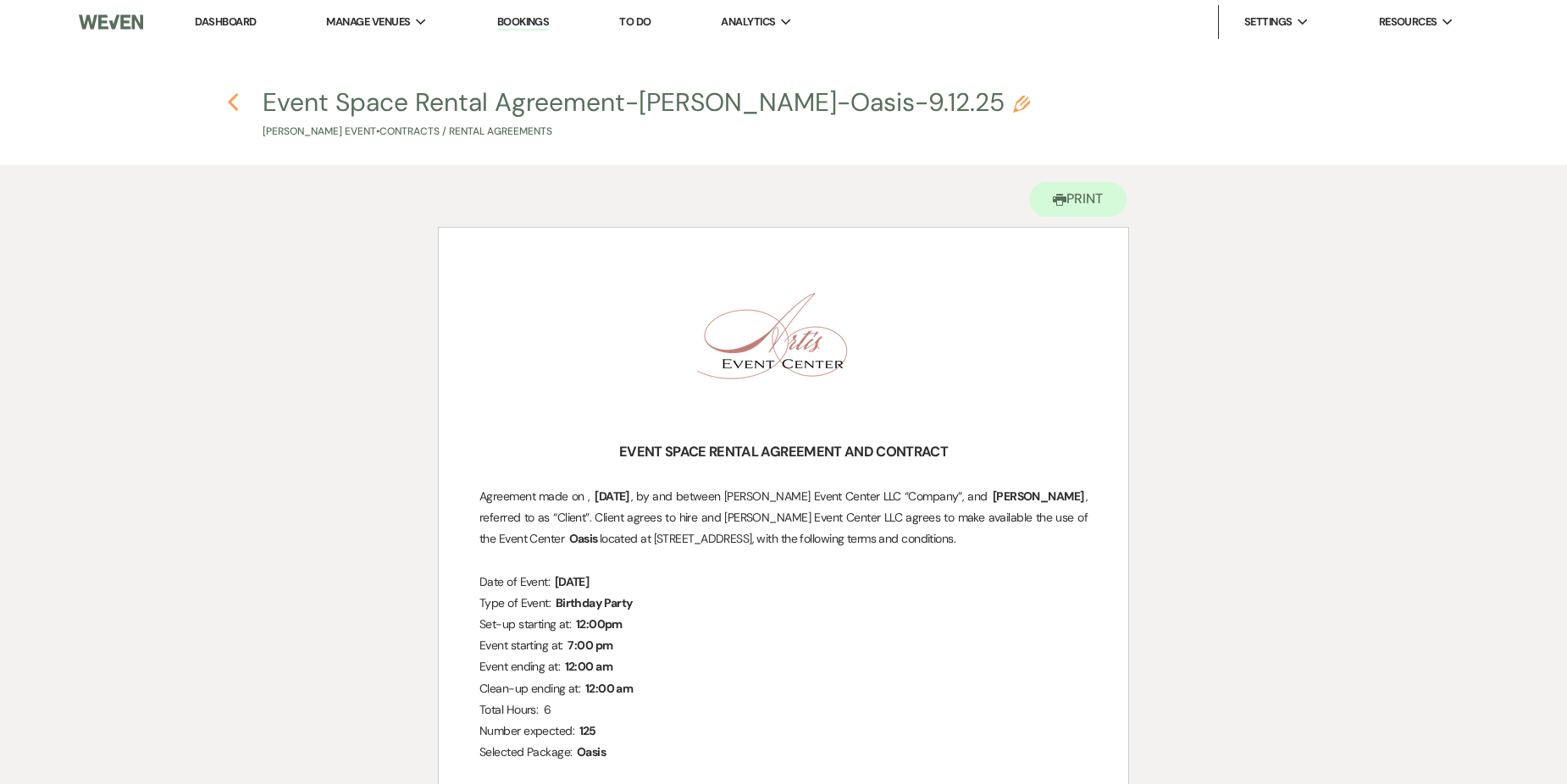
click at [231, 105] on use "button" at bounding box center [233, 102] width 11 height 19
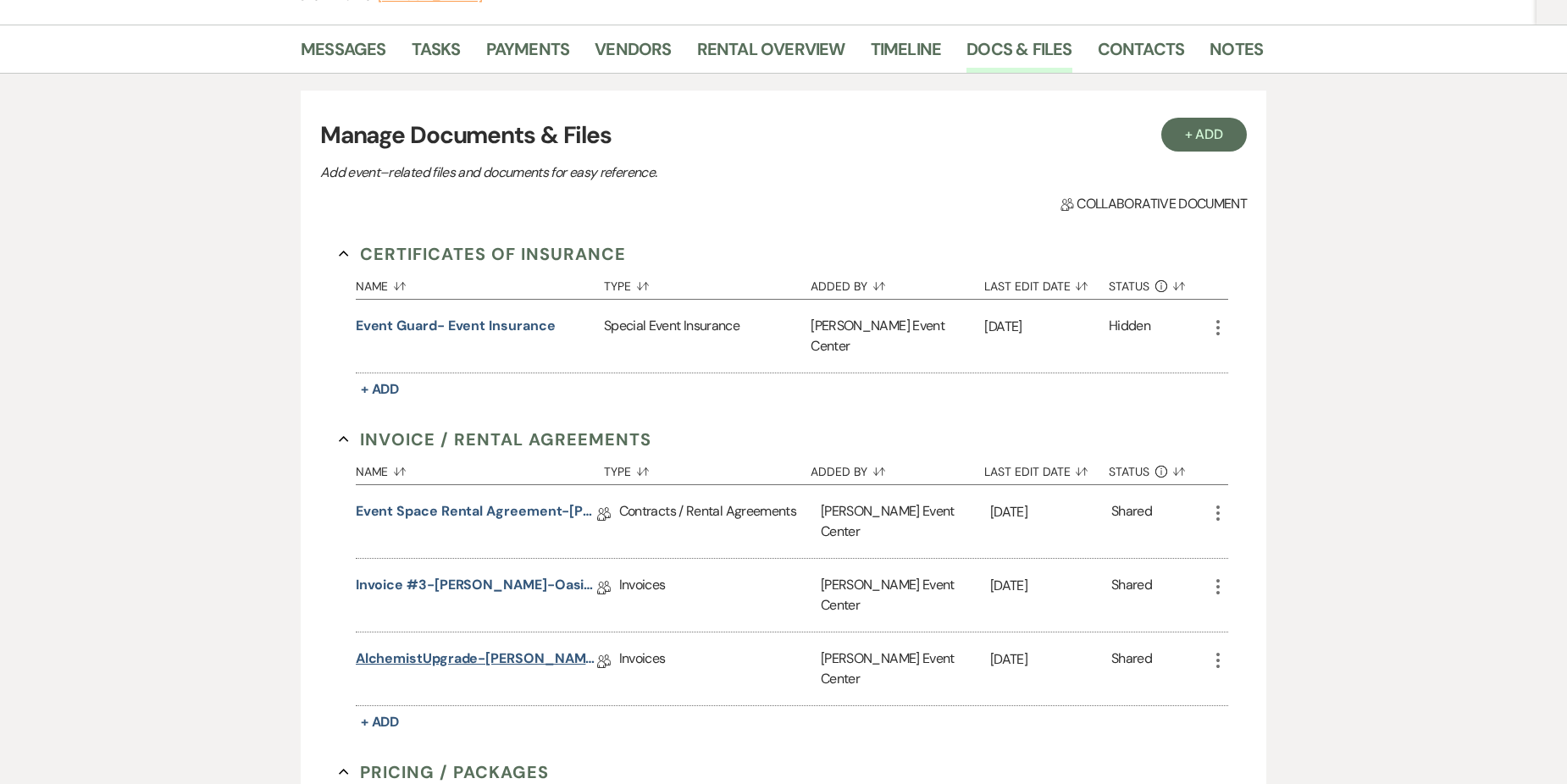
click at [513, 648] on link "AlchemistUpgrade-[PERSON_NAME]-9.12.25" at bounding box center [476, 661] width 241 height 26
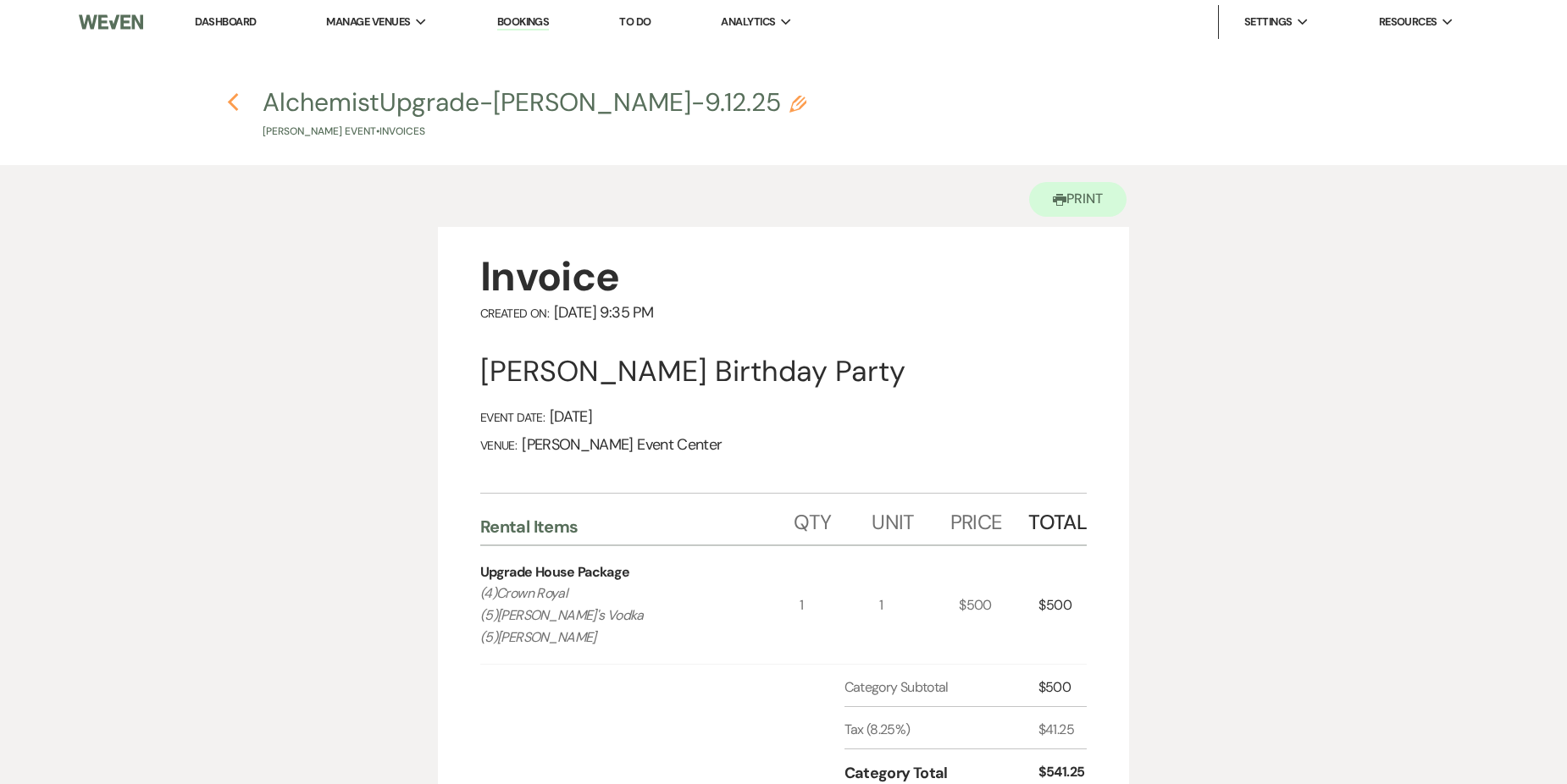
click at [229, 103] on use "button" at bounding box center [233, 102] width 11 height 19
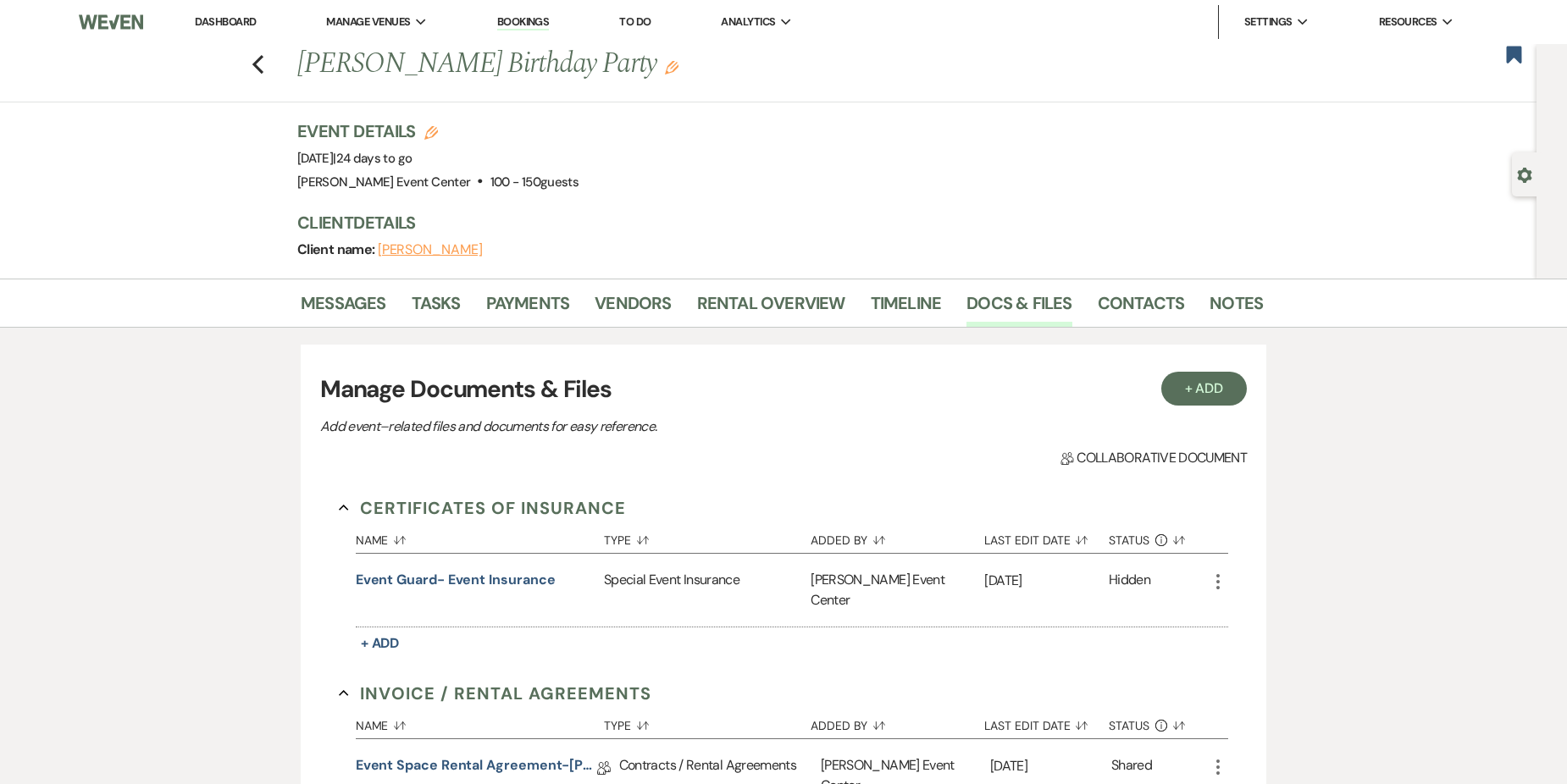
scroll to position [253, 0]
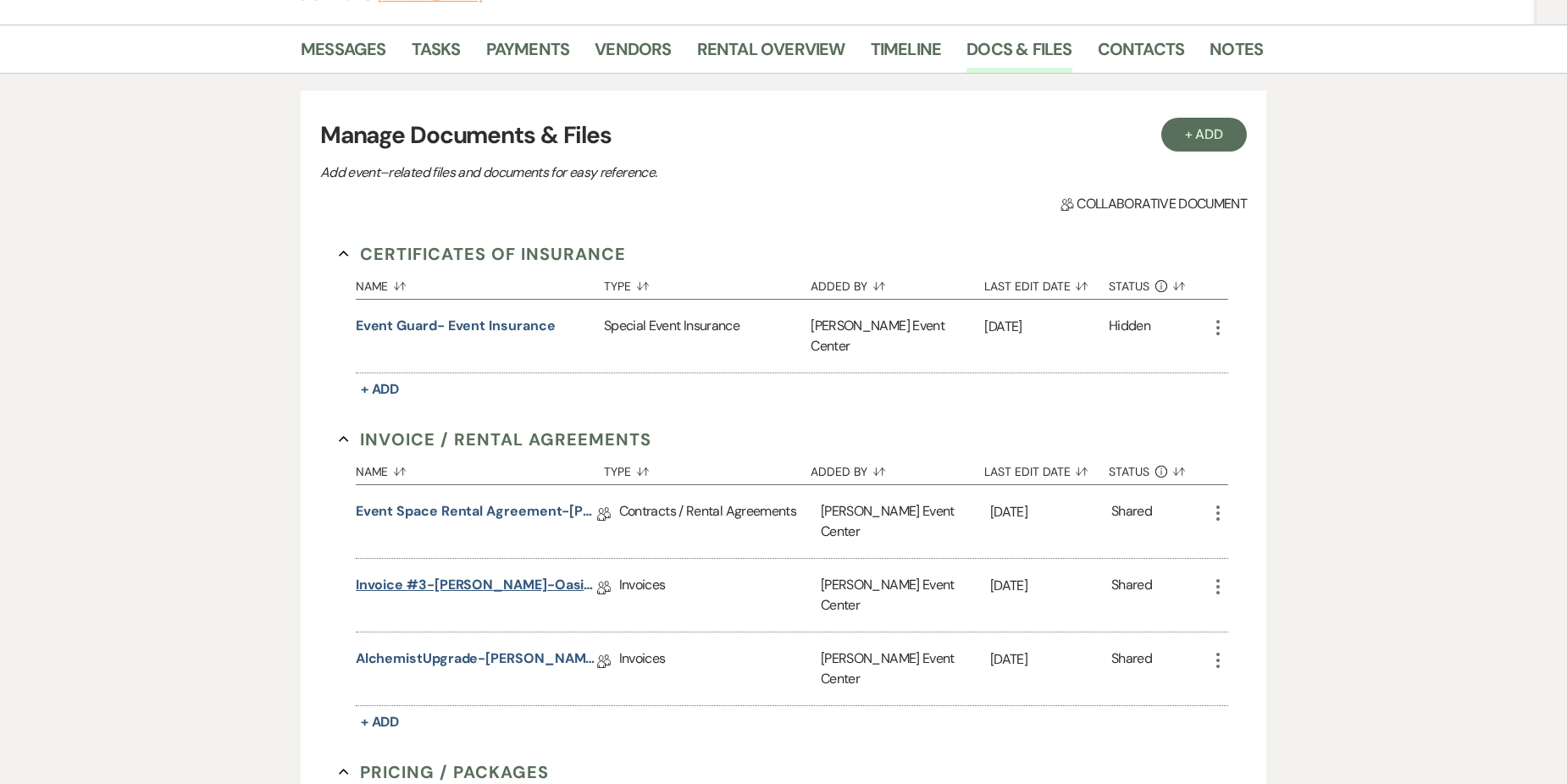
click at [489, 575] on link "Invoice #3-[PERSON_NAME]-Oasis-9.12.25" at bounding box center [476, 588] width 241 height 26
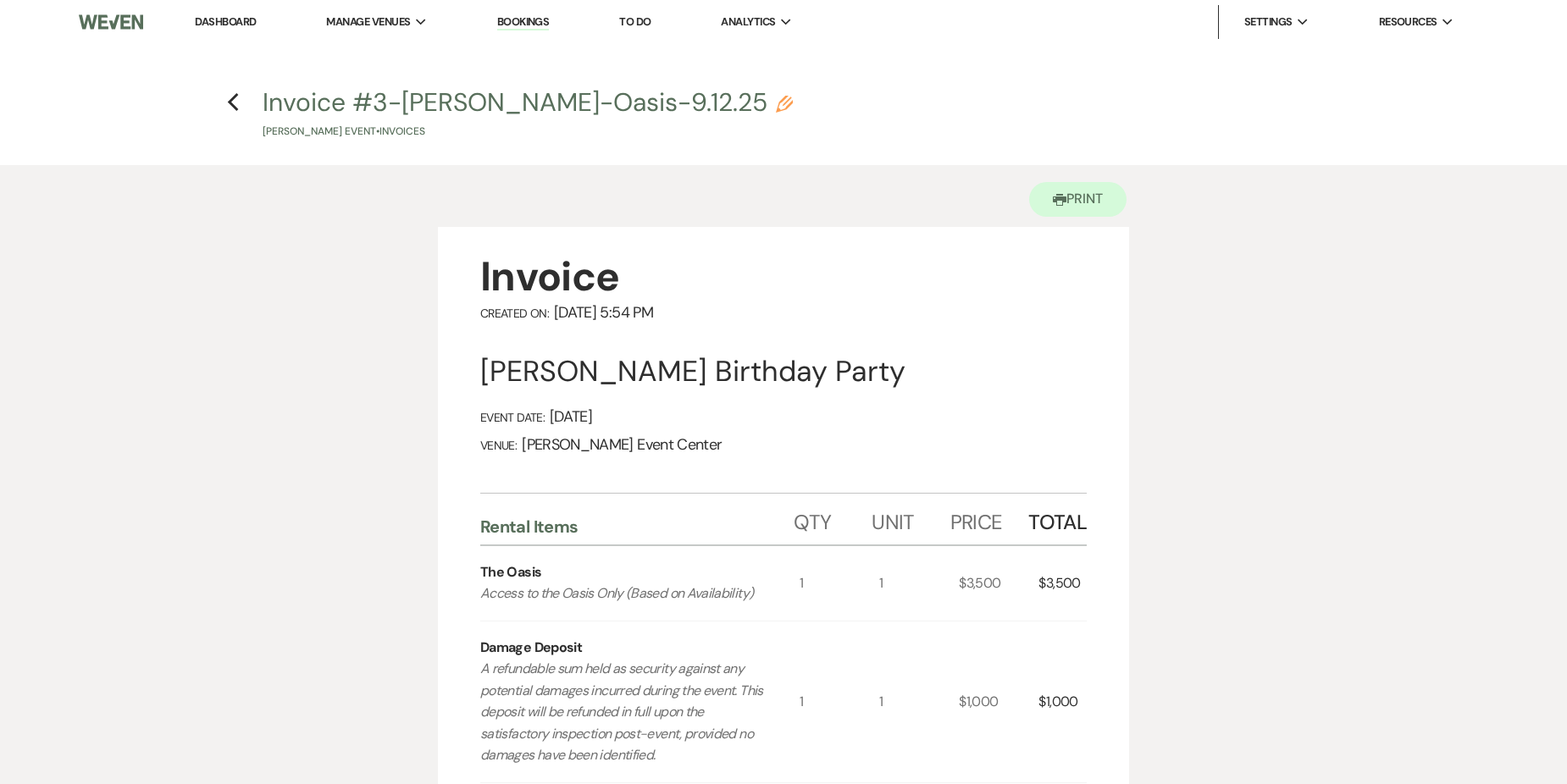
click at [224, 105] on h4 "Previous Invoice #3-[PERSON_NAME]-Oasis-9.12.25 Pencil [PERSON_NAME] Event • In…" at bounding box center [783, 112] width 1220 height 55
click at [231, 97] on icon "Previous" at bounding box center [233, 102] width 12 height 20
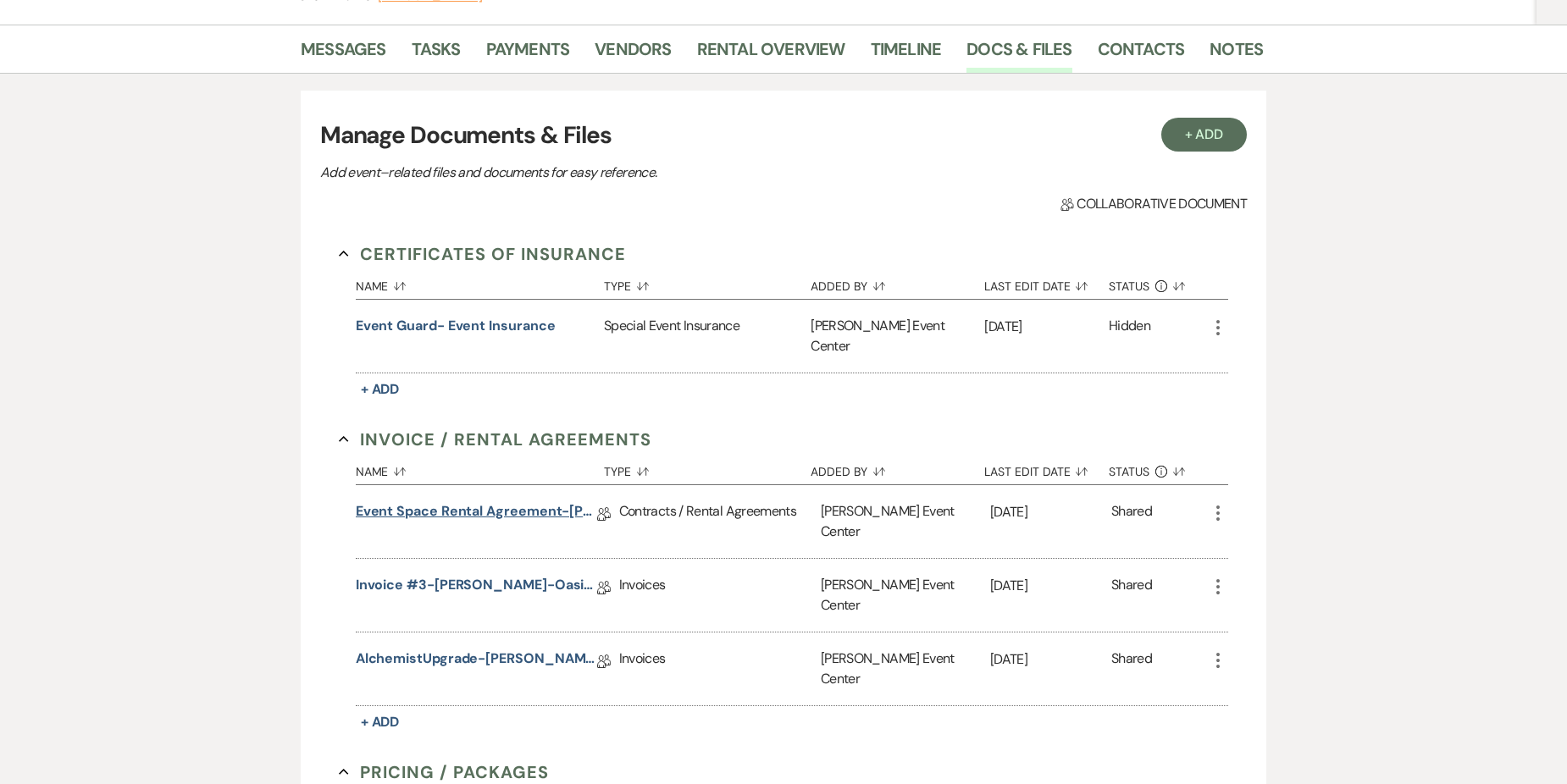
click at [516, 501] on link "Event Space Rental Agreement-[PERSON_NAME]-Oasis-9.12.25" at bounding box center [476, 514] width 241 height 26
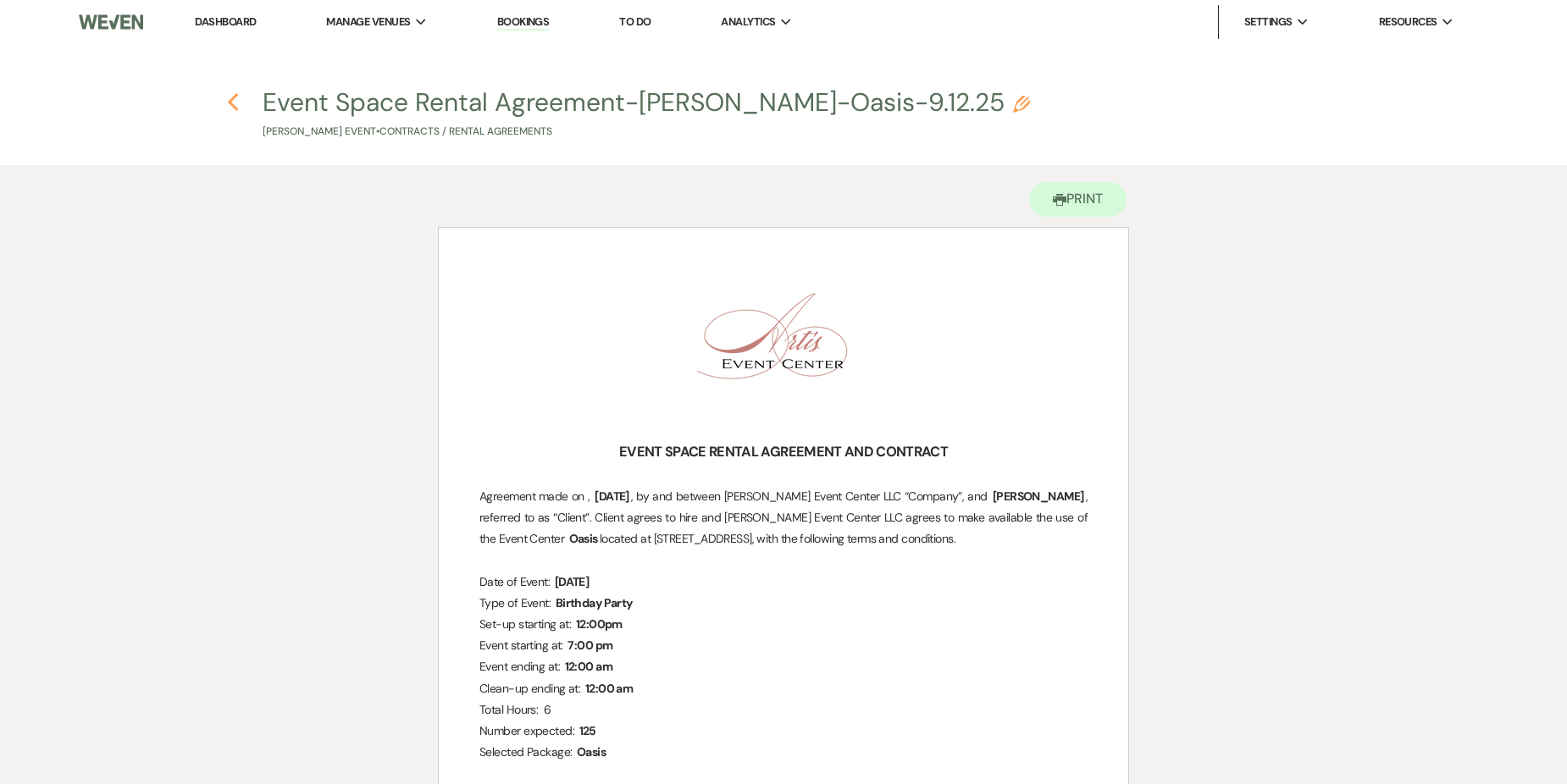
click at [227, 100] on icon "Previous" at bounding box center [233, 102] width 12 height 20
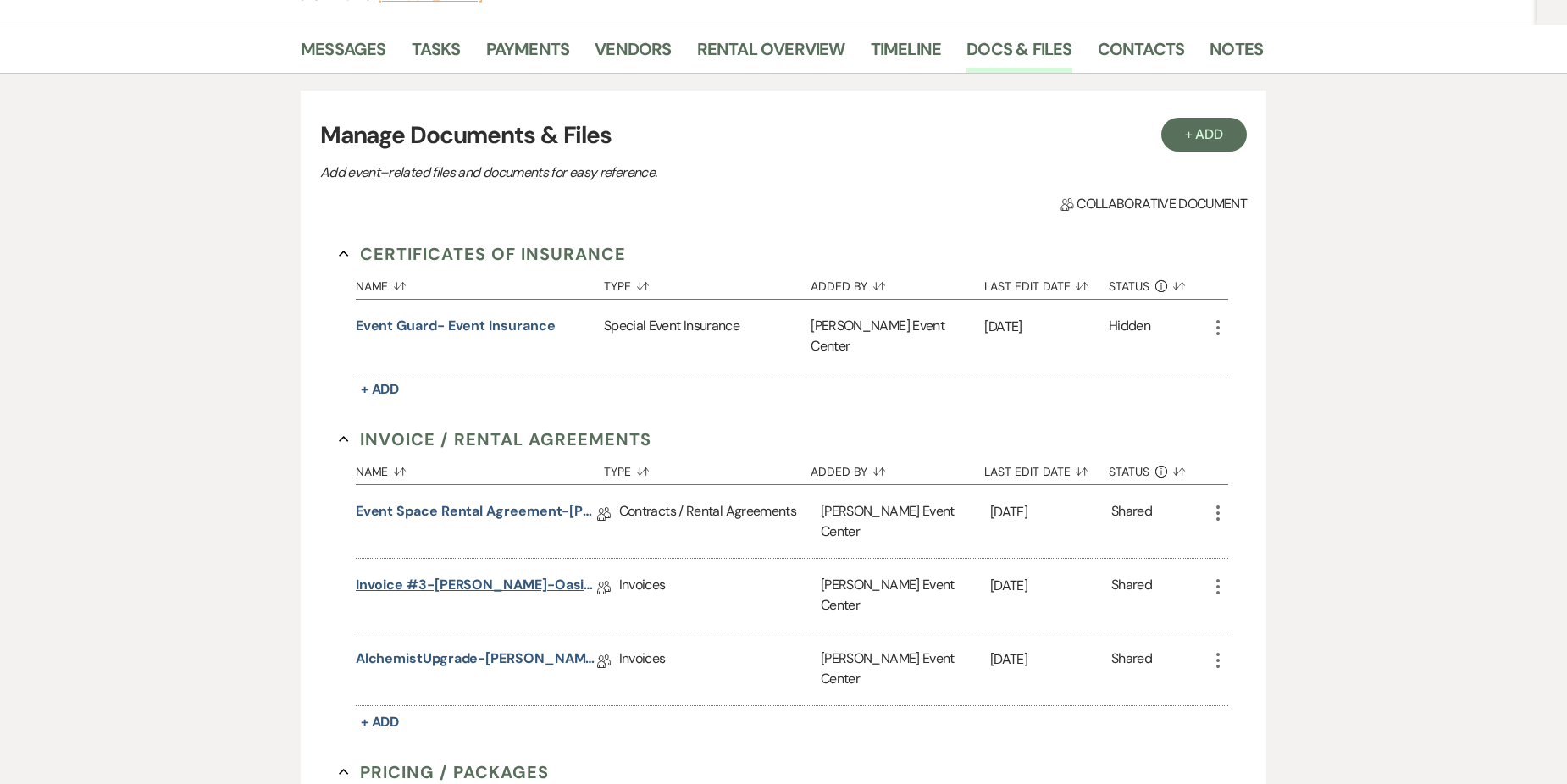
click at [530, 575] on link "Invoice #3-[PERSON_NAME]-Oasis-9.12.25" at bounding box center [476, 588] width 241 height 26
